Goal: Task Accomplishment & Management: Manage account settings

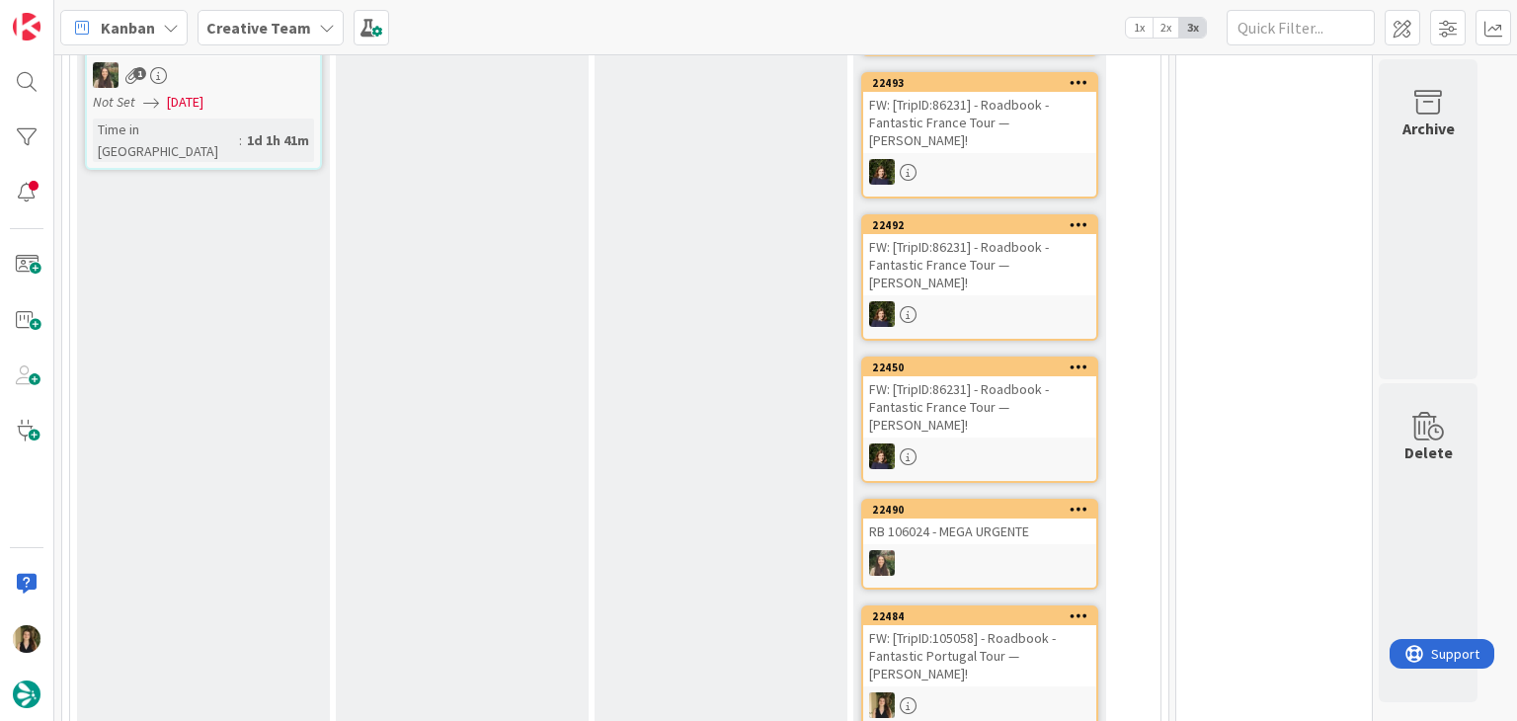
drag, startPoint x: 521, startPoint y: 502, endPoint x: 510, endPoint y: 486, distance: 19.8
click at [521, 500] on div "E - In Progress Add Card..." at bounding box center [462, 481] width 253 height 1452
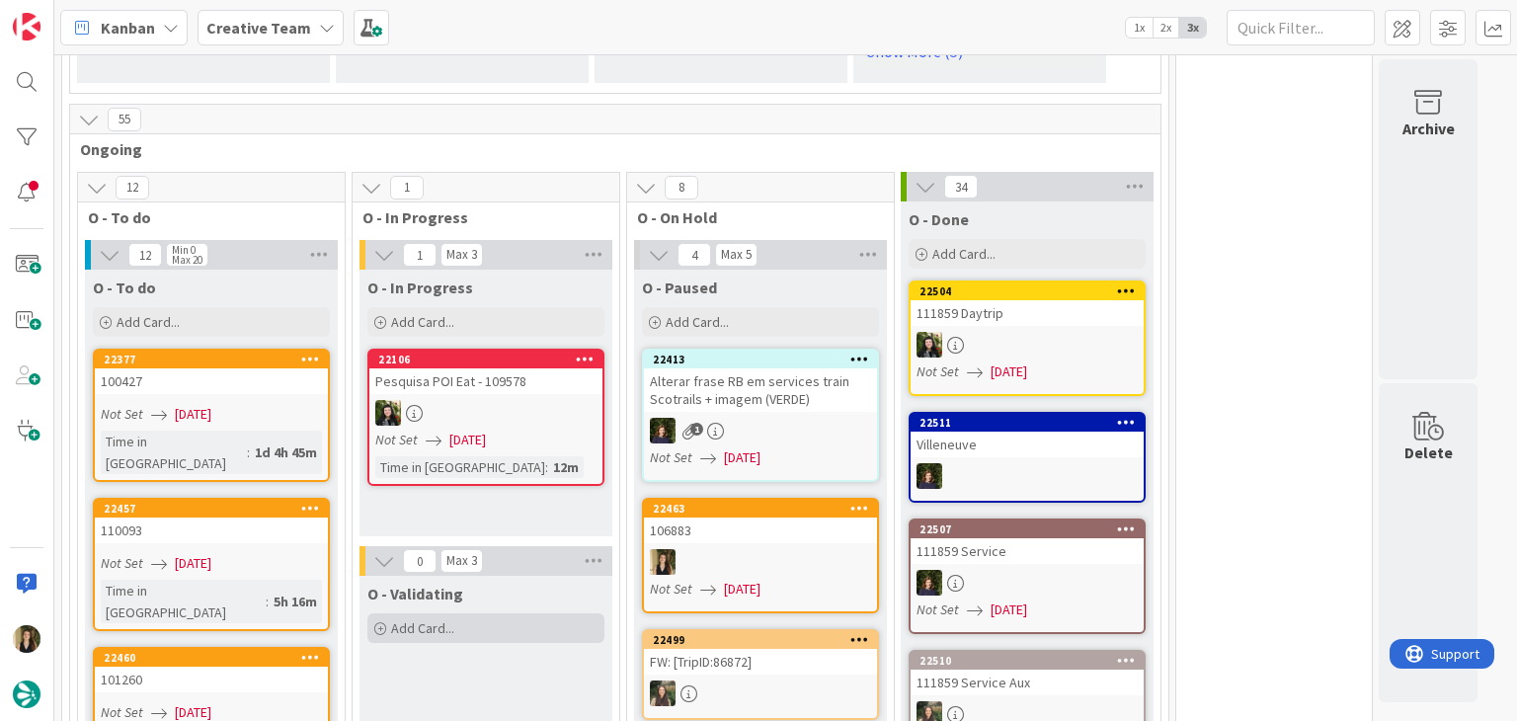
scroll to position [1778, 0]
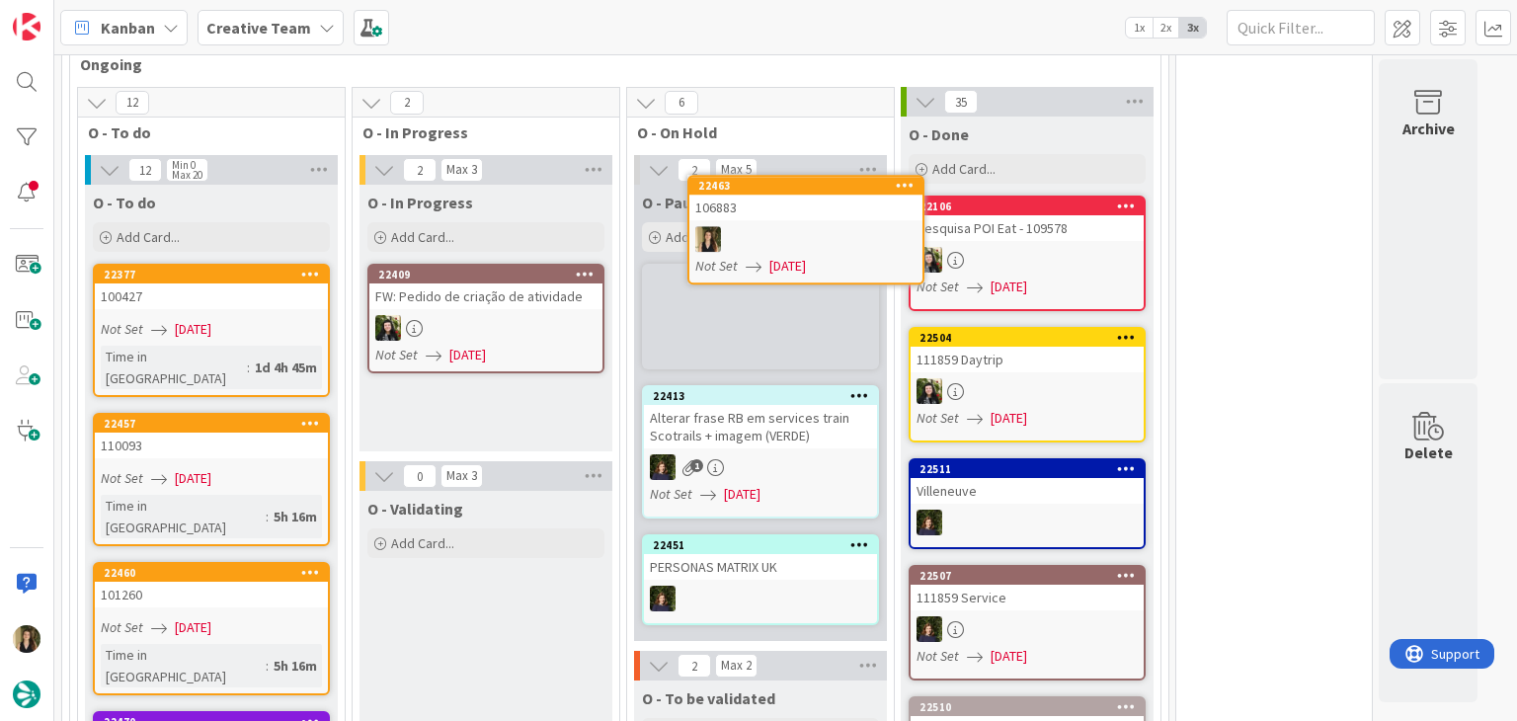
scroll to position [1691, 0]
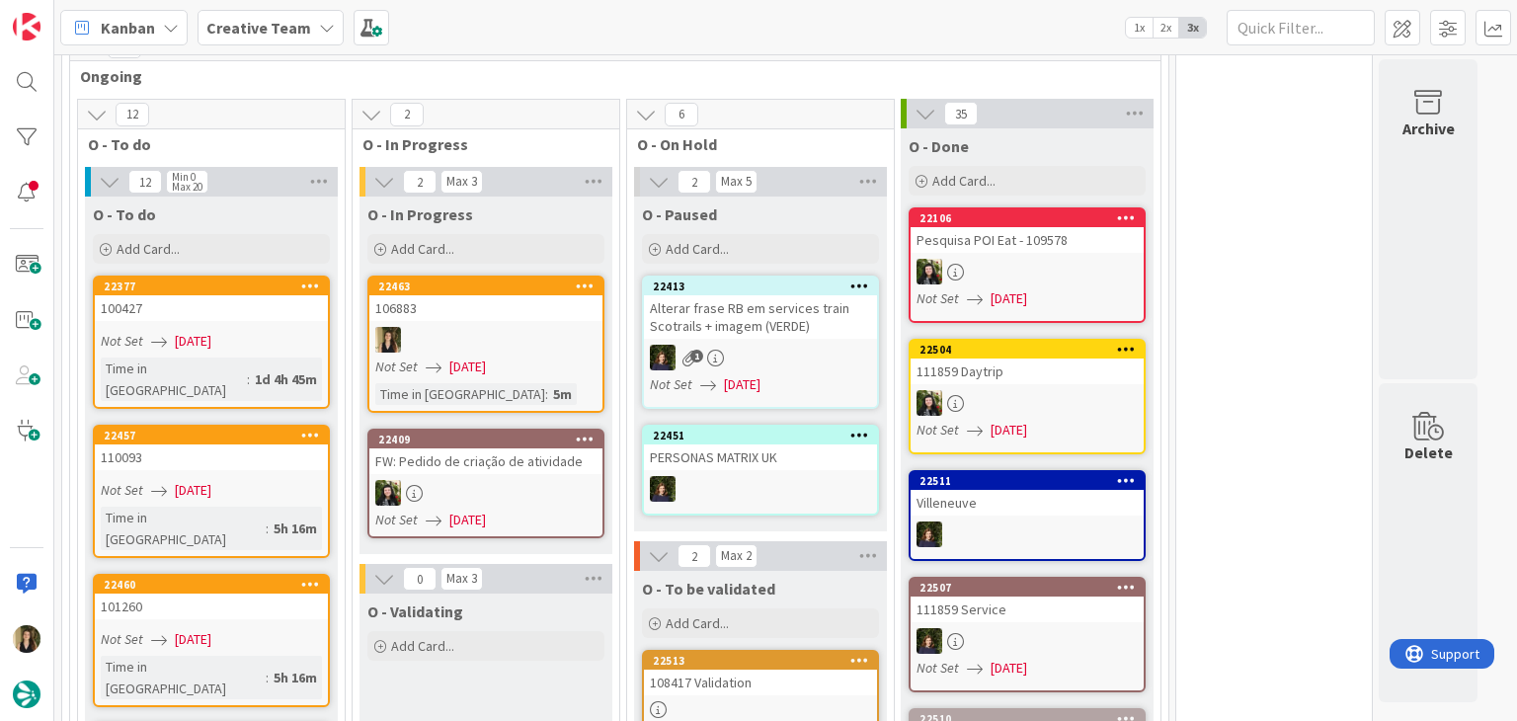
click at [511, 327] on div at bounding box center [485, 340] width 233 height 26
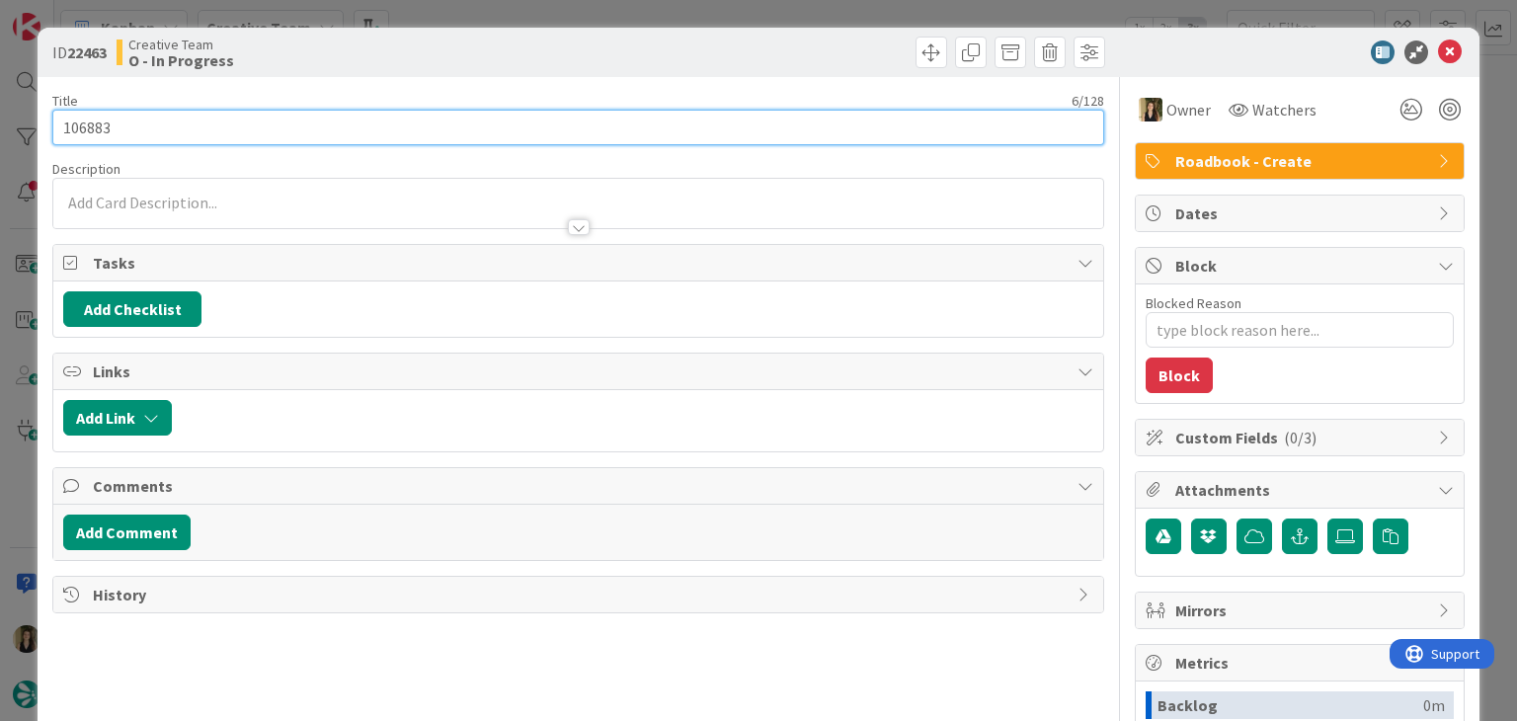
click at [86, 128] on input "106883" at bounding box center [577, 128] width 1051 height 36
click at [84, 128] on input "106883" at bounding box center [577, 128] width 1051 height 36
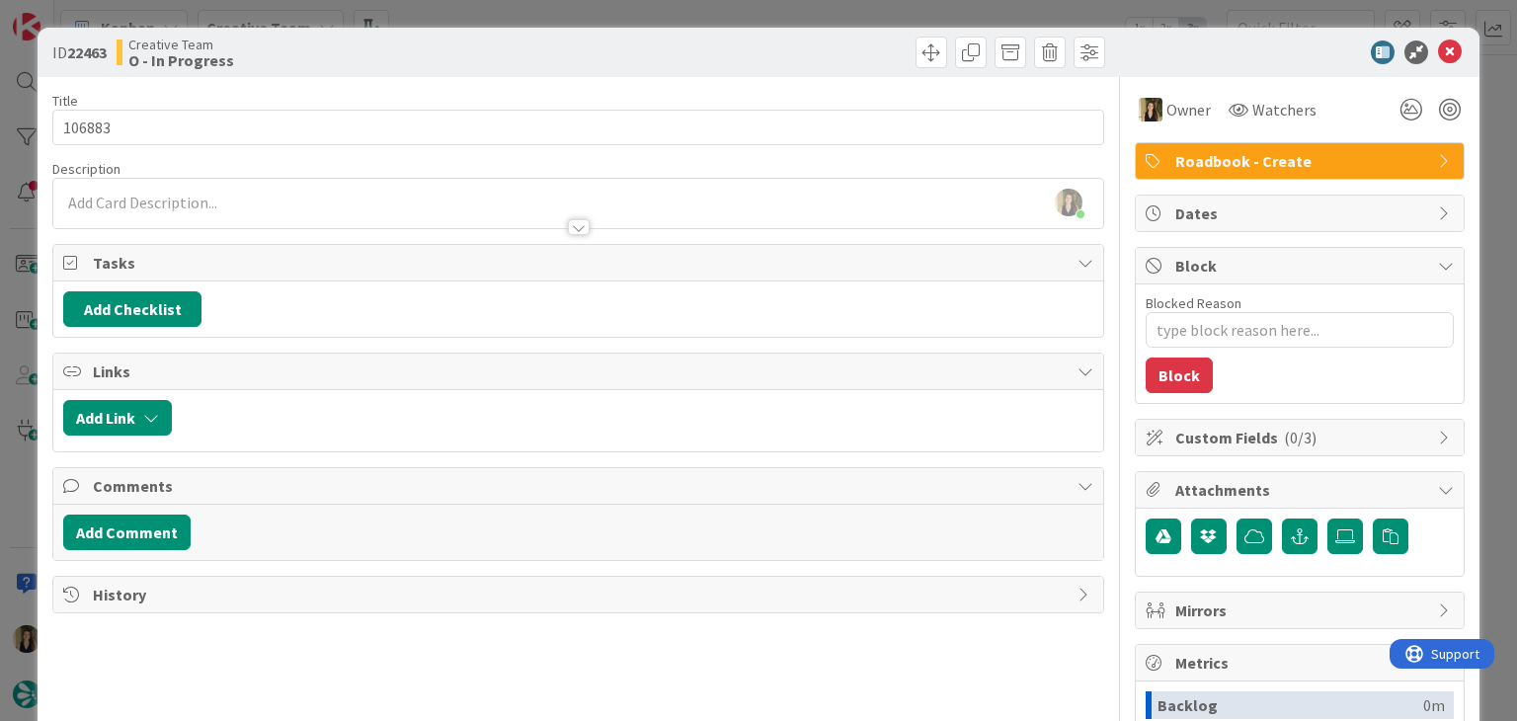
click at [293, 198] on div "Sofia Palma joined 4 m ago" at bounding box center [577, 203] width 1049 height 49
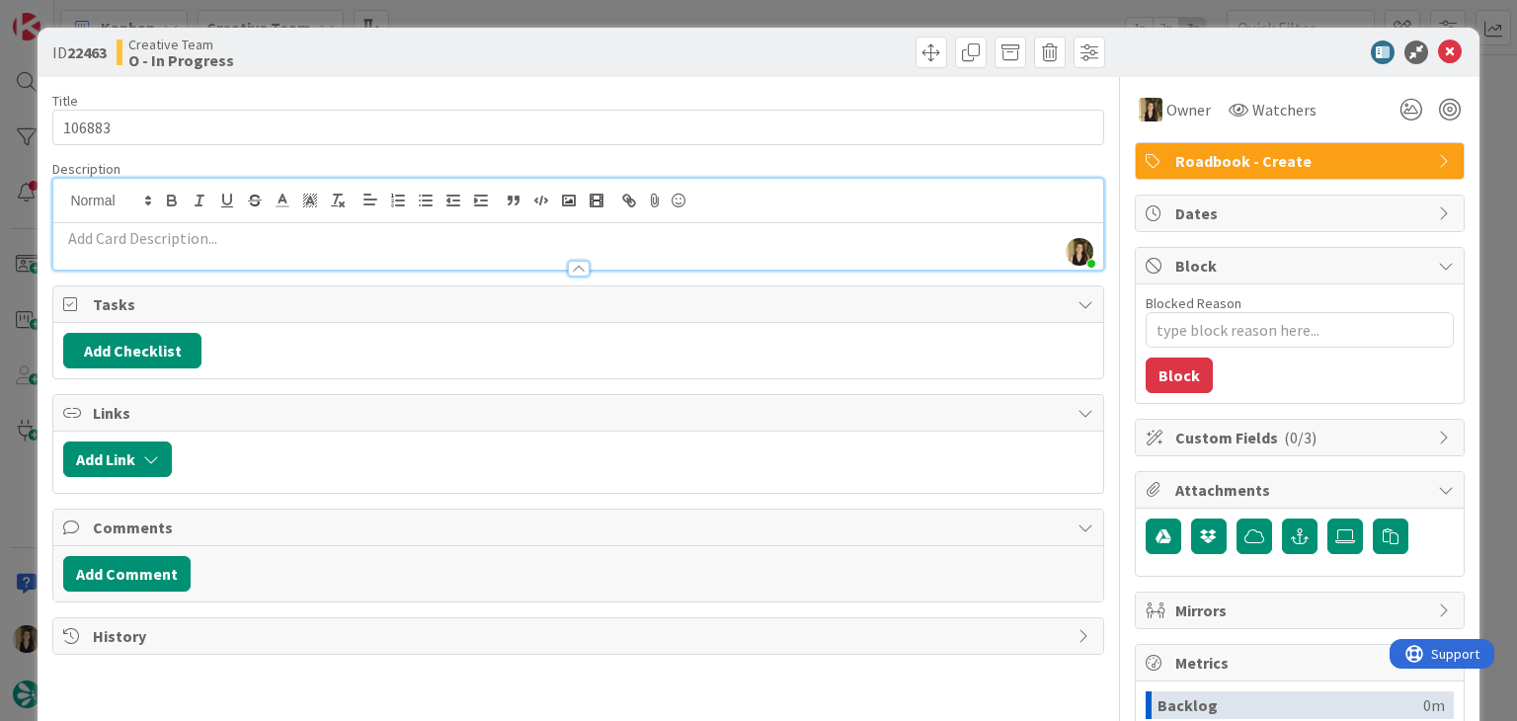
click at [297, 242] on p at bounding box center [577, 238] width 1029 height 23
paste div
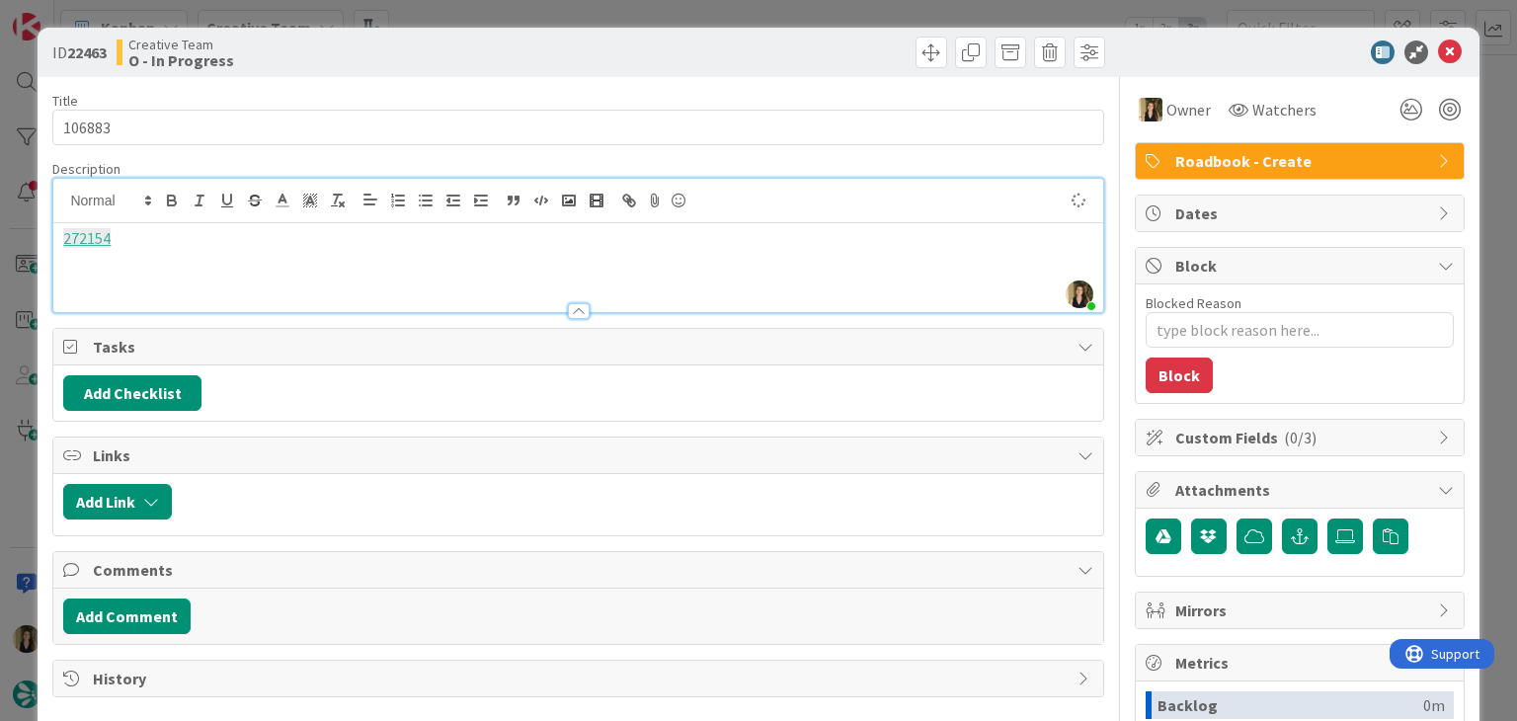
type textarea "x"
click at [629, 262] on p "272158 - Este service tem de ser mais tarde, os clts só chegam ao Porto às 12h4…" at bounding box center [577, 261] width 1029 height 23
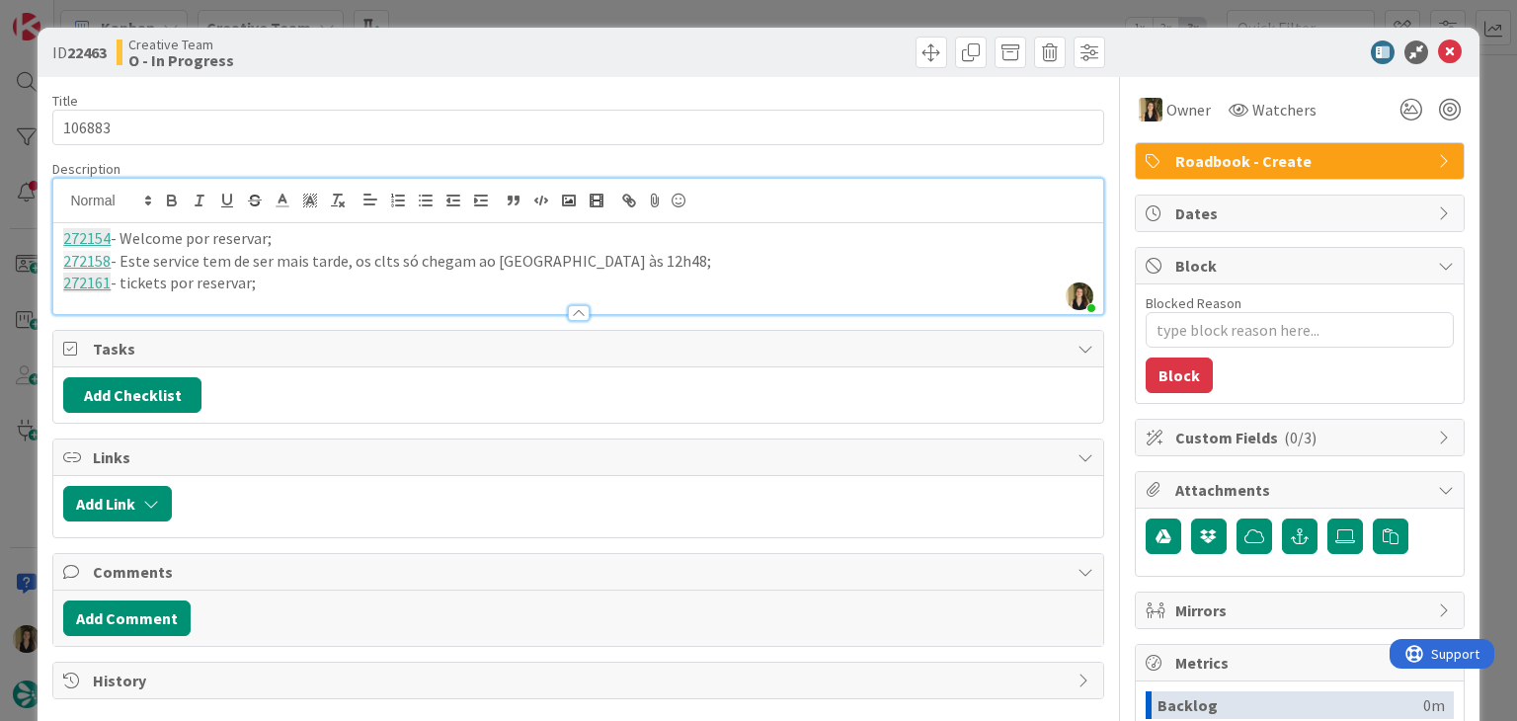
scroll to position [1647, 0]
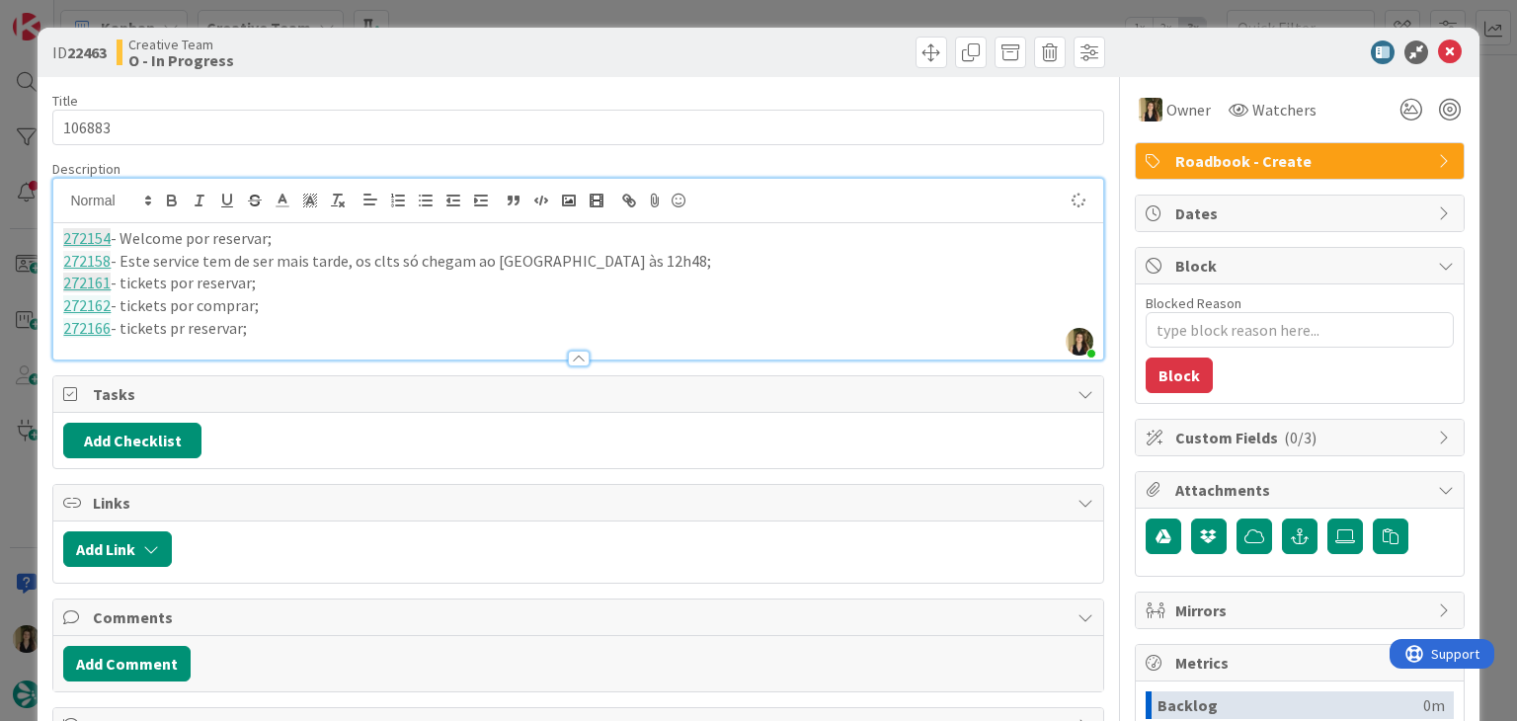
click at [178, 321] on p "272166 - tickets pr reservar;" at bounding box center [577, 328] width 1029 height 23
click at [340, 314] on p "272162 - tickets por comprar;" at bounding box center [577, 305] width 1029 height 23
drag, startPoint x: 292, startPoint y: 332, endPoint x: 10, endPoint y: 240, distance: 297.0
click at [10, 240] on div "ID 22463 Creative Team O - In Progress Title 6 / 128 106883 Description Sofia P…" at bounding box center [758, 360] width 1517 height 721
copy div "272154 - Welcome por reservar; 272158 - Este service tem de ser mais tarde, os …"
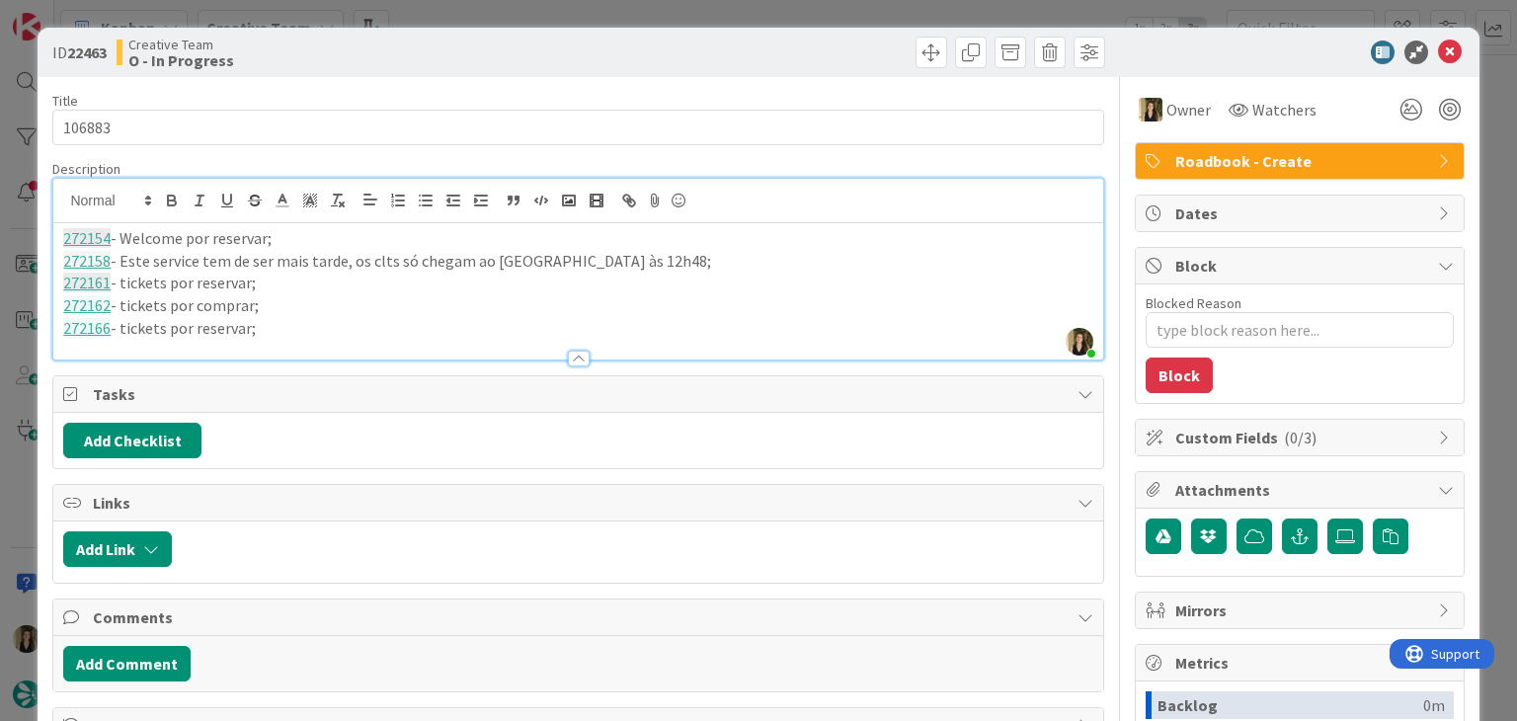
drag, startPoint x: 471, startPoint y: 50, endPoint x: 478, endPoint y: 20, distance: 31.4
click at [470, 47] on div "Creative Team O - In Progress" at bounding box center [345, 53] width 457 height 32
click at [478, 15] on div "ID 22463 Creative Team O - In Progress Title 6 / 128 106883 Description Sofia P…" at bounding box center [758, 360] width 1517 height 721
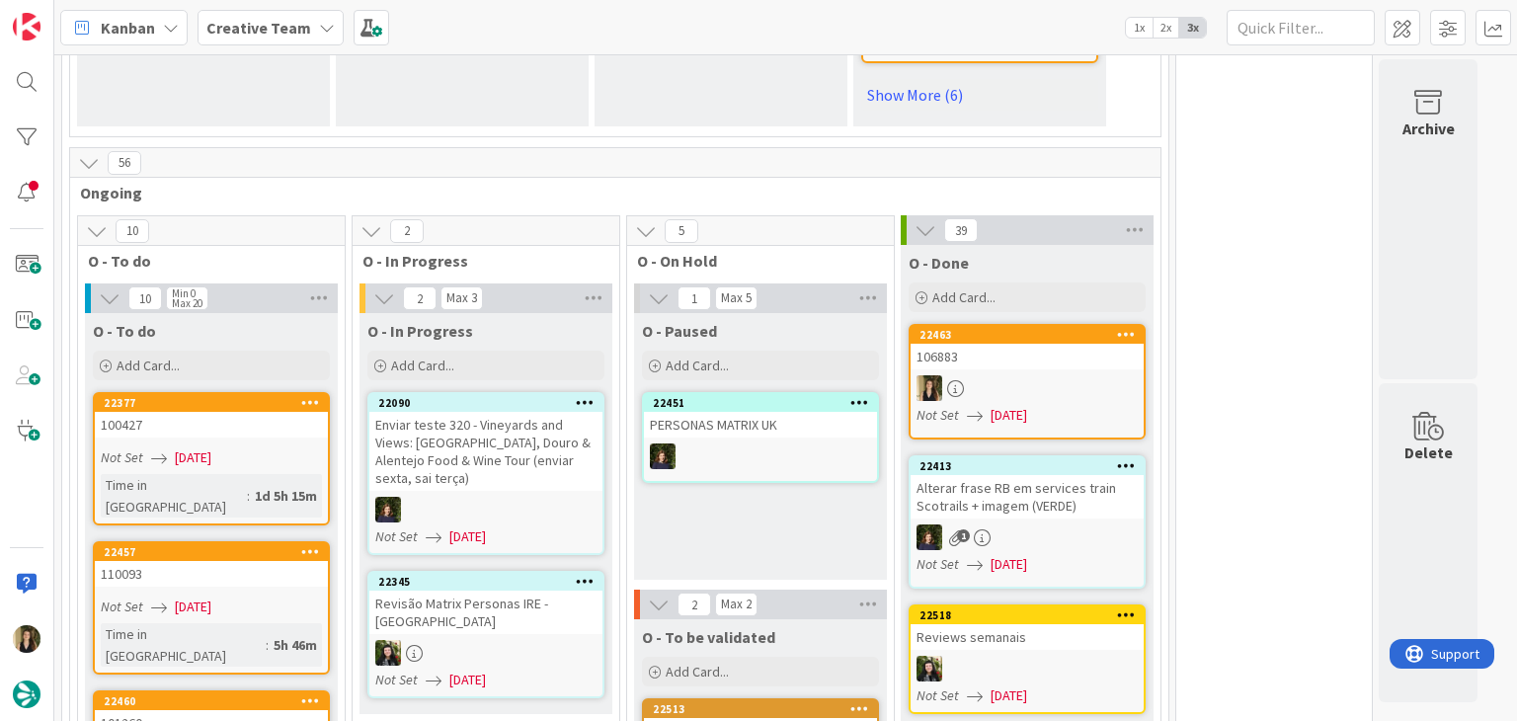
click at [1027, 405] on span "[DATE]" at bounding box center [1009, 415] width 37 height 21
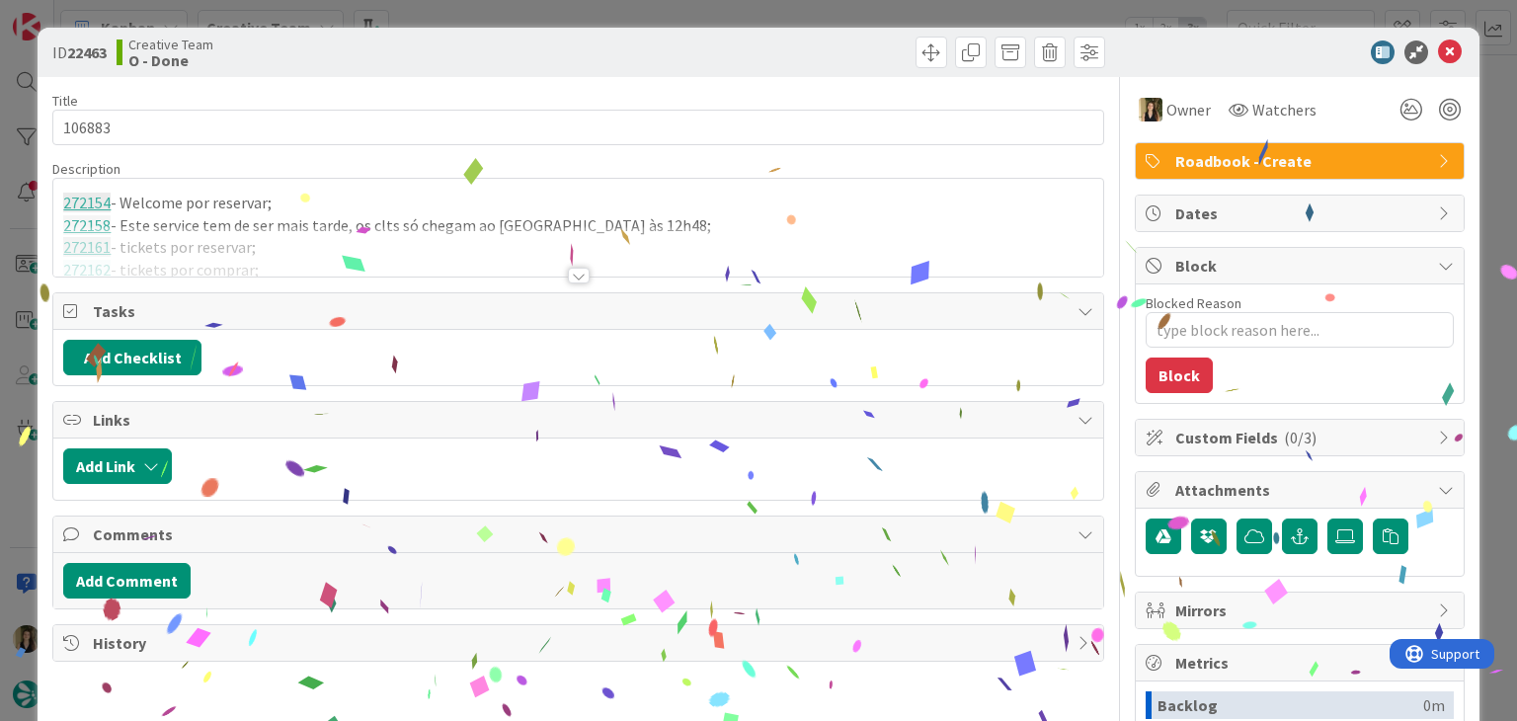
drag, startPoint x: 805, startPoint y: 48, endPoint x: 800, endPoint y: 37, distance: 12.8
click at [801, 40] on div at bounding box center [844, 53] width 521 height 32
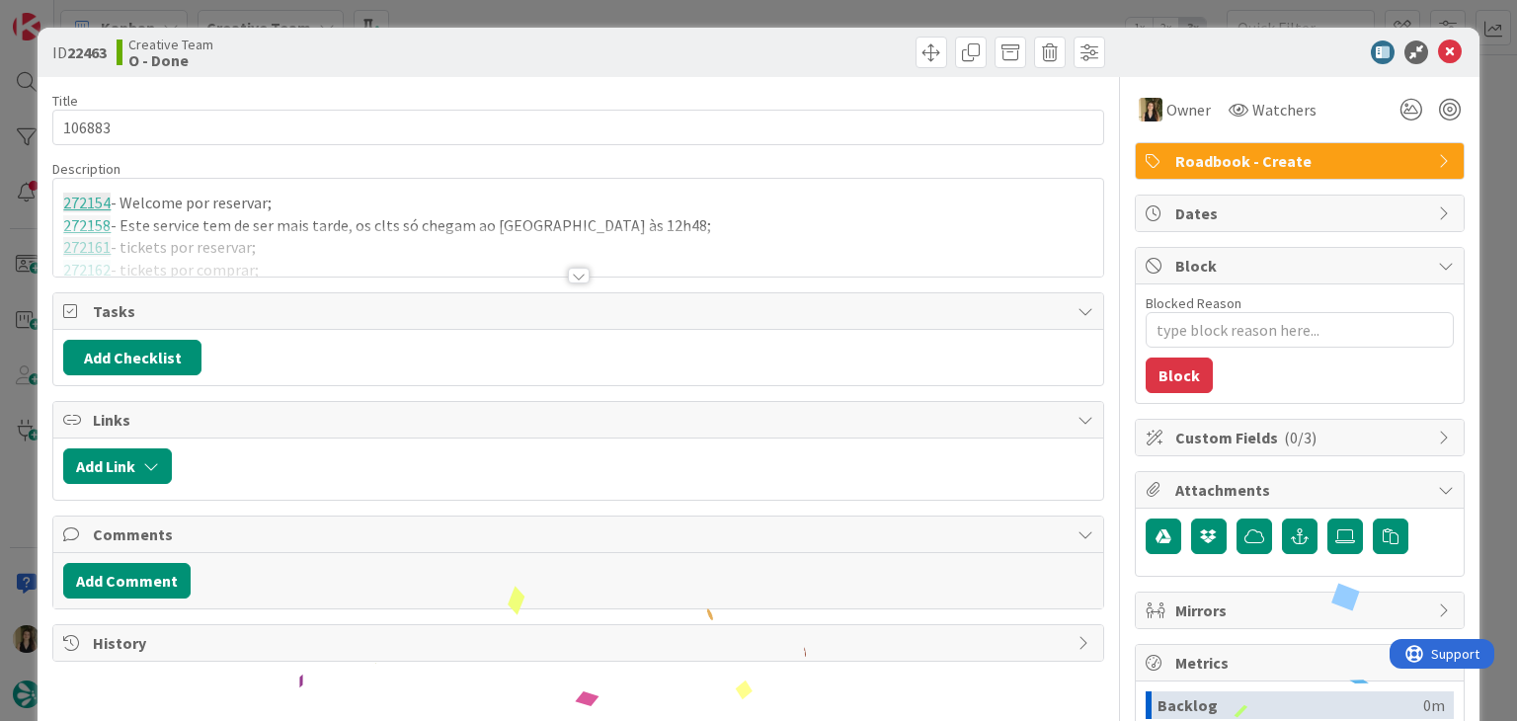
click at [796, 9] on div "ID 22463 Creative Team O - Done Title 6 / 128 106883 Description 272154 - Welco…" at bounding box center [758, 360] width 1517 height 721
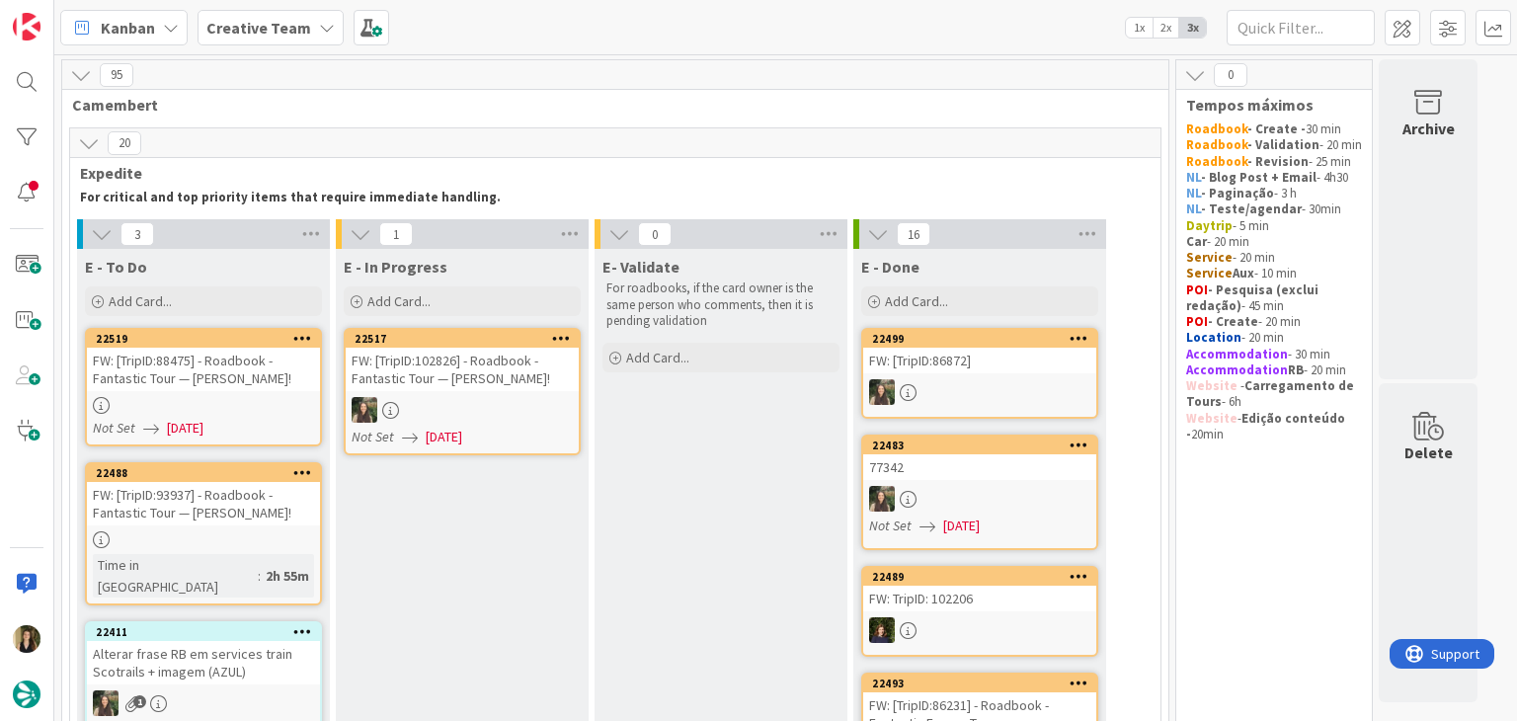
click at [287, 392] on link "22519 FW: [TripID:88475] - Roadbook - Fantastic Tour — Graciela Piccolo! Not Se…" at bounding box center [203, 387] width 237 height 119
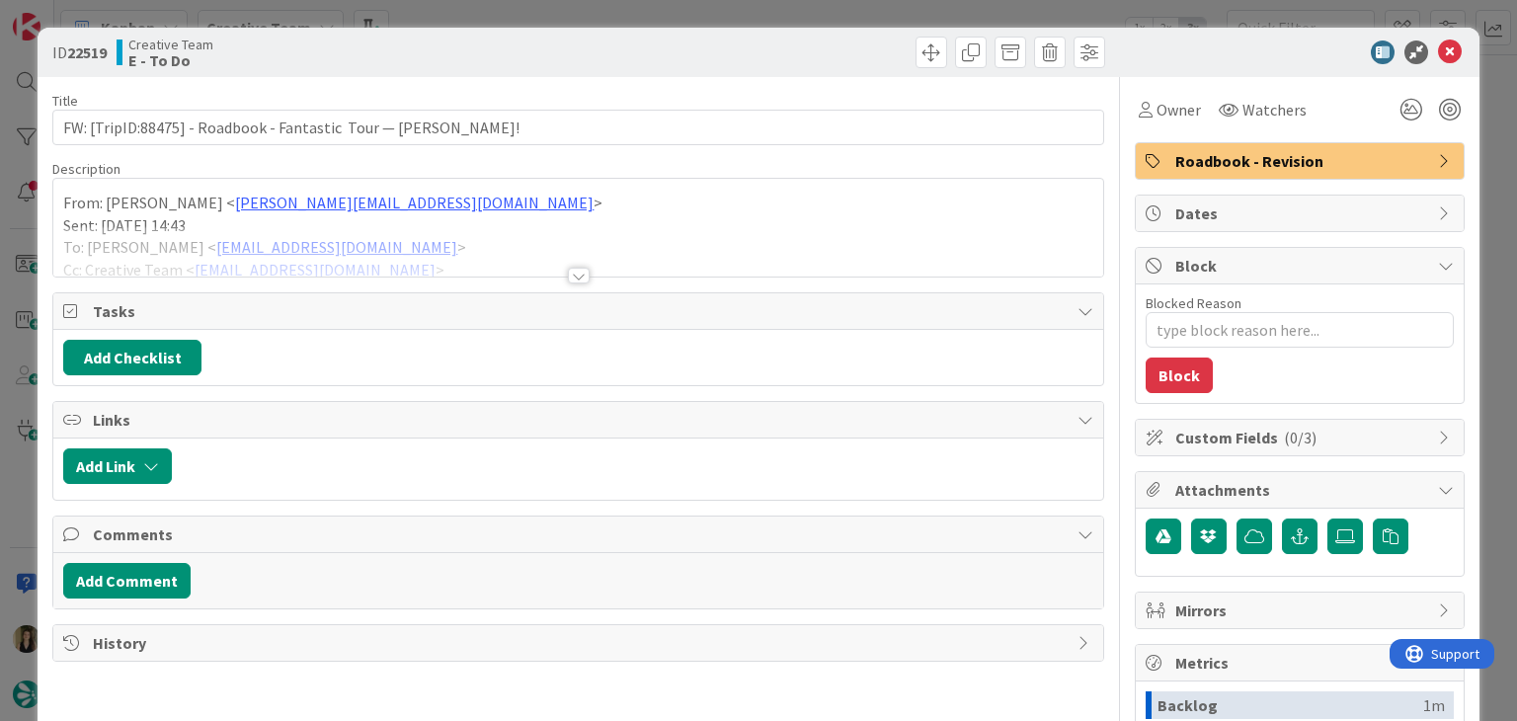
click at [568, 271] on div at bounding box center [579, 276] width 22 height 16
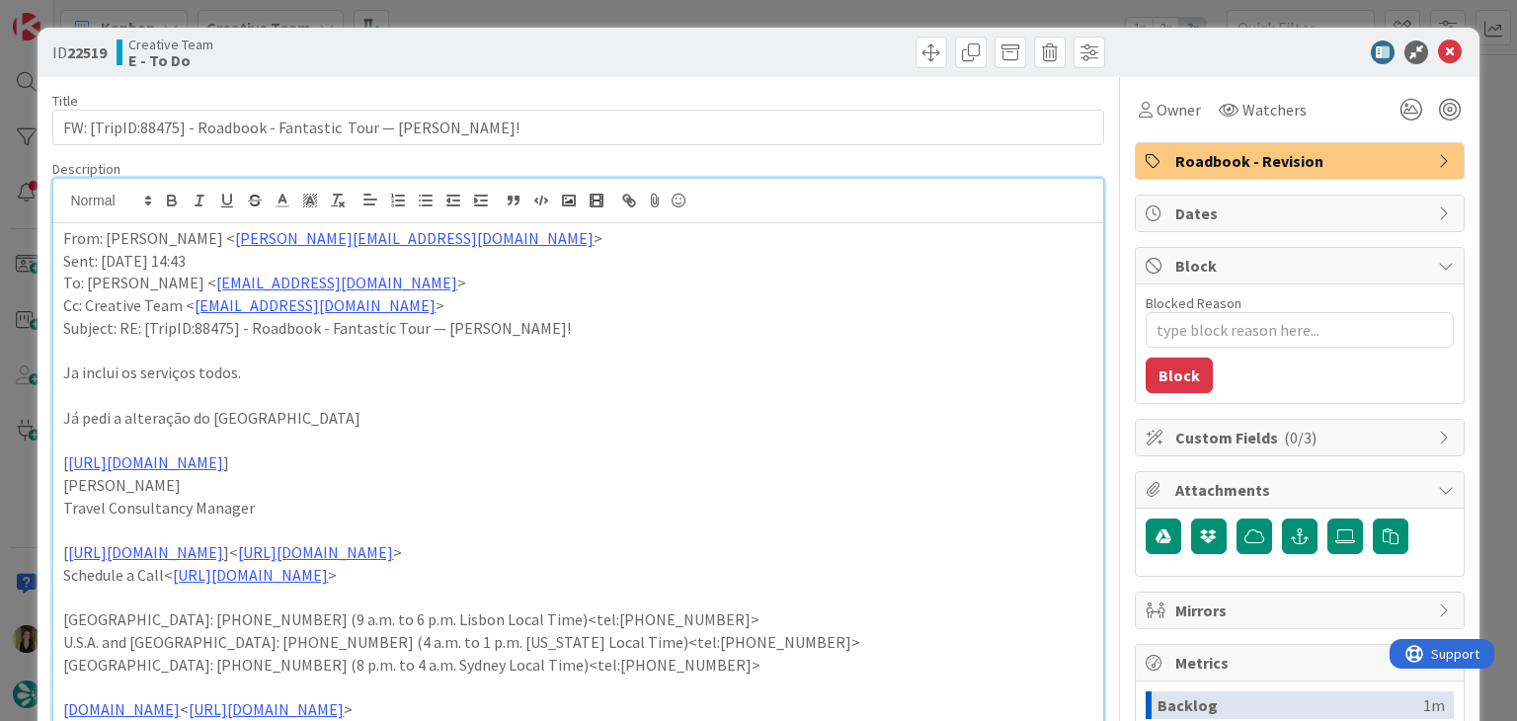
click at [718, 8] on div "ID 22519 Creative Team E - To Do Title 67 / 128 FW: [TripID:88475] - Roadbook -…" at bounding box center [758, 360] width 1517 height 721
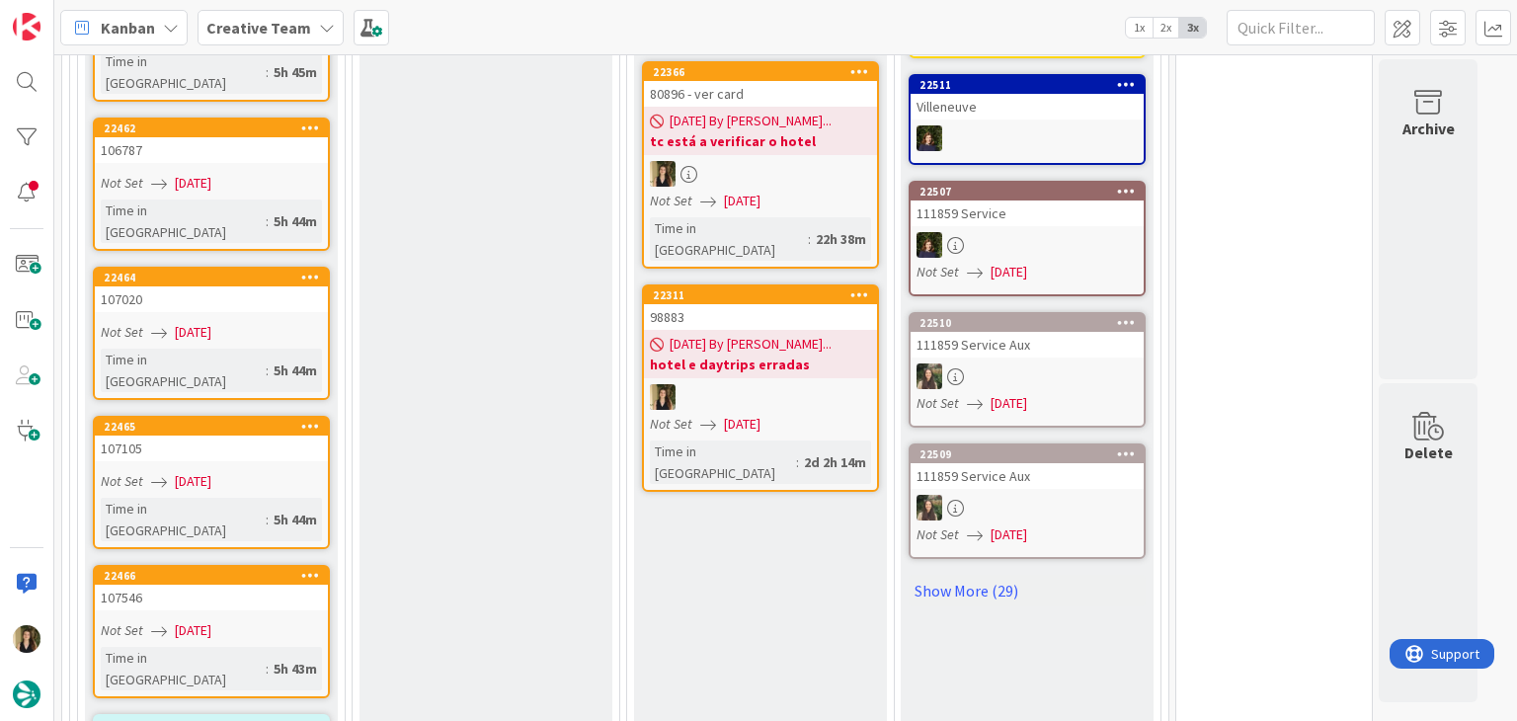
scroll to position [2585, 0]
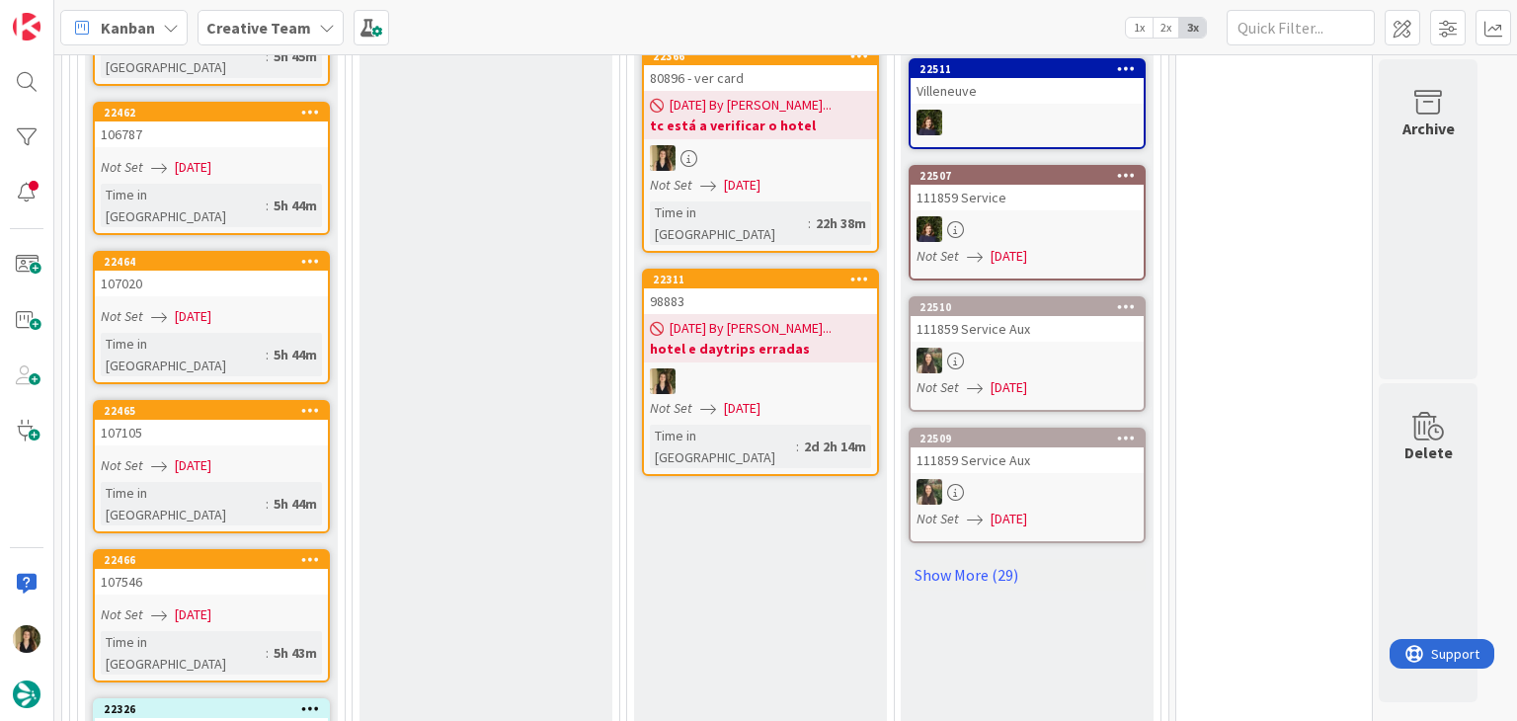
click at [286, 549] on link "22466 107546 Not Set 05/09/2025 Time in Column : 5h 43m" at bounding box center [211, 615] width 237 height 133
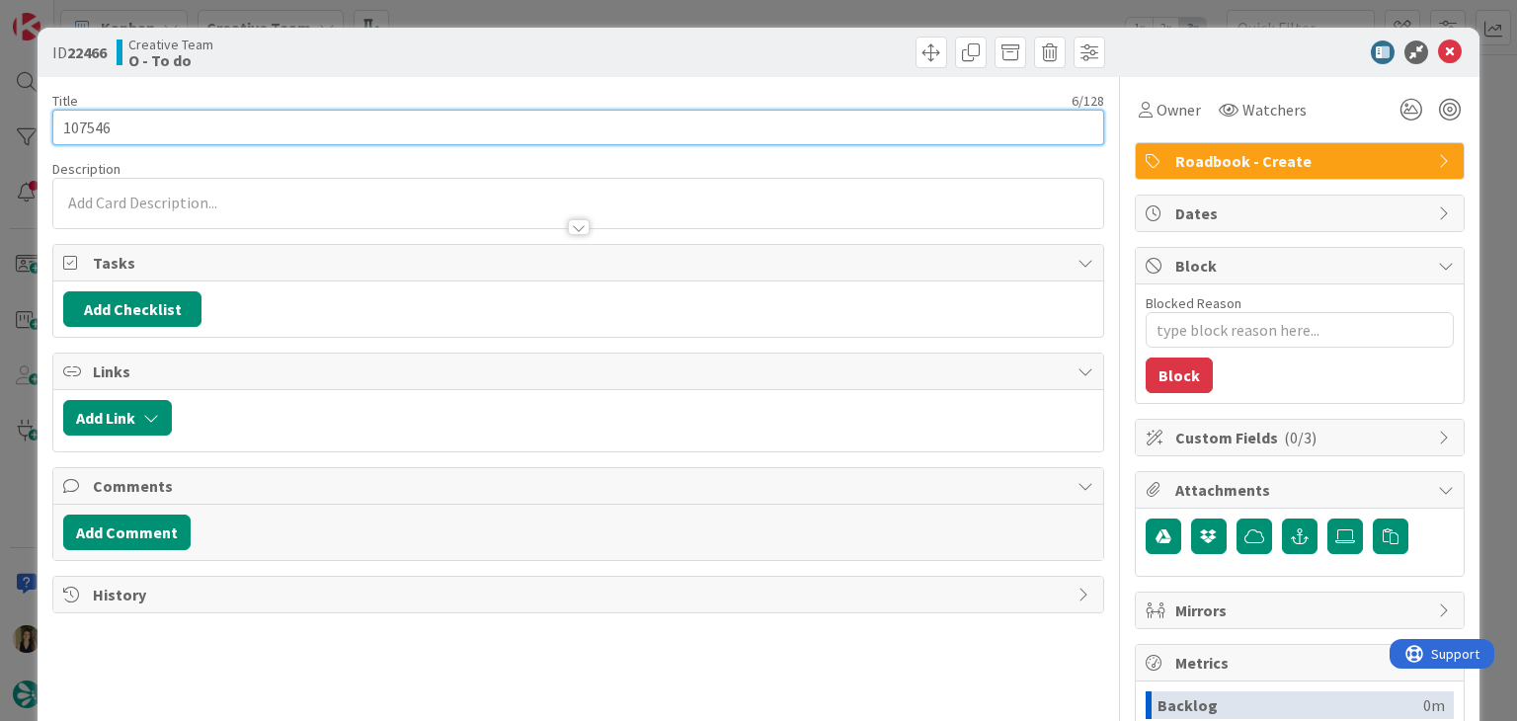
click at [90, 124] on input "107546" at bounding box center [577, 128] width 1051 height 36
click at [88, 123] on input "107546" at bounding box center [577, 128] width 1051 height 36
click at [86, 119] on input "107546" at bounding box center [577, 128] width 1051 height 36
click at [87, 118] on input "107546" at bounding box center [577, 128] width 1051 height 36
click at [75, 127] on input "107546" at bounding box center [577, 128] width 1051 height 36
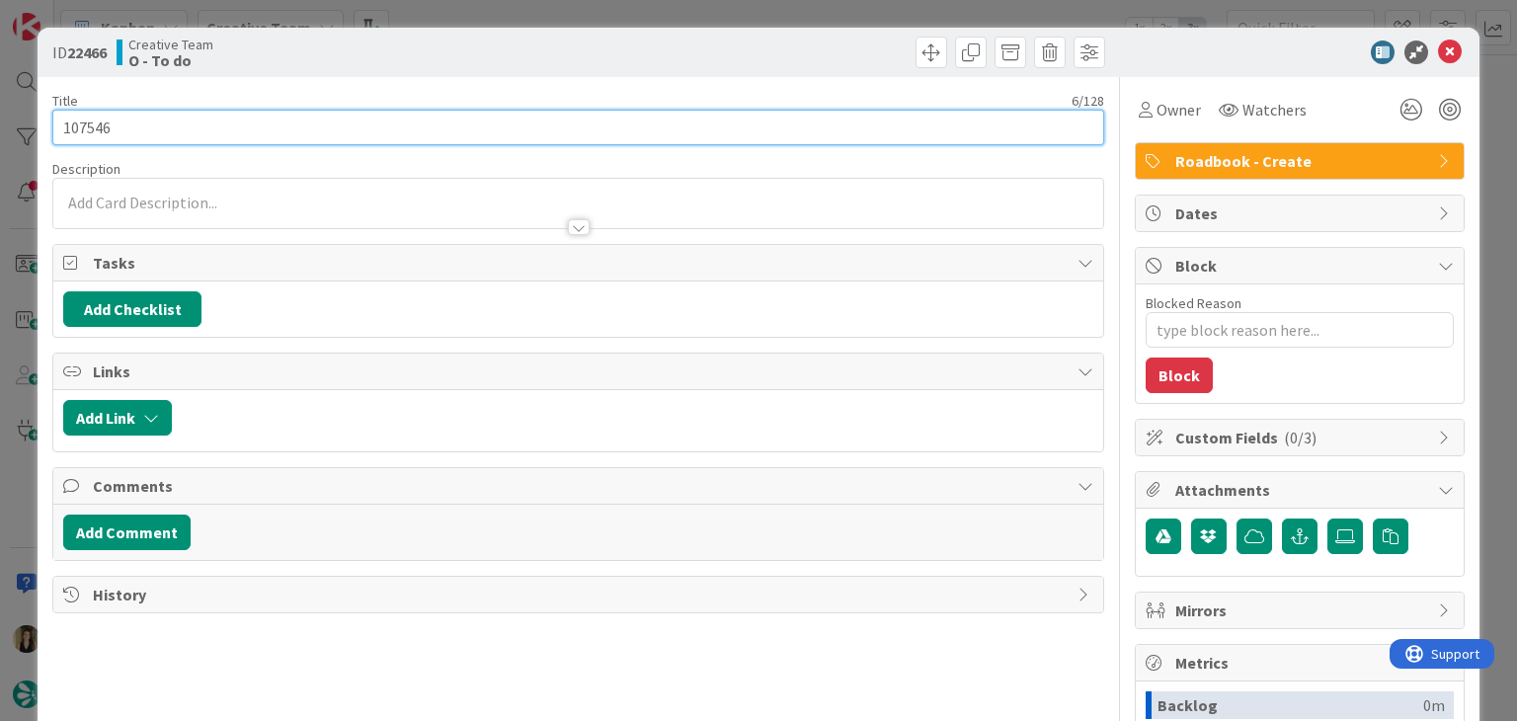
click at [75, 126] on input "107546" at bounding box center [577, 128] width 1051 height 36
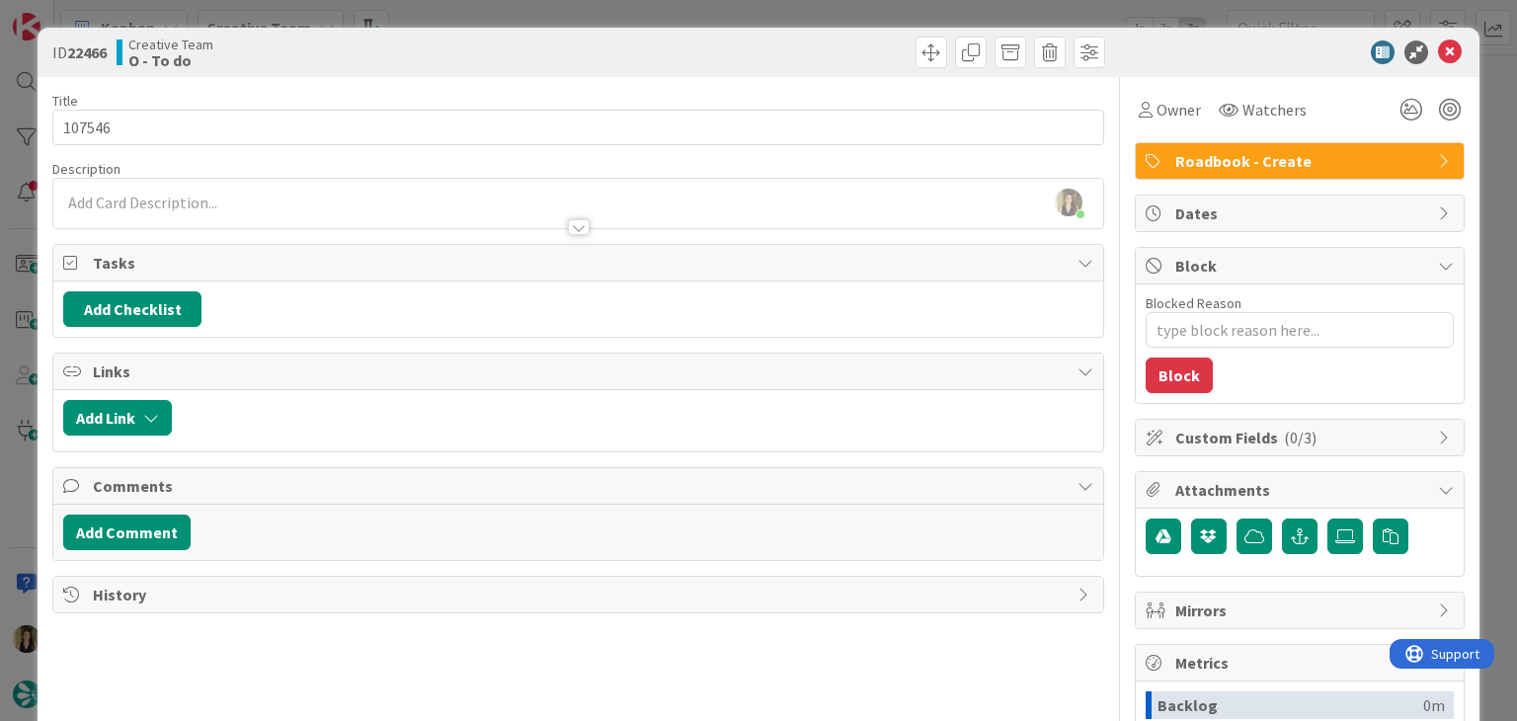
drag, startPoint x: 460, startPoint y: 47, endPoint x: 477, endPoint y: 9, distance: 42.0
click at [461, 47] on div "Creative Team O - To do" at bounding box center [345, 53] width 457 height 32
click at [477, 8] on div "ID 22466 Creative Team O - To do Title 6 / 128 107546 Description Sofia Palma j…" at bounding box center [758, 360] width 1517 height 721
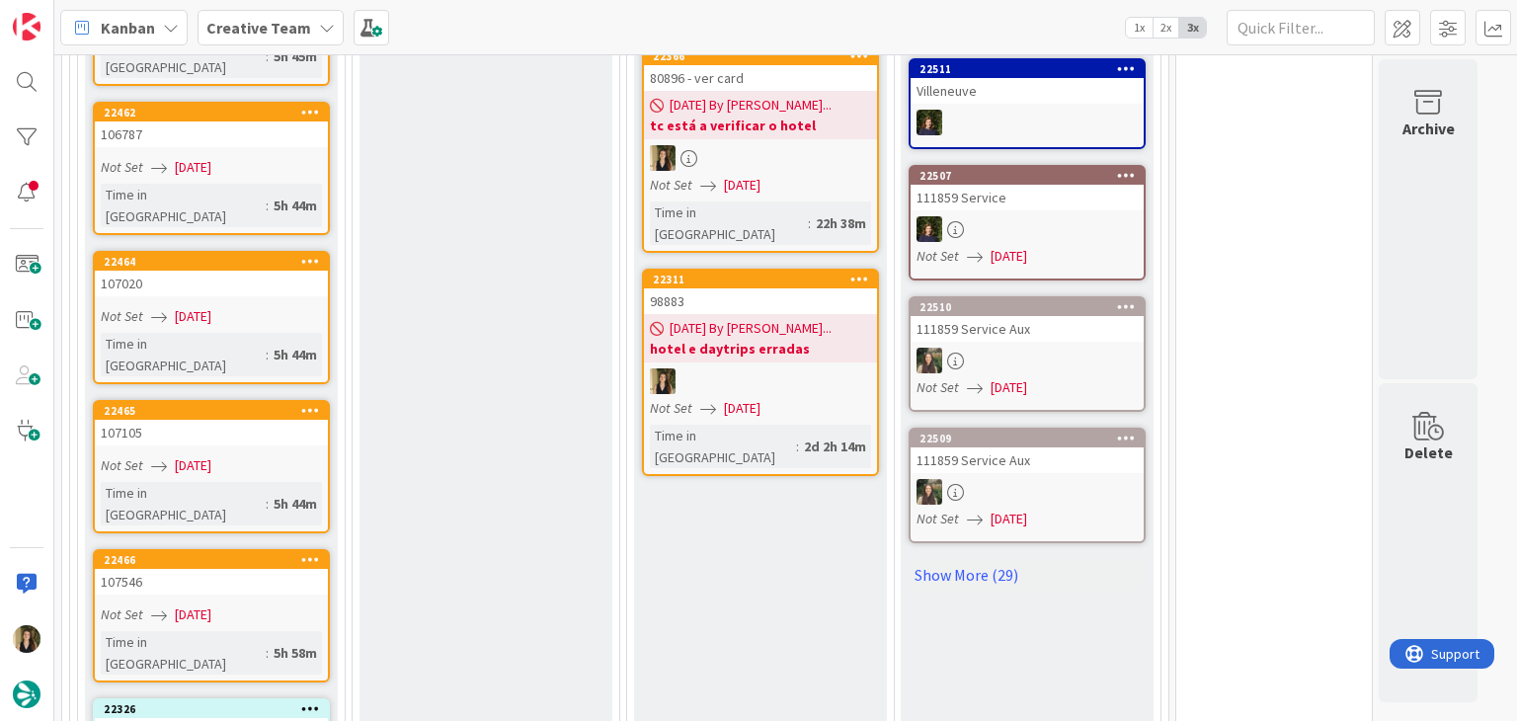
click at [296, 455] on div "Not Set 05/09/2025" at bounding box center [214, 465] width 227 height 21
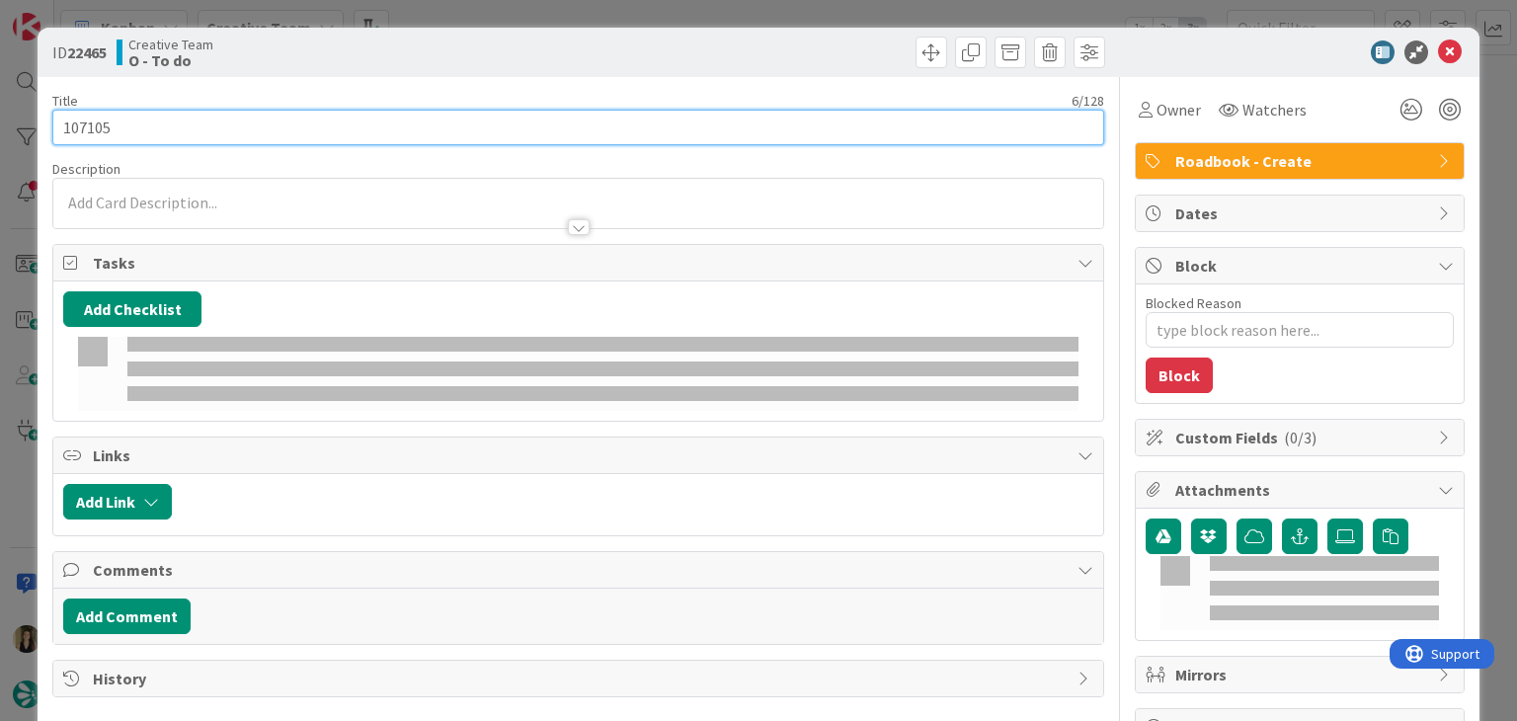
click at [76, 132] on input "107105" at bounding box center [577, 128] width 1051 height 36
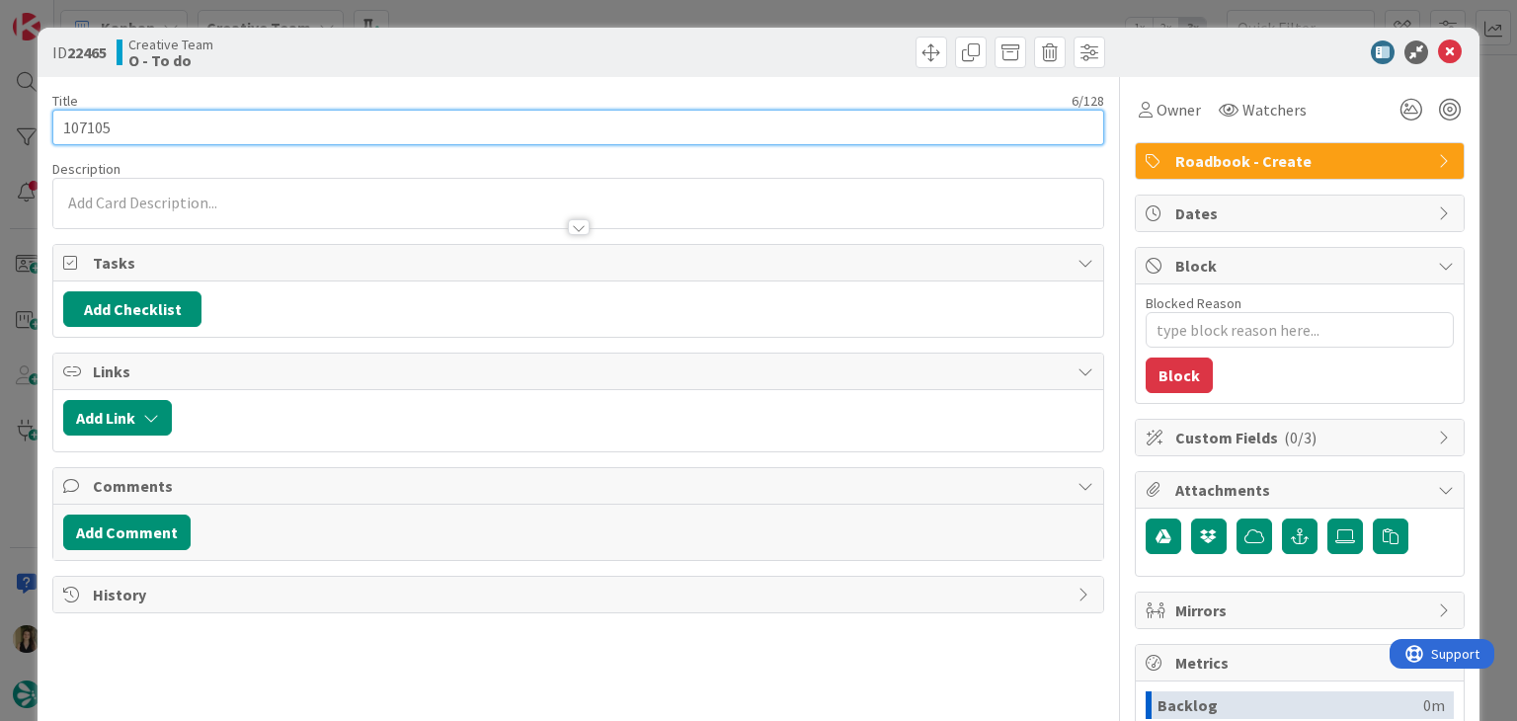
click at [76, 132] on input "107105" at bounding box center [577, 128] width 1051 height 36
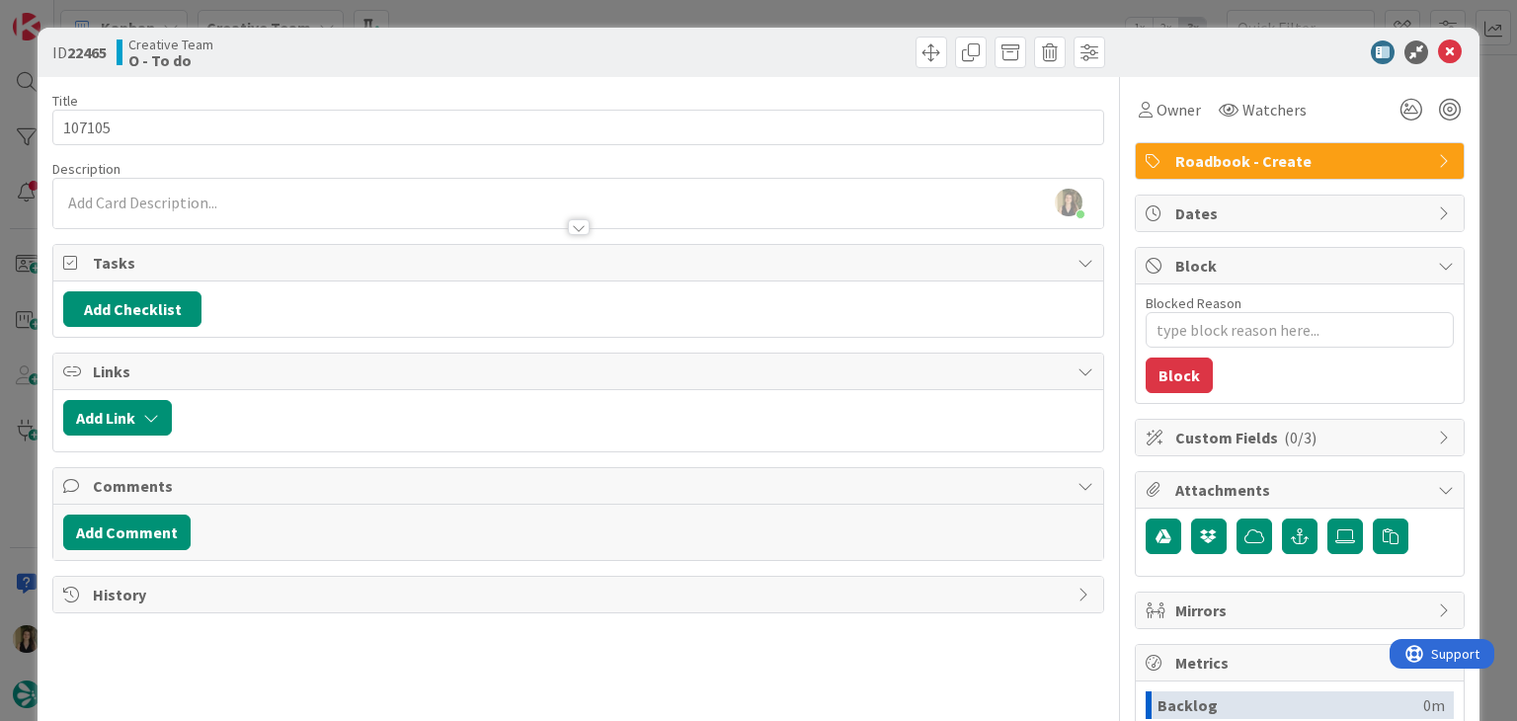
click at [487, 52] on div "Creative Team O - To do" at bounding box center [345, 53] width 457 height 32
click at [489, 23] on div "ID 22465 Creative Team O - To do Title 6 / 128 107105 Description Sofia Palma j…" at bounding box center [758, 360] width 1517 height 721
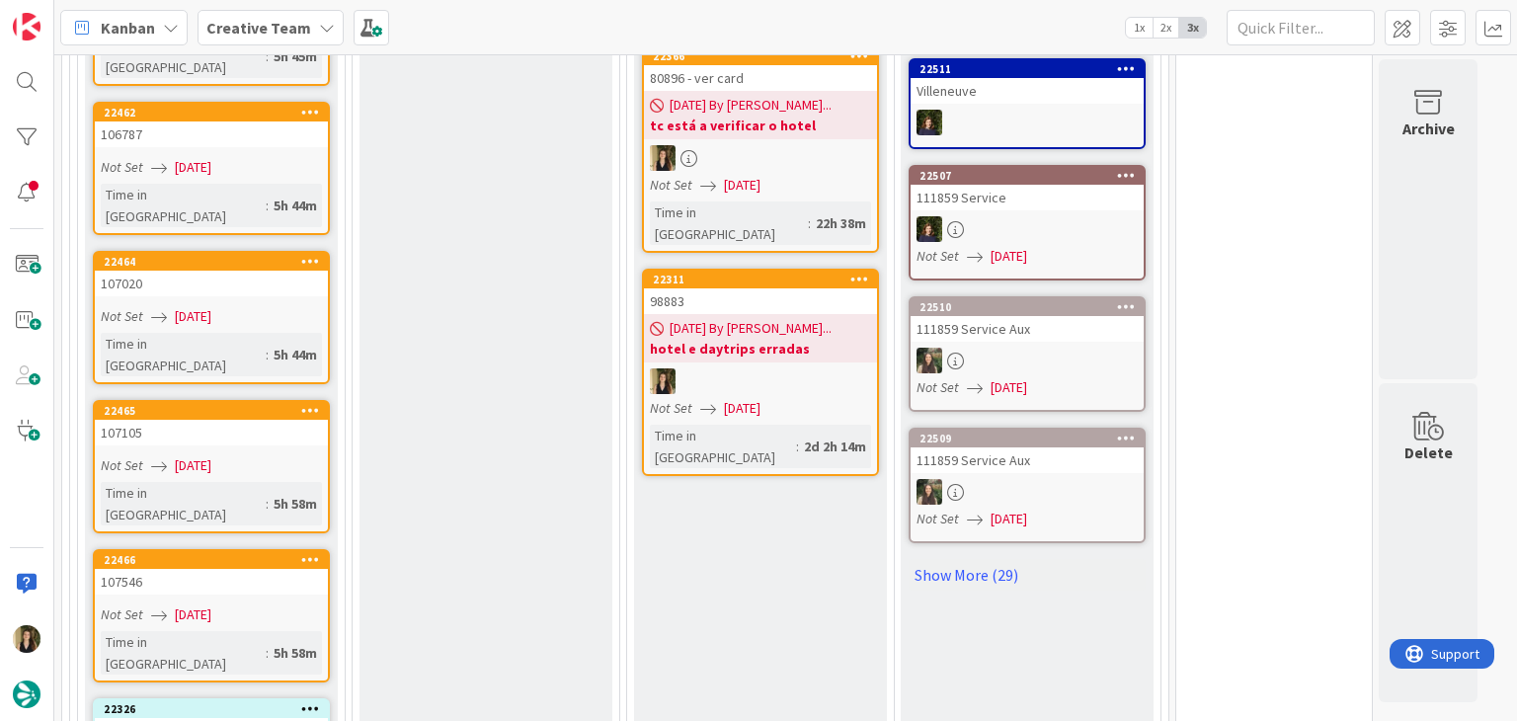
click at [211, 306] on span "[DATE]" at bounding box center [193, 316] width 37 height 21
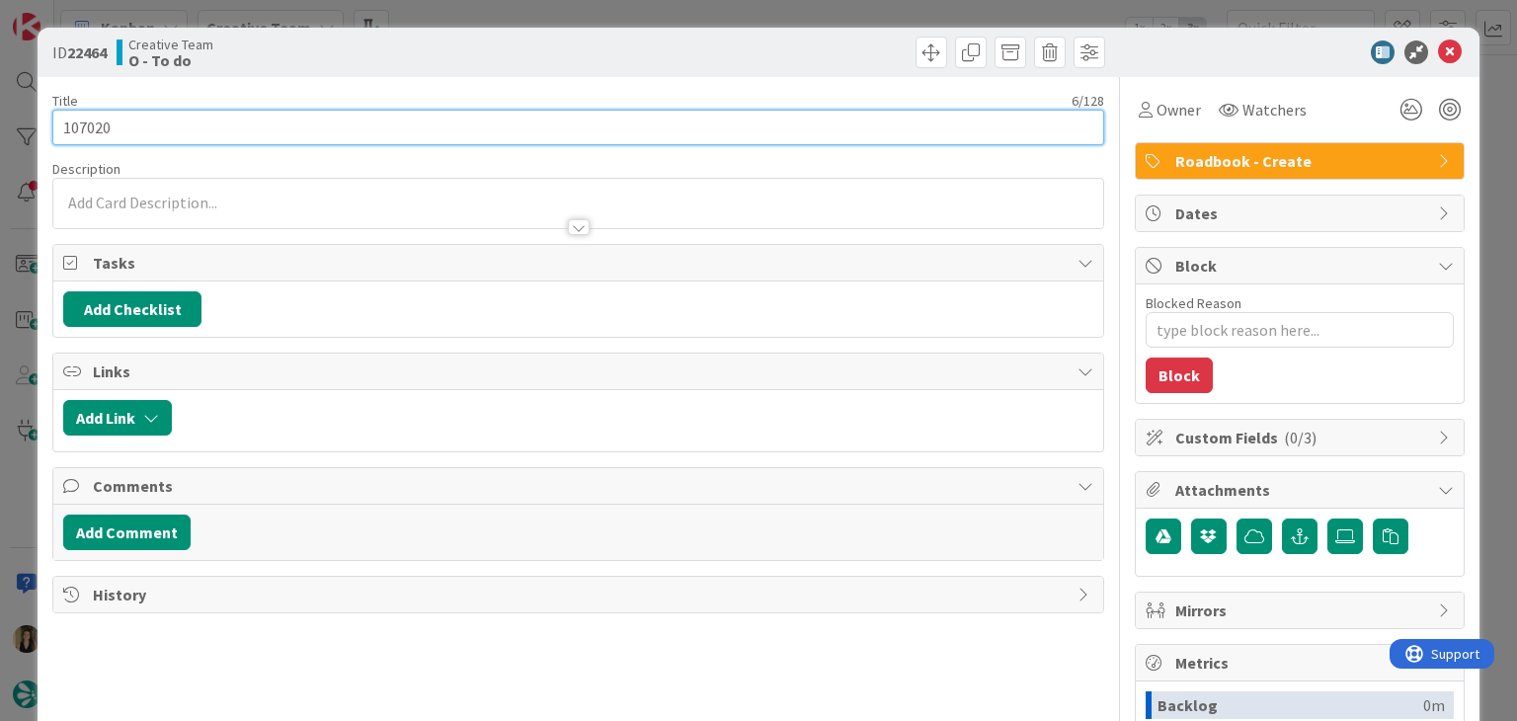
click at [91, 126] on input "107020" at bounding box center [577, 128] width 1051 height 36
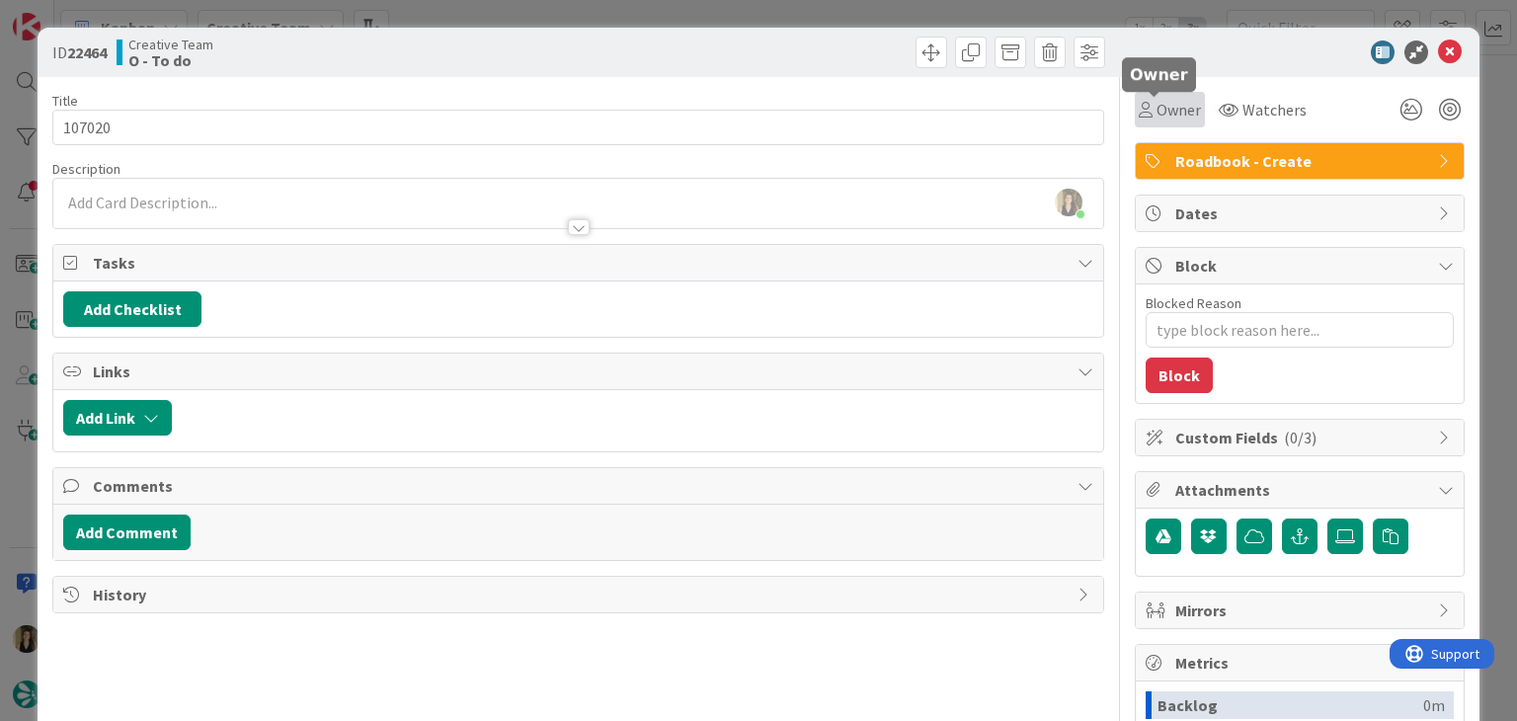
click at [1156, 104] on span "Owner" at bounding box center [1178, 110] width 44 height 24
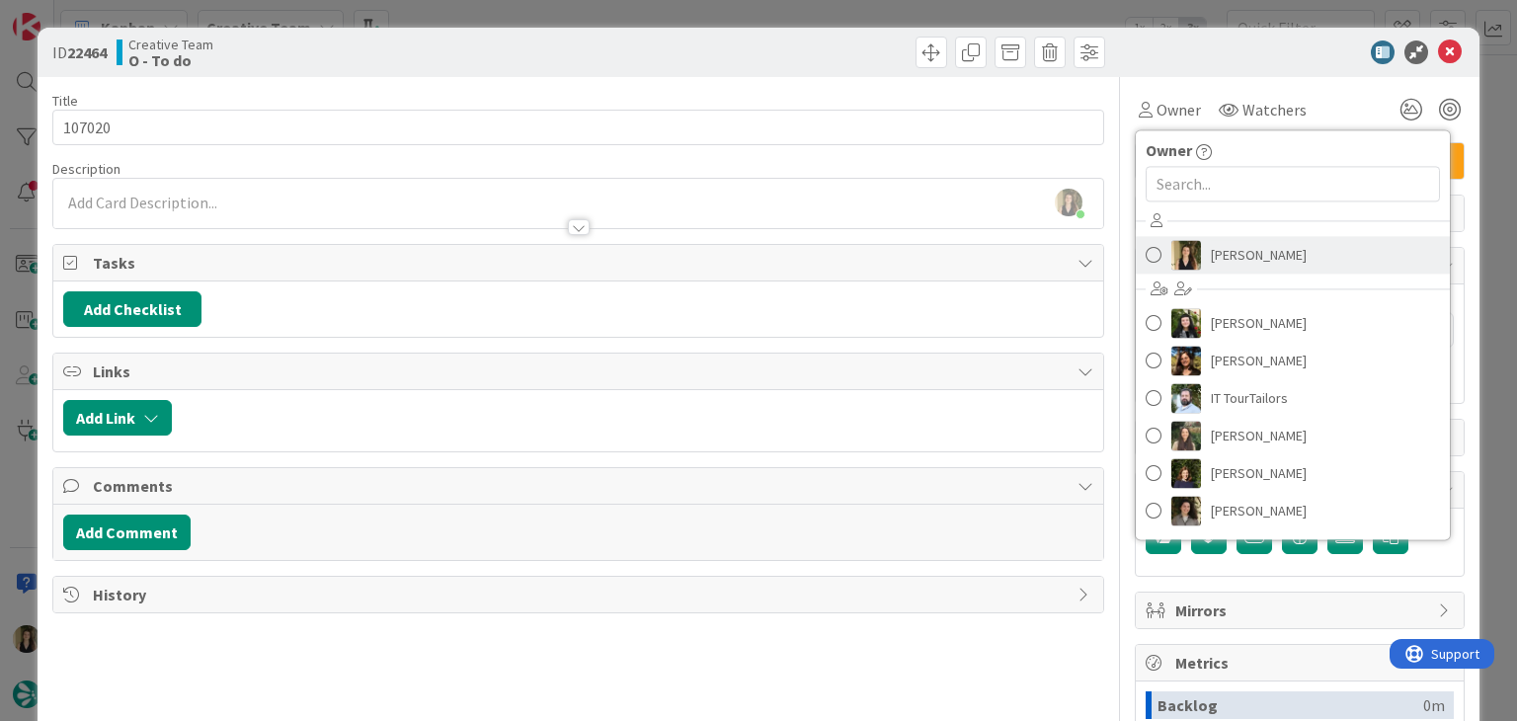
click at [1221, 266] on span "[PERSON_NAME]" at bounding box center [1259, 255] width 96 height 30
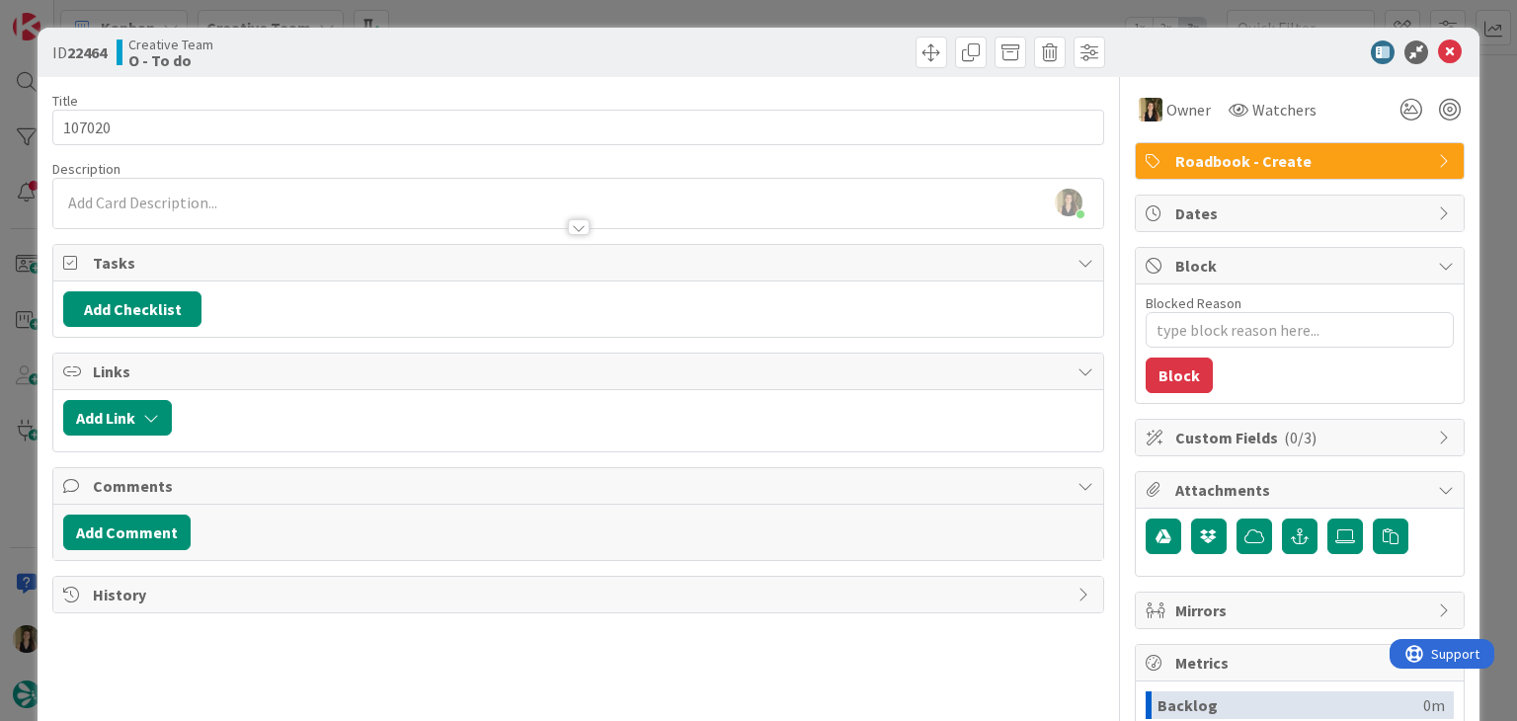
click at [772, 50] on div at bounding box center [844, 53] width 521 height 32
click at [771, 15] on div "ID 22464 Creative Team O - To do Title 6 / 128 107020 Description Sofia Palma j…" at bounding box center [758, 360] width 1517 height 721
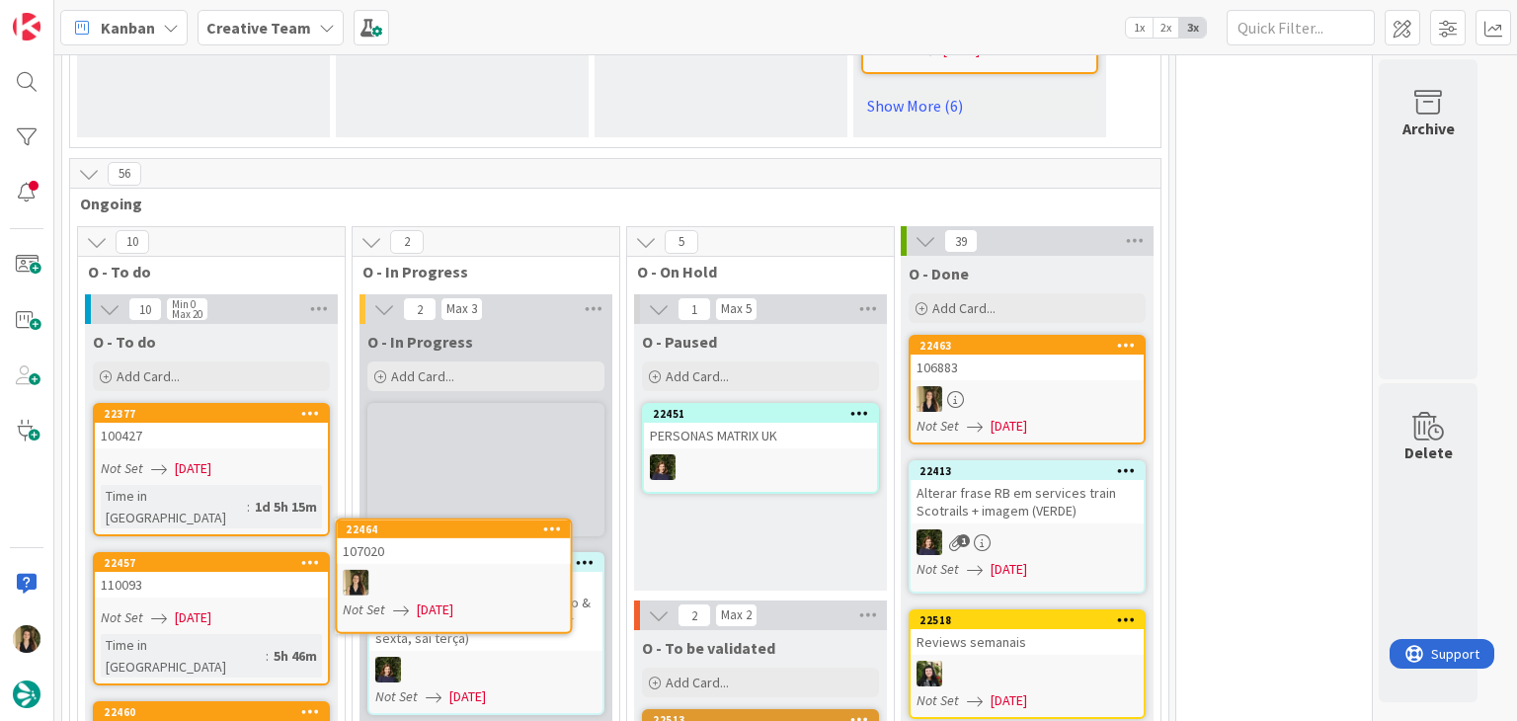
scroll to position [1558, 0]
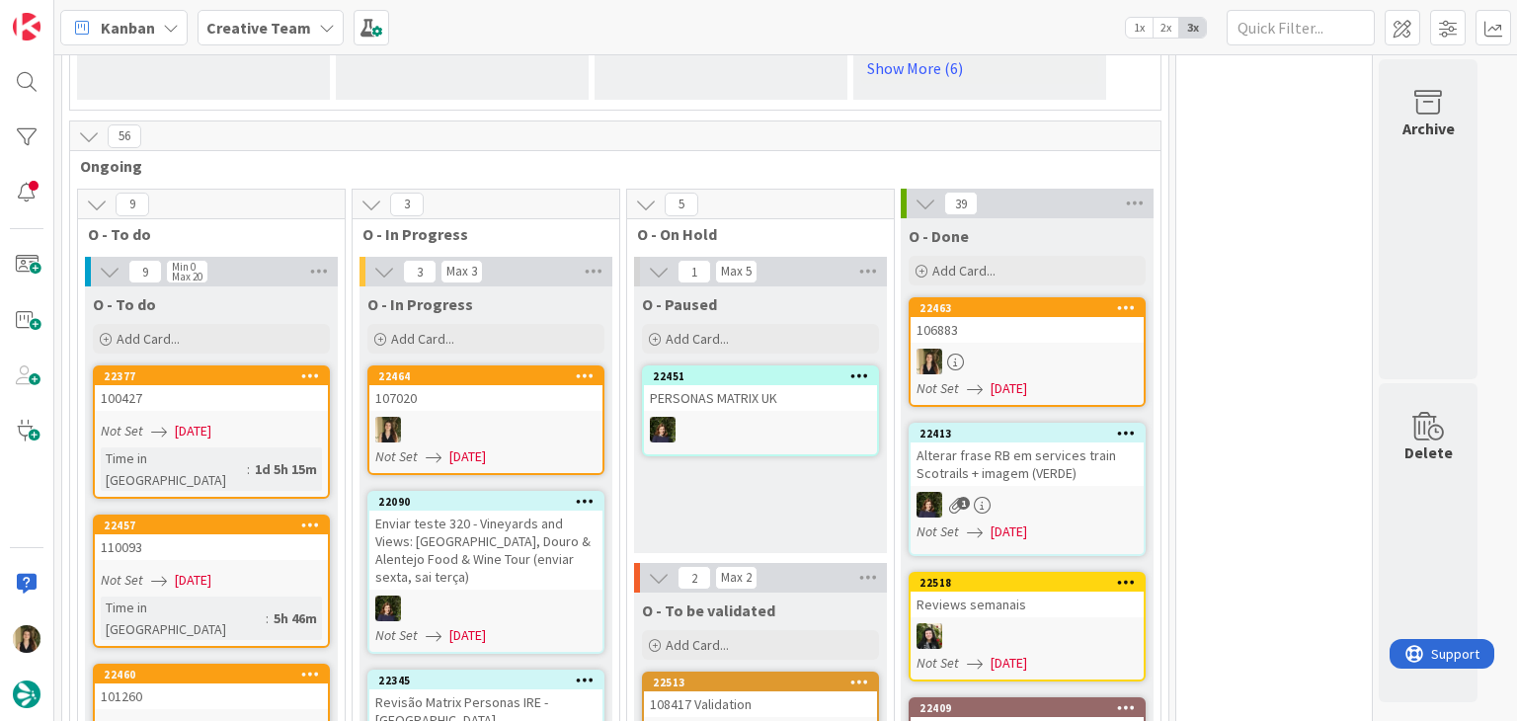
click at [522, 401] on link "22464 107020 Not Set 05/09/2025" at bounding box center [485, 420] width 237 height 110
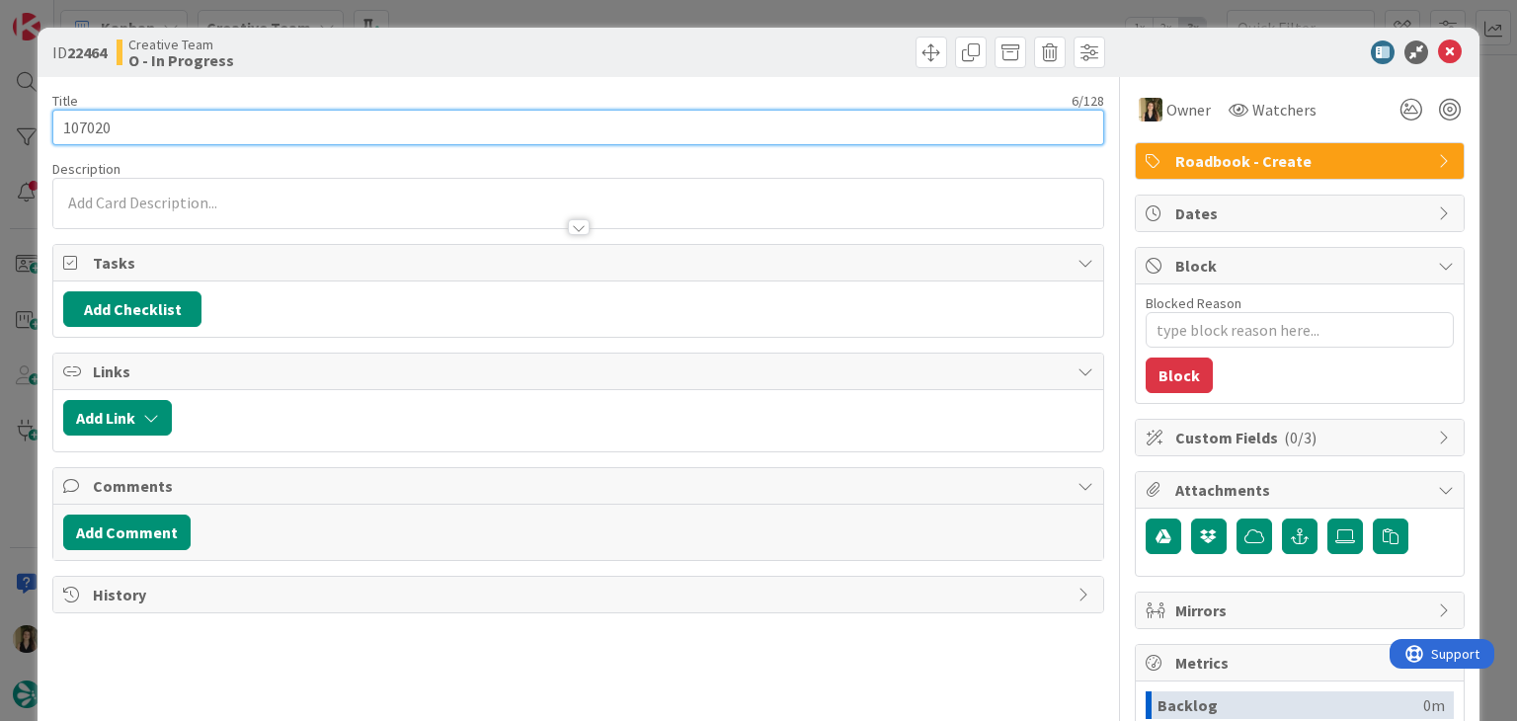
click at [77, 116] on input "107020" at bounding box center [577, 128] width 1051 height 36
click at [79, 116] on input "107020" at bounding box center [577, 128] width 1051 height 36
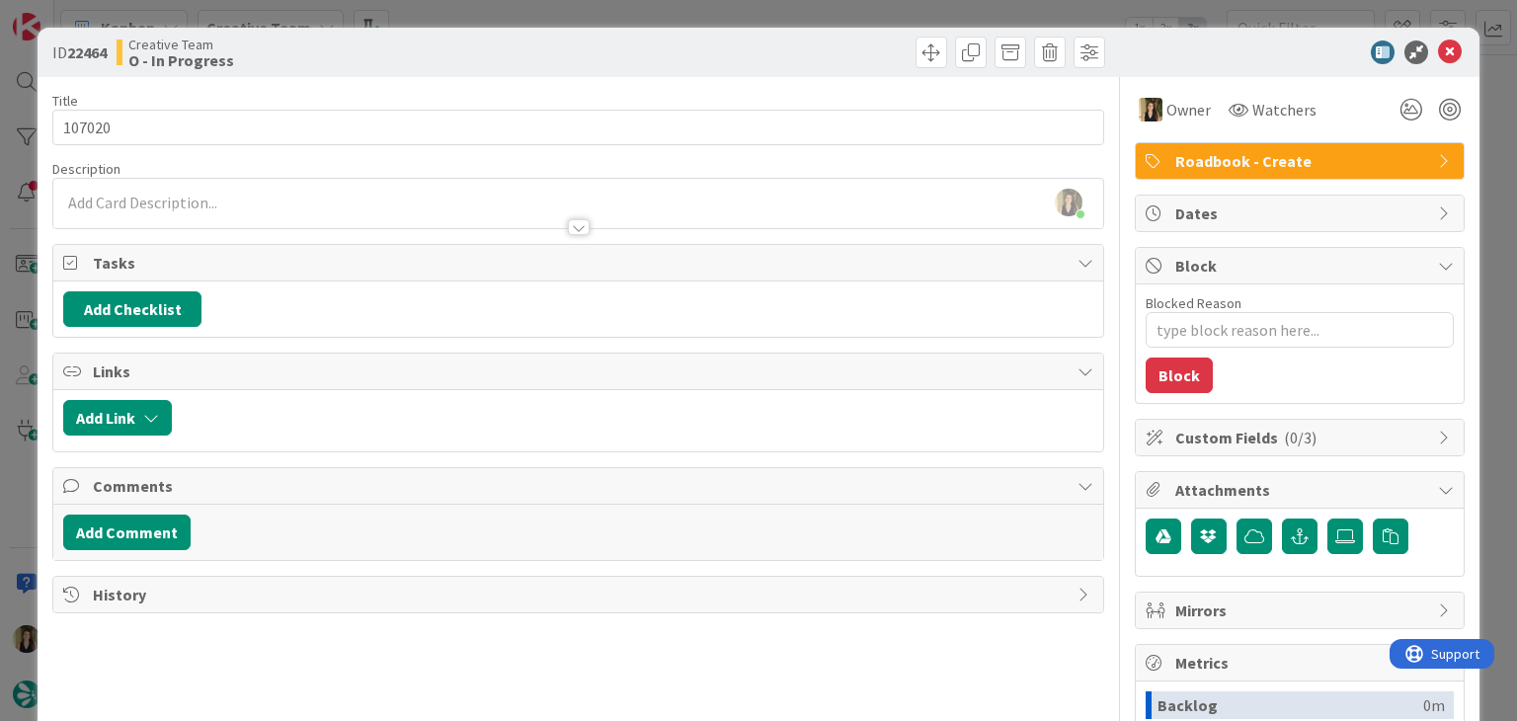
drag, startPoint x: 614, startPoint y: 42, endPoint x: 610, endPoint y: 32, distance: 11.6
click at [613, 42] on div at bounding box center [844, 53] width 521 height 32
click at [612, 18] on div "ID 22464 Creative Team O - In Progress Title 6 / 128 107020 Description Sofia P…" at bounding box center [758, 360] width 1517 height 721
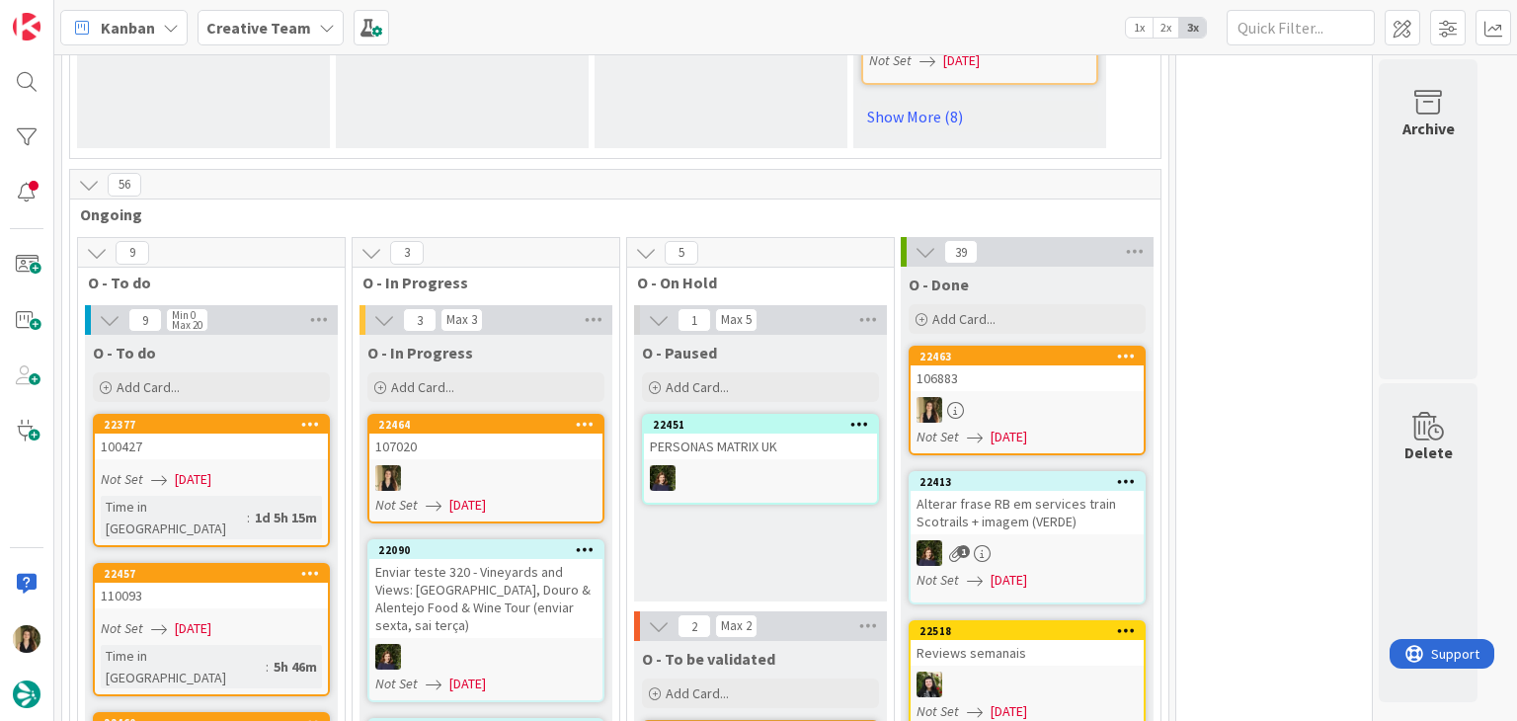
click at [511, 479] on div at bounding box center [485, 478] width 233 height 26
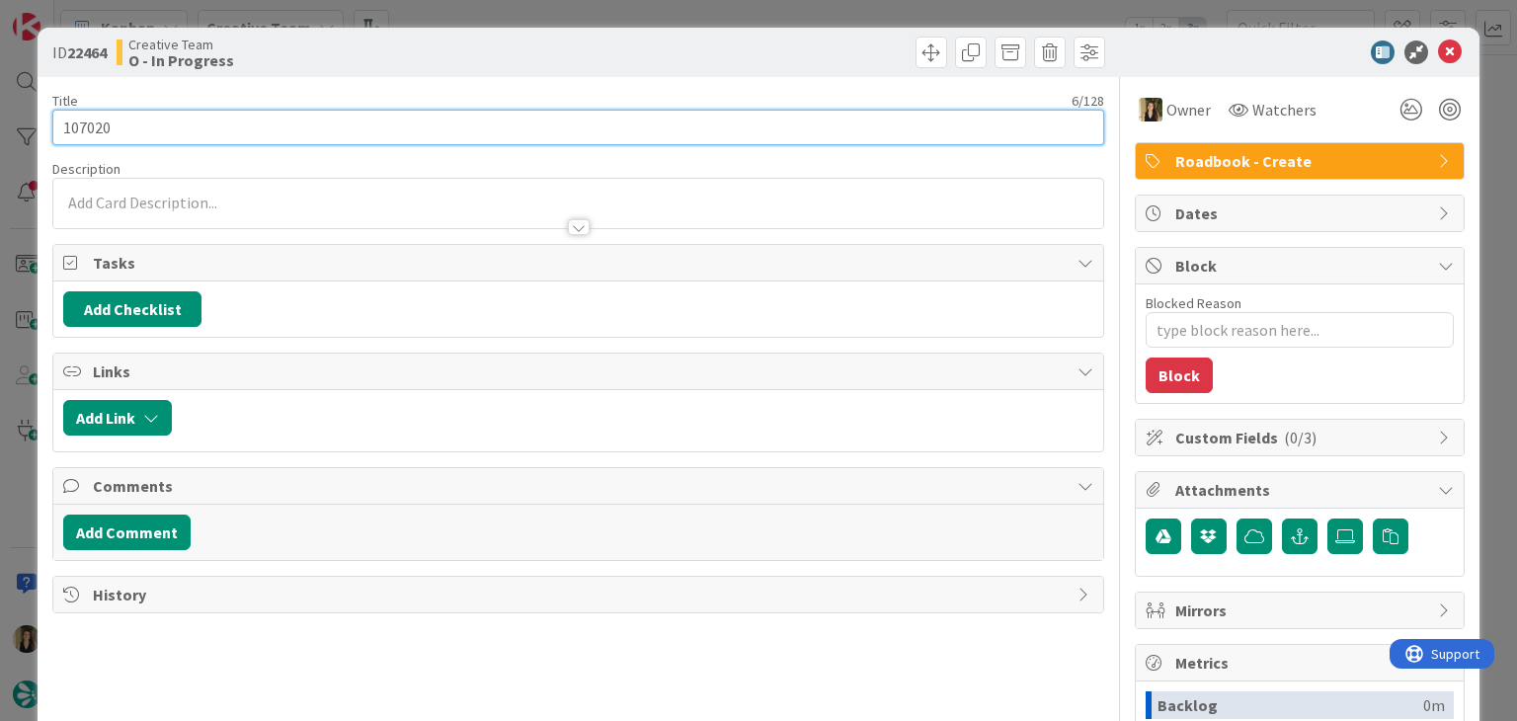
click at [92, 123] on input "107020" at bounding box center [577, 128] width 1051 height 36
click at [91, 123] on input "107020" at bounding box center [577, 128] width 1051 height 36
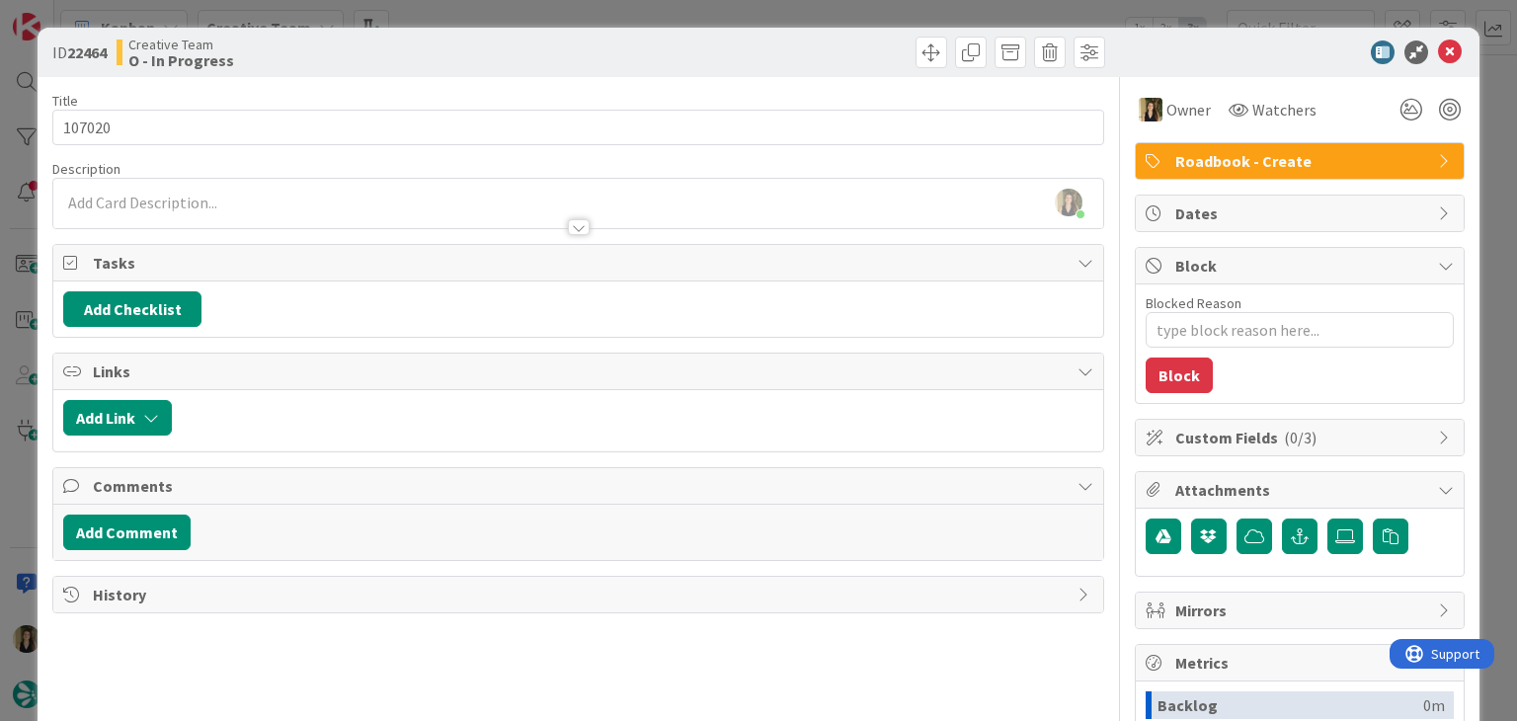
click at [616, 33] on div "ID 22464 Creative Team O - In Progress" at bounding box center [758, 52] width 1441 height 49
click at [618, 17] on div "ID 22464 Creative Team O - In Progress Title 6 / 128 107020 Description Sofia P…" at bounding box center [758, 360] width 1517 height 721
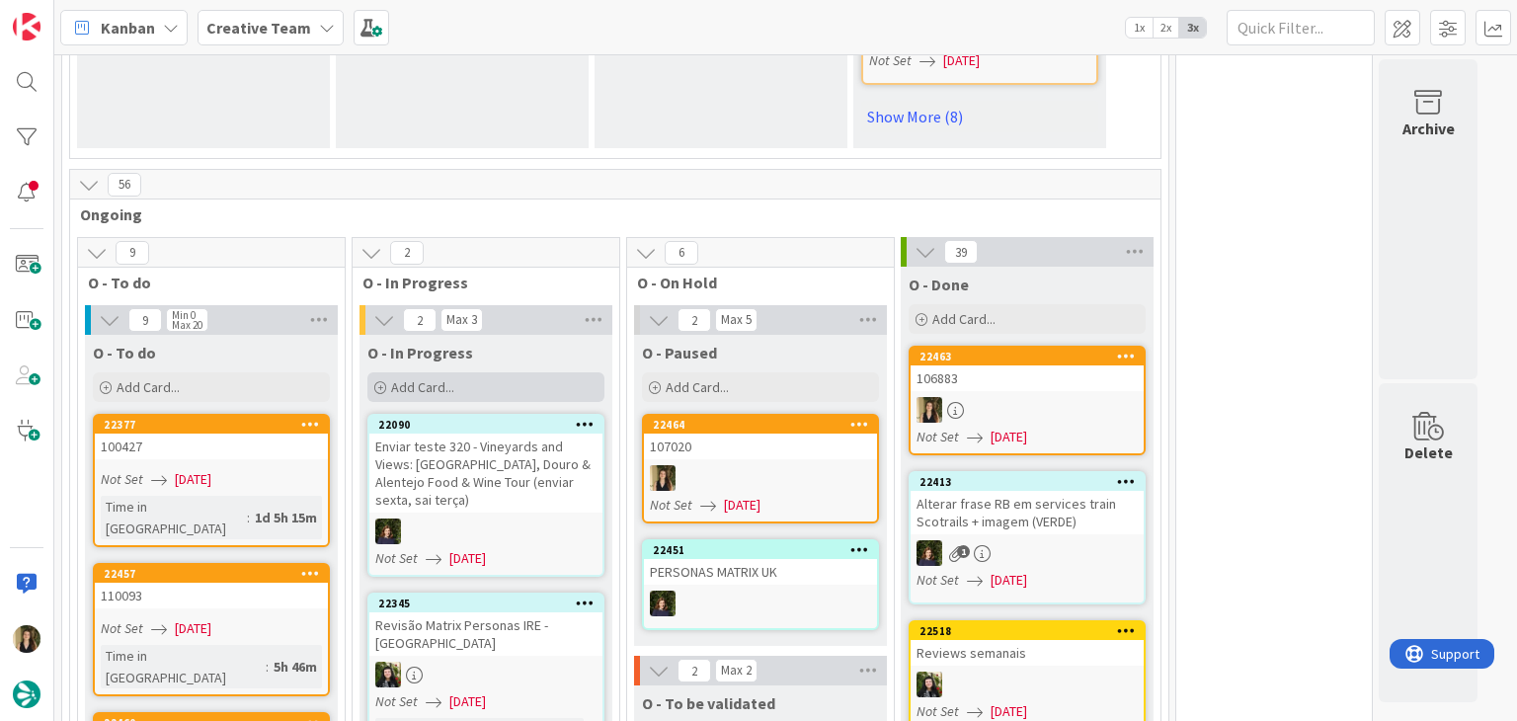
click at [521, 376] on div "Add Card..." at bounding box center [485, 387] width 237 height 30
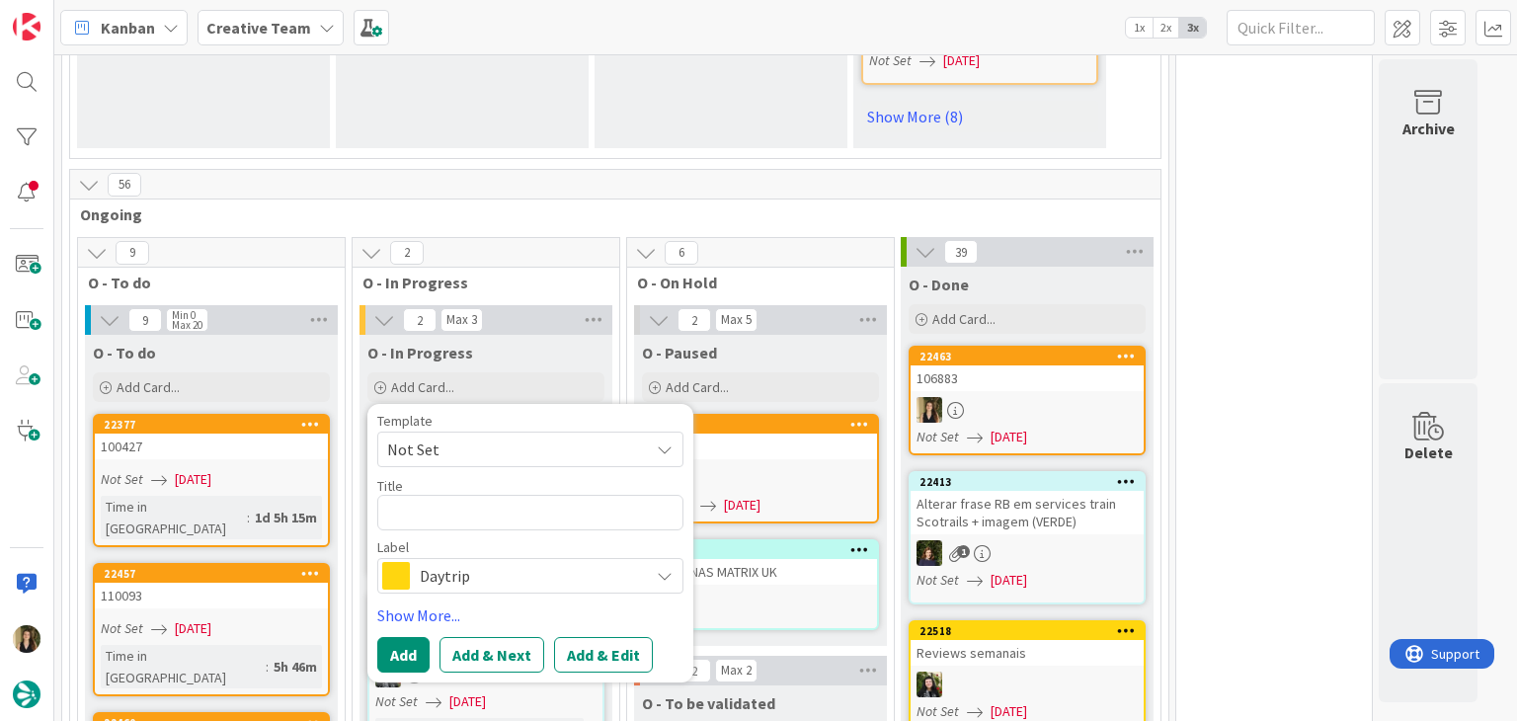
type textarea "x"
type textarea "107020"
type textarea "x"
type textarea "107020"
type textarea "x"
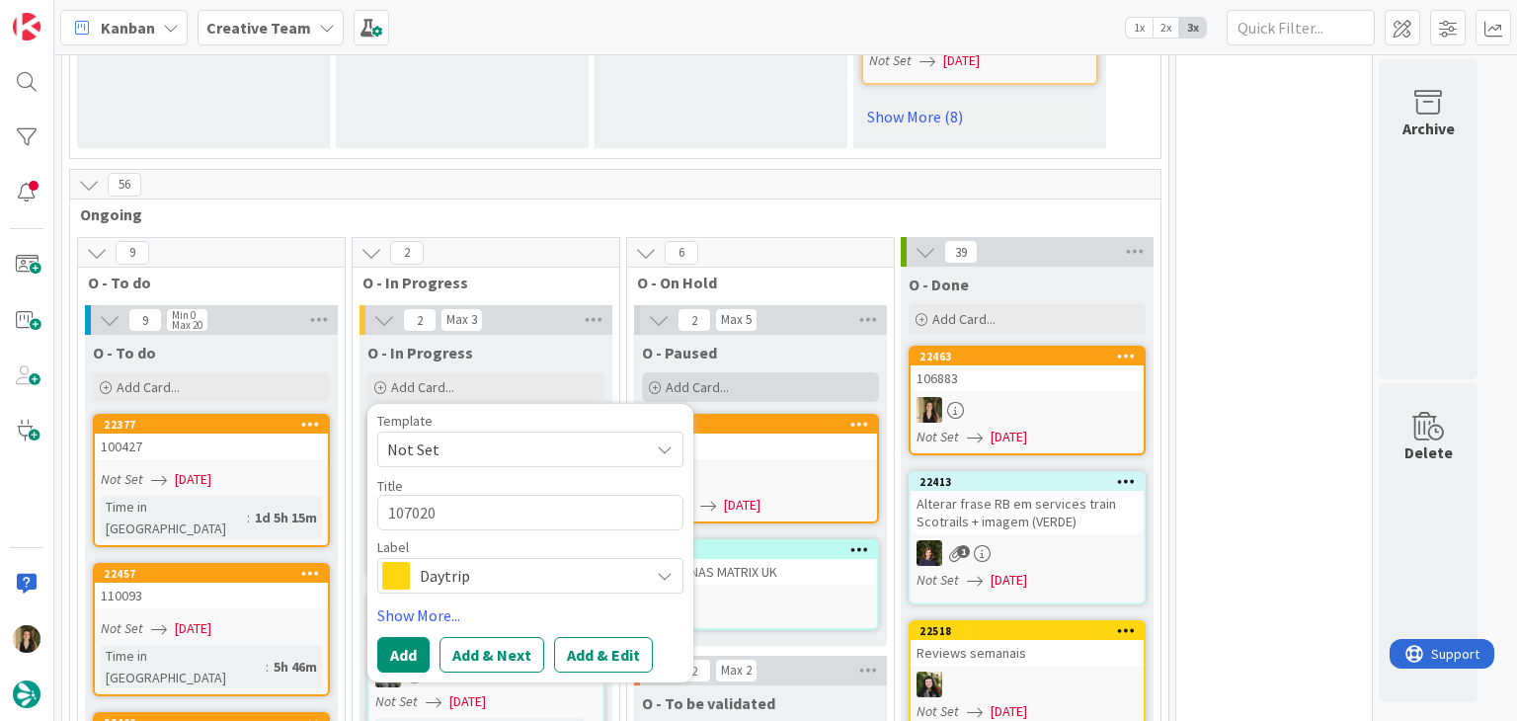
type textarea "107020 c"
type textarea "x"
type textarea "107020 cr"
type textarea "x"
type textarea "107020 cri"
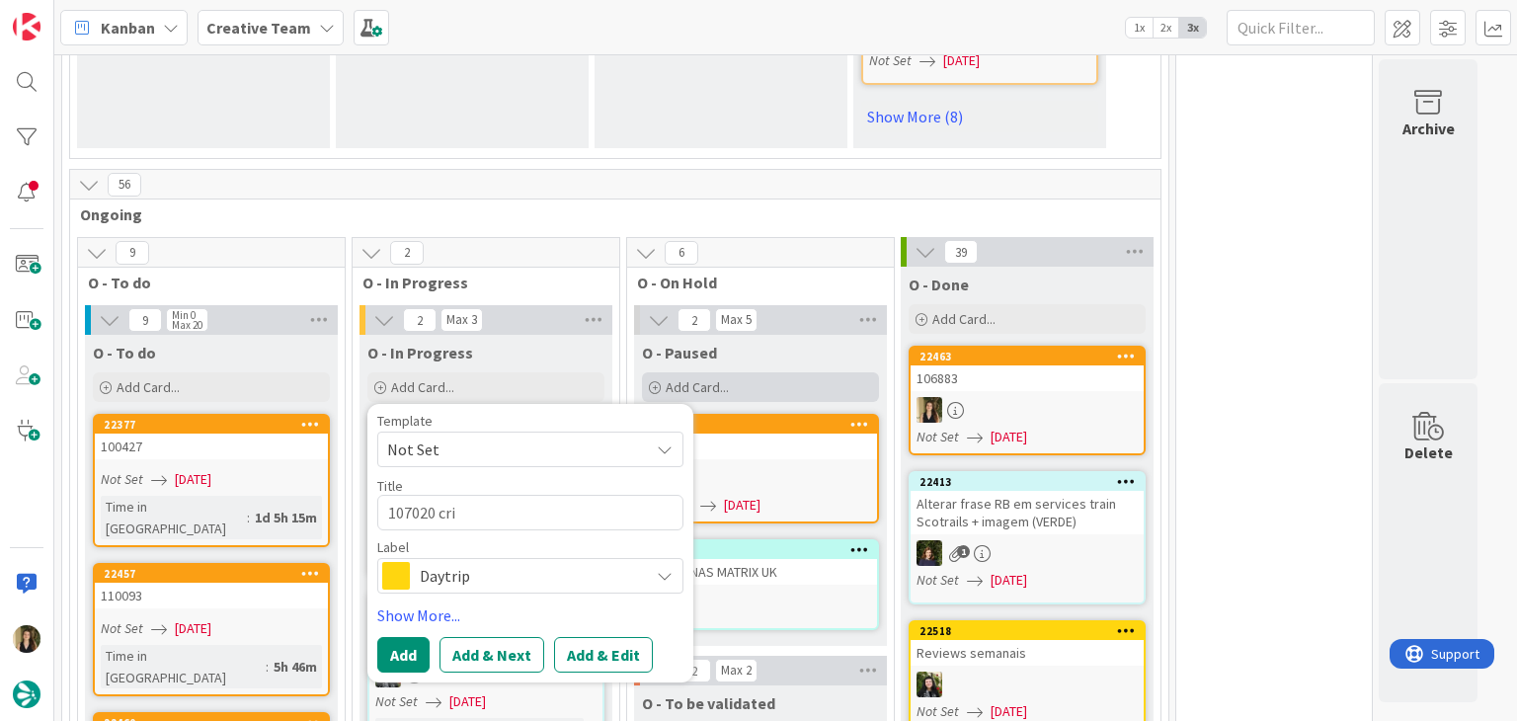
type textarea "x"
type textarea "107020 cria"
type textarea "x"
type textarea "107020 criar"
type textarea "x"
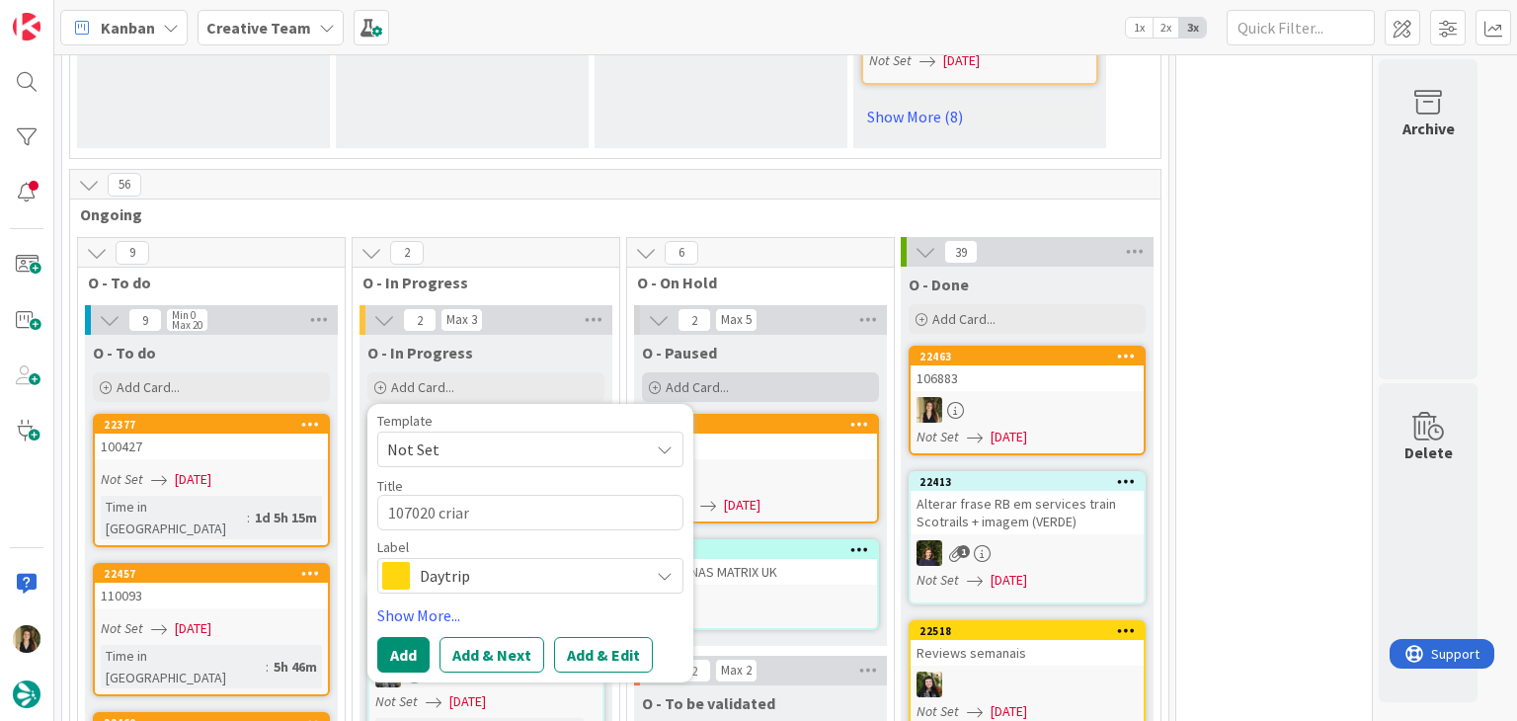
type textarea "107020 criar"
type textarea "x"
type textarea "107020 criar s"
type textarea "x"
type textarea "107020 criar su"
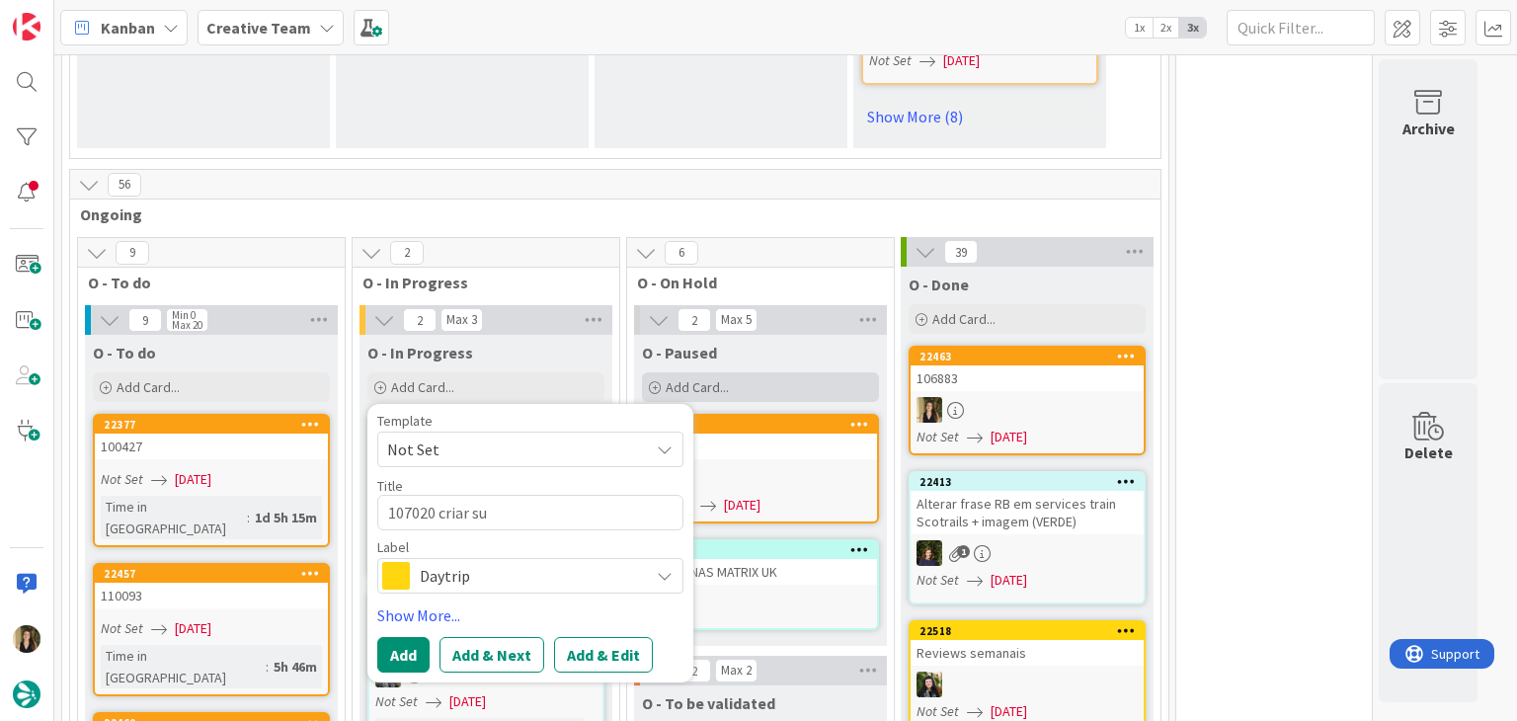
type textarea "x"
type textarea "107020 criar sup"
type textarea "x"
type textarea "107020 criar supp"
type textarea "x"
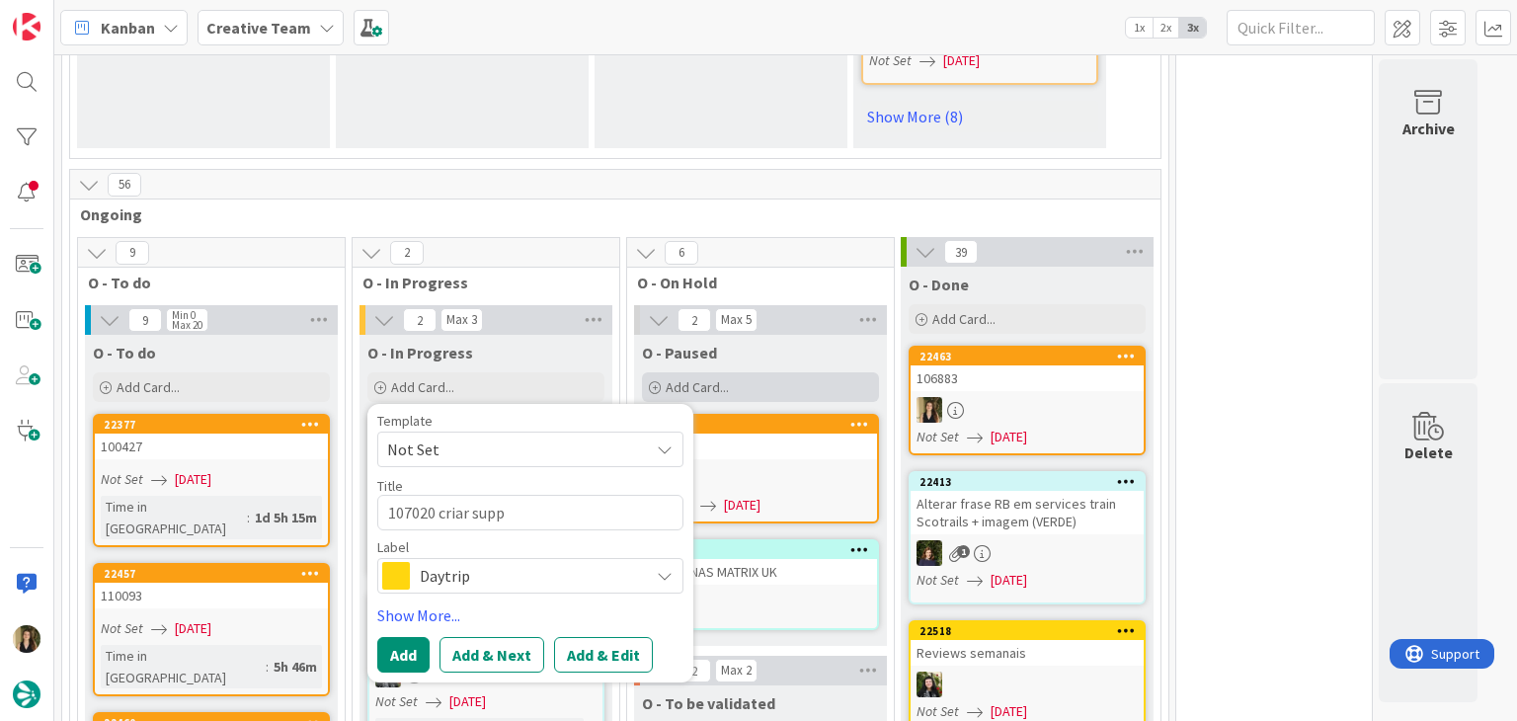
type textarea "107020 criar suppl"
type textarea "x"
type textarea "107020 criar suppli"
type textarea "x"
type textarea "107020 criar supplie"
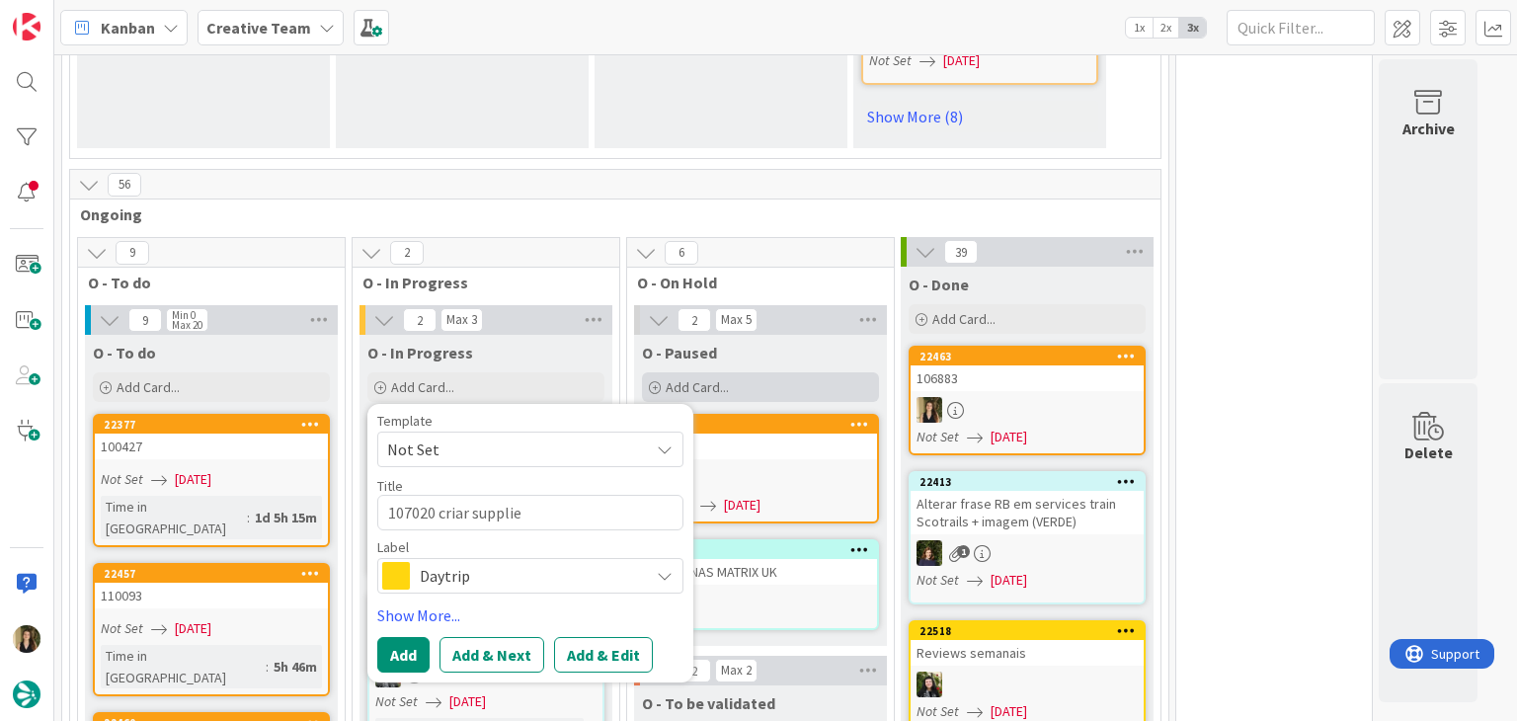
type textarea "x"
type textarea "107020 criar supplier"
type textarea "x"
type textarea "107020 criar supplier"
type textarea "x"
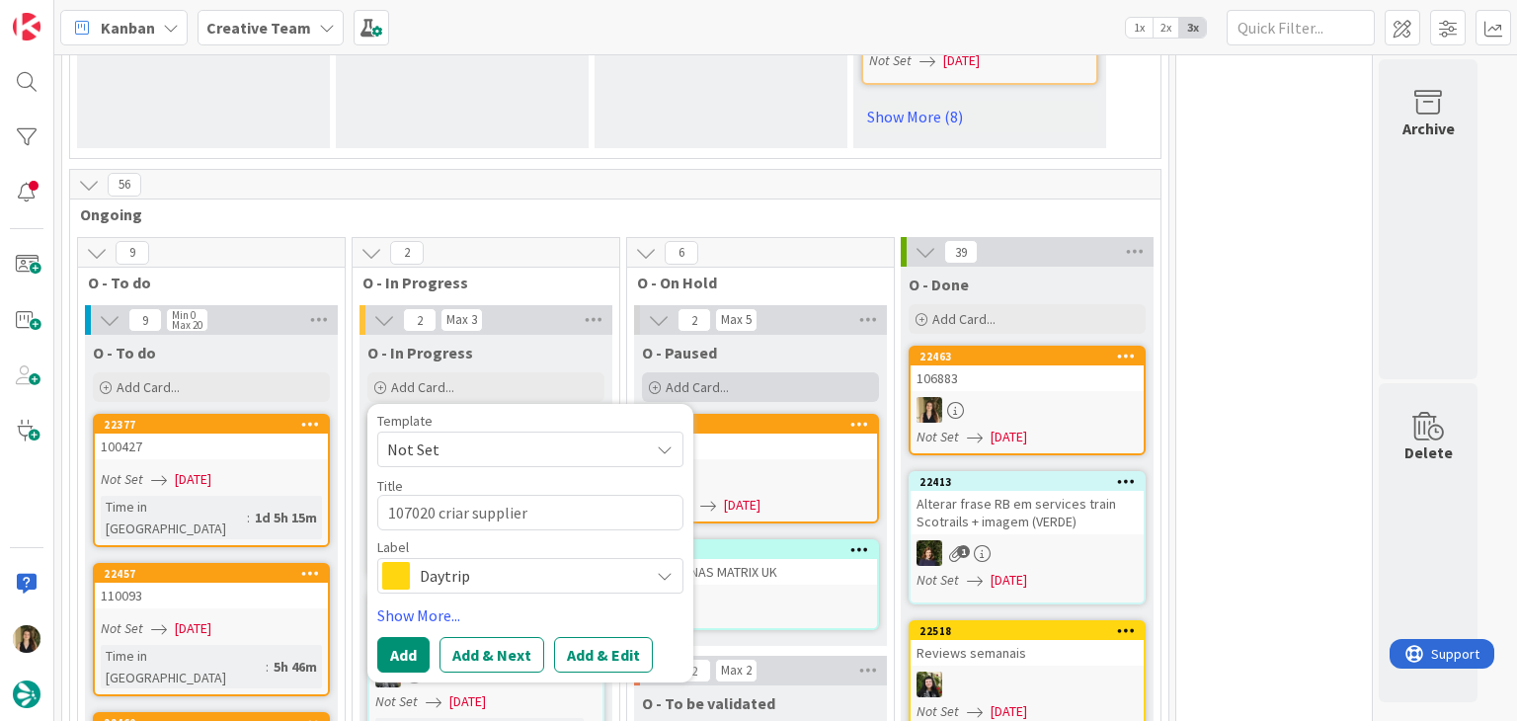
type textarea "107020 criar supplier e"
type textarea "x"
type textarea "107020 criar supplier e"
type textarea "x"
type textarea "107020 criar supplier e a"
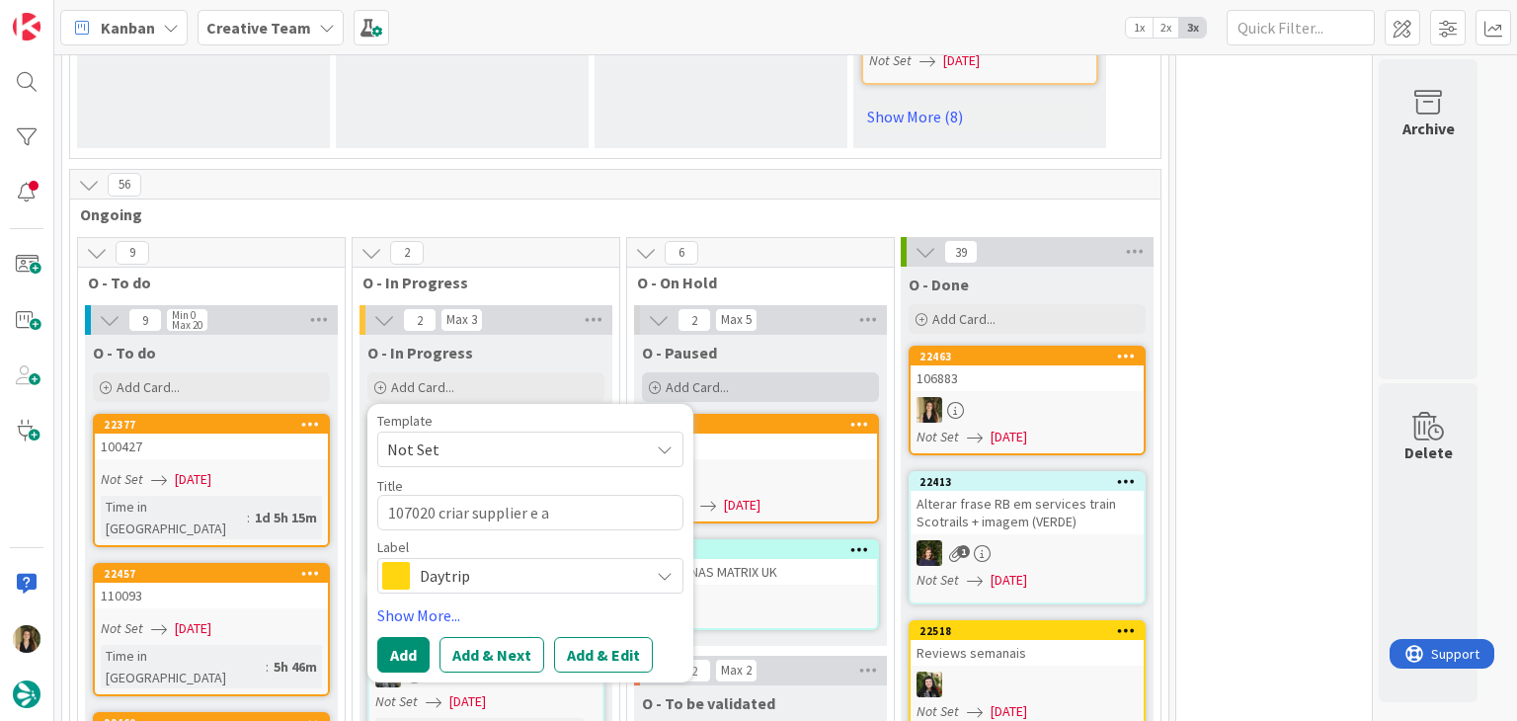
type textarea "x"
type textarea "107020 criar supplier e as"
type textarea "x"
type textarea "107020 criar supplier e ass"
type textarea "x"
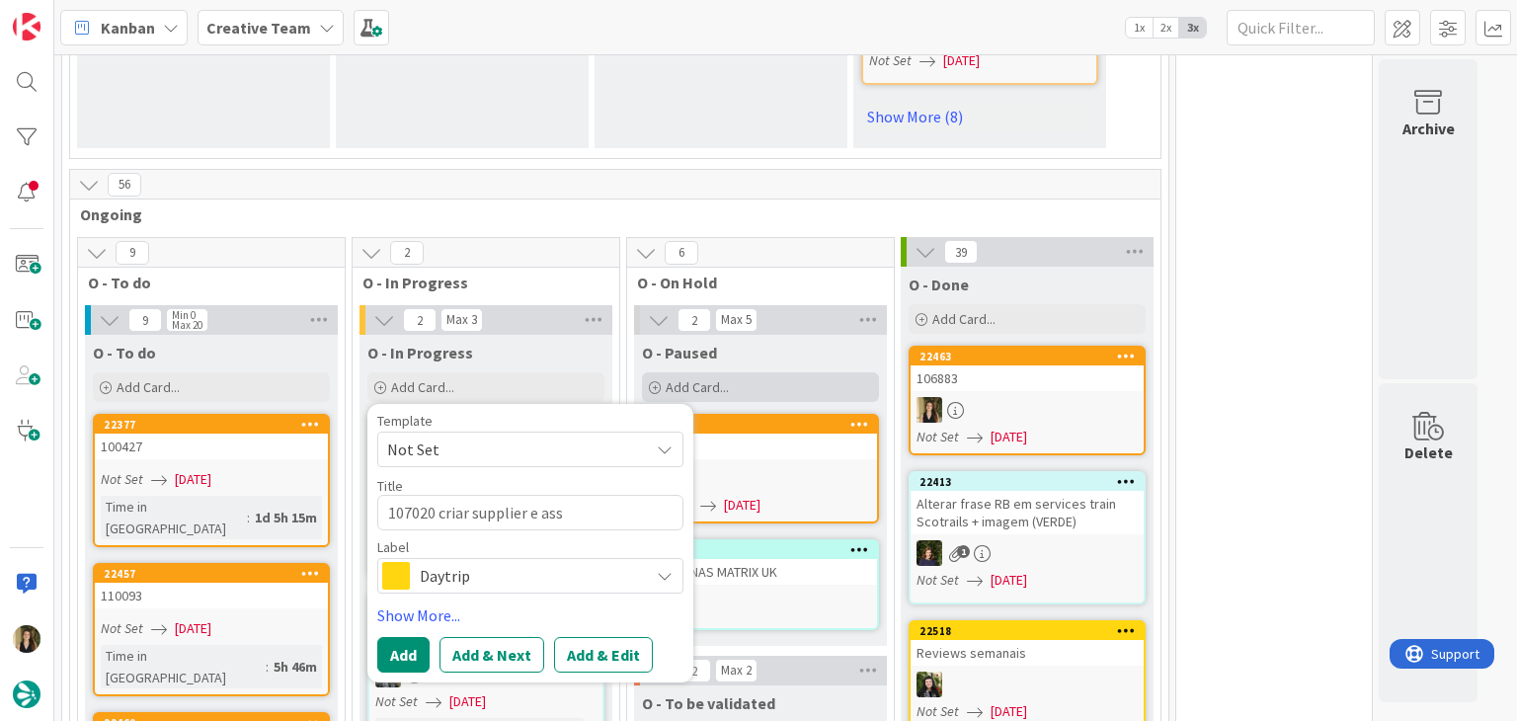
type textarea "107020 criar supplier e asso"
type textarea "x"
type textarea "107020 criar supplier e assoc"
type textarea "x"
type textarea "107020 criar supplier e associ"
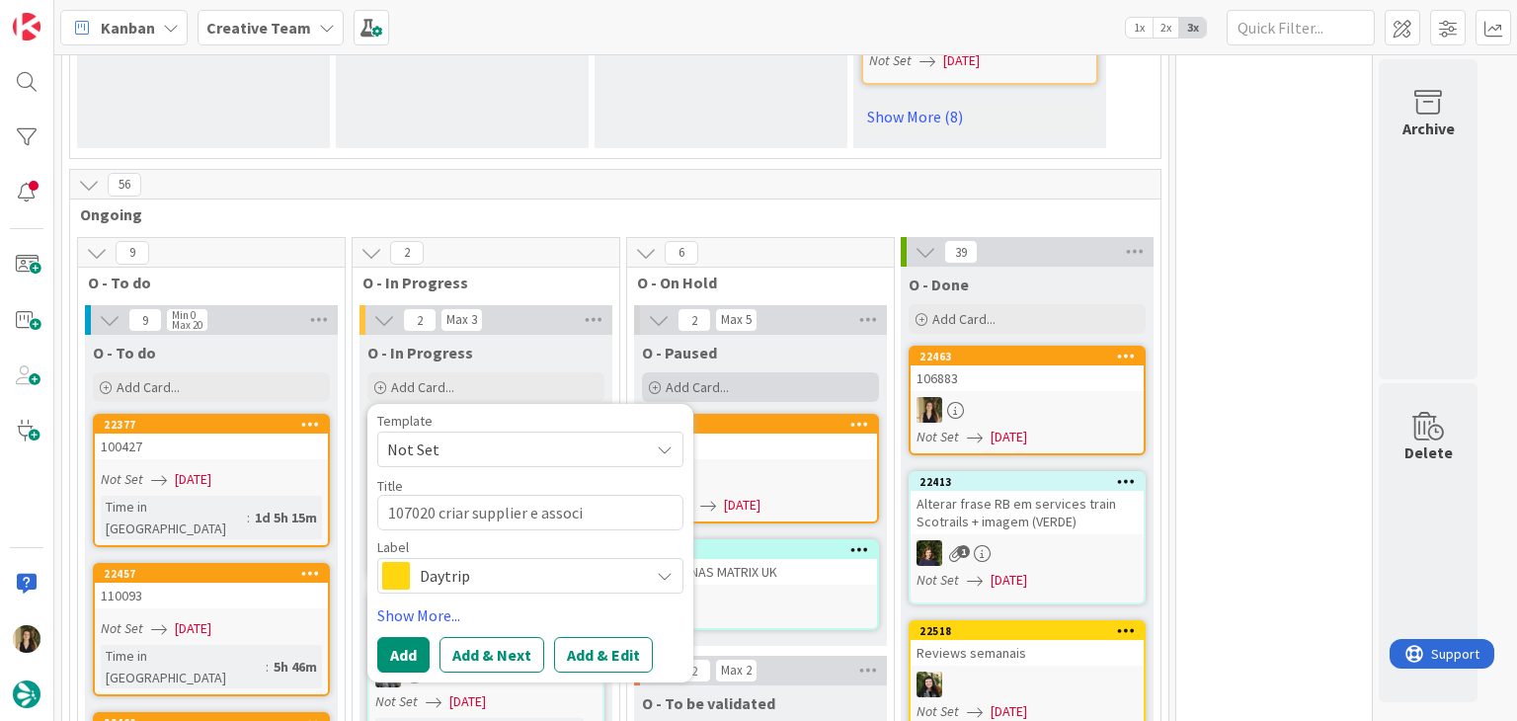
type textarea "x"
type textarea "107020 criar supplier e associa"
type textarea "x"
type textarea "107020 criar supplier e associar"
click at [549, 546] on div "Label Daytrip" at bounding box center [530, 566] width 306 height 53
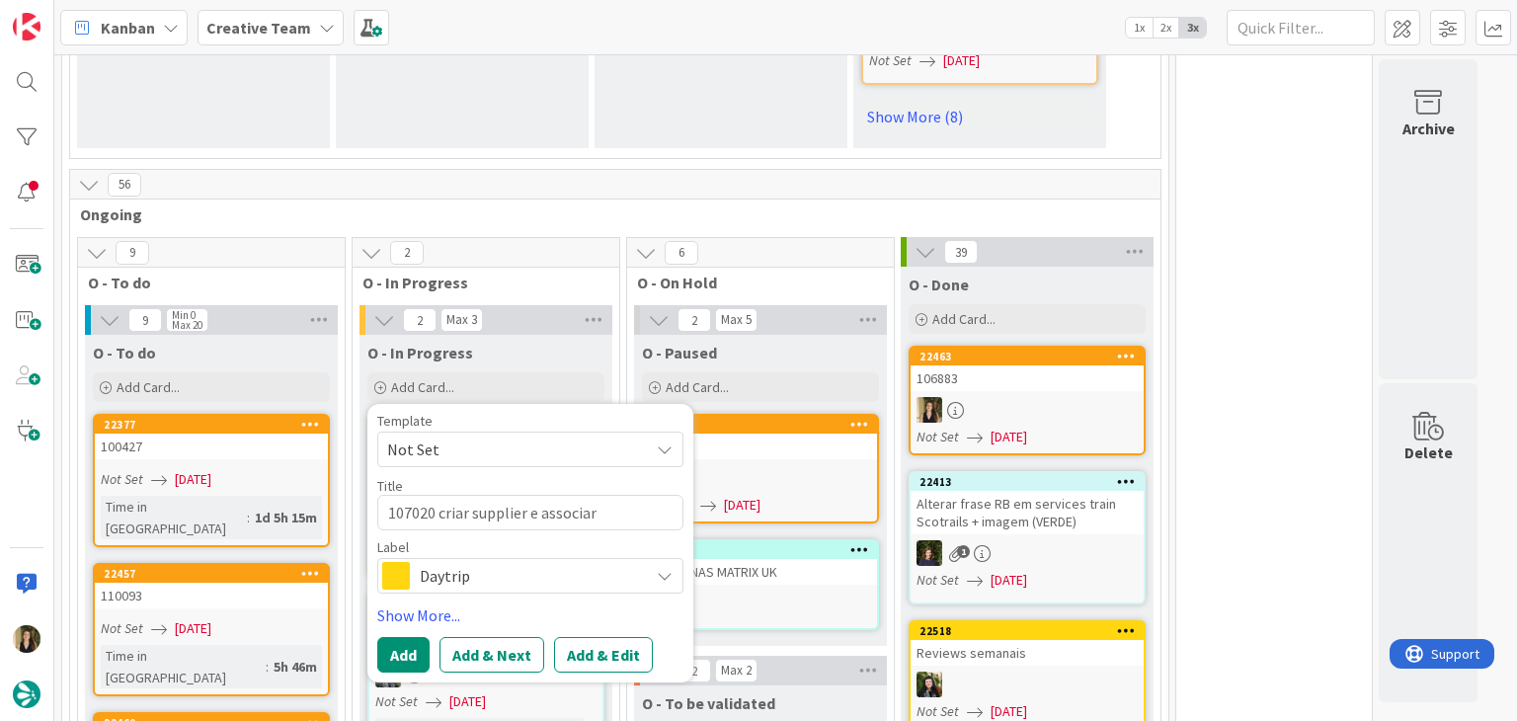
click at [547, 562] on span "Daytrip" at bounding box center [529, 576] width 219 height 28
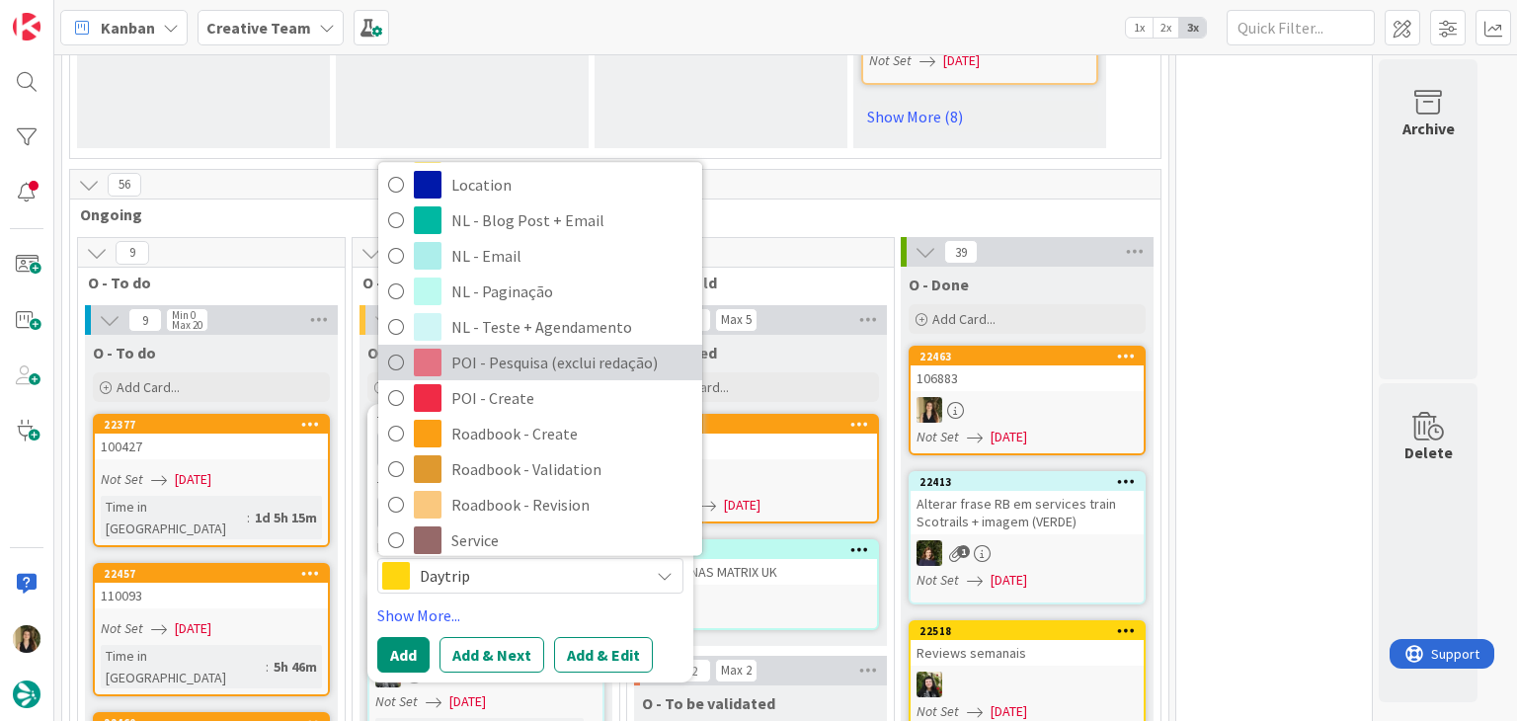
scroll to position [296, 0]
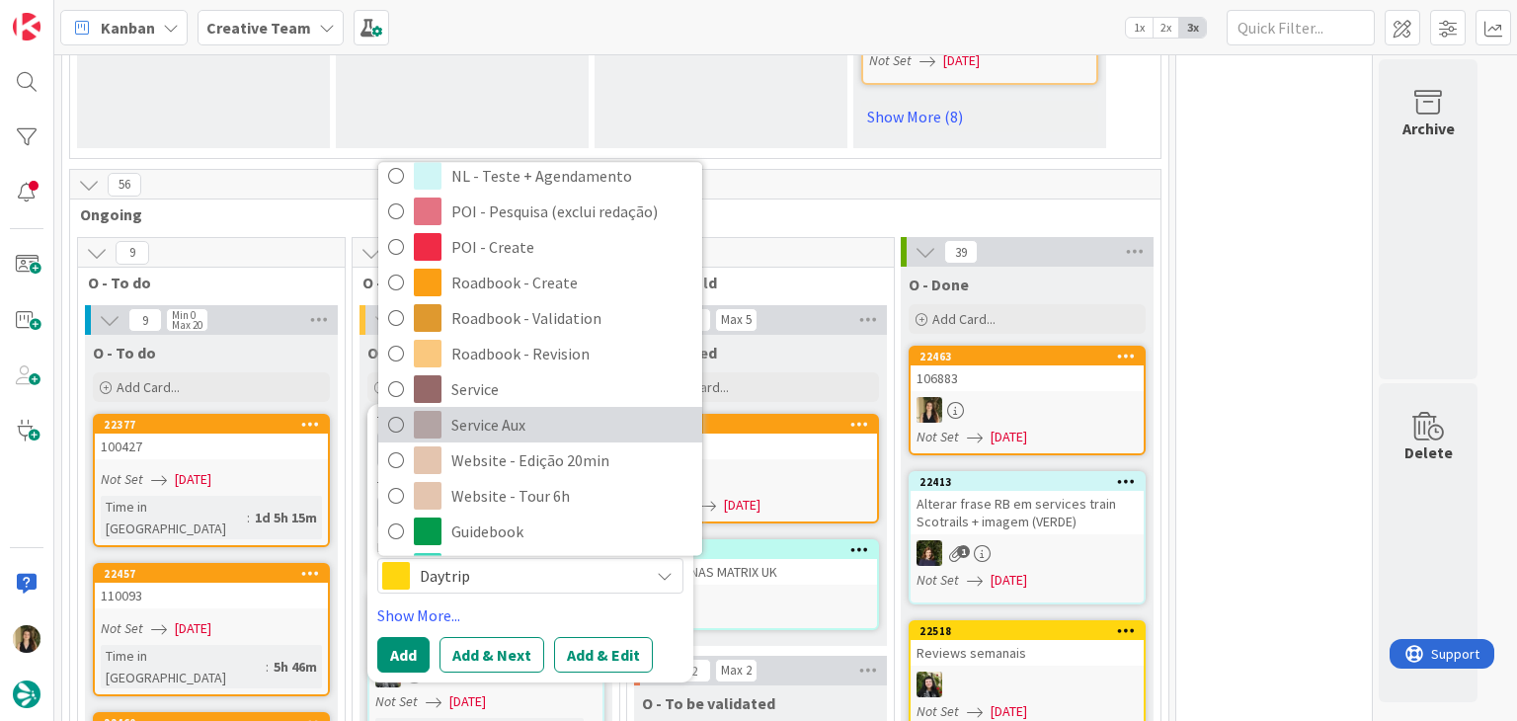
click at [547, 411] on span "Service Aux" at bounding box center [571, 426] width 241 height 30
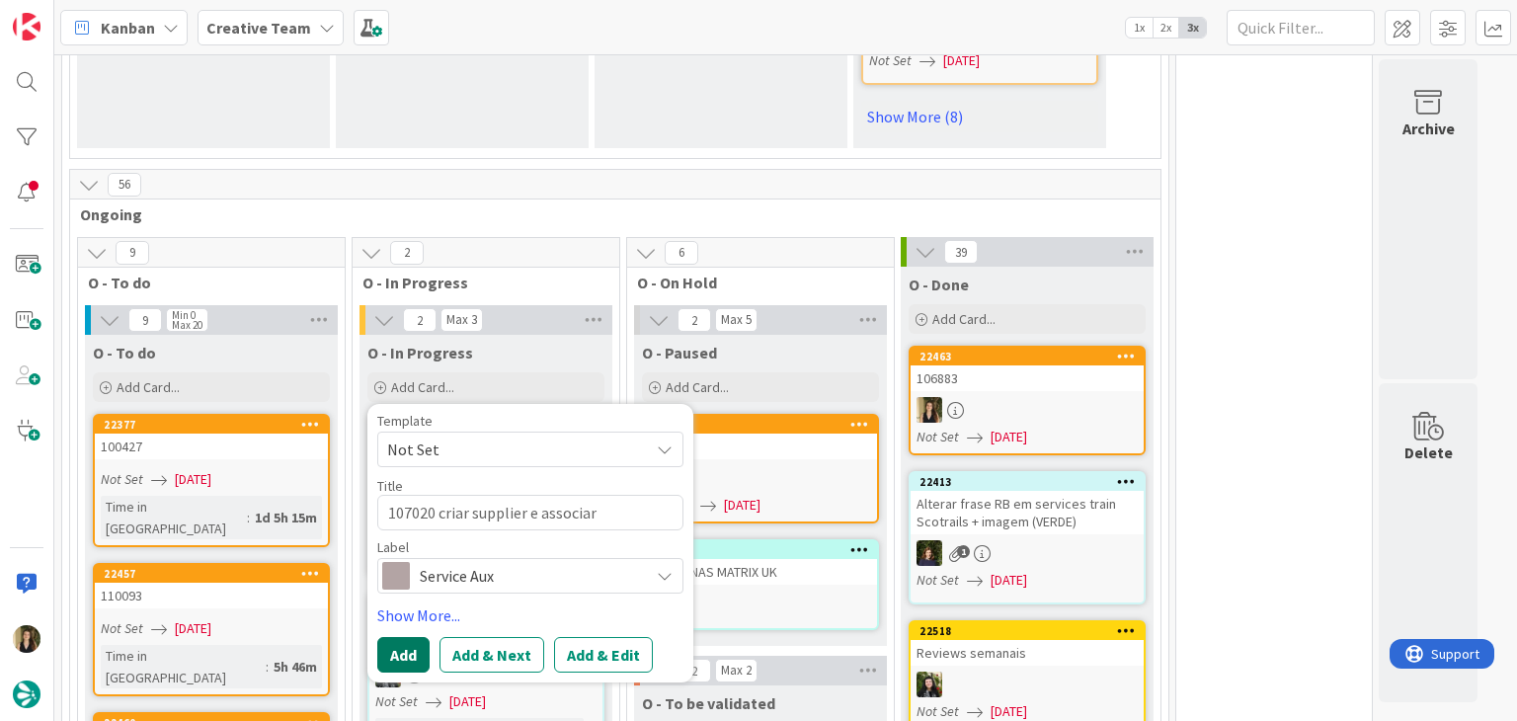
click at [399, 637] on button "Add" at bounding box center [403, 655] width 52 height 36
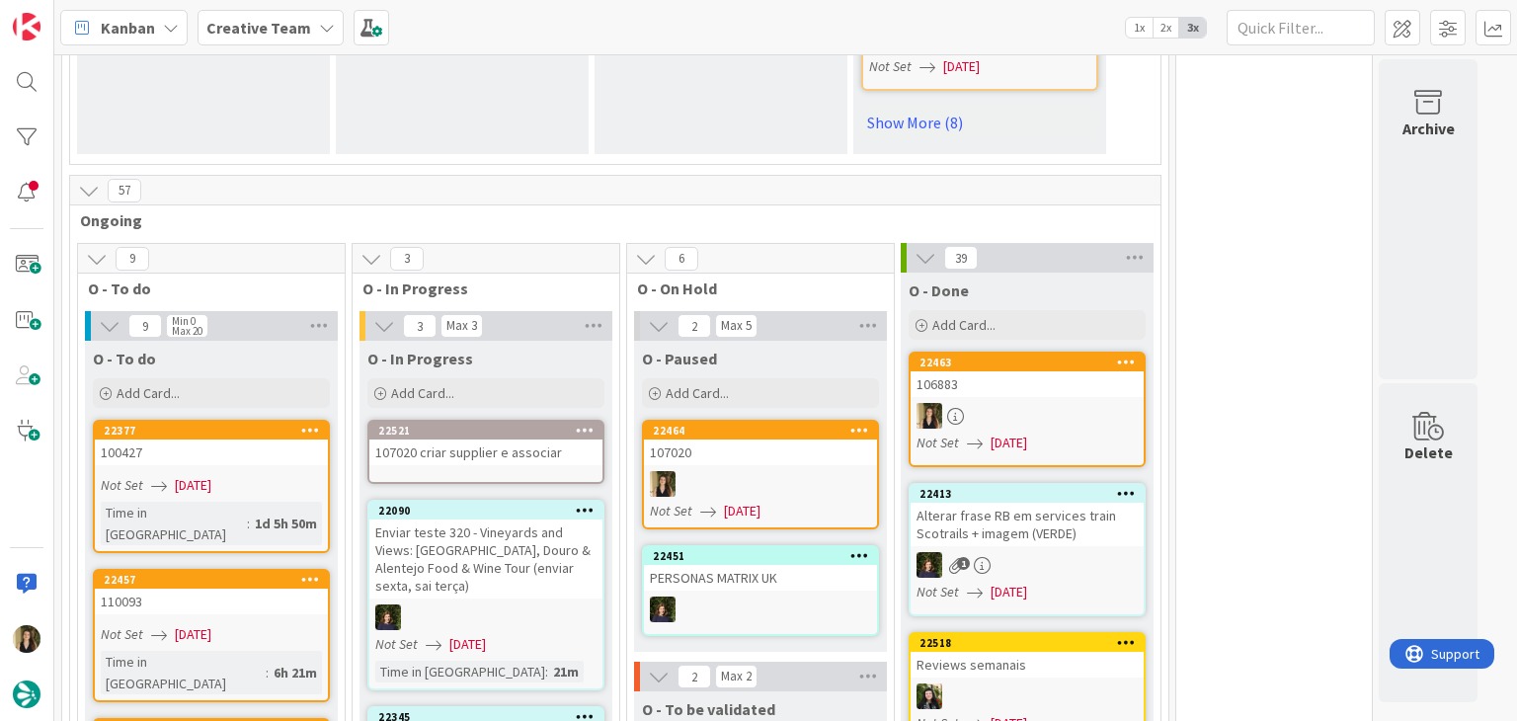
click at [523, 439] on div "107020 criar supplier e associar" at bounding box center [485, 452] width 233 height 26
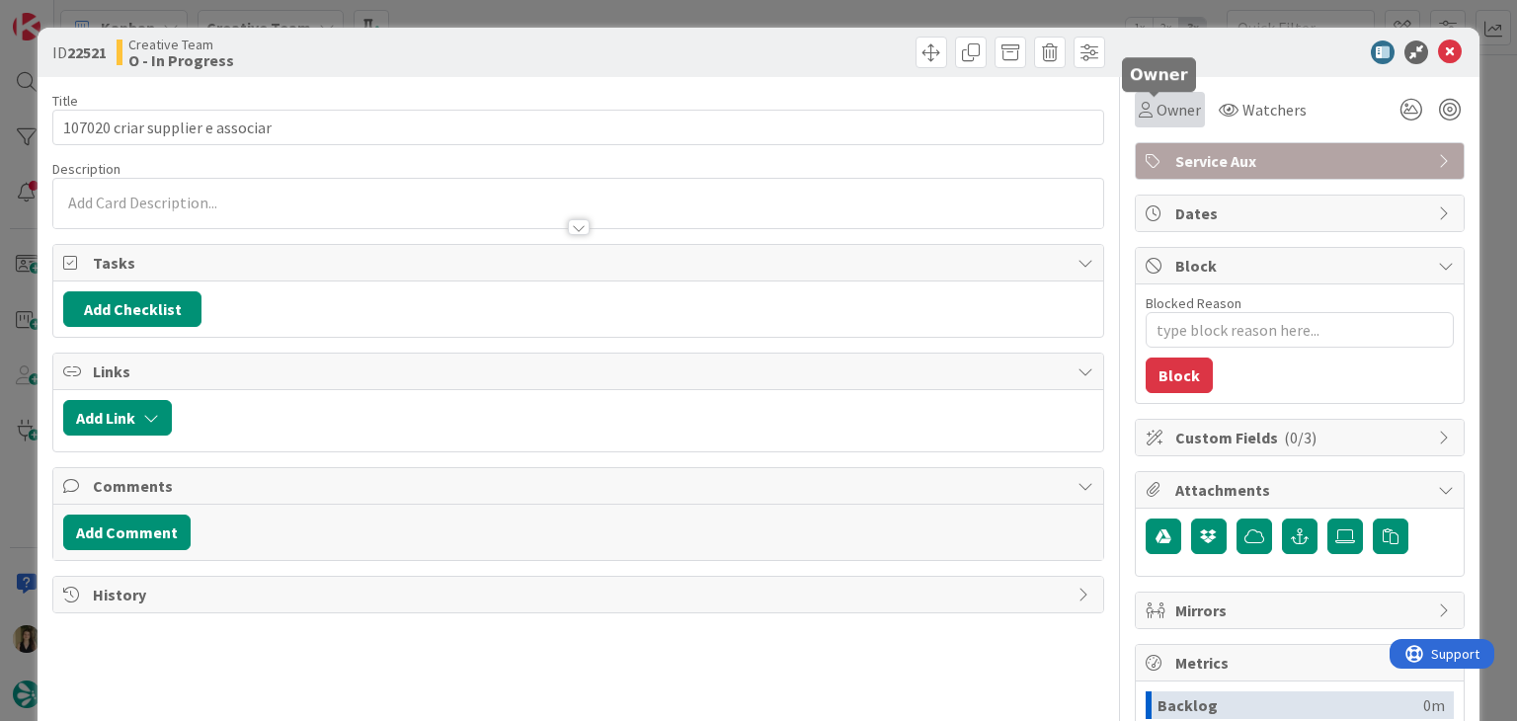
click at [1163, 113] on span "Owner" at bounding box center [1178, 110] width 44 height 24
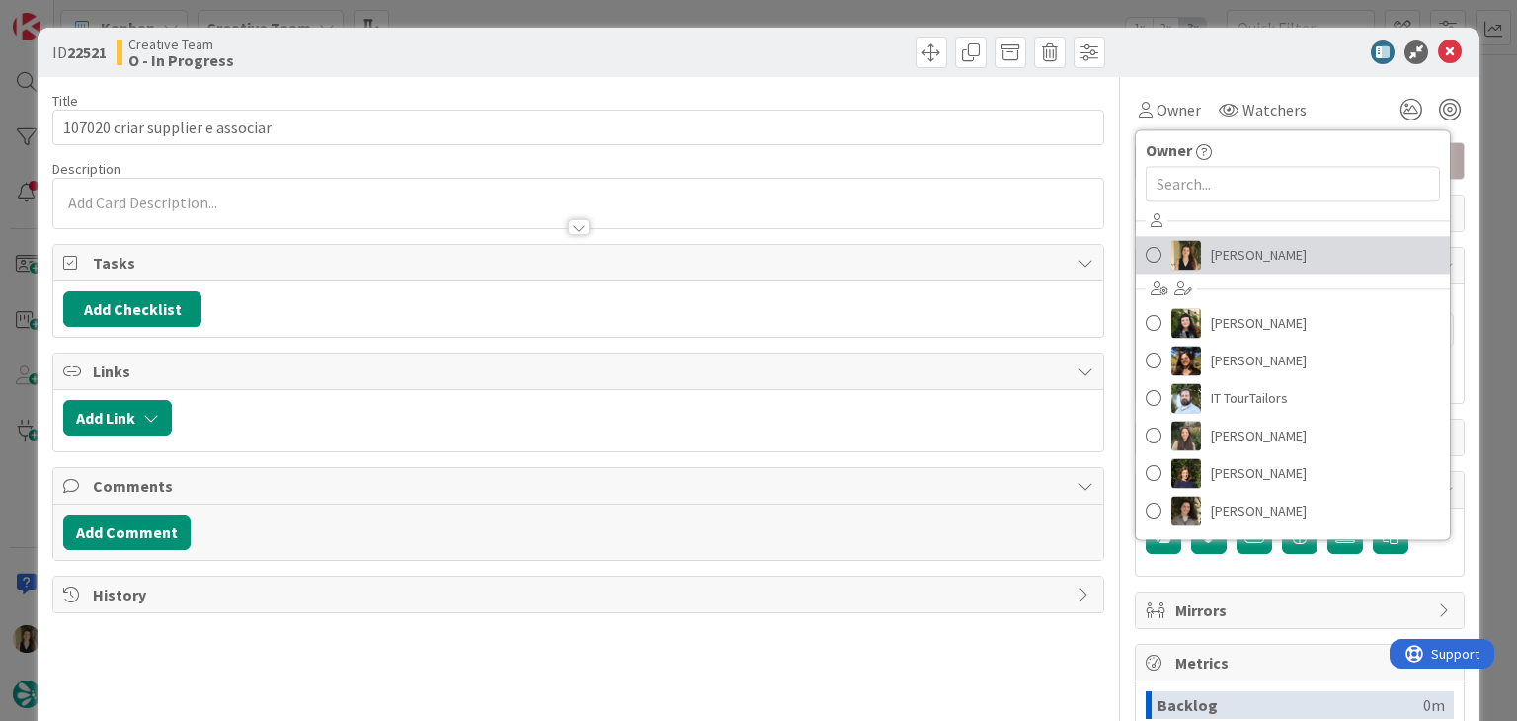
click at [1216, 264] on span "[PERSON_NAME]" at bounding box center [1259, 255] width 96 height 30
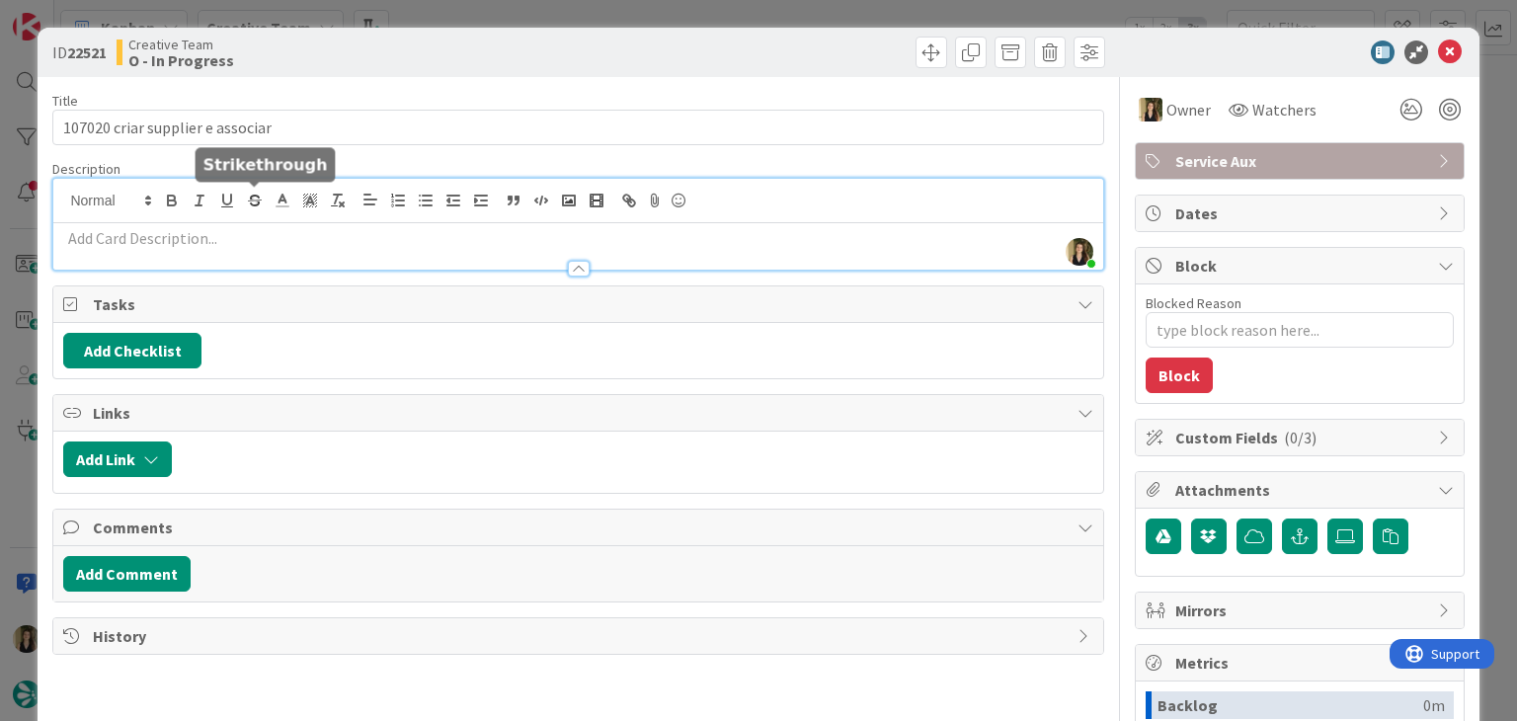
drag, startPoint x: 251, startPoint y: 201, endPoint x: 252, endPoint y: 217, distance: 15.8
click at [252, 203] on div "Sofia Palma just joined" at bounding box center [577, 224] width 1049 height 91
click at [259, 241] on p at bounding box center [577, 238] width 1029 height 23
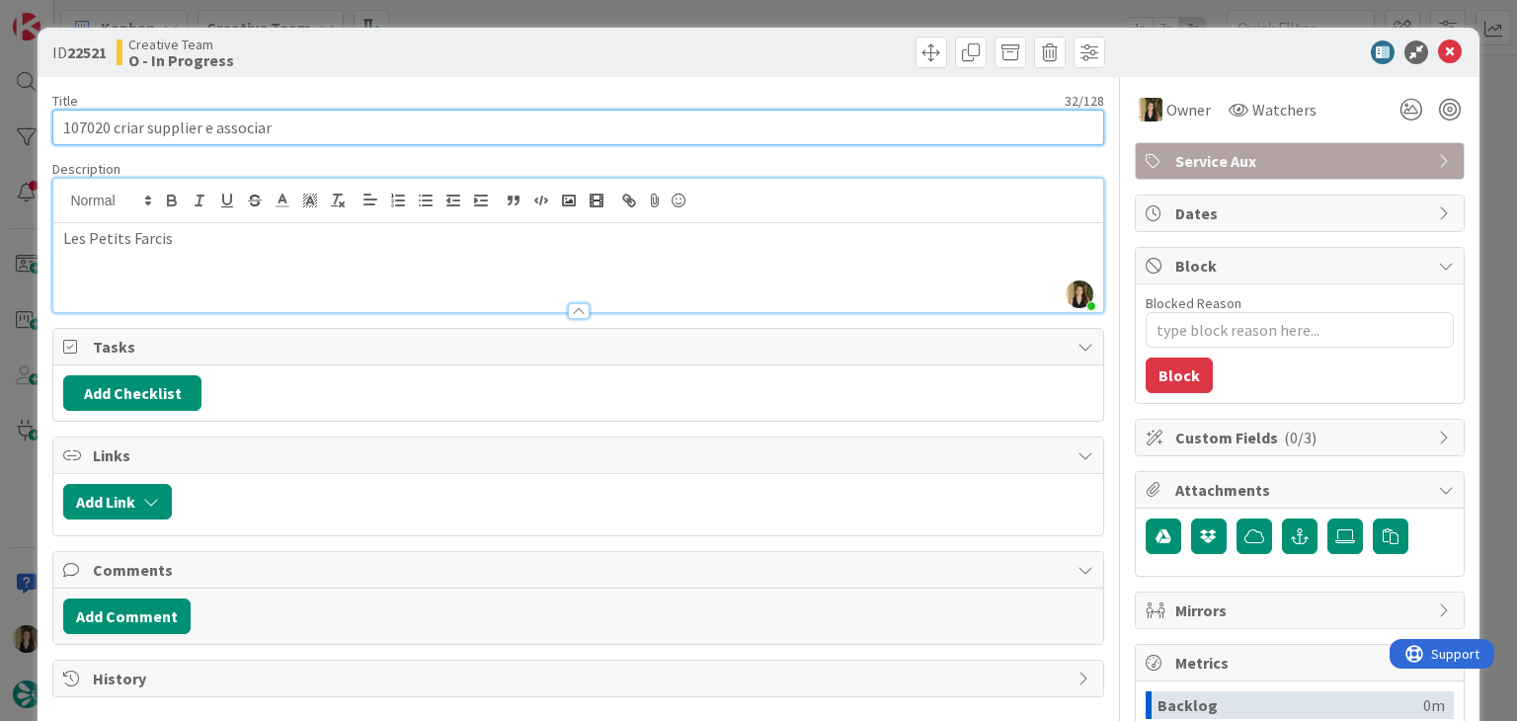
drag, startPoint x: 308, startPoint y: 130, endPoint x: 59, endPoint y: 127, distance: 248.9
click at [59, 127] on input "107020 criar supplier e associar" at bounding box center [577, 128] width 1051 height 36
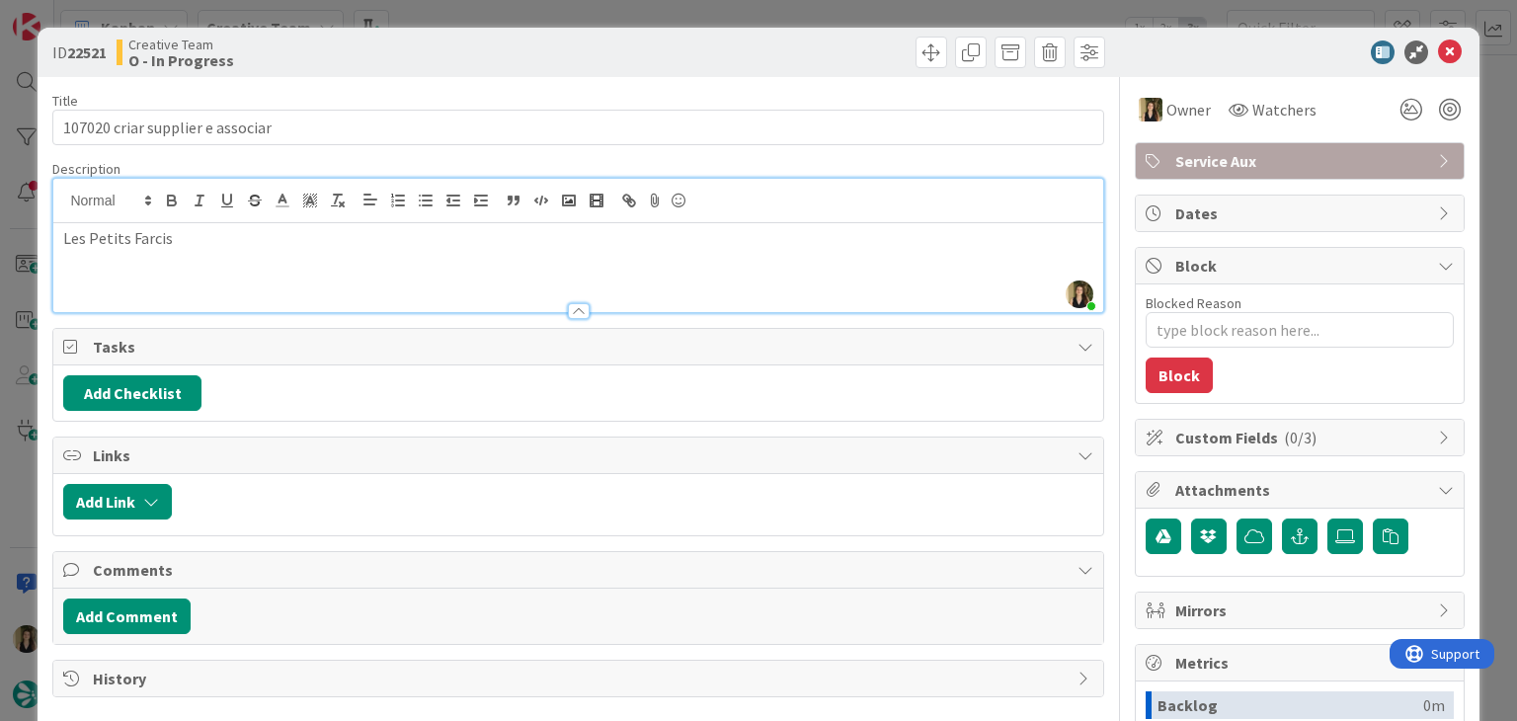
click at [493, 58] on div "Creative Team O - In Progress" at bounding box center [345, 53] width 457 height 32
click at [526, 7] on div "ID 22521 Creative Team O - In Progress Title 32 / 128 107020 criar supplier e a…" at bounding box center [758, 360] width 1517 height 721
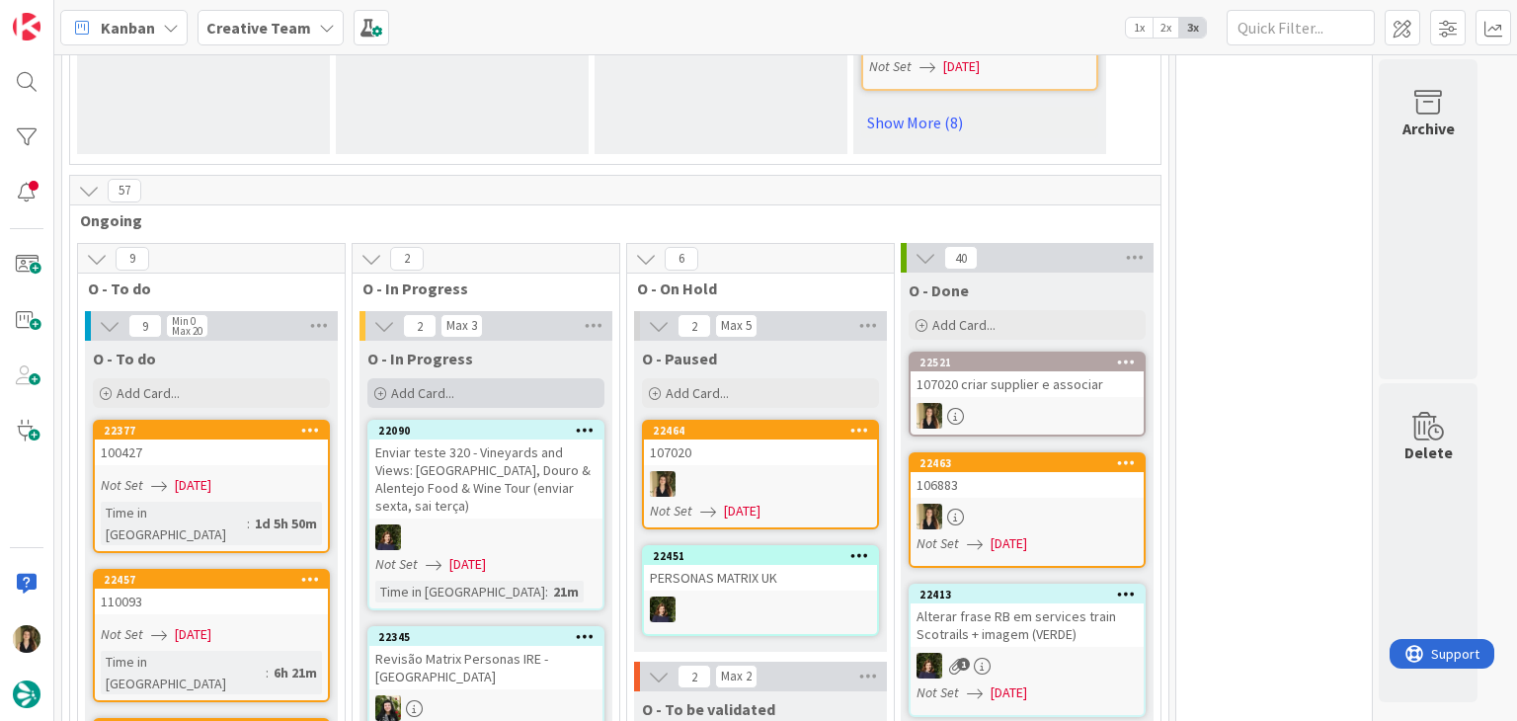
click at [482, 389] on div "Add Card..." at bounding box center [485, 393] width 237 height 30
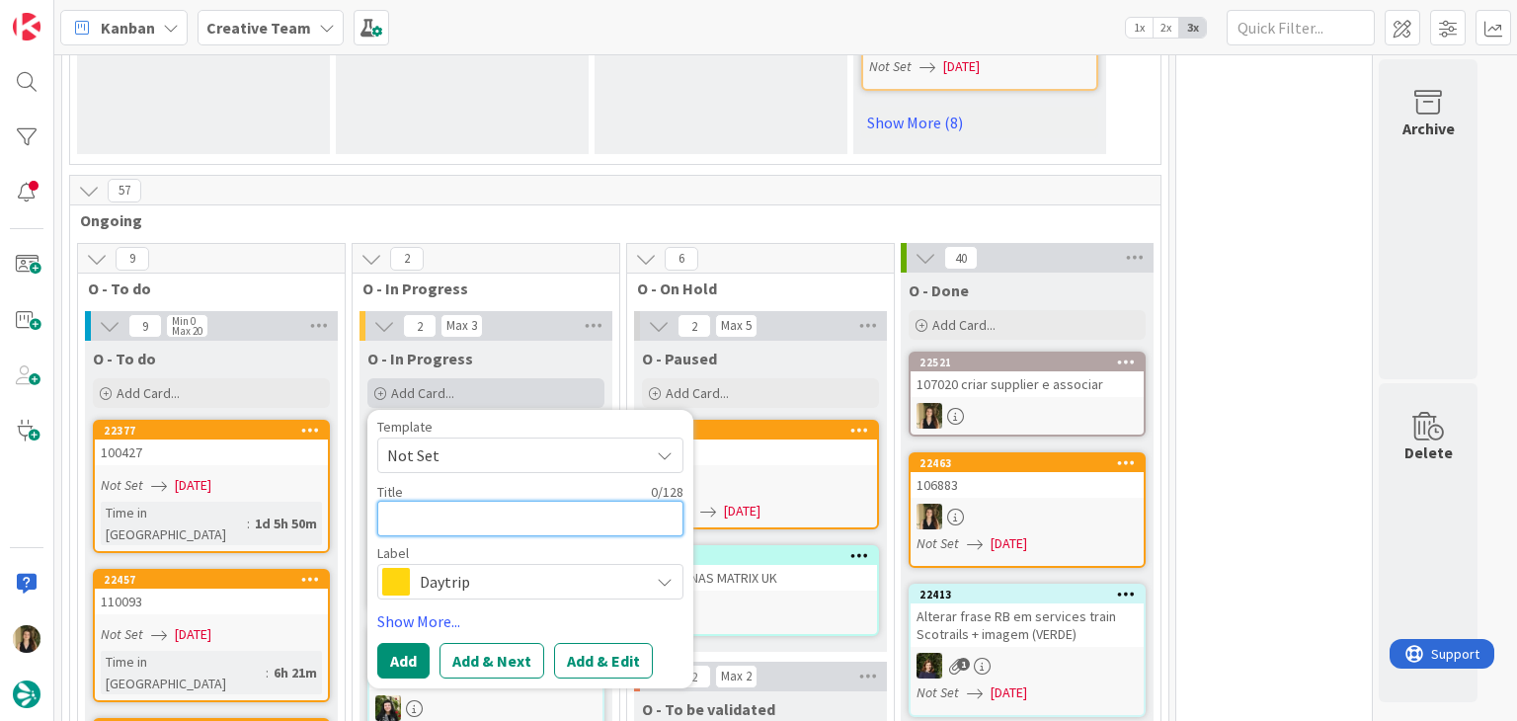
paste textarea "107020 criar supplier e associar"
type textarea "x"
type textarea "107020 criar supplier e associar"
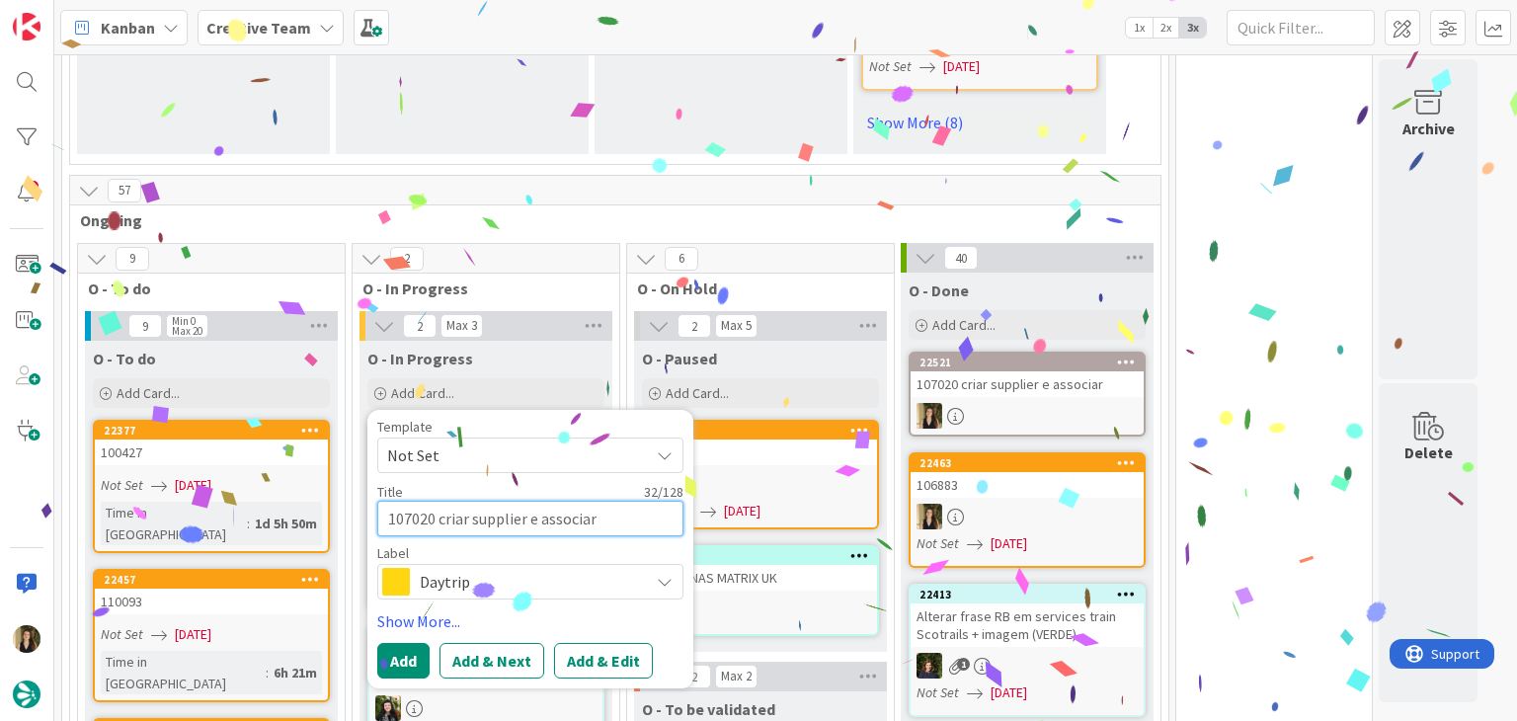
click at [493, 510] on textarea "107020 criar supplier e associar" at bounding box center [530, 519] width 306 height 36
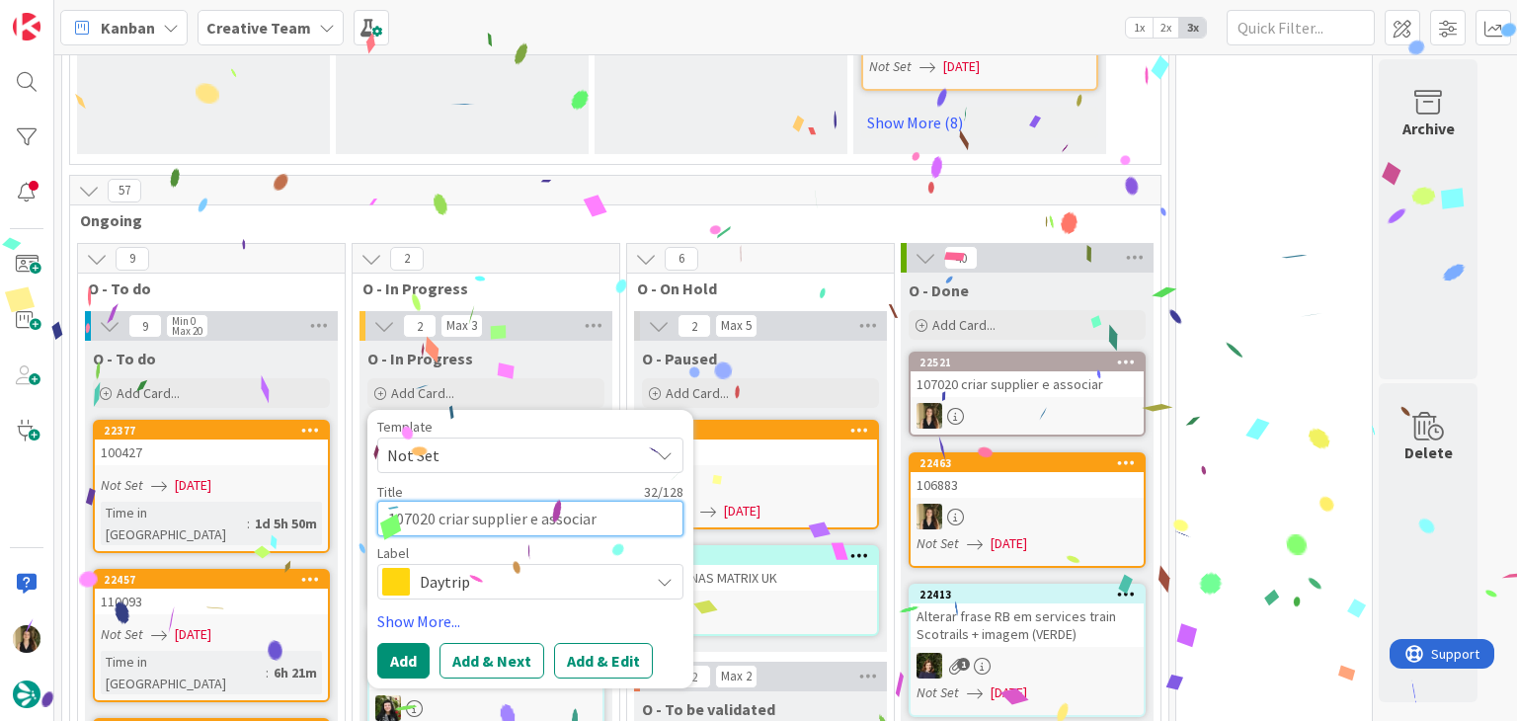
click at [493, 510] on textarea "107020 criar supplier e associar" at bounding box center [530, 519] width 306 height 36
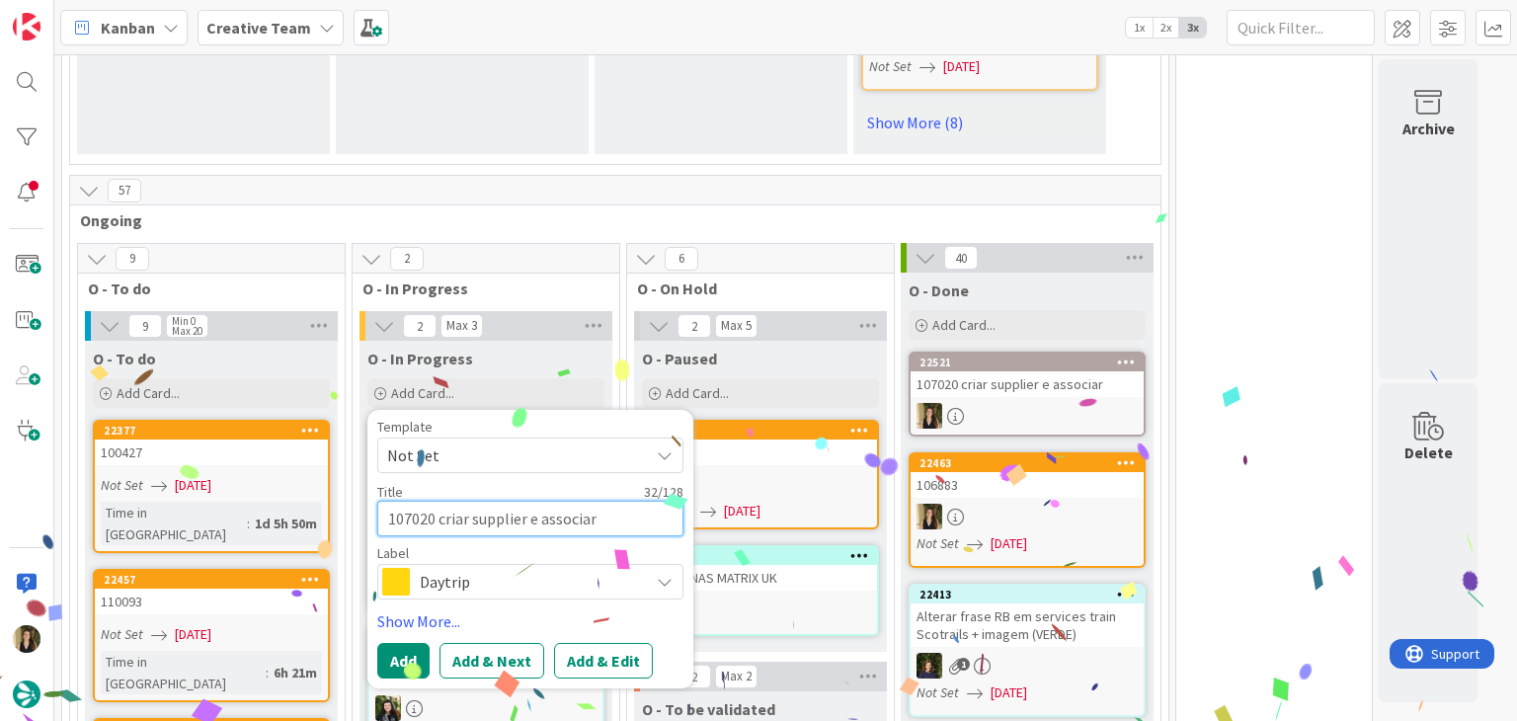
type textarea "x"
type textarea "107020 criar ge associar"
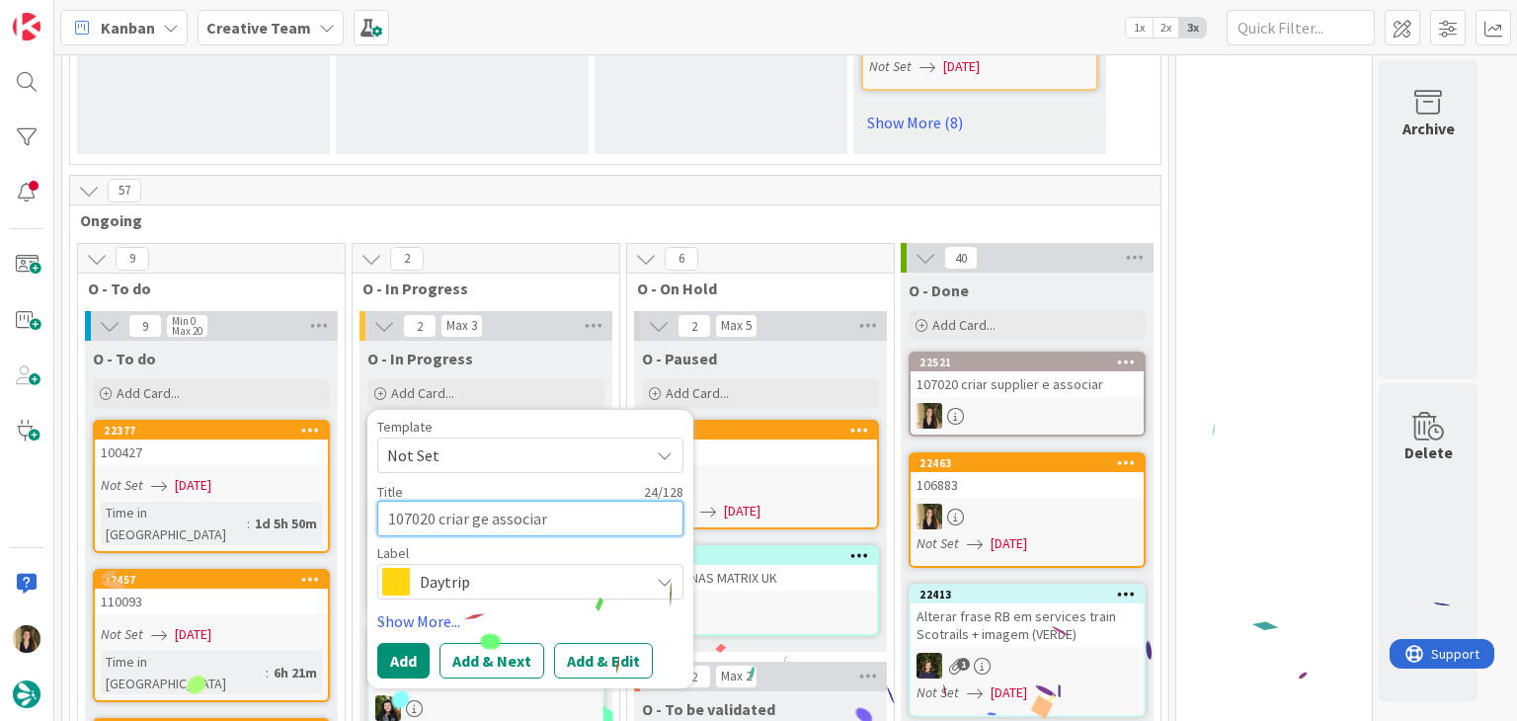
type textarea "x"
type textarea "107020 criar gpe associar"
type textarea "x"
type textarea "107020 criar gpse associar"
type textarea "x"
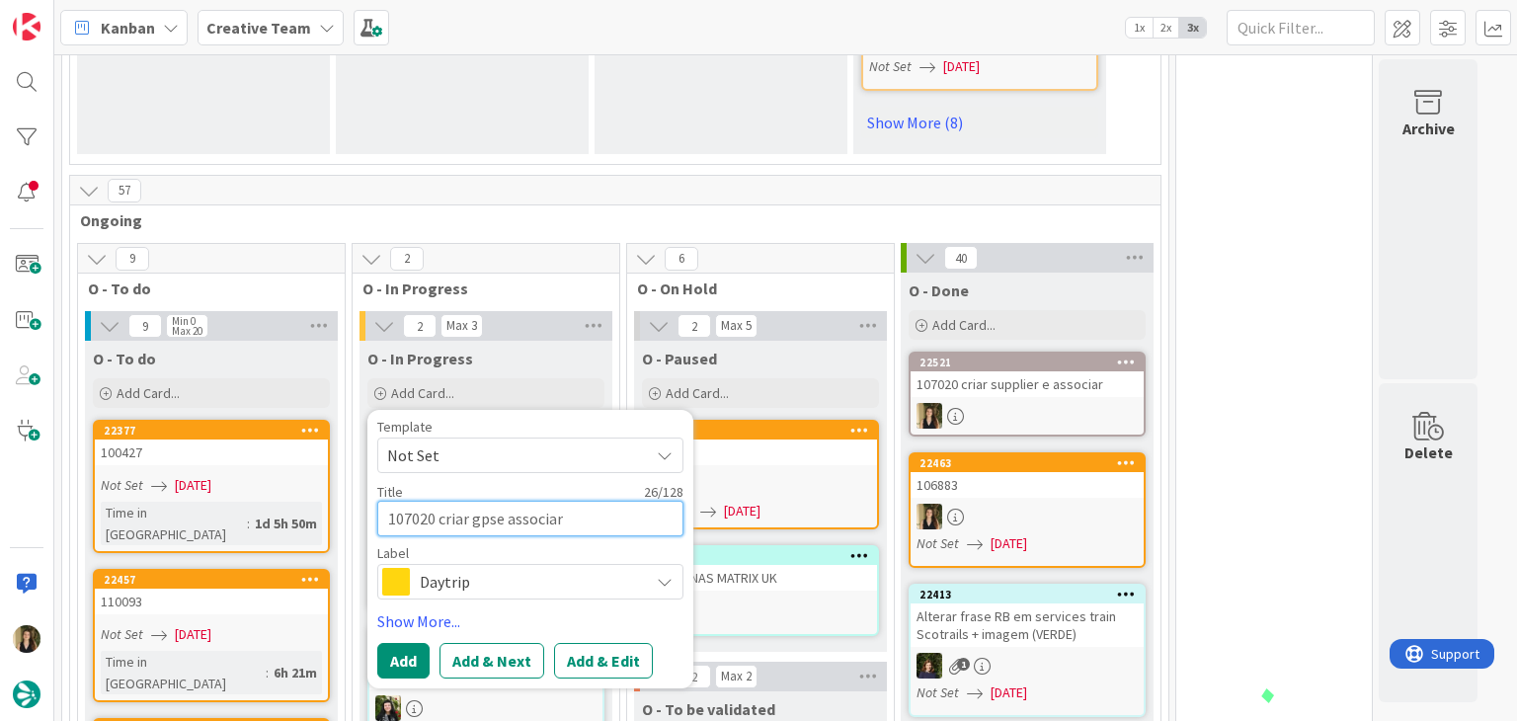
type textarea "107020 criar gps e associar"
type textarea "x"
type textarea "107020 criar gps pe associar"
type textarea "x"
type textarea "107020 criar gps poe associar"
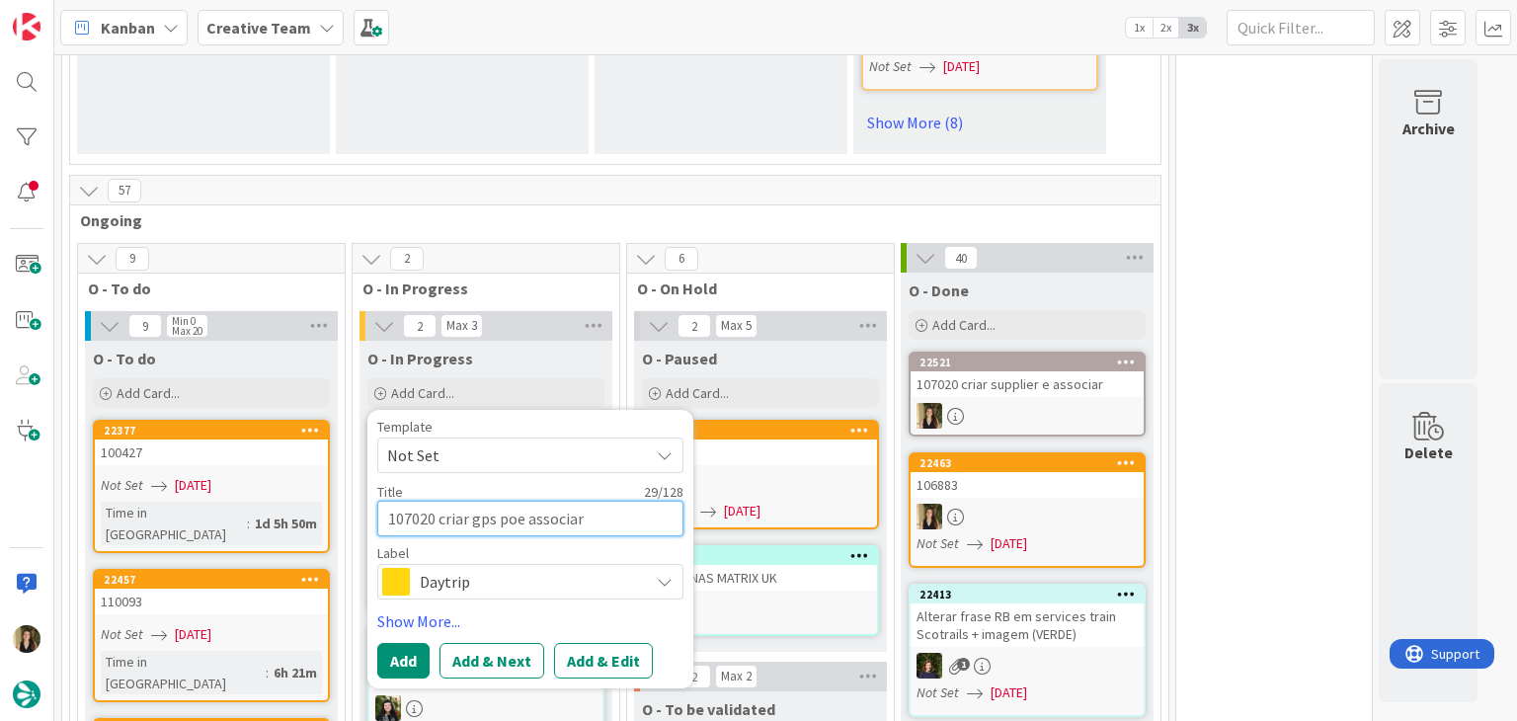
type textarea "x"
type textarea "107020 criar gps poie associar"
type textarea "x"
type textarea "107020 criar gps poine associar"
type textarea "x"
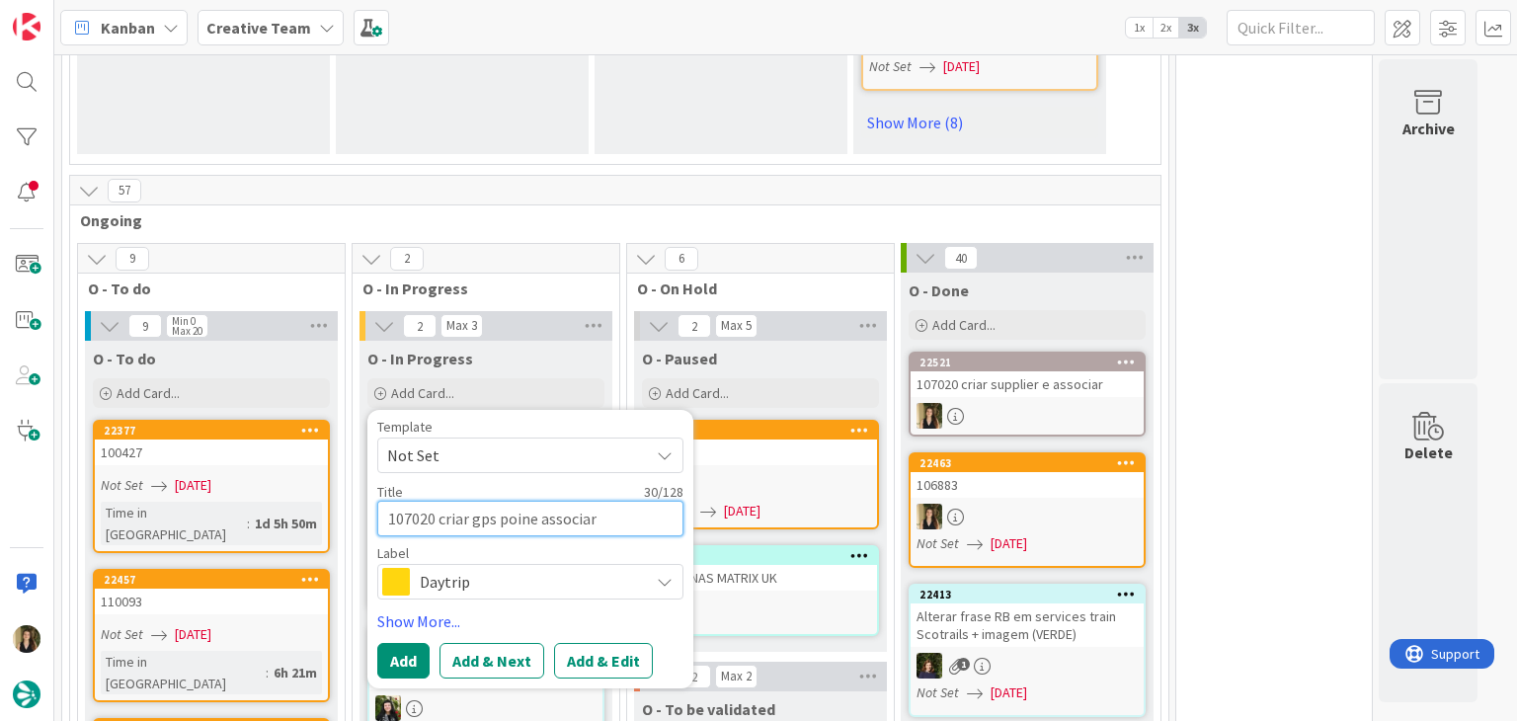
type textarea "107020 criar gps pointe associar"
type textarea "x"
type textarea "107020 criar gps pointse associar"
type textarea "x"
type textarea "107020 criar gps pointe associar"
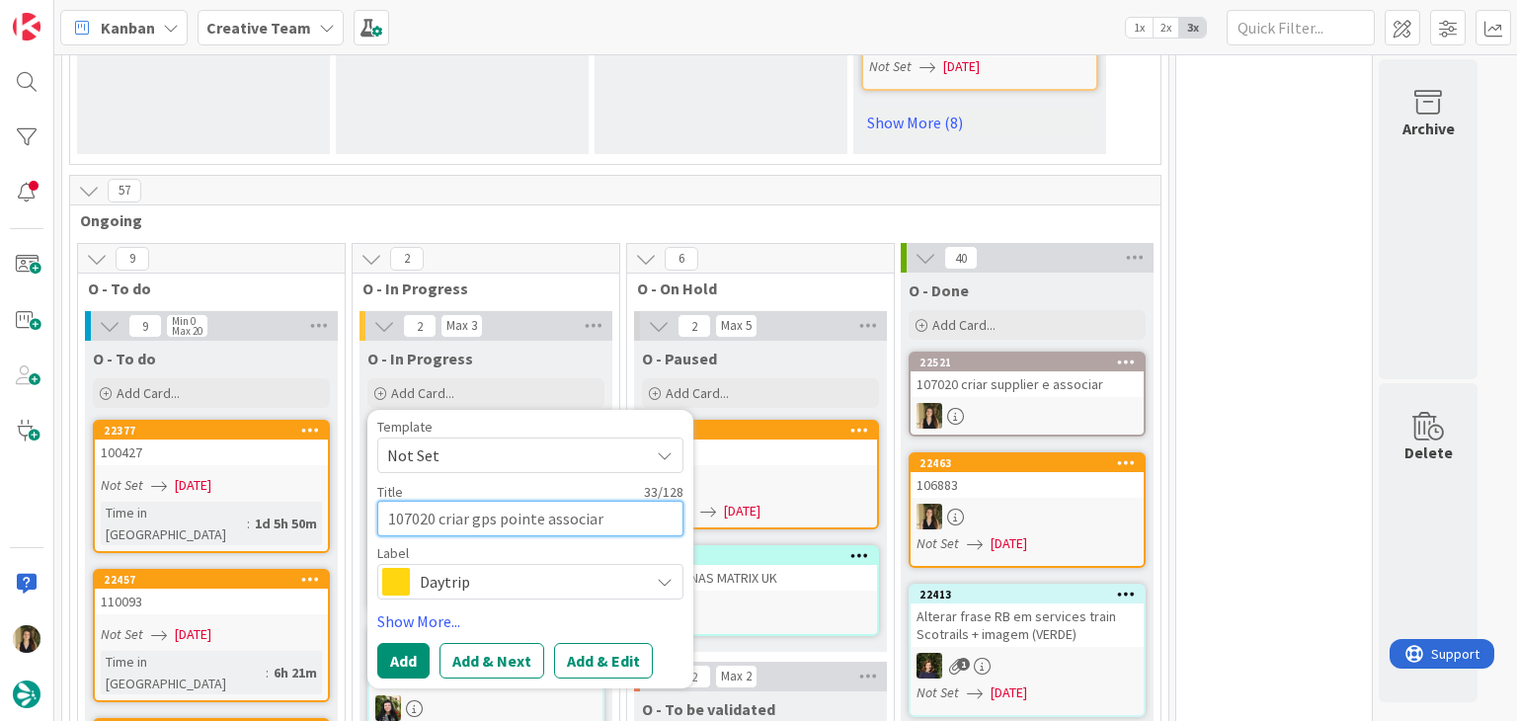
type textarea "x"
type textarea "107020 criar gps point e associar"
click at [502, 573] on span "Daytrip" at bounding box center [529, 582] width 219 height 28
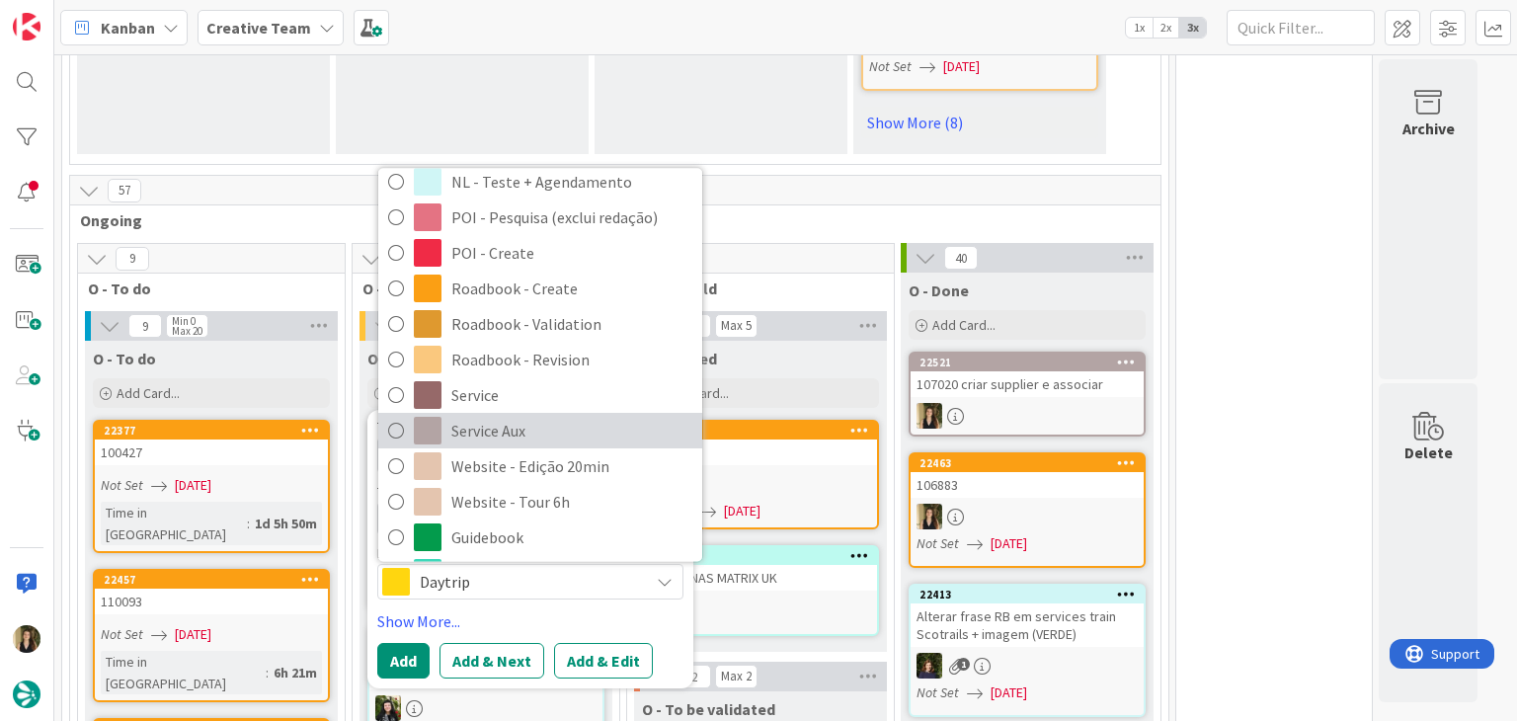
drag, startPoint x: 535, startPoint y: 427, endPoint x: 422, endPoint y: 565, distance: 178.9
click at [533, 427] on span "Service Aux" at bounding box center [571, 432] width 241 height 30
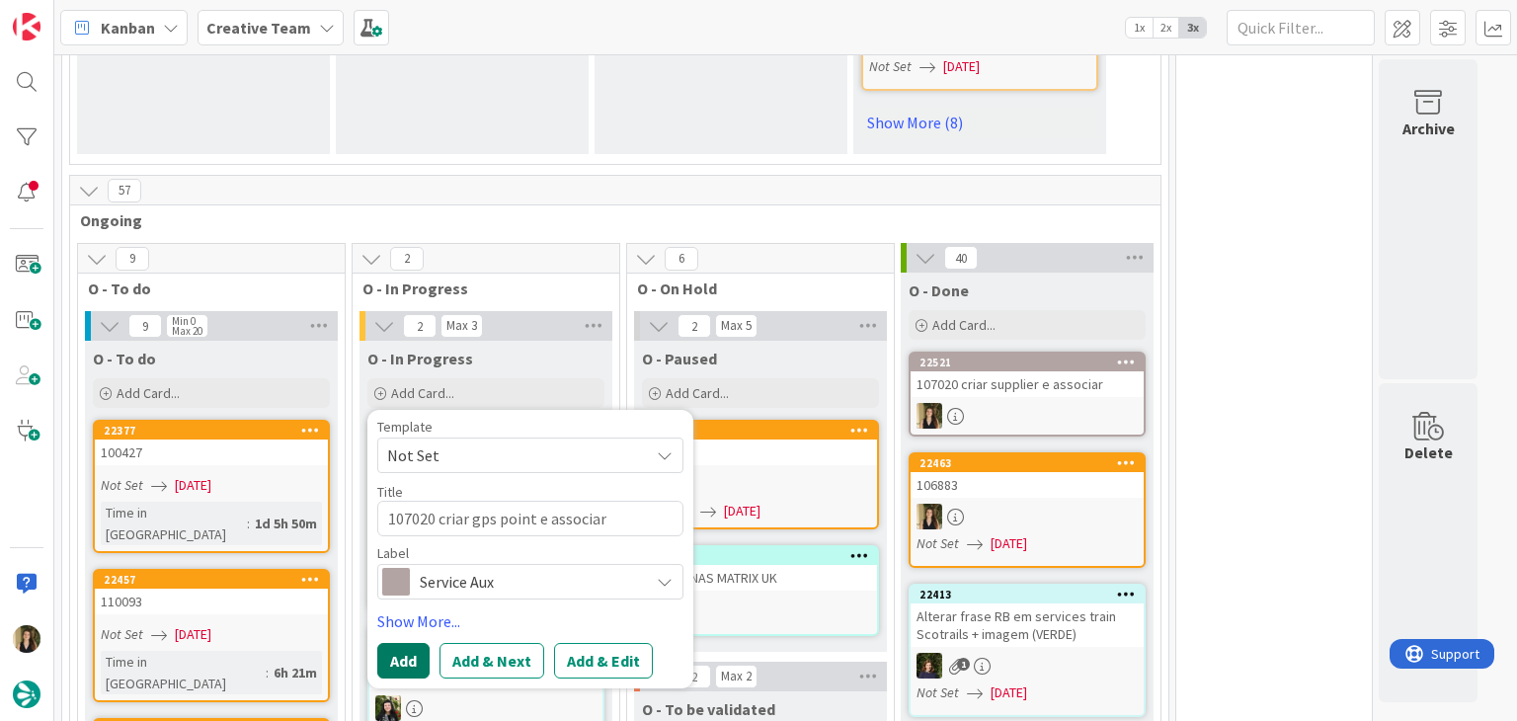
click at [398, 646] on button "Add" at bounding box center [403, 661] width 52 height 36
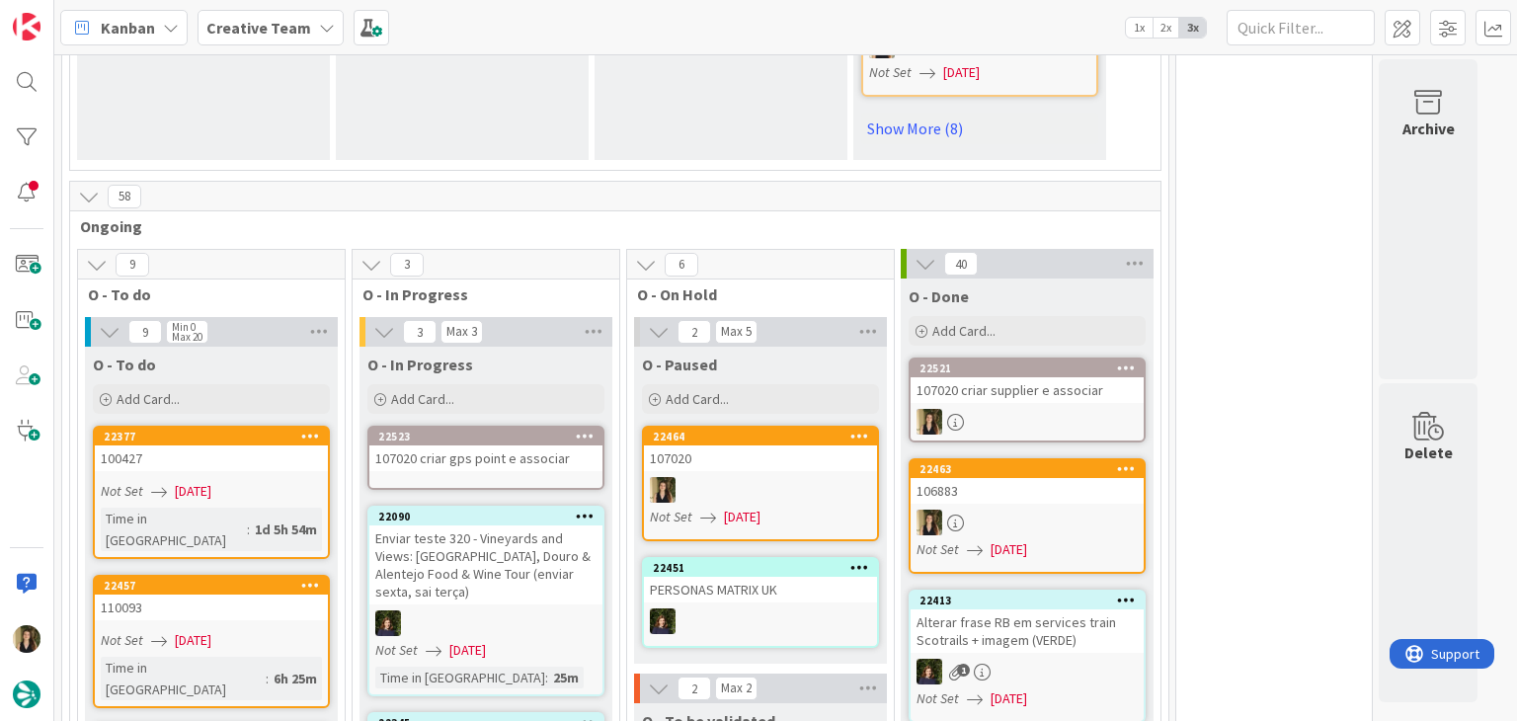
click at [491, 445] on div "107020 criar gps point e associar" at bounding box center [485, 458] width 233 height 26
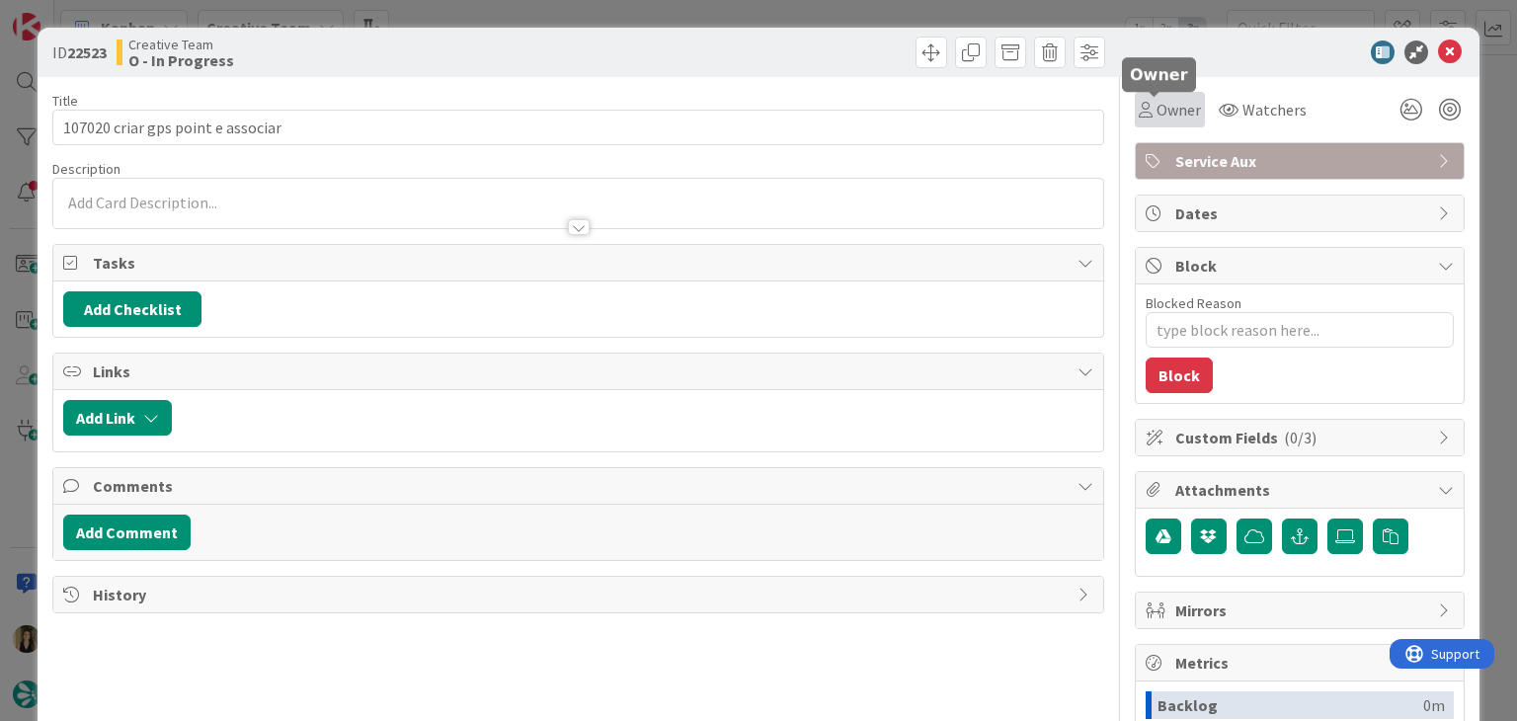
click at [1158, 120] on span "Owner" at bounding box center [1178, 110] width 44 height 24
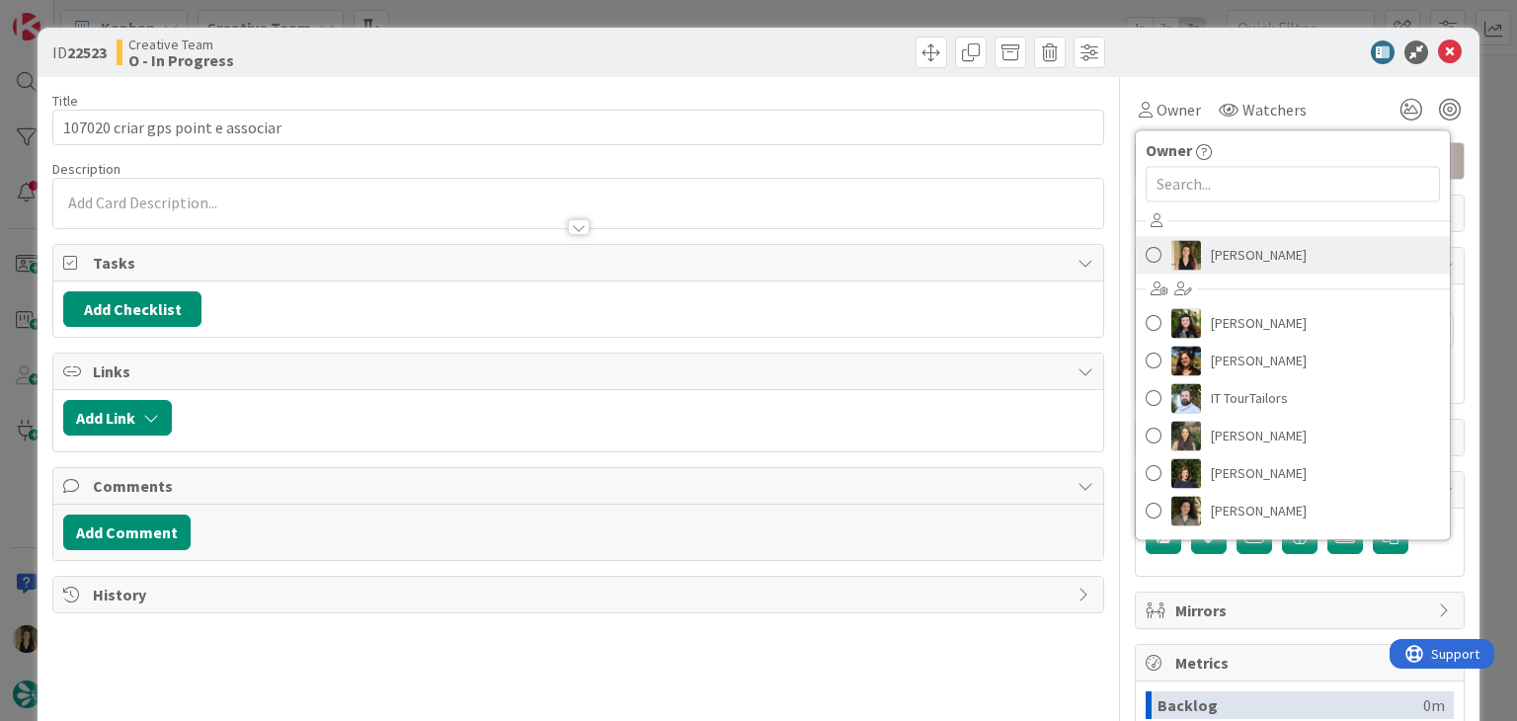
drag, startPoint x: 1292, startPoint y: 258, endPoint x: 1057, endPoint y: 182, distance: 247.0
click at [1292, 258] on link "[PERSON_NAME]" at bounding box center [1293, 255] width 314 height 38
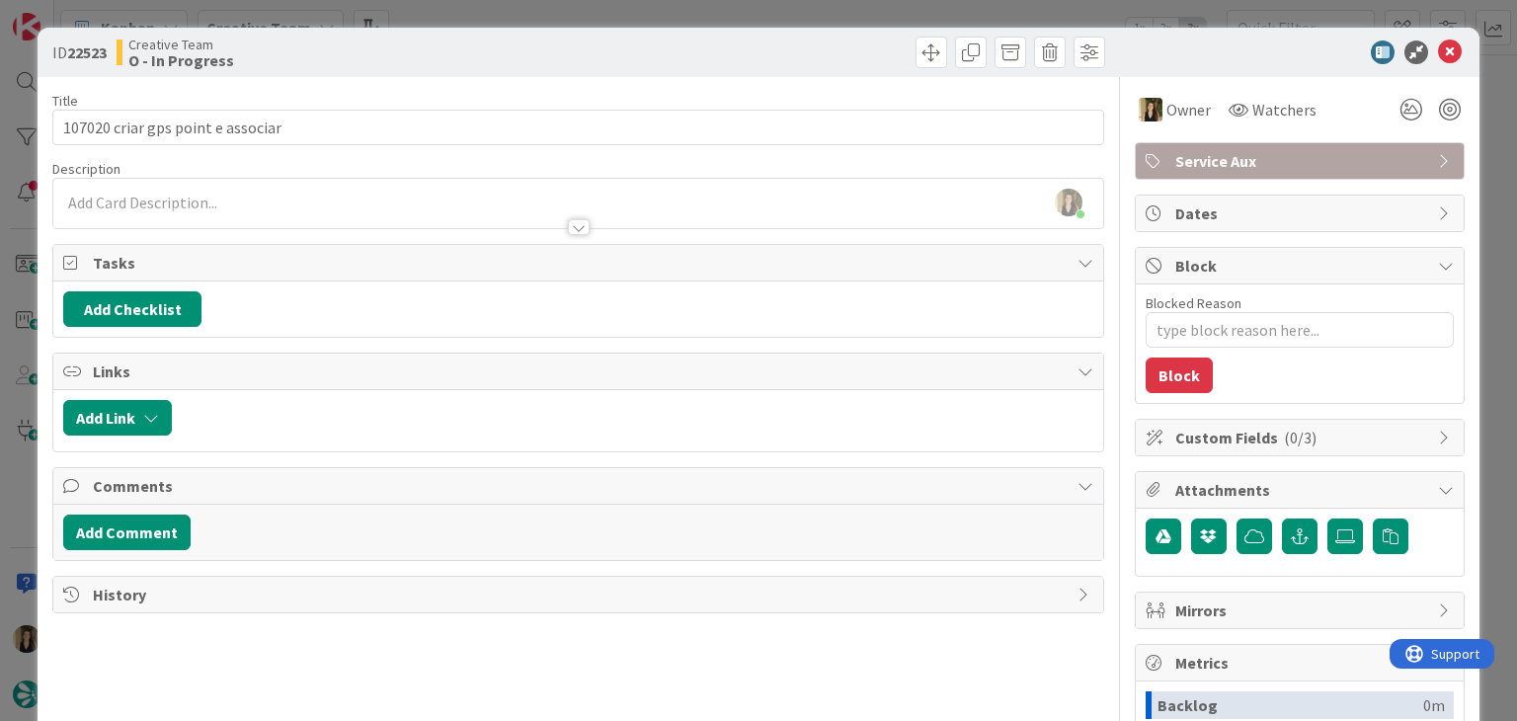
click at [391, 212] on div at bounding box center [577, 217] width 1049 height 21
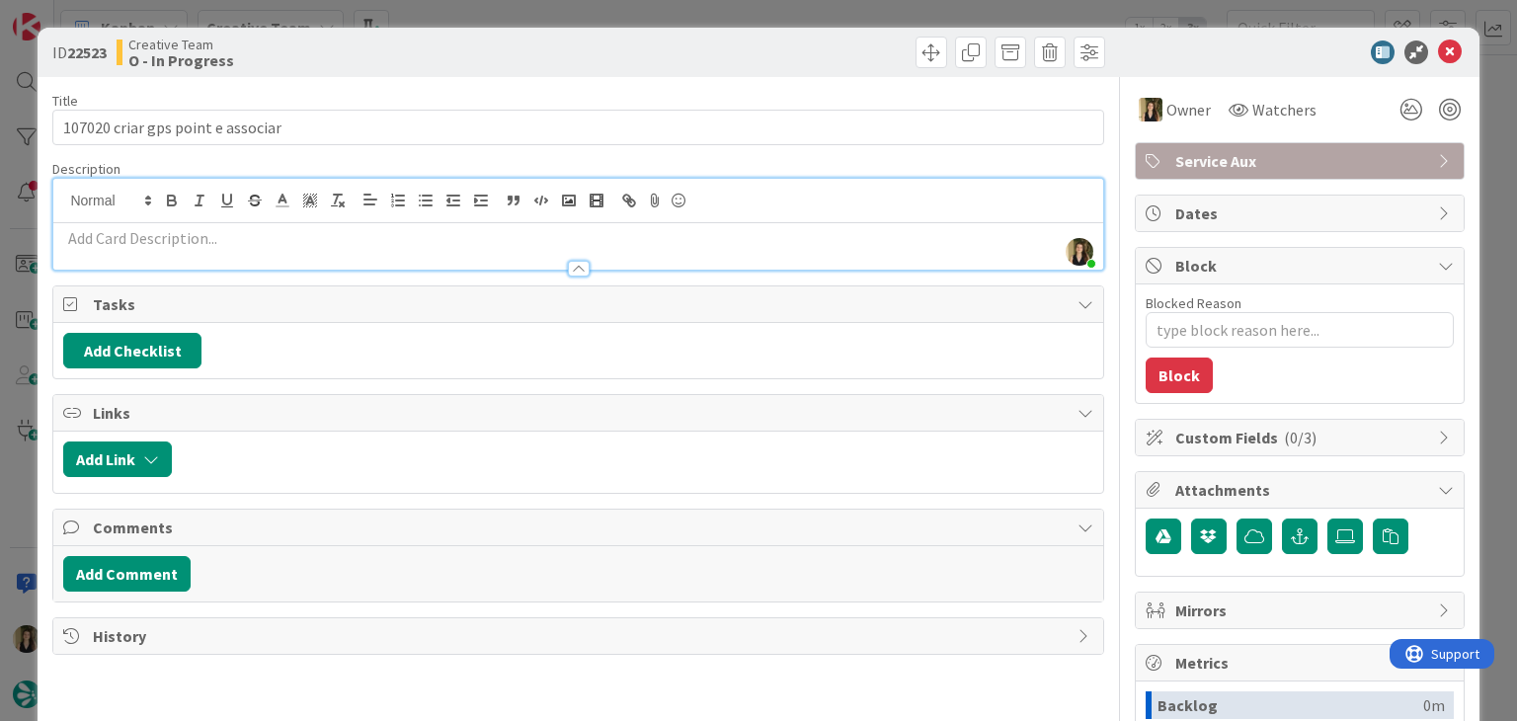
click at [479, 15] on div "ID 22523 Creative Team O - In Progress Title 33 / 128 107020 criar gps point e …" at bounding box center [758, 360] width 1517 height 721
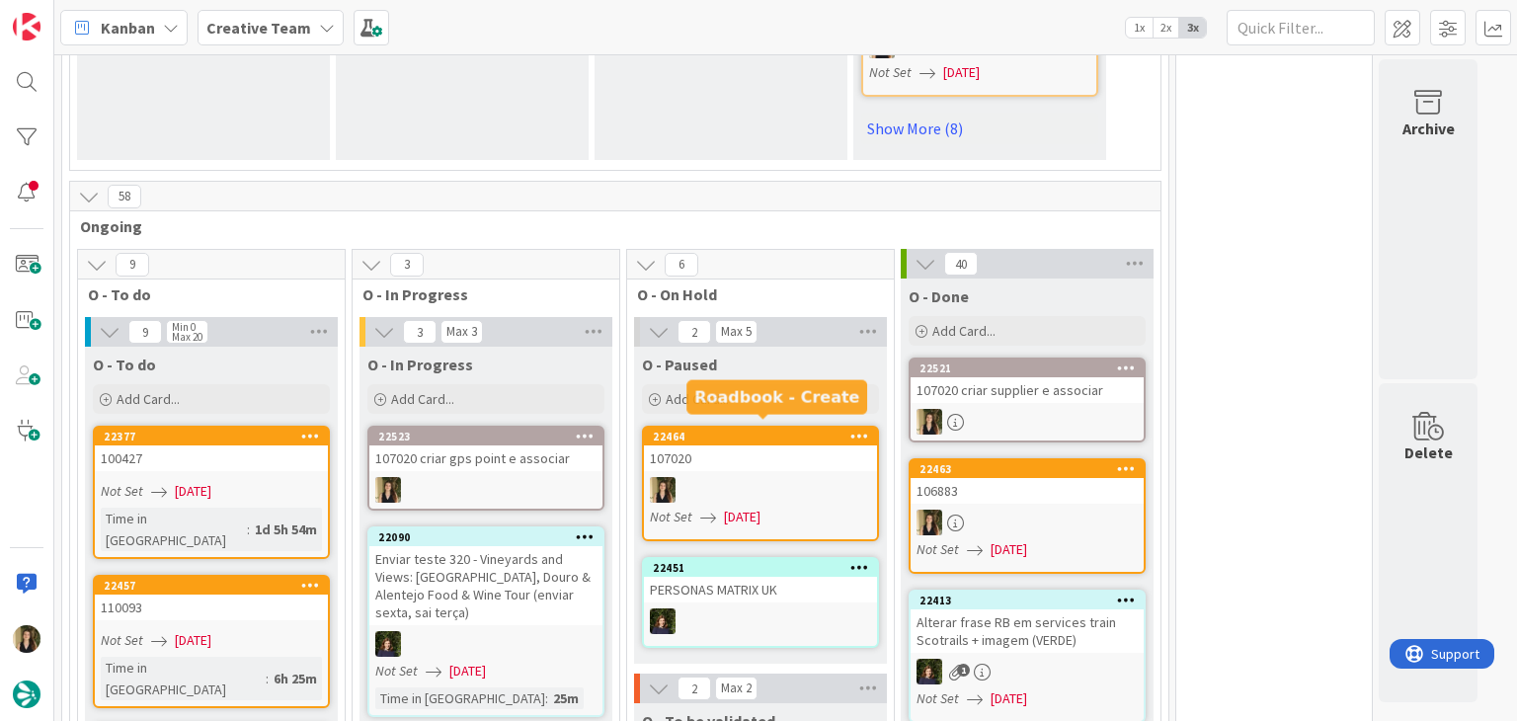
click at [786, 477] on div at bounding box center [760, 490] width 233 height 26
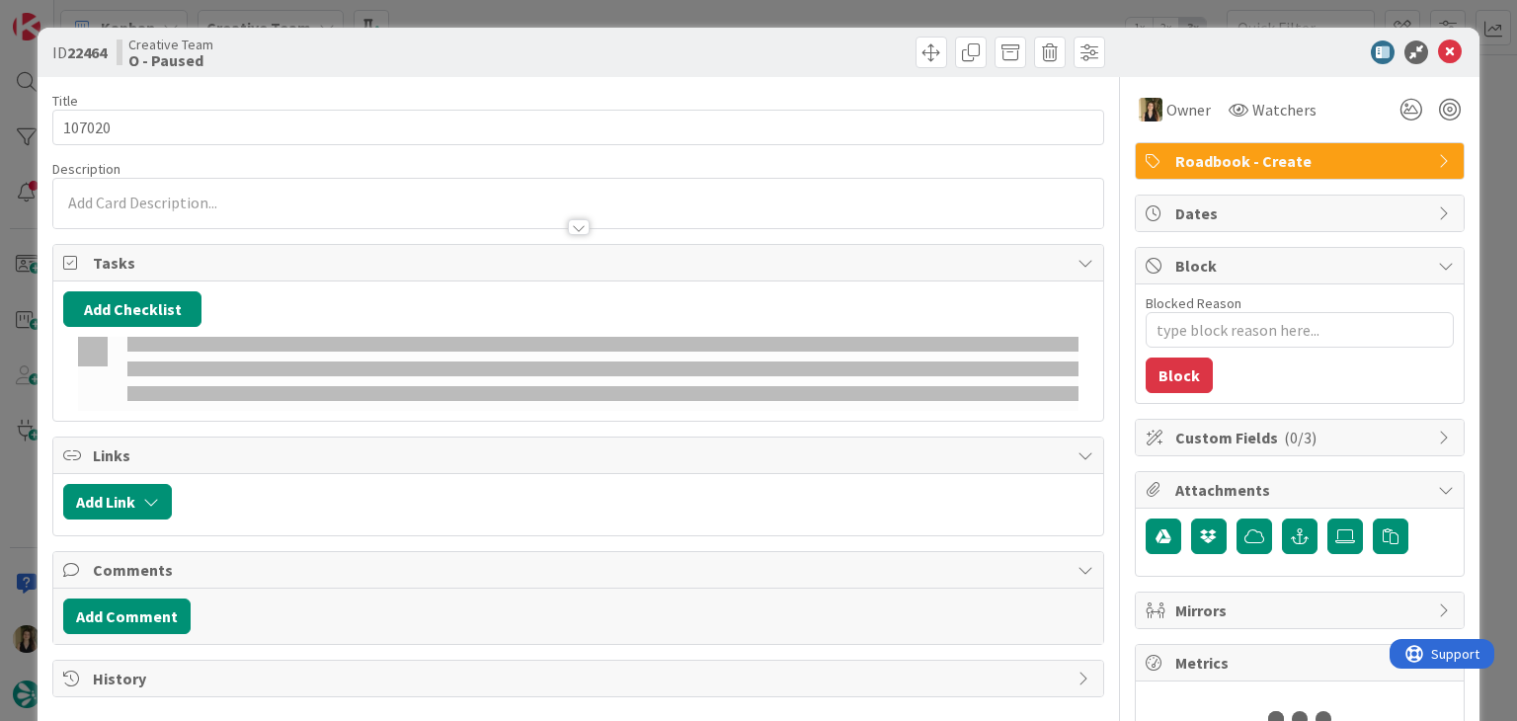
type textarea "x"
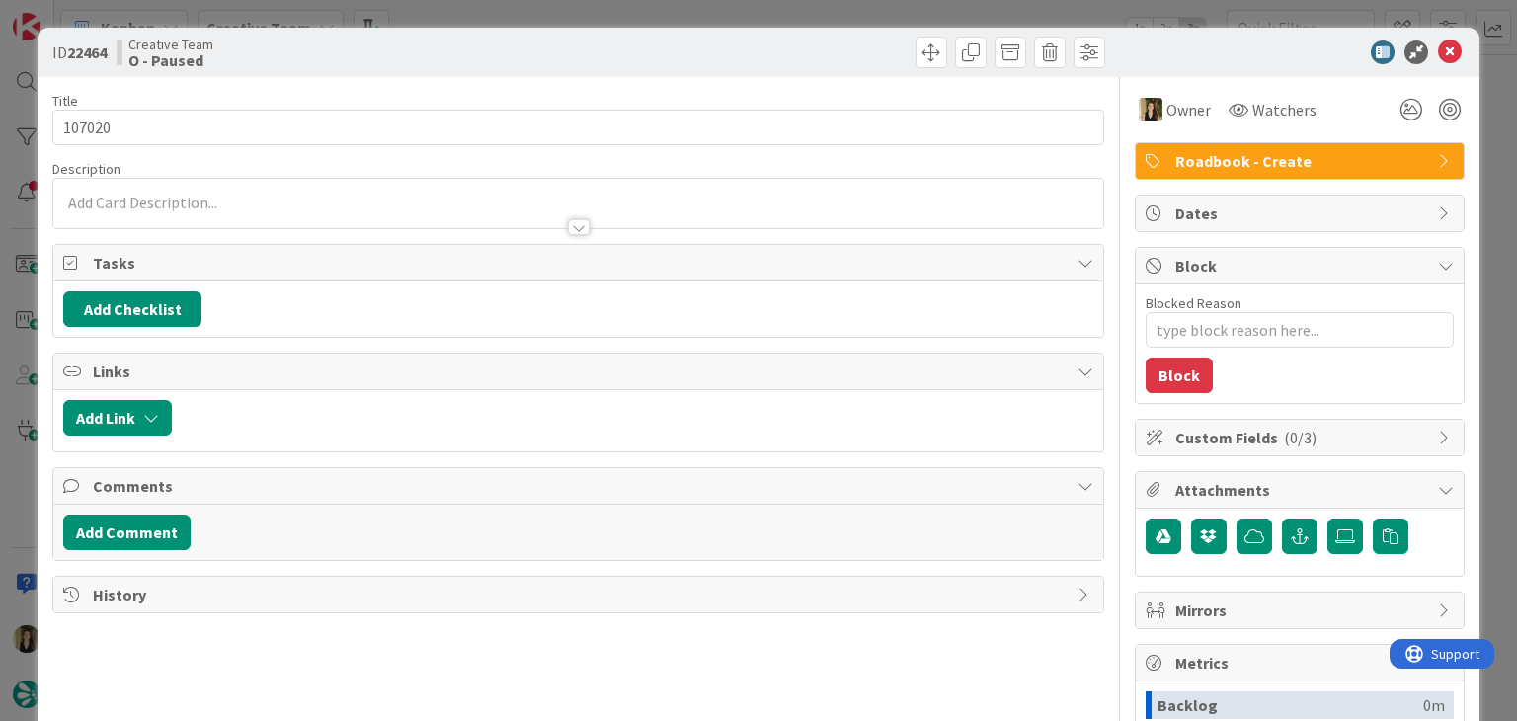
click at [120, 207] on div at bounding box center [577, 217] width 1049 height 21
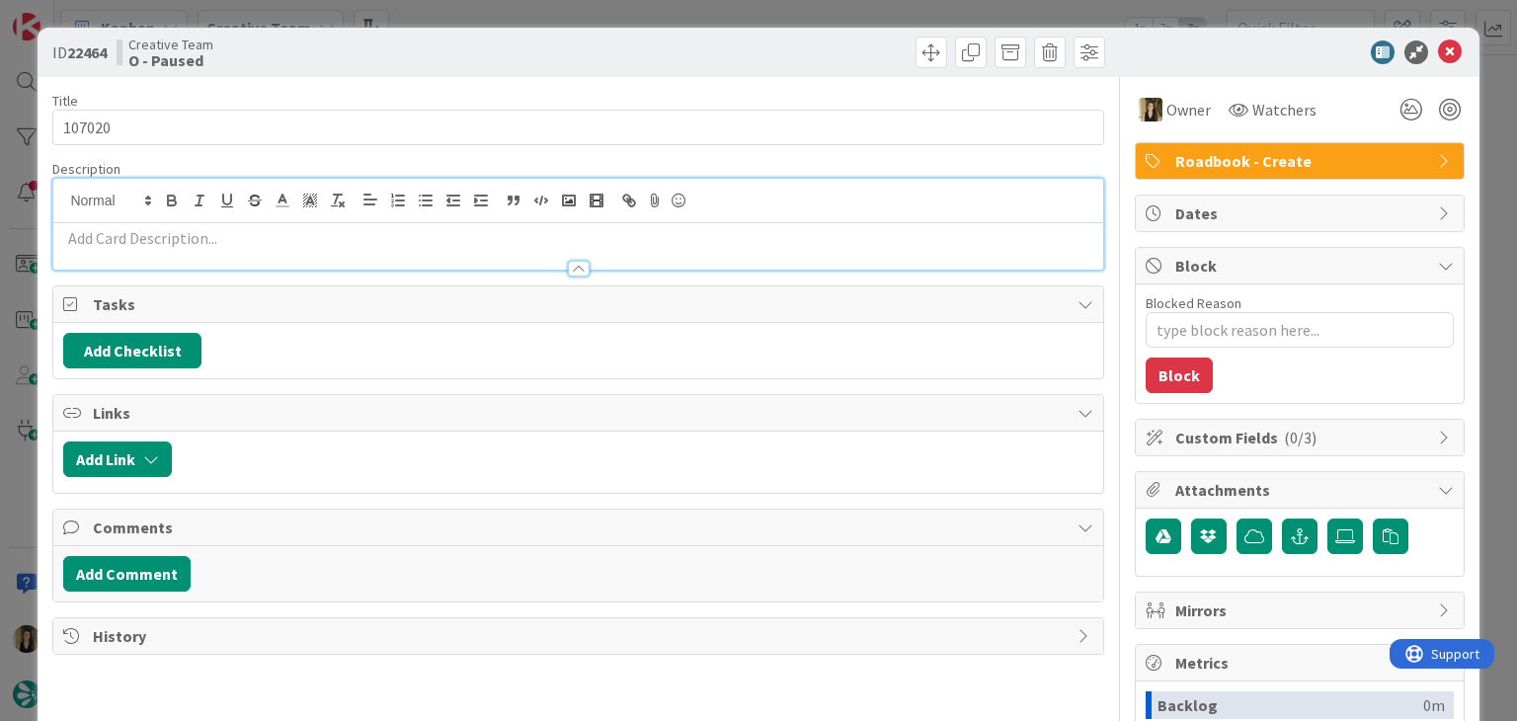
click at [186, 232] on p at bounding box center [577, 238] width 1029 height 23
paste div
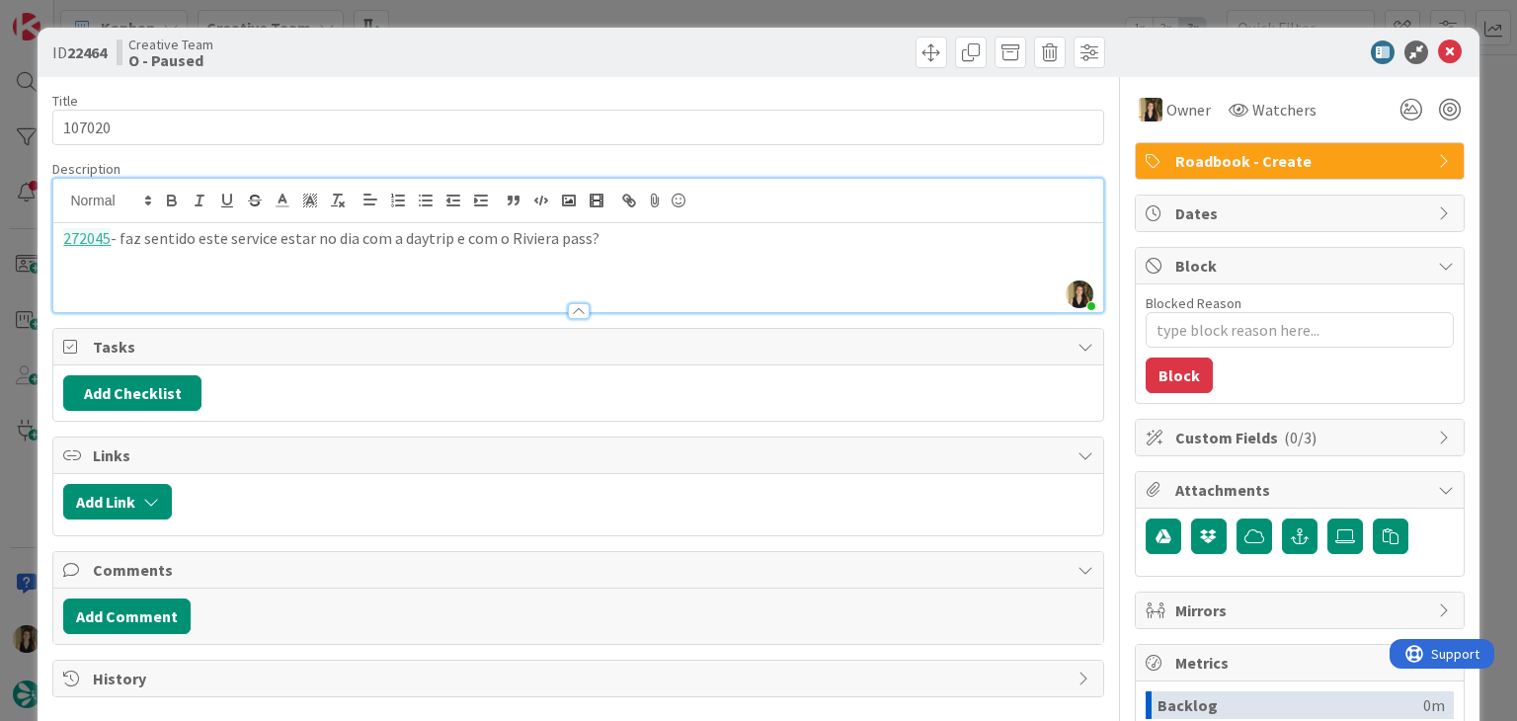
click at [323, 233] on p "272045 - faz sentido este service estar no dia com a daytrip e com o Riviera pa…" at bounding box center [577, 238] width 1029 height 23
click at [442, 234] on p "272045 - faz sentido este service estar no mesmo dia com a daytrip e com o Rivi…" at bounding box center [577, 238] width 1029 height 23
click at [428, 232] on p "272045 - faz sentido este service estar no mesmo dia da daytrip e com o Riviera…" at bounding box center [577, 238] width 1029 height 23
click at [486, 234] on p "272045 - faz sentido este service estar no mesmo dia da daytrip e com o Riviera…" at bounding box center [577, 238] width 1029 height 23
click at [482, 234] on p "272045 - faz sentido este service estar no mesmo dia da daytrip e com o Riviera…" at bounding box center [577, 238] width 1029 height 23
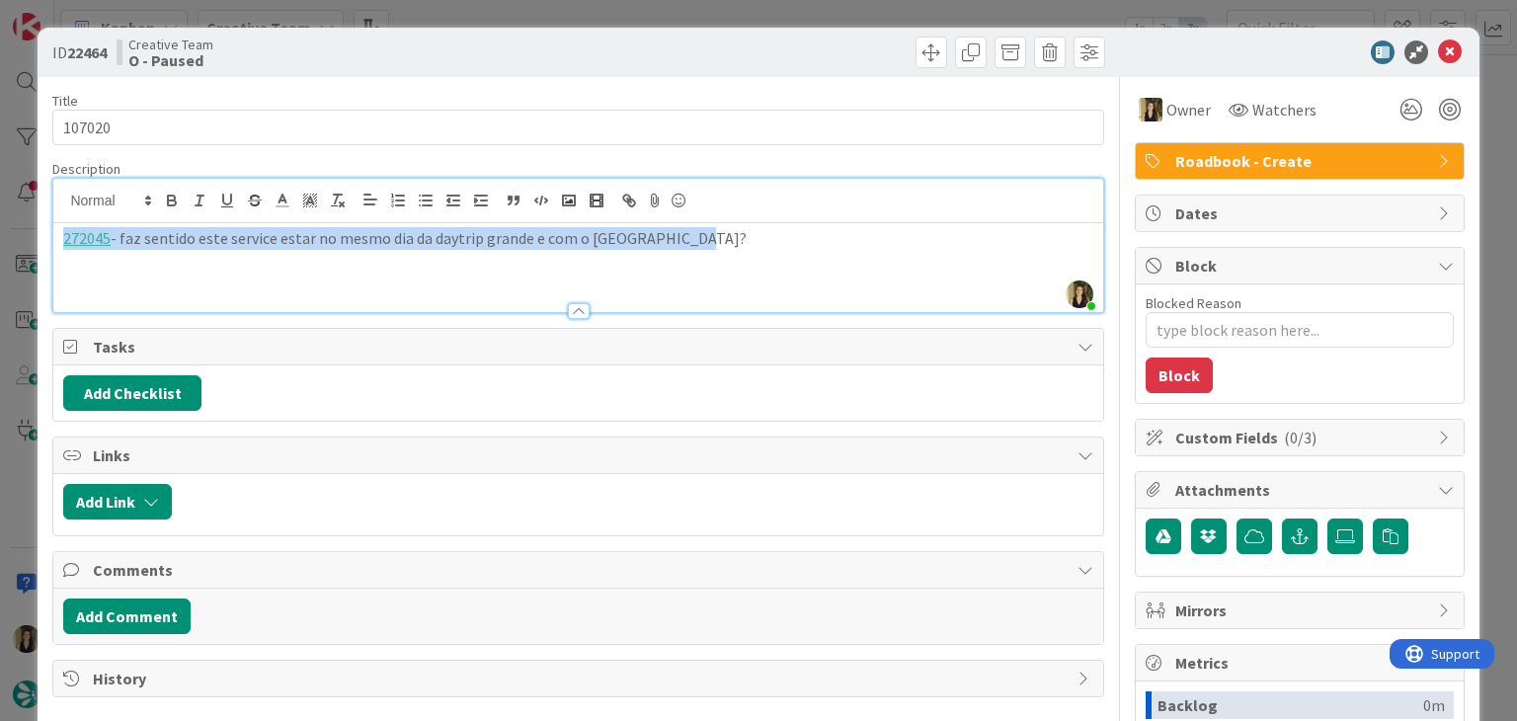
drag, startPoint x: 739, startPoint y: 242, endPoint x: 30, endPoint y: 228, distance: 709.2
click at [30, 229] on div "ID 22464 Creative Team O - Paused Title 6 / 128 107020 Description Sofia Palma …" at bounding box center [758, 360] width 1517 height 721
copy p "272045 - faz sentido este service estar no mesmo dia da daytrip grande e com o …"
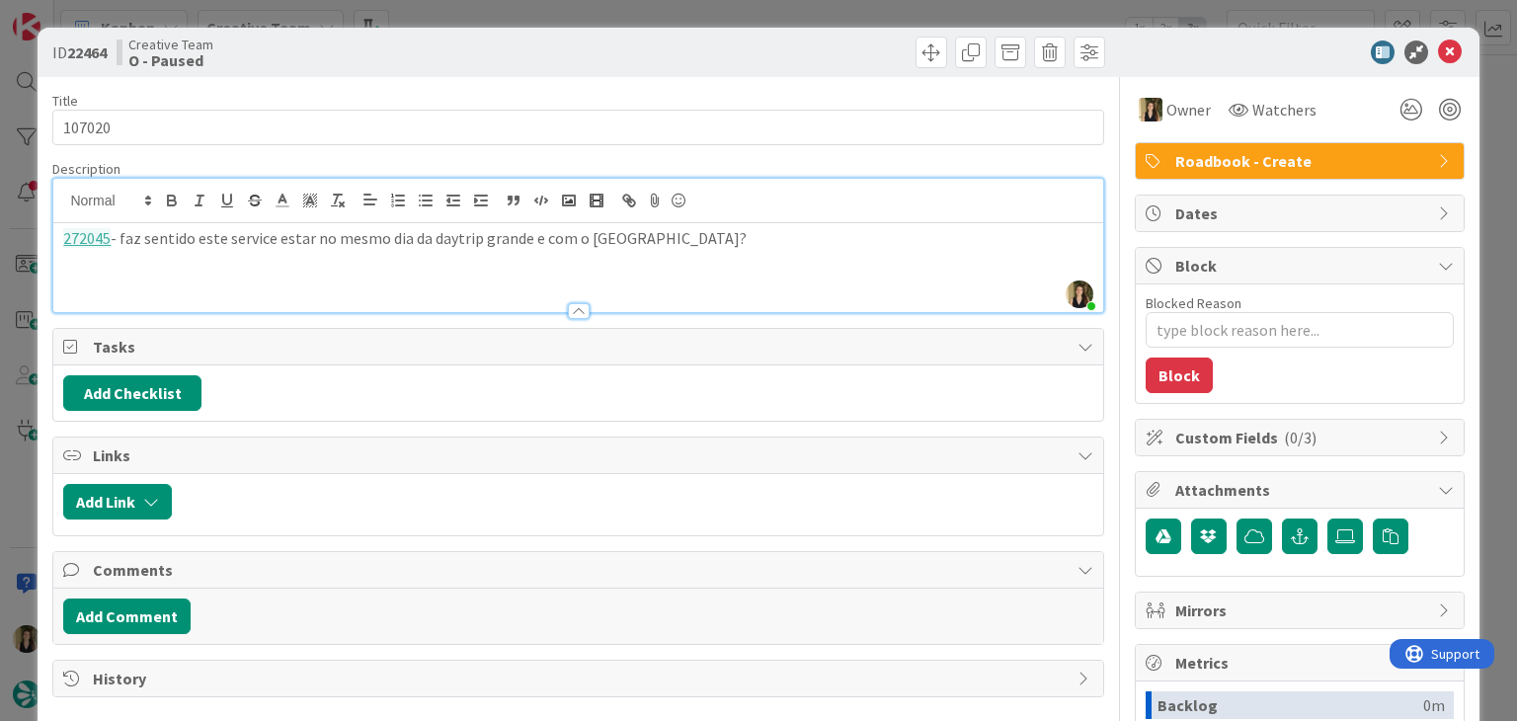
click at [478, 39] on div "Creative Team O - Paused" at bounding box center [345, 53] width 457 height 32
click at [483, 15] on div "ID 22464 Creative Team O - Paused Title 6 / 128 107020 Description Sofia Palma …" at bounding box center [758, 360] width 1517 height 721
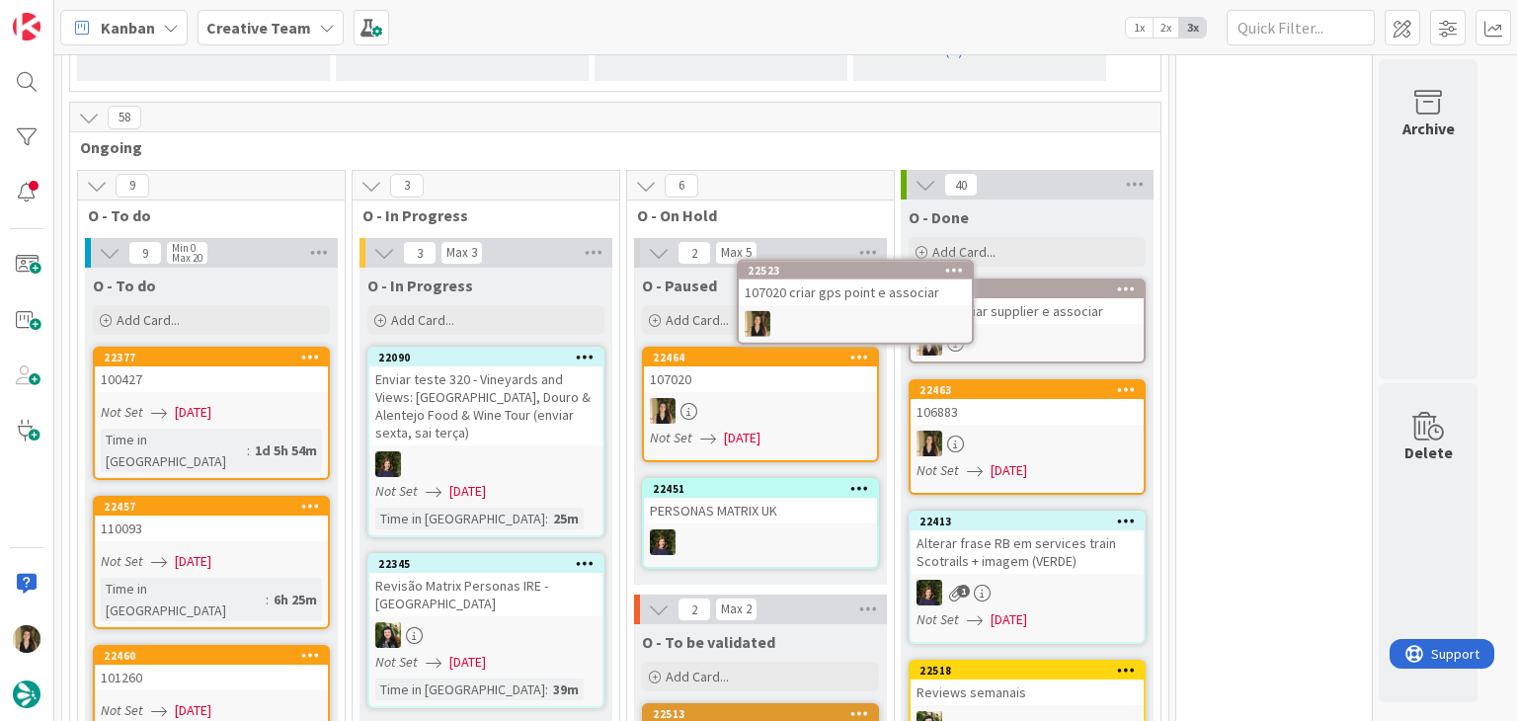
scroll to position [1622, 0]
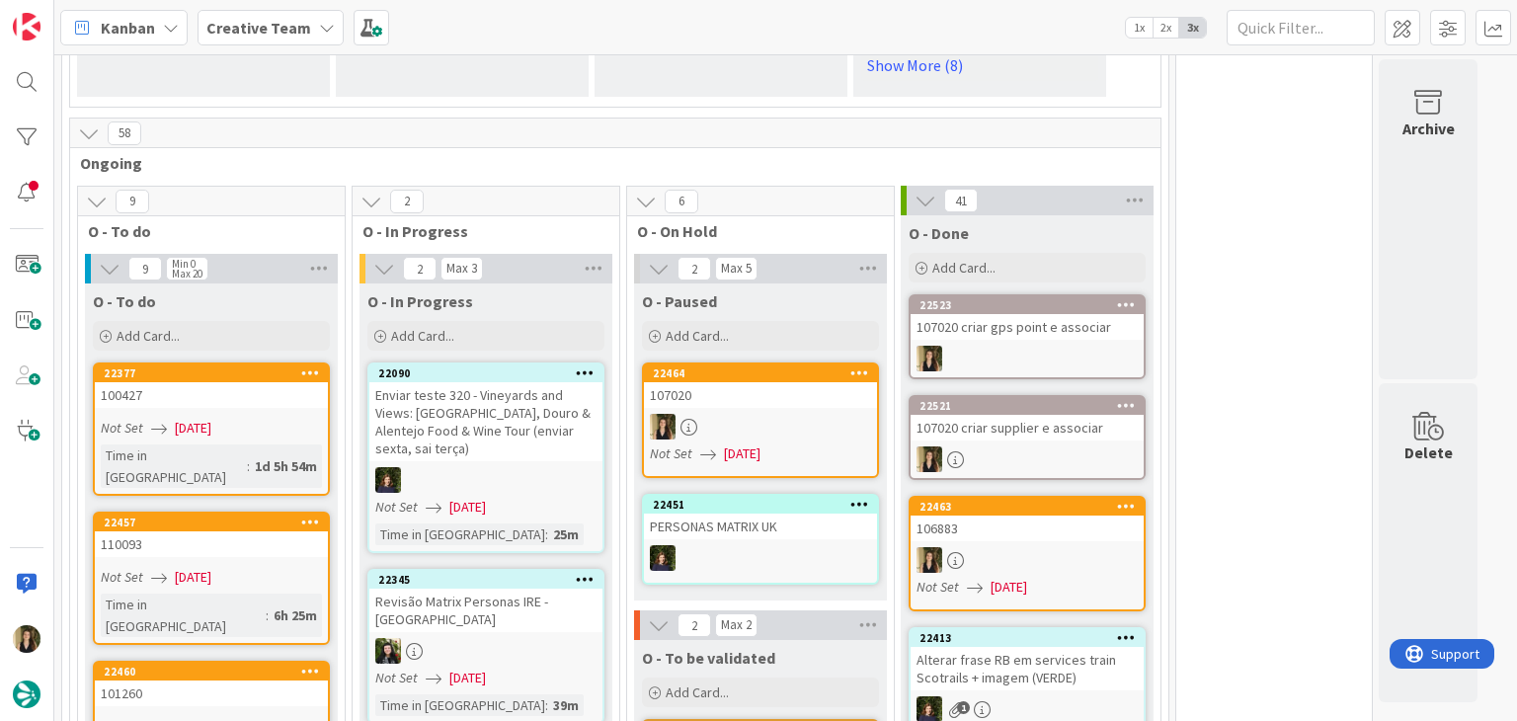
click at [789, 428] on div at bounding box center [760, 427] width 233 height 26
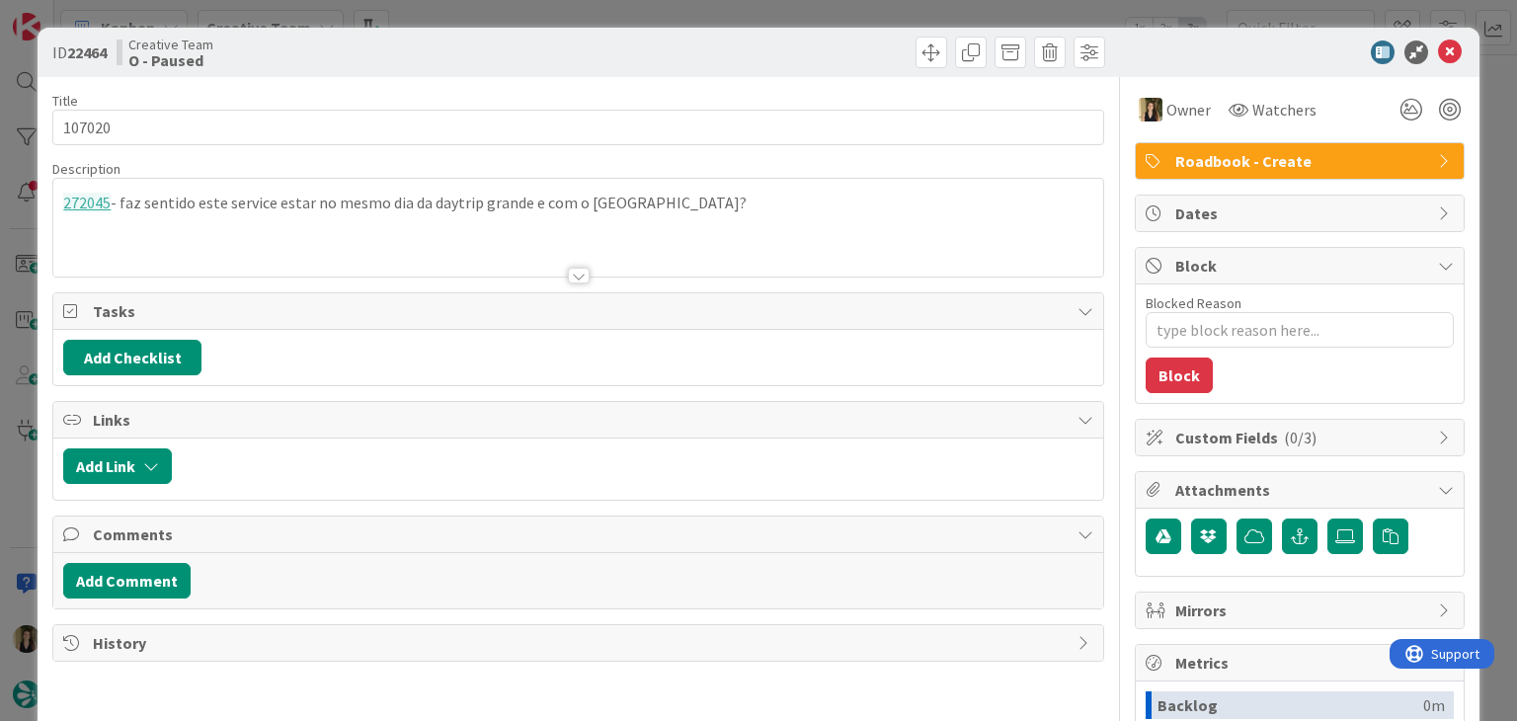
click at [652, 44] on div at bounding box center [844, 53] width 521 height 32
click at [659, 17] on div "ID 22464 Creative Team O - Paused Title 6 / 128 107020 Description 272045 - faz…" at bounding box center [758, 360] width 1517 height 721
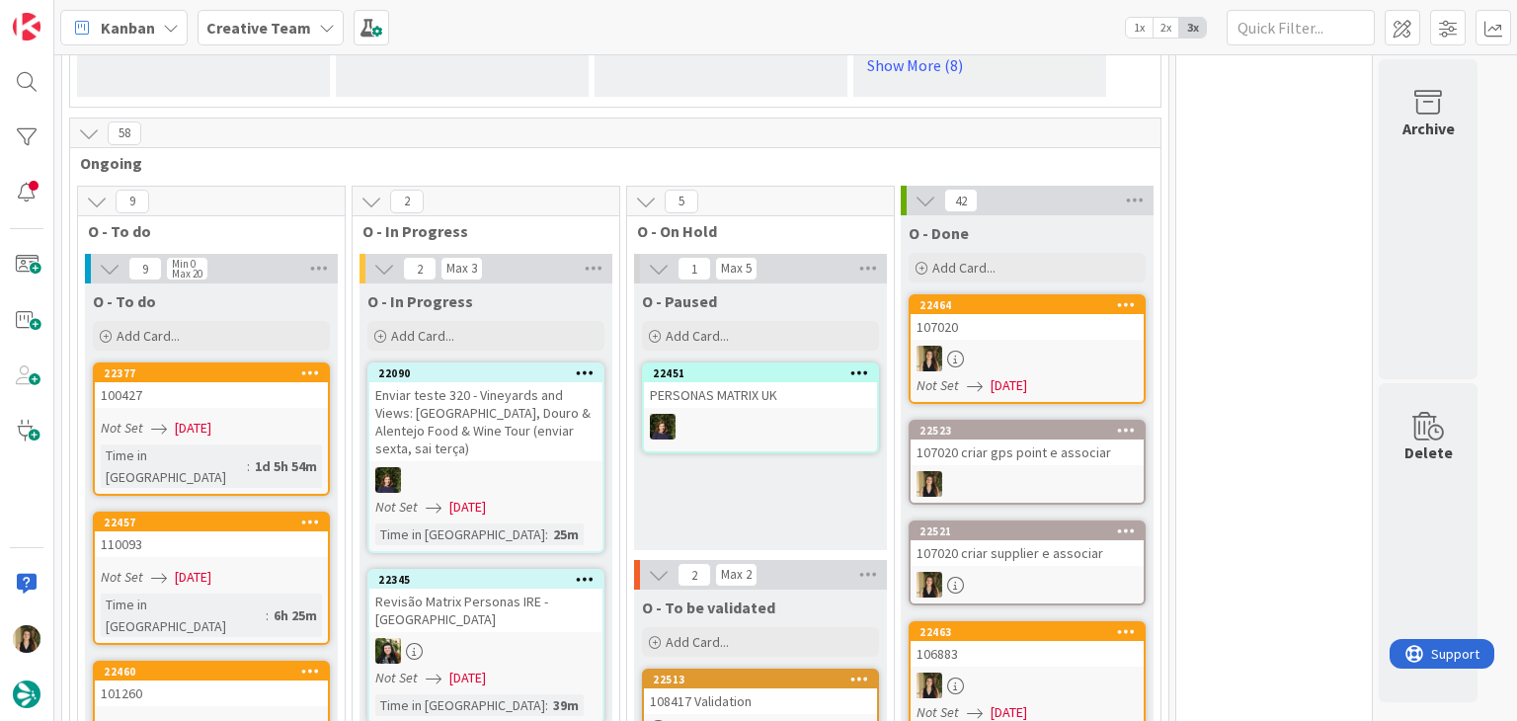
click at [732, 503] on div "O - Paused Add Card... 22451 PERSONAS MATRIX UK" at bounding box center [760, 416] width 253 height 267
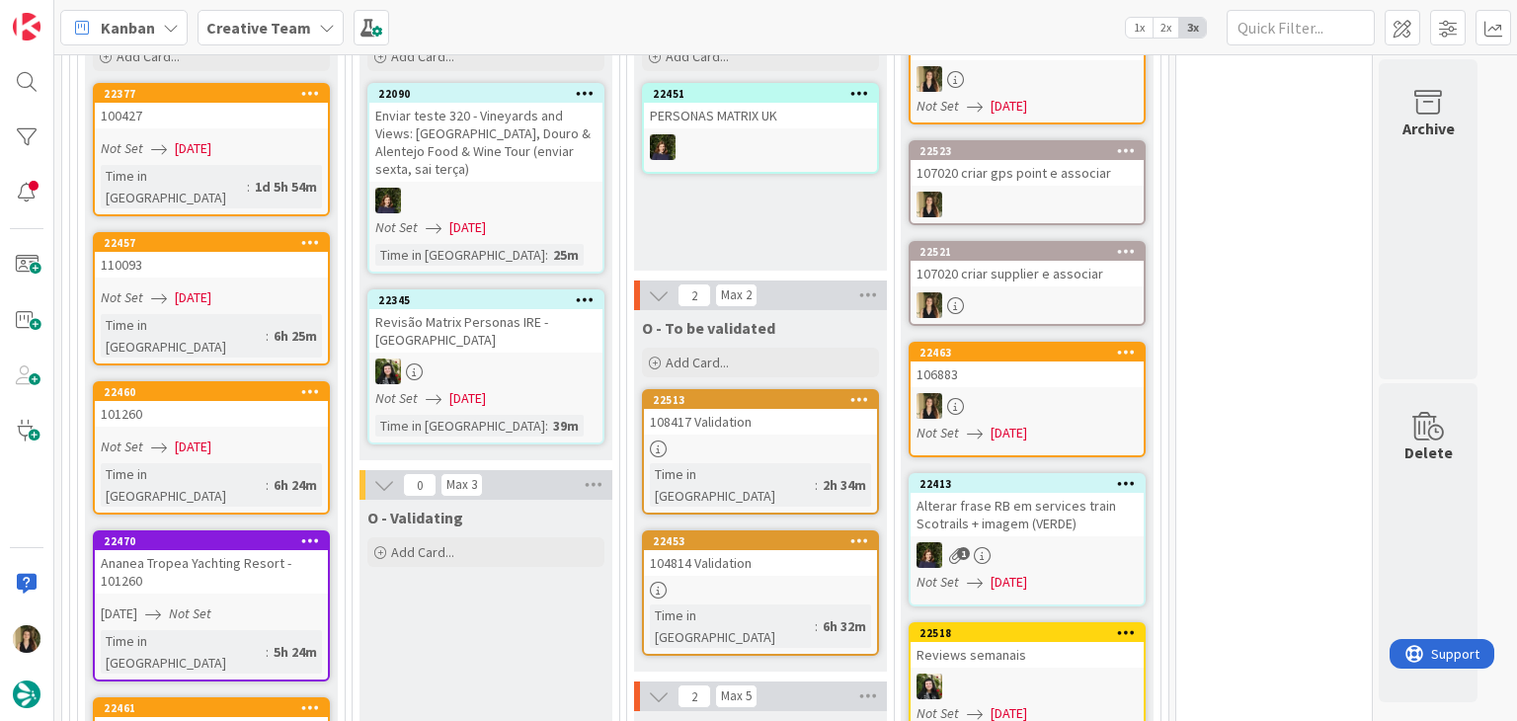
scroll to position [1918, 0]
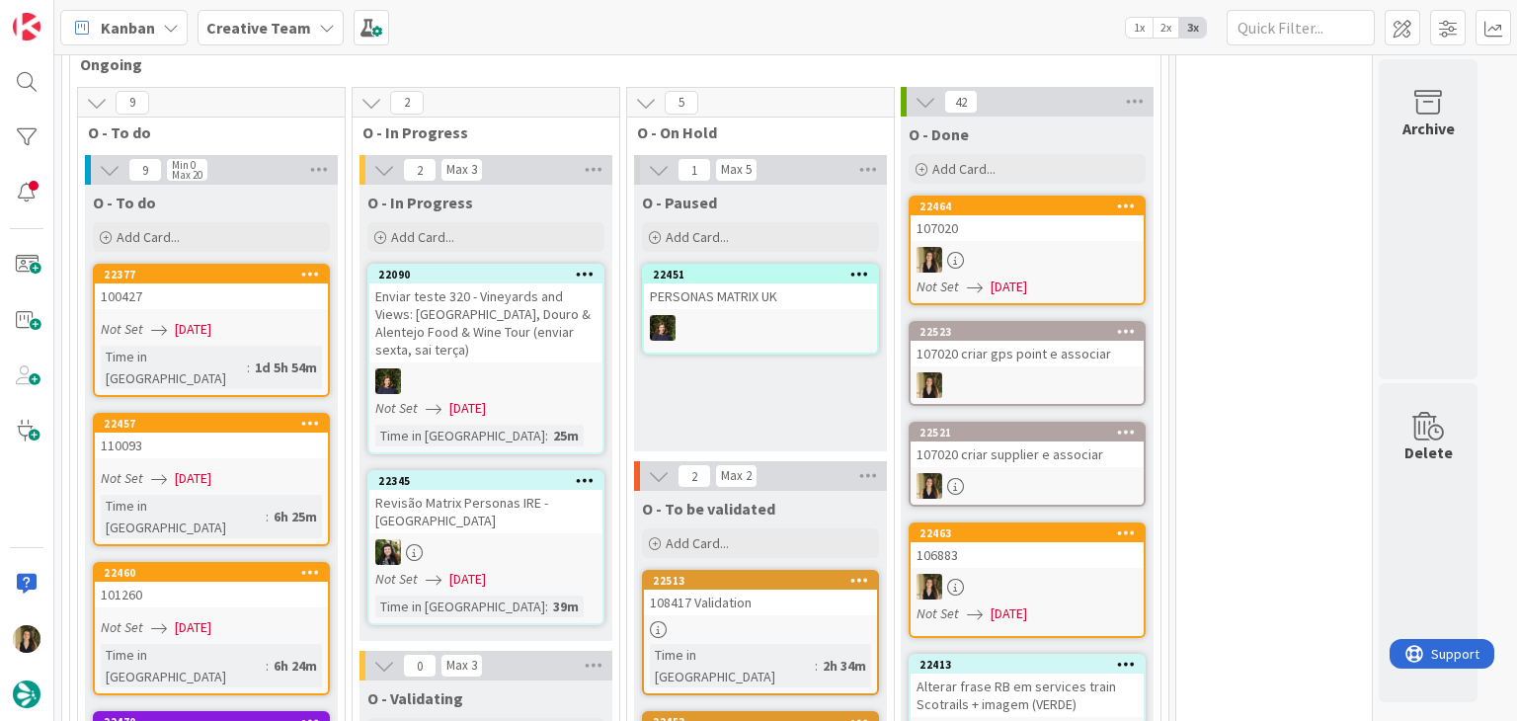
click at [748, 364] on div "O - Paused Add Card... 22451 PERSONAS MATRIX UK" at bounding box center [760, 318] width 253 height 267
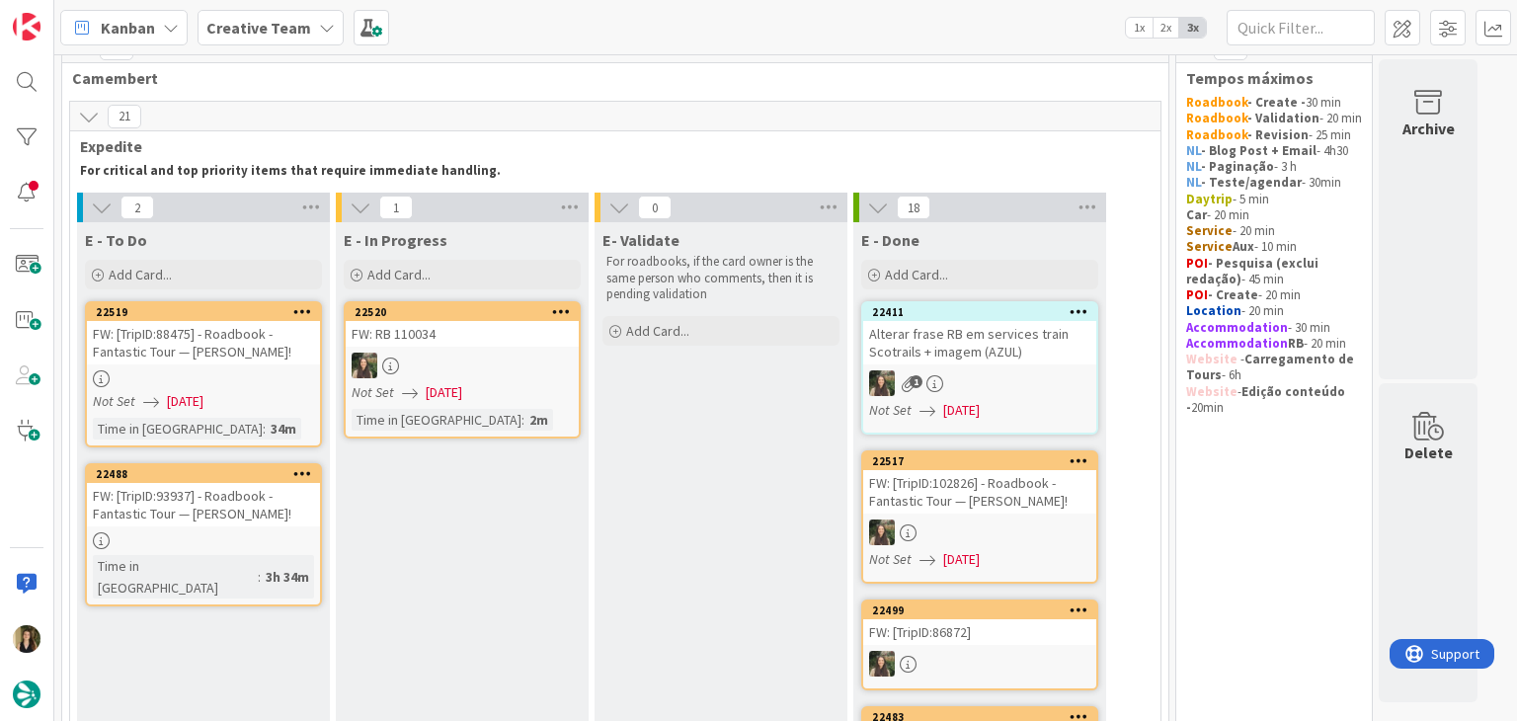
scroll to position [0, 0]
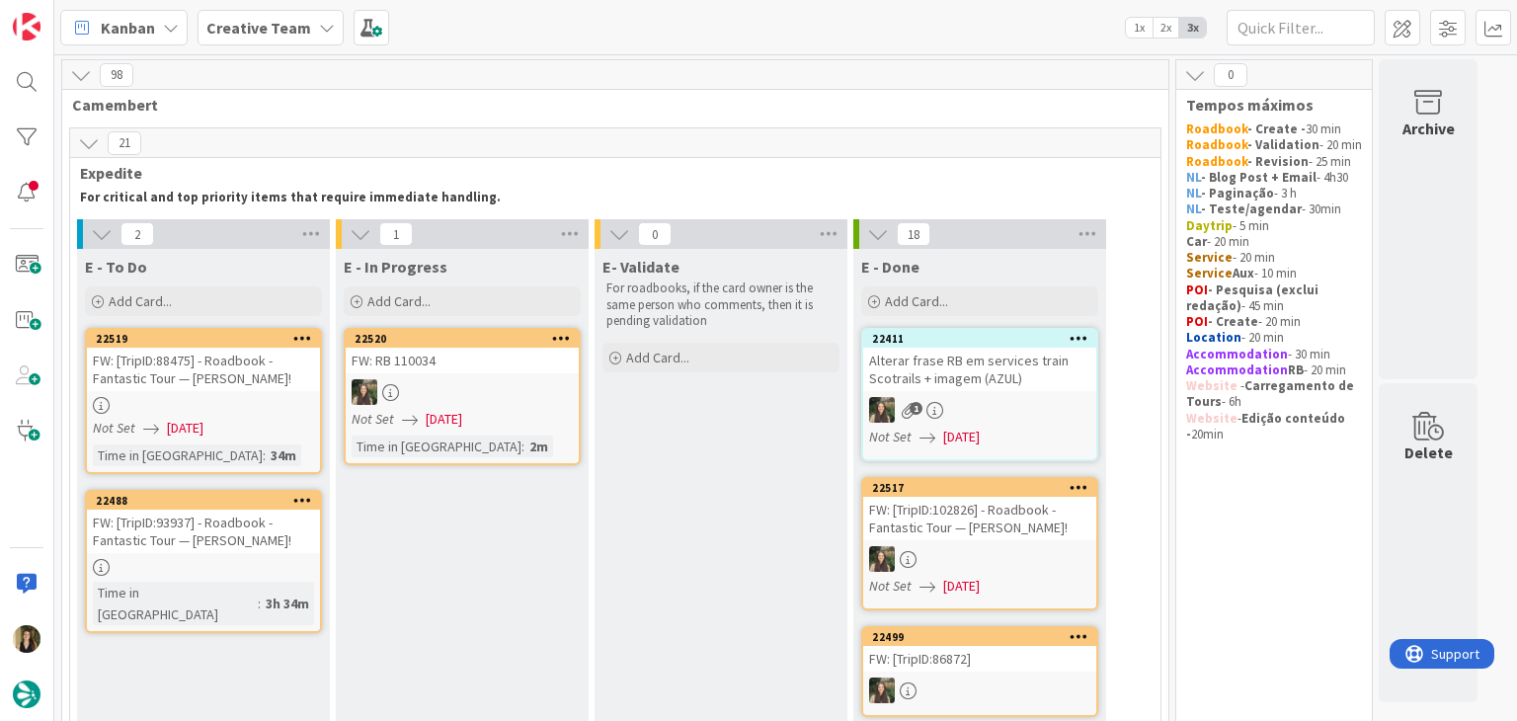
click at [257, 412] on div at bounding box center [203, 405] width 233 height 17
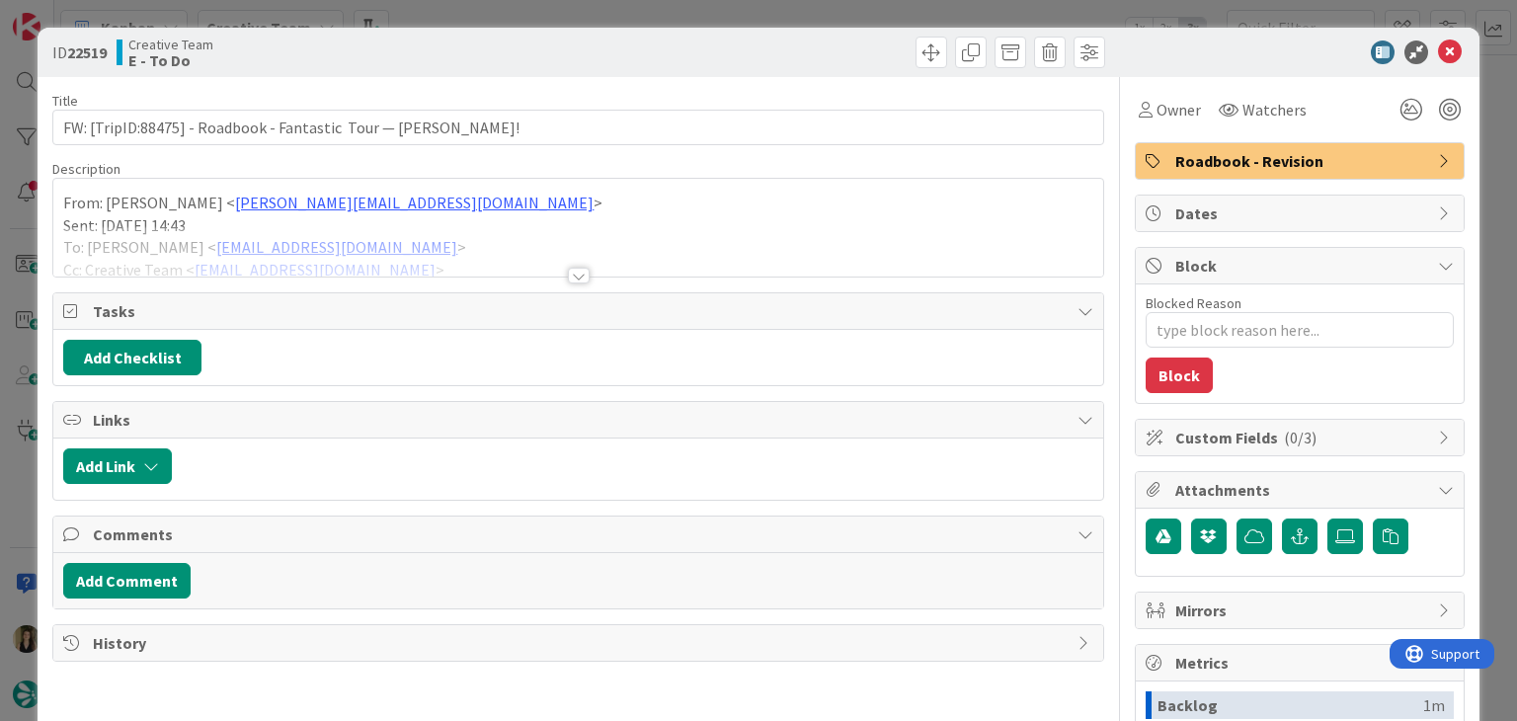
click at [569, 268] on div at bounding box center [579, 276] width 22 height 16
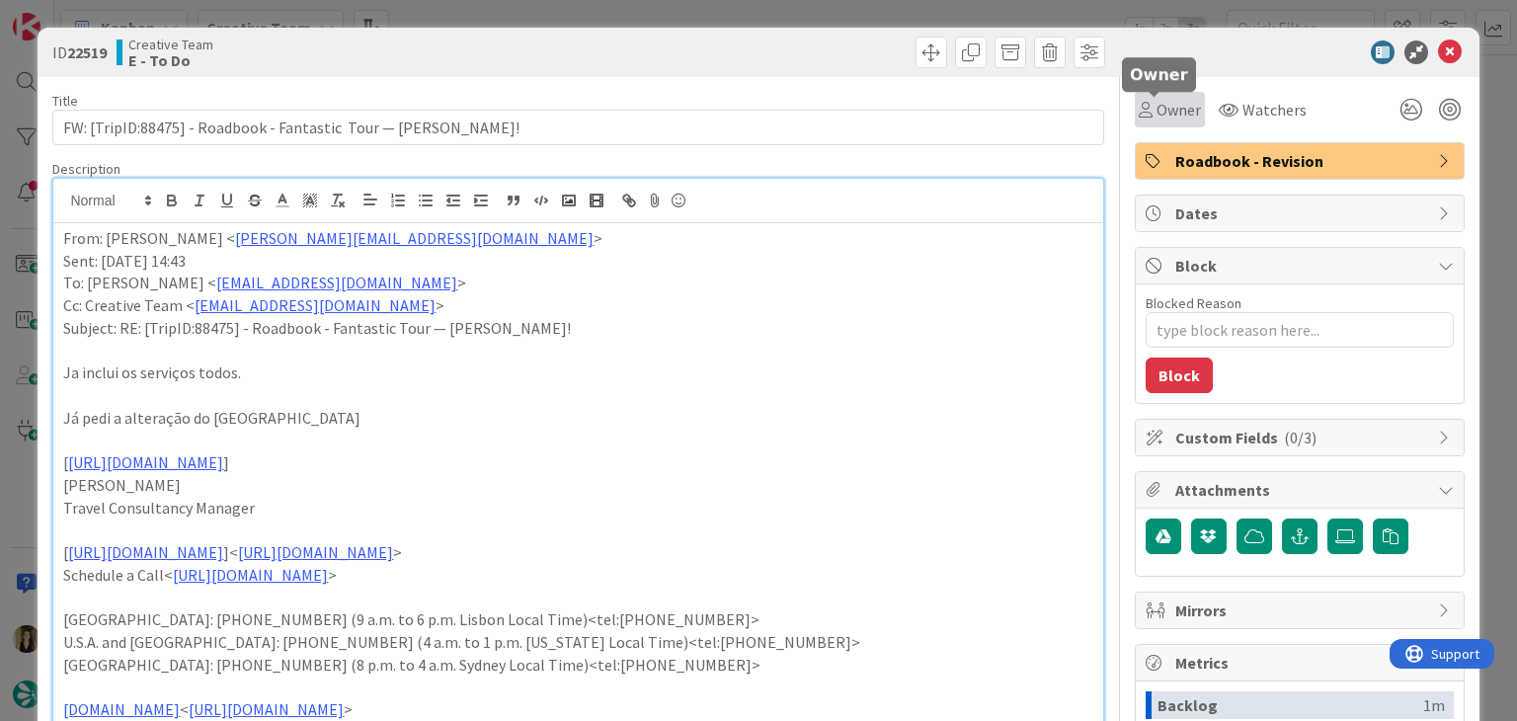
click at [1146, 96] on div "Owner" at bounding box center [1170, 110] width 70 height 36
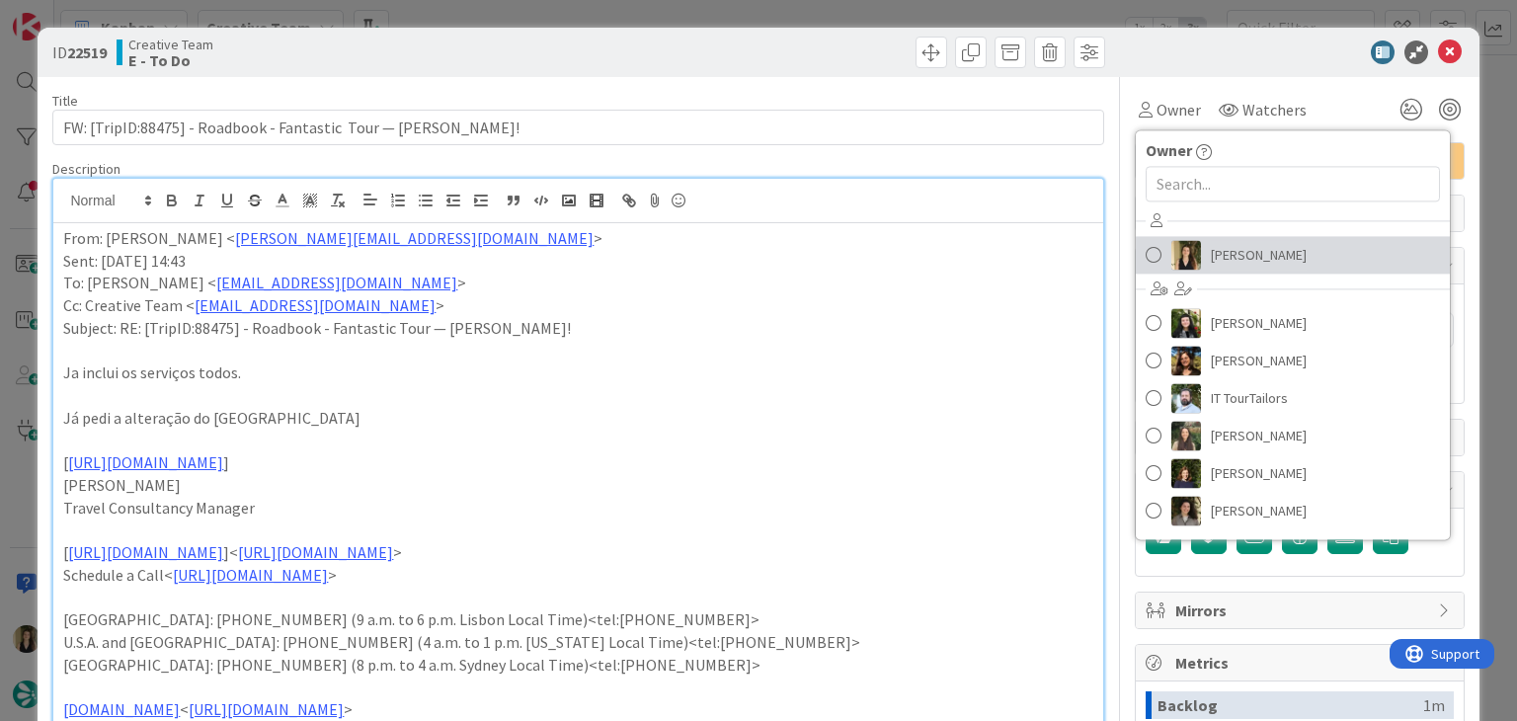
drag, startPoint x: 1262, startPoint y: 245, endPoint x: 1097, endPoint y: 191, distance: 173.6
click at [1262, 246] on span "[PERSON_NAME]" at bounding box center [1259, 255] width 96 height 30
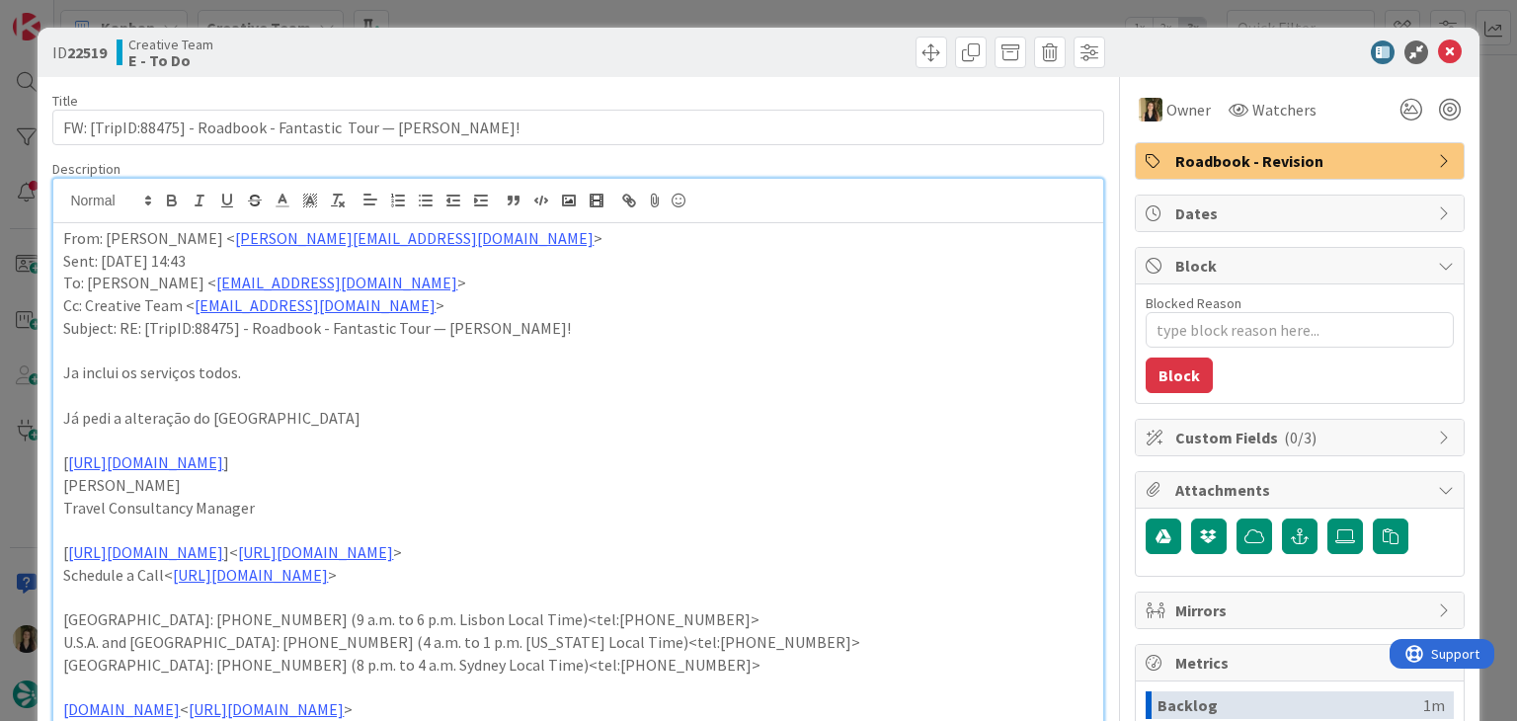
click at [771, 36] on div "ID 22519 Creative Team E - To Do" at bounding box center [758, 52] width 1441 height 49
click at [767, 24] on div "ID 22519 Creative Team E - To Do Title 67 / 128 FW: [TripID:88475] - Roadbook -…" at bounding box center [758, 360] width 1517 height 721
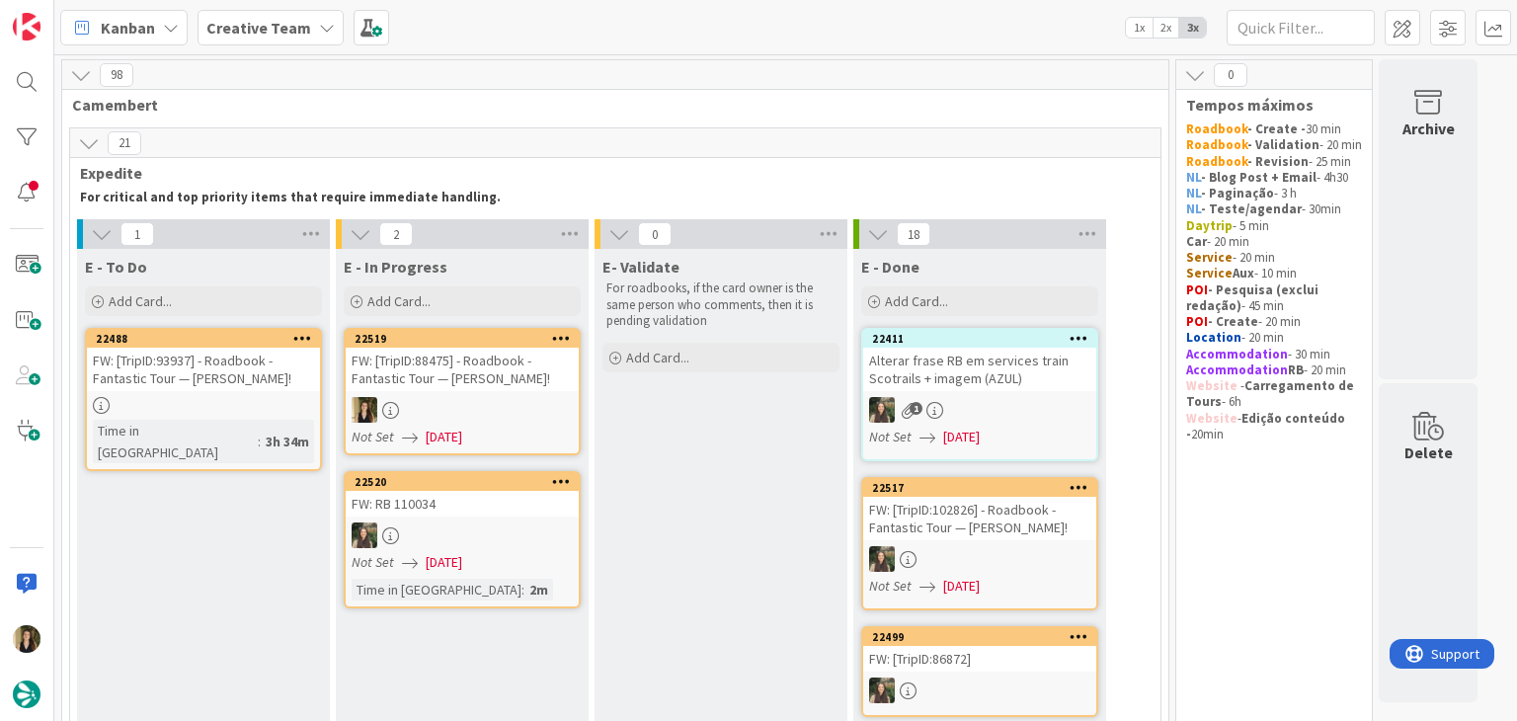
click at [483, 390] on link "22519 FW: [TripID:88475] - Roadbook - Fantastic Tour — Graciela Piccolo! Not Se…" at bounding box center [462, 391] width 237 height 127
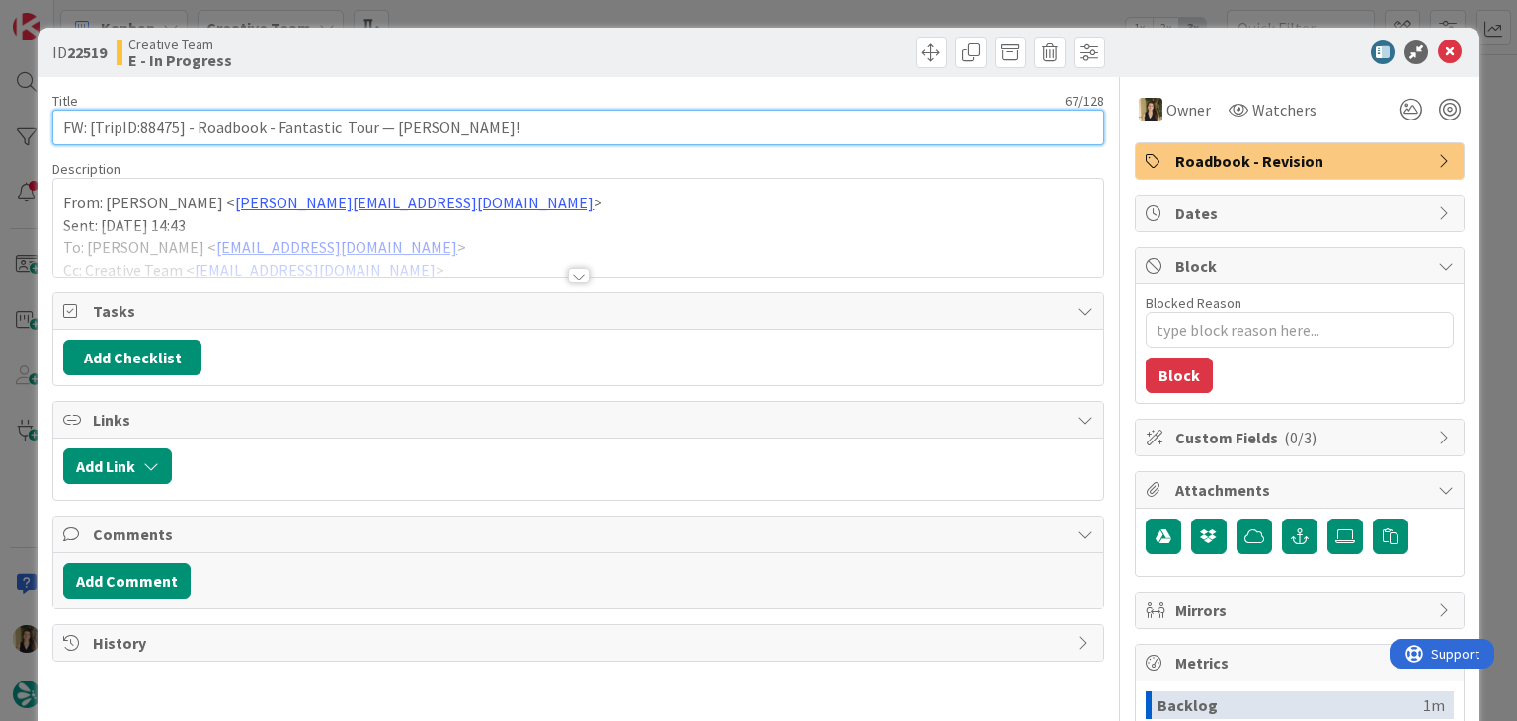
click at [164, 128] on input "FW: [TripID:88475] - Roadbook - Fantastic Tour — [PERSON_NAME]!" at bounding box center [577, 128] width 1051 height 36
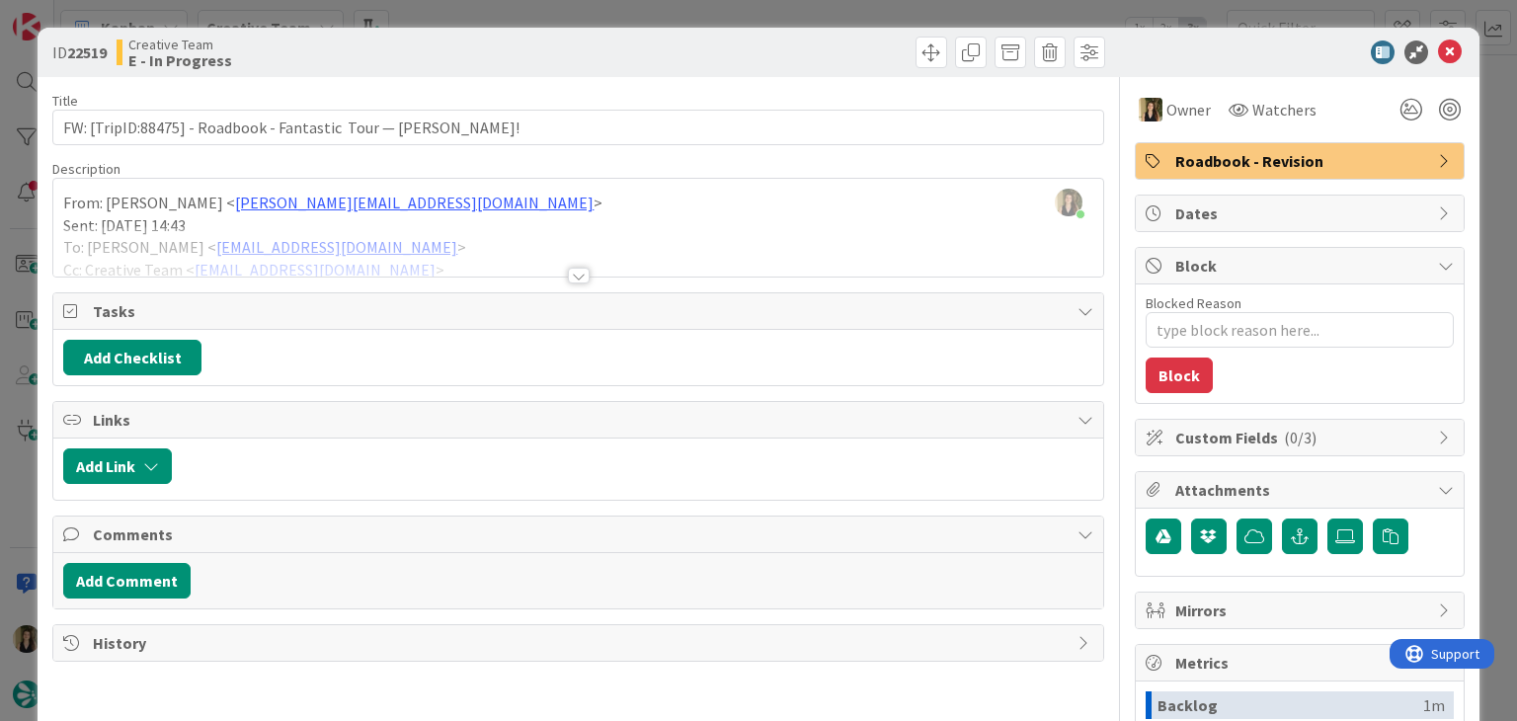
click at [577, 274] on div at bounding box center [579, 276] width 22 height 16
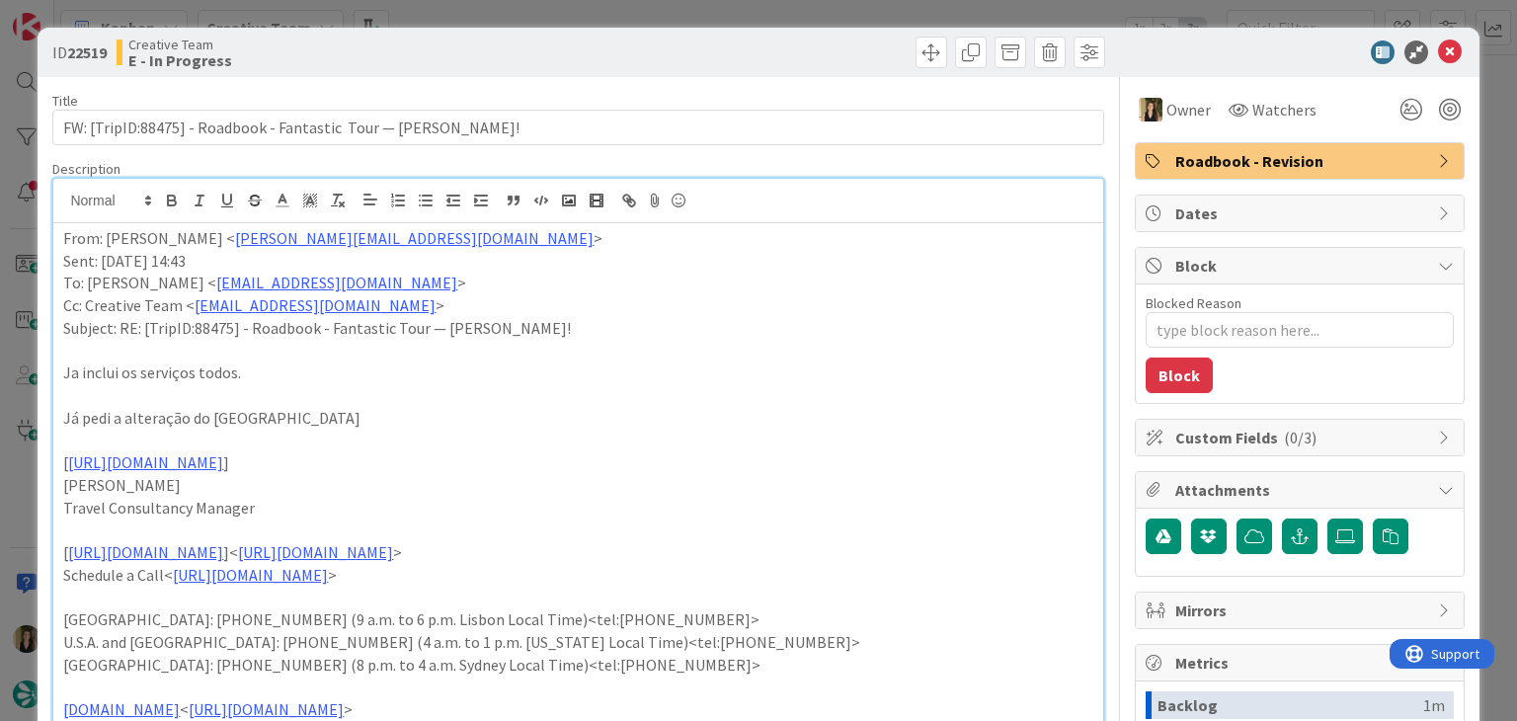
click at [599, 40] on div at bounding box center [844, 53] width 521 height 32
click at [603, 21] on div "ID 22519 Creative Team E - In Progress Title 67 / 128 FW: [TripID:88475] - Road…" at bounding box center [758, 360] width 1517 height 721
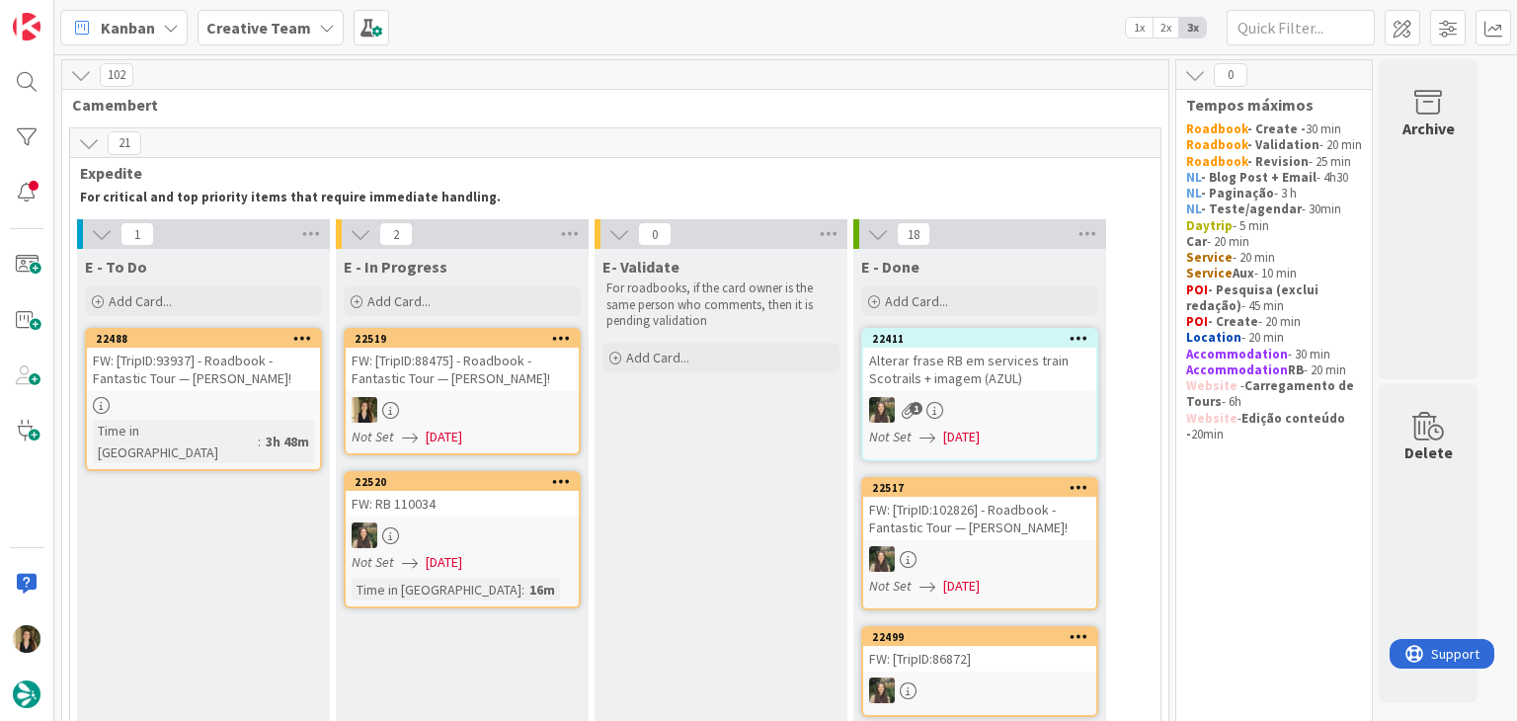
click at [527, 397] on div at bounding box center [462, 410] width 233 height 26
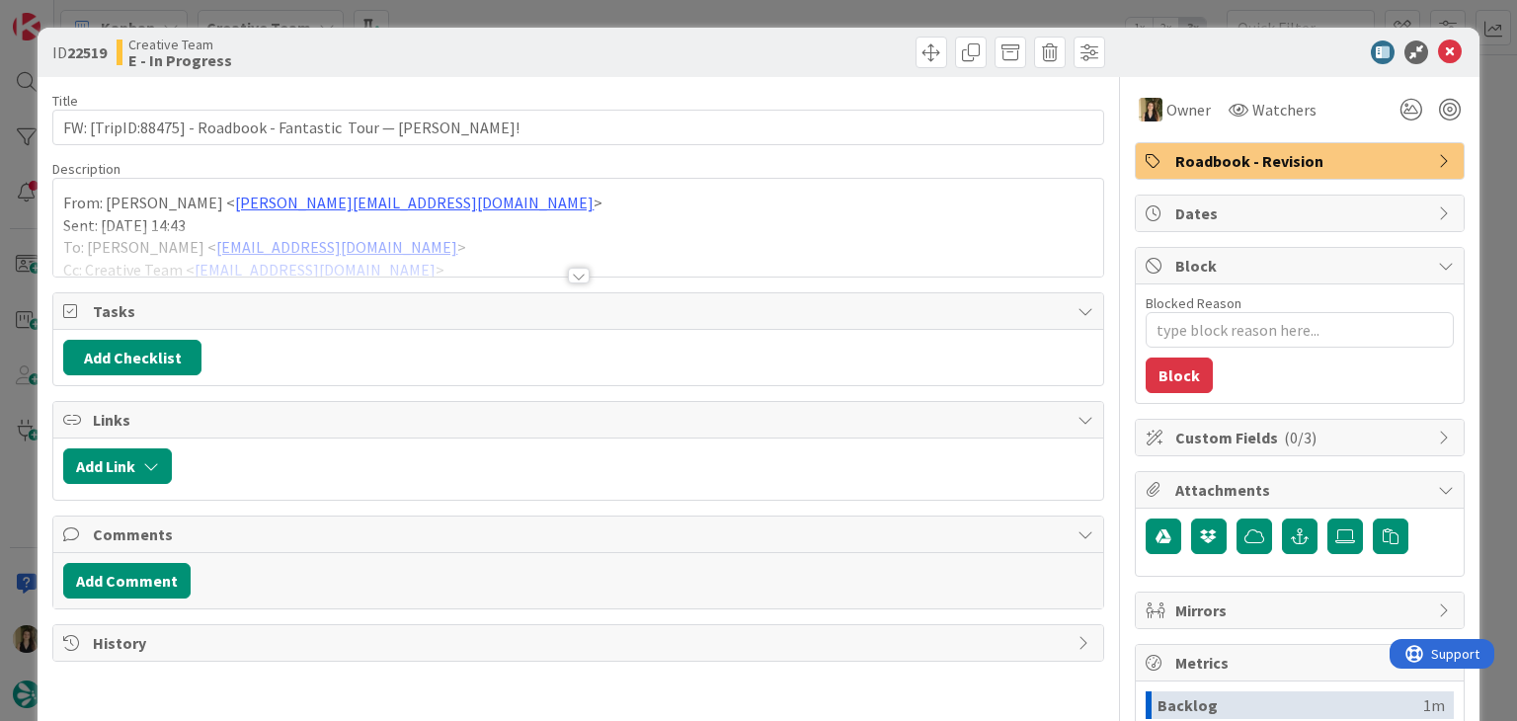
click at [1285, 149] on div "Roadbook - Revision" at bounding box center [1300, 161] width 328 height 36
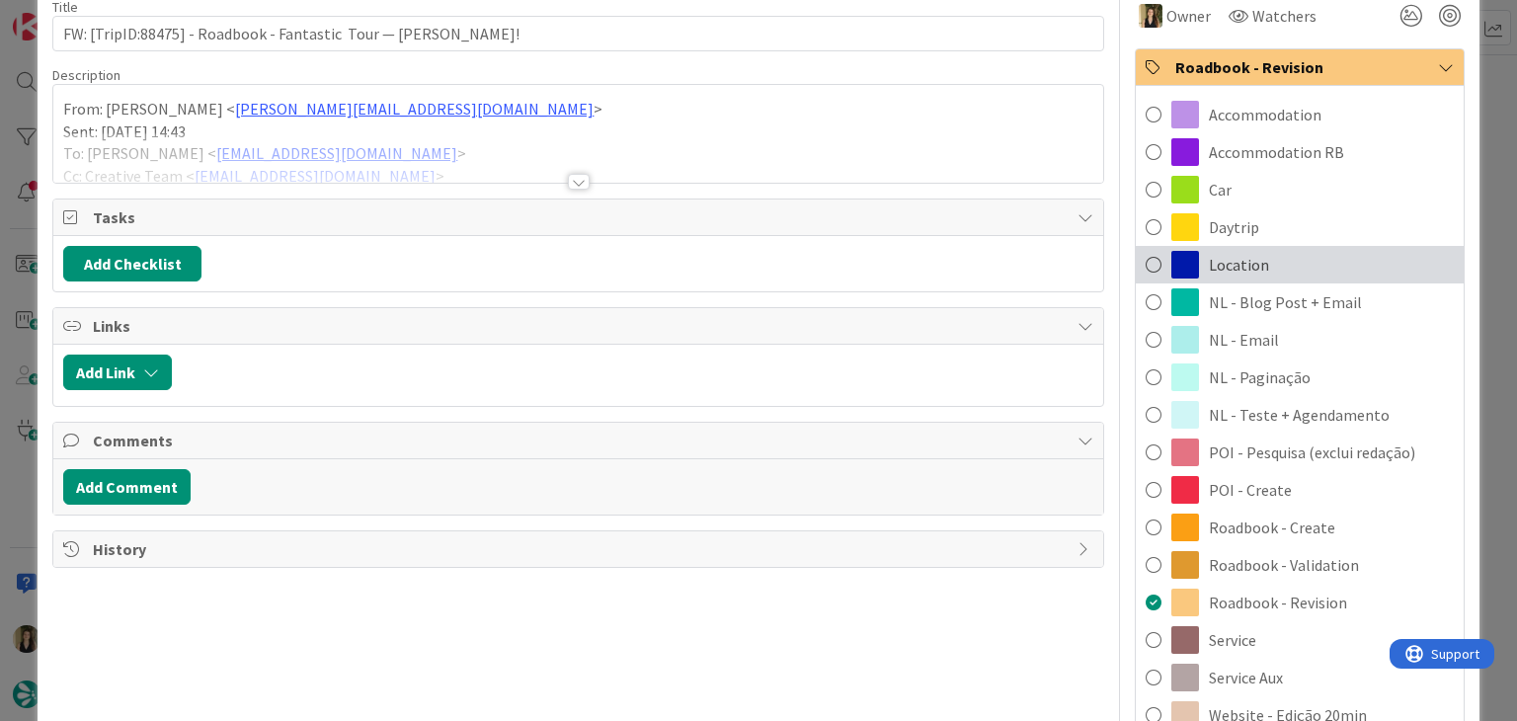
scroll to position [296, 0]
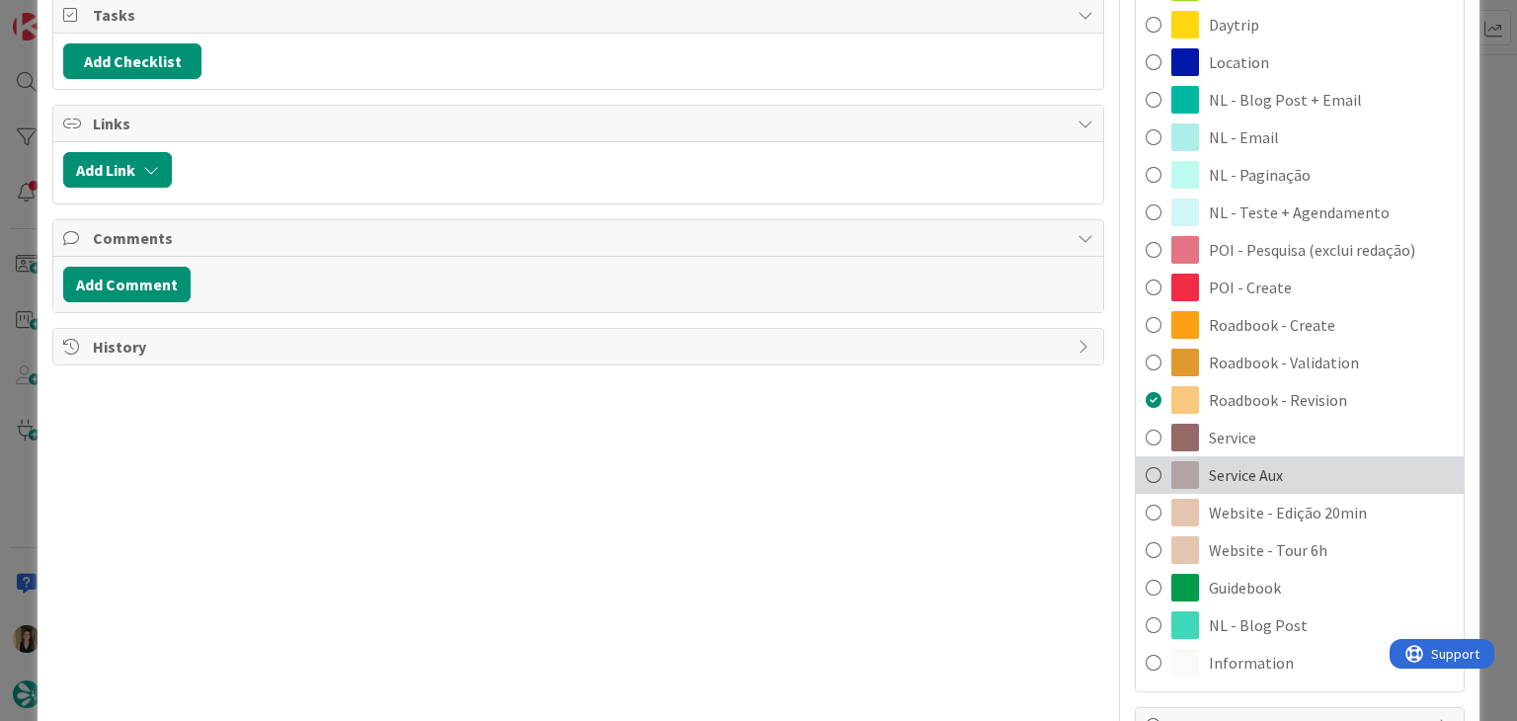
click at [1296, 463] on div "Service Aux" at bounding box center [1300, 475] width 328 height 38
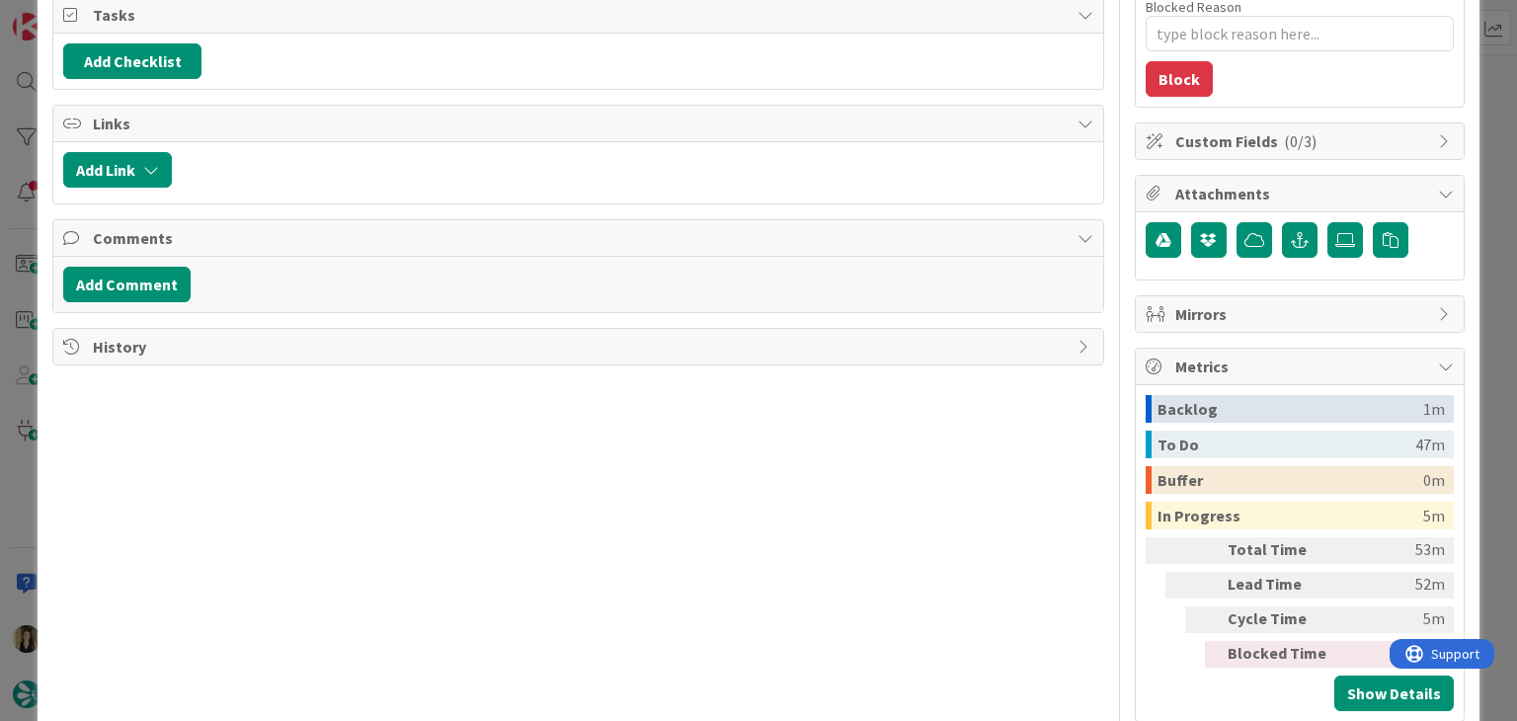
scroll to position [0, 0]
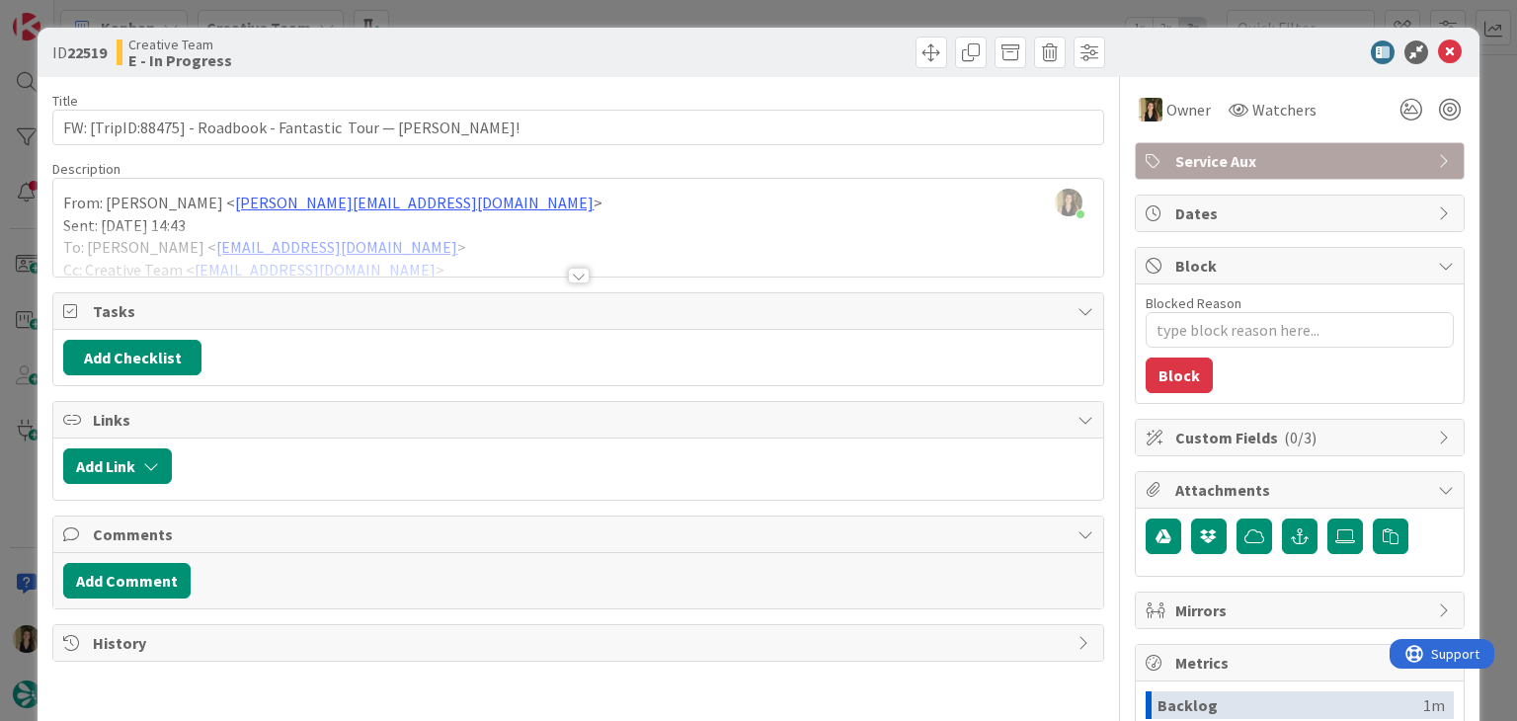
click at [757, 46] on div at bounding box center [844, 53] width 521 height 32
click at [747, 14] on div "ID 22519 Creative Team E - In Progress Title 67 / 128 FW: [TripID:88475] - Road…" at bounding box center [758, 360] width 1517 height 721
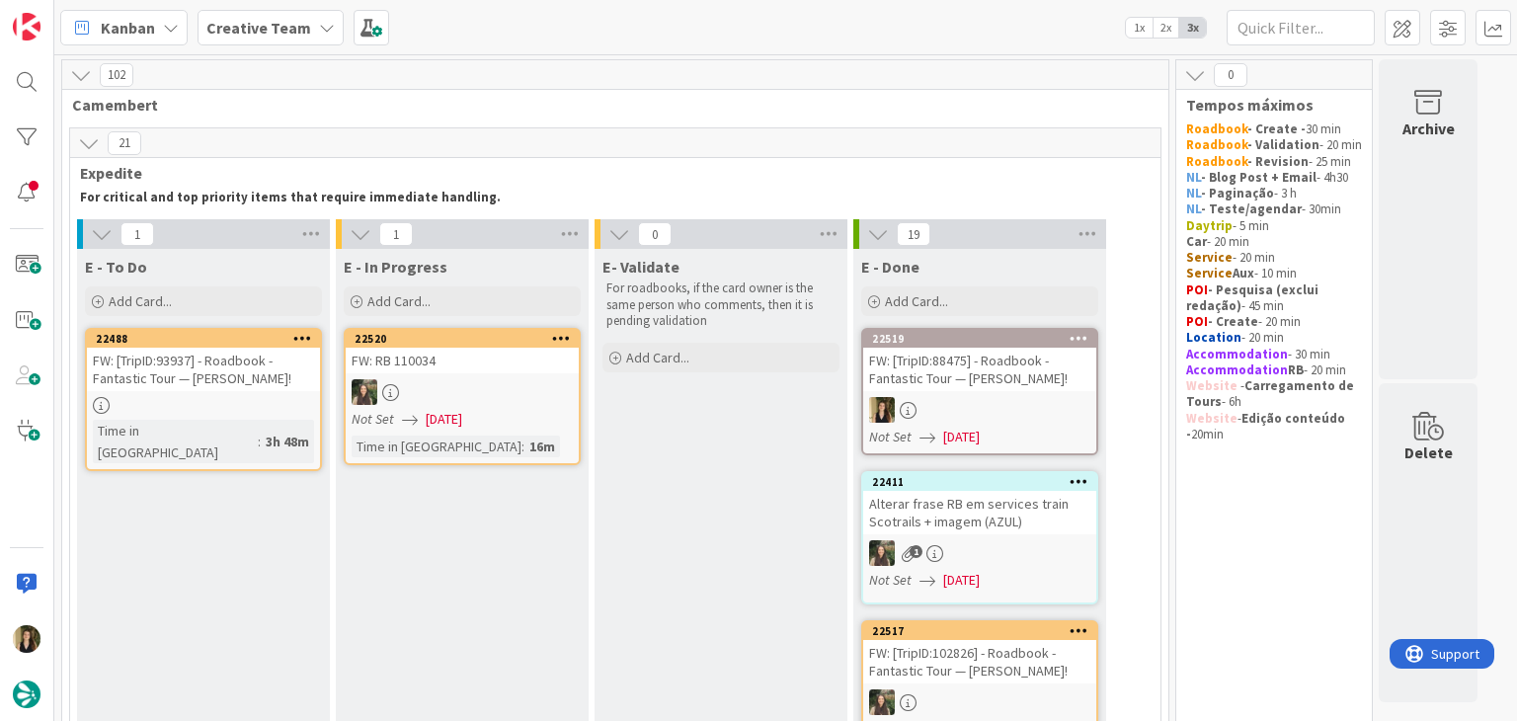
click at [265, 412] on div at bounding box center [203, 405] width 233 height 17
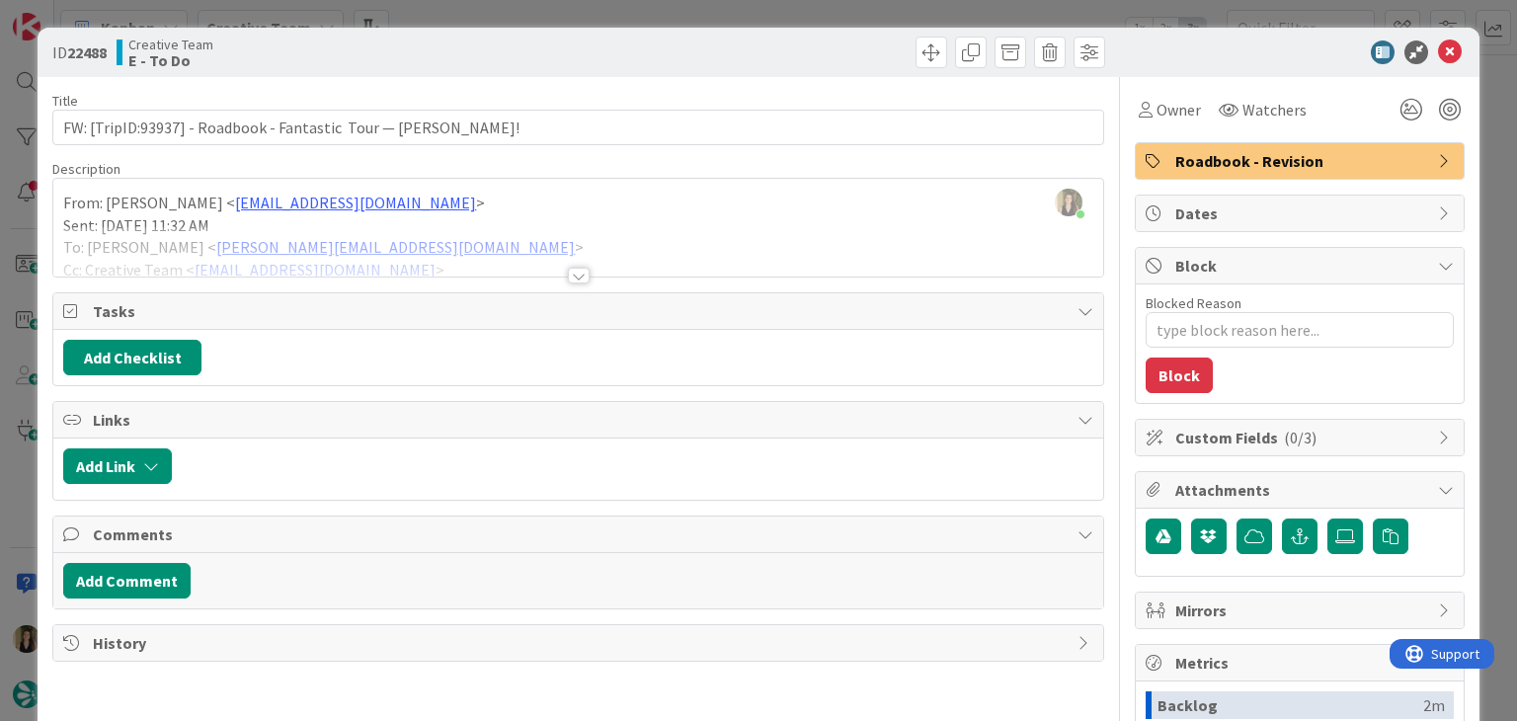
click at [568, 274] on div at bounding box center [579, 276] width 22 height 16
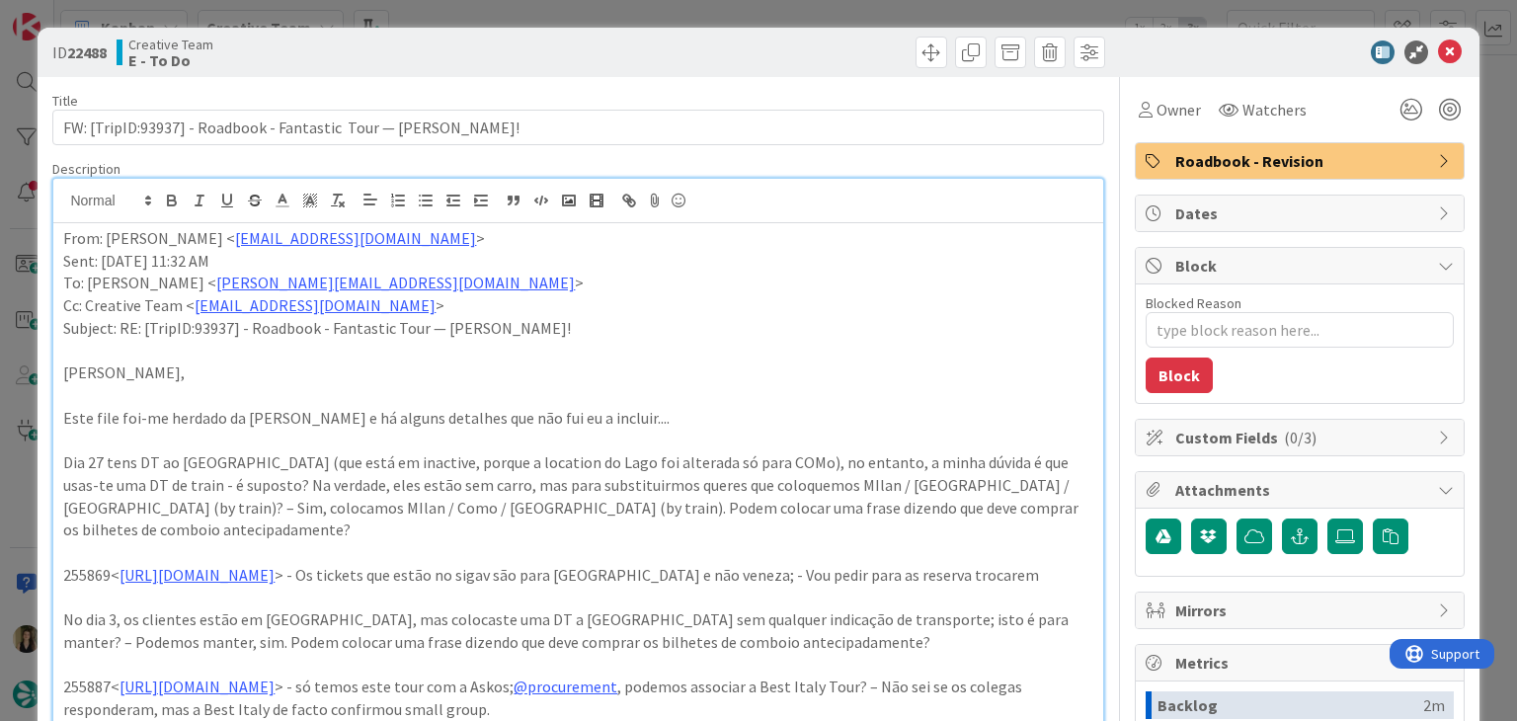
click at [736, 1] on div "ID 22488 Creative Team E - To Do Title 69 / 128 FW: [TripID:93937] - Roadbook -…" at bounding box center [758, 360] width 1517 height 721
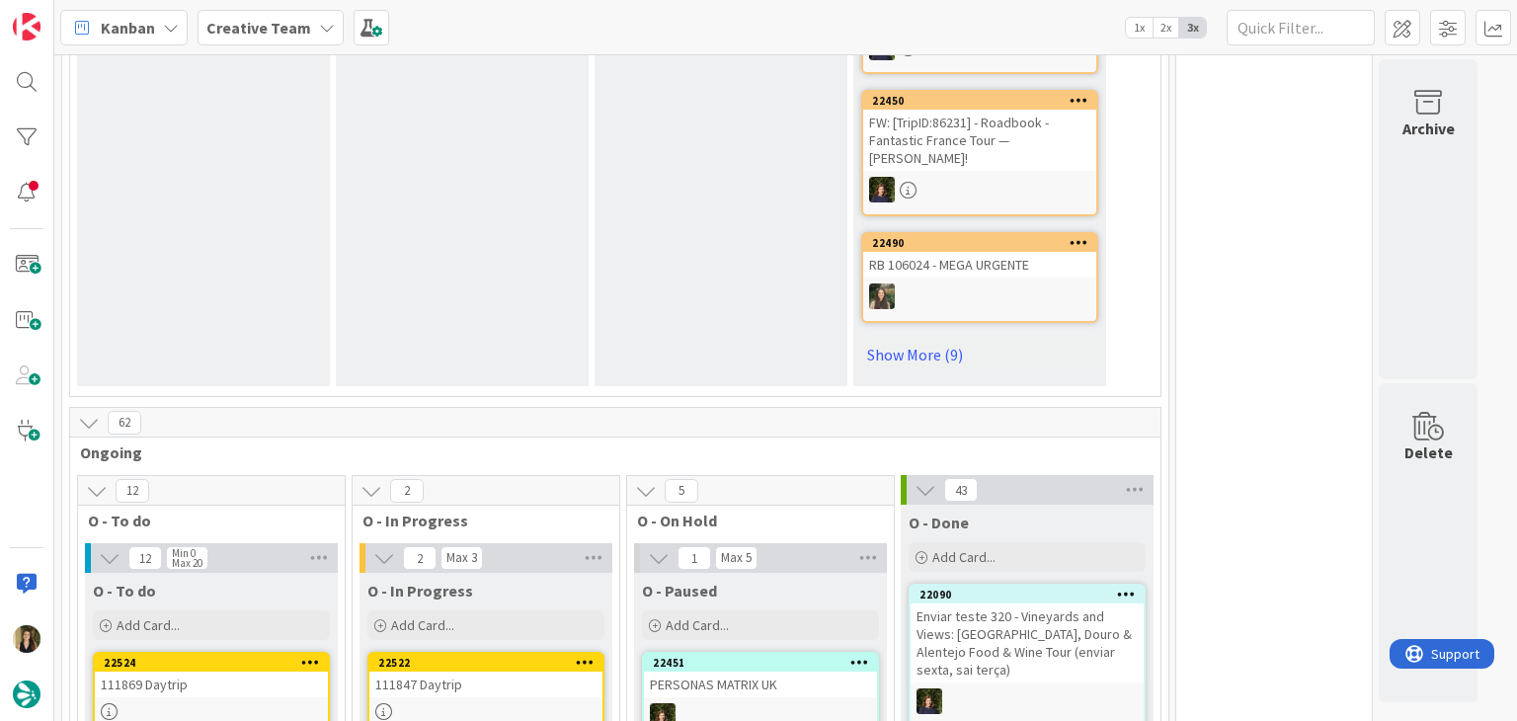
scroll to position [1778, 0]
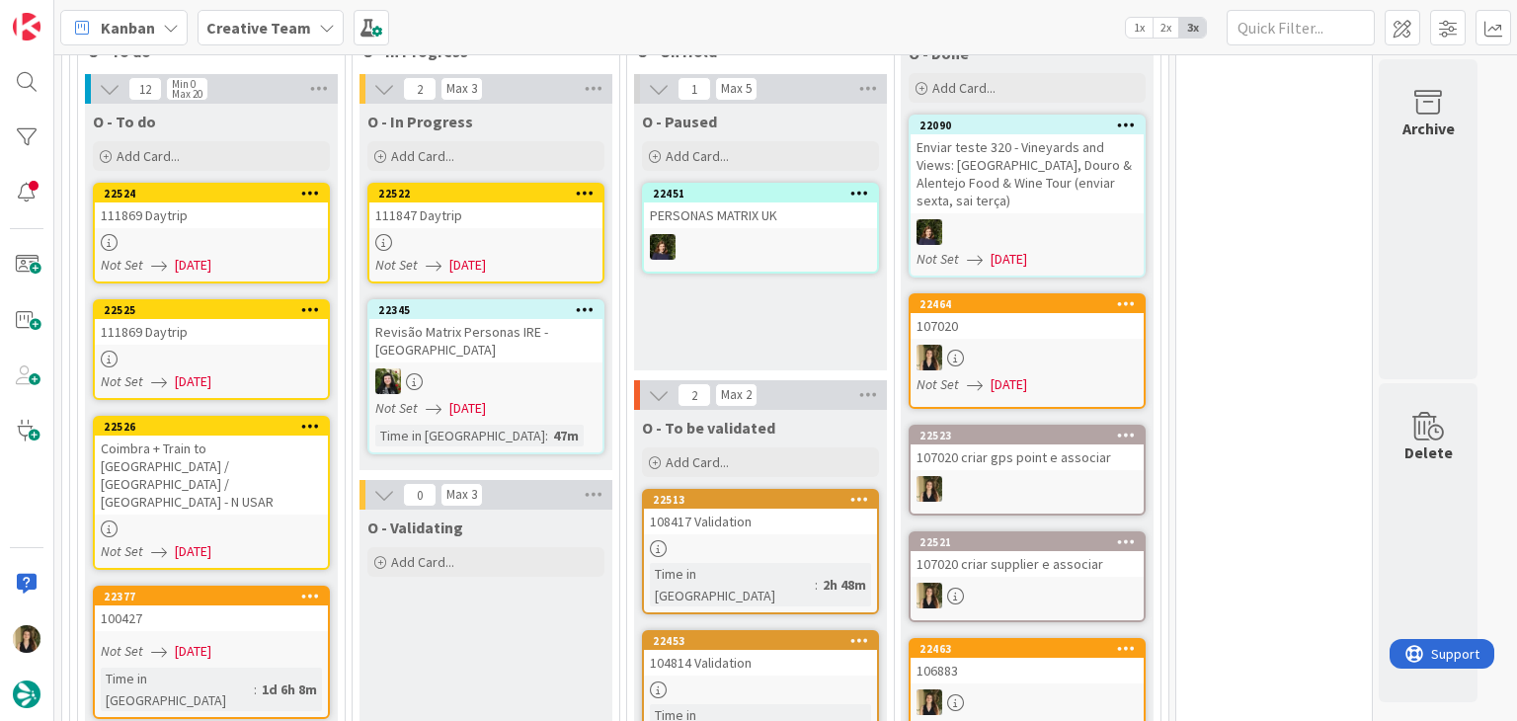
click at [691, 305] on div "O - Paused Add Card... 22451 PERSONAS MATRIX UK" at bounding box center [760, 237] width 253 height 267
click at [269, 437] on div "Coimbra + Train to [GEOGRAPHIC_DATA] / [GEOGRAPHIC_DATA] / [GEOGRAPHIC_DATA] - …" at bounding box center [211, 475] width 233 height 79
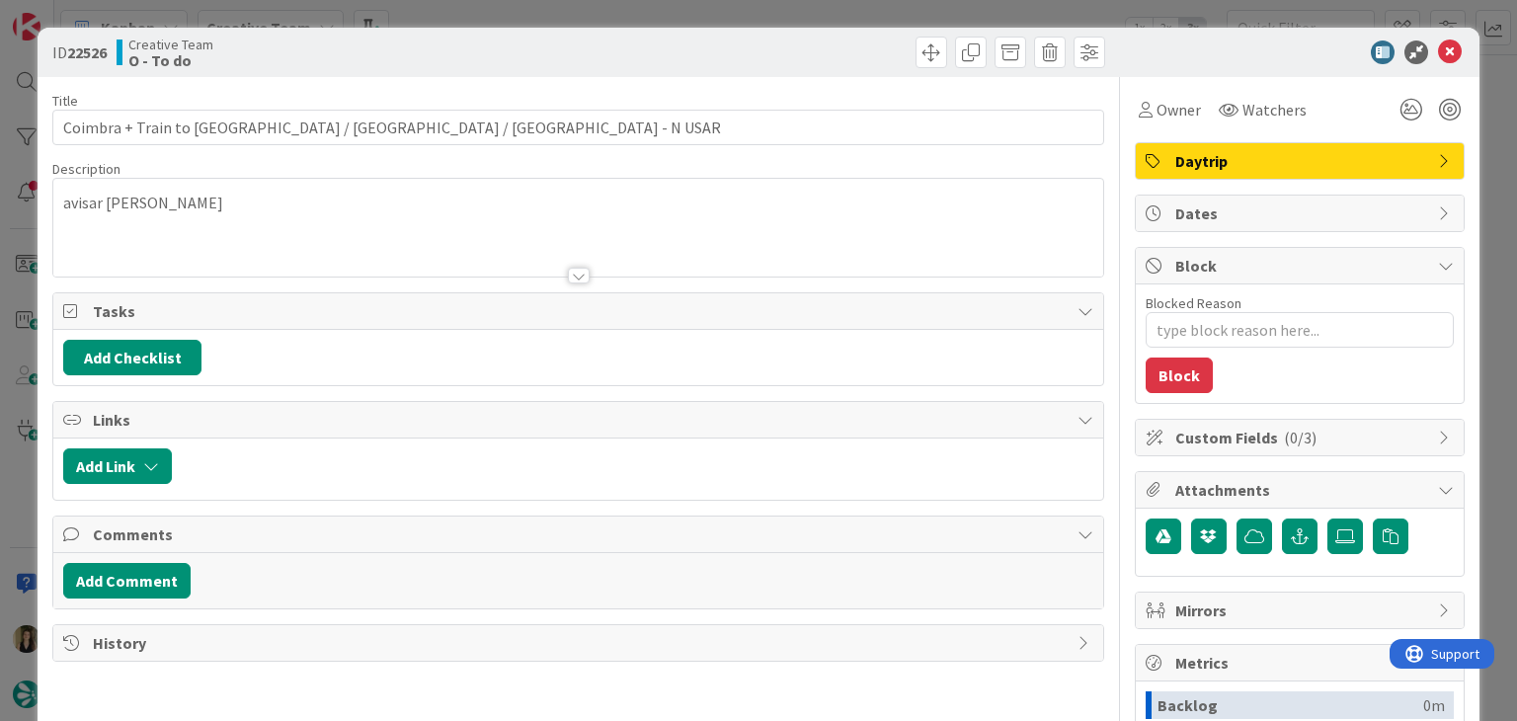
click at [495, 42] on div "Creative Team O - To do" at bounding box center [345, 53] width 457 height 32
click at [507, 21] on div "ID 22526 Creative Team O - To do Title 50 / 128 Coimbra + Train to Porto / Avei…" at bounding box center [758, 360] width 1517 height 721
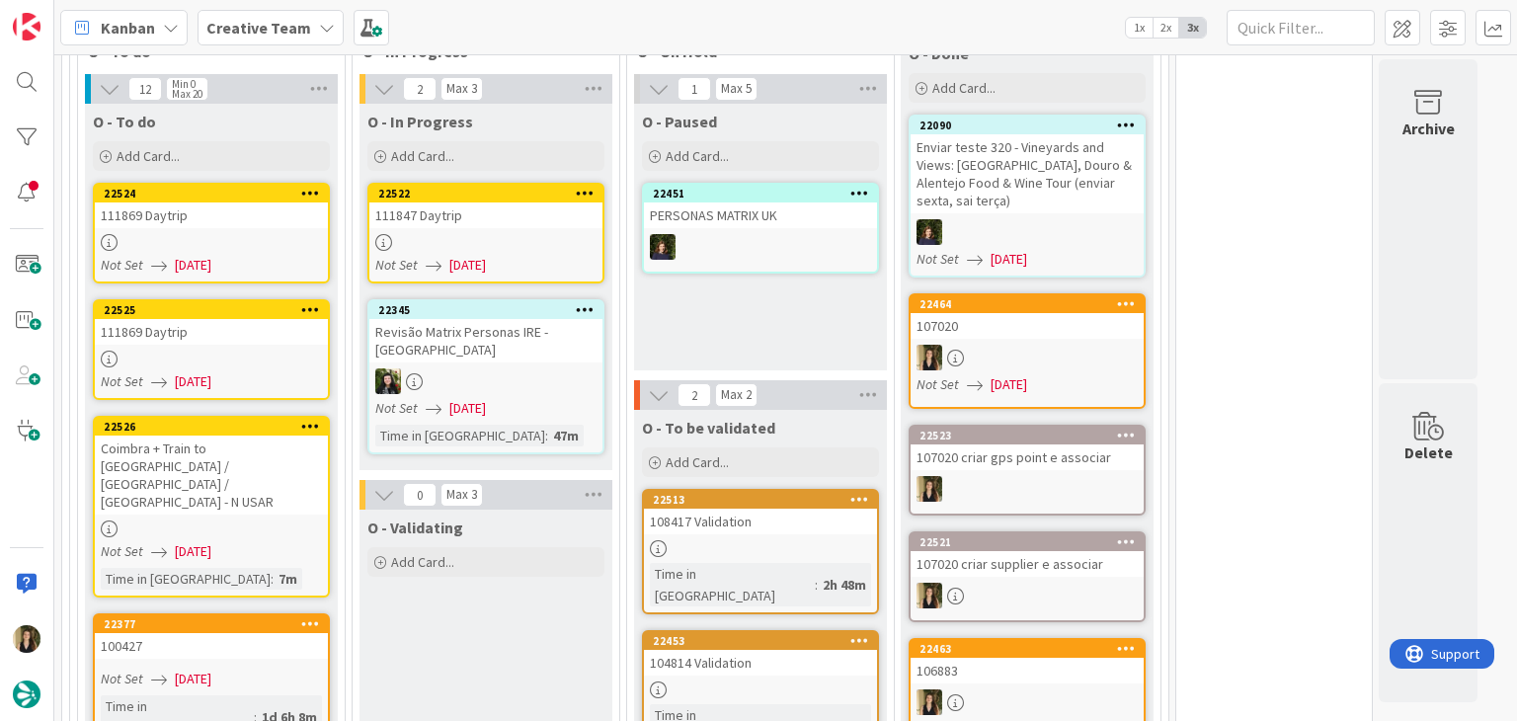
click at [293, 335] on link "22525 111869 Daytrip Not Set 05/09/2025" at bounding box center [211, 349] width 237 height 101
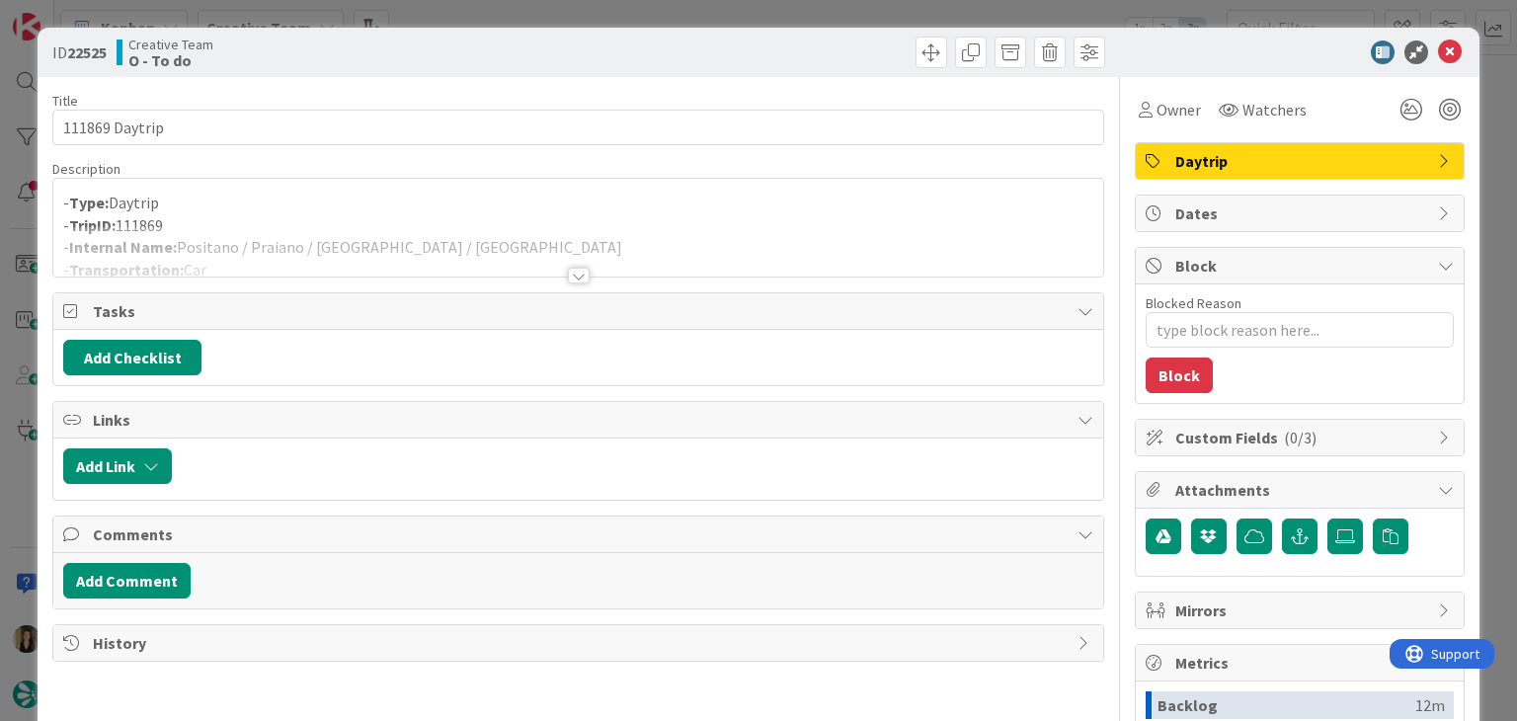
click at [573, 270] on div at bounding box center [579, 276] width 22 height 16
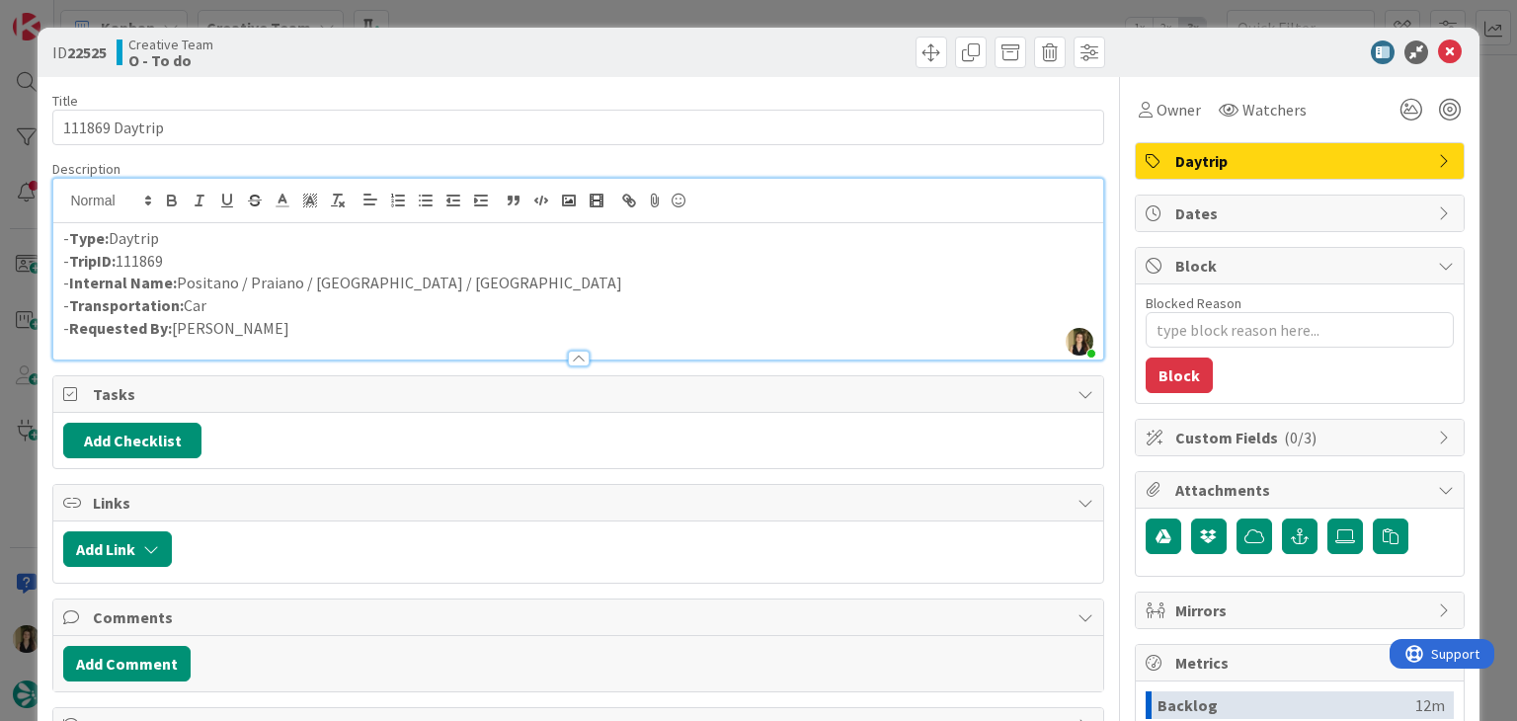
click at [519, 17] on div "ID 22525 Creative Team O - To do Title 14 / 128 111869 Daytrip Description Sofi…" at bounding box center [758, 360] width 1517 height 721
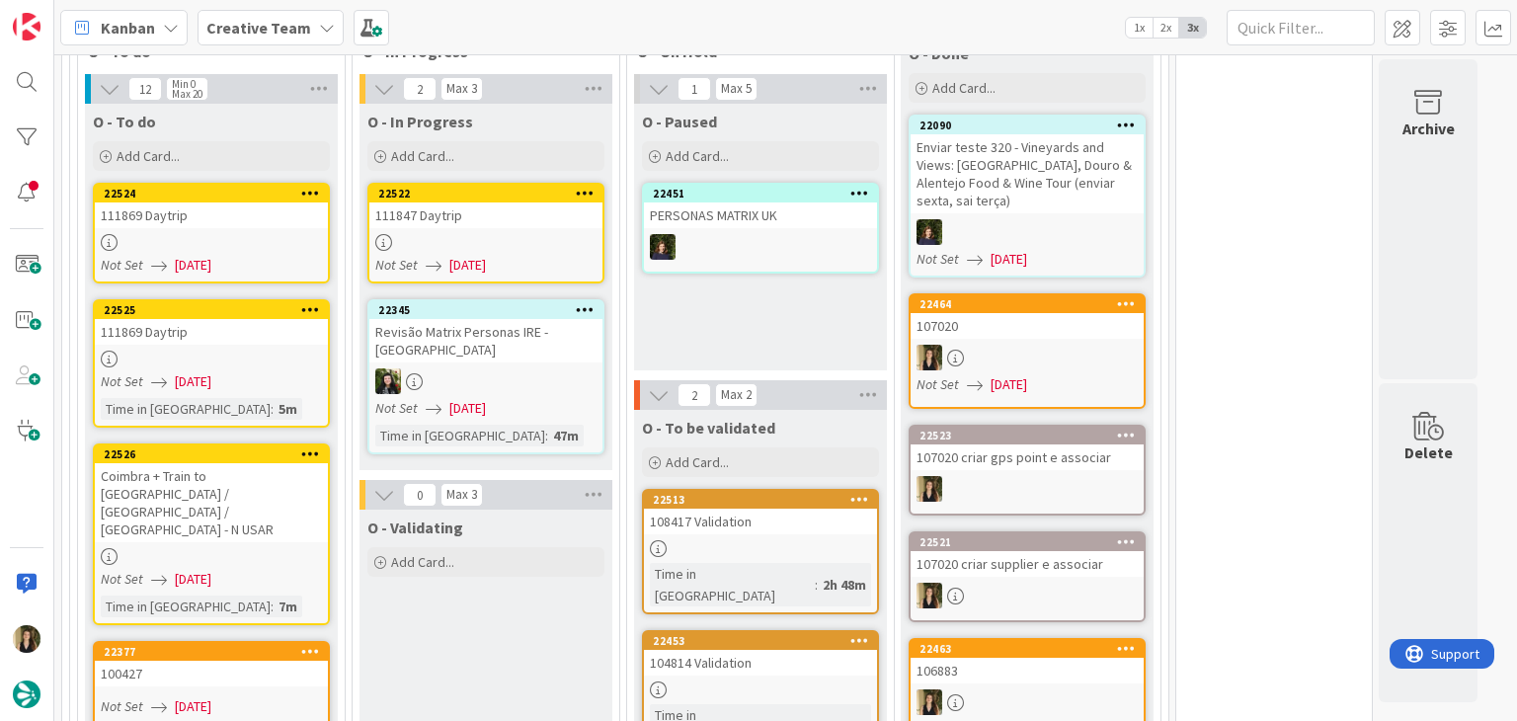
click at [318, 371] on div "Not Set 05/09/2025" at bounding box center [214, 381] width 227 height 21
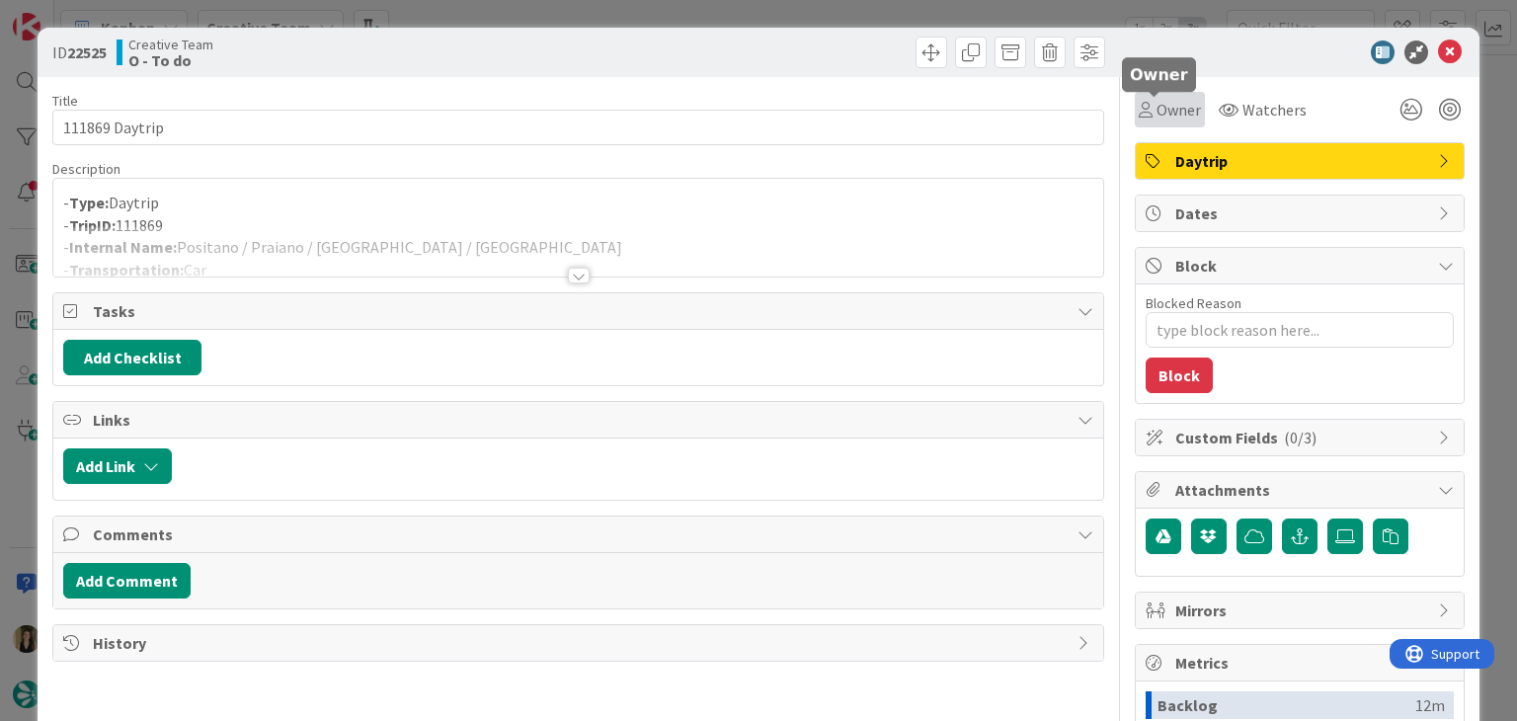
click at [1156, 109] on span "Owner" at bounding box center [1178, 110] width 44 height 24
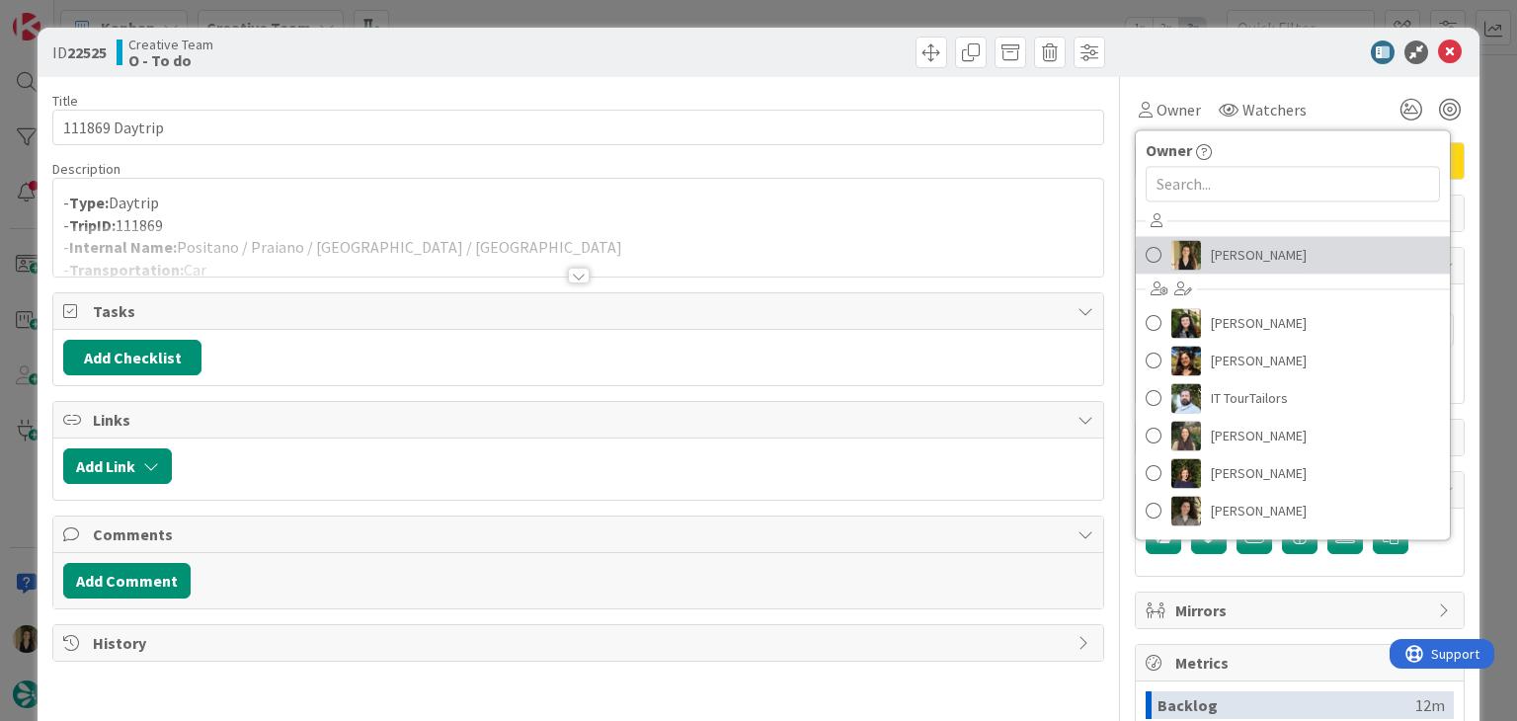
drag, startPoint x: 1209, startPoint y: 251, endPoint x: 1010, endPoint y: 147, distance: 223.9
click at [1211, 252] on span "[PERSON_NAME]" at bounding box center [1259, 255] width 96 height 30
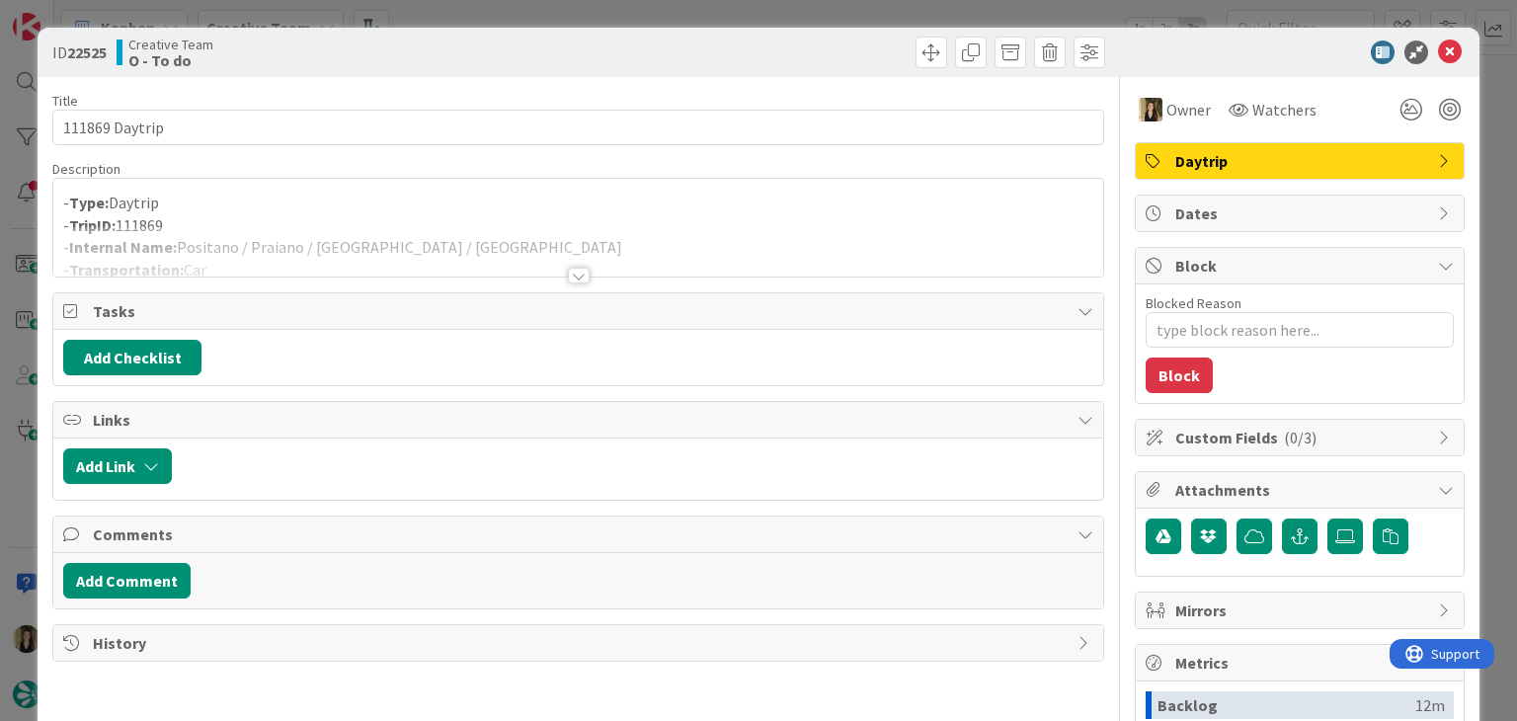
drag, startPoint x: 754, startPoint y: 39, endPoint x: 733, endPoint y: 49, distance: 24.3
click at [753, 39] on div at bounding box center [844, 53] width 521 height 32
drag, startPoint x: 582, startPoint y: 271, endPoint x: 567, endPoint y: 127, distance: 144.0
click at [581, 271] on div at bounding box center [577, 267] width 1051 height 22
drag, startPoint x: 565, startPoint y: 6, endPoint x: 474, endPoint y: 74, distance: 113.6
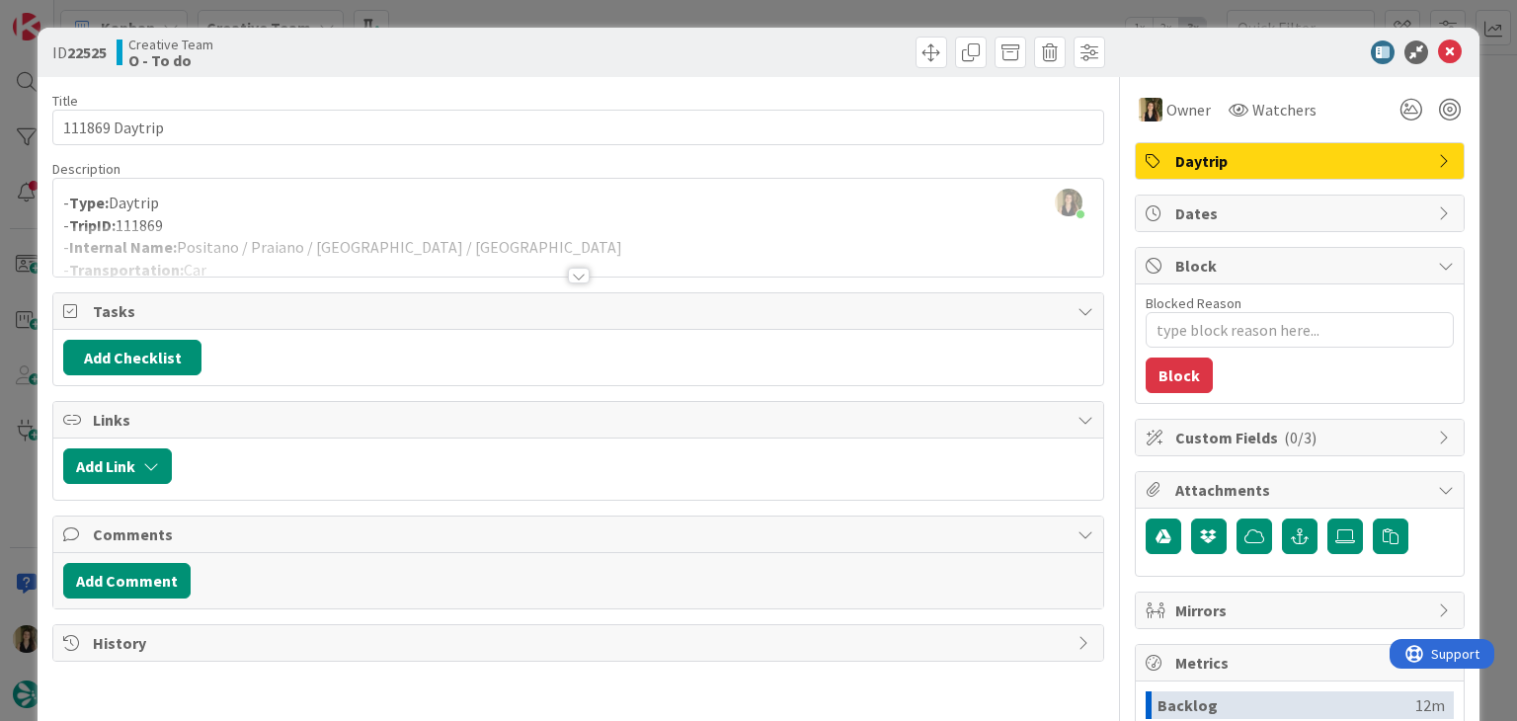
click at [565, 6] on div "ID 22525 Creative Team O - To do Title 14 / 128 111869 Daytrip Description Sofi…" at bounding box center [758, 360] width 1517 height 721
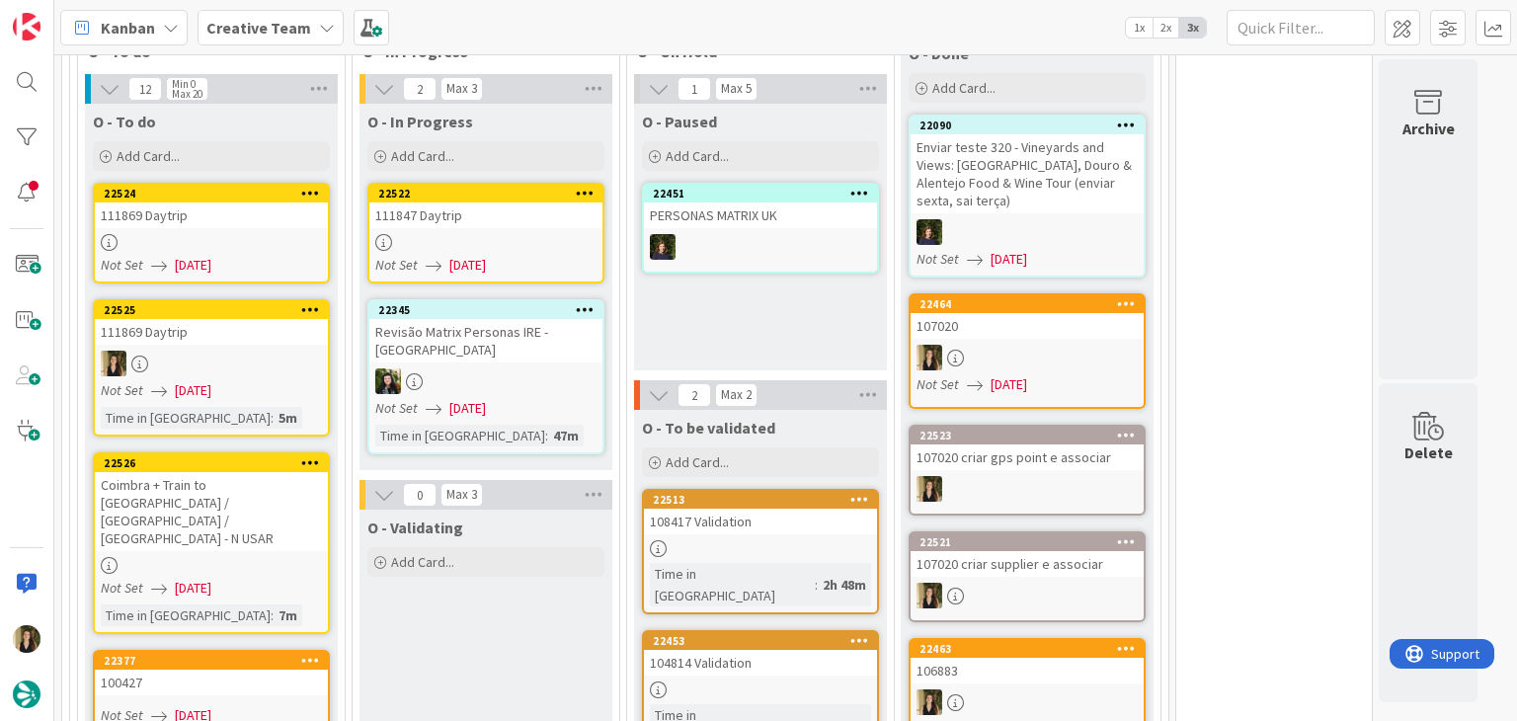
click at [296, 237] on div at bounding box center [211, 242] width 233 height 17
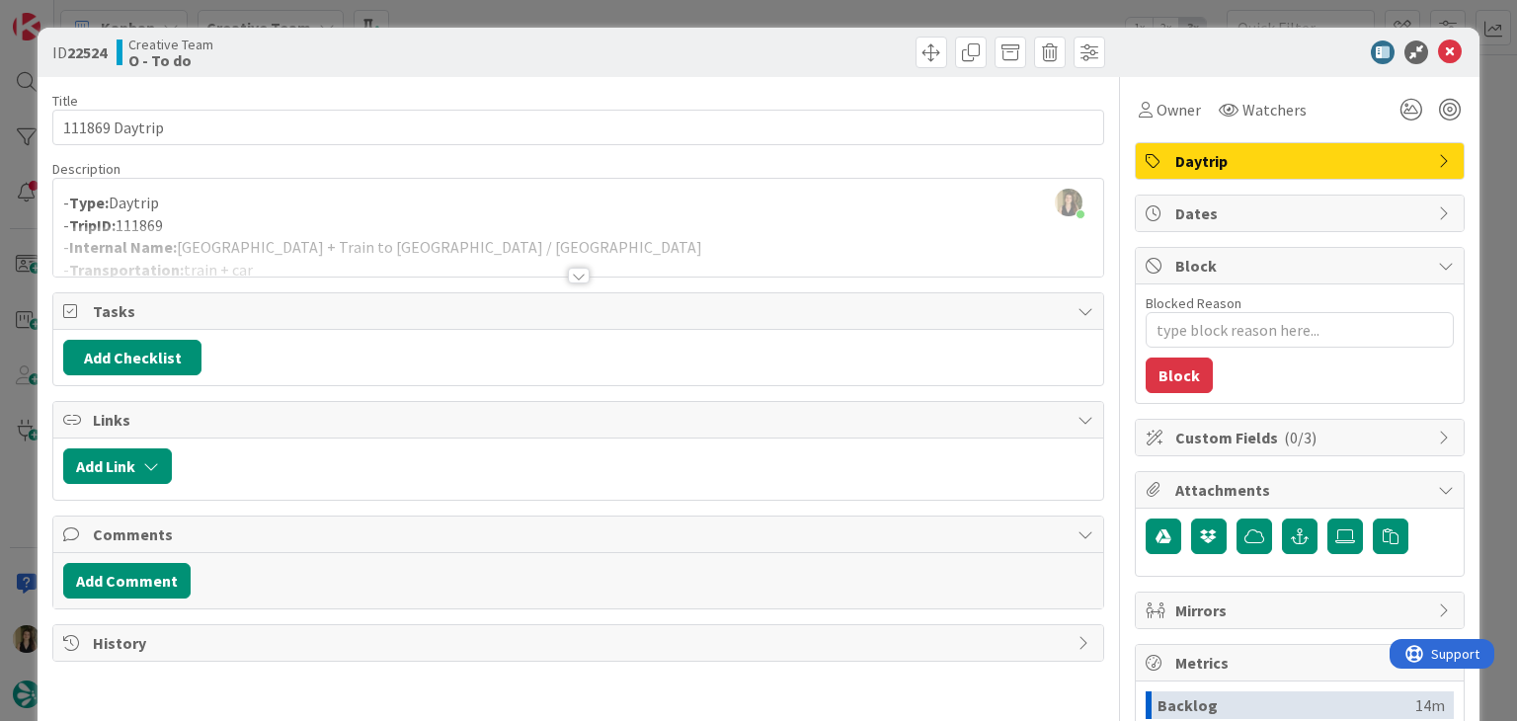
click at [572, 270] on div at bounding box center [579, 276] width 22 height 16
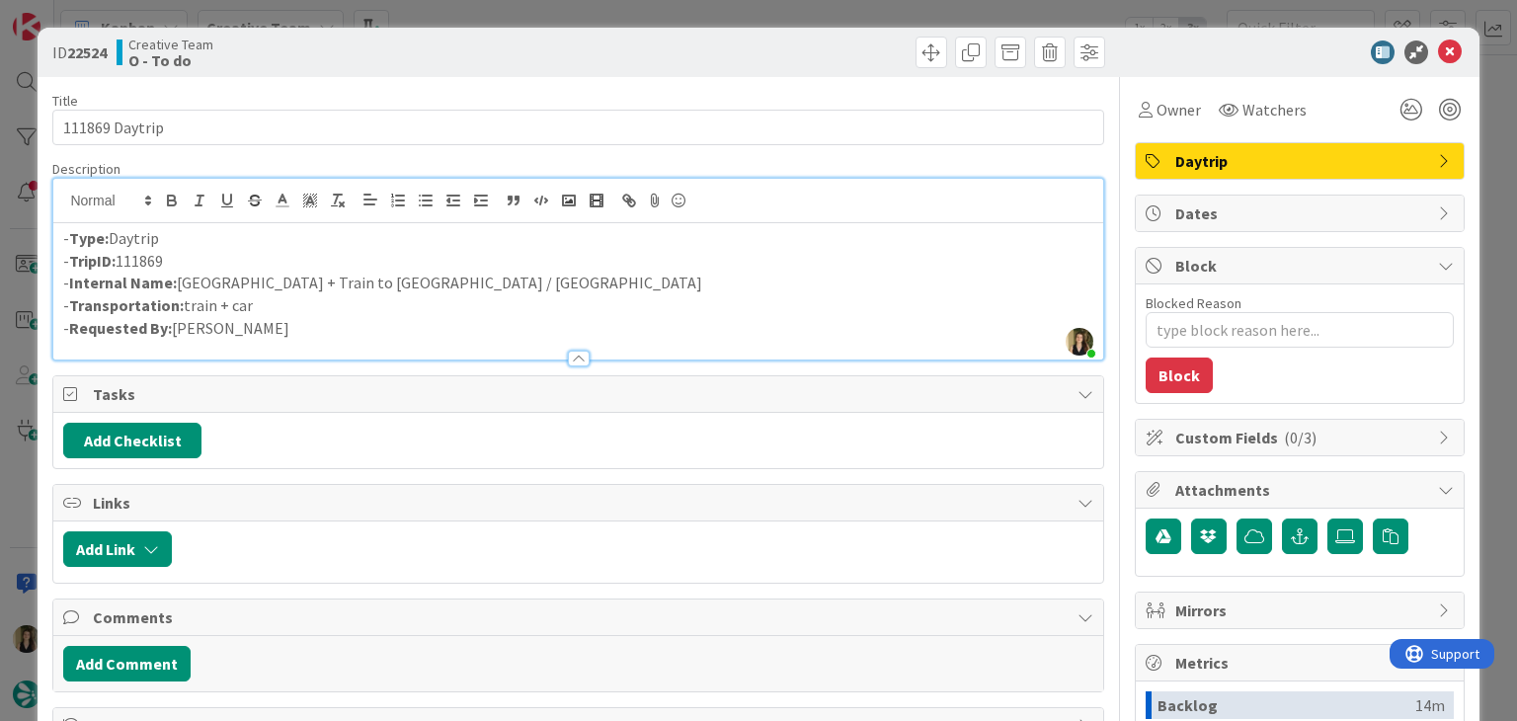
click at [550, 53] on div "Creative Team O - To do" at bounding box center [345, 53] width 457 height 32
click at [551, 24] on div "ID 22524 Creative Team O - To do Title 14 / 128 111869 Daytrip Description Sofi…" at bounding box center [758, 360] width 1517 height 721
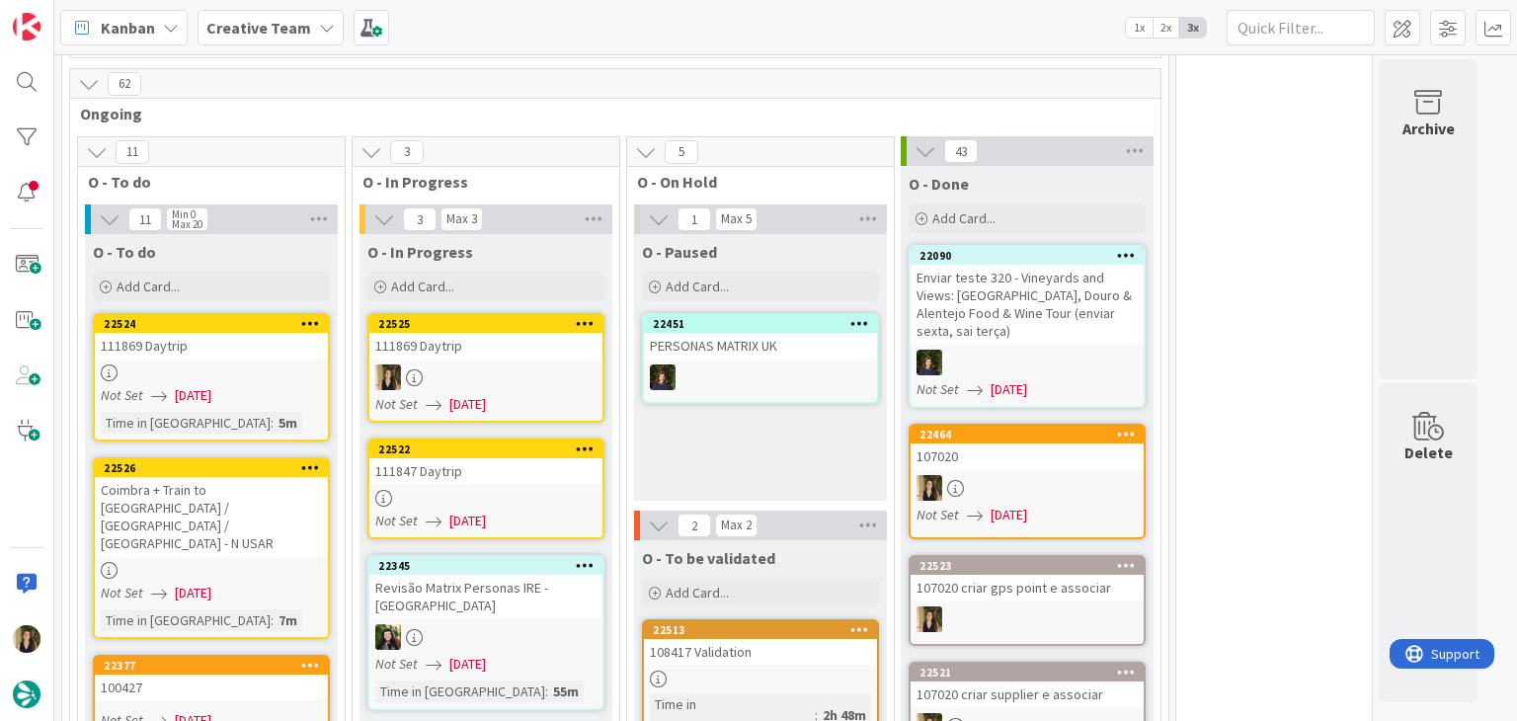
click at [557, 351] on link "22525 111869 Daytrip Not Set 05/09/2025" at bounding box center [485, 368] width 237 height 110
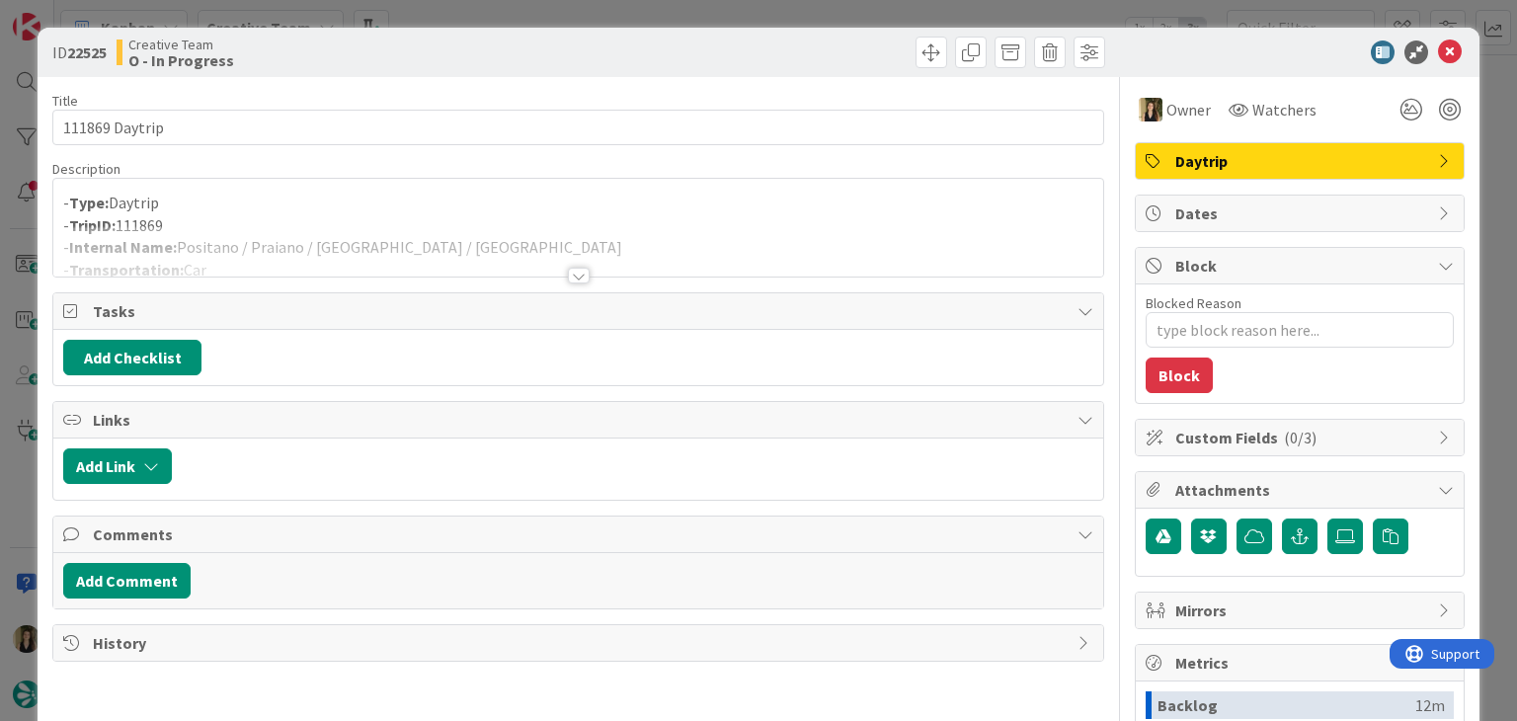
drag, startPoint x: 552, startPoint y: 8, endPoint x: 591, endPoint y: 241, distance: 236.2
click at [552, 7] on div "ID 22525 Creative Team O - In Progress Title 14 / 128 111869 Daytrip Descriptio…" at bounding box center [758, 360] width 1517 height 721
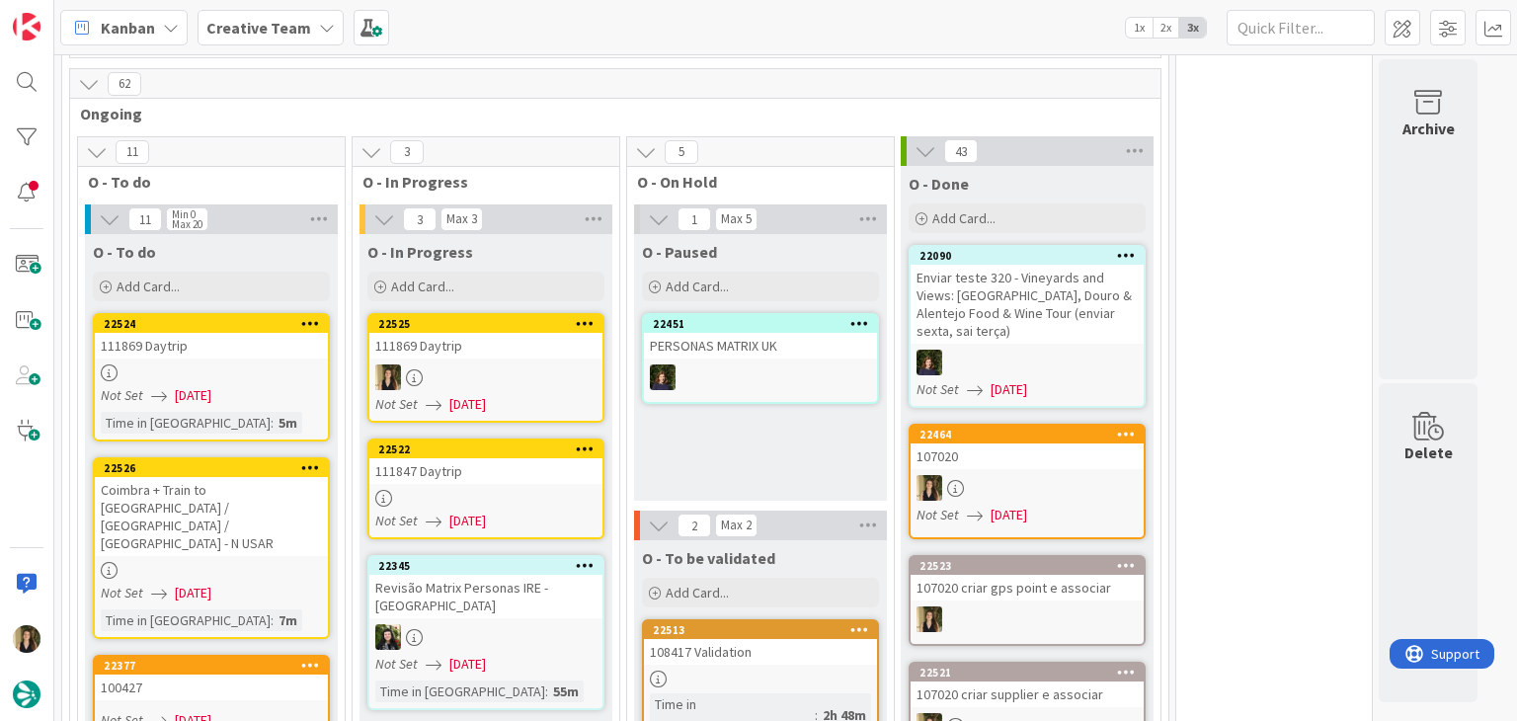
click at [498, 490] on div at bounding box center [485, 498] width 233 height 17
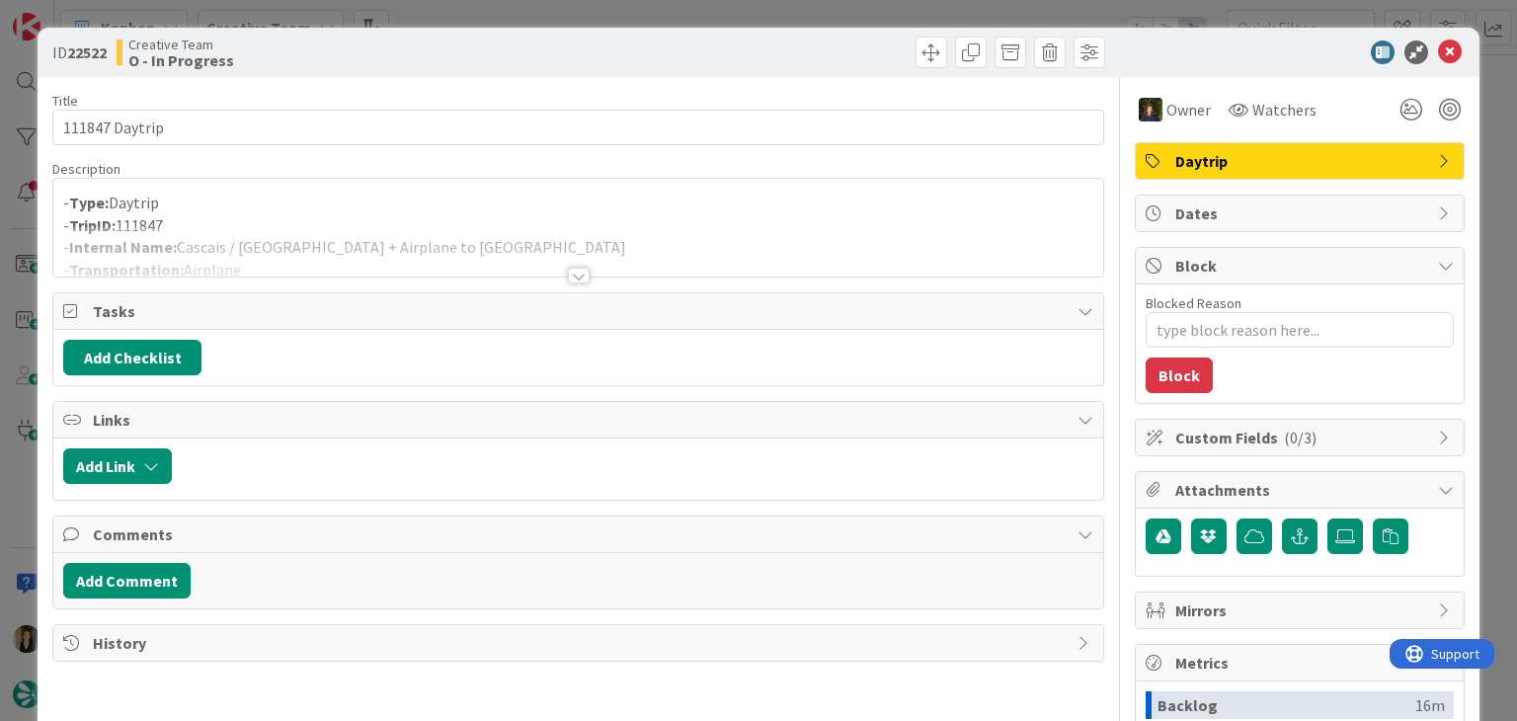
click at [551, 264] on div at bounding box center [577, 251] width 1049 height 50
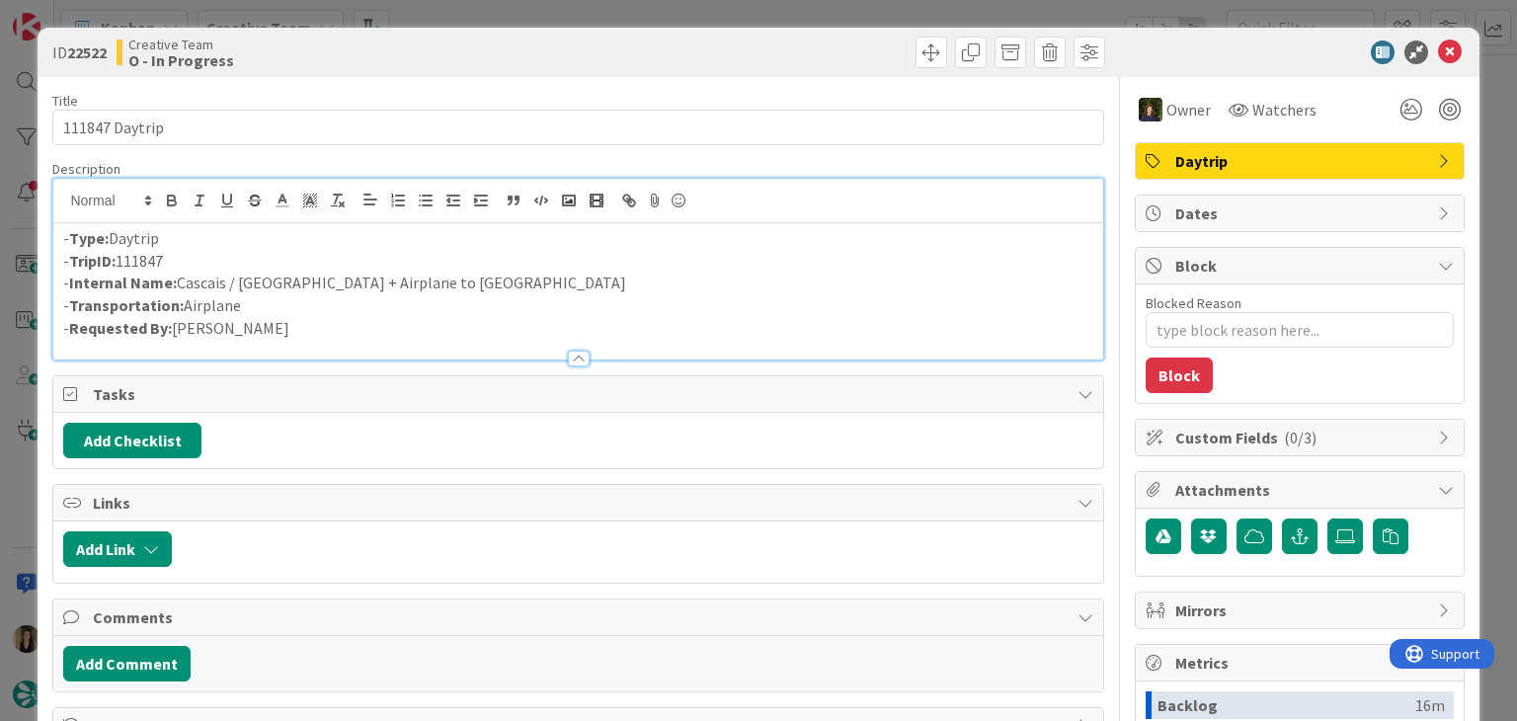
drag, startPoint x: 574, startPoint y: 33, endPoint x: 571, endPoint y: 21, distance: 12.2
click at [574, 32] on div "ID 22522 Creative Team O - In Progress" at bounding box center [758, 52] width 1441 height 49
click at [569, 14] on div "ID 22522 Creative Team O - In Progress Title 14 / 128 111847 Daytrip Descriptio…" at bounding box center [758, 360] width 1517 height 721
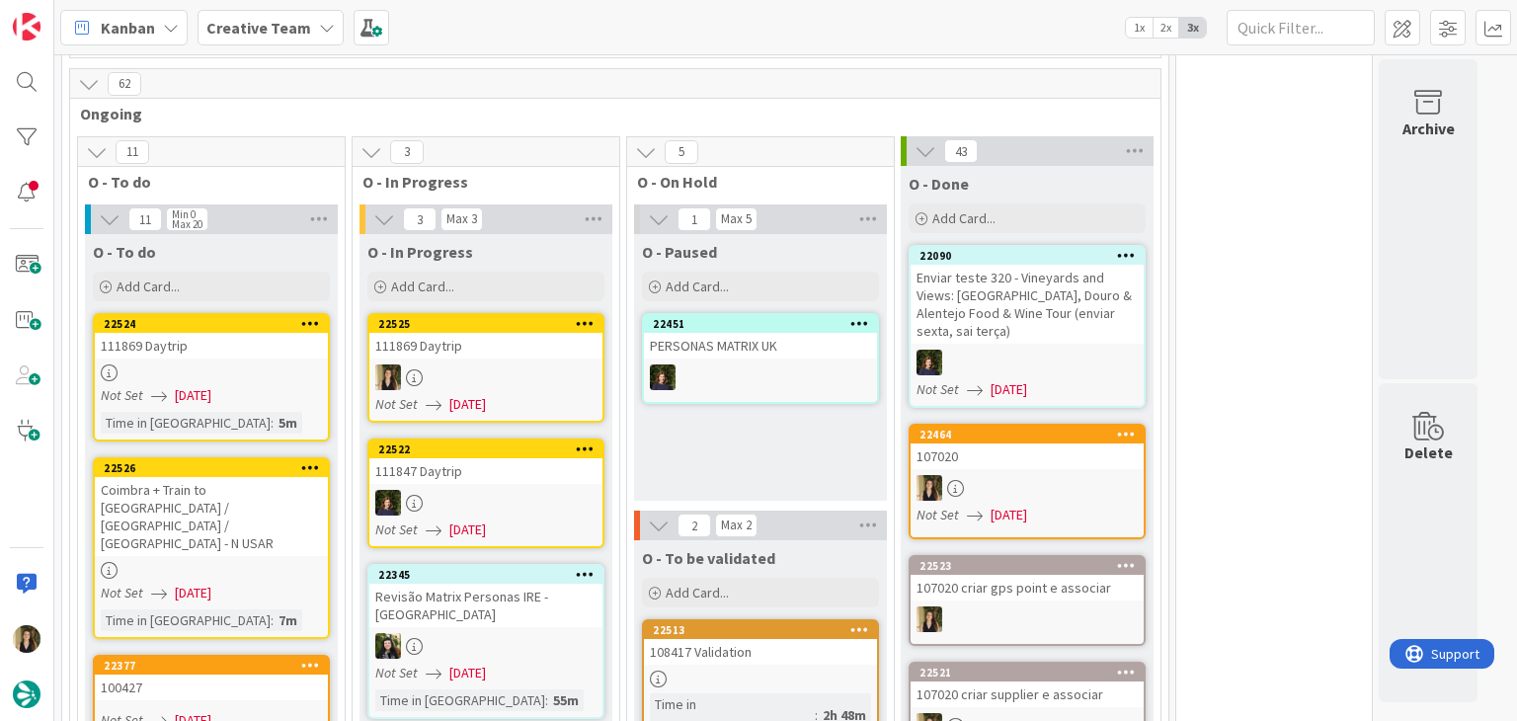
click at [475, 374] on div at bounding box center [485, 377] width 233 height 26
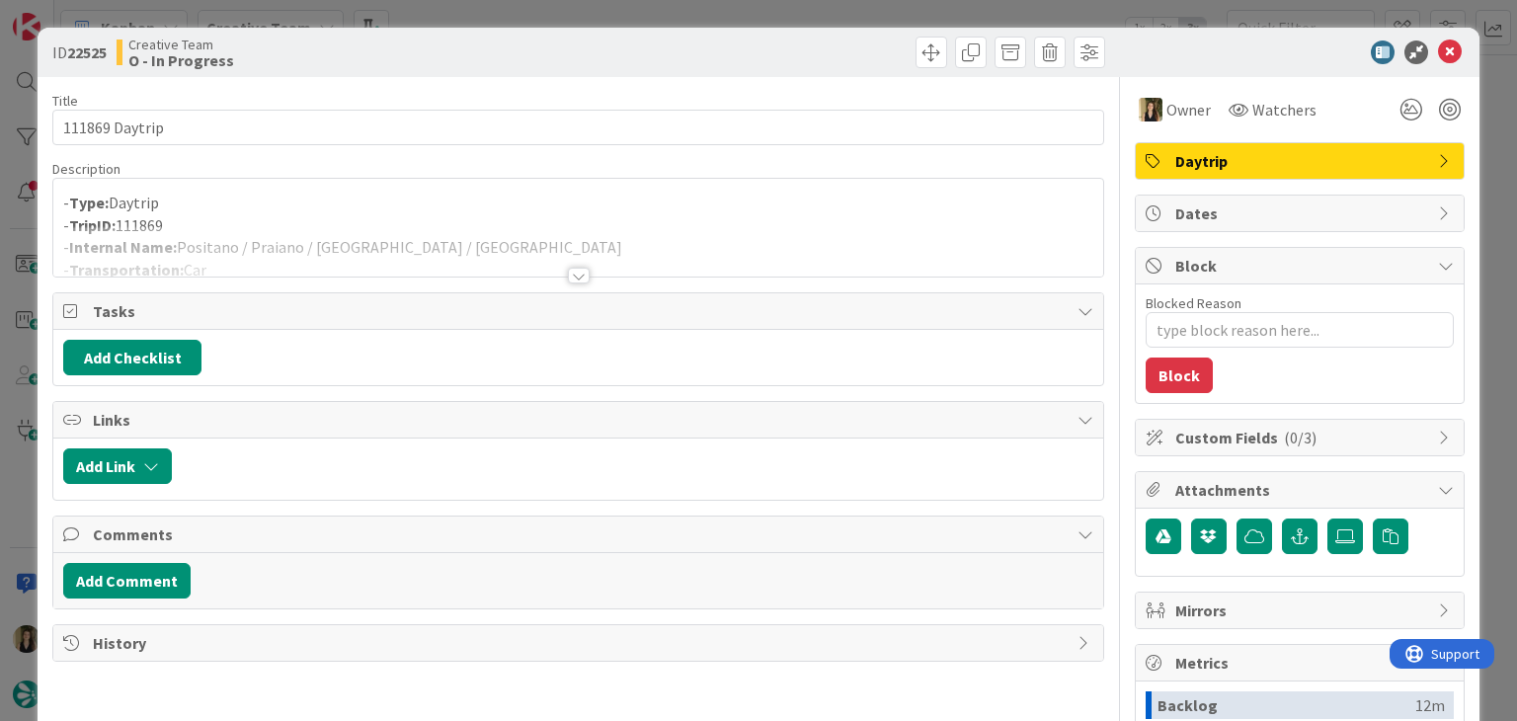
click at [407, 250] on div at bounding box center [577, 251] width 1049 height 50
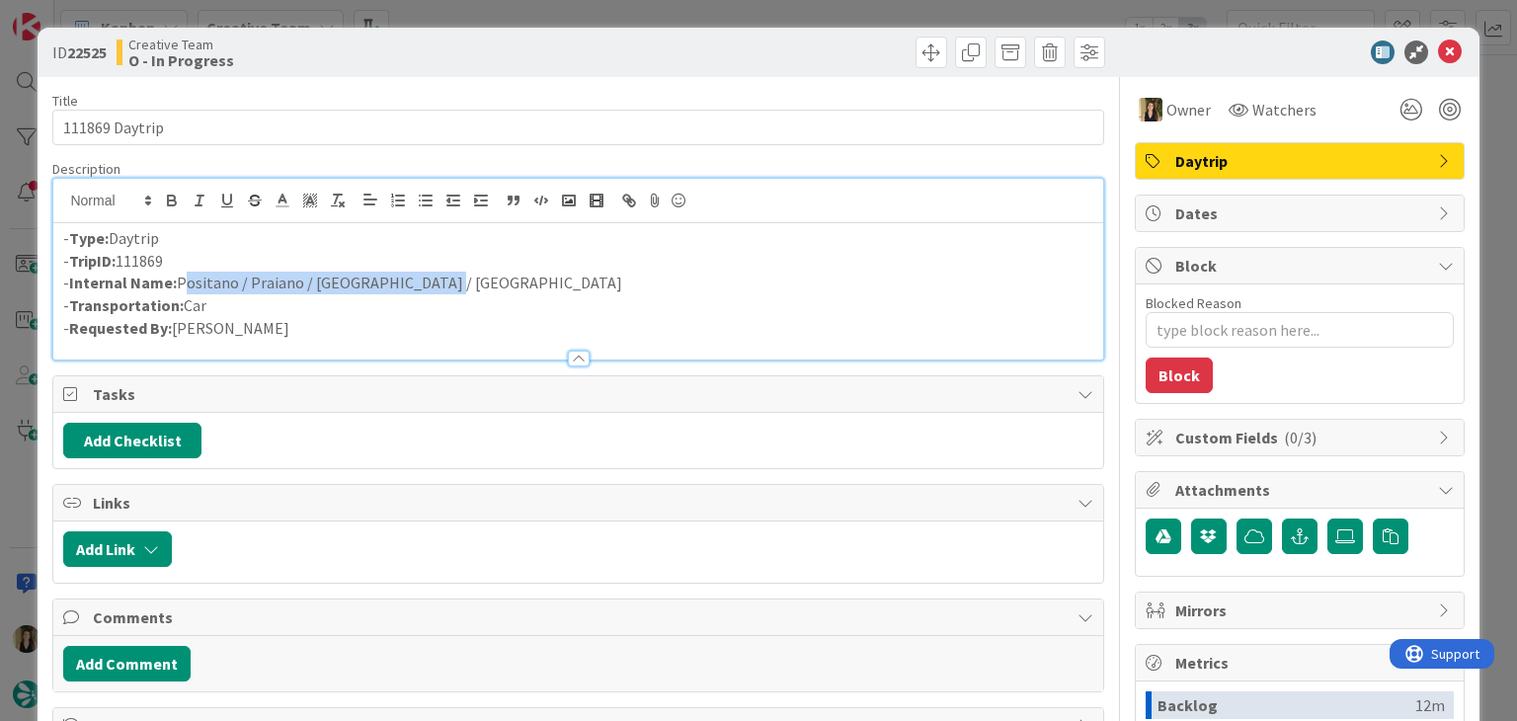
drag, startPoint x: 458, startPoint y: 281, endPoint x: 184, endPoint y: 280, distance: 274.5
click at [181, 280] on p "- Internal Name: Positano / Praiano / Amalfi / Sorrento" at bounding box center [577, 283] width 1029 height 23
copy p "Positano / Praiano / Amalfi / Sorrento"
click at [585, 37] on div at bounding box center [844, 53] width 521 height 32
click at [585, 14] on div "ID 22525 Creative Team O - In Progress Title 14 / 128 111869 Daytrip Descriptio…" at bounding box center [758, 360] width 1517 height 721
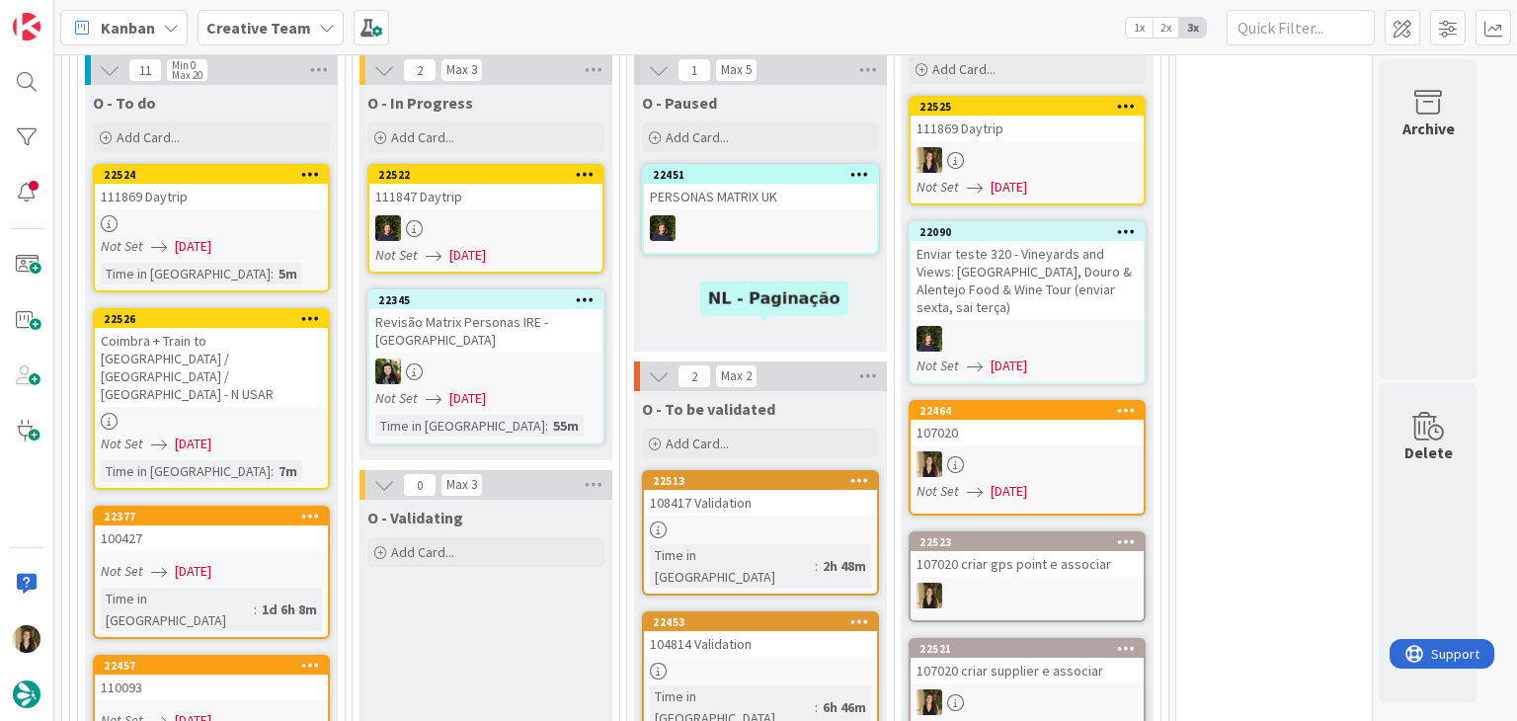
scroll to position [1845, 0]
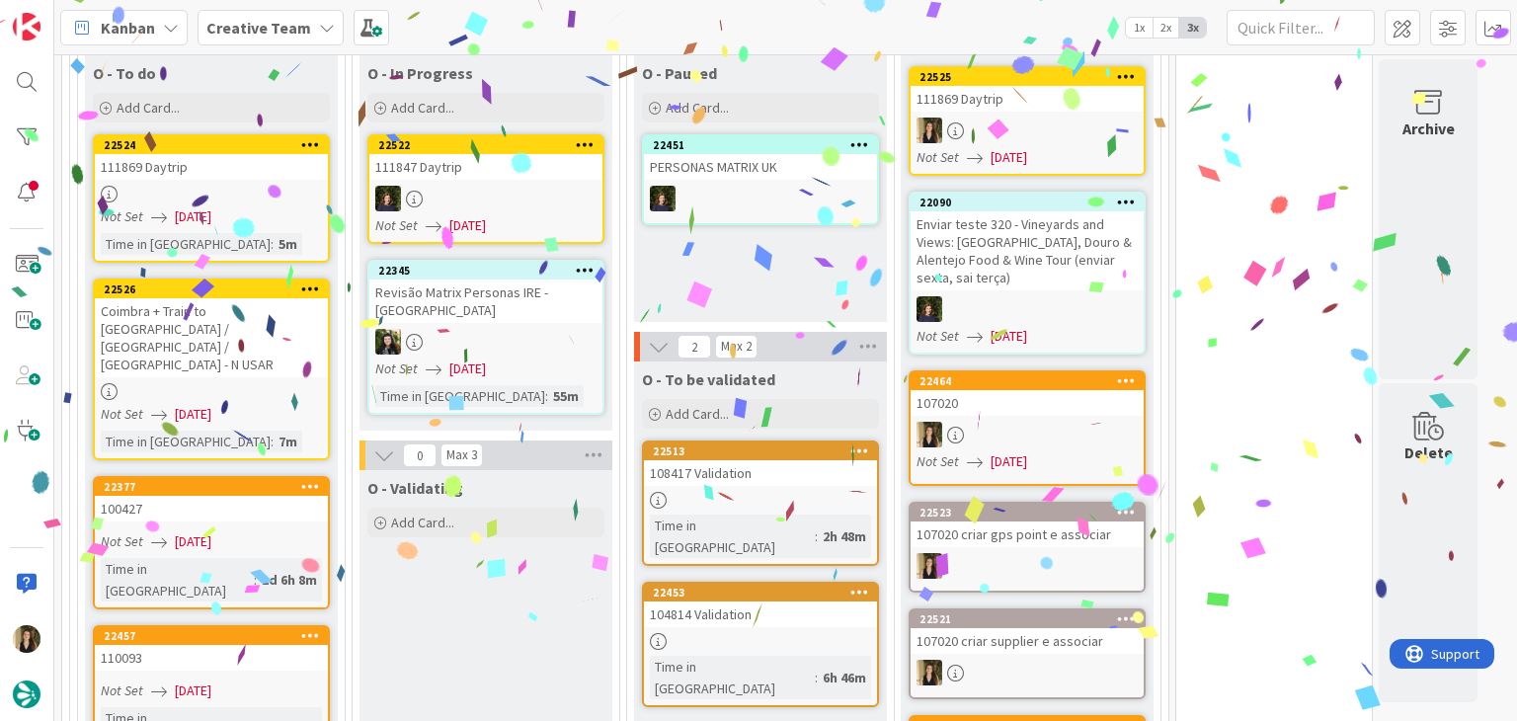
click at [244, 190] on div at bounding box center [211, 194] width 233 height 17
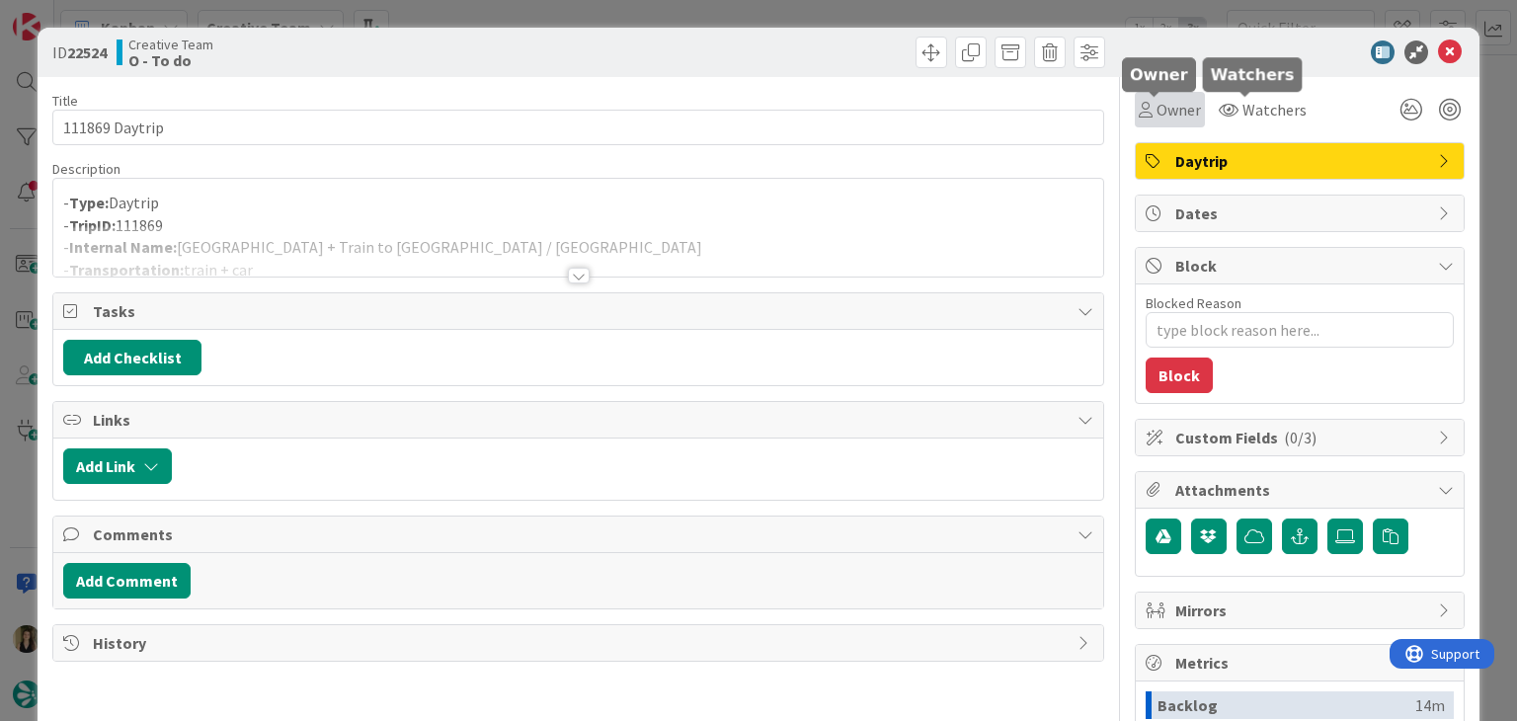
click at [1165, 119] on span "Owner" at bounding box center [1178, 110] width 44 height 24
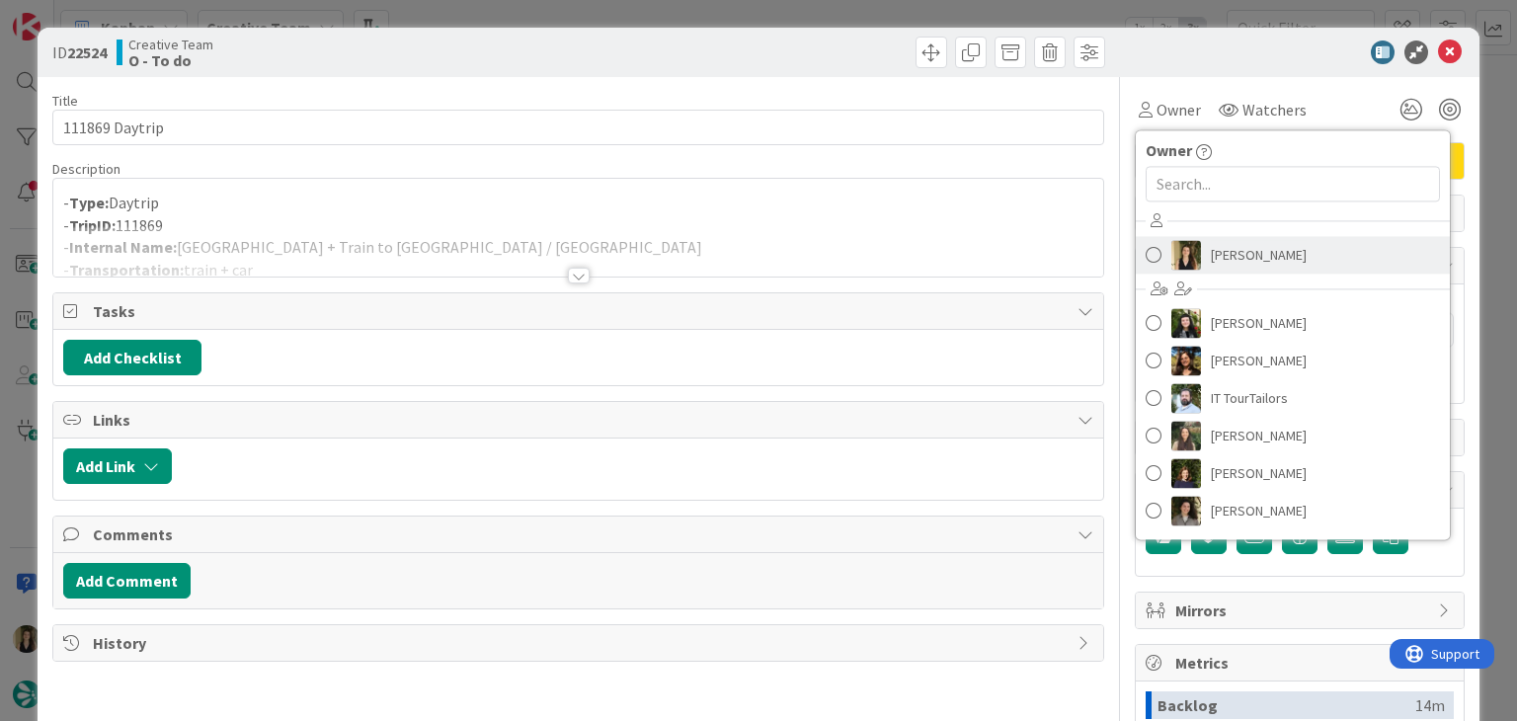
click at [1209, 239] on div "Sofia Palma Beatriz Cassona Diana Ramos IT TourTailors Inês Gonçalves Margarida…" at bounding box center [1293, 368] width 314 height 326
click at [1218, 259] on span "[PERSON_NAME]" at bounding box center [1259, 255] width 96 height 30
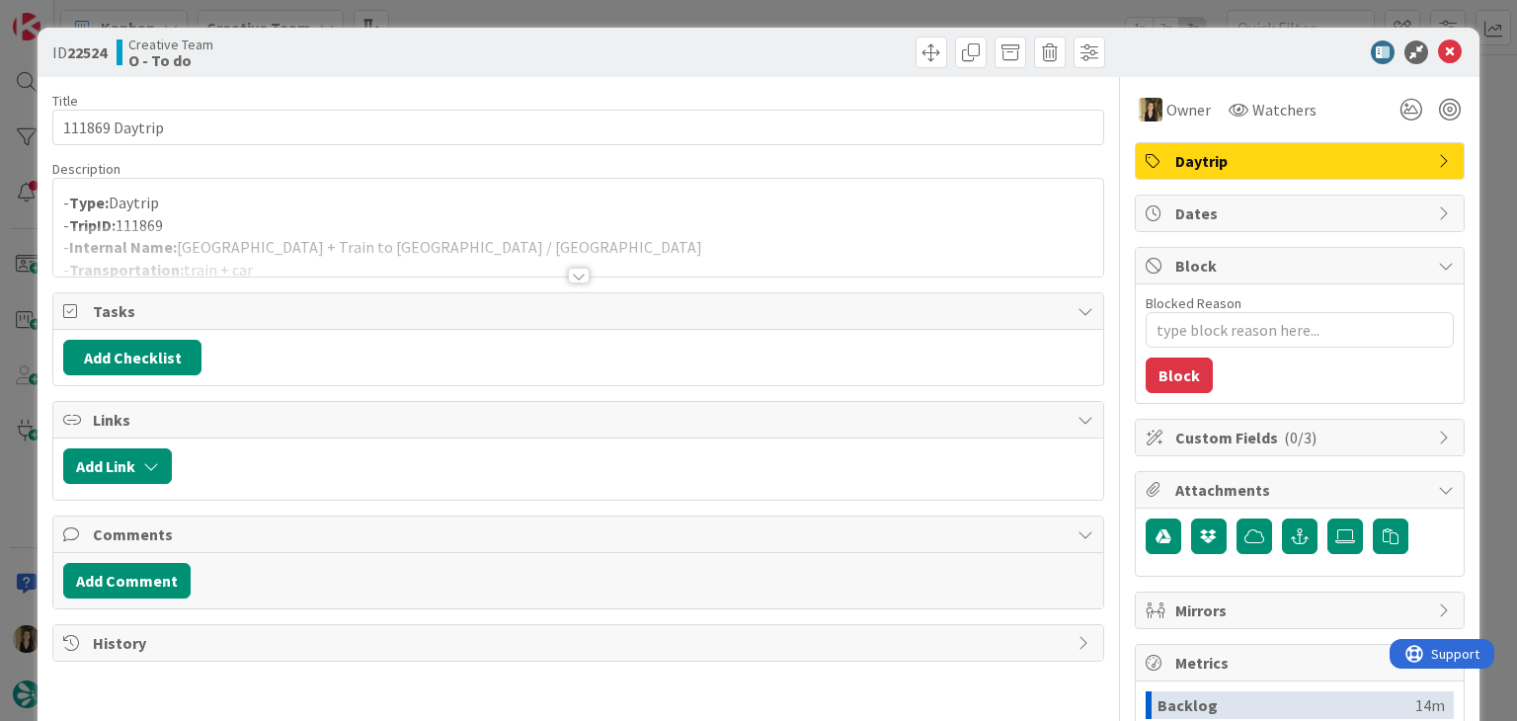
drag, startPoint x: 814, startPoint y: 47, endPoint x: 803, endPoint y: 22, distance: 27.9
click at [814, 47] on div at bounding box center [844, 53] width 521 height 32
drag, startPoint x: 802, startPoint y: 14, endPoint x: 734, endPoint y: 38, distance: 72.1
click at [801, 14] on div "ID 22524 Creative Team O - To do Title 14 / 128 111869 Daytrip Description Sofi…" at bounding box center [758, 360] width 1517 height 721
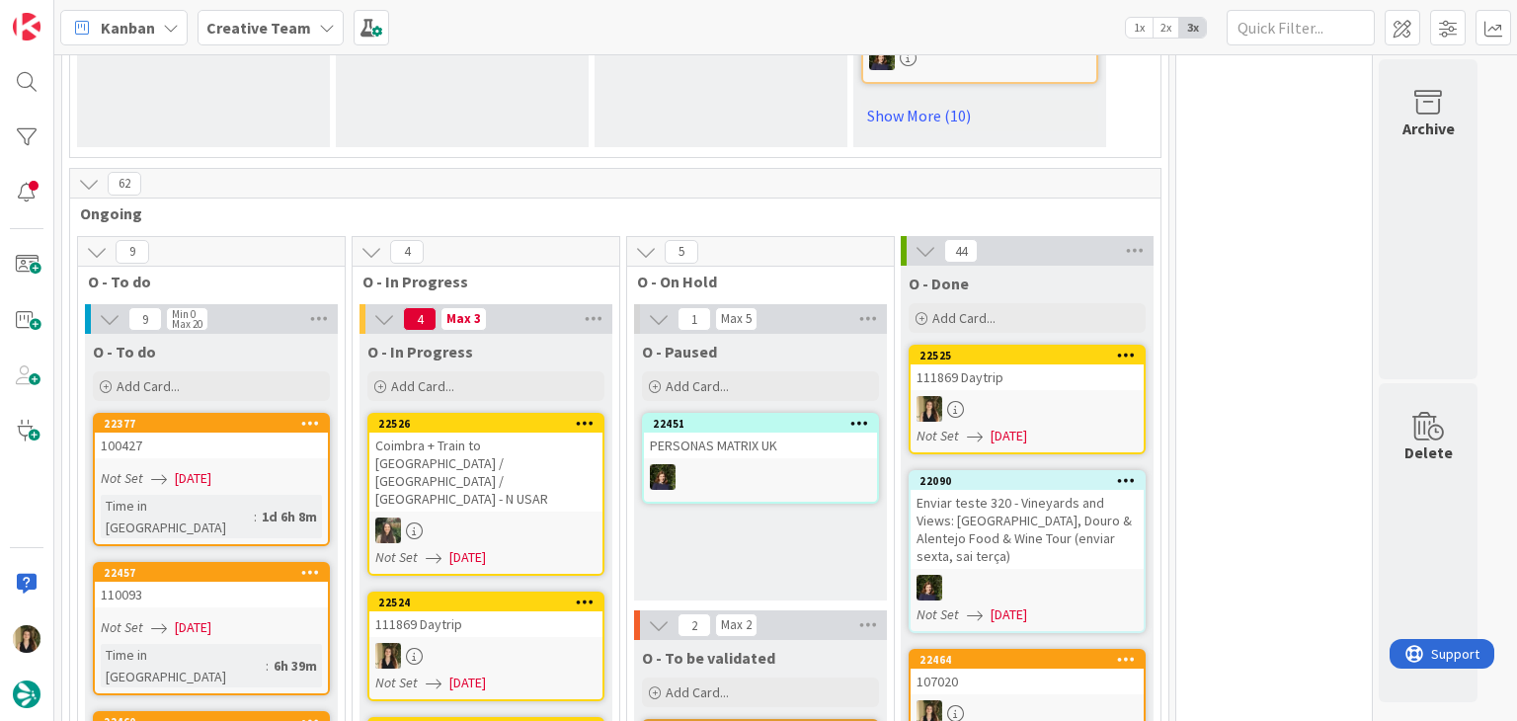
click at [541, 643] on div at bounding box center [485, 656] width 233 height 26
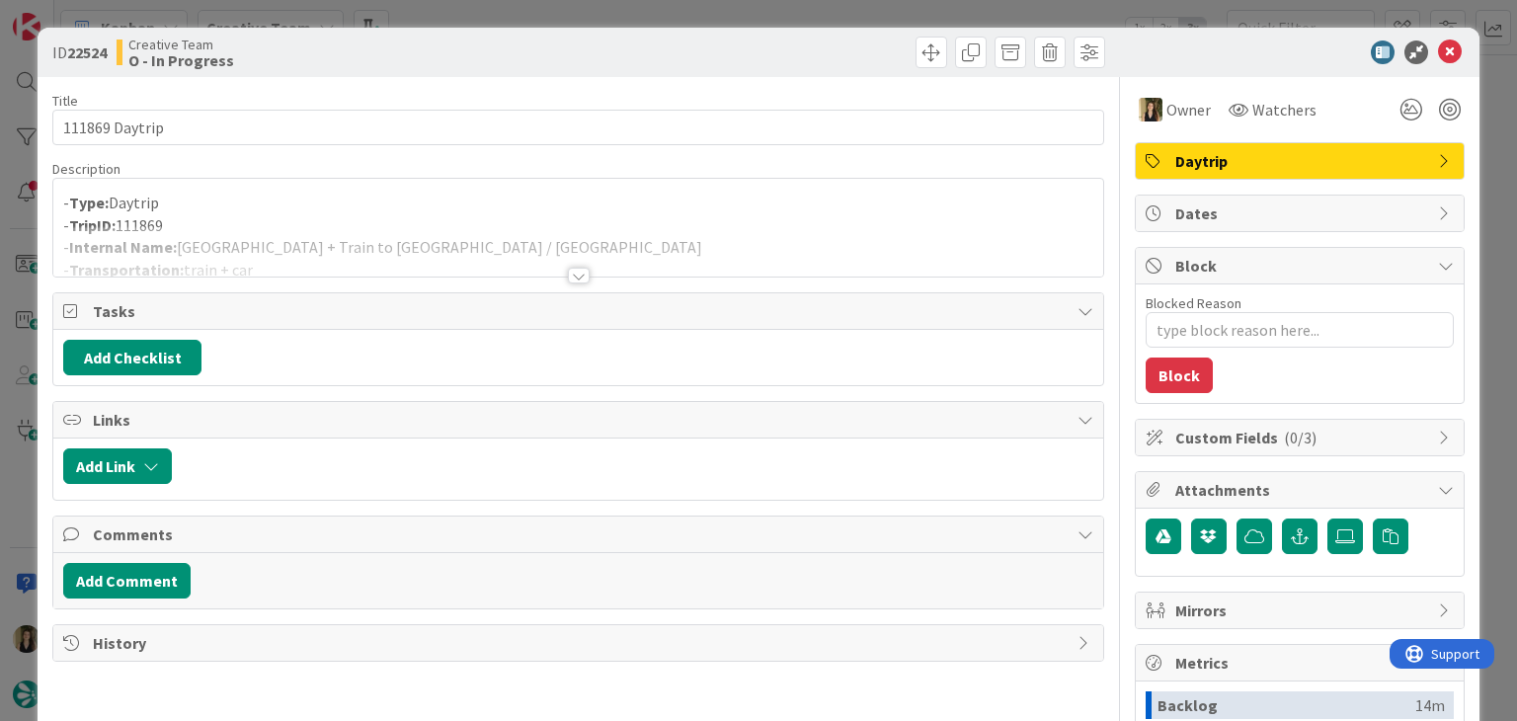
click at [573, 263] on div at bounding box center [577, 251] width 1049 height 50
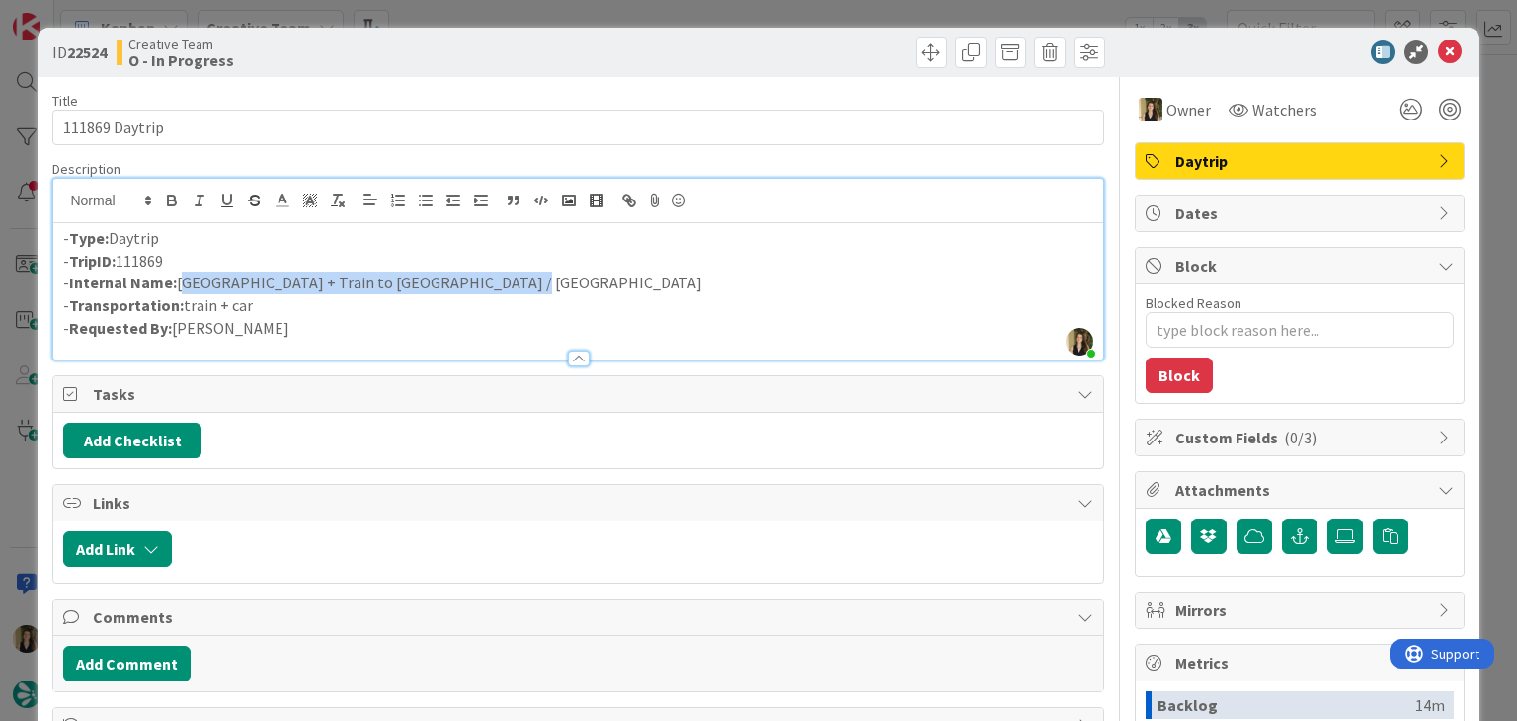
drag, startPoint x: 493, startPoint y: 285, endPoint x: 180, endPoint y: 276, distance: 313.2
click at [181, 278] on p "- Internal Name: Reggio di Calabria + Train to Naples / Positano" at bounding box center [577, 283] width 1029 height 23
copy p "Reggio di Calabria + Train to Naples / Positano"
click at [452, 50] on div "Creative Team O - In Progress" at bounding box center [345, 53] width 457 height 32
click at [466, 22] on div "ID 22524 Creative Team O - In Progress Title 14 / 128 111869 Daytrip Descriptio…" at bounding box center [758, 360] width 1517 height 721
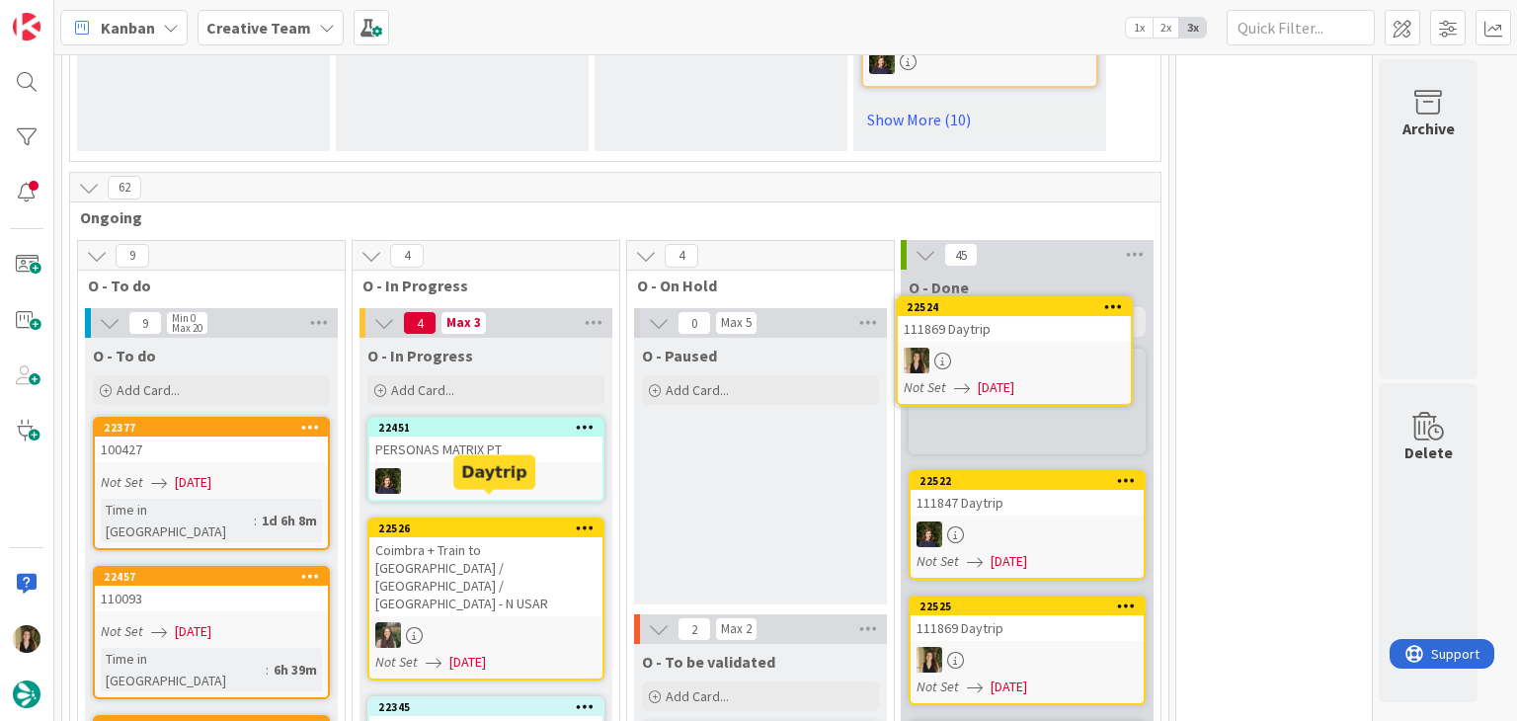
scroll to position [1550, 0]
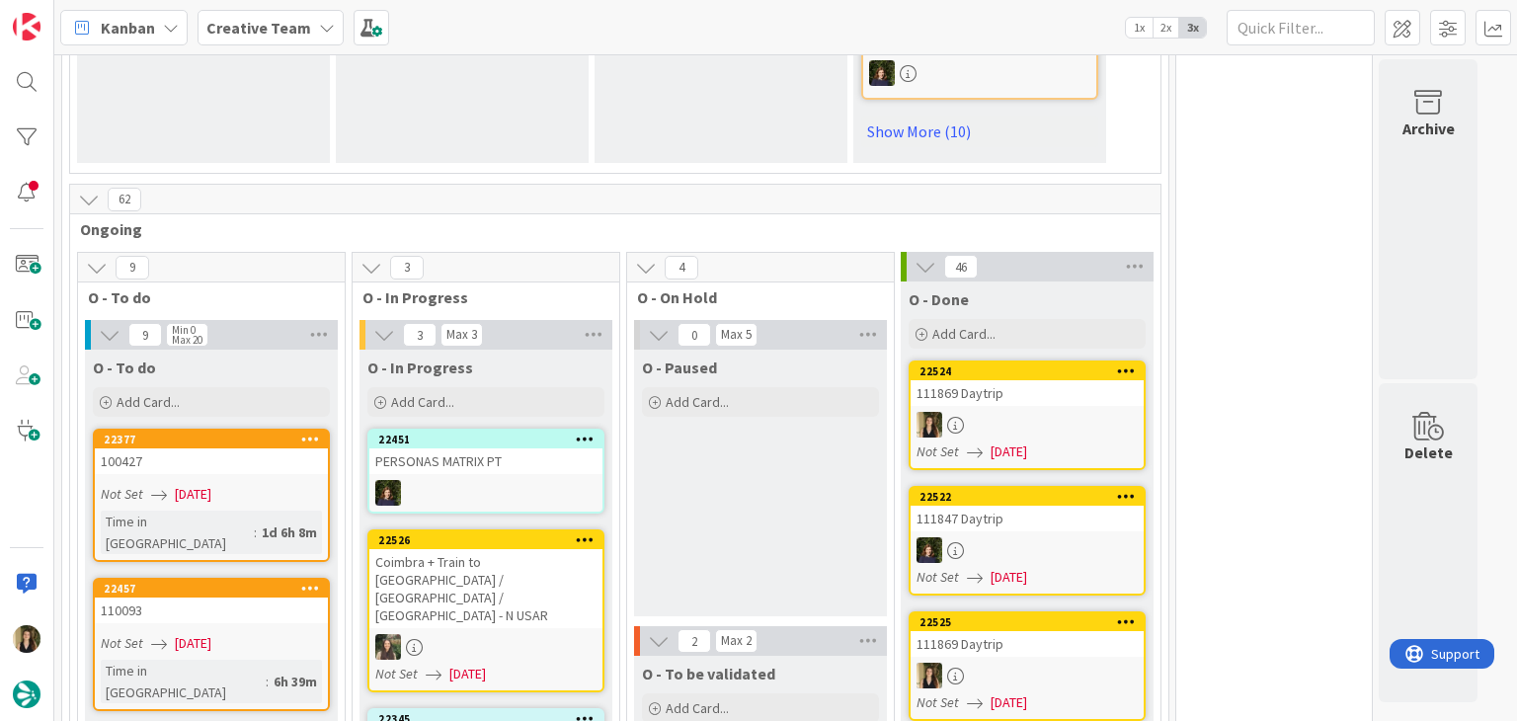
click at [1000, 414] on div at bounding box center [1027, 425] width 233 height 26
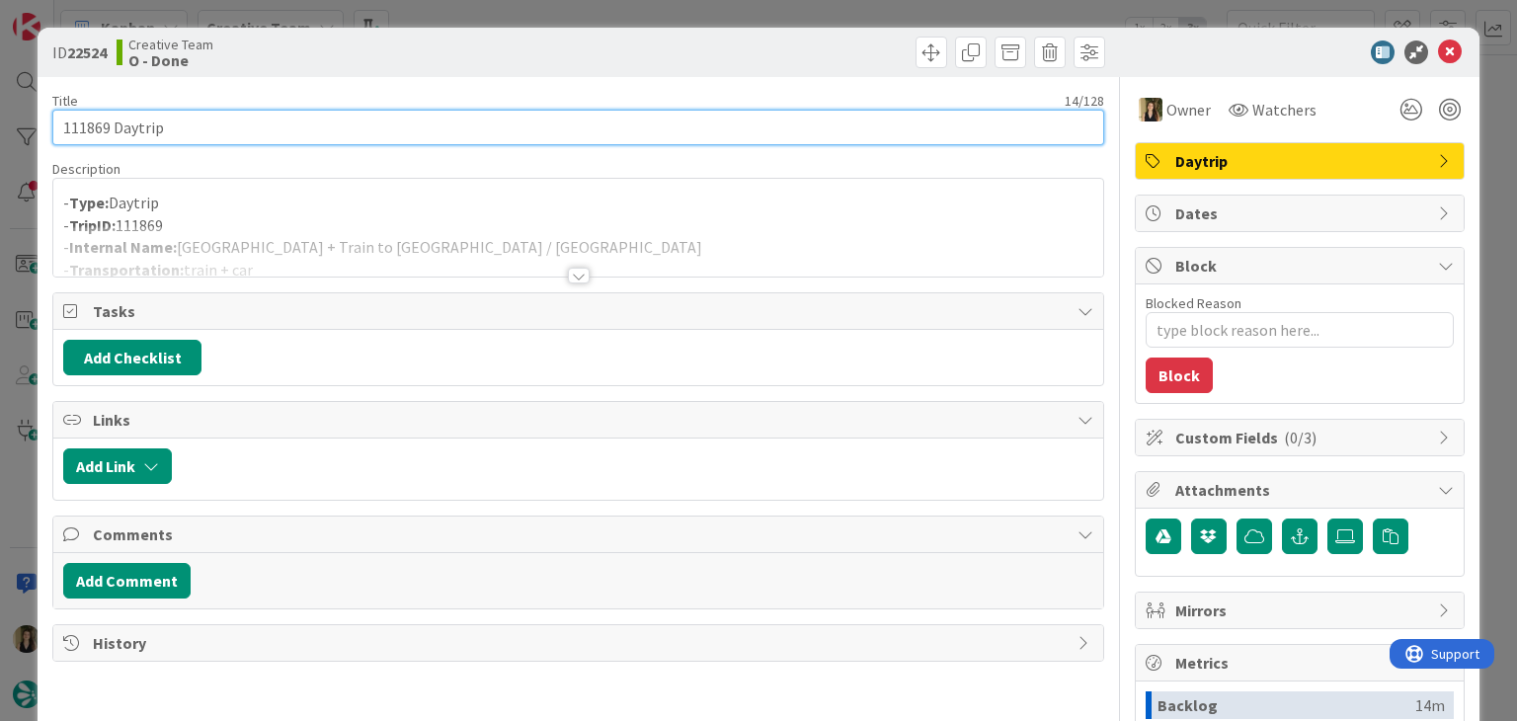
drag, startPoint x: 217, startPoint y: 127, endPoint x: 40, endPoint y: 129, distance: 177.8
click at [40, 129] on div "ID 22524 Creative Team O - Done Title 14 / 128 111869 Daytrip Description - Typ…" at bounding box center [758, 530] width 1441 height 1005
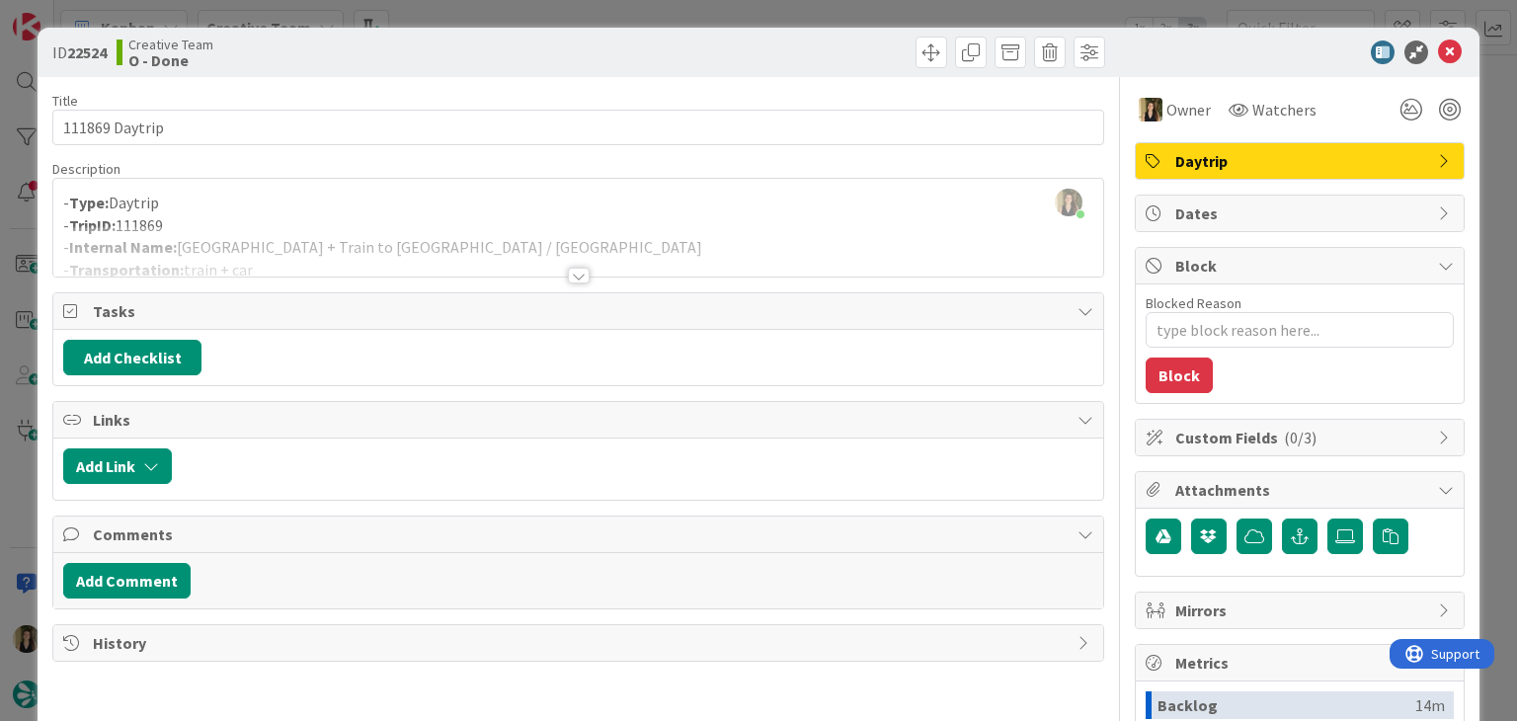
drag, startPoint x: 512, startPoint y: 52, endPoint x: 513, endPoint y: 22, distance: 30.6
click at [510, 49] on div "Creative Team O - Done" at bounding box center [345, 53] width 457 height 32
click at [514, 20] on div "ID 22524 Creative Team O - Done Title 14 / 128 111869 Daytrip Description Sofia…" at bounding box center [758, 360] width 1517 height 721
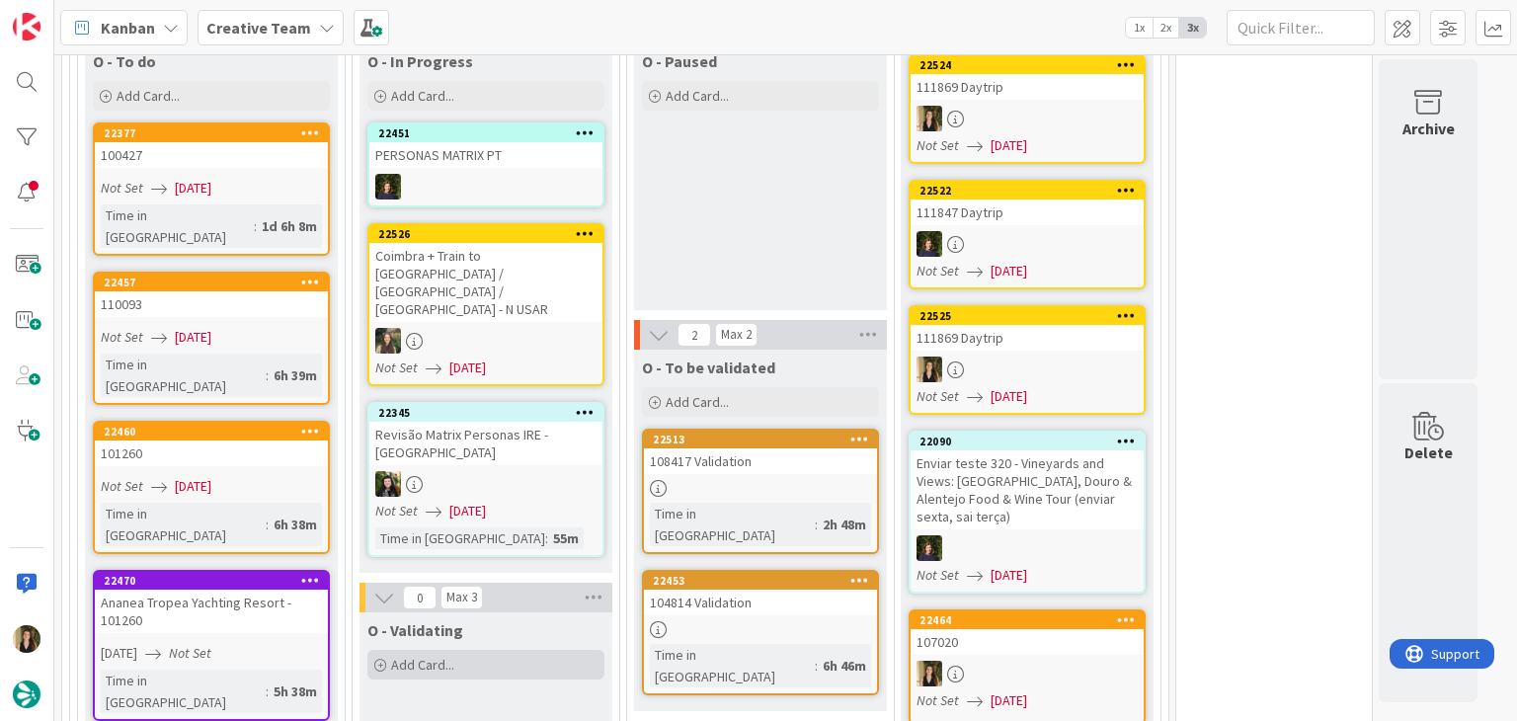
scroll to position [1847, 0]
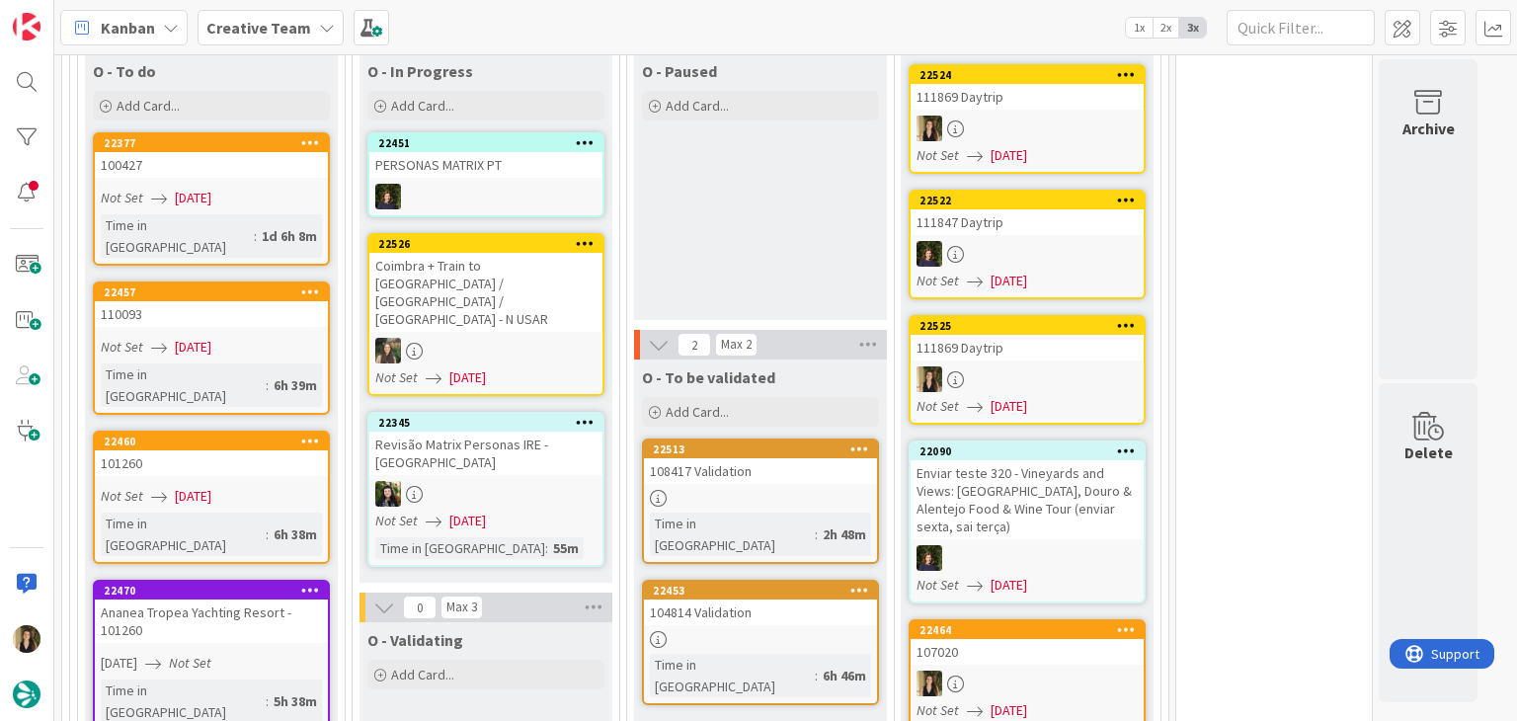
click at [753, 241] on div "O - Paused Add Card..." at bounding box center [760, 186] width 253 height 267
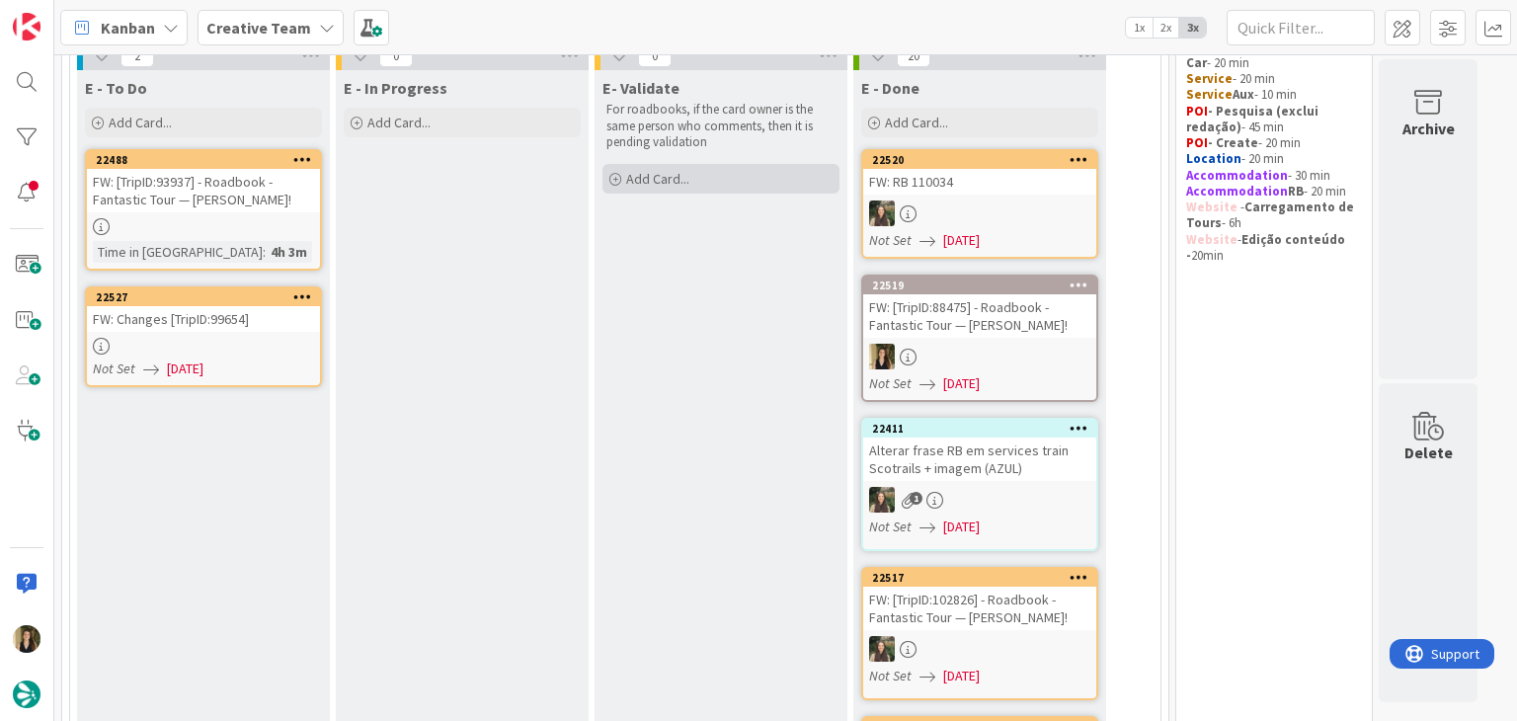
scroll to position [0, 0]
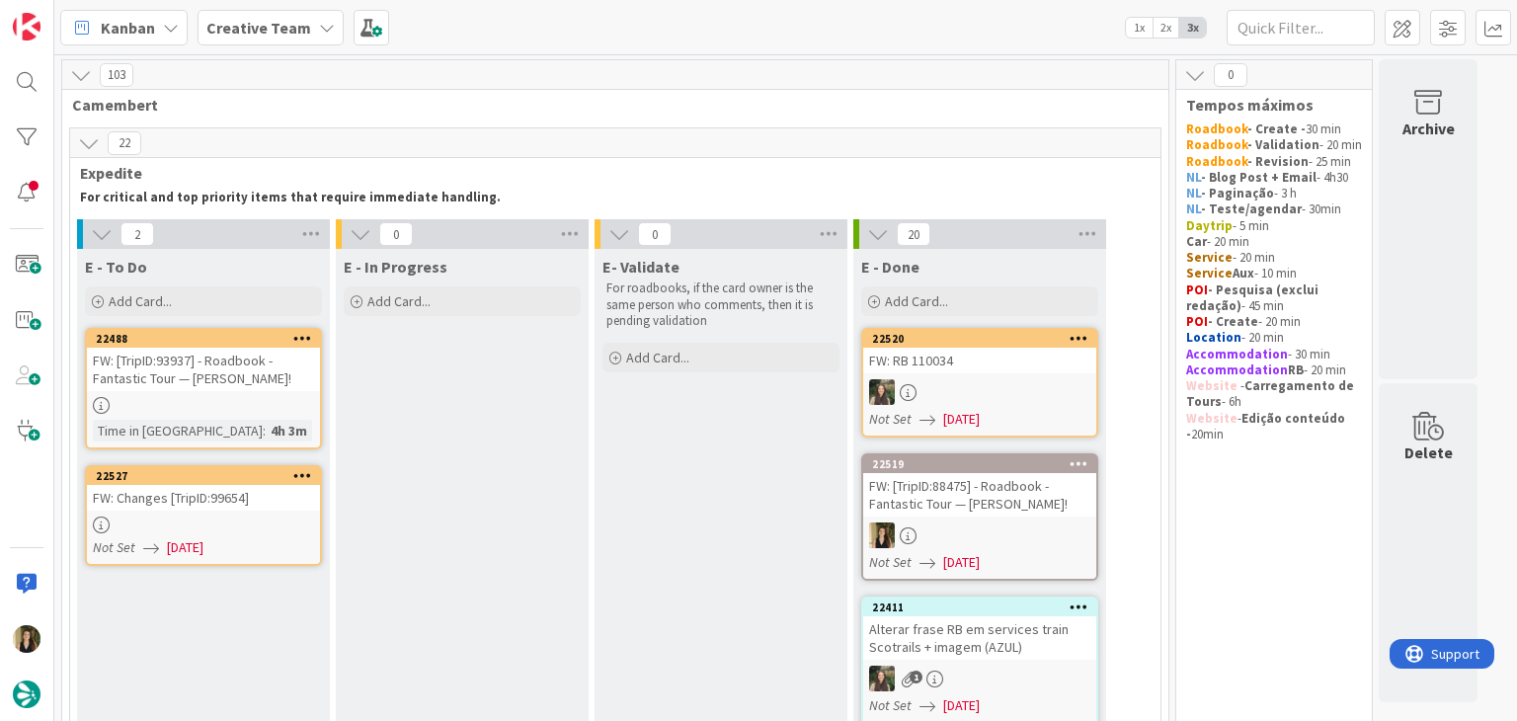
click at [234, 506] on div "FW: Changes [TripID:99654]" at bounding box center [203, 498] width 233 height 26
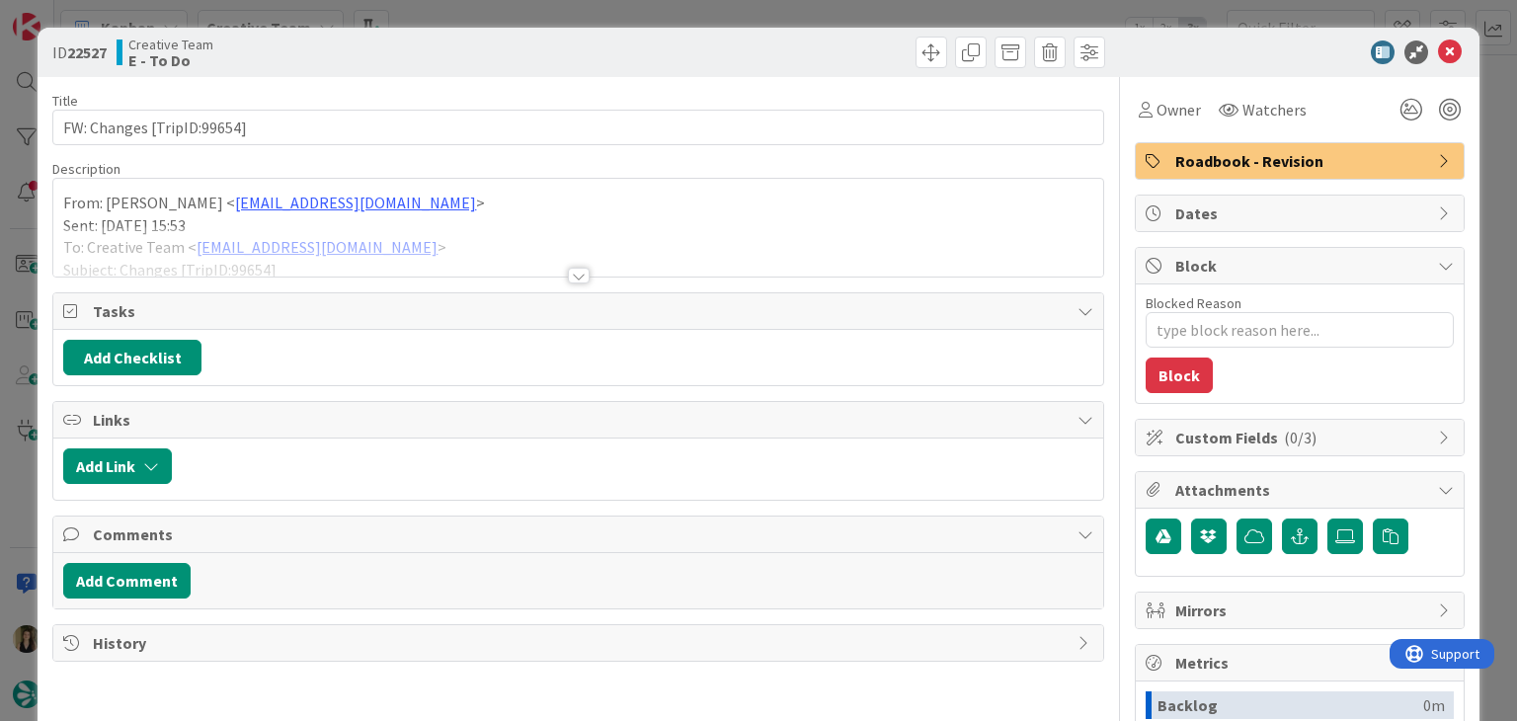
click at [571, 281] on div at bounding box center [579, 276] width 22 height 16
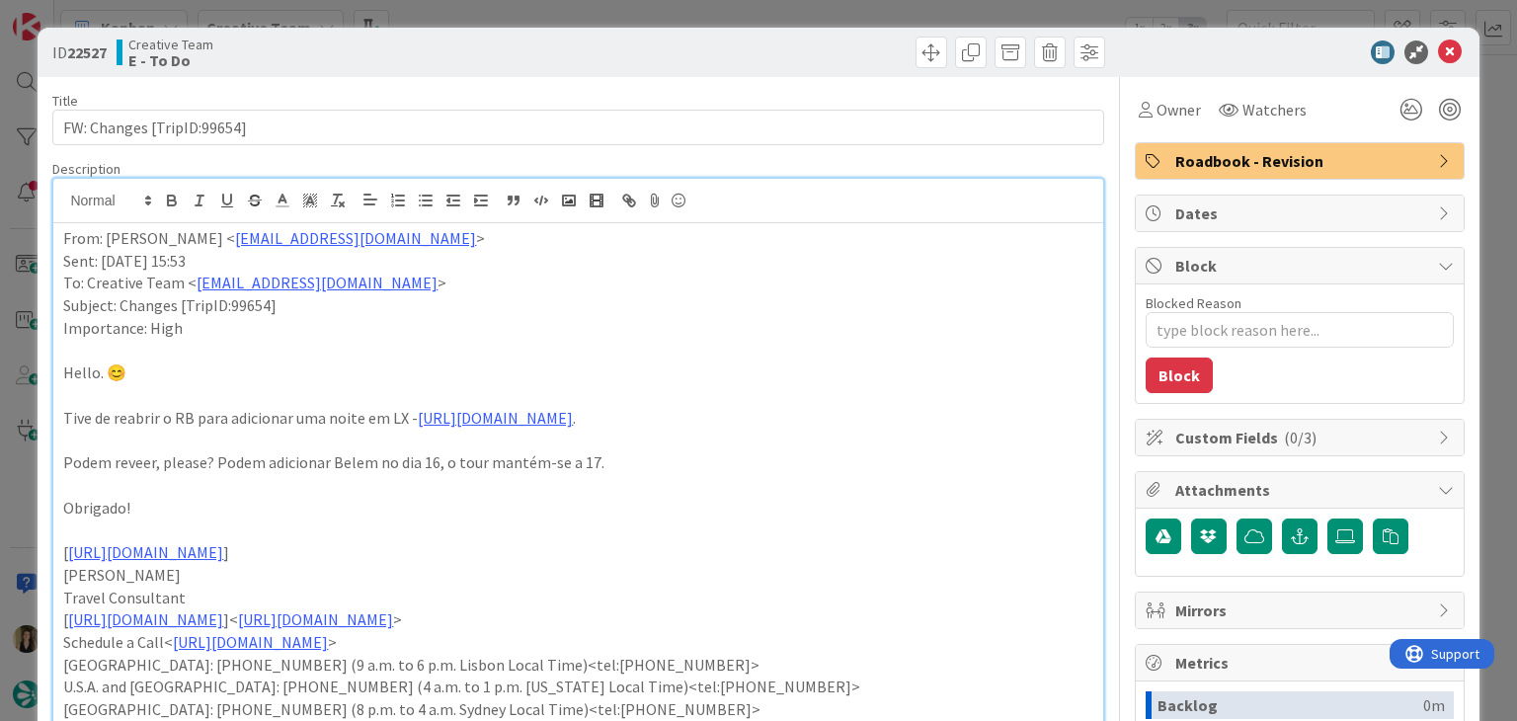
drag, startPoint x: 608, startPoint y: 52, endPoint x: 600, endPoint y: 21, distance: 32.6
click at [608, 50] on div at bounding box center [844, 53] width 521 height 32
drag, startPoint x: 599, startPoint y: 18, endPoint x: 593, endPoint y: 28, distance: 12.1
click at [597, 17] on div "ID 22527 Creative Team E - To Do Title 26 / 128 FW: Changes [TripID:99654] Desc…" at bounding box center [758, 360] width 1517 height 721
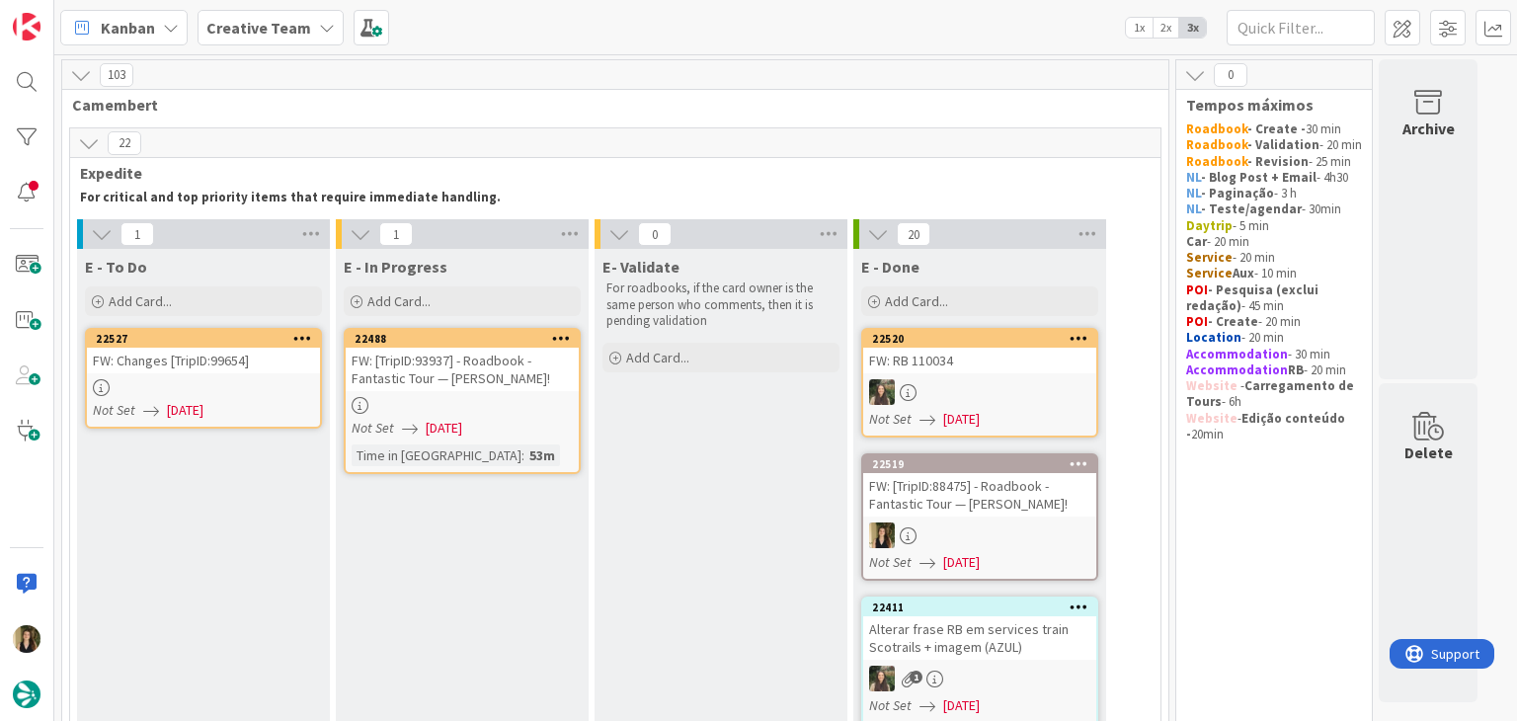
click at [537, 420] on div "Not Set 05/09/2025" at bounding box center [465, 428] width 227 height 21
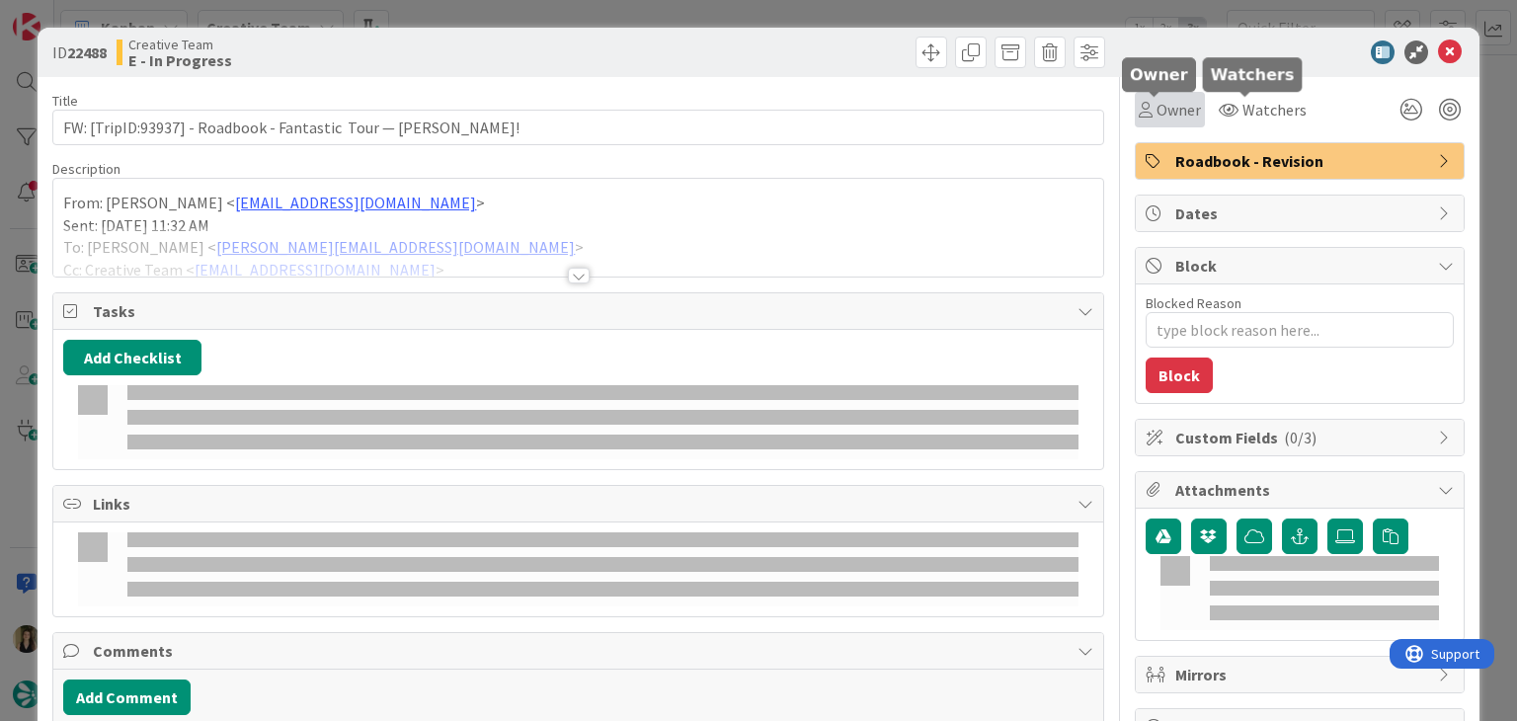
click at [1139, 116] on icon at bounding box center [1146, 110] width 14 height 16
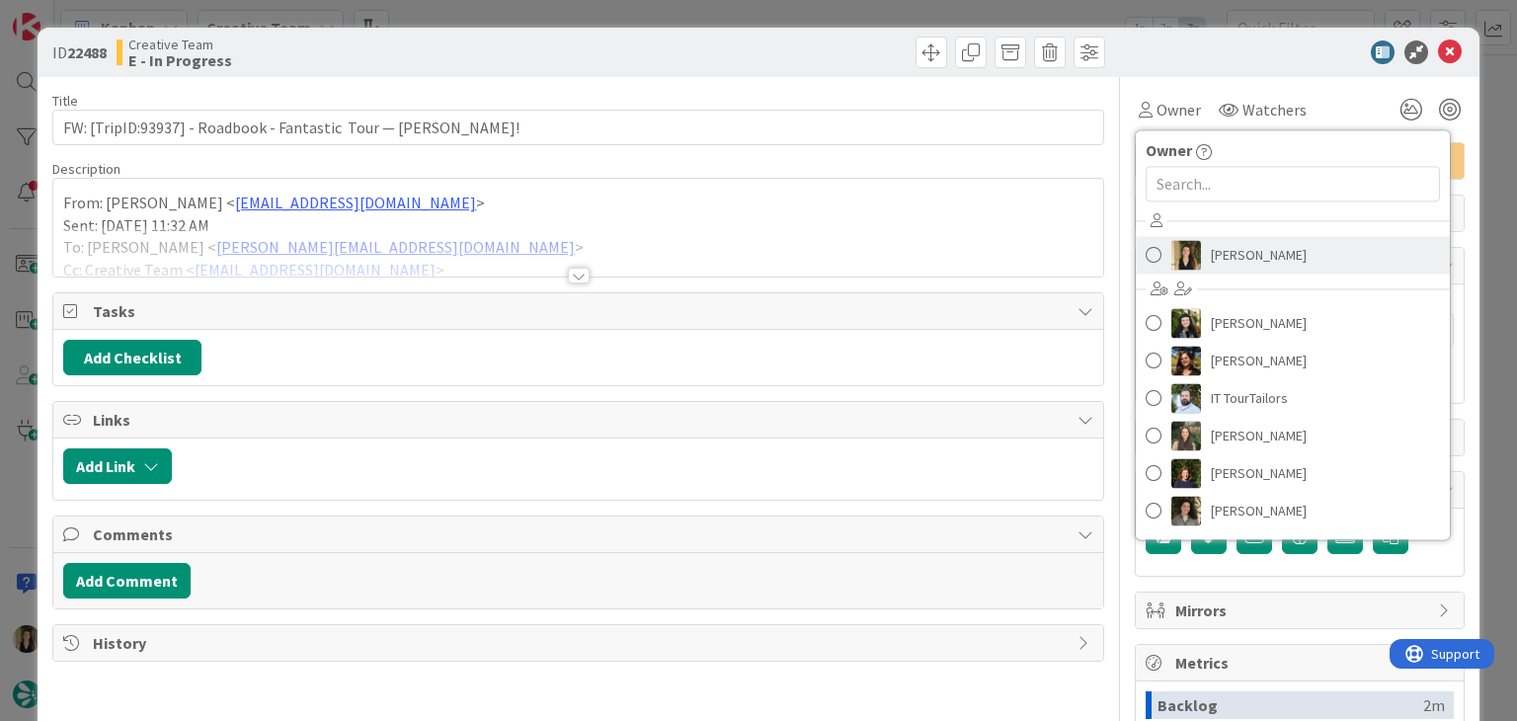
click at [1271, 250] on link "[PERSON_NAME]" at bounding box center [1293, 255] width 314 height 38
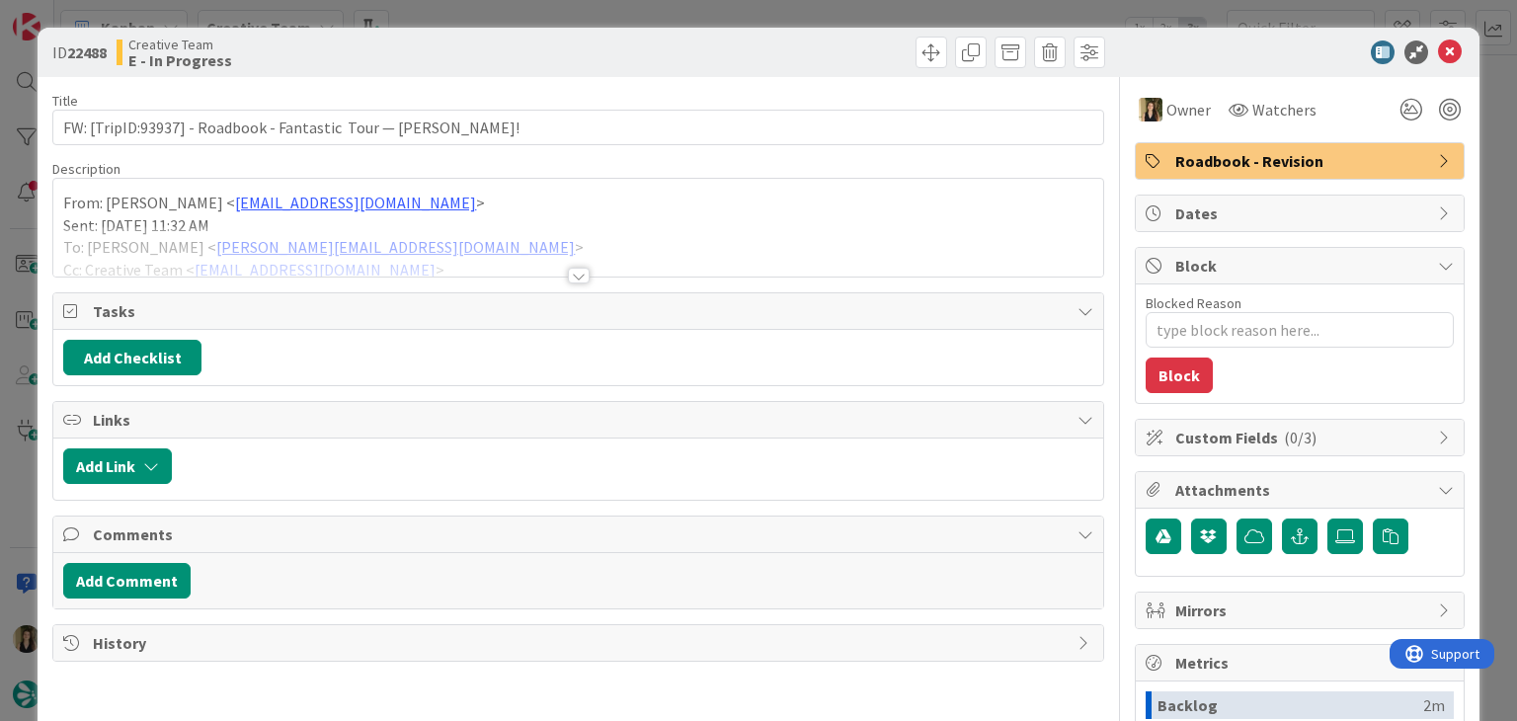
drag, startPoint x: 810, startPoint y: 84, endPoint x: 643, endPoint y: 210, distance: 209.4
click at [802, 85] on div "Title 69 / 128 FW: [TripID:93937] - Roadbook - Fantastic Tour — Christopher See…" at bounding box center [577, 547] width 1051 height 941
click at [568, 274] on div at bounding box center [579, 276] width 22 height 16
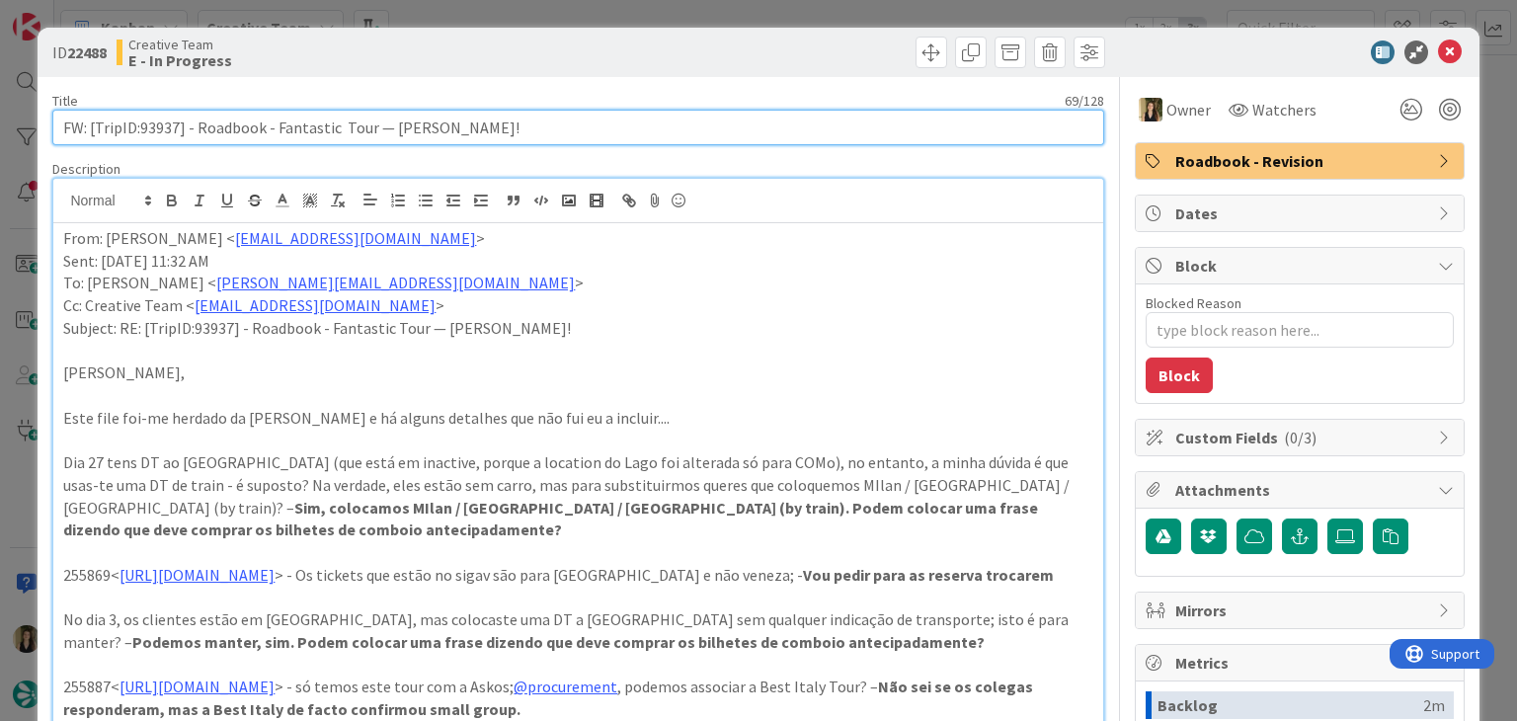
click at [158, 123] on input "FW: [TripID:93937] - Roadbook - Fantastic Tour — [PERSON_NAME]!" at bounding box center [577, 128] width 1051 height 36
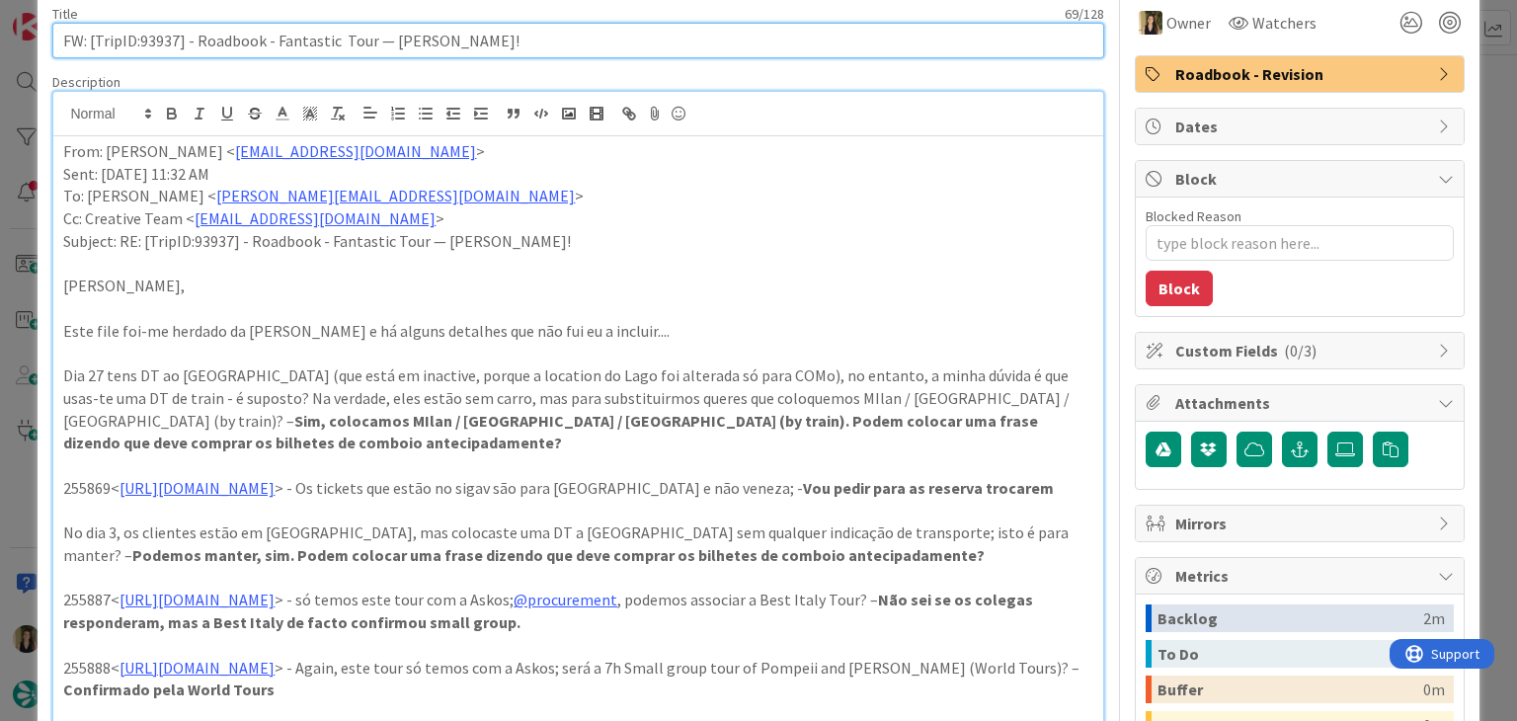
scroll to position [99, 0]
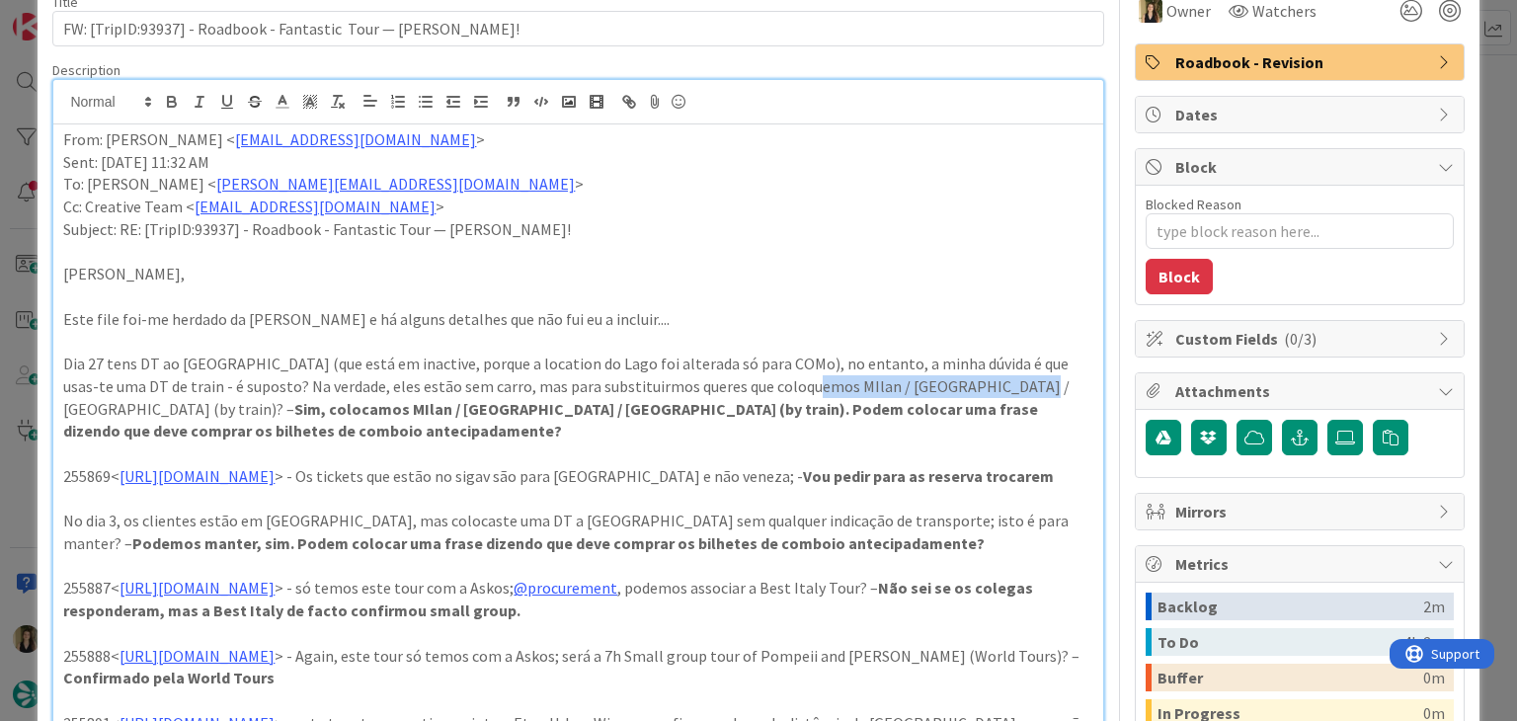
drag, startPoint x: 794, startPoint y: 384, endPoint x: 989, endPoint y: 386, distance: 194.6
click at [989, 386] on p "Dia 27 tens DT ao Lago de Como (que está em inactive, porque a location do Lago…" at bounding box center [577, 398] width 1029 height 90
copy p "MIlan / Como / Milan (by train"
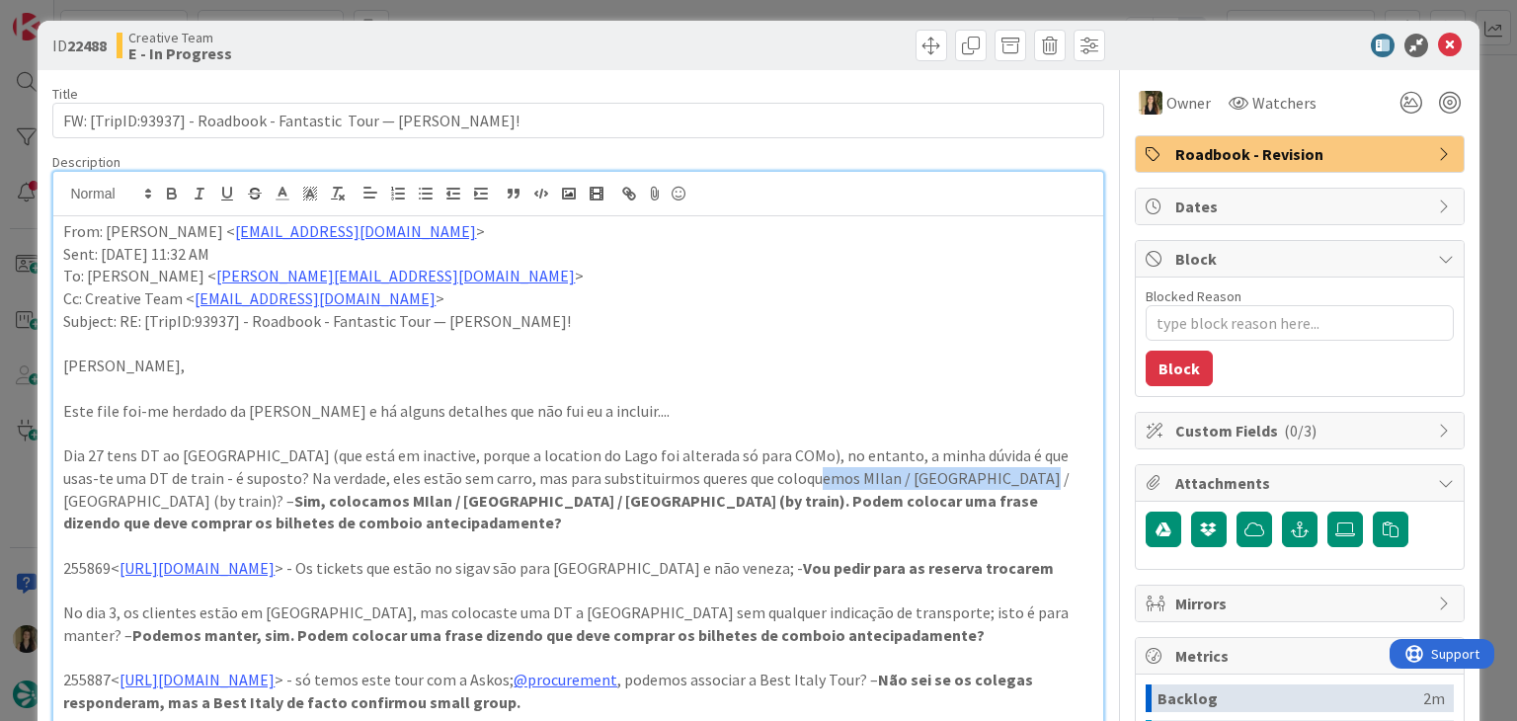
scroll to position [0, 0]
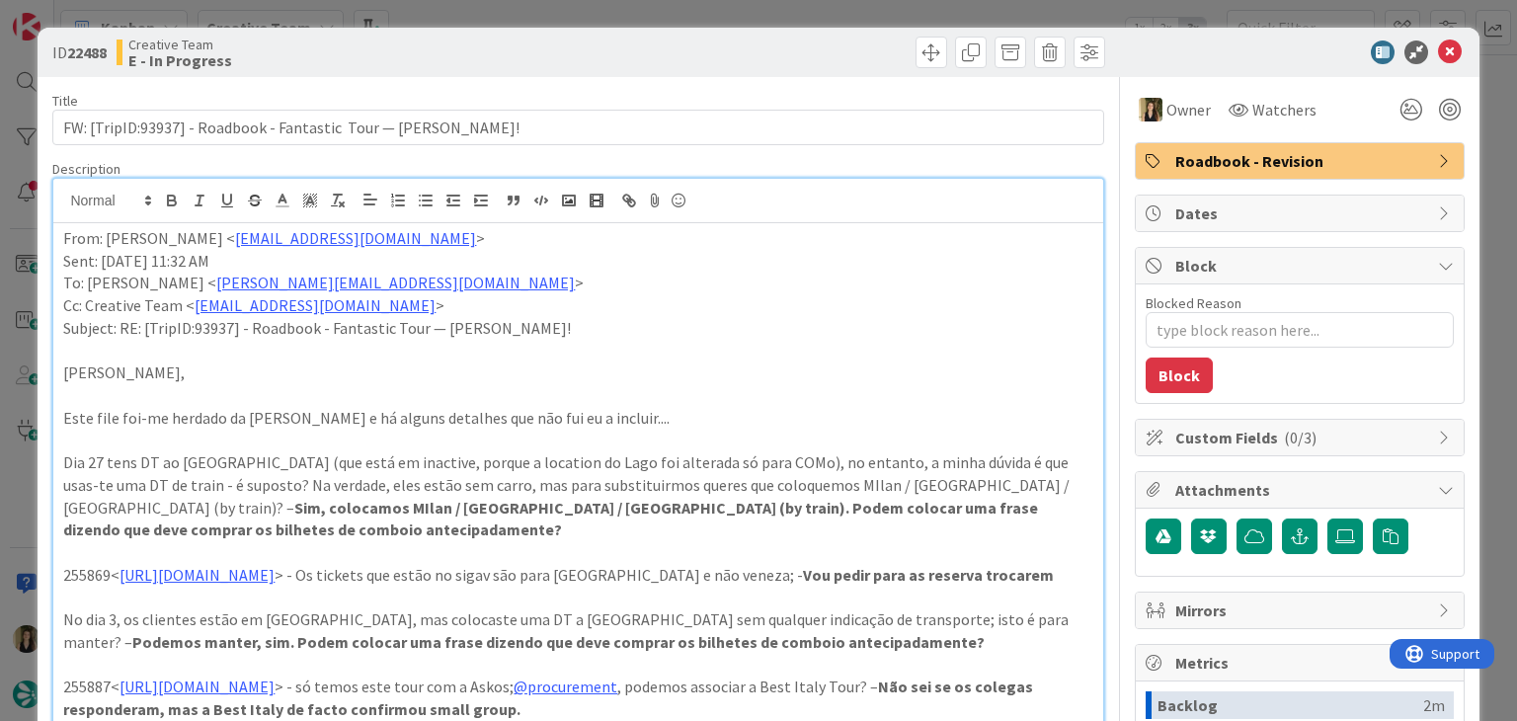
drag, startPoint x: 462, startPoint y: 40, endPoint x: 474, endPoint y: 11, distance: 31.9
click at [463, 40] on div "Creative Team E - In Progress" at bounding box center [345, 53] width 457 height 32
click at [475, 10] on div "ID 22488 Creative Team E - In Progress Title 69 / 128 FW: [TripID:93937] - Road…" at bounding box center [758, 360] width 1517 height 721
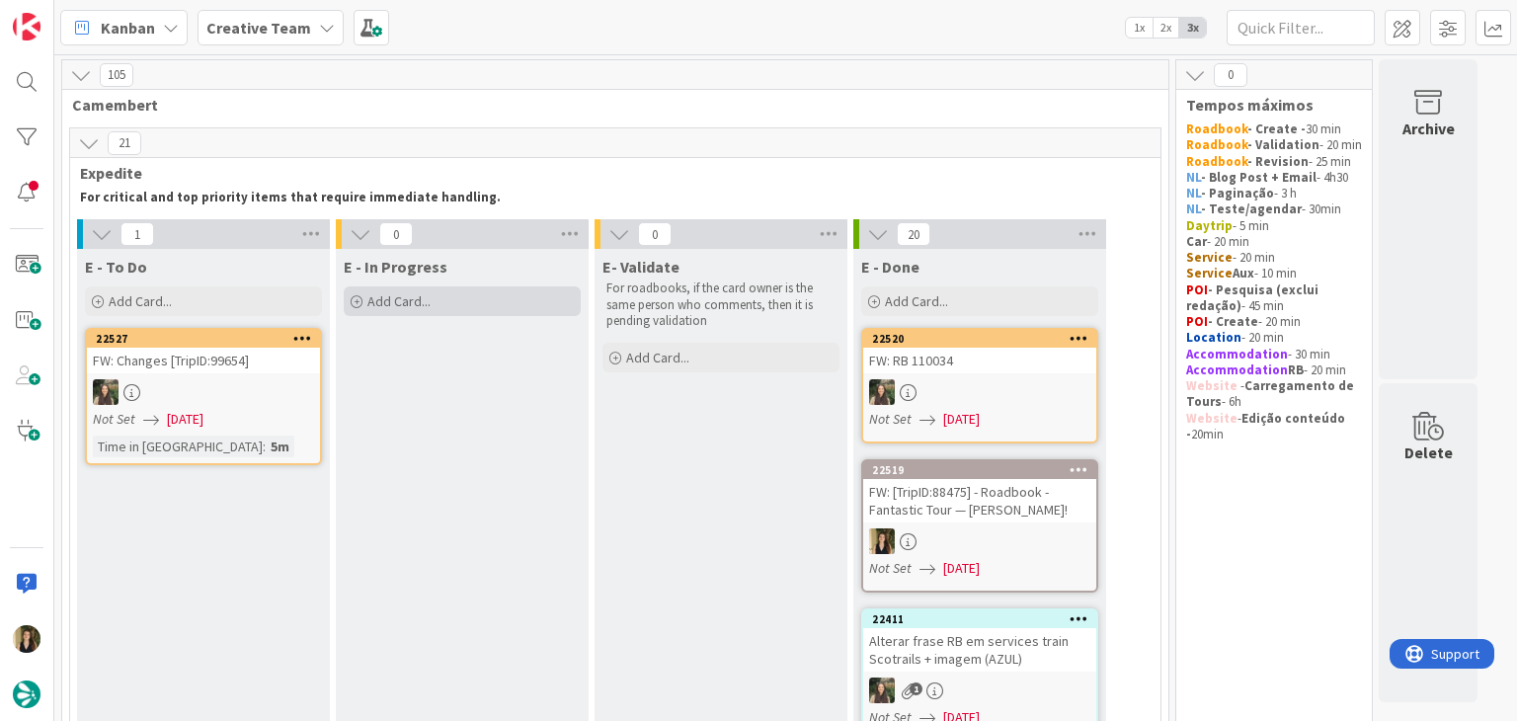
click at [491, 293] on div "Add Card..." at bounding box center [462, 301] width 237 height 30
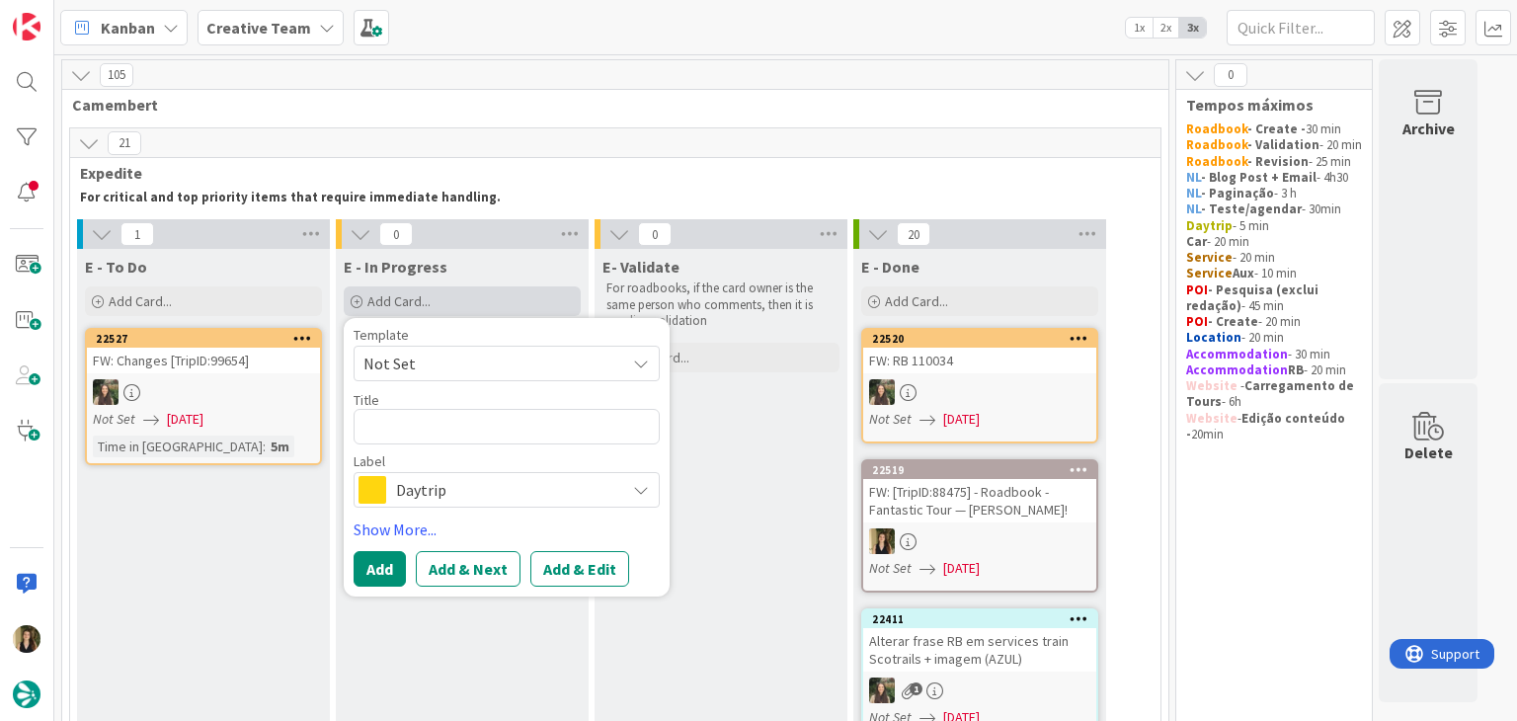
type textarea "x"
type textarea "MIlan / Como / Milan (by train"
type textarea "x"
type textarea "MIlan / Como / Milan (by train)"
click at [372, 565] on button "Add" at bounding box center [380, 569] width 52 height 36
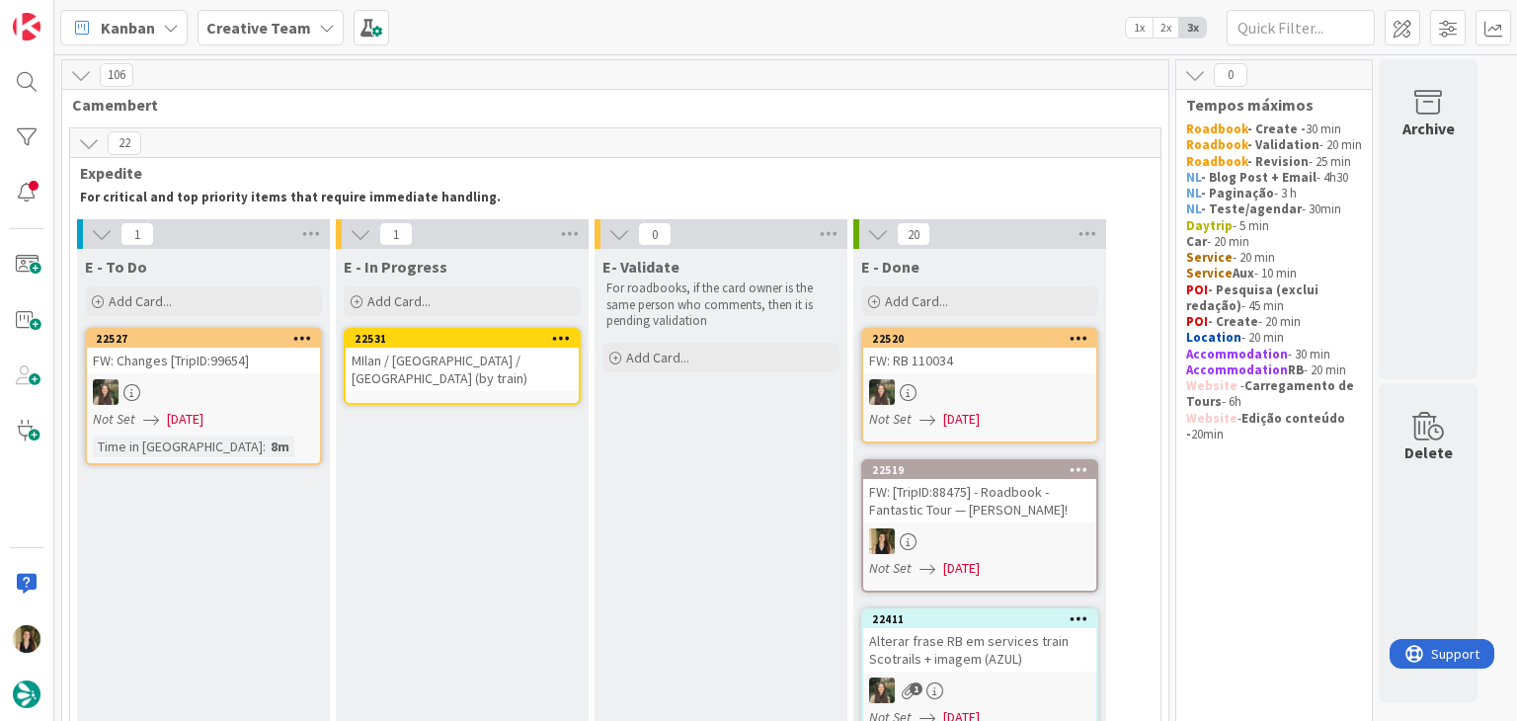
click at [367, 359] on div "MIlan / Como / Milan (by train)" at bounding box center [462, 369] width 233 height 43
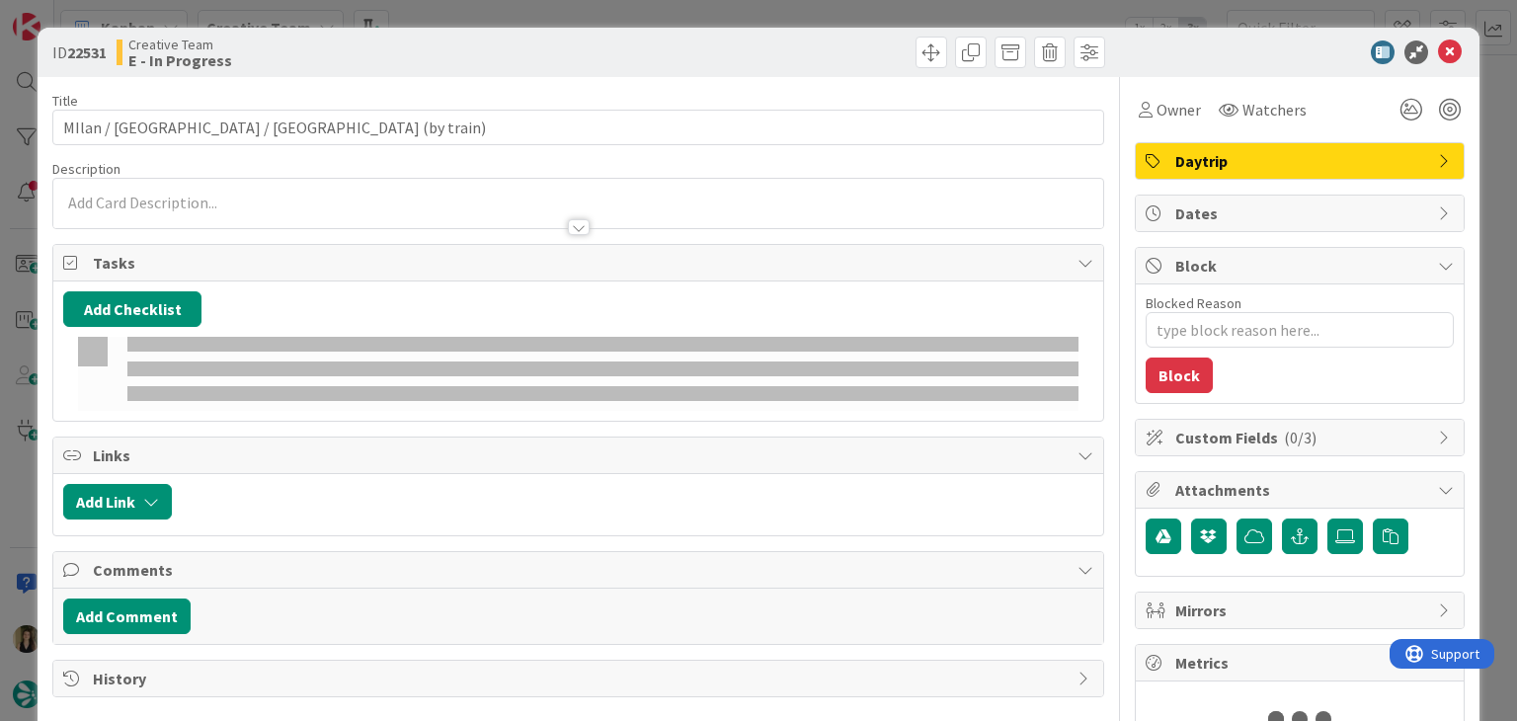
type textarea "x"
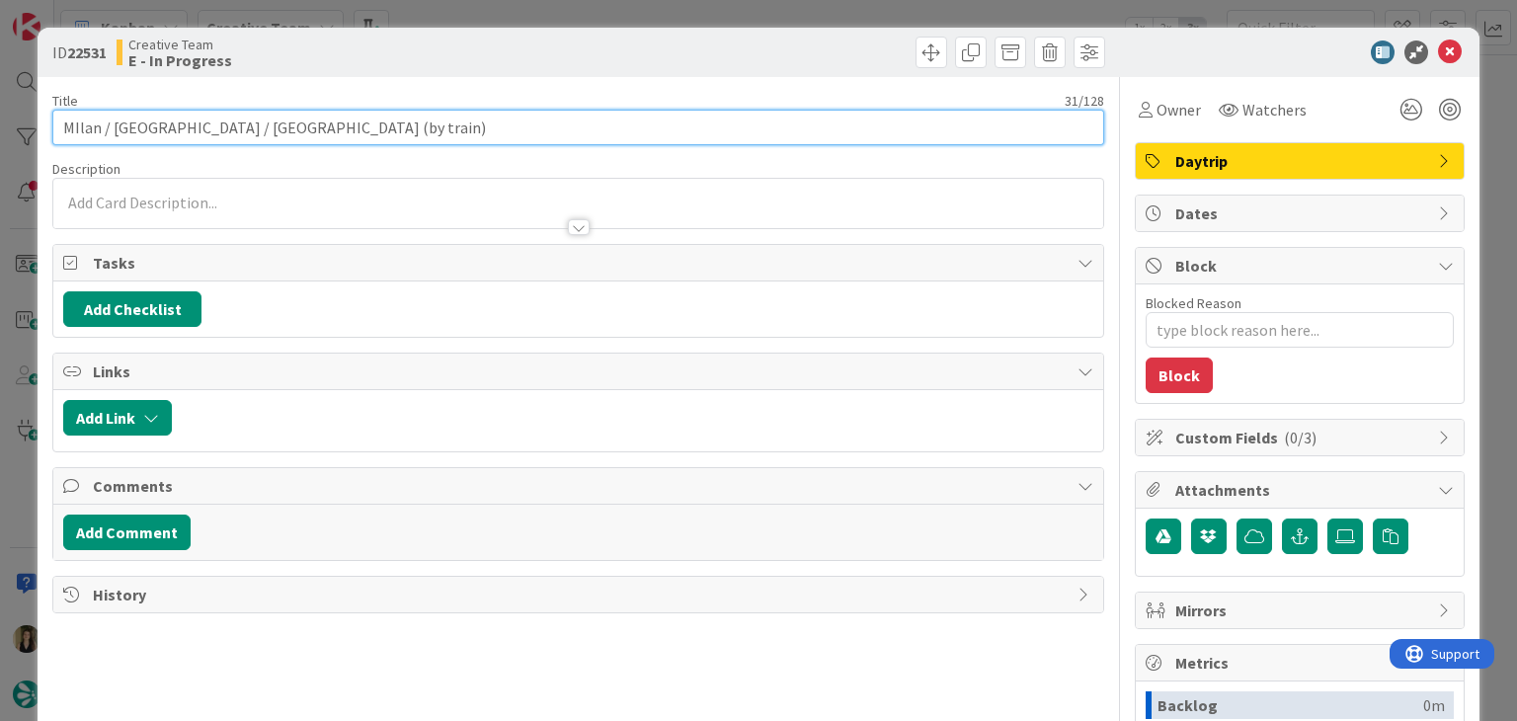
drag, startPoint x: 80, startPoint y: 119, endPoint x: 105, endPoint y: 118, distance: 24.7
click at [80, 119] on input "MIlan / Como / Milan (by train)" at bounding box center [577, 128] width 1051 height 36
type input "[GEOGRAPHIC_DATA] / [GEOGRAPHIC_DATA] / [GEOGRAPHIC_DATA] (by train)"
type textarea "x"
type input "[GEOGRAPHIC_DATA] / [GEOGRAPHIC_DATA] / [GEOGRAPHIC_DATA] (by train)"
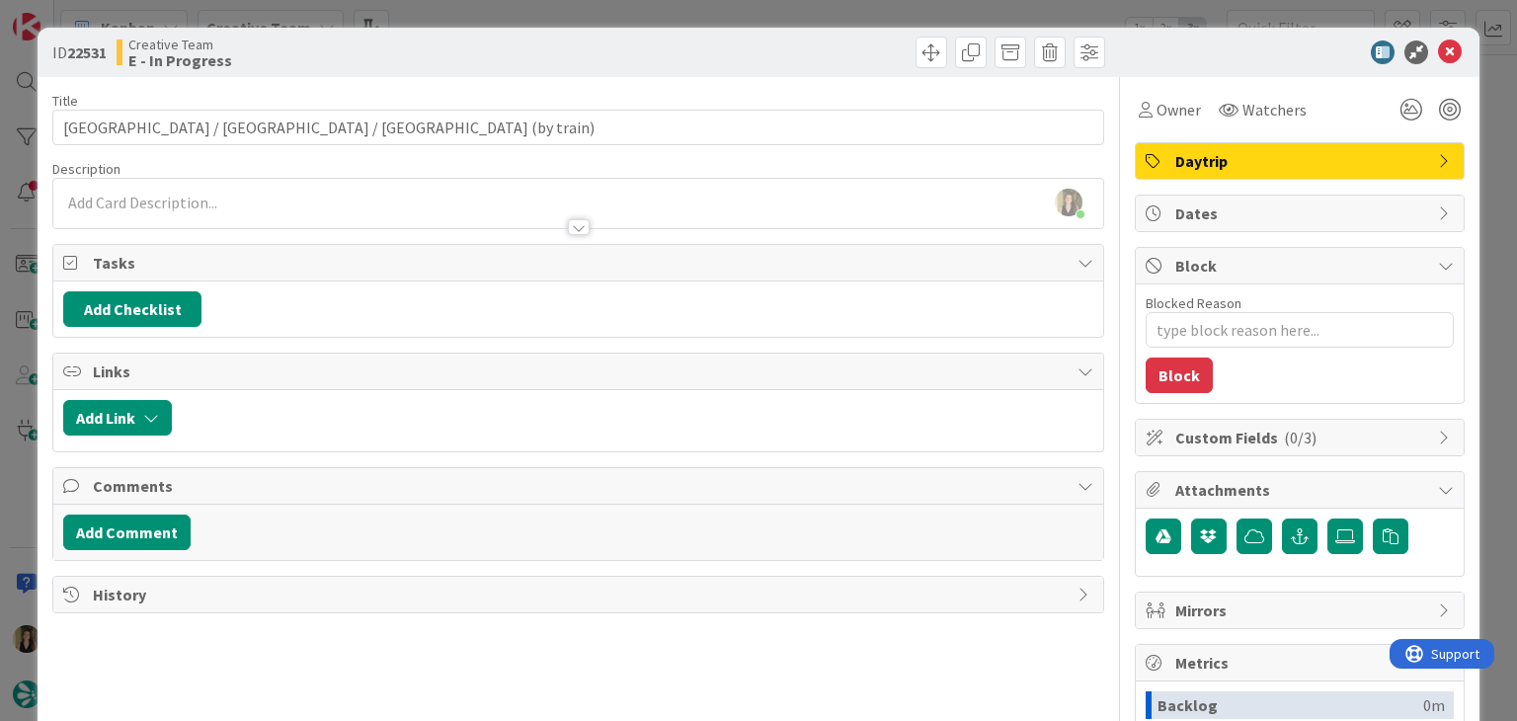
click at [439, 39] on div "Creative Team E - In Progress" at bounding box center [345, 53] width 457 height 32
click at [1156, 119] on span "Owner" at bounding box center [1178, 110] width 44 height 24
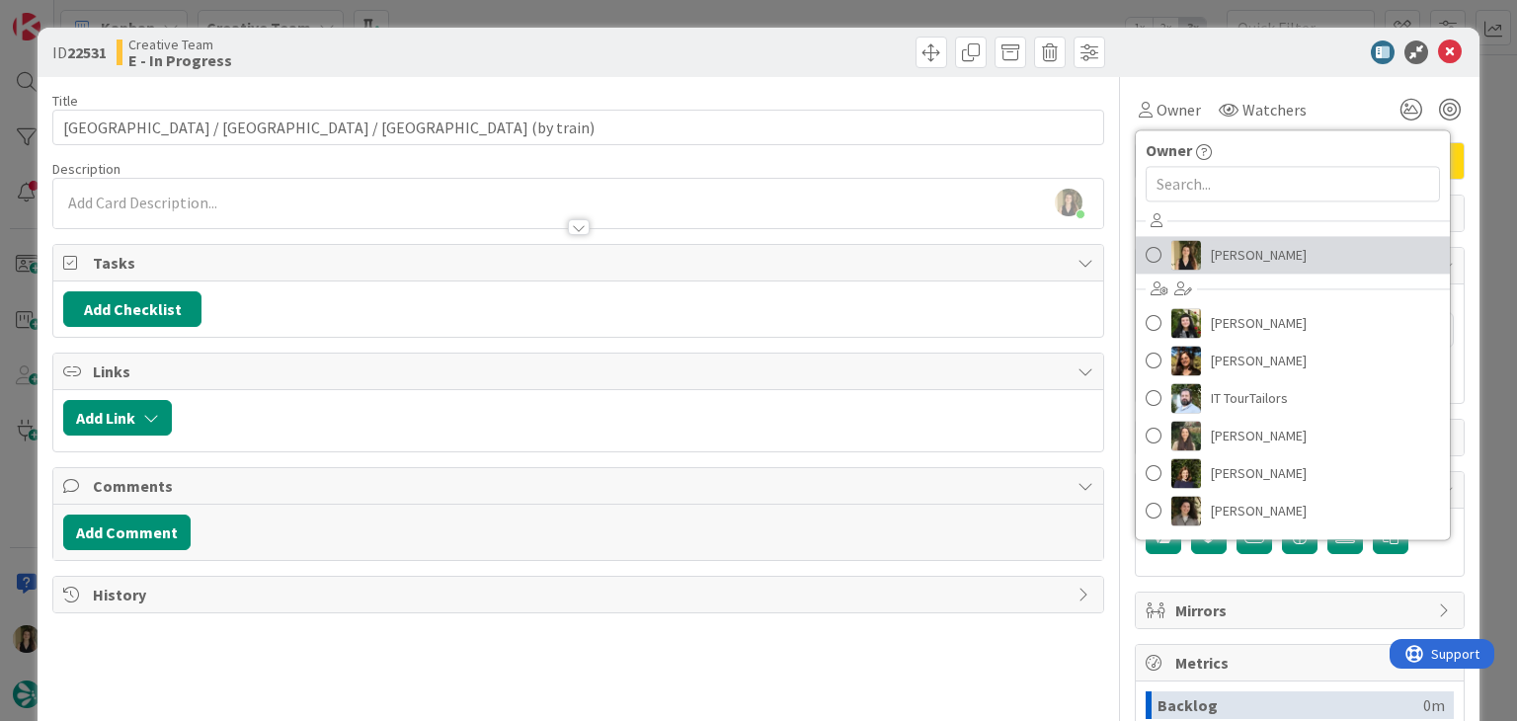
click at [1213, 241] on span "[PERSON_NAME]" at bounding box center [1259, 255] width 96 height 30
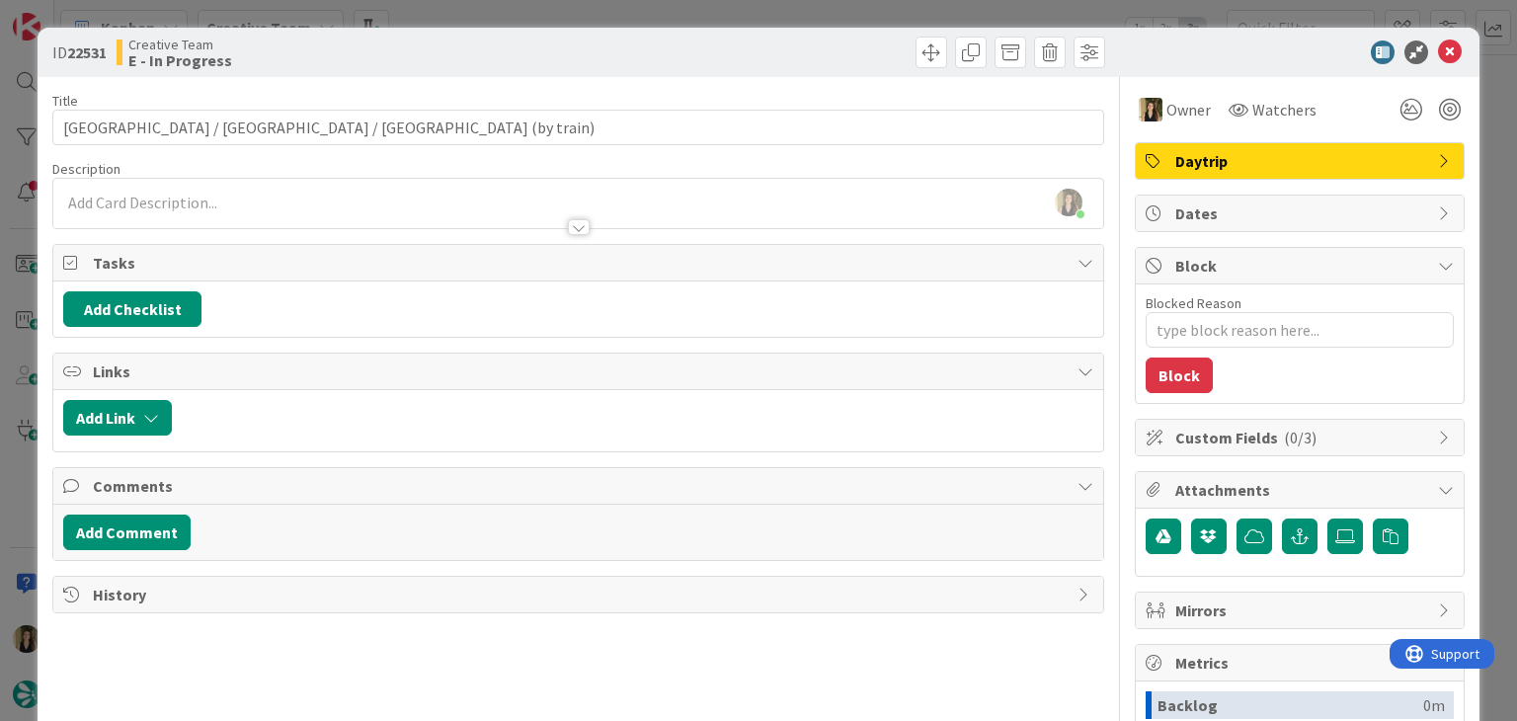
drag, startPoint x: 814, startPoint y: 23, endPoint x: 854, endPoint y: 4, distance: 44.6
click at [813, 22] on div "ID 22531 Creative Team E - In Progress Title 31 / 128 Milan / Como / Milan (by …" at bounding box center [758, 360] width 1517 height 721
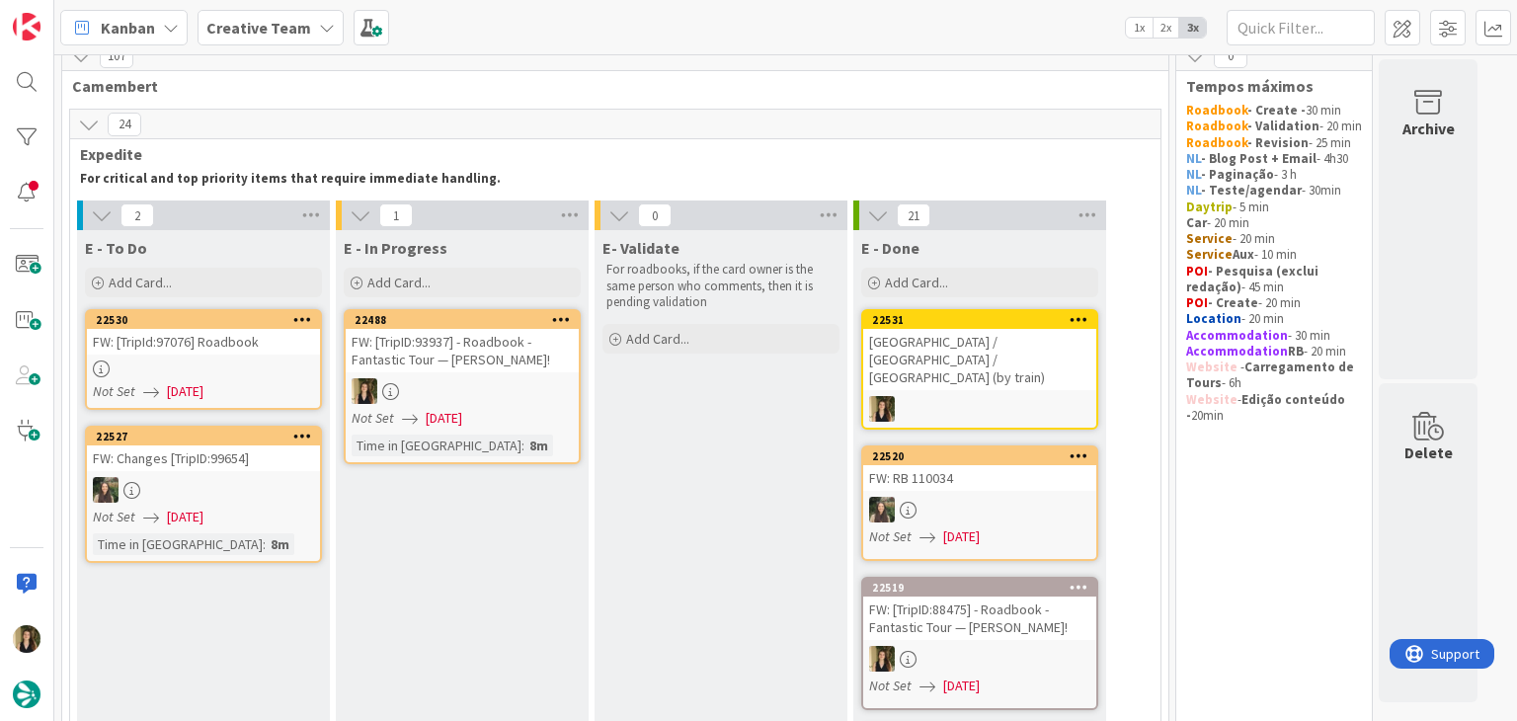
scroll to position [18, 0]
click at [433, 367] on div "FW: [TripID:93937] - Roadbook - Fantastic Tour — [PERSON_NAME]!" at bounding box center [462, 351] width 233 height 43
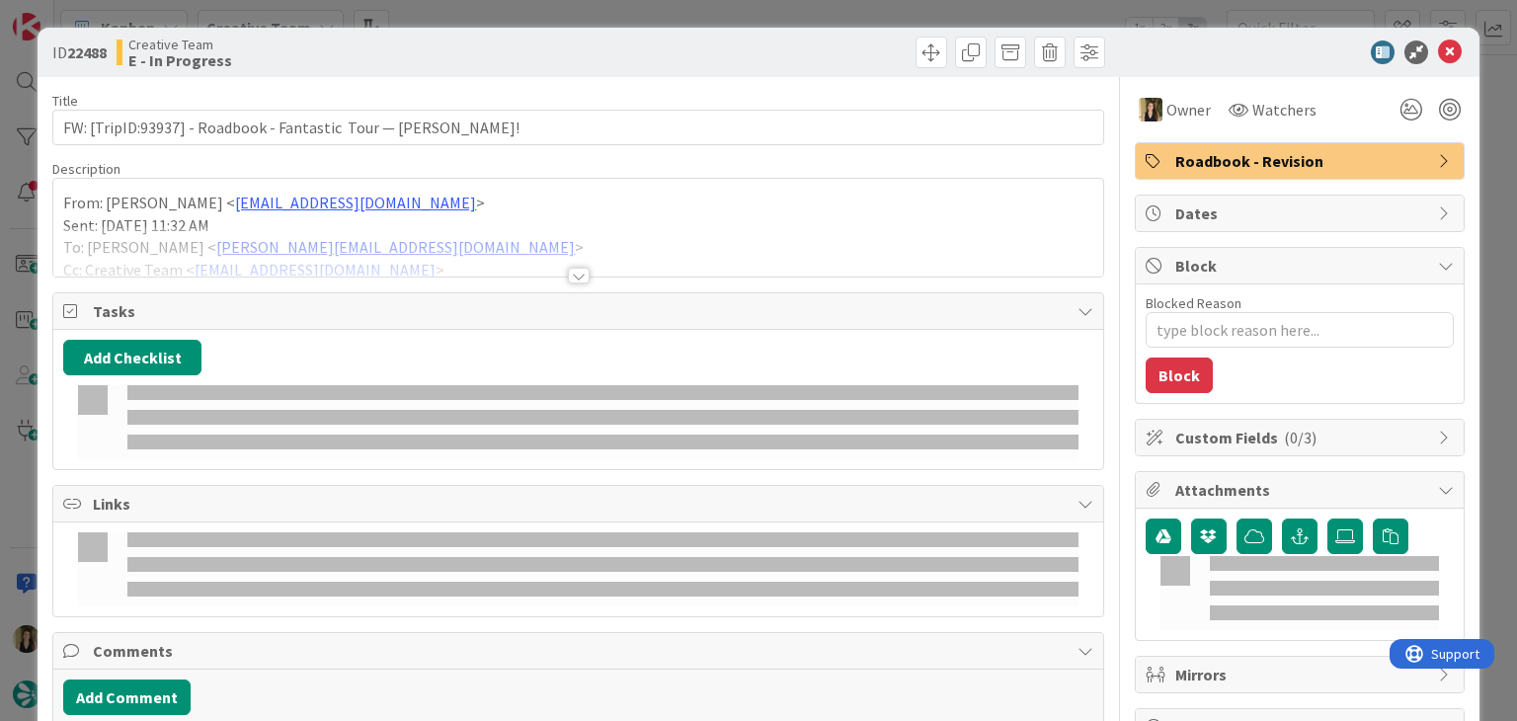
type textarea "x"
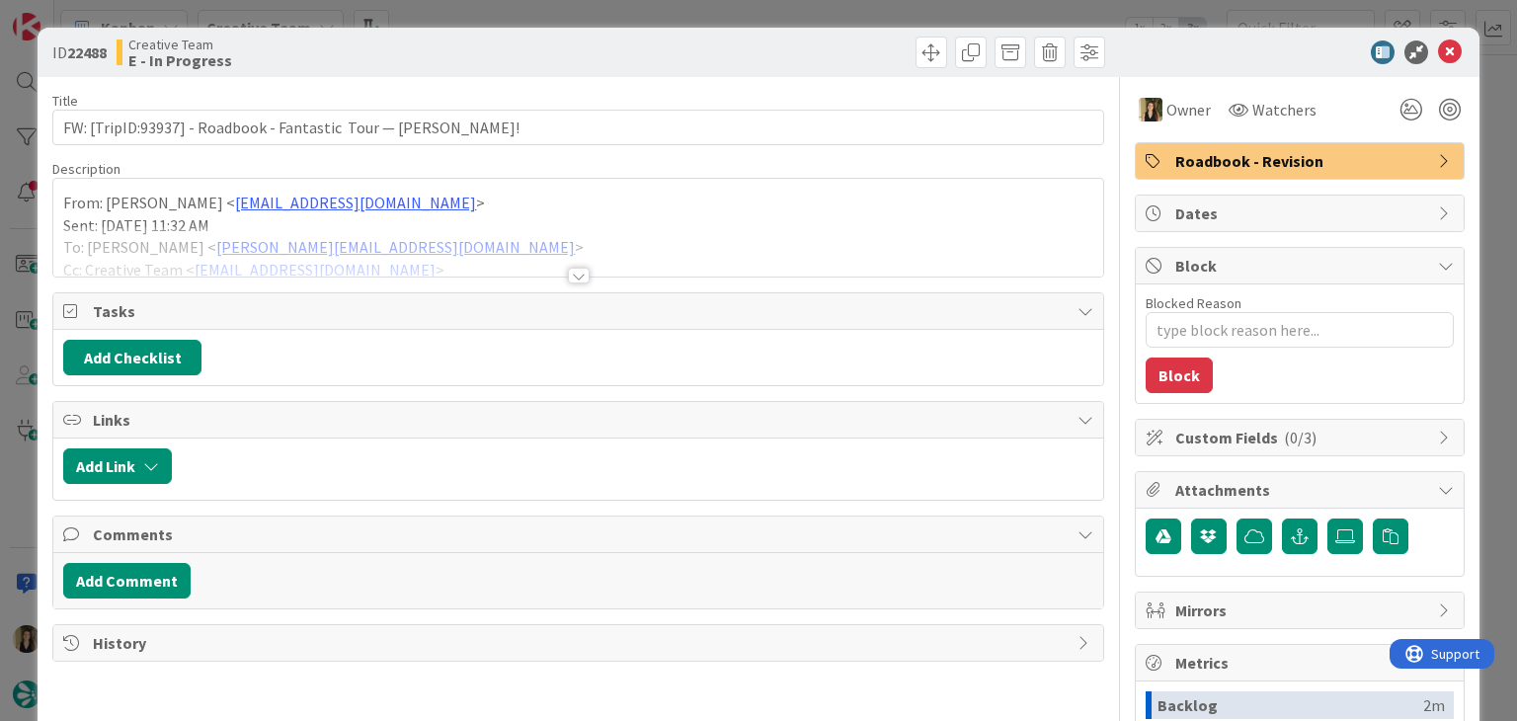
click at [568, 270] on div at bounding box center [579, 276] width 22 height 16
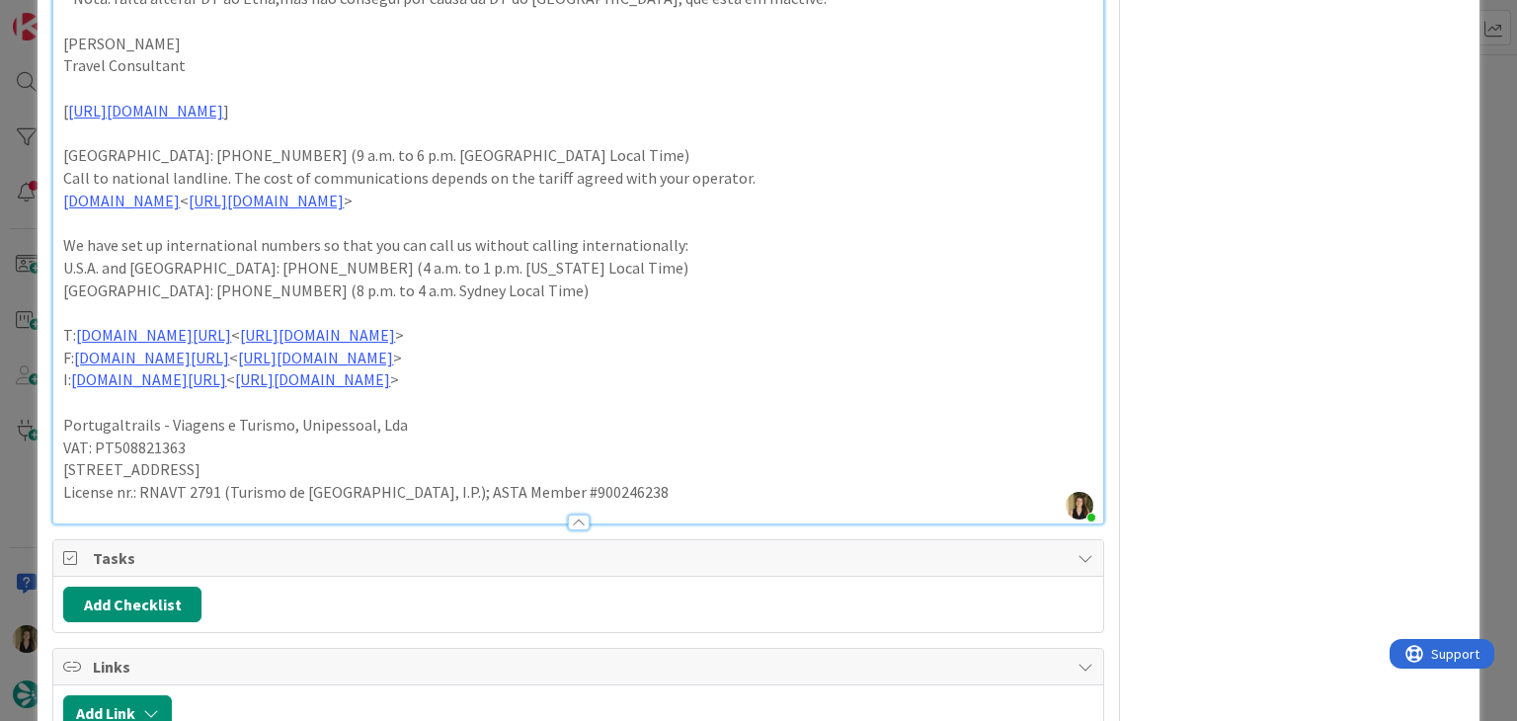
scroll to position [2148, 0]
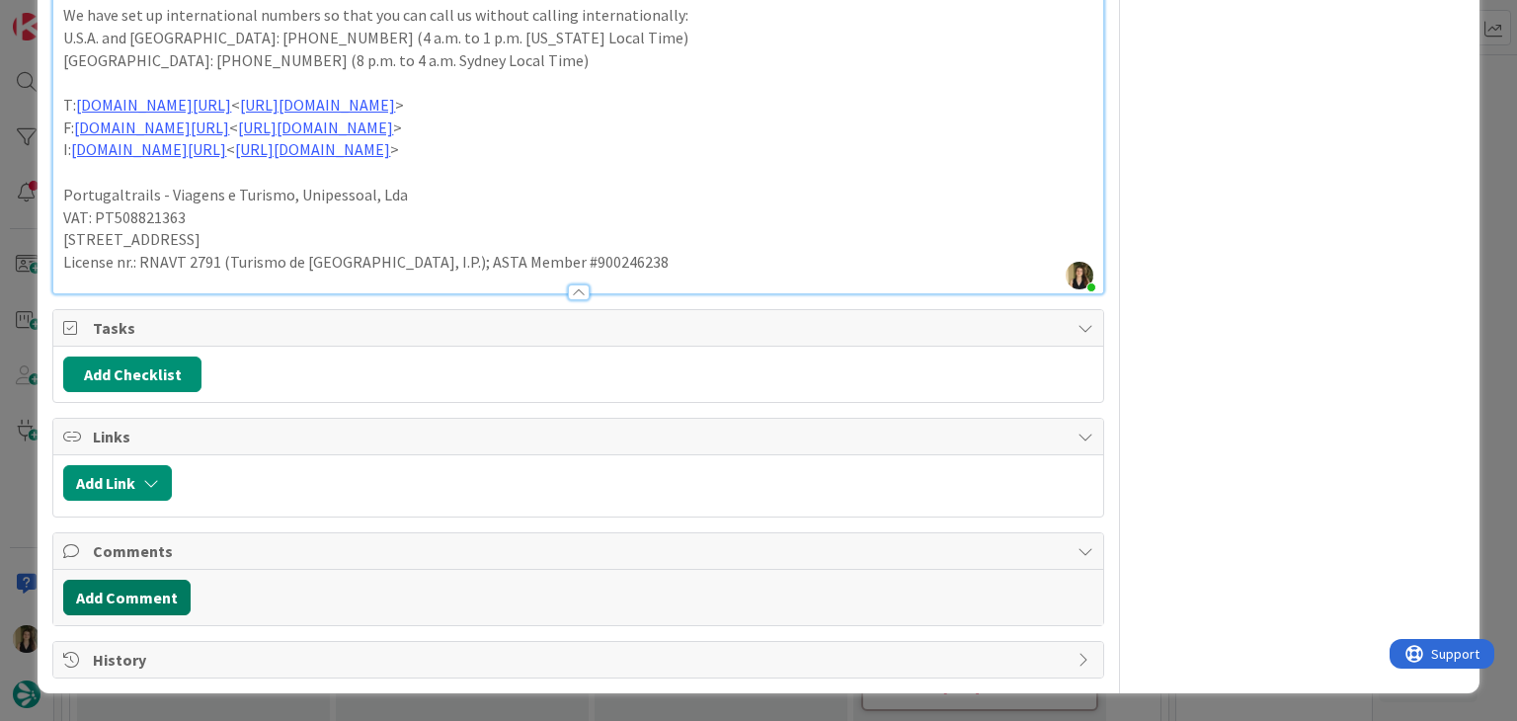
click at [126, 602] on button "Add Comment" at bounding box center [126, 598] width 127 height 36
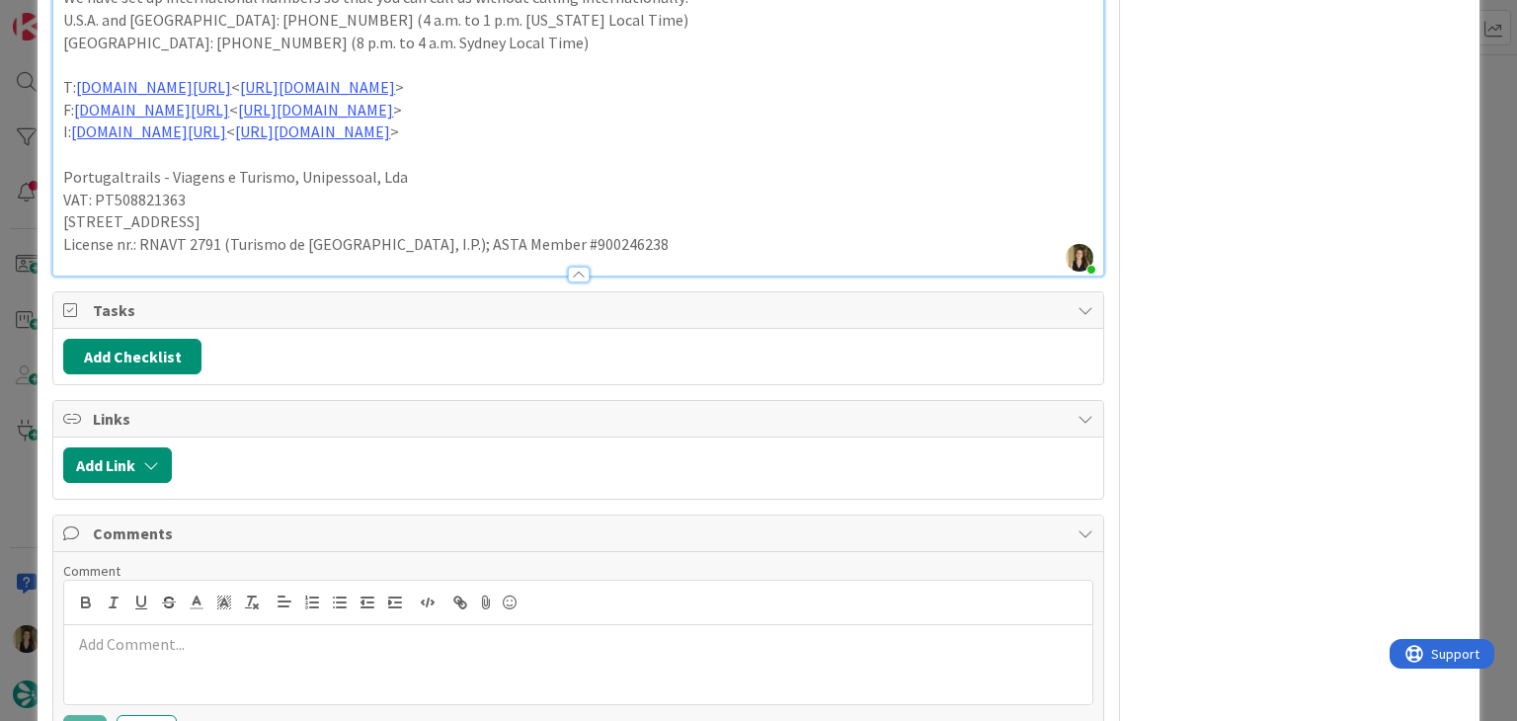
click at [219, 676] on div at bounding box center [577, 664] width 1027 height 79
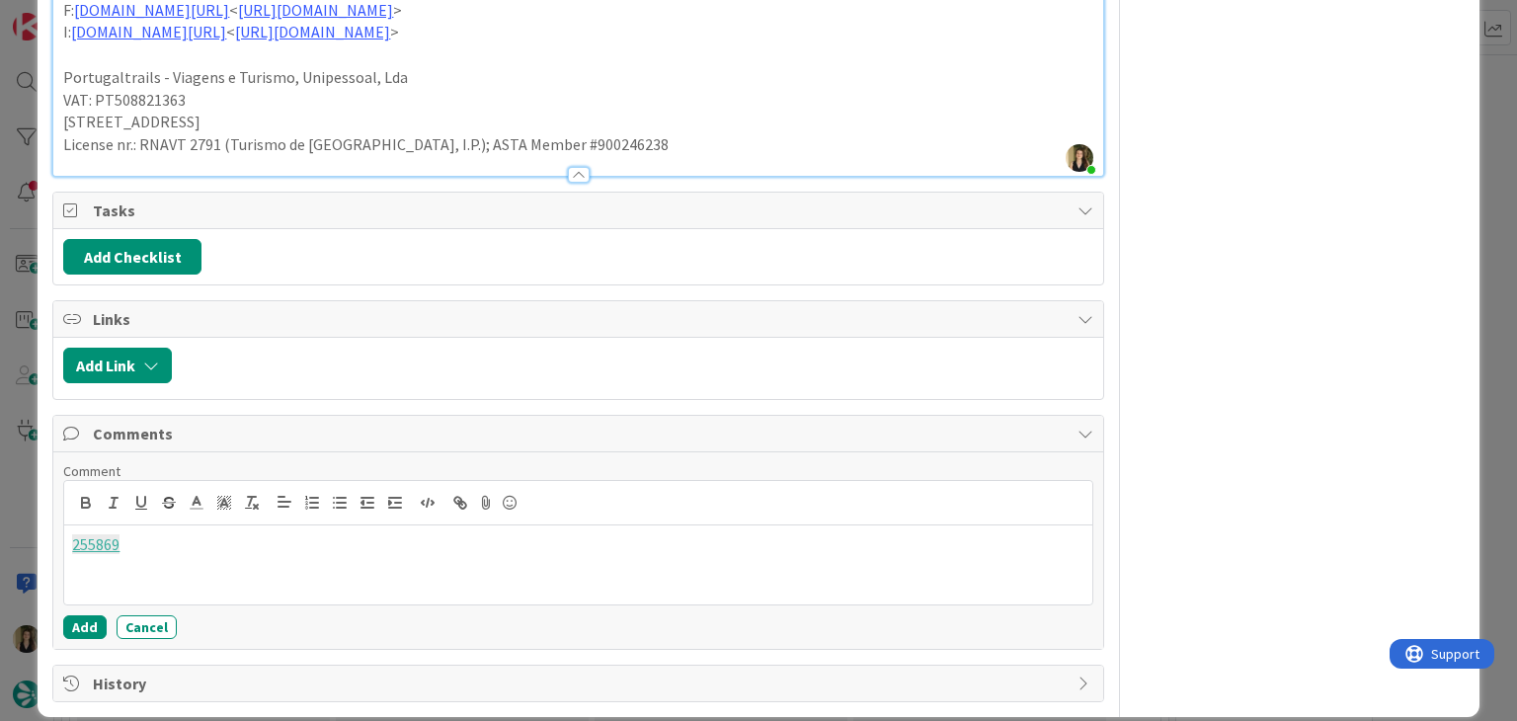
scroll to position [2288, 0]
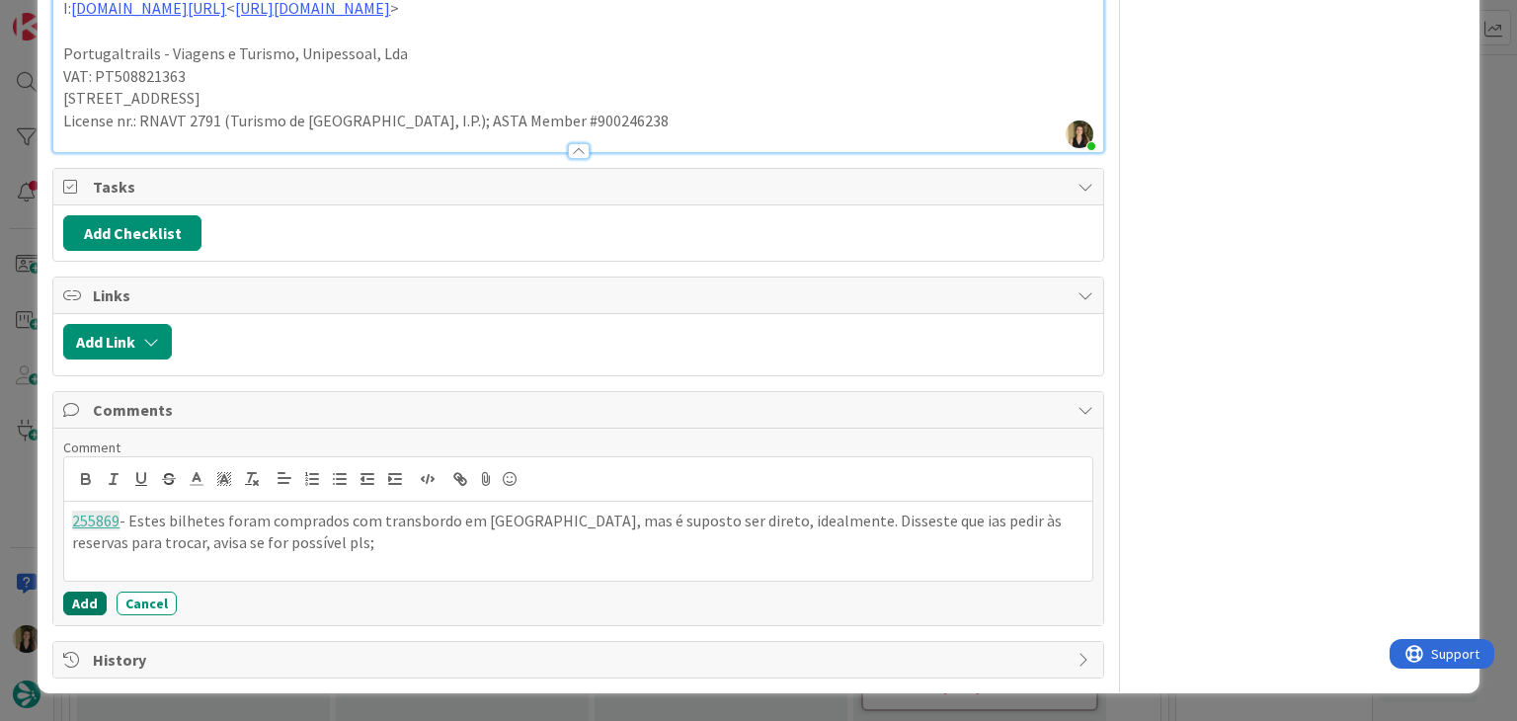
drag, startPoint x: 80, startPoint y: 609, endPoint x: 210, endPoint y: 474, distance: 187.9
click at [80, 608] on button "Add" at bounding box center [84, 604] width 43 height 24
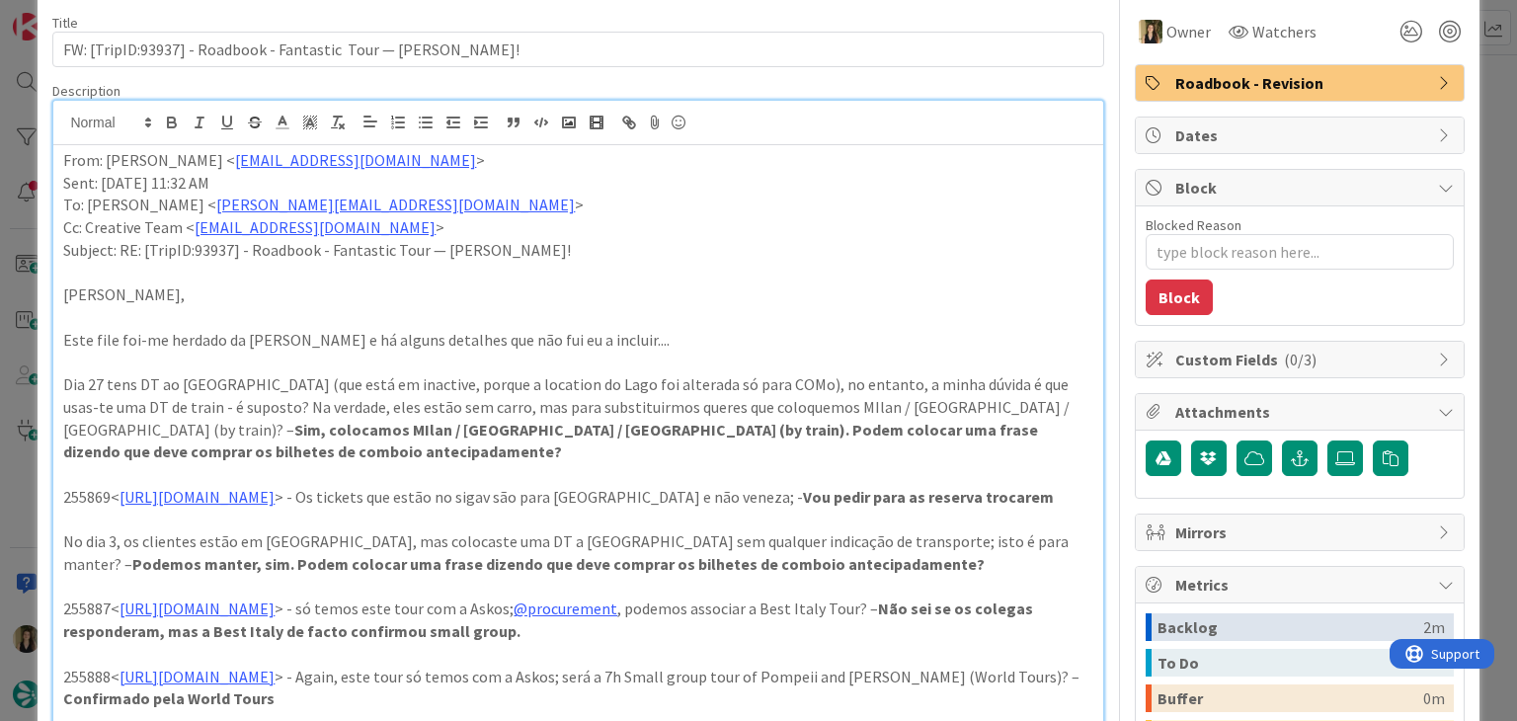
scroll to position [0, 0]
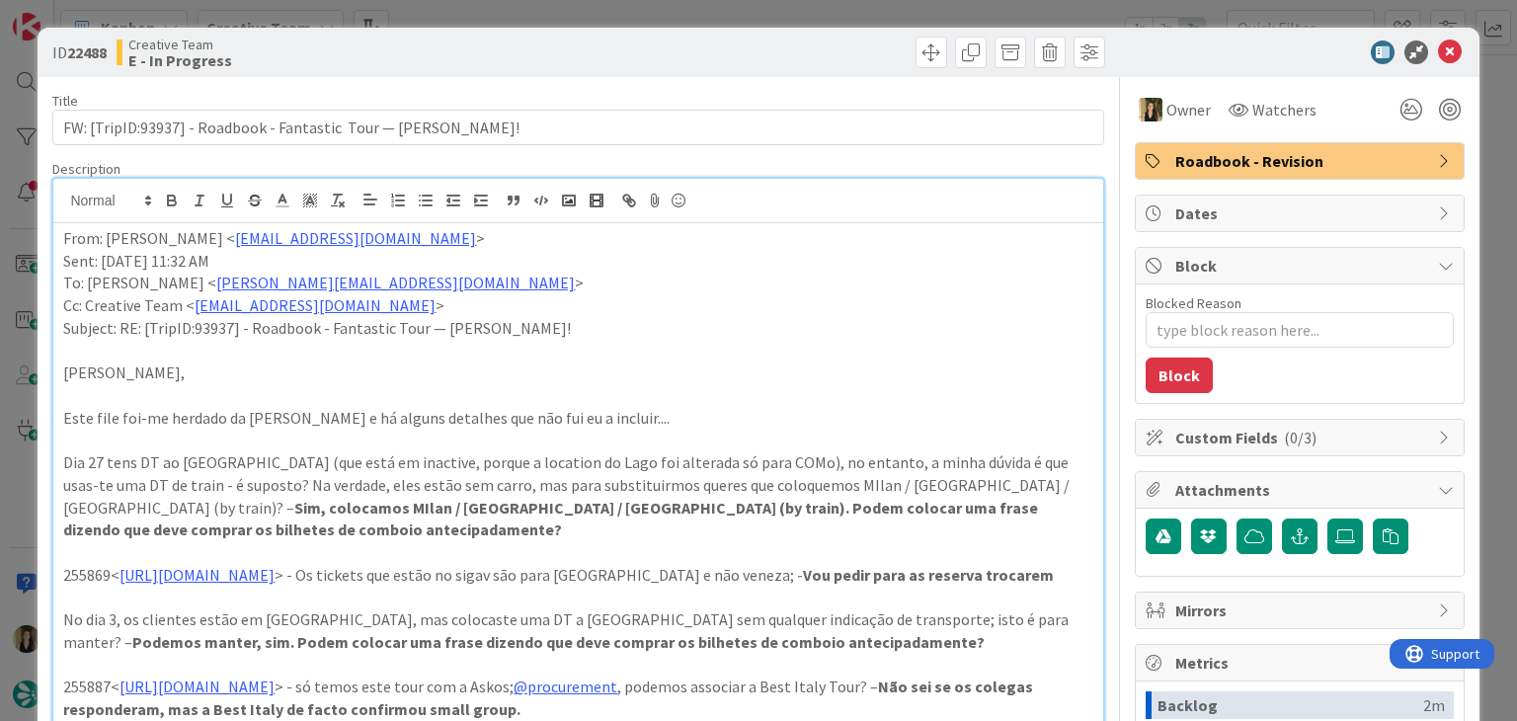
drag, startPoint x: 794, startPoint y: 58, endPoint x: 789, endPoint y: 37, distance: 22.3
click at [790, 55] on div at bounding box center [844, 53] width 521 height 32
click at [785, 12] on div "ID 22488 Creative Team E - In Progress Title 69 / 128 FW: [TripID:93937] - Road…" at bounding box center [758, 360] width 1517 height 721
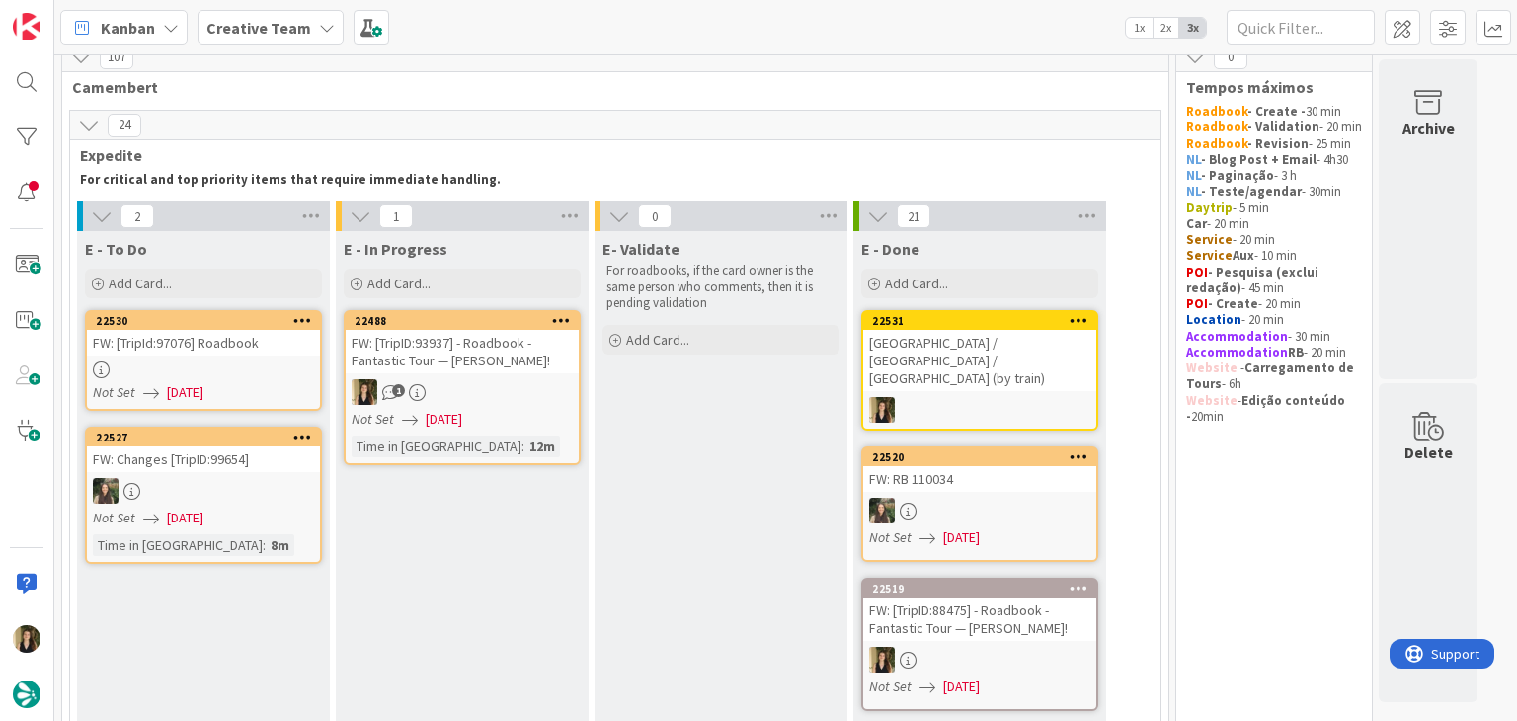
click at [530, 393] on div "1" at bounding box center [462, 392] width 233 height 26
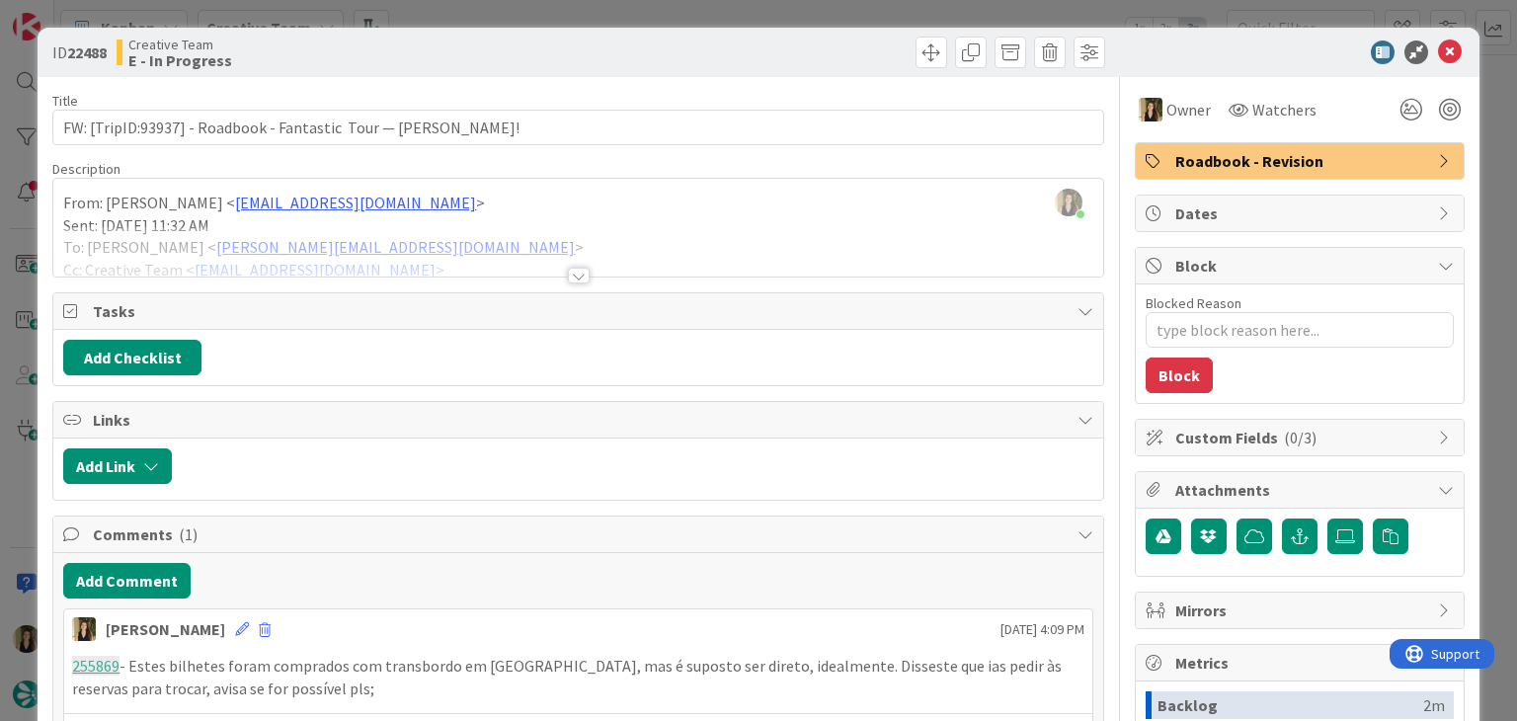
click at [717, 9] on div "ID 22488 Creative Team E - In Progress Title 69 / 128 FW: [TripID:93937] - Road…" at bounding box center [758, 360] width 1517 height 721
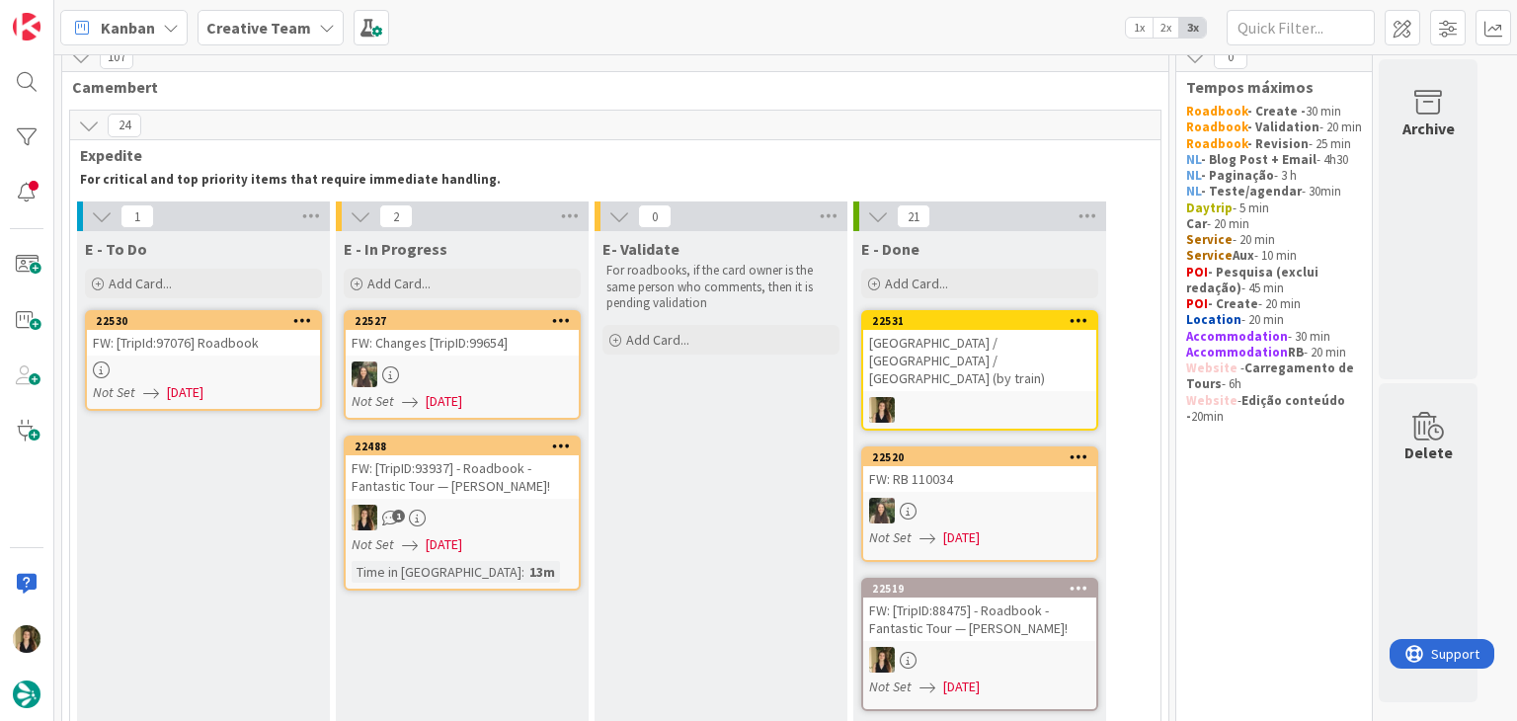
click at [518, 486] on div "FW: [TripID:93937] - Roadbook - Fantastic Tour — [PERSON_NAME]!" at bounding box center [462, 476] width 233 height 43
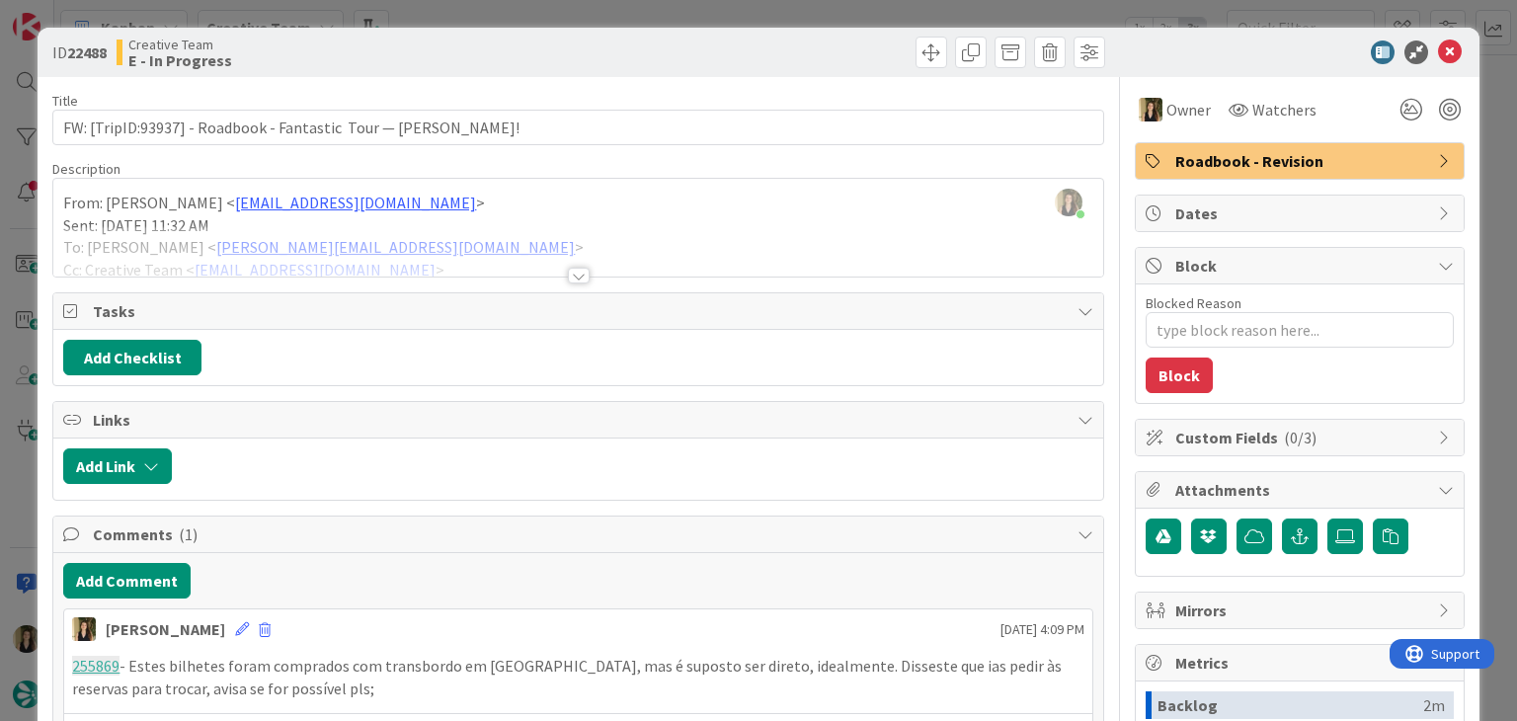
click at [560, 267] on div at bounding box center [577, 251] width 1049 height 50
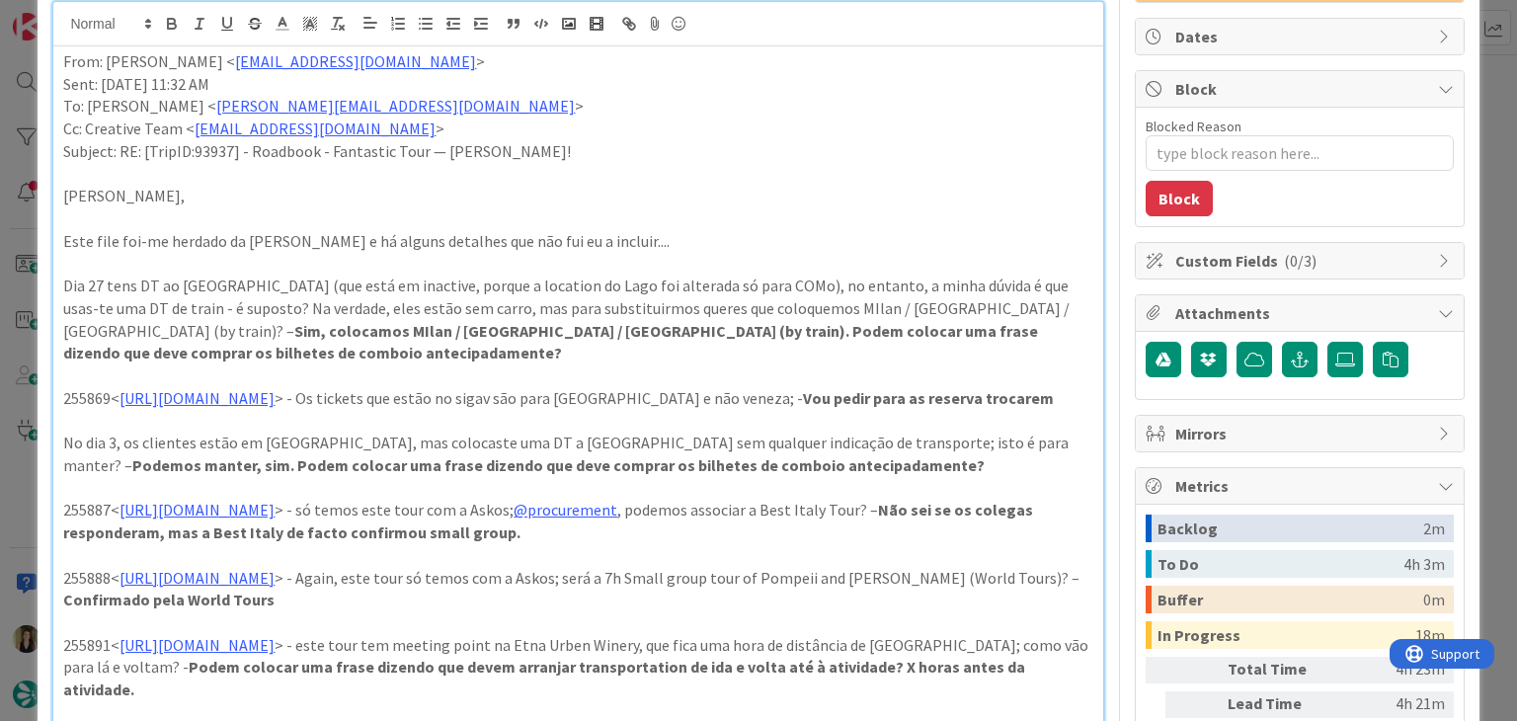
scroll to position [296, 0]
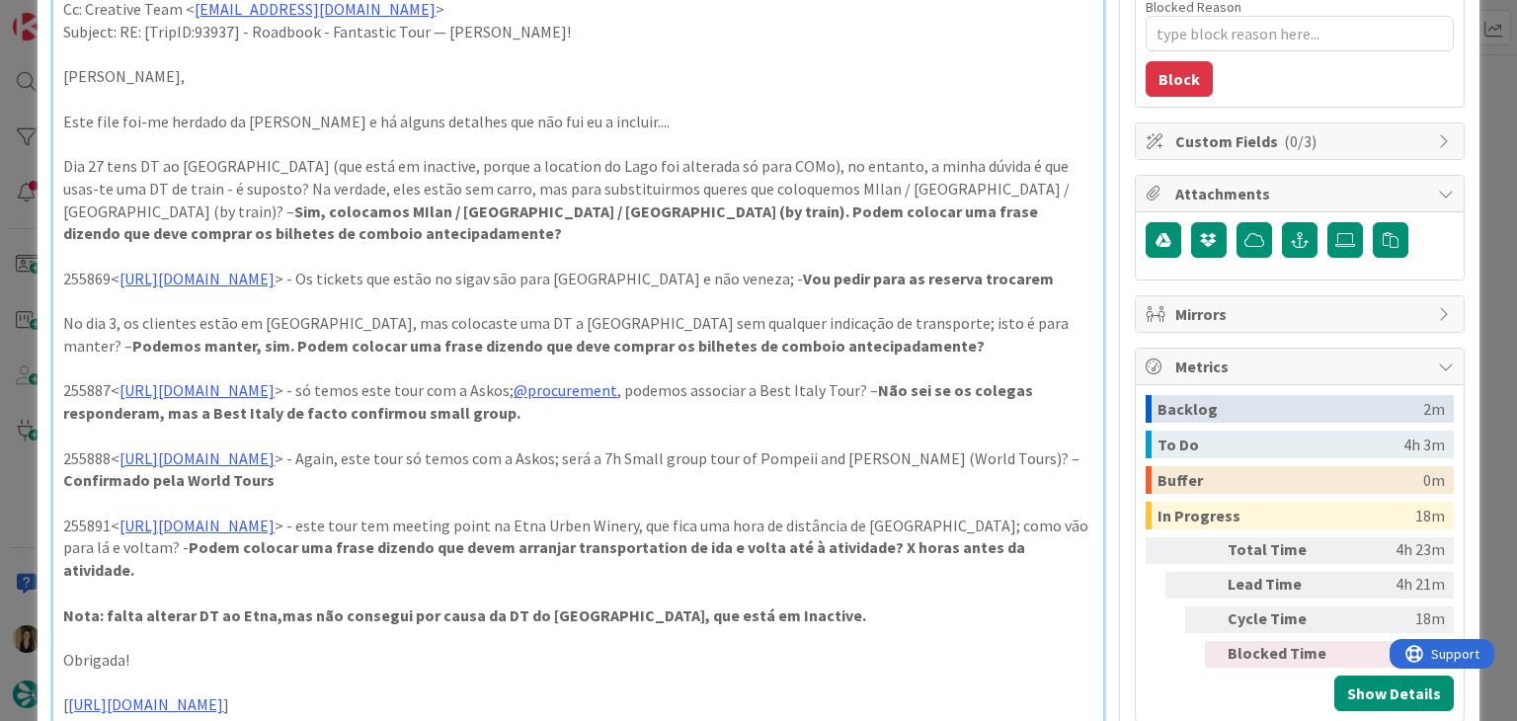
drag, startPoint x: 743, startPoint y: 355, endPoint x: 559, endPoint y: 105, distance: 310.1
click at [740, 355] on p "No dia 3, os clientes estão em Veneza, mas colocaste uma DT a Verona sem qualqu…" at bounding box center [577, 334] width 1029 height 44
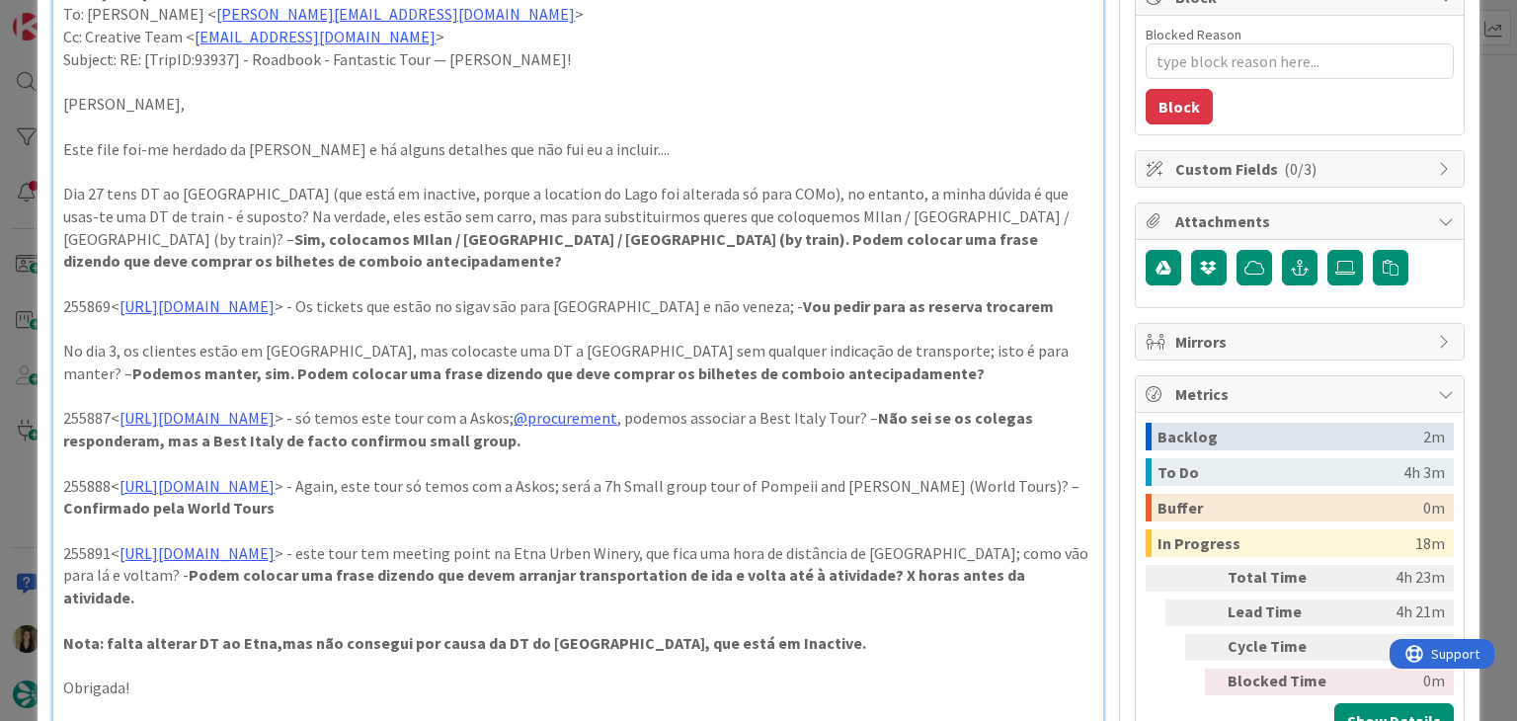
scroll to position [0, 0]
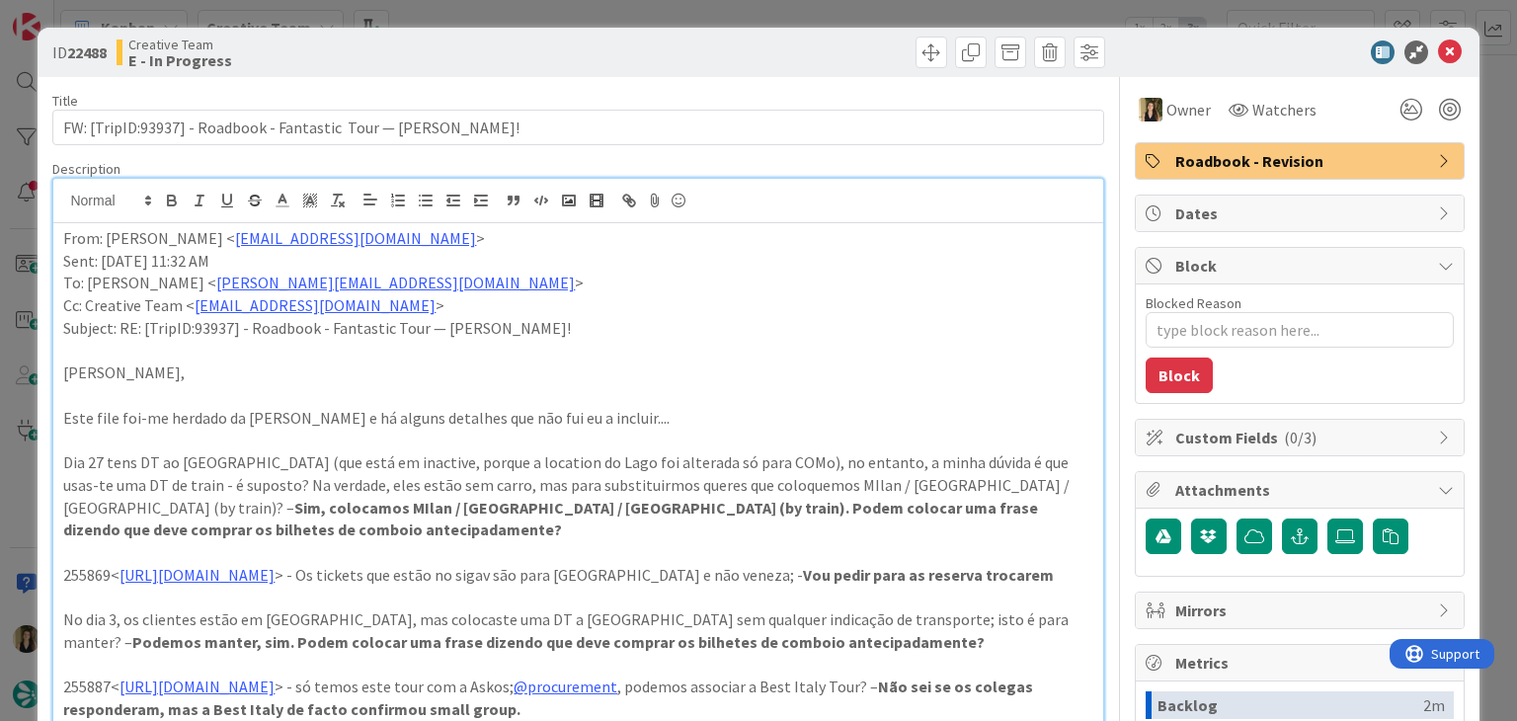
drag, startPoint x: 515, startPoint y: 49, endPoint x: 516, endPoint y: 20, distance: 29.7
click at [515, 48] on div "Creative Team E - In Progress" at bounding box center [345, 53] width 457 height 32
click at [518, 14] on div "ID 22488 Creative Team E - In Progress Title 69 / 128 FW: [TripID:93937] - Road…" at bounding box center [758, 360] width 1517 height 721
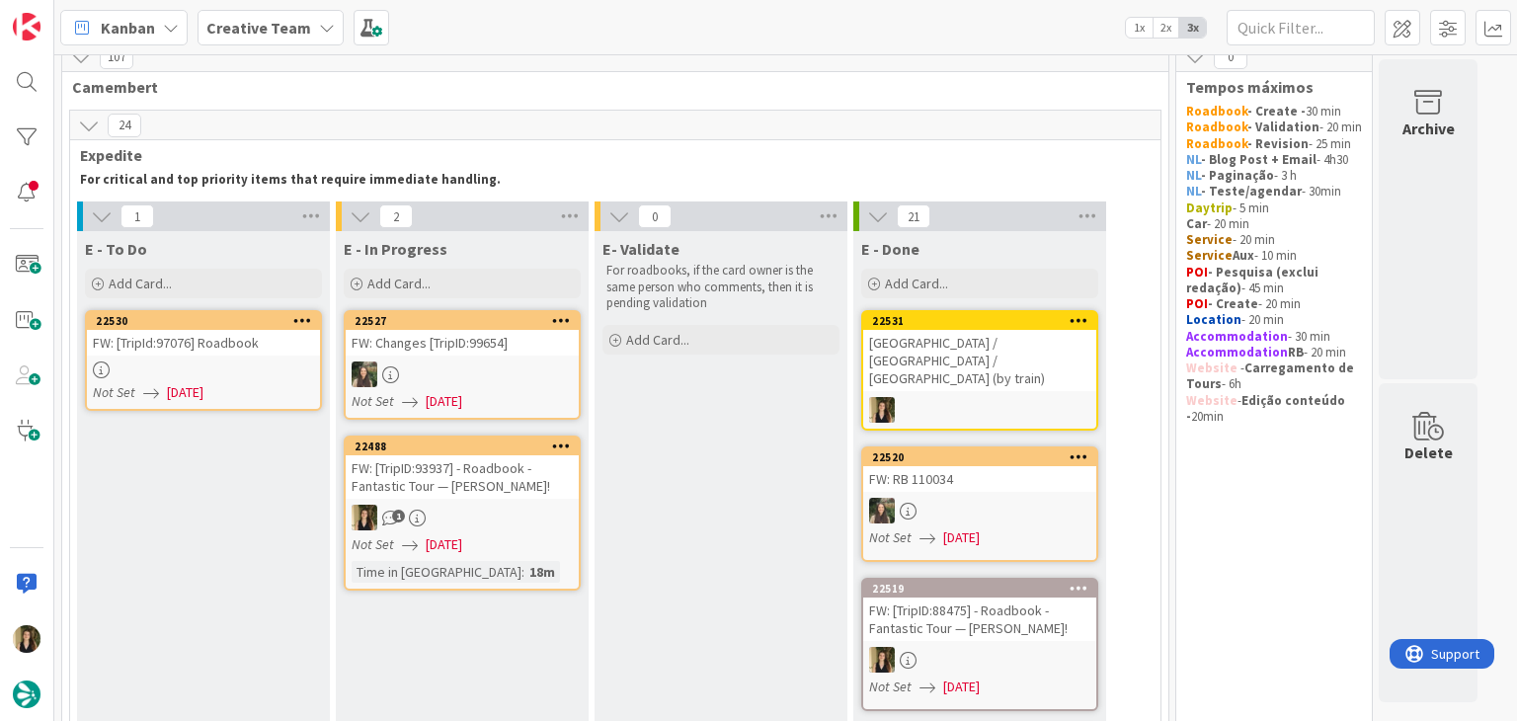
click at [505, 481] on div "FW: [TripID:93937] - Roadbook - Fantastic Tour — [PERSON_NAME]!" at bounding box center [462, 476] width 233 height 43
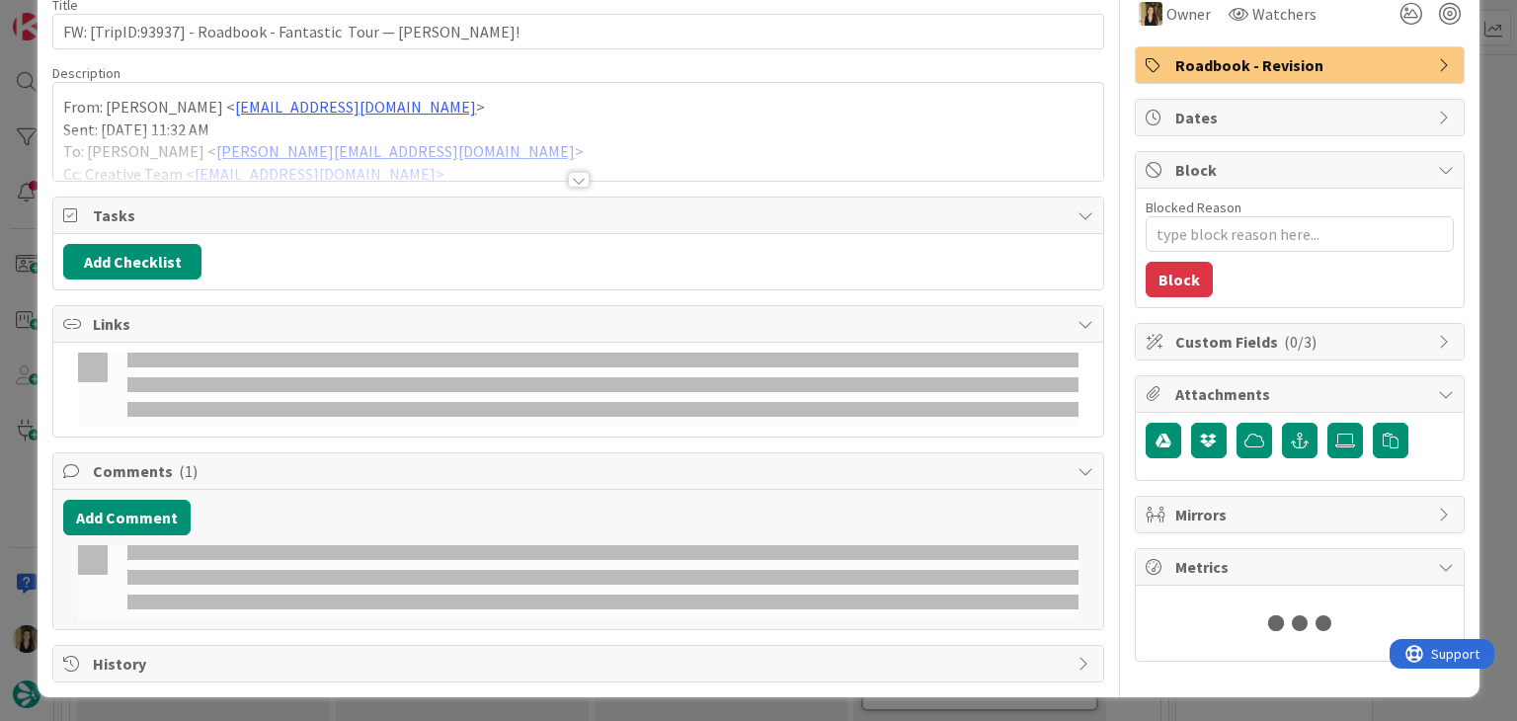
type textarea "x"
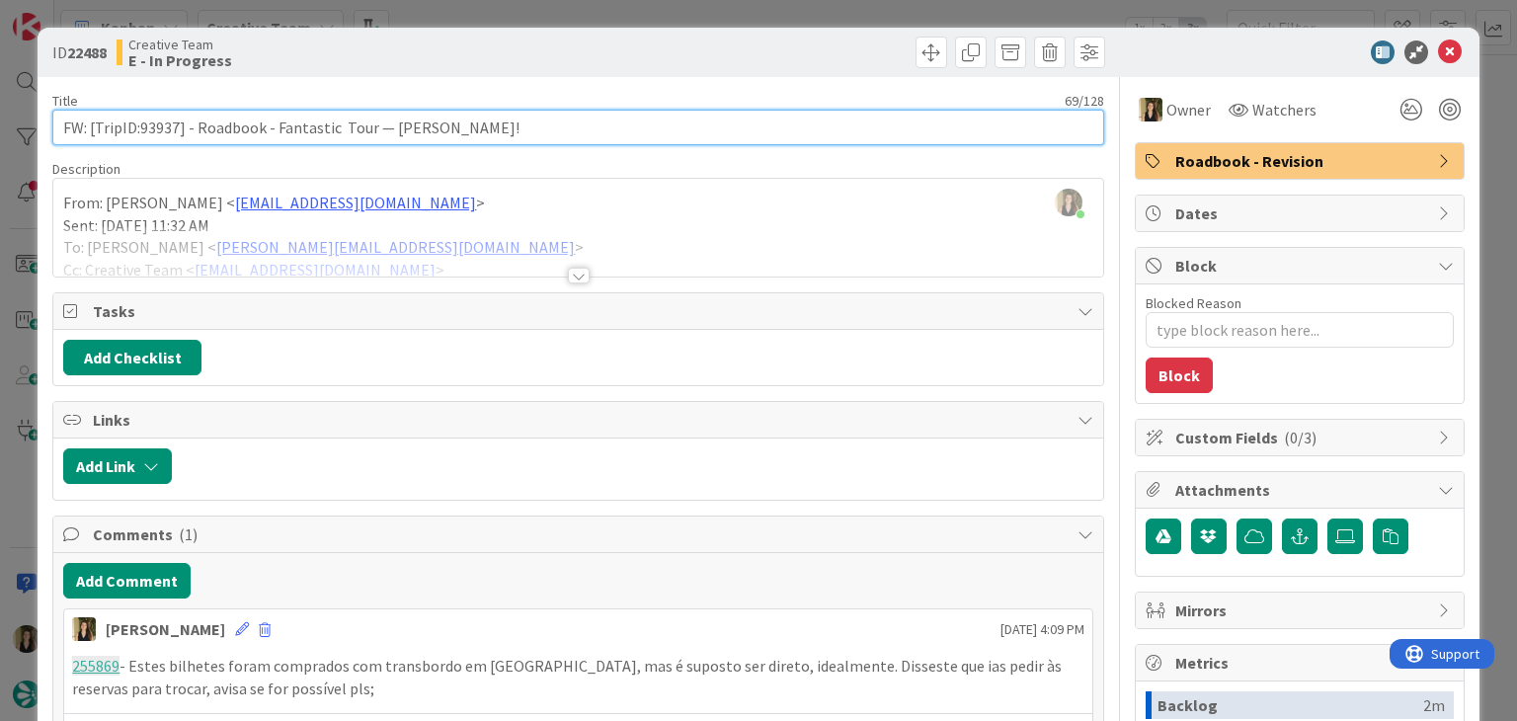
drag, startPoint x: 547, startPoint y: 128, endPoint x: 39, endPoint y: 125, distance: 508.6
click at [40, 125] on div "ID 22488 Creative Team E - In Progress Title 69 / 128 FW: [TripID:93937] - Road…" at bounding box center [758, 530] width 1441 height 1005
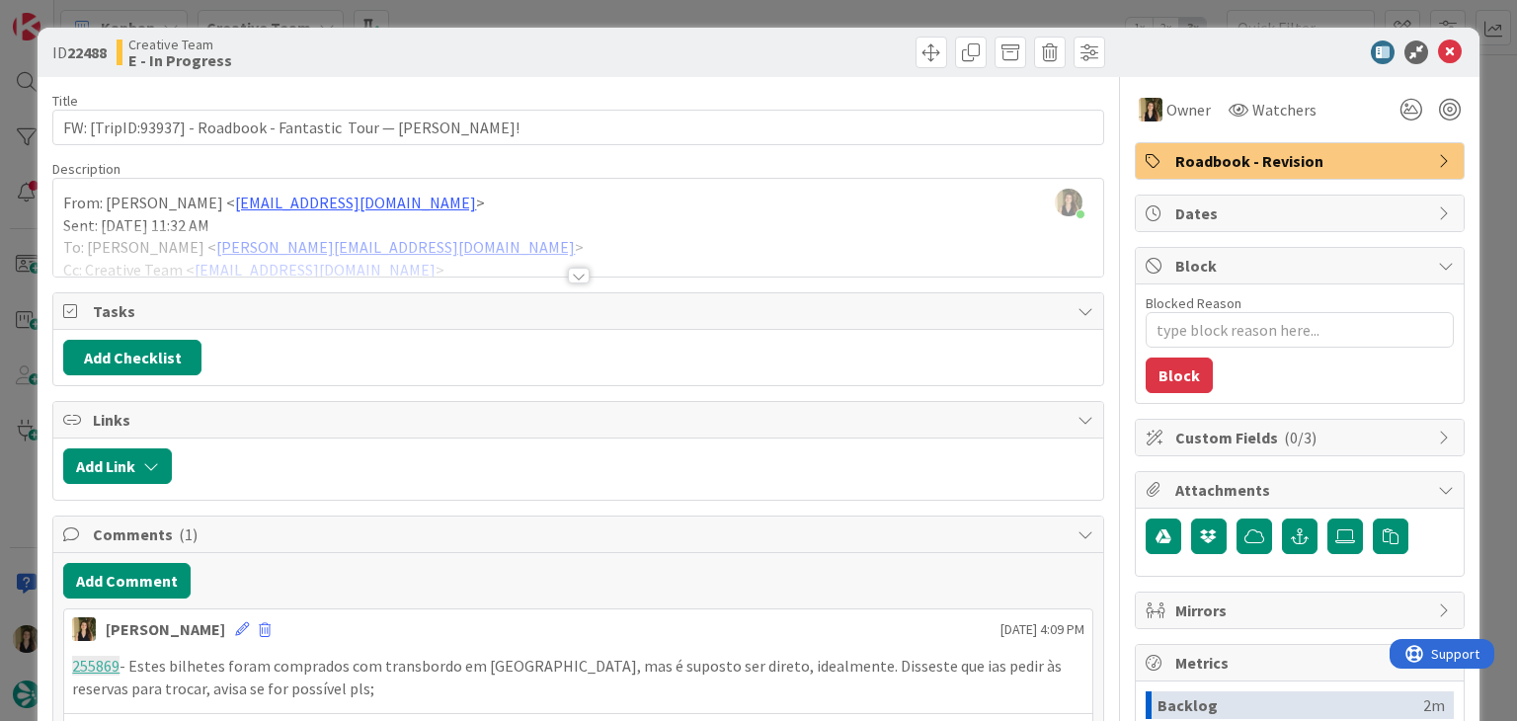
click at [489, 41] on div "Creative Team E - In Progress" at bounding box center [345, 53] width 457 height 32
click at [505, 16] on div "ID 22488 Creative Team E - In Progress Title 69 / 128 FW: [TripID:93937] - Road…" at bounding box center [758, 360] width 1517 height 721
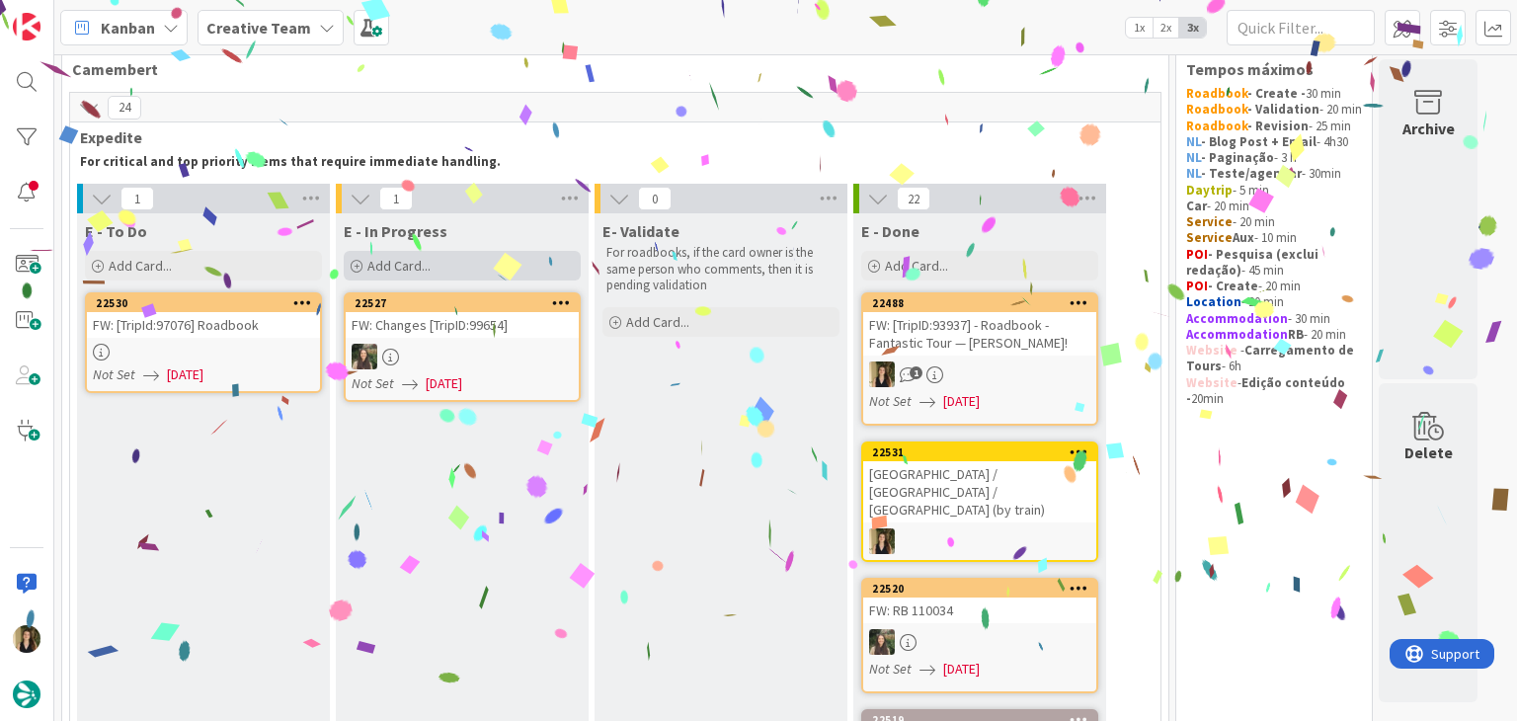
click at [427, 263] on span "Add Card..." at bounding box center [398, 266] width 63 height 18
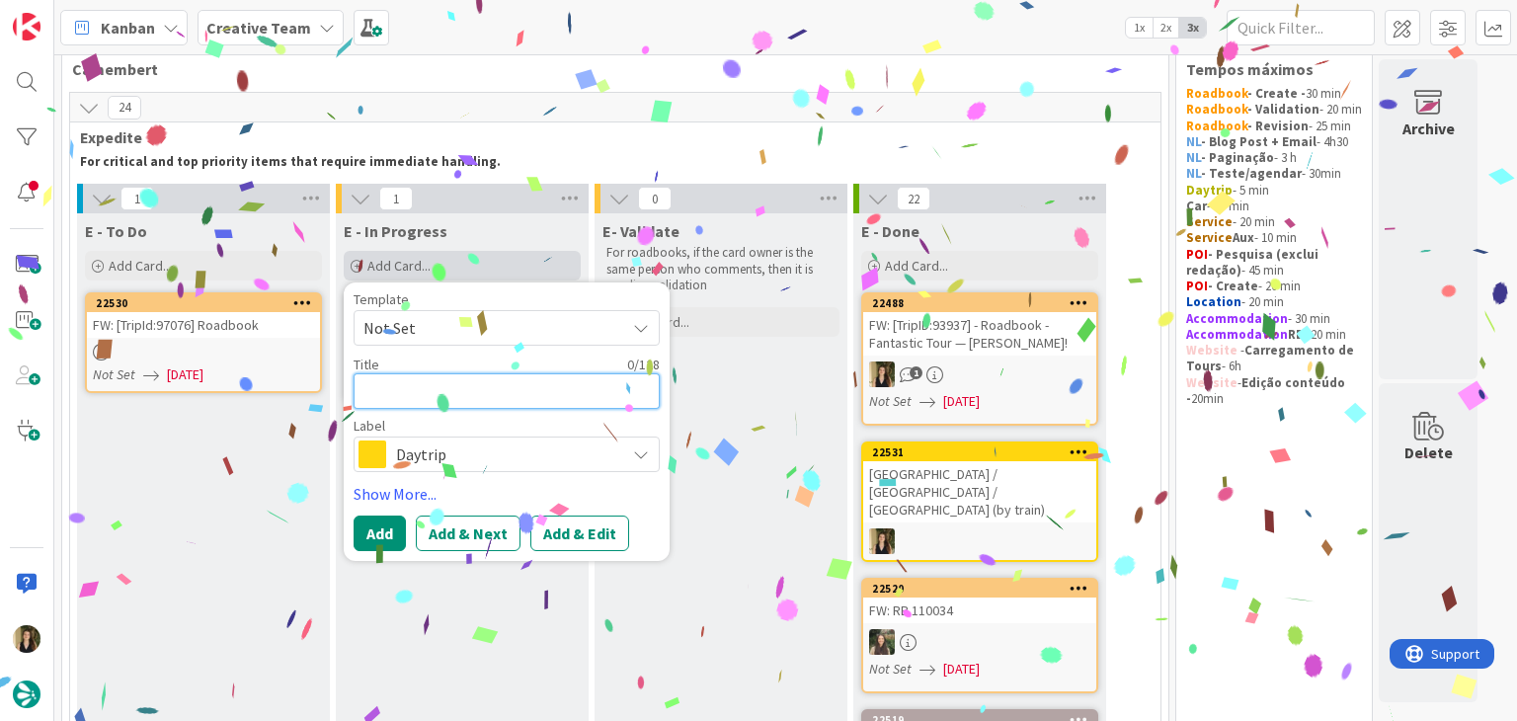
paste textarea "FW: [TripID:93937] - Roadbook - Fantastic Tour — [PERSON_NAME]!"
type textarea "FW: [TripID:93937] - Roadbook - Fantastic Tour — [PERSON_NAME]!"
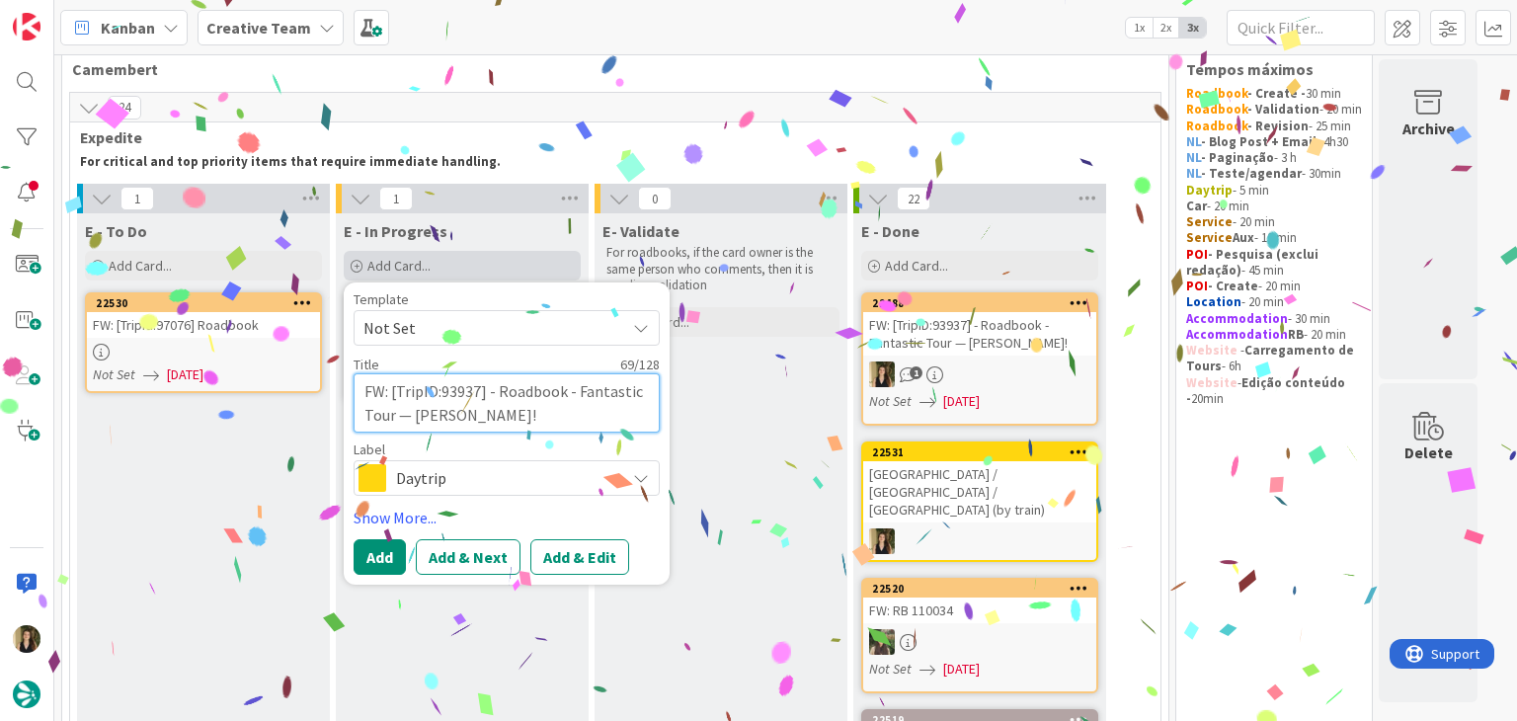
type textarea "x"
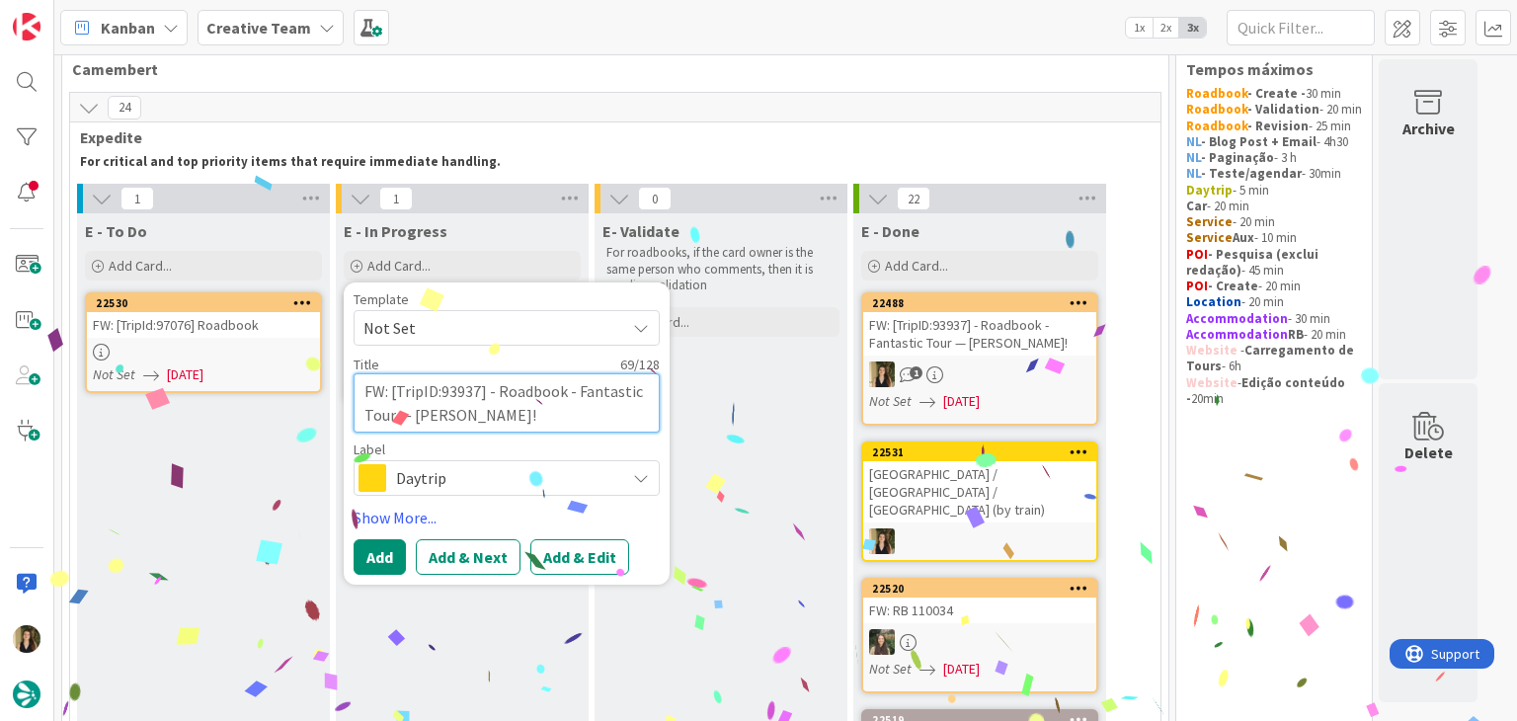
type textarea "FW: [TripID:93937] - Roadbook - Fantastic Tour — [PERSON_NAME]!"
click at [496, 489] on span "Daytrip" at bounding box center [505, 478] width 219 height 28
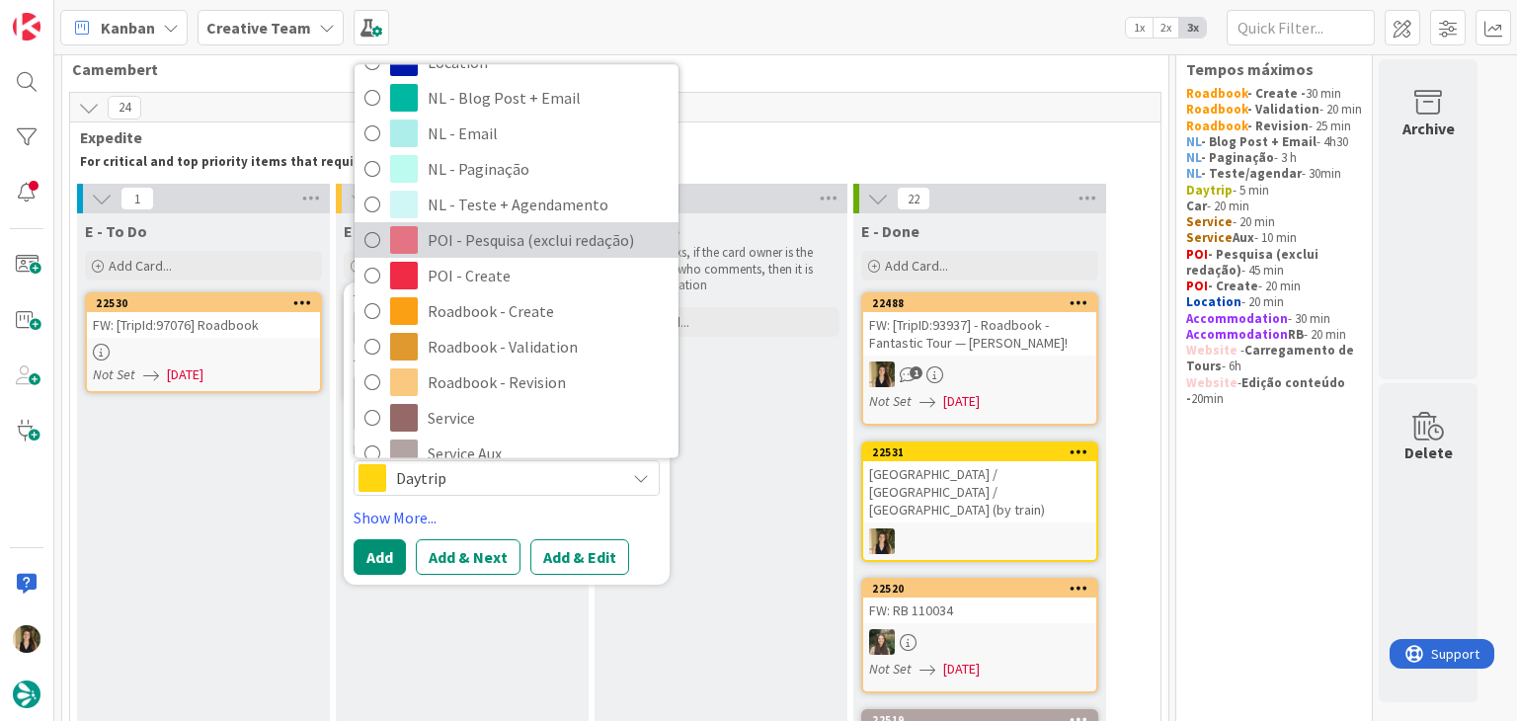
scroll to position [198, 0]
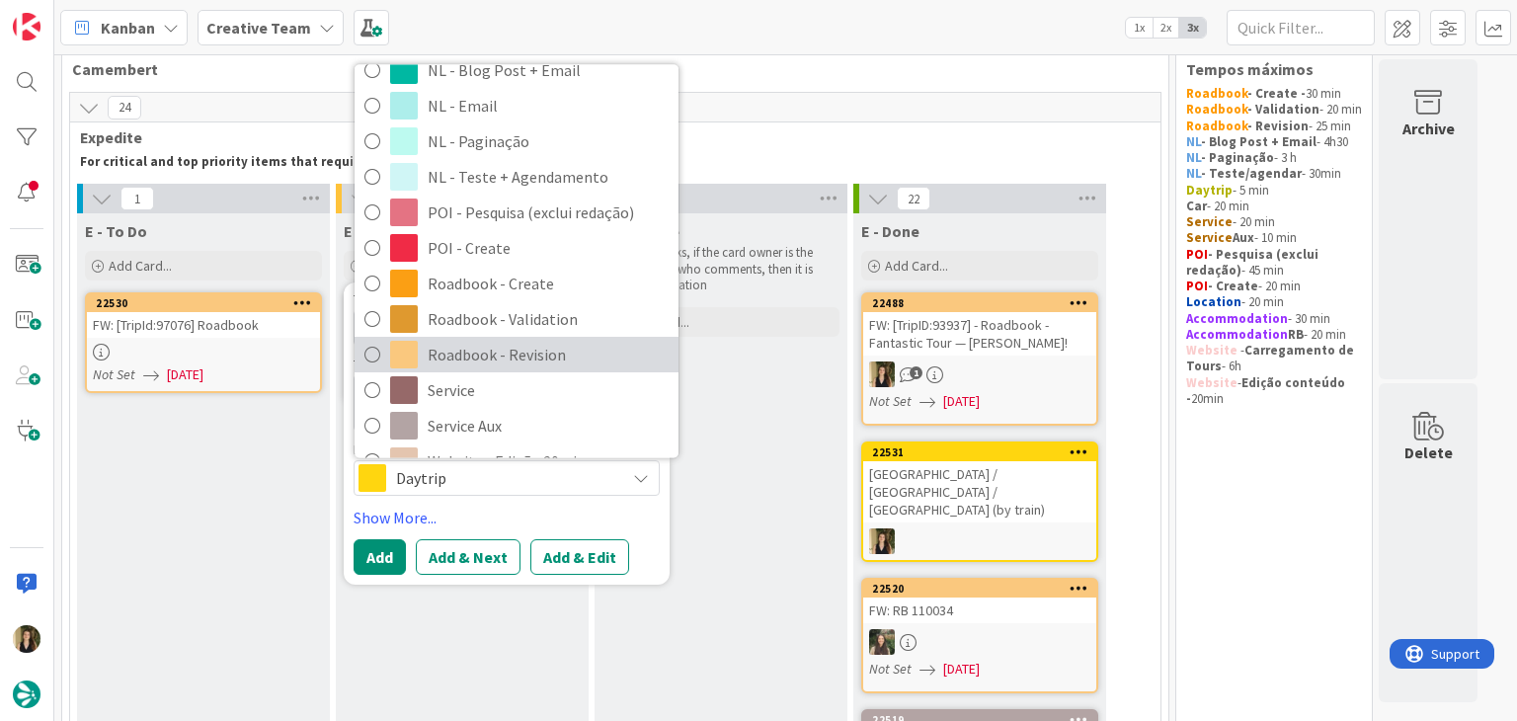
click at [549, 345] on span "Roadbook - Revision" at bounding box center [548, 355] width 241 height 30
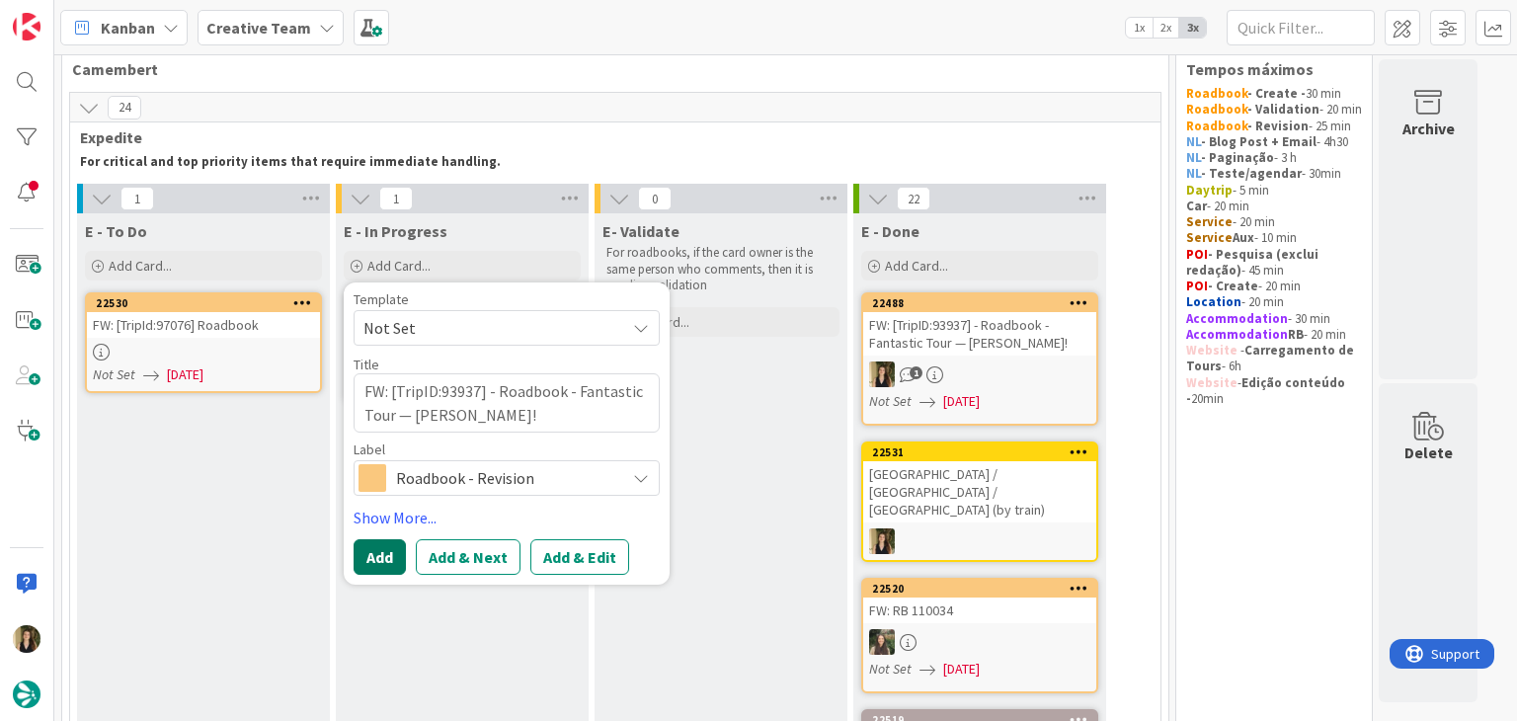
click at [386, 549] on button "Add" at bounding box center [380, 557] width 52 height 36
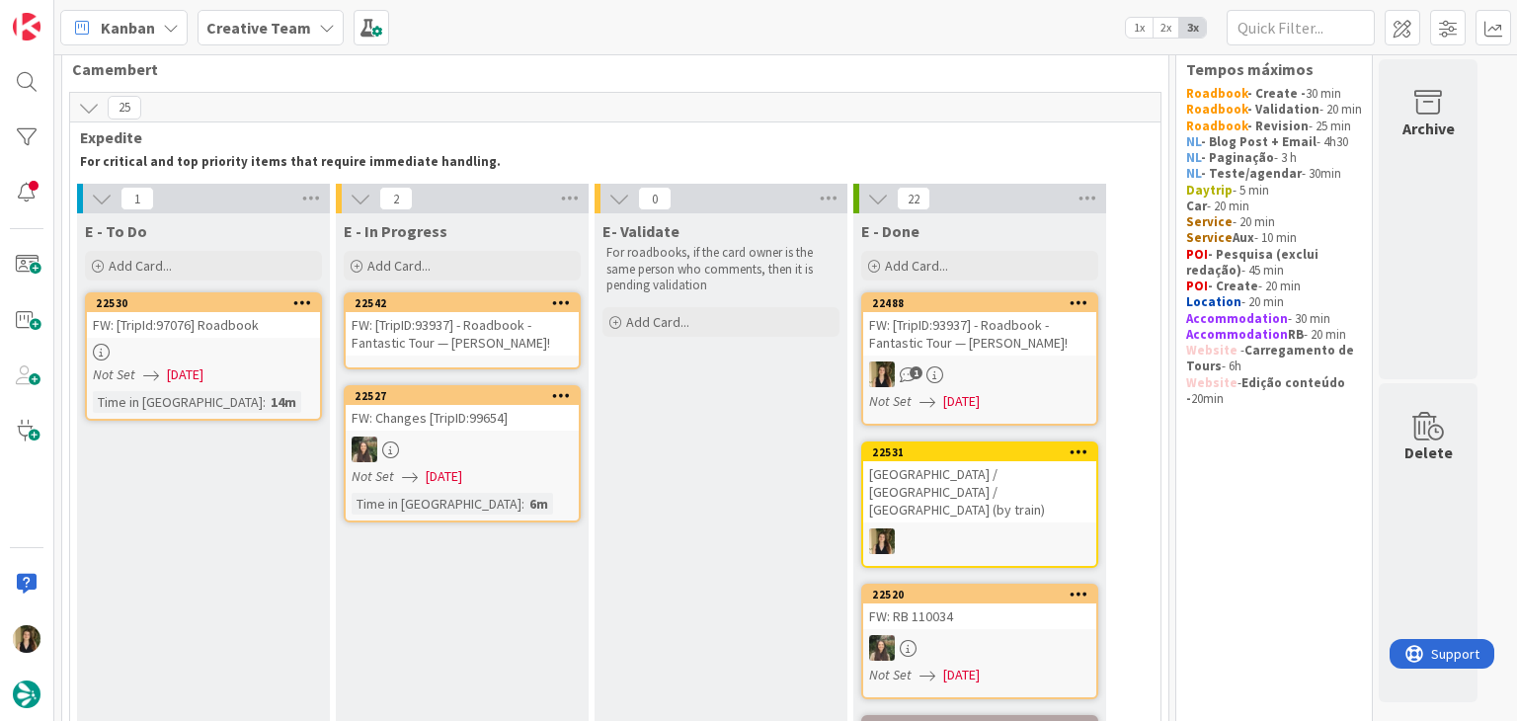
click at [520, 341] on div "FW: [TripID:93937] - Roadbook - Fantastic Tour — [PERSON_NAME]!" at bounding box center [462, 333] width 233 height 43
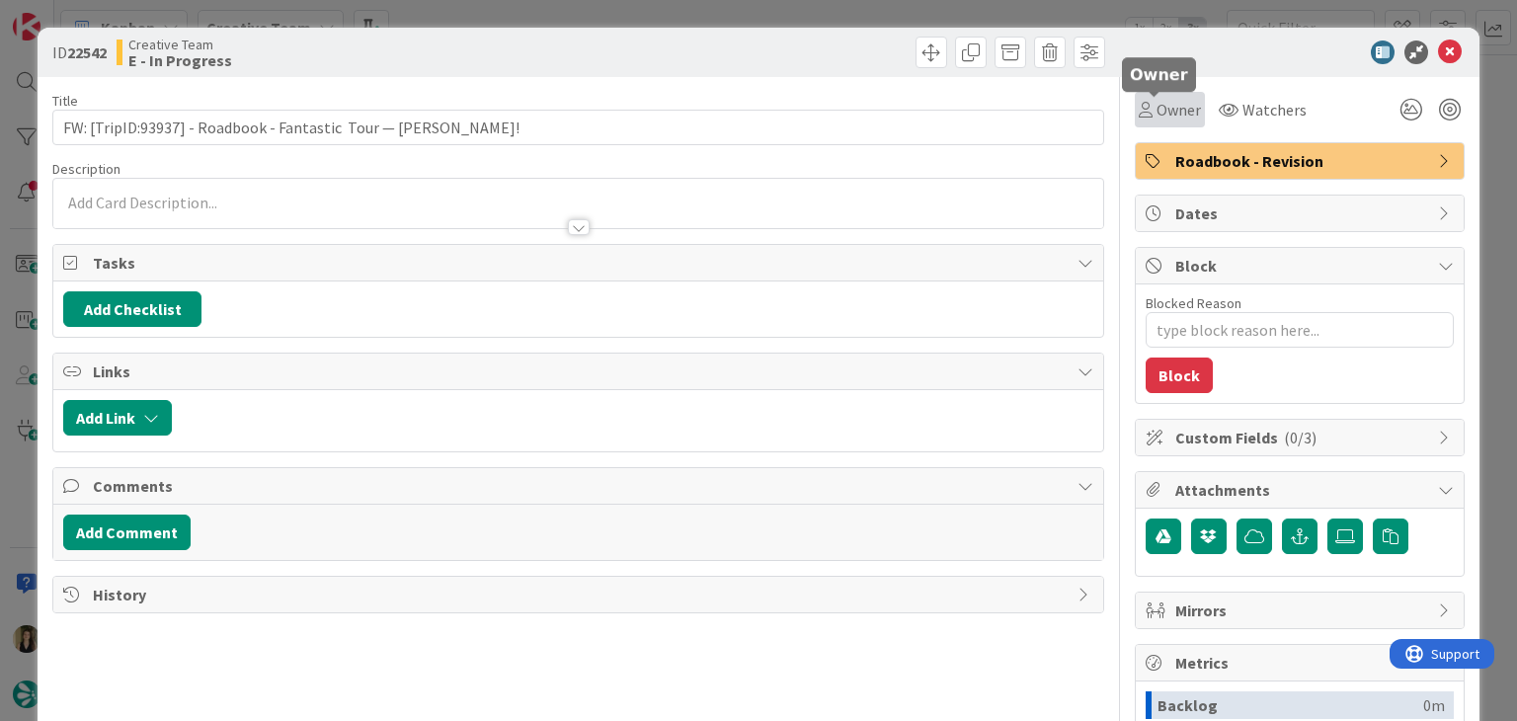
click at [1158, 104] on span "Owner" at bounding box center [1178, 110] width 44 height 24
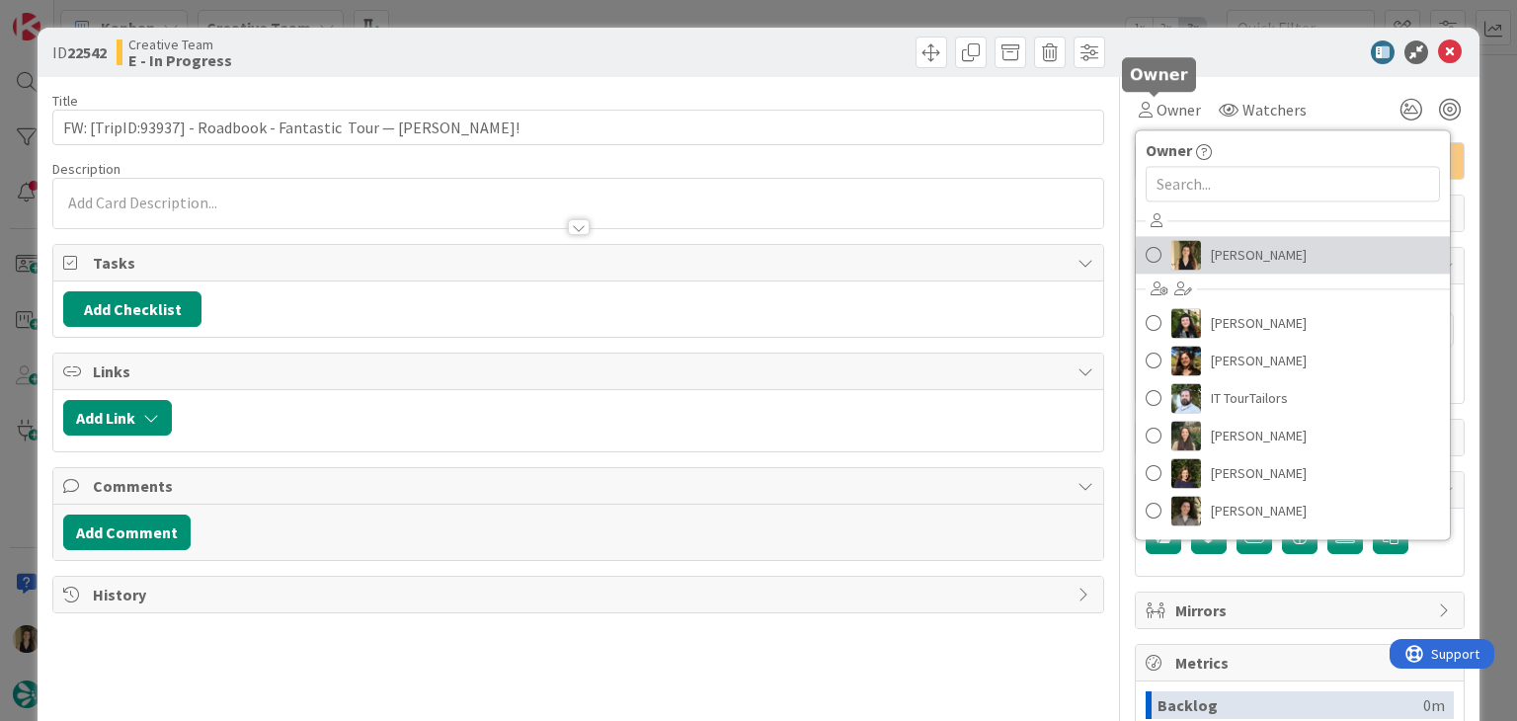
click at [1185, 253] on img at bounding box center [1186, 255] width 30 height 30
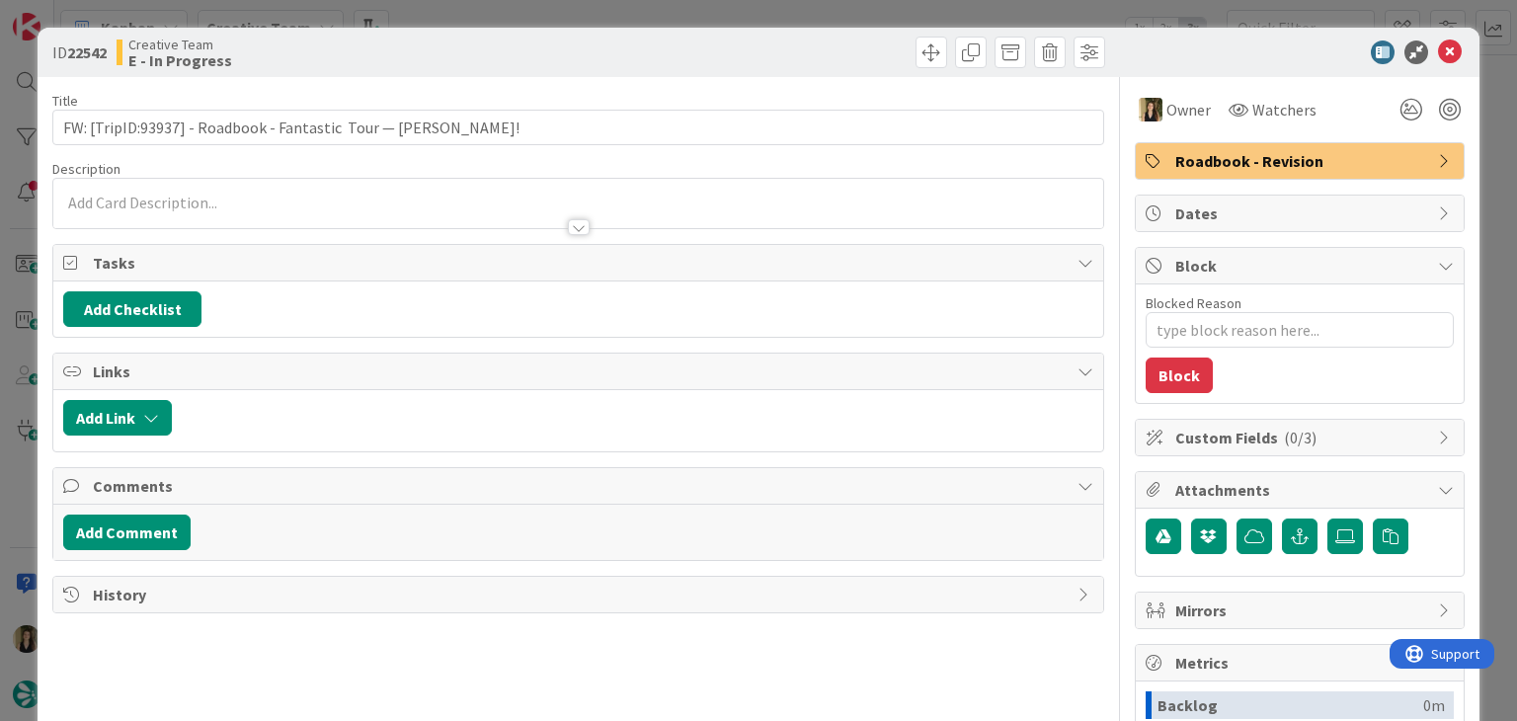
click at [818, 52] on div at bounding box center [844, 53] width 521 height 32
click at [802, 12] on div "ID 22542 Creative Team E - In Progress Title 69 / 128 FW: [TripID:93937] - Road…" at bounding box center [758, 360] width 1517 height 721
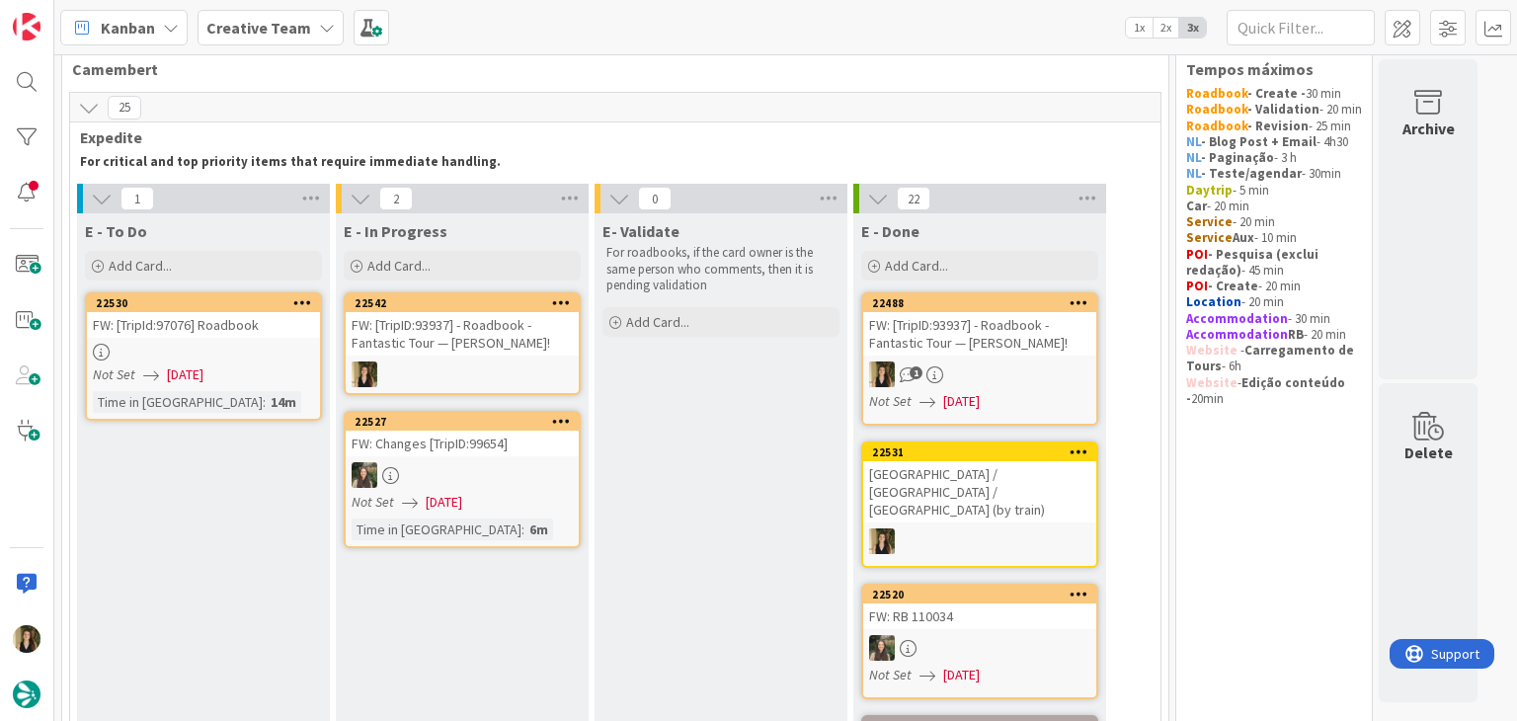
click at [491, 339] on div "FW: [TripID:93937] - Roadbook - Fantastic Tour — [PERSON_NAME]!" at bounding box center [462, 333] width 233 height 43
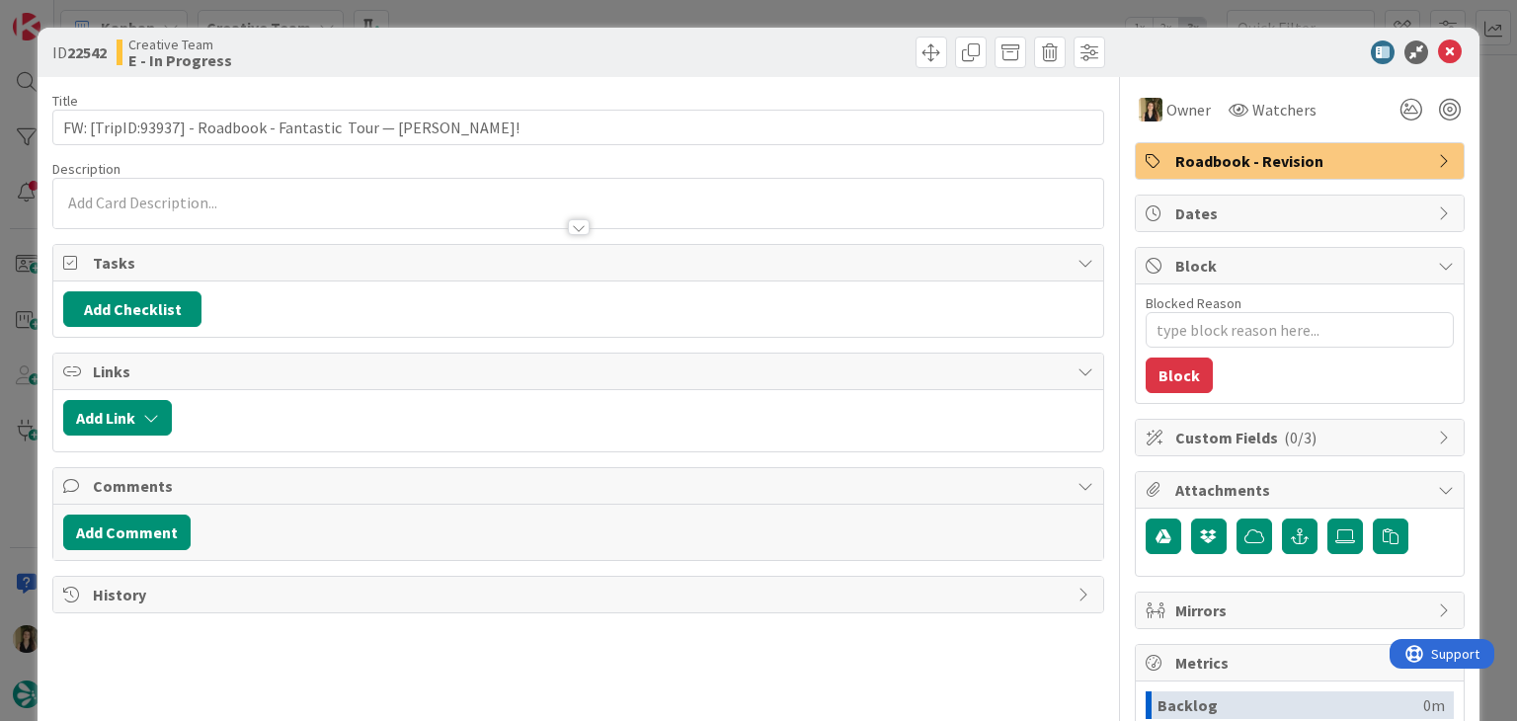
type textarea "x"
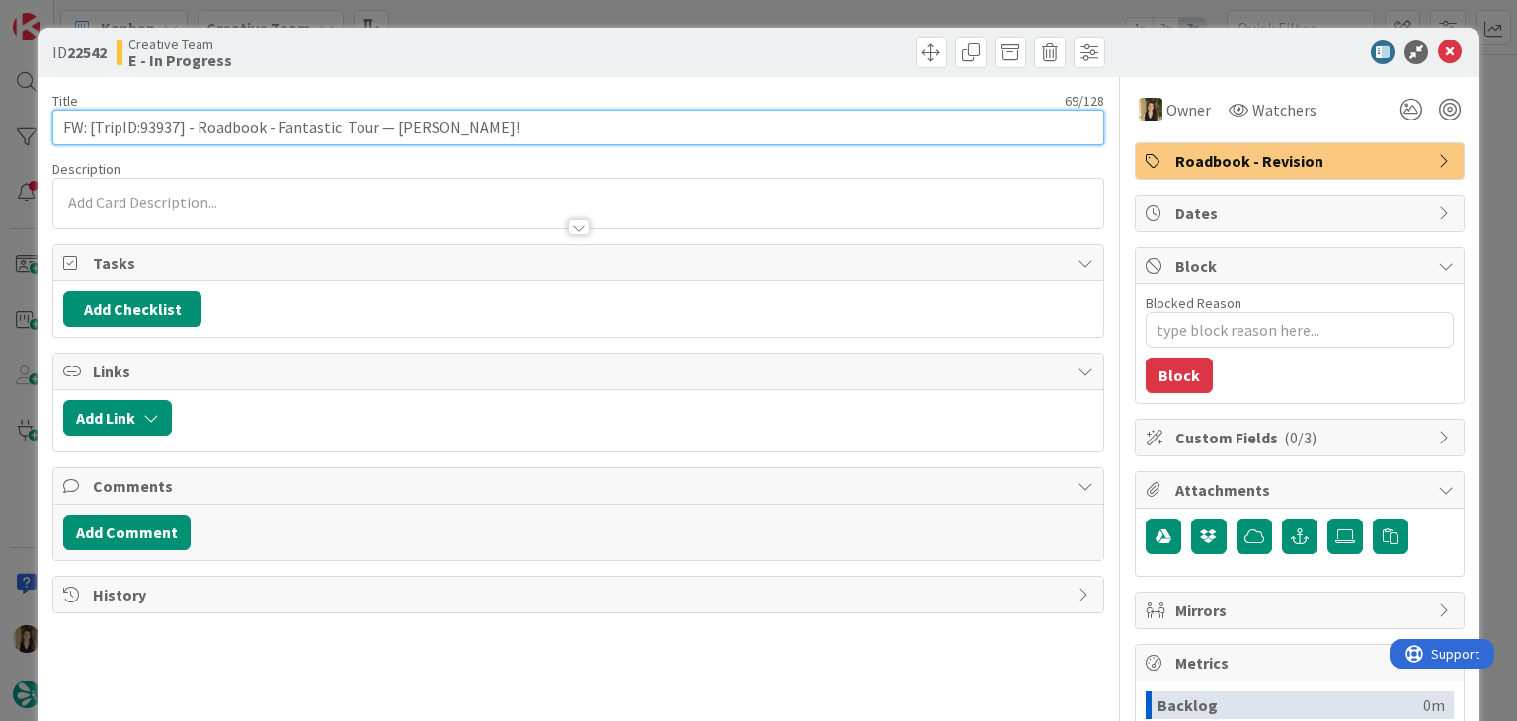
click at [654, 125] on input "FW: [TripID:93937] - Roadbook - Fantastic Tour — [PERSON_NAME]!" at bounding box center [577, 128] width 1051 height 36
type input "FW: [TripID:93937] - Roadbook - Fantastic Tour — [PERSON_NAME]! continuação"
type textarea "x"
type input "FW: [TripID:93937] - Roadbook - Fantastic Tour — [PERSON_NAME]! continuação"
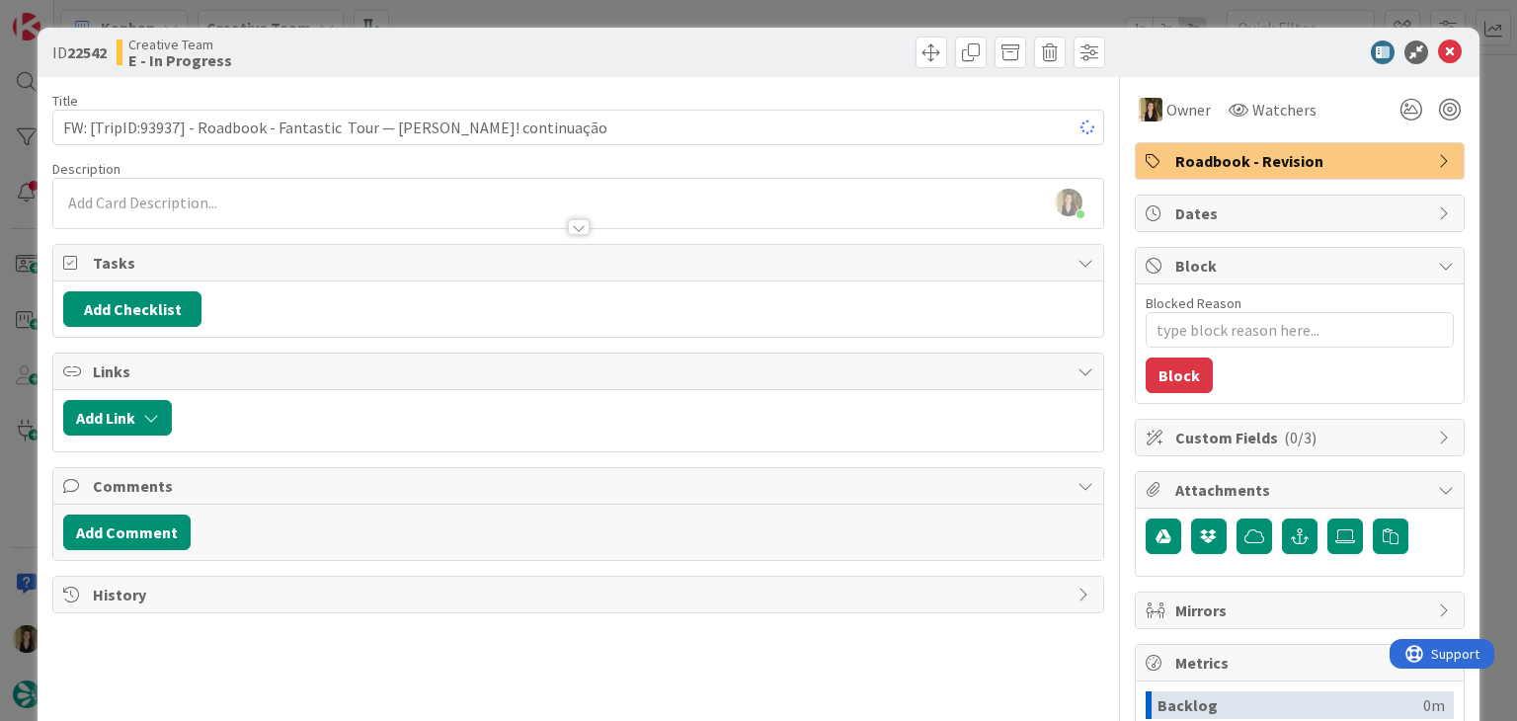
drag, startPoint x: 823, startPoint y: 51, endPoint x: 835, endPoint y: 13, distance: 40.6
click at [822, 51] on div at bounding box center [844, 53] width 521 height 32
click at [835, 9] on div "ID 22542 Creative Team E - In Progress Title 81 / 128 FW: [TripID:93937] - Road…" at bounding box center [758, 360] width 1517 height 721
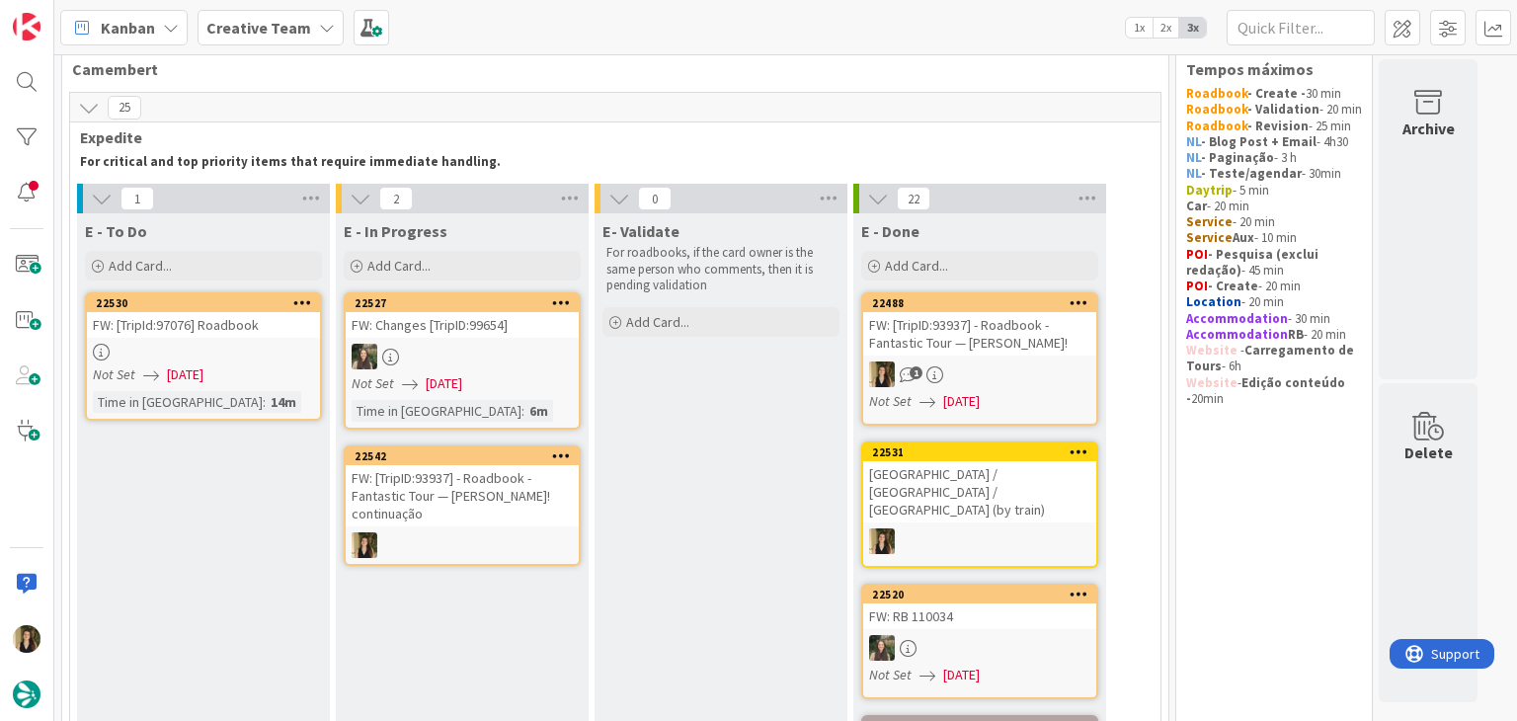
click at [453, 486] on div "FW: [TripID:93937] - Roadbook - Fantastic Tour — [PERSON_NAME]! continuação" at bounding box center [462, 495] width 233 height 61
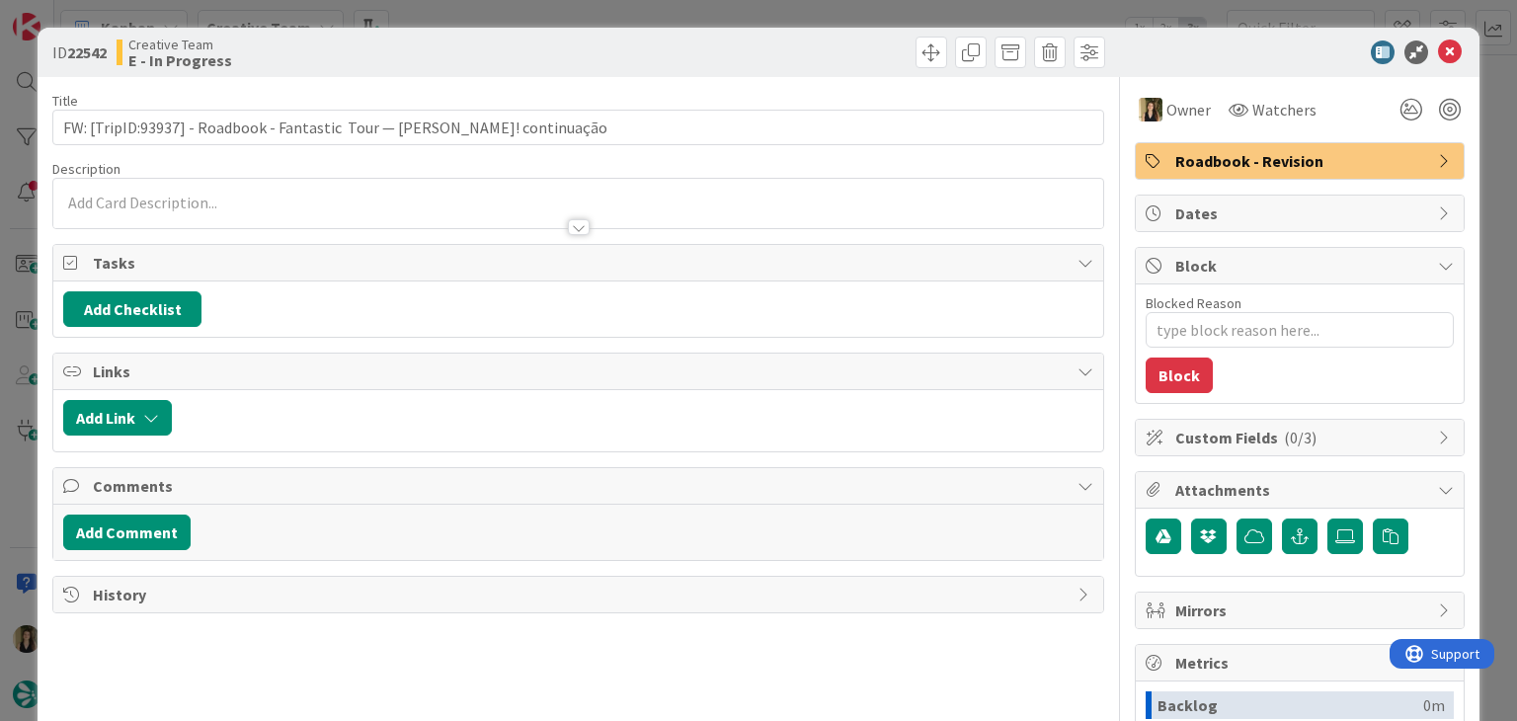
click at [796, 14] on div "ID 22542 Creative Team E - In Progress Title 81 / 128 FW: [TripID:93937] - Road…" at bounding box center [758, 360] width 1517 height 721
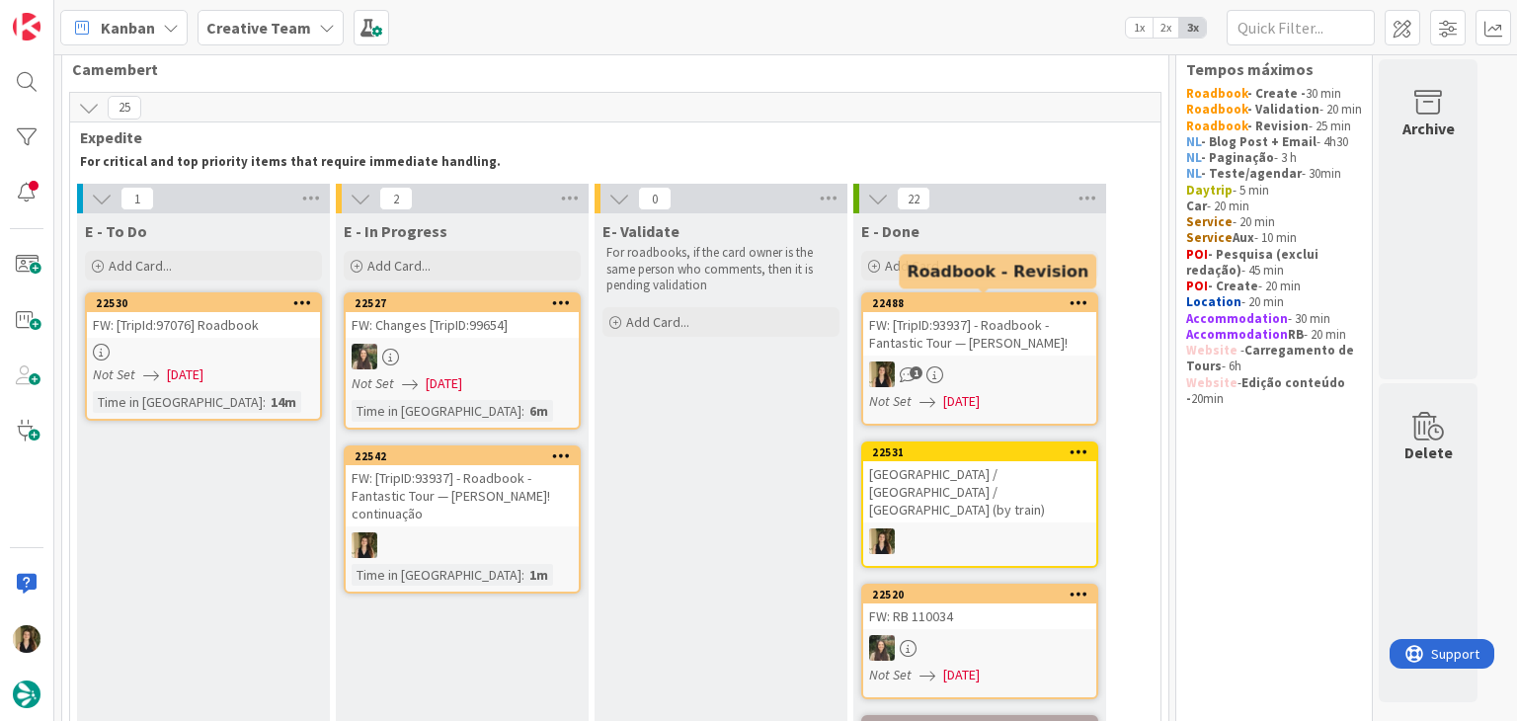
click at [974, 382] on div "1" at bounding box center [979, 374] width 233 height 26
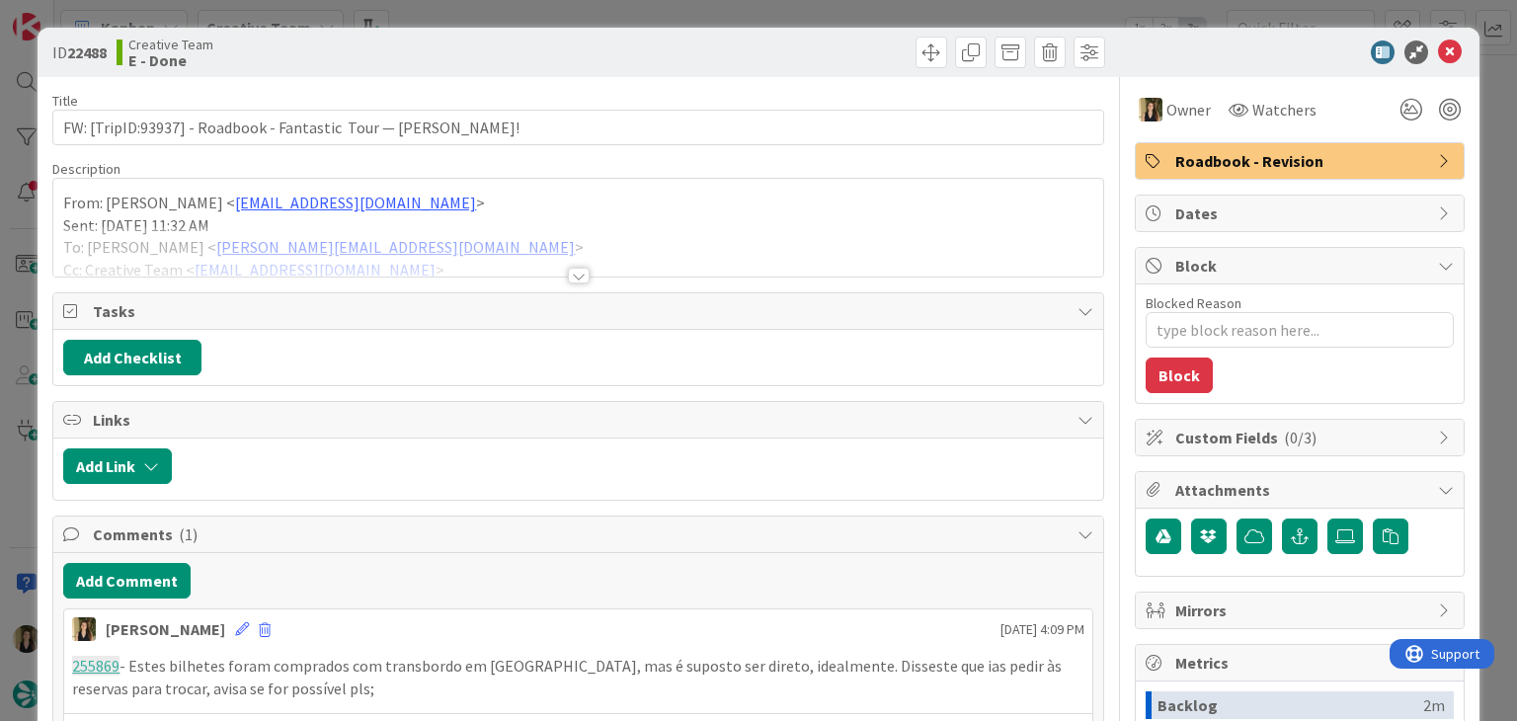
click at [574, 279] on div at bounding box center [579, 276] width 22 height 16
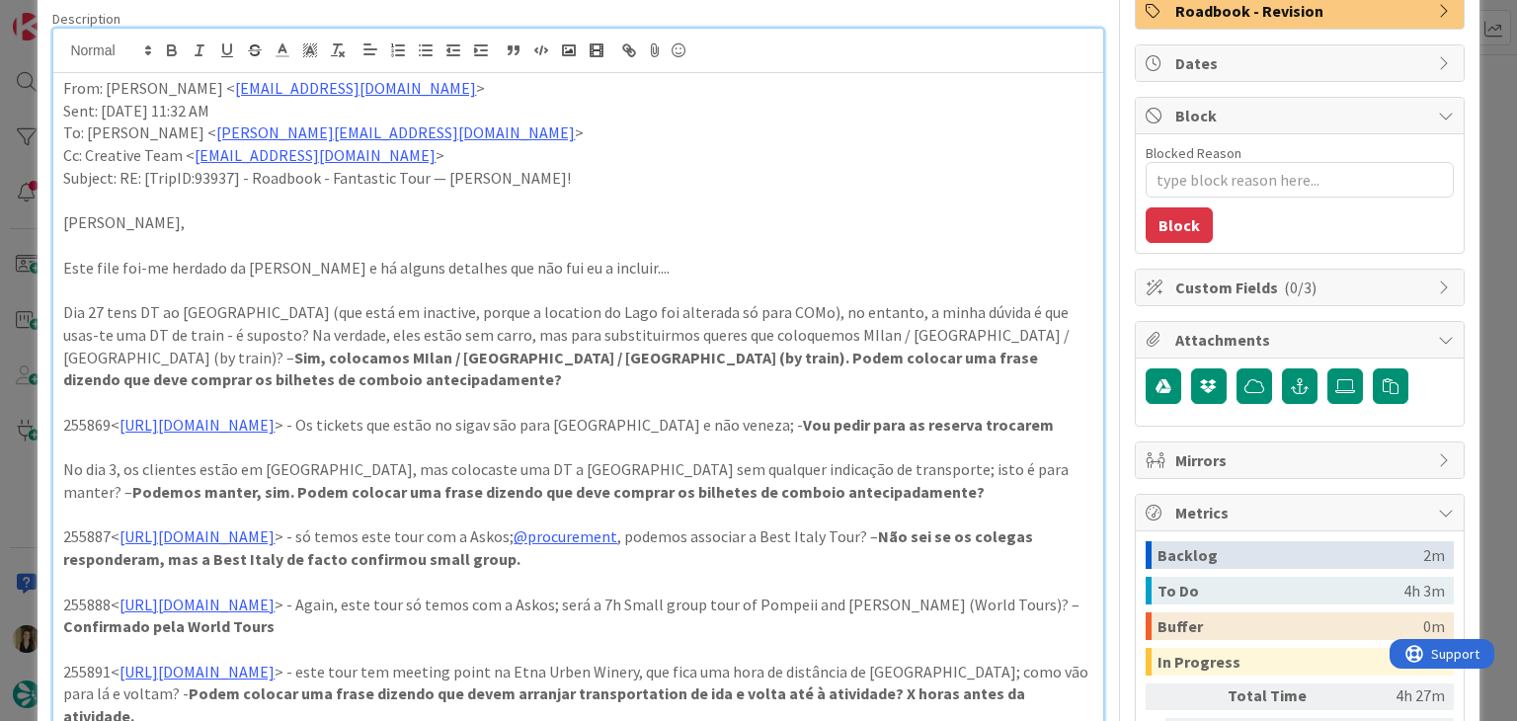
scroll to position [494, 0]
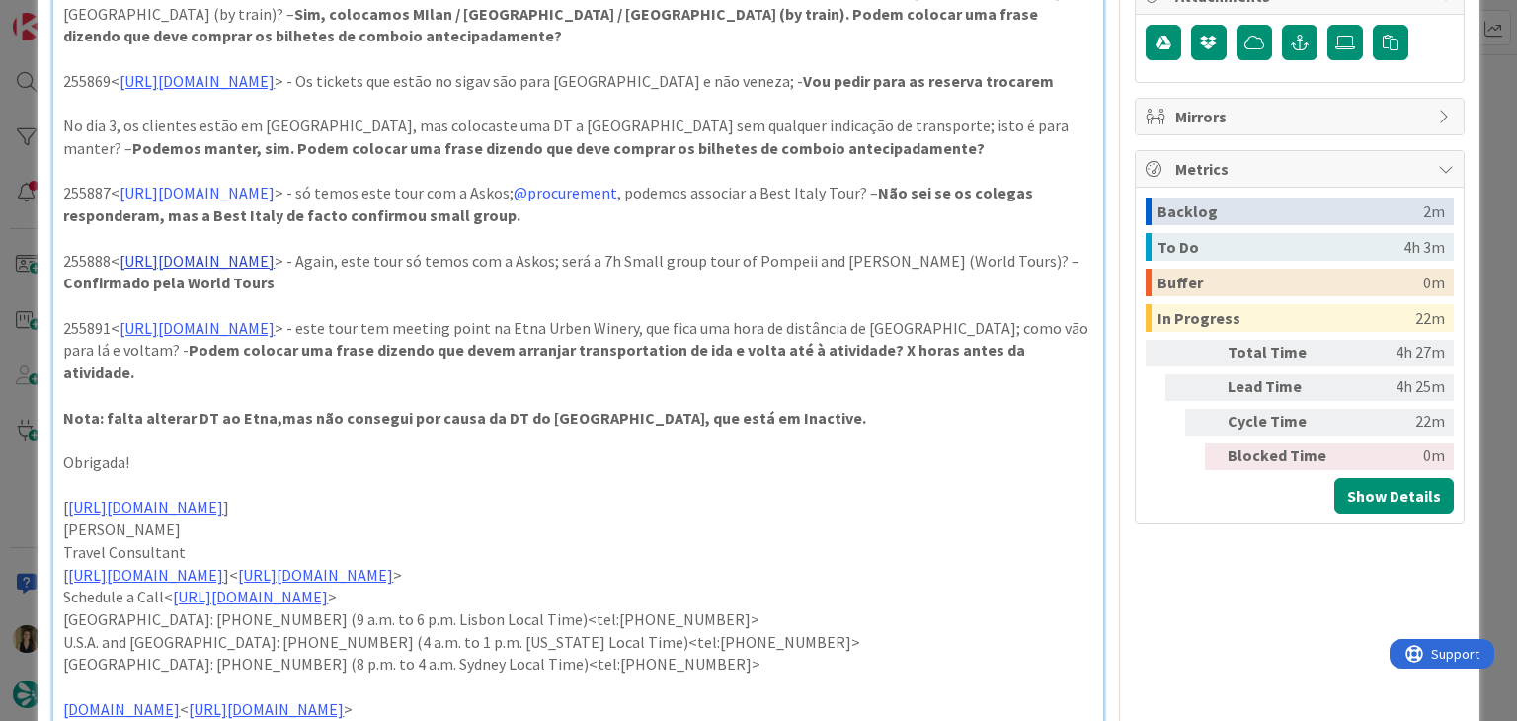
click at [275, 260] on link "https://appweb.tourtailors.com/sigav/#Voucher/view/263575" at bounding box center [196, 261] width 155 height 20
click at [337, 300] on link "https://appweb.tourtailors.com/sigav/#Voucher/view/263575" at bounding box center [268, 298] width 135 height 26
click at [729, 273] on p "255888< https://appweb.tourtailors.com/sigav/#Voucher/view/263575 > - Again, es…" at bounding box center [577, 272] width 1029 height 44
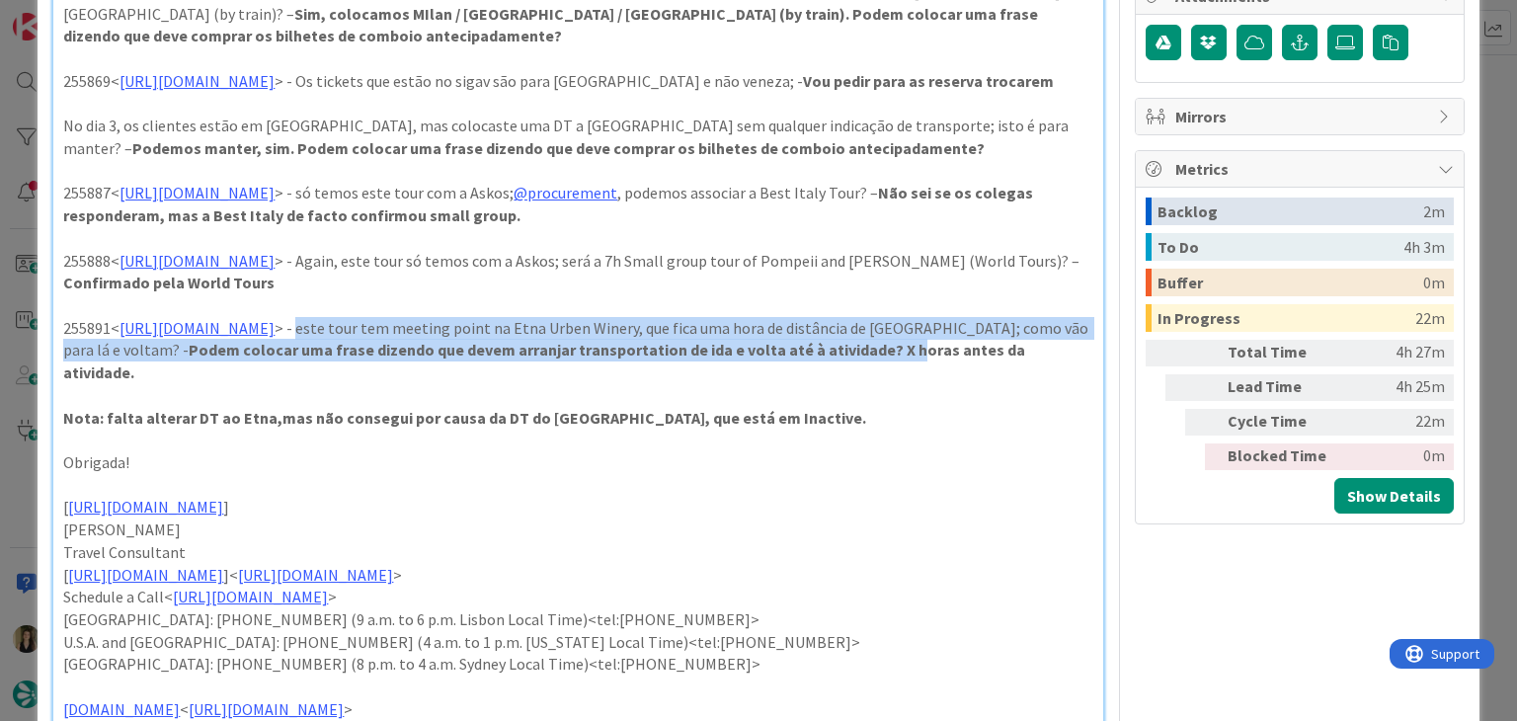
drag, startPoint x: 539, startPoint y: 323, endPoint x: 1078, endPoint y: 342, distance: 539.5
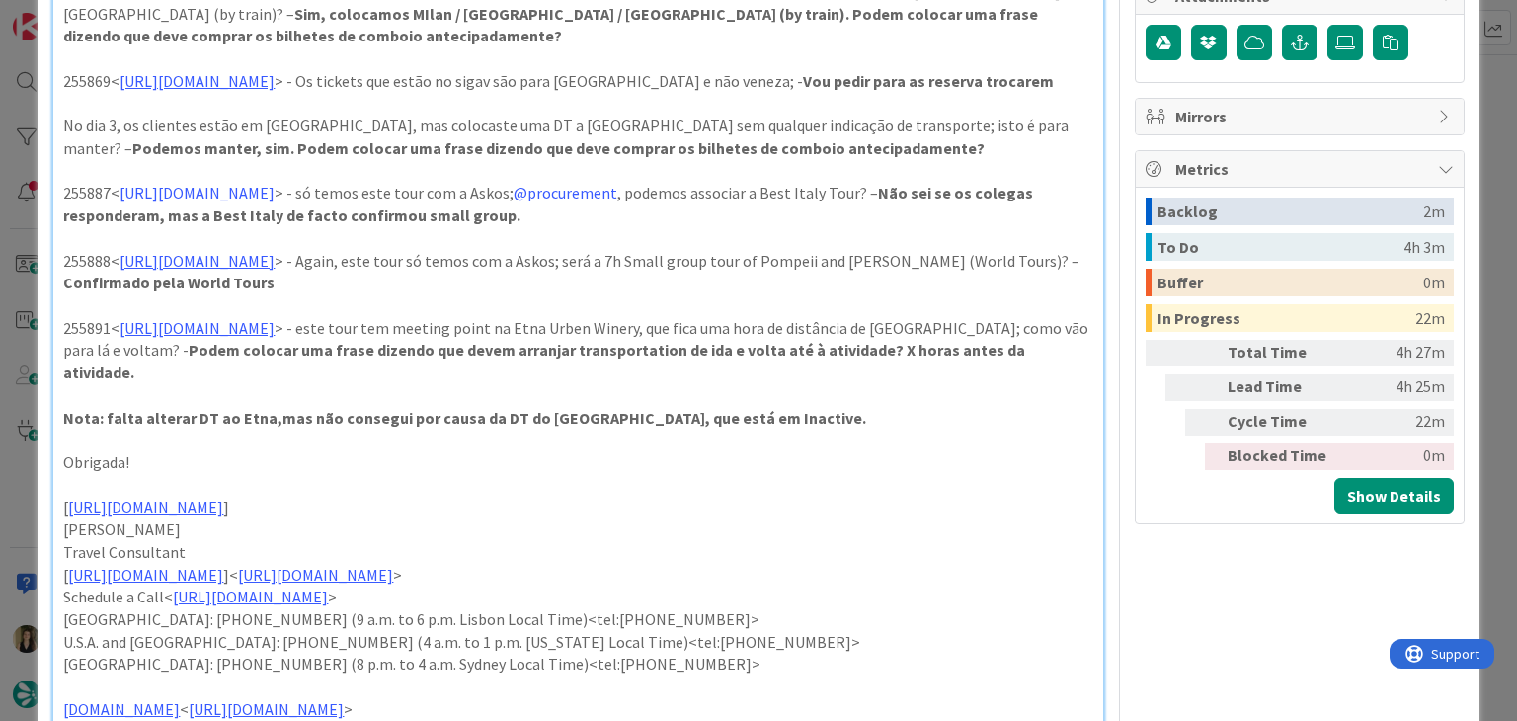
click at [383, 372] on p "255891< https://appweb.tourtailors.com/sigav/#Voucher/view/263578 > - este tour…" at bounding box center [577, 350] width 1029 height 67
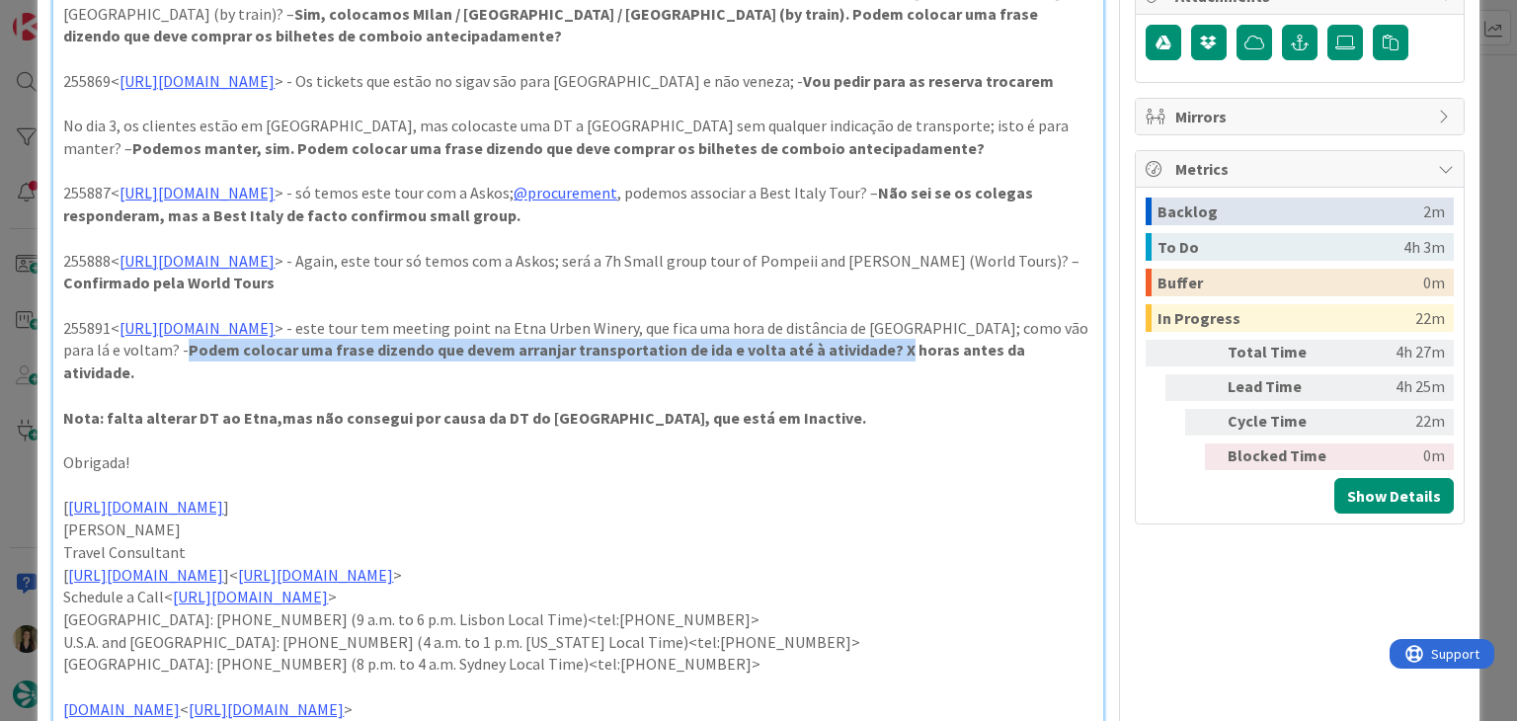
drag, startPoint x: 340, startPoint y: 350, endPoint x: 976, endPoint y: 356, distance: 636.0
click at [1028, 351] on strong "Podem colocar uma frase dizendo que devem arranjar transportation de ida e volt…" at bounding box center [545, 361] width 965 height 42
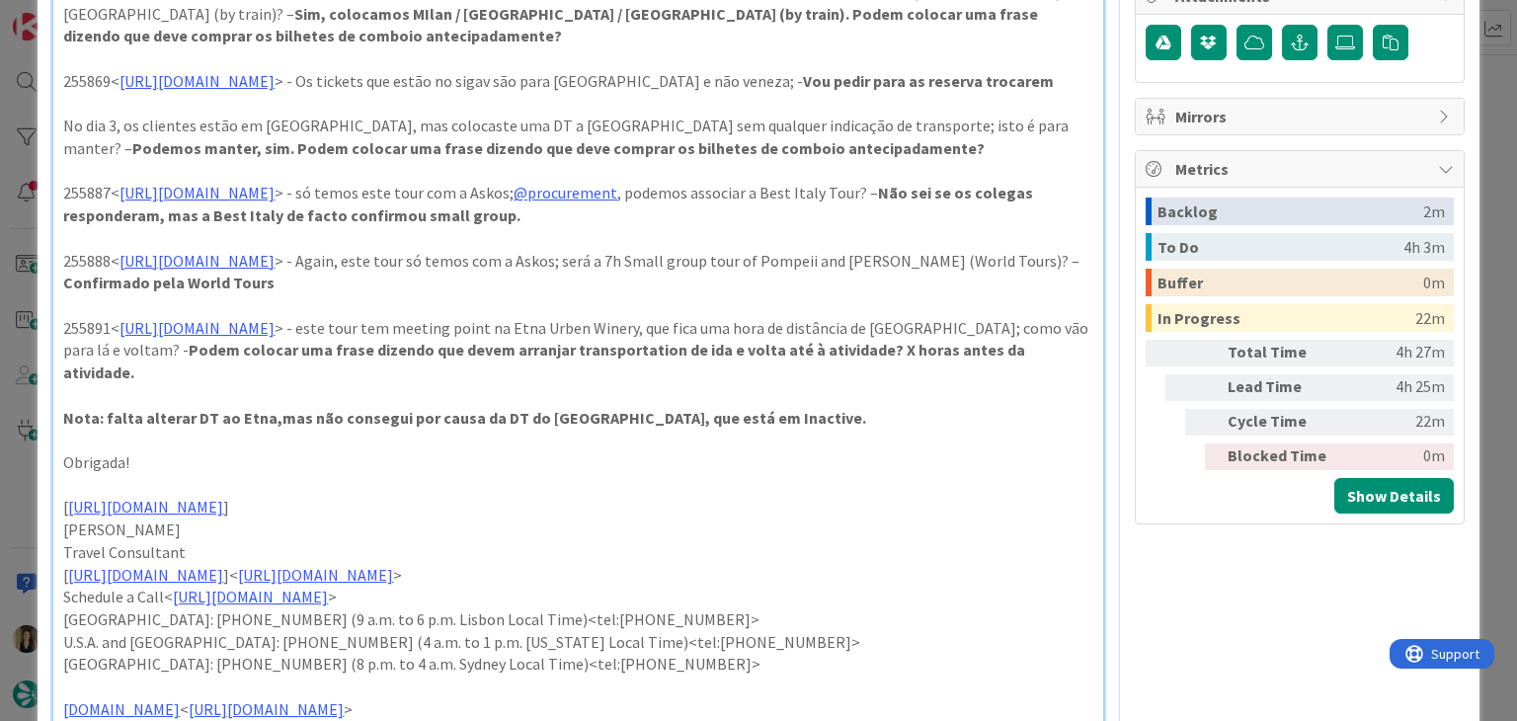
click at [284, 376] on p "255891< https://appweb.tourtailors.com/sigav/#Voucher/view/263578 > - este tour…" at bounding box center [577, 350] width 1029 height 67
drag, startPoint x: 748, startPoint y: 321, endPoint x: 866, endPoint y: 332, distance: 119.0
click at [865, 332] on p "255891< https://appweb.tourtailors.com/sigav/#Voucher/view/263578 > - este tour…" at bounding box center [577, 350] width 1029 height 67
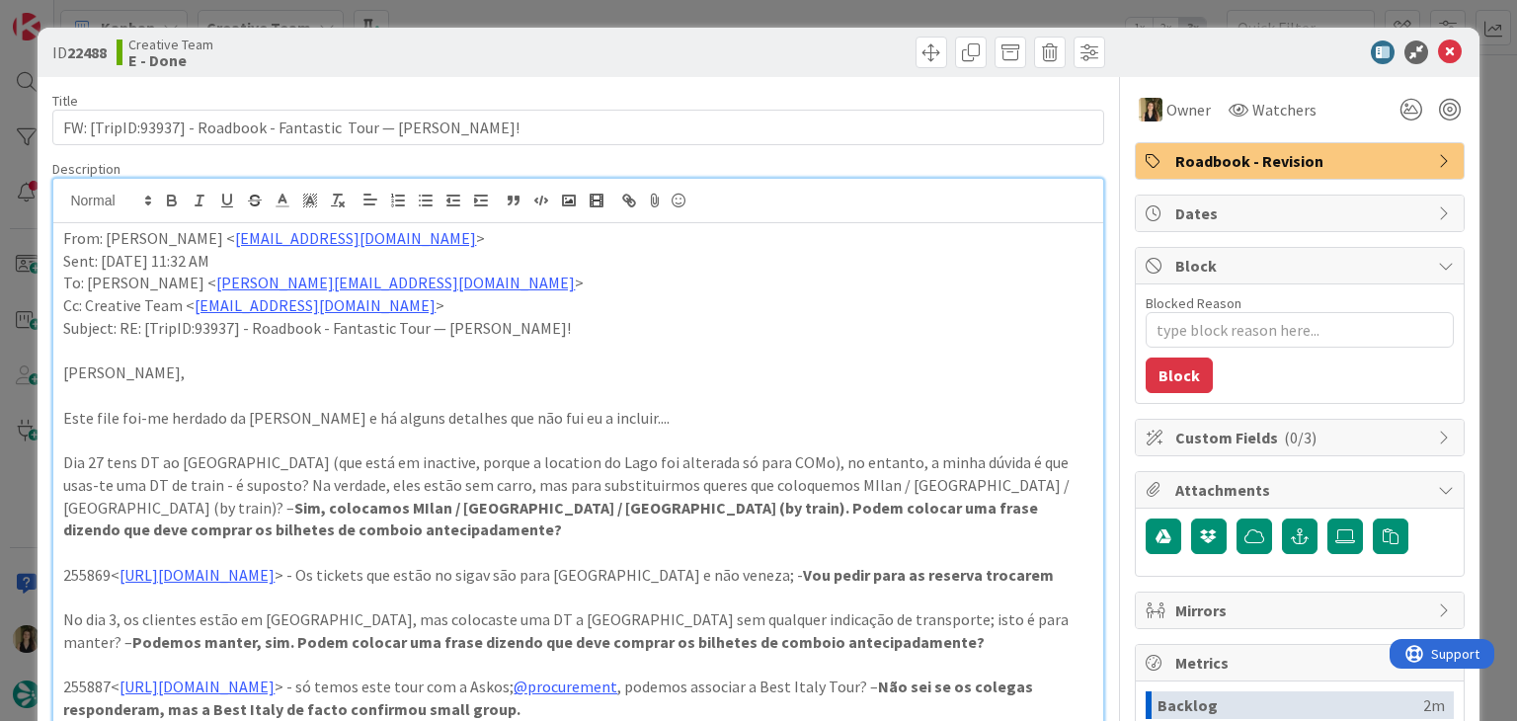
click at [688, 53] on div at bounding box center [844, 53] width 521 height 32
click at [686, 15] on div "ID 22488 Creative Team E - Done Title 69 / 128 FW: [TripID:93937] - Roadbook - …" at bounding box center [758, 360] width 1517 height 721
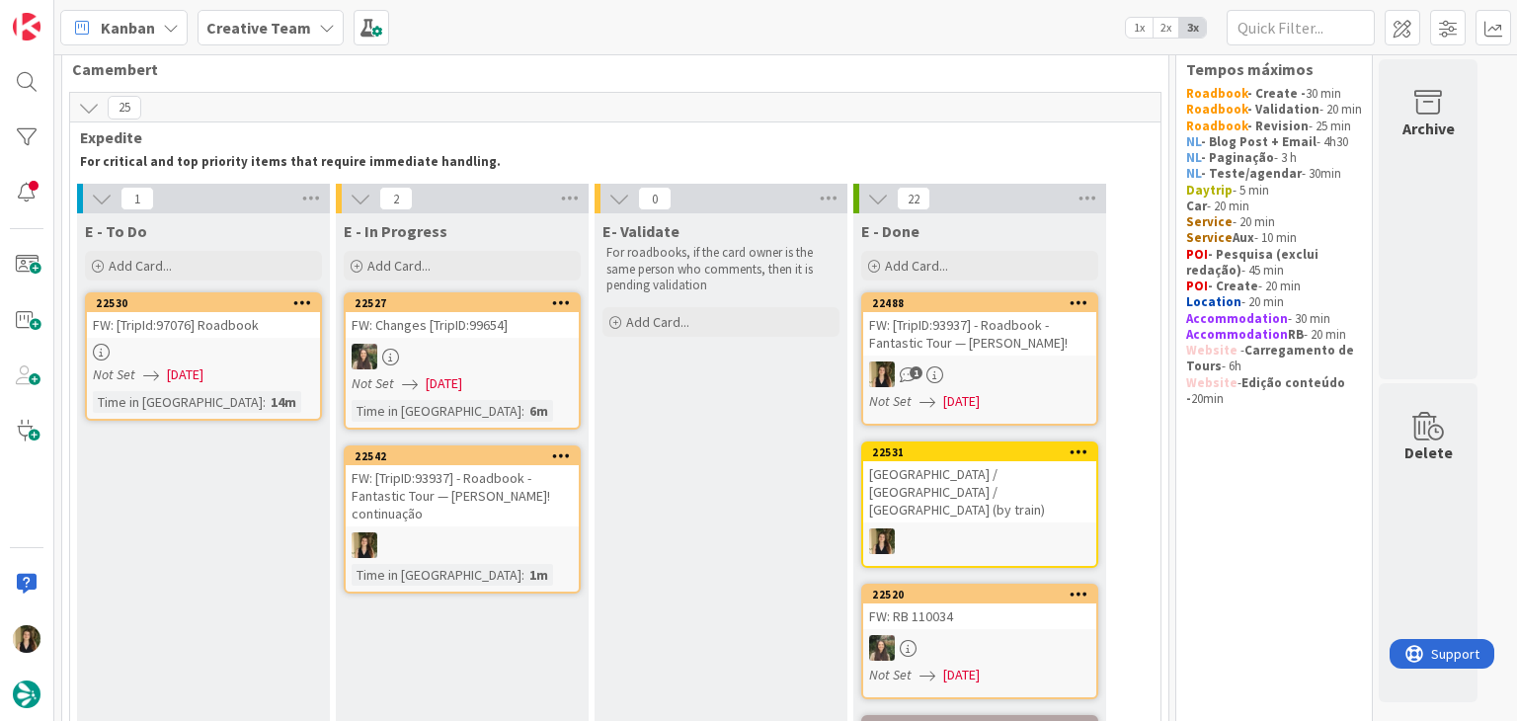
click at [516, 510] on div "FW: [TripID:93937] - Roadbook - Fantastic Tour — [PERSON_NAME]! continuação" at bounding box center [462, 495] width 233 height 61
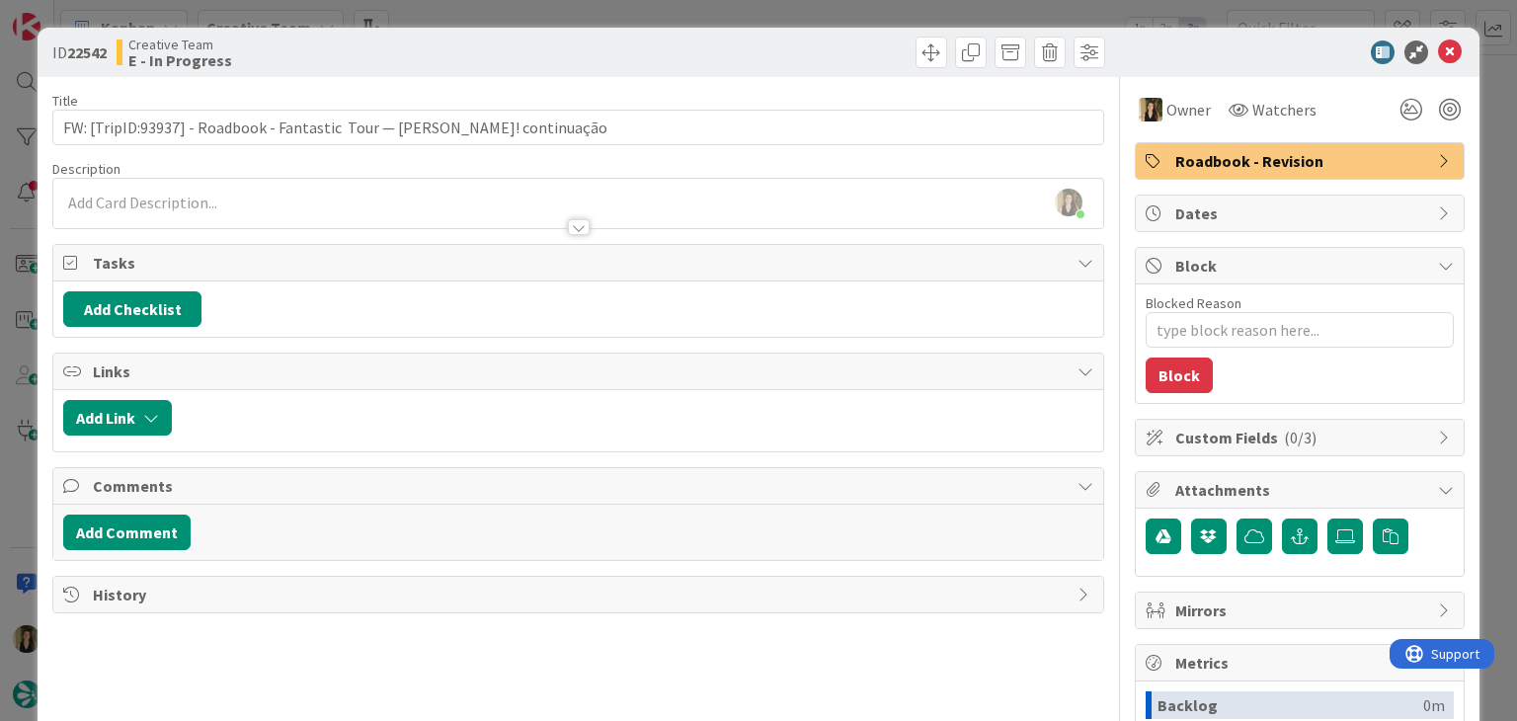
click at [542, 16] on div "ID 22542 Creative Team E - In Progress Title 81 / 128 FW: [TripID:93937] - Road…" at bounding box center [758, 360] width 1517 height 721
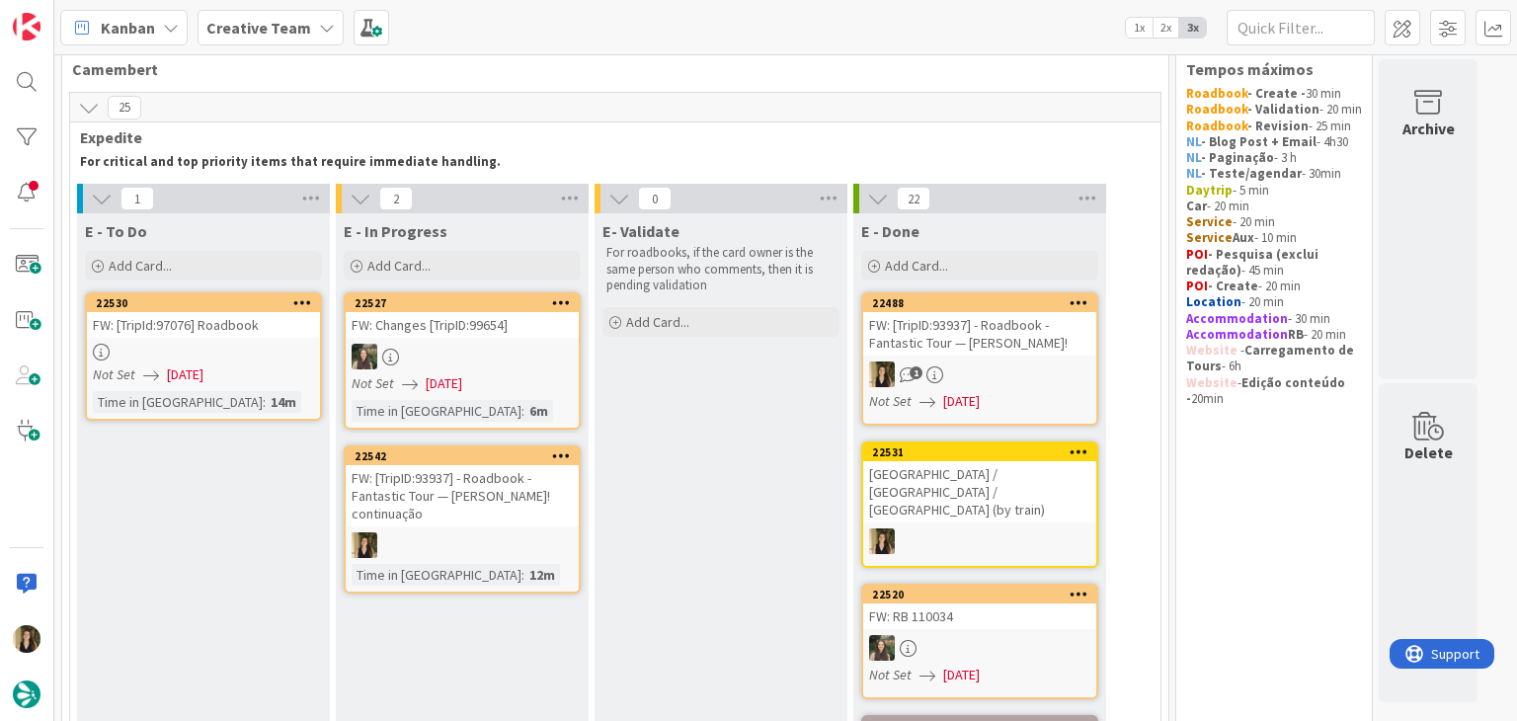
click at [978, 337] on div "FW: [TripID:93937] - Roadbook - Fantastic Tour — [PERSON_NAME]!" at bounding box center [979, 333] width 233 height 43
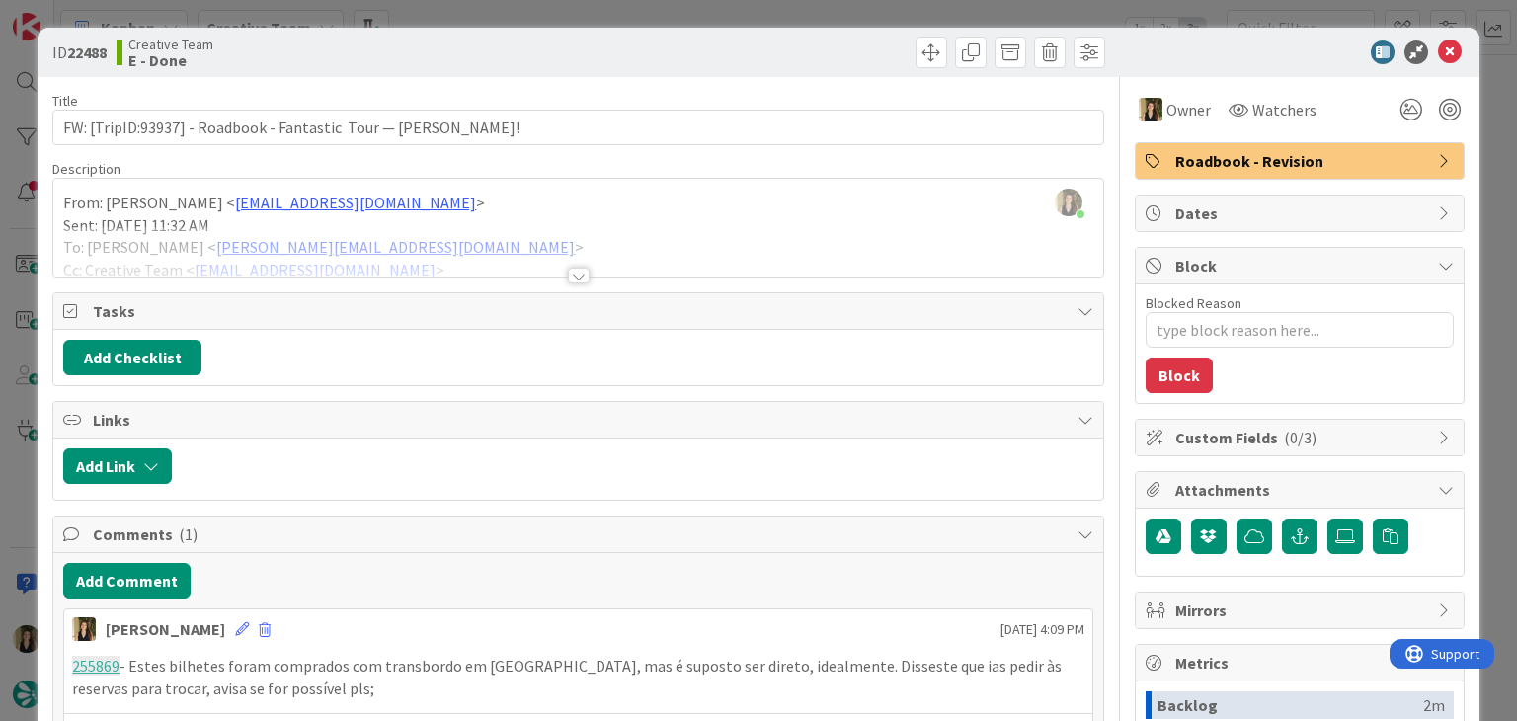
click at [574, 274] on div at bounding box center [579, 276] width 22 height 16
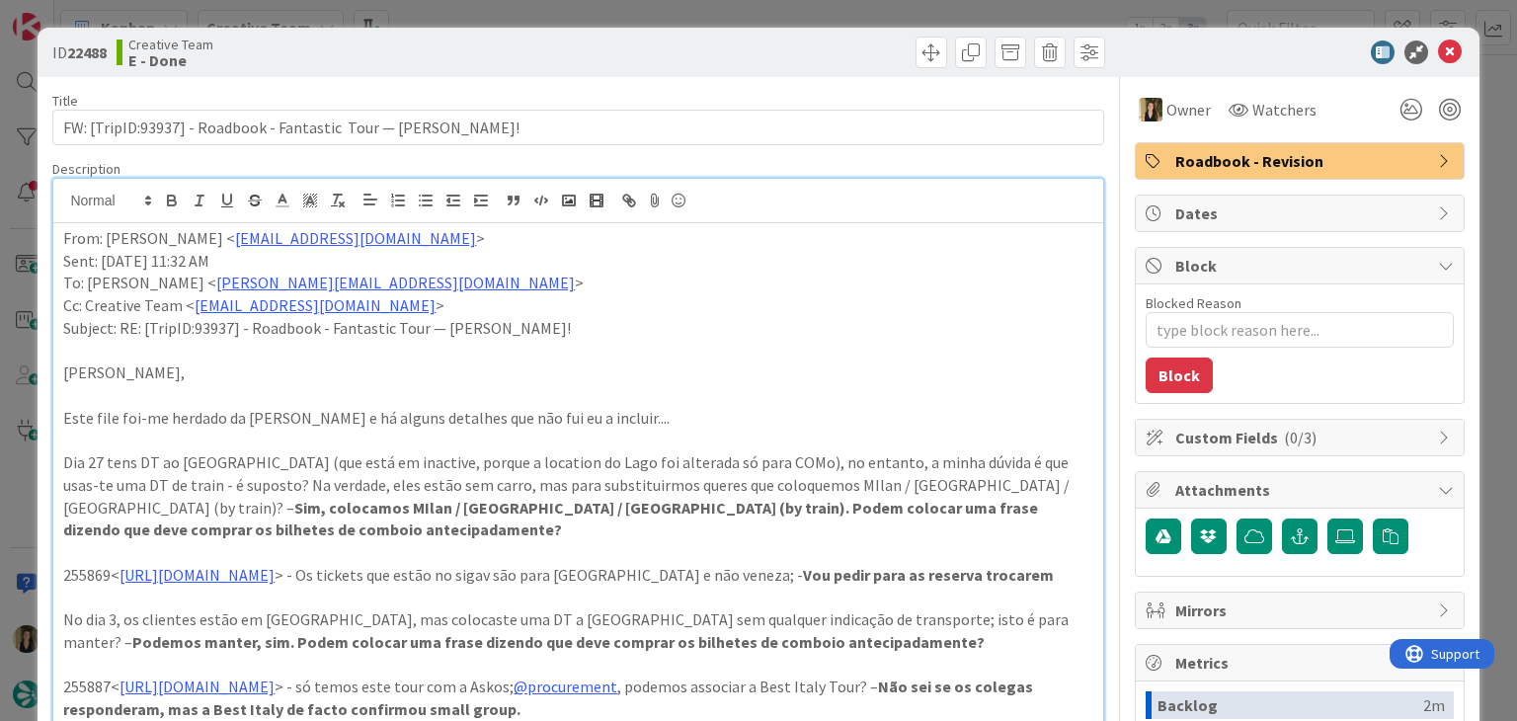
click at [466, 50] on div "Creative Team E - Done" at bounding box center [345, 53] width 457 height 32
click at [484, 12] on div "ID 22488 Creative Team E - Done Title 69 / 128 FW: [TripID:93937] - Roadbook - …" at bounding box center [758, 360] width 1517 height 721
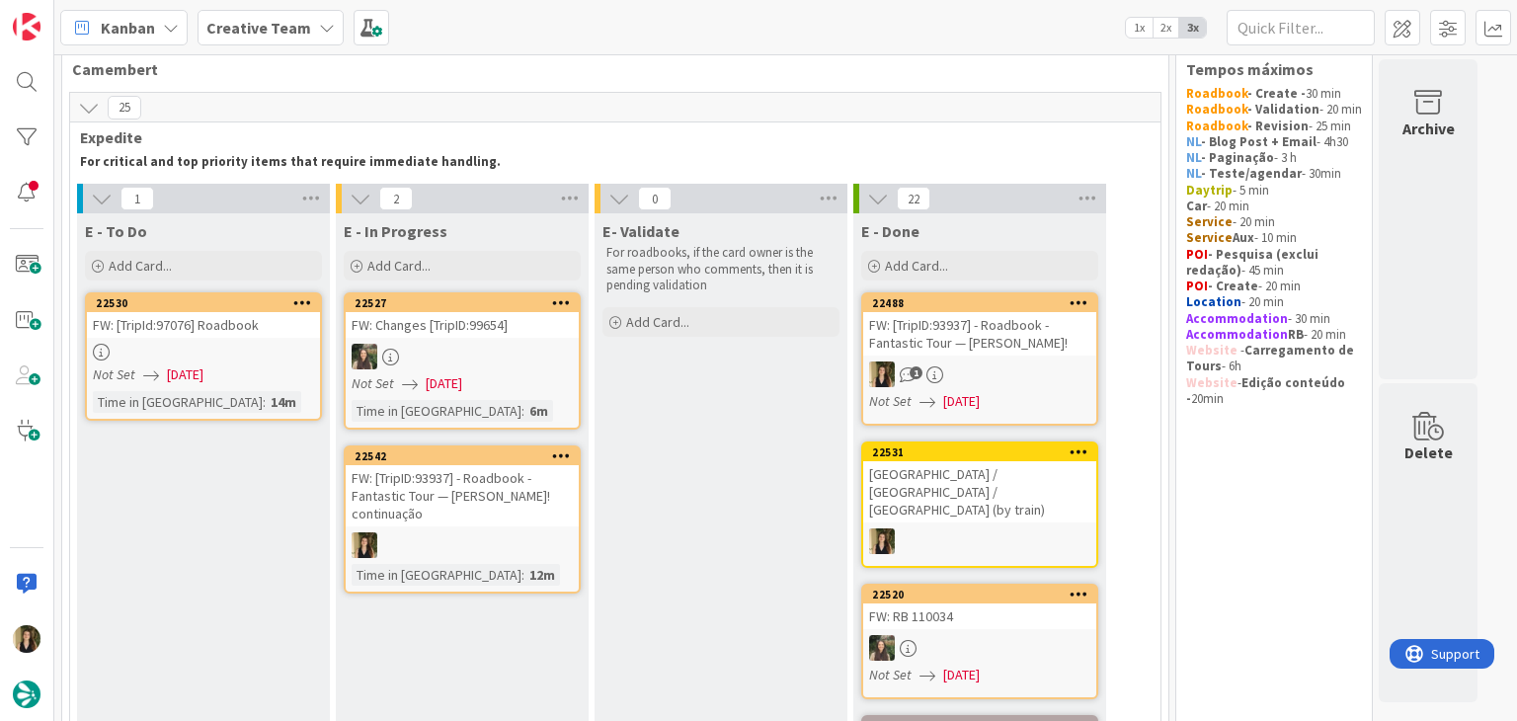
click at [521, 507] on div "FW: [TripID:93937] - Roadbook - Fantastic Tour — [PERSON_NAME]! continuação" at bounding box center [462, 495] width 233 height 61
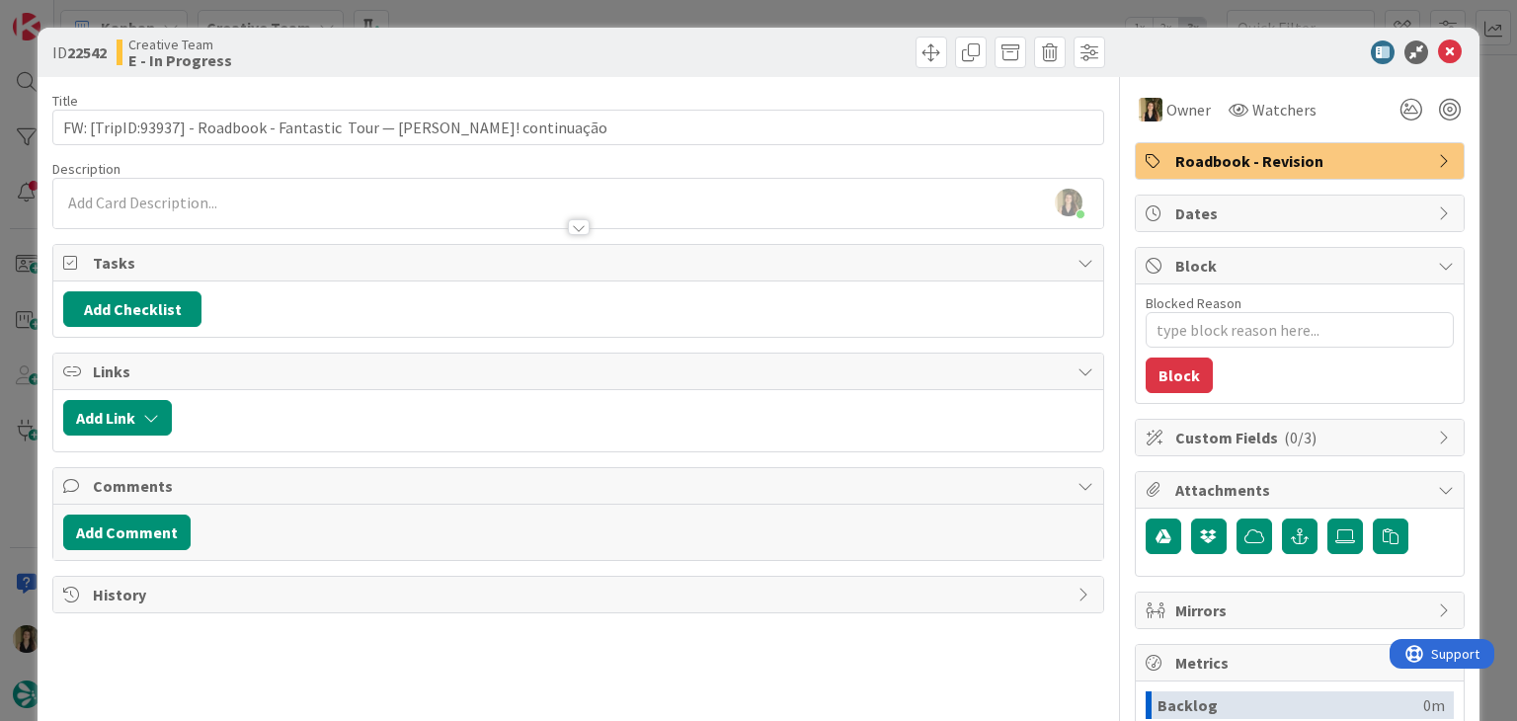
click at [566, 60] on div "ID 22542 Creative Team E - In Progress" at bounding box center [578, 53] width 1052 height 32
click at [855, 9] on div "ID 22542 Creative Team E - In Progress Title 81 / 128 FW: [TripID:93937] - Road…" at bounding box center [758, 360] width 1517 height 721
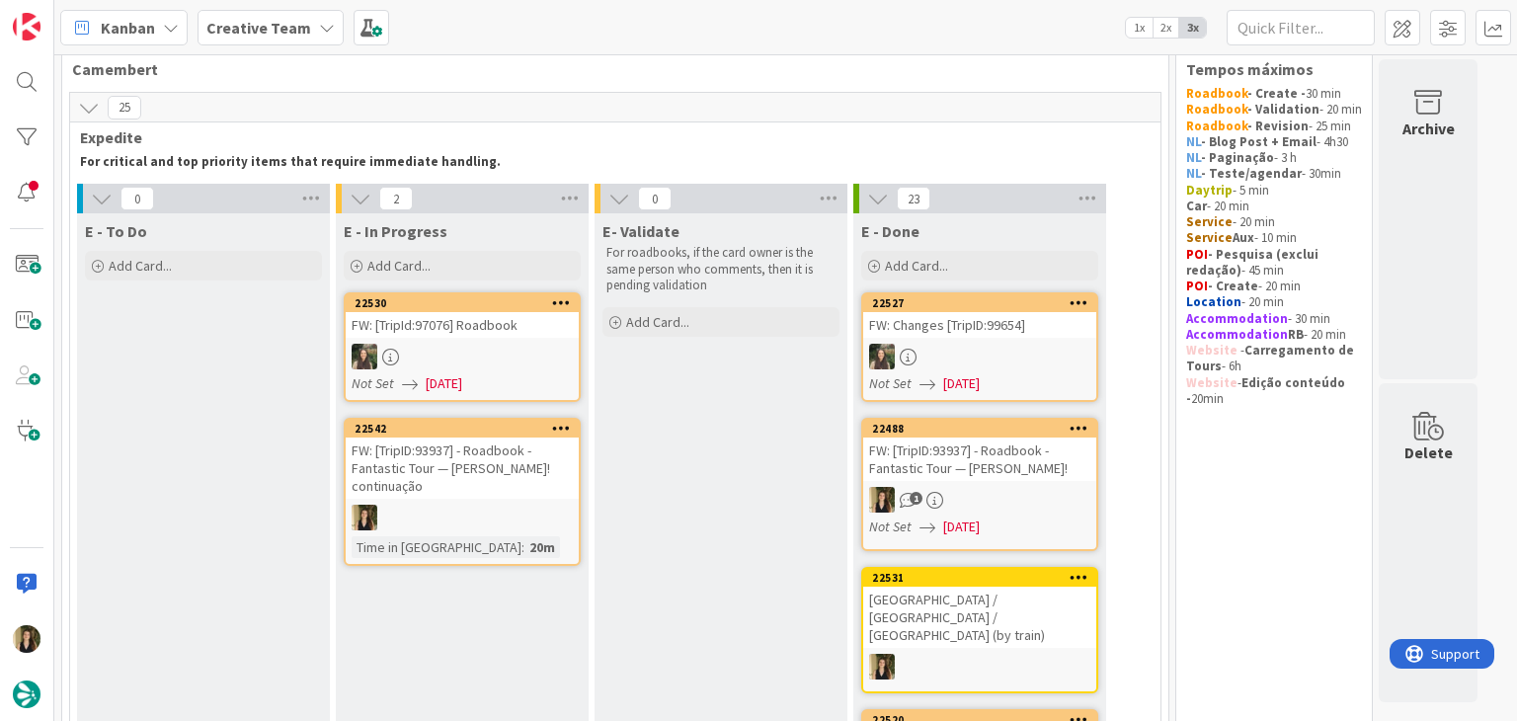
click at [1031, 477] on div "FW: [TripID:93937] - Roadbook - Fantastic Tour — [PERSON_NAME]!" at bounding box center [979, 458] width 233 height 43
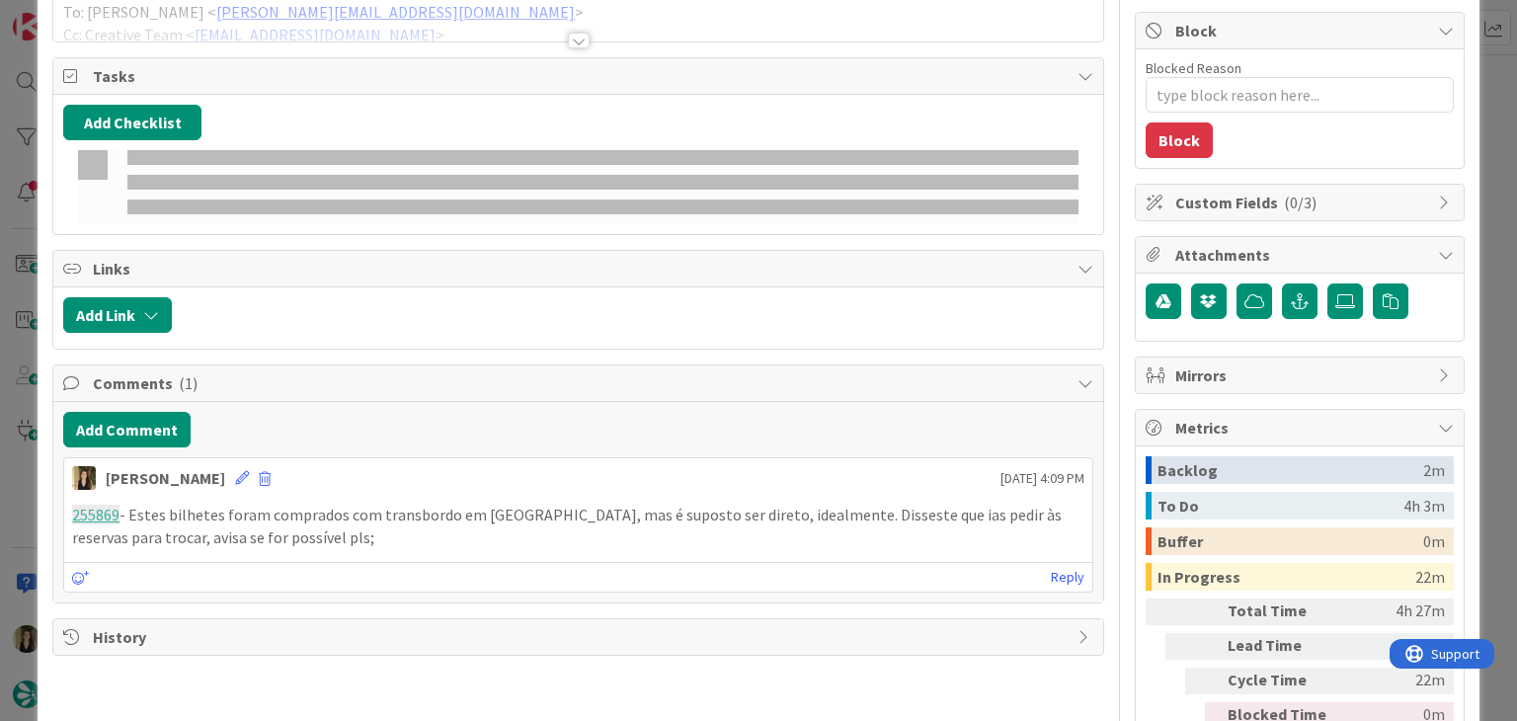
scroll to position [241, 0]
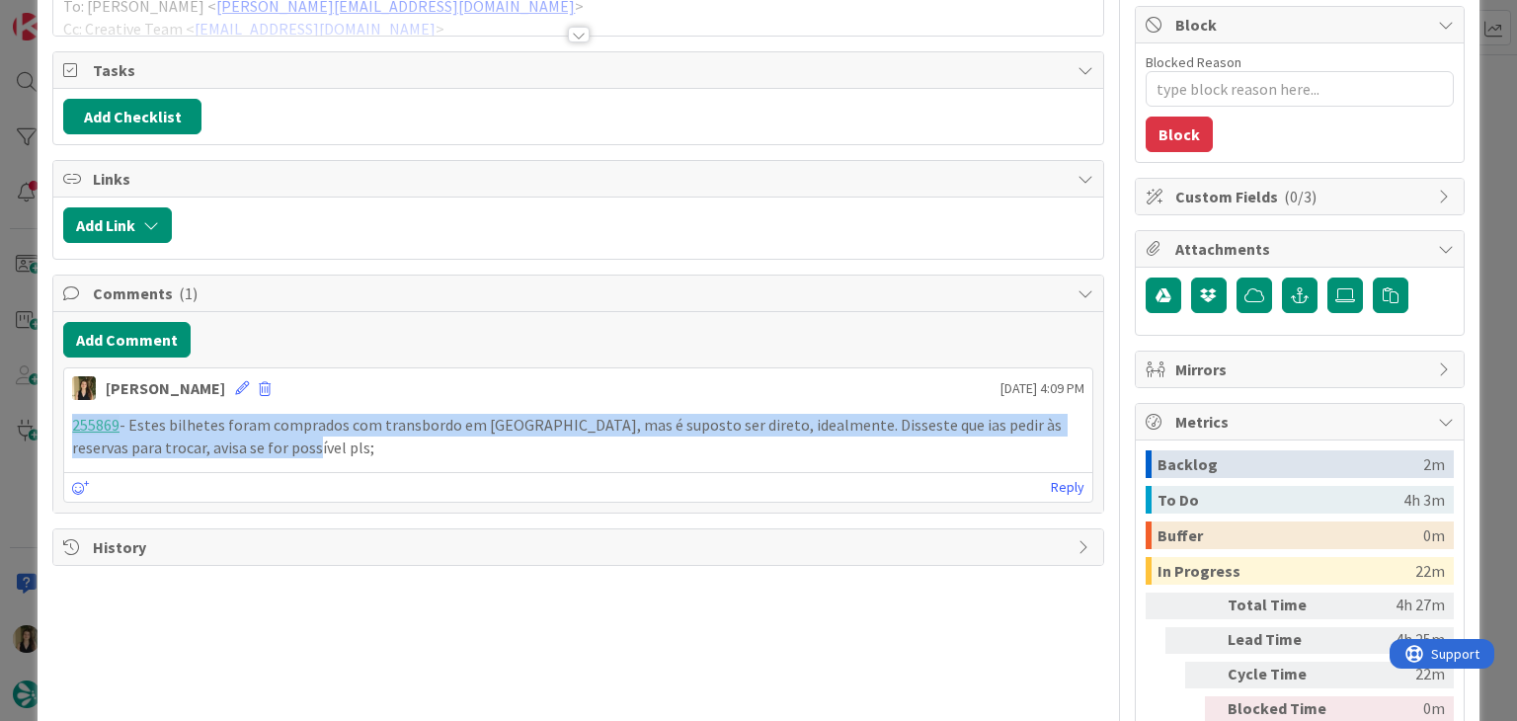
drag, startPoint x: 303, startPoint y: 450, endPoint x: 63, endPoint y: 425, distance: 241.3
click at [64, 425] on div "255869 - Estes bilhetes foram comprados com transbordo em Bologna, mas é supost…" at bounding box center [577, 436] width 1027 height 60
copy p "255869 - Estes bilhetes foram comprados com transbordo em Bologna, mas é supost…"
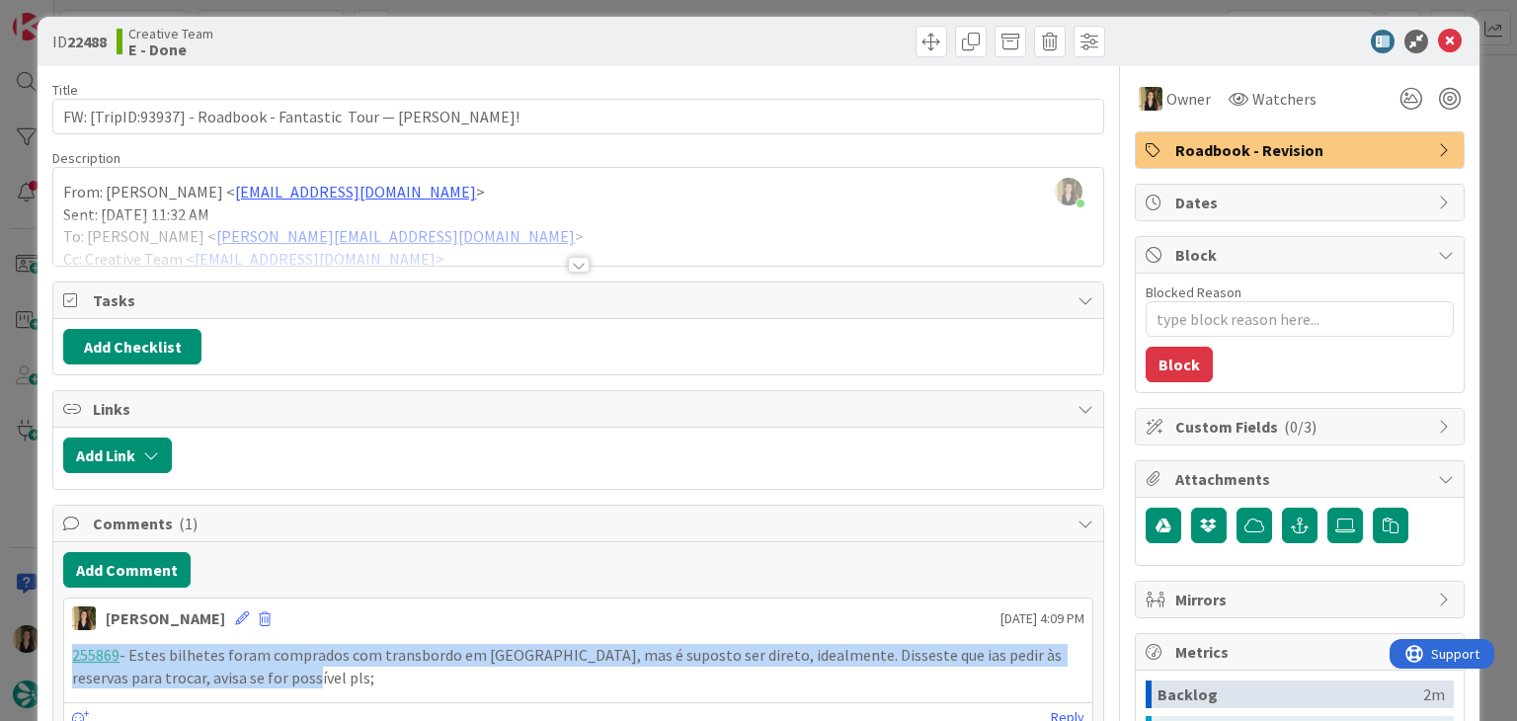
scroll to position [0, 0]
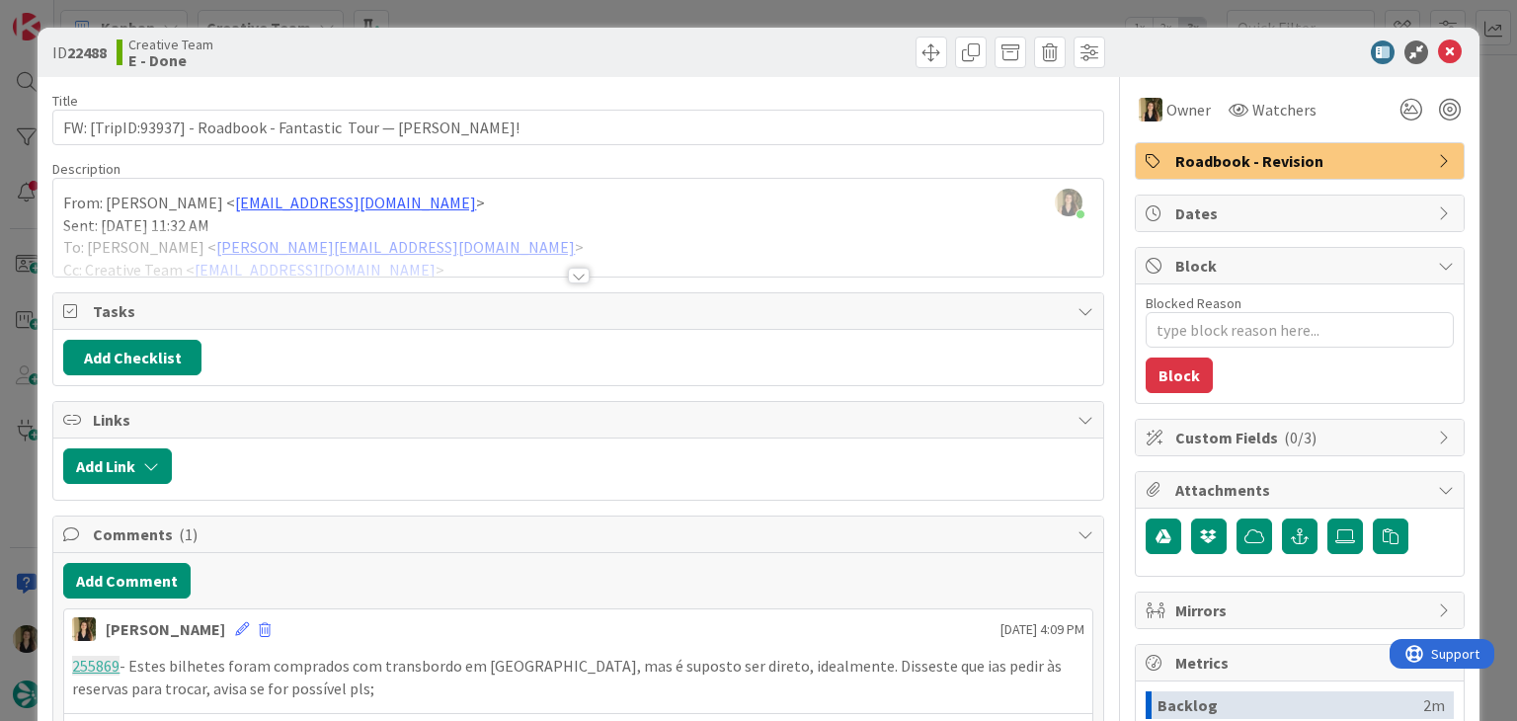
click at [568, 273] on div at bounding box center [579, 276] width 22 height 16
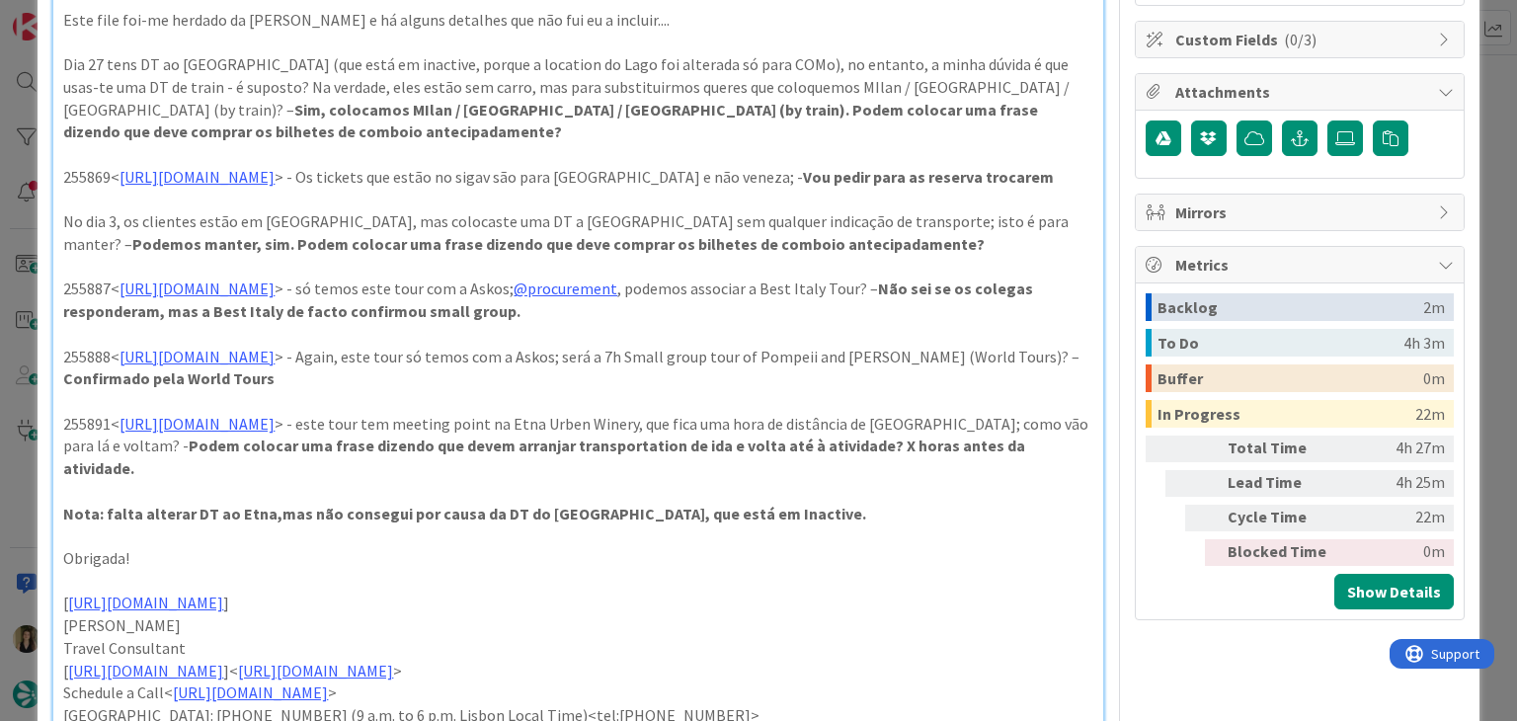
scroll to position [395, 0]
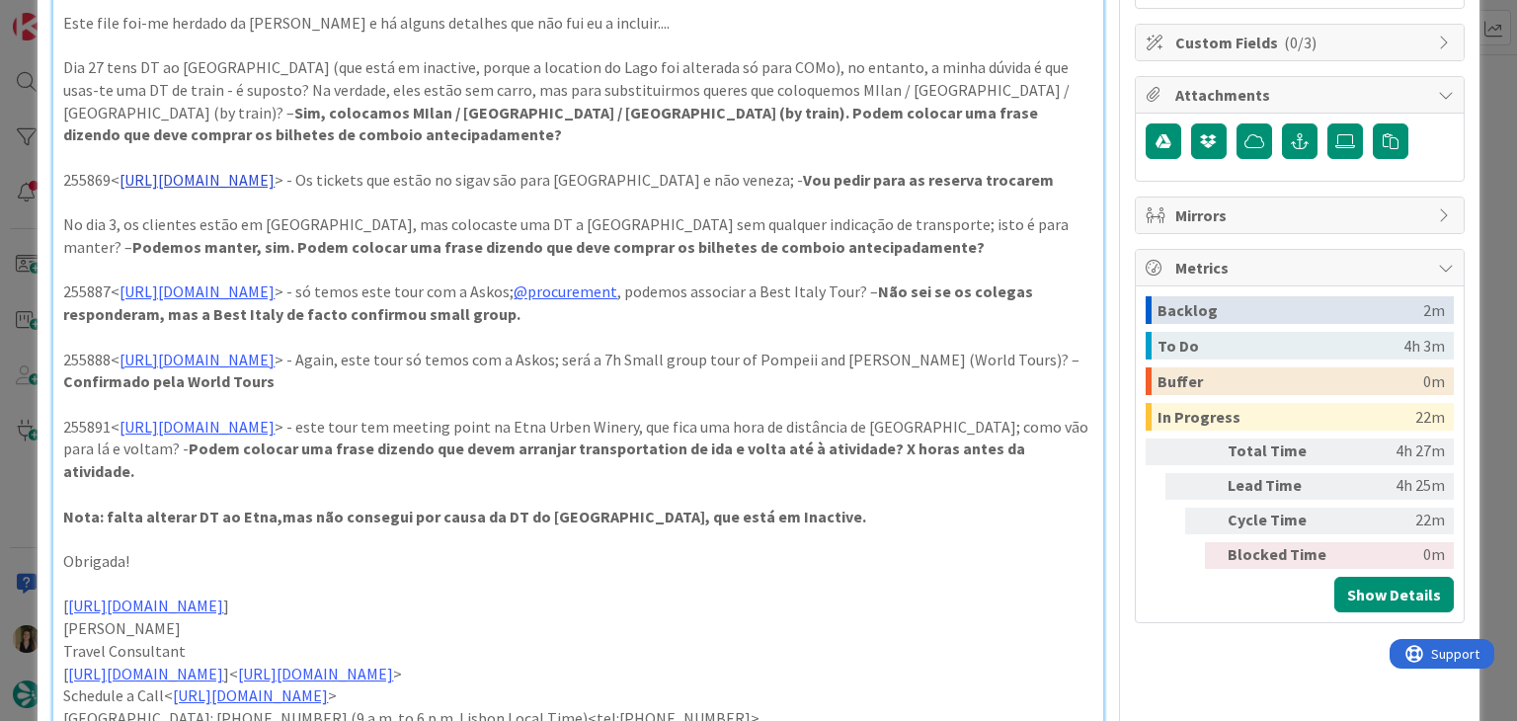
drag, startPoint x: 405, startPoint y: 153, endPoint x: 399, endPoint y: 164, distance: 12.4
click at [275, 170] on link "https://appweb.tourtailors.com/sigav/#Voucher/view/263556" at bounding box center [196, 180] width 155 height 20
click at [337, 198] on link "https://appweb.tourtailors.com/sigav/#Voucher/view/263556" at bounding box center [268, 196] width 135 height 26
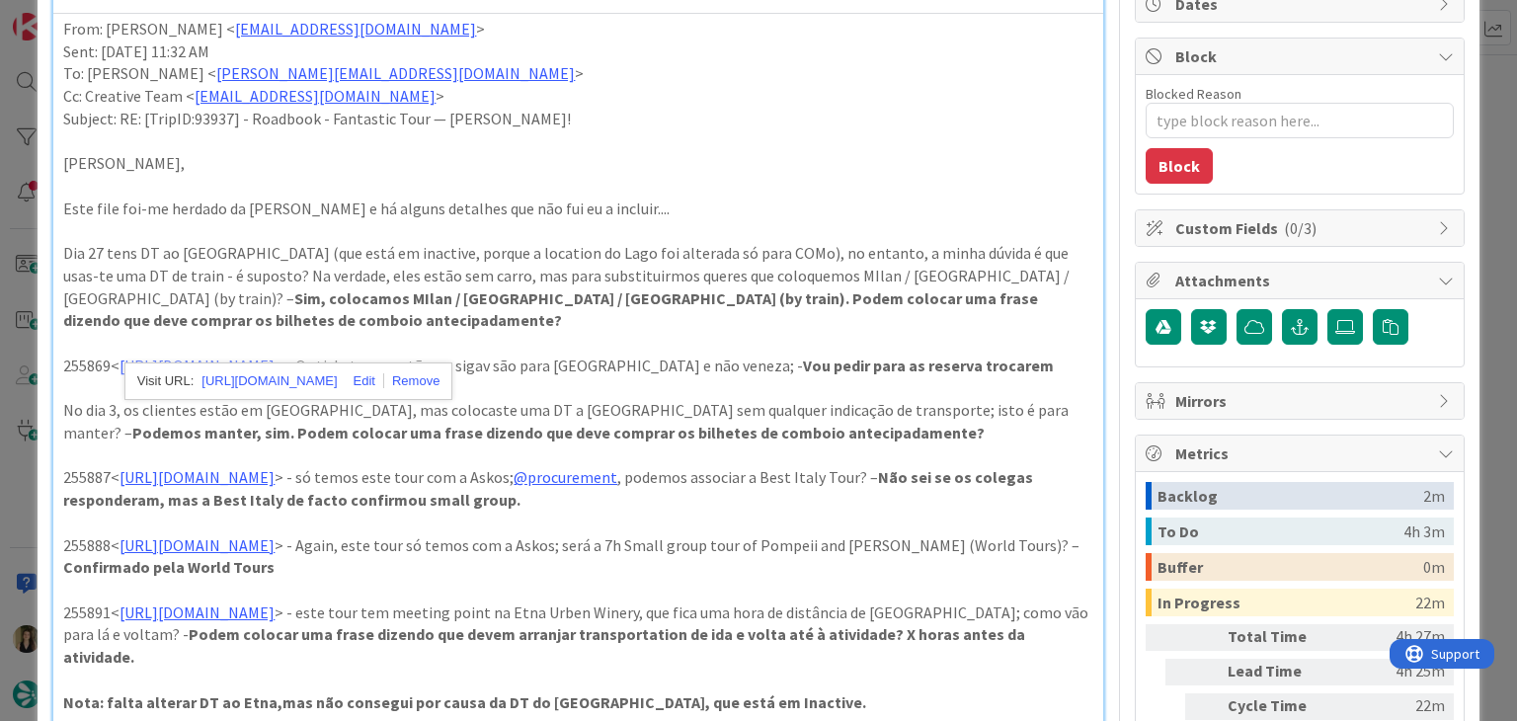
scroll to position [0, 0]
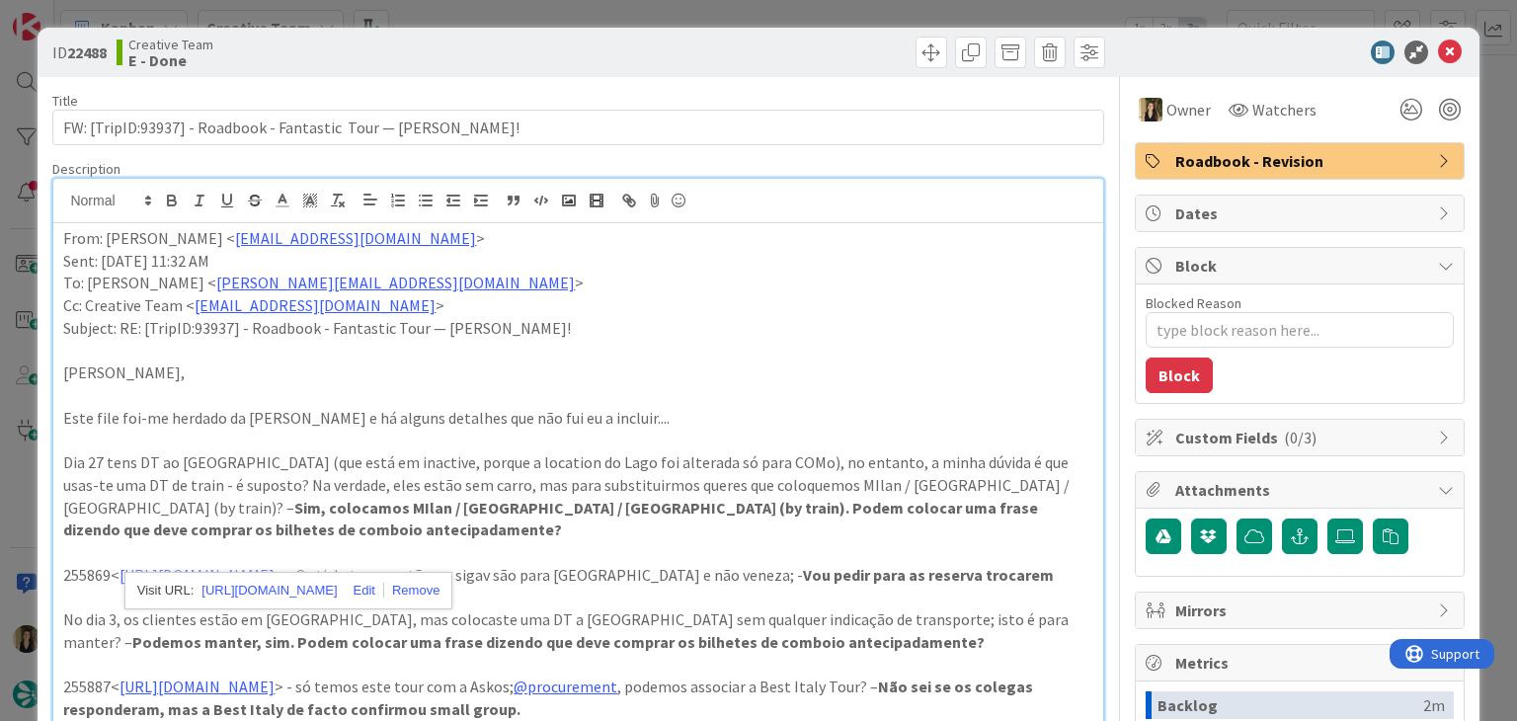
drag, startPoint x: 595, startPoint y: 49, endPoint x: 595, endPoint y: 39, distance: 10.9
click at [595, 47] on div at bounding box center [844, 53] width 521 height 32
click at [601, 13] on div "ID 22488 Creative Team E - Done Title 69 / 128 FW: [TripID:93937] - Roadbook - …" at bounding box center [758, 360] width 1517 height 721
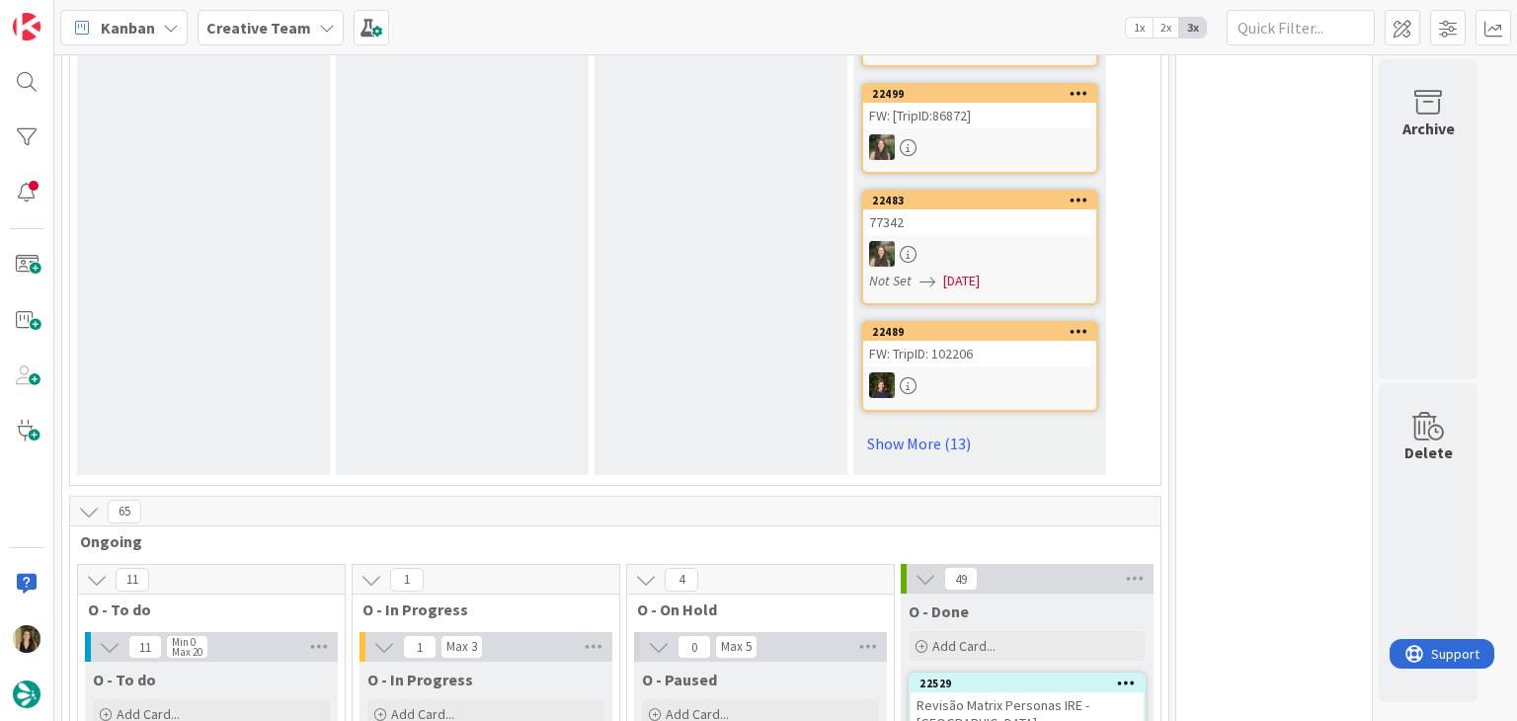
scroll to position [1580, 0]
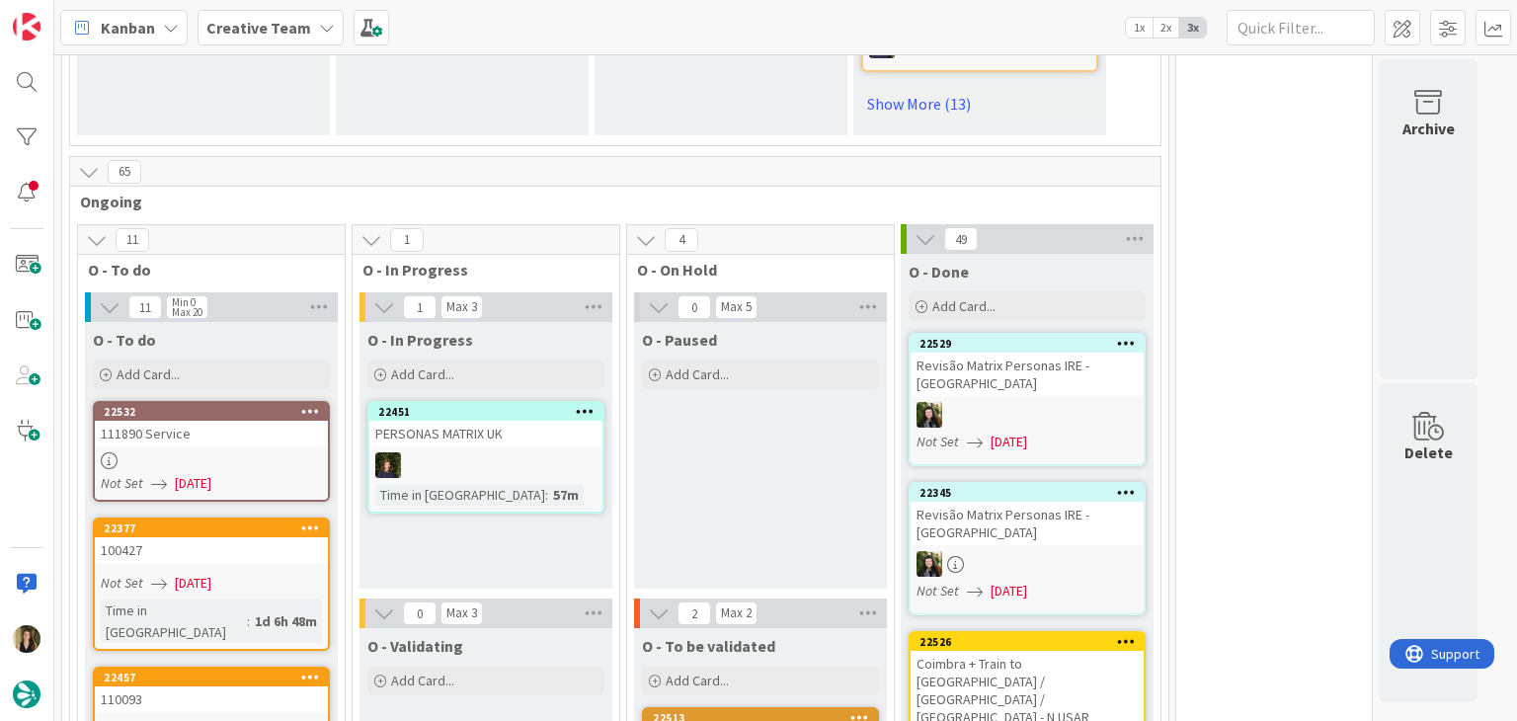
click at [681, 464] on div "O - Paused Add Card..." at bounding box center [760, 455] width 253 height 267
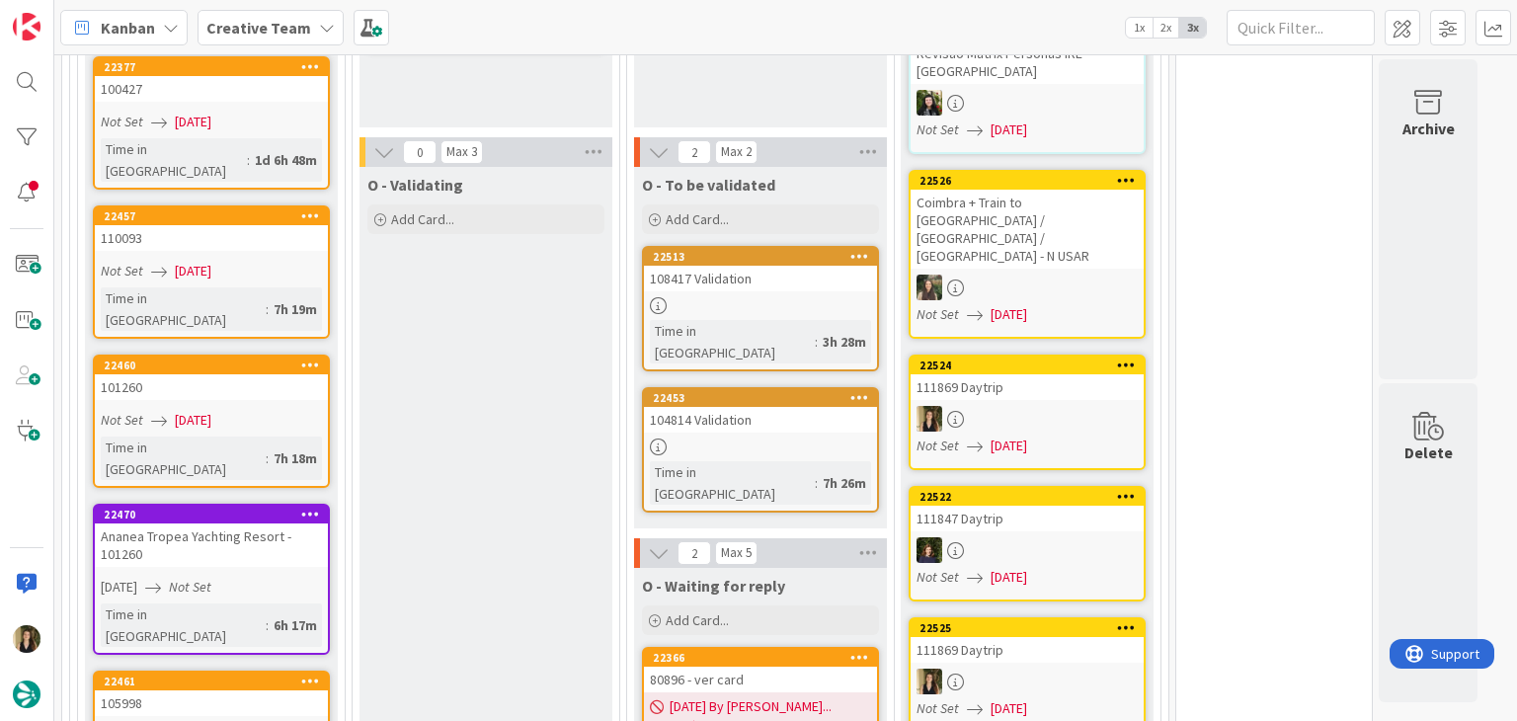
scroll to position [2074, 0]
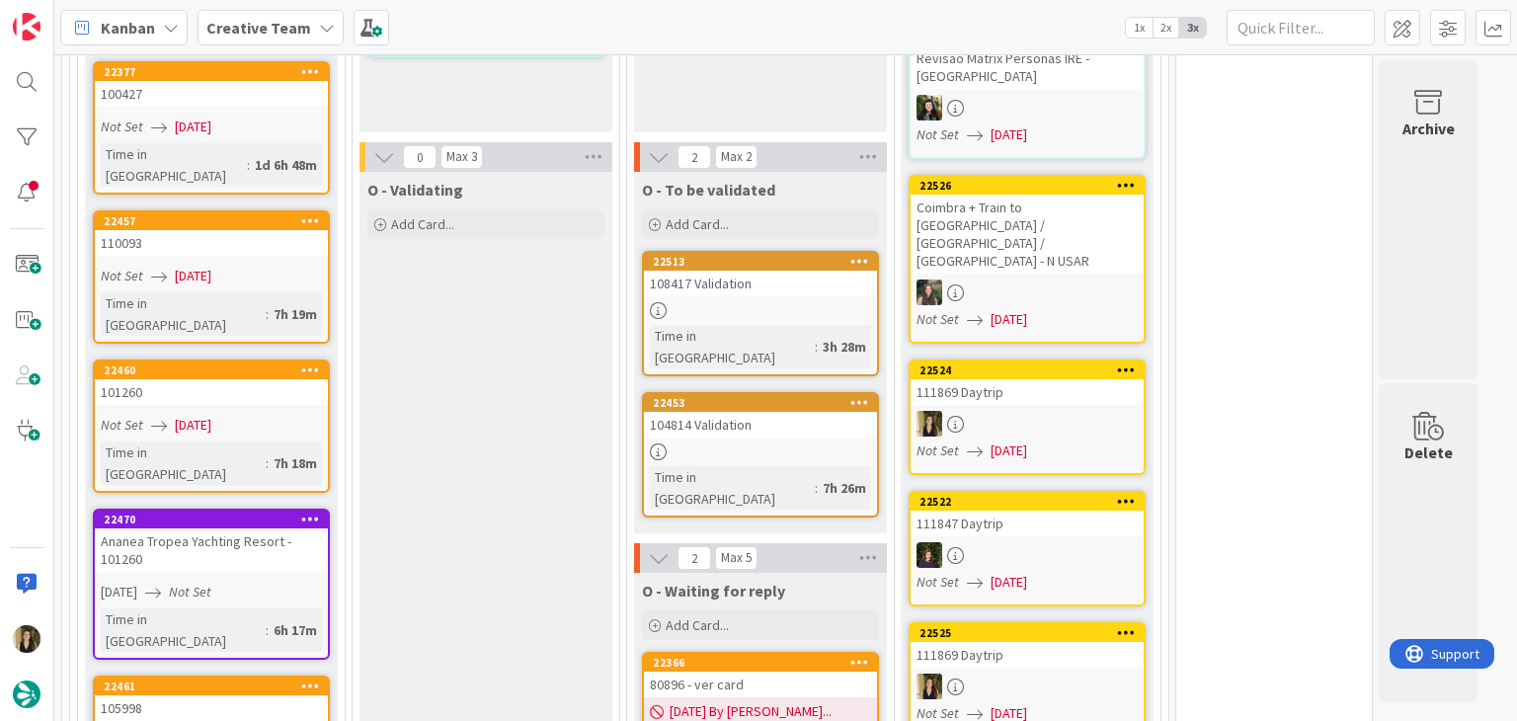
scroll to position [1975, 0]
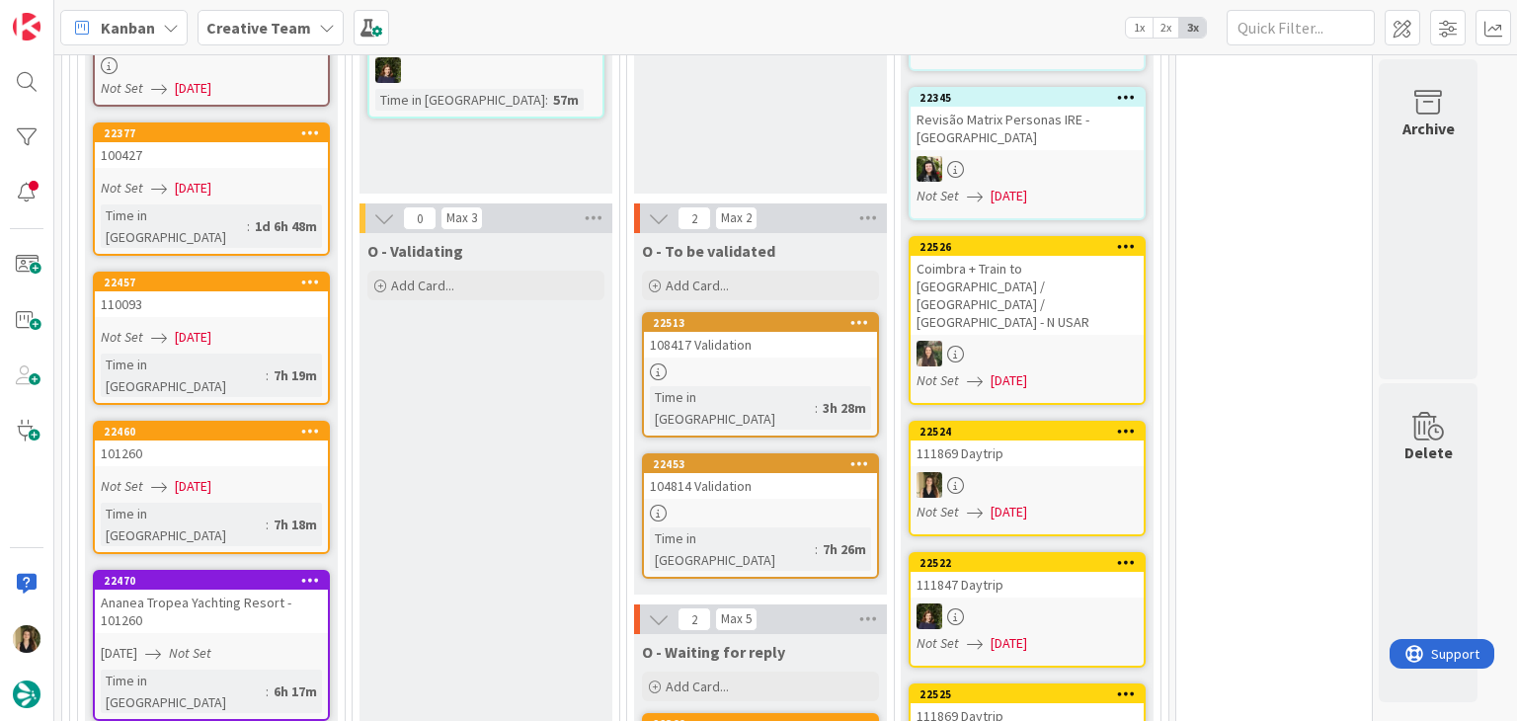
click at [820, 473] on div "104814 Validation" at bounding box center [760, 486] width 233 height 26
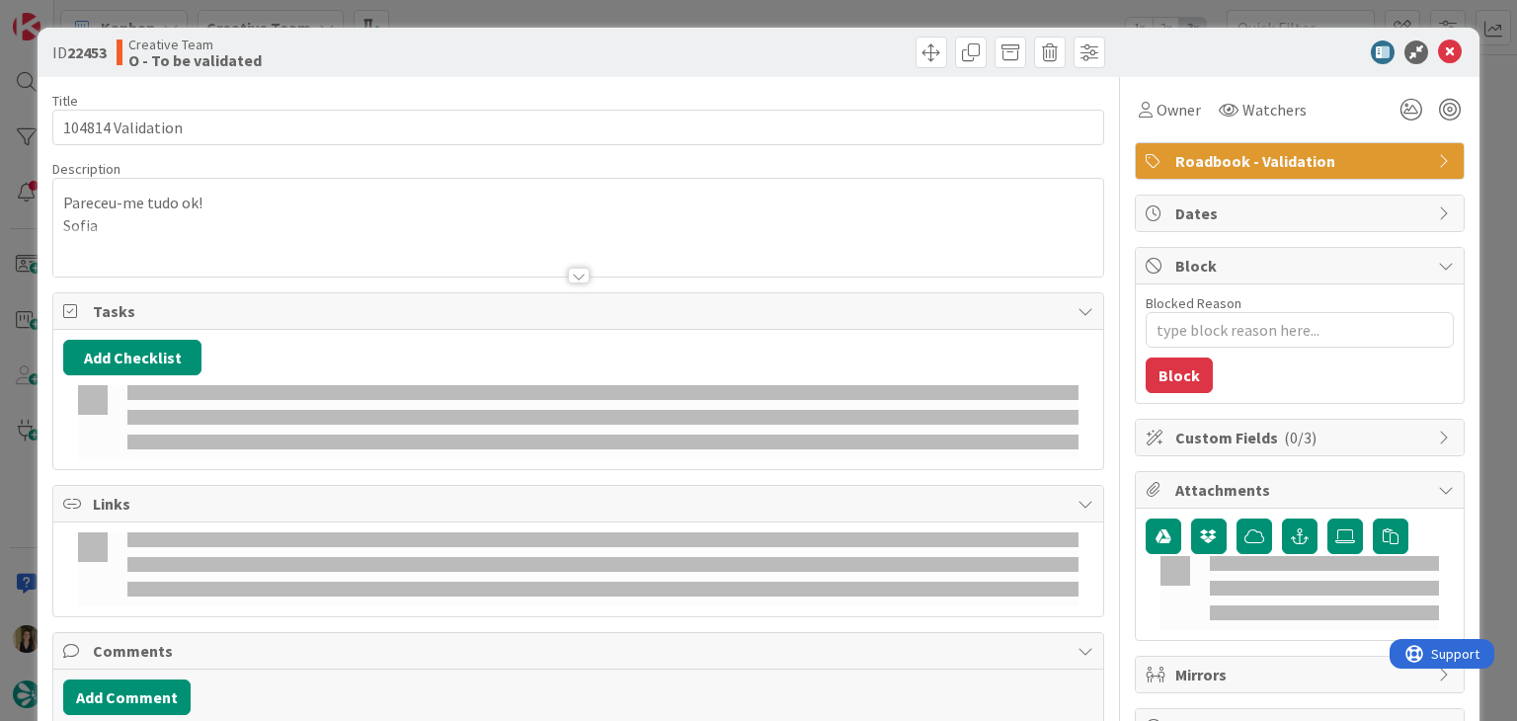
type textarea "x"
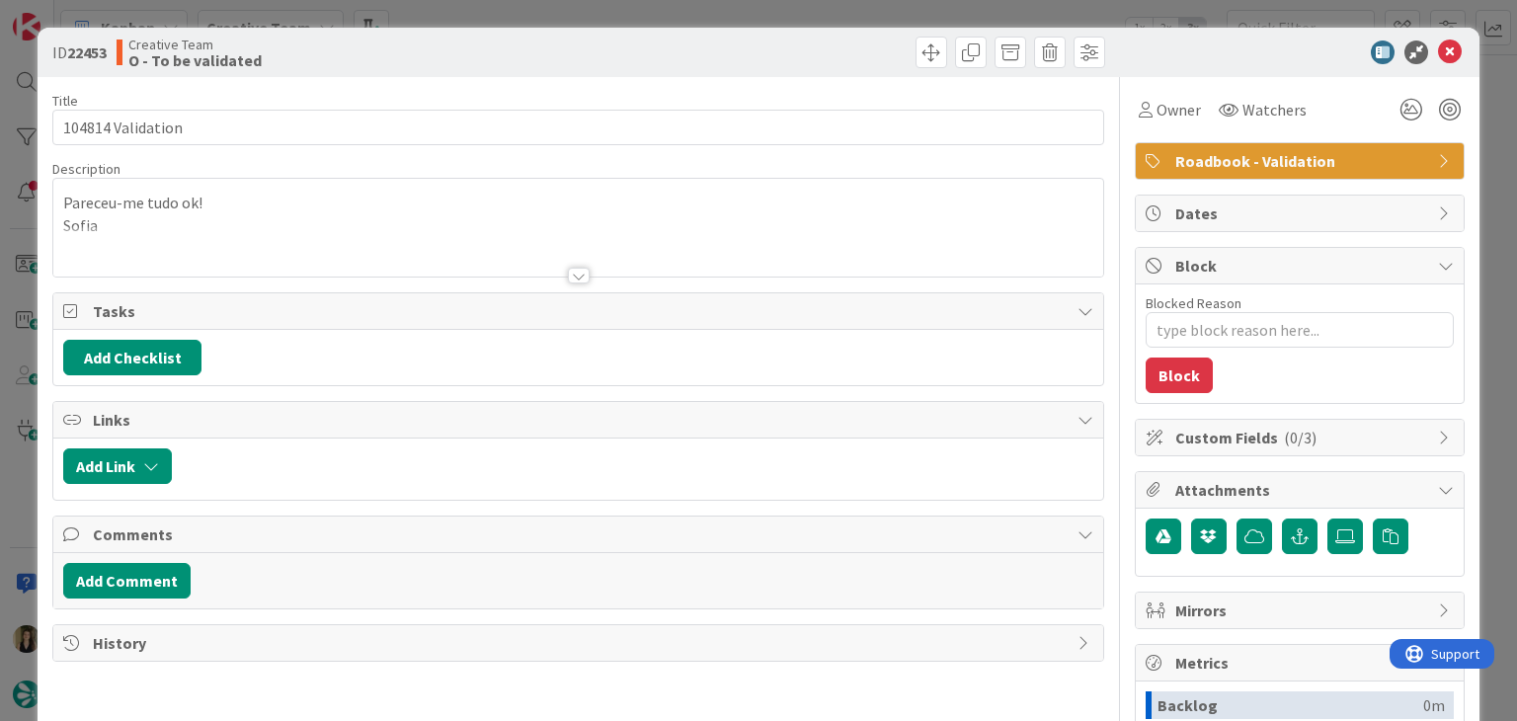
click at [574, 16] on div "ID 22453 Creative Team O - To be validated Title 17 / 128 104814 Validation Des…" at bounding box center [758, 360] width 1517 height 721
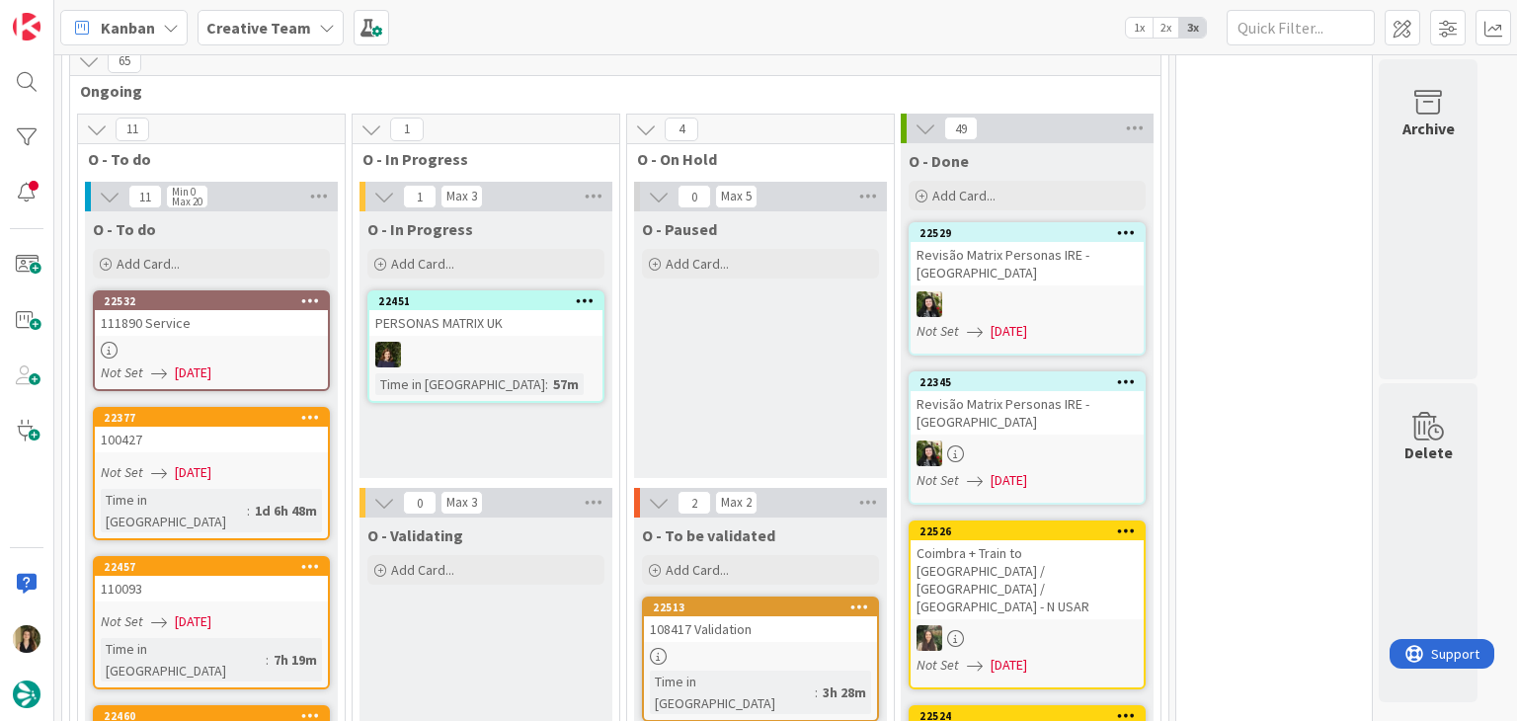
scroll to position [1679, 0]
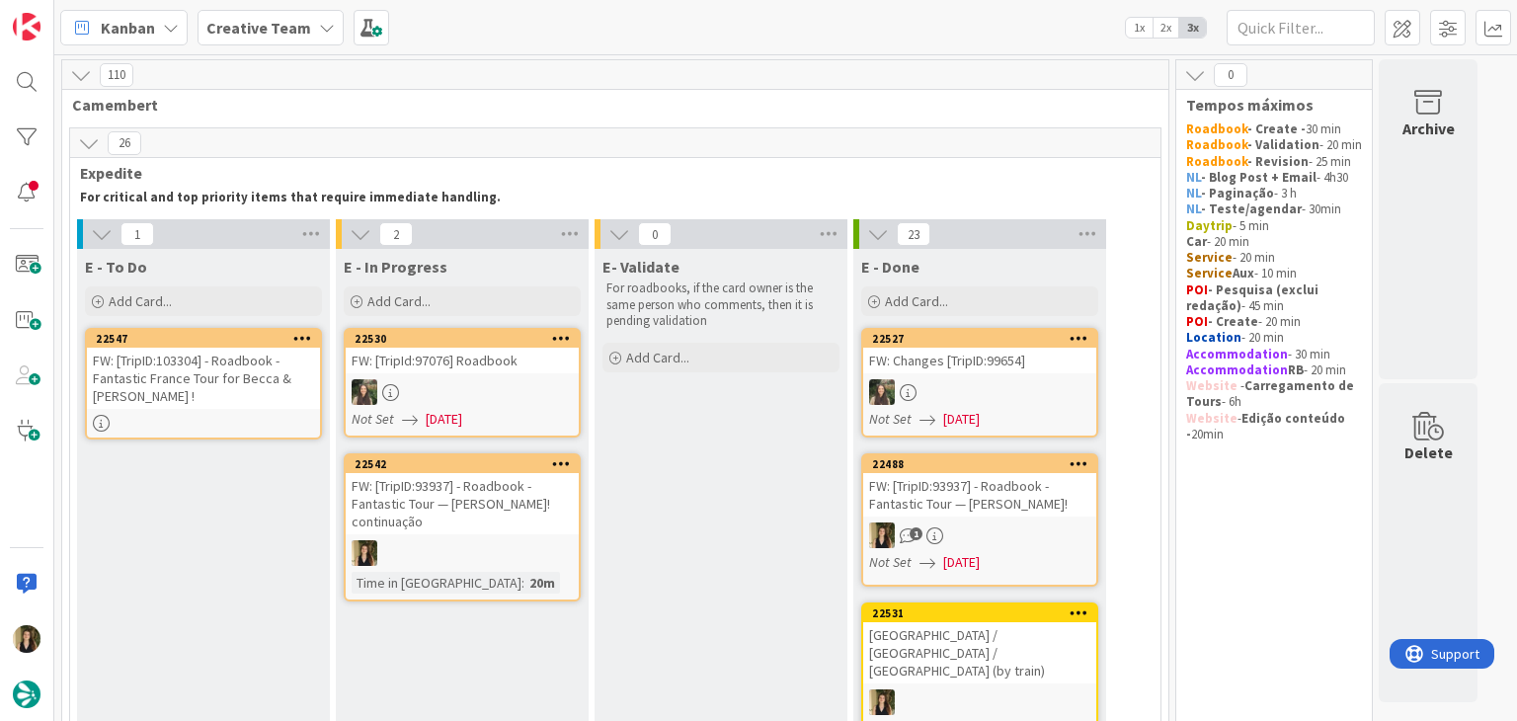
scroll to position [1679, 0]
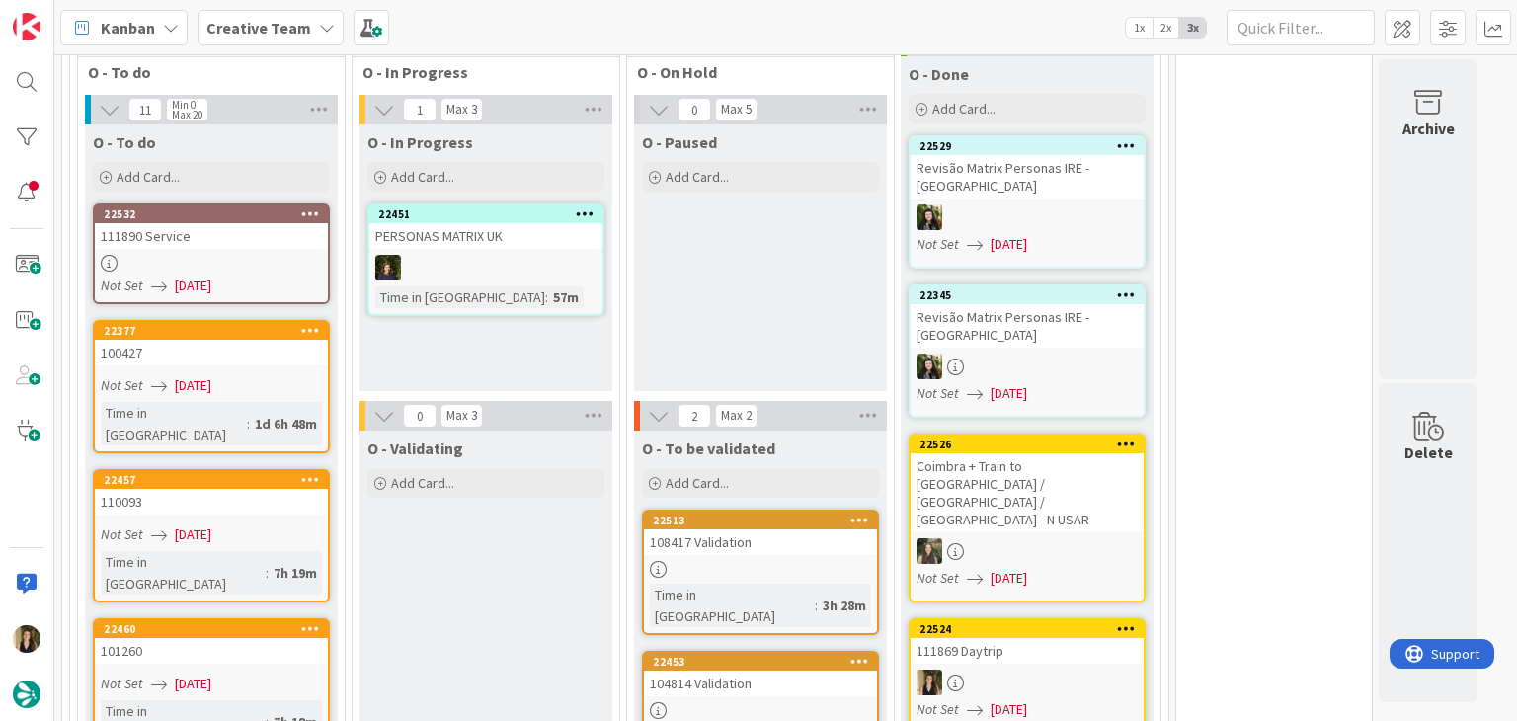
click at [763, 529] on div "108417 Validation" at bounding box center [760, 542] width 233 height 26
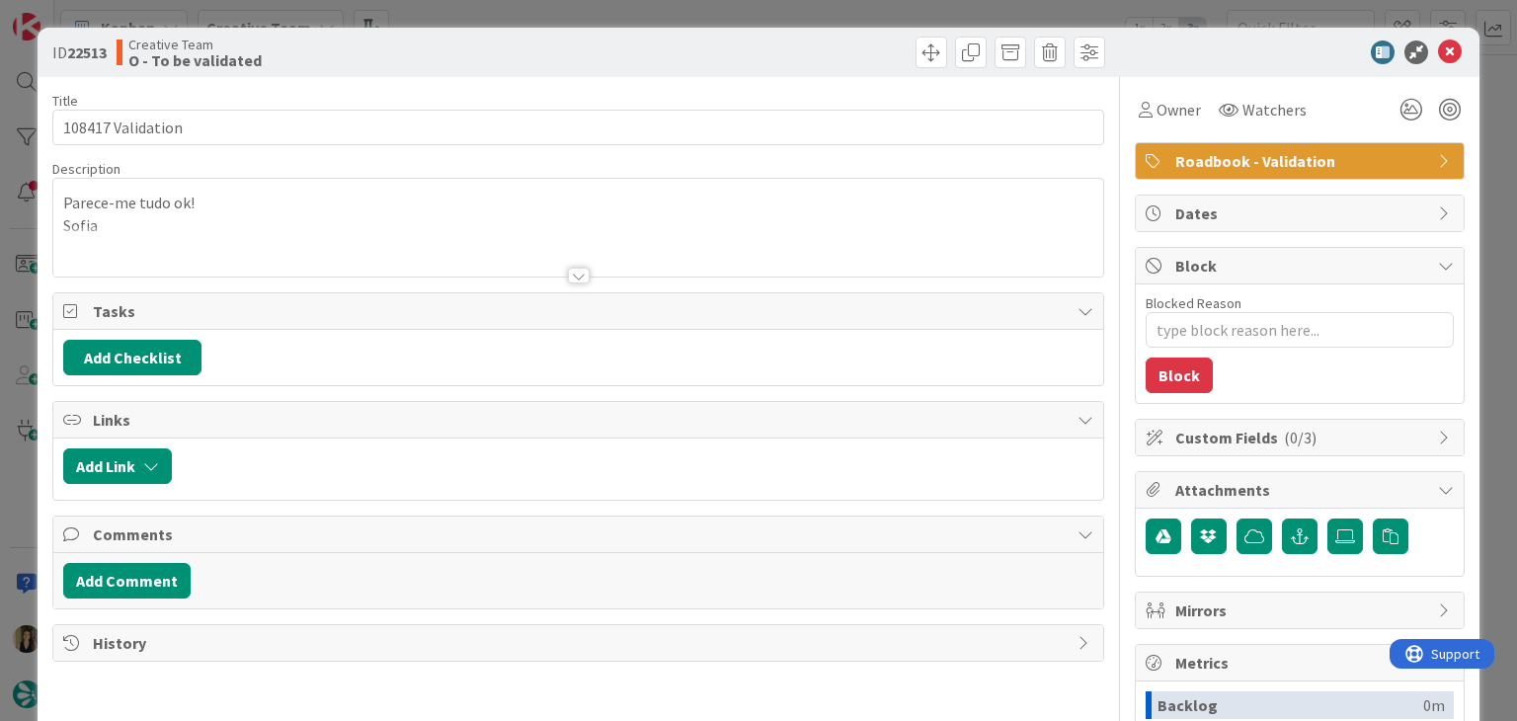
drag, startPoint x: 595, startPoint y: 20, endPoint x: 610, endPoint y: 23, distance: 15.1
click at [594, 17] on div "ID 22513 Creative Team O - To be validated Title 17 / 128 108417 Validation Des…" at bounding box center [758, 360] width 1517 height 721
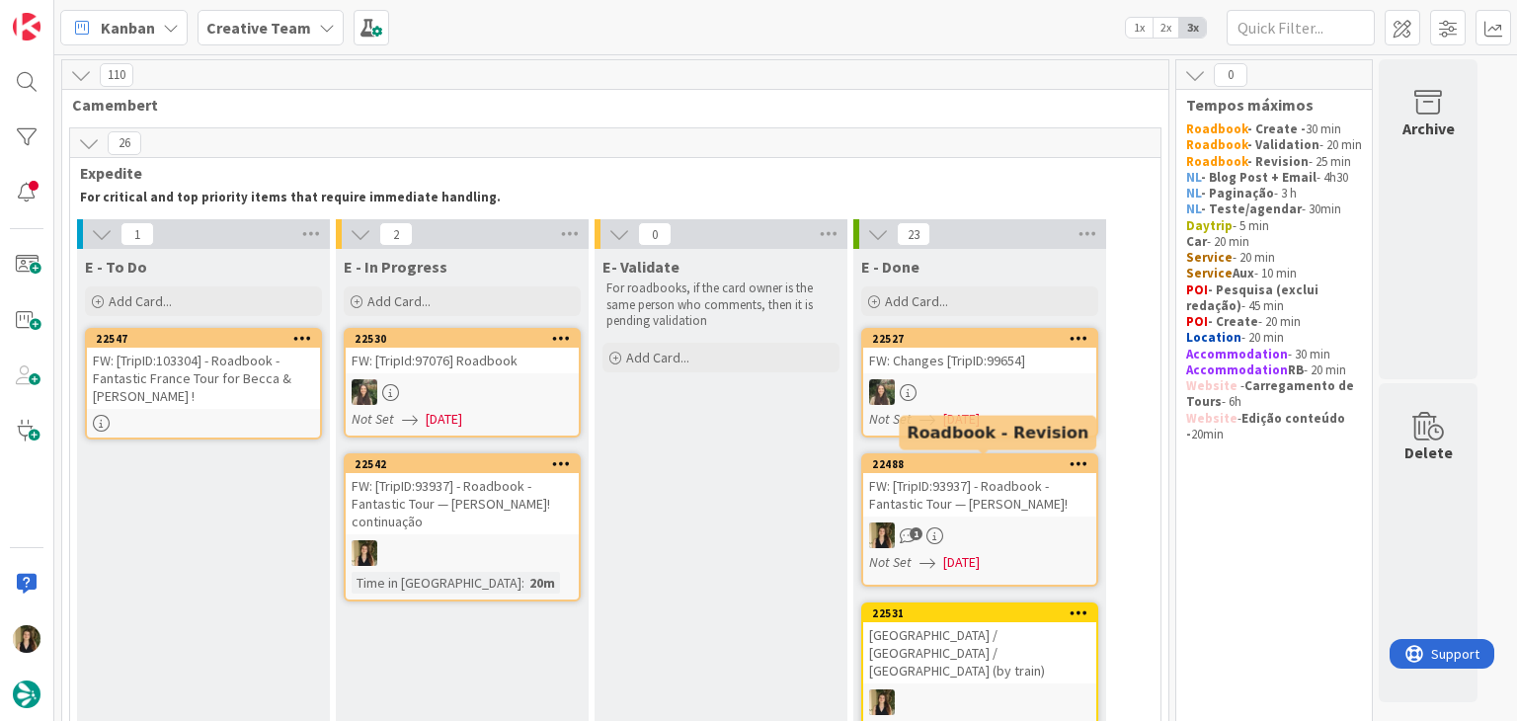
click at [512, 522] on div "FW: [TripID:93937] - Roadbook - Fantastic Tour — [PERSON_NAME]! continuação" at bounding box center [462, 503] width 233 height 61
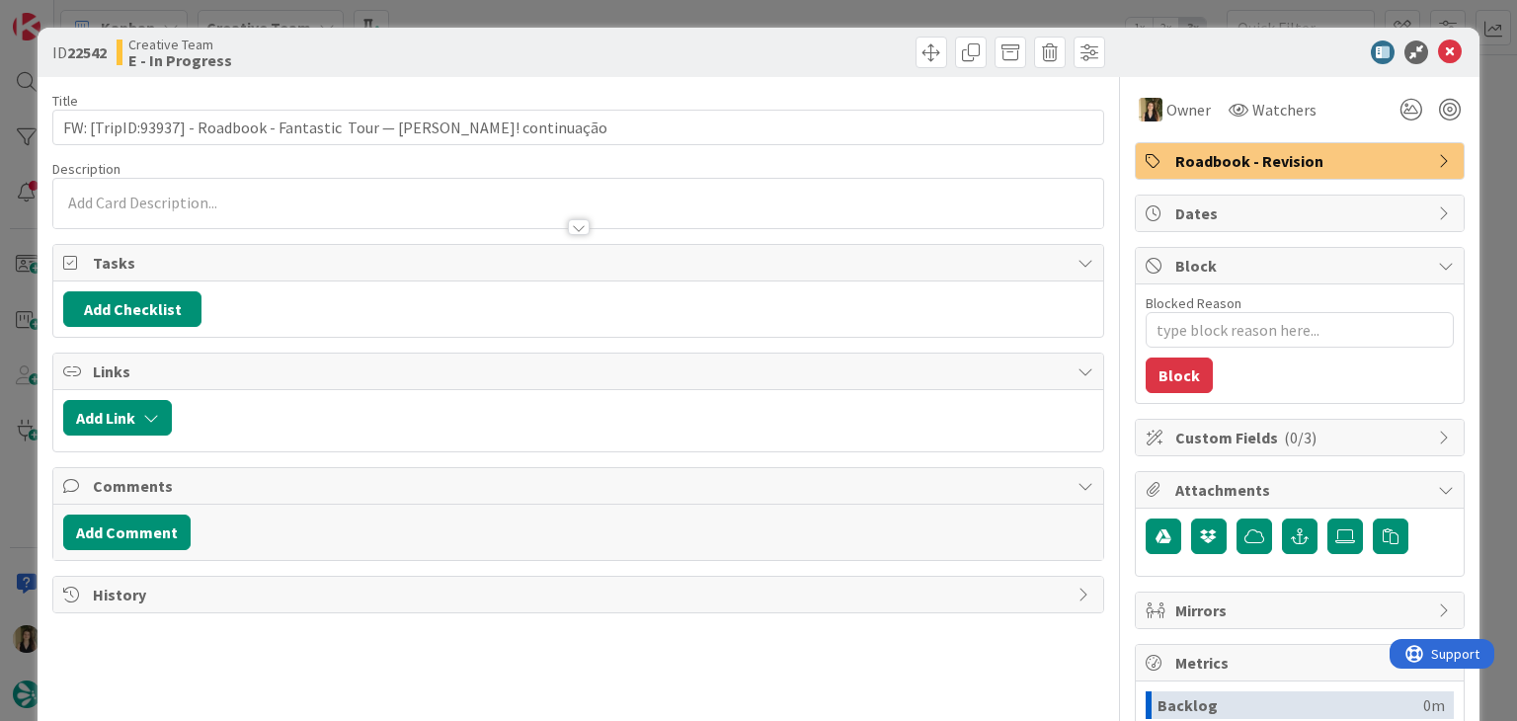
click at [792, 24] on div "ID 22542 Creative Team E - In Progress Title 81 / 128 FW: [TripID:93937] - Road…" at bounding box center [758, 360] width 1517 height 721
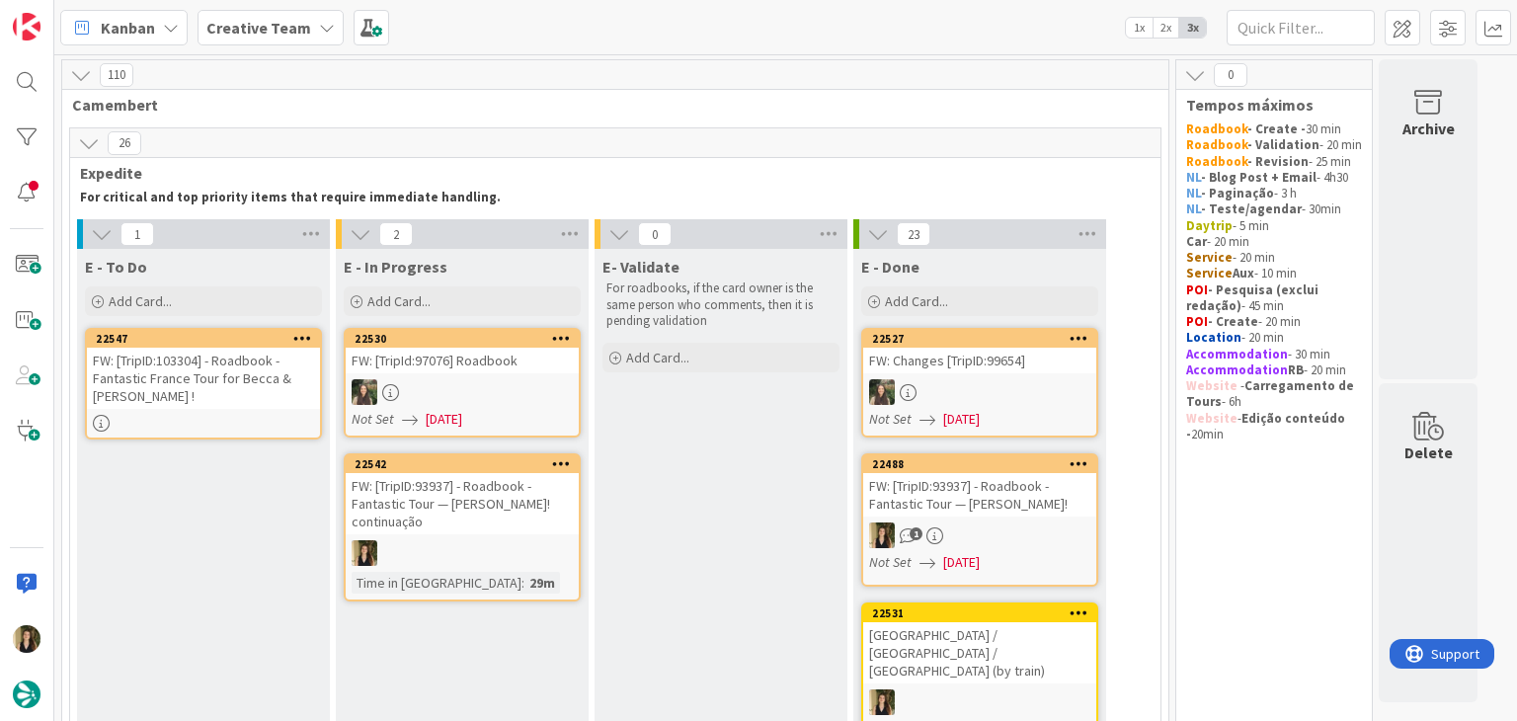
click at [793, 11] on div "Kanban Creative Team 1x 2x 3x" at bounding box center [785, 27] width 1463 height 54
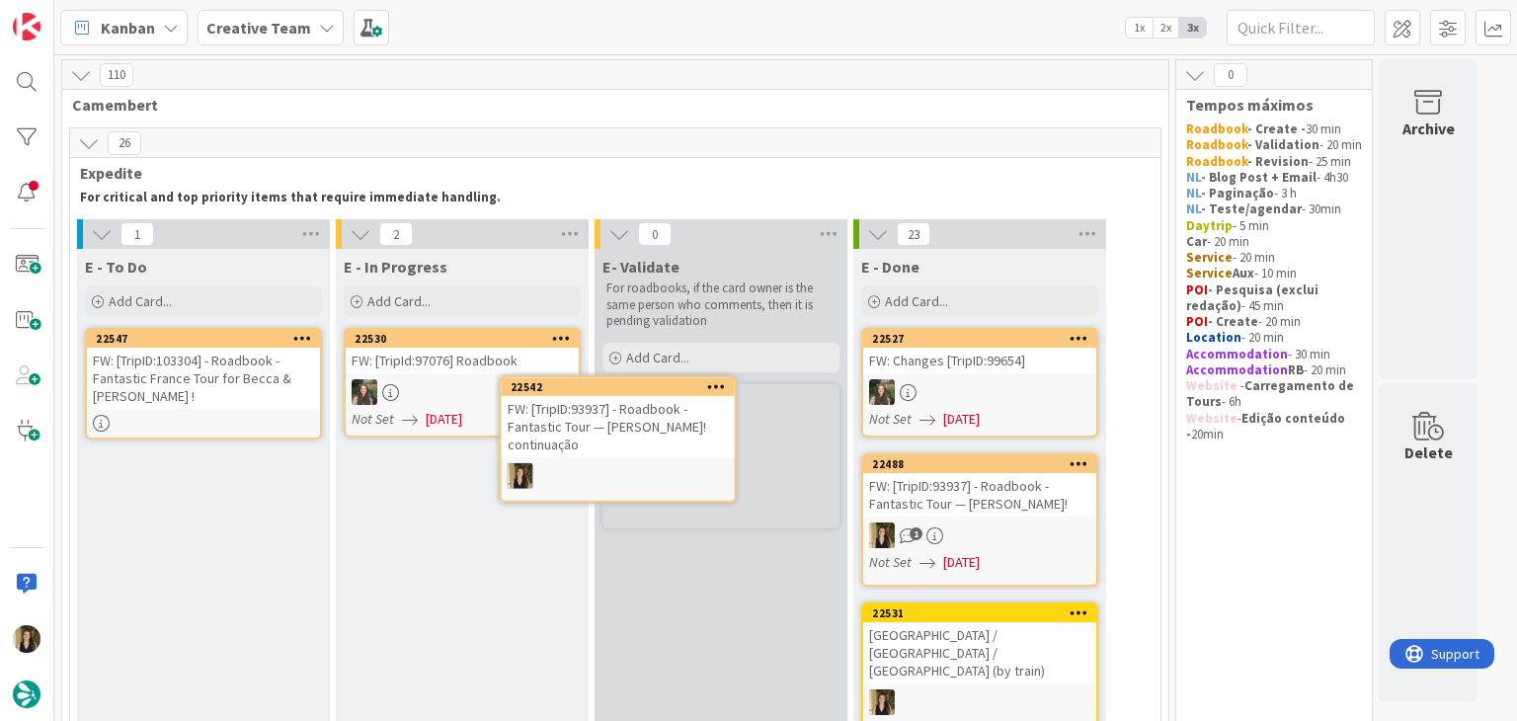
scroll to position [16, 0]
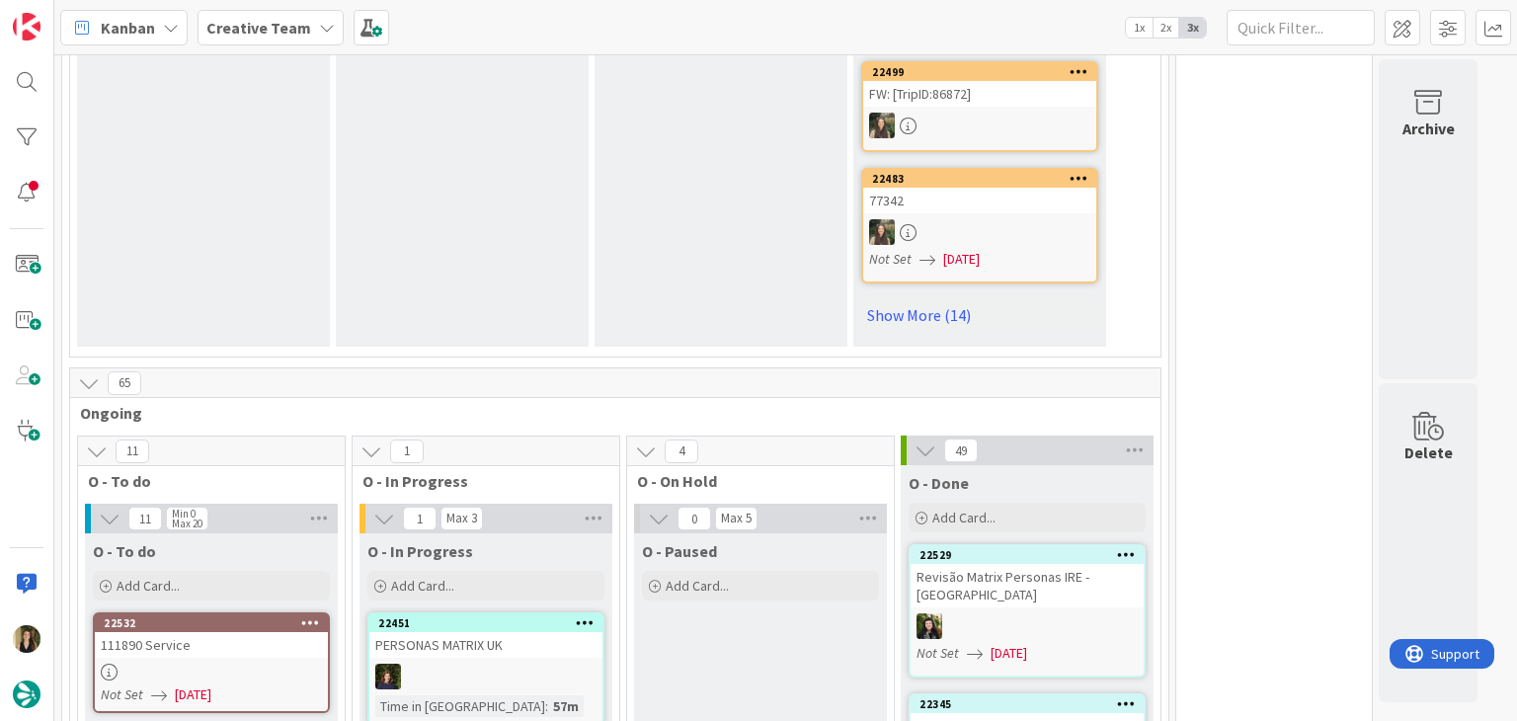
click at [726, 604] on div "O - Paused Add Card..." at bounding box center [760, 666] width 253 height 267
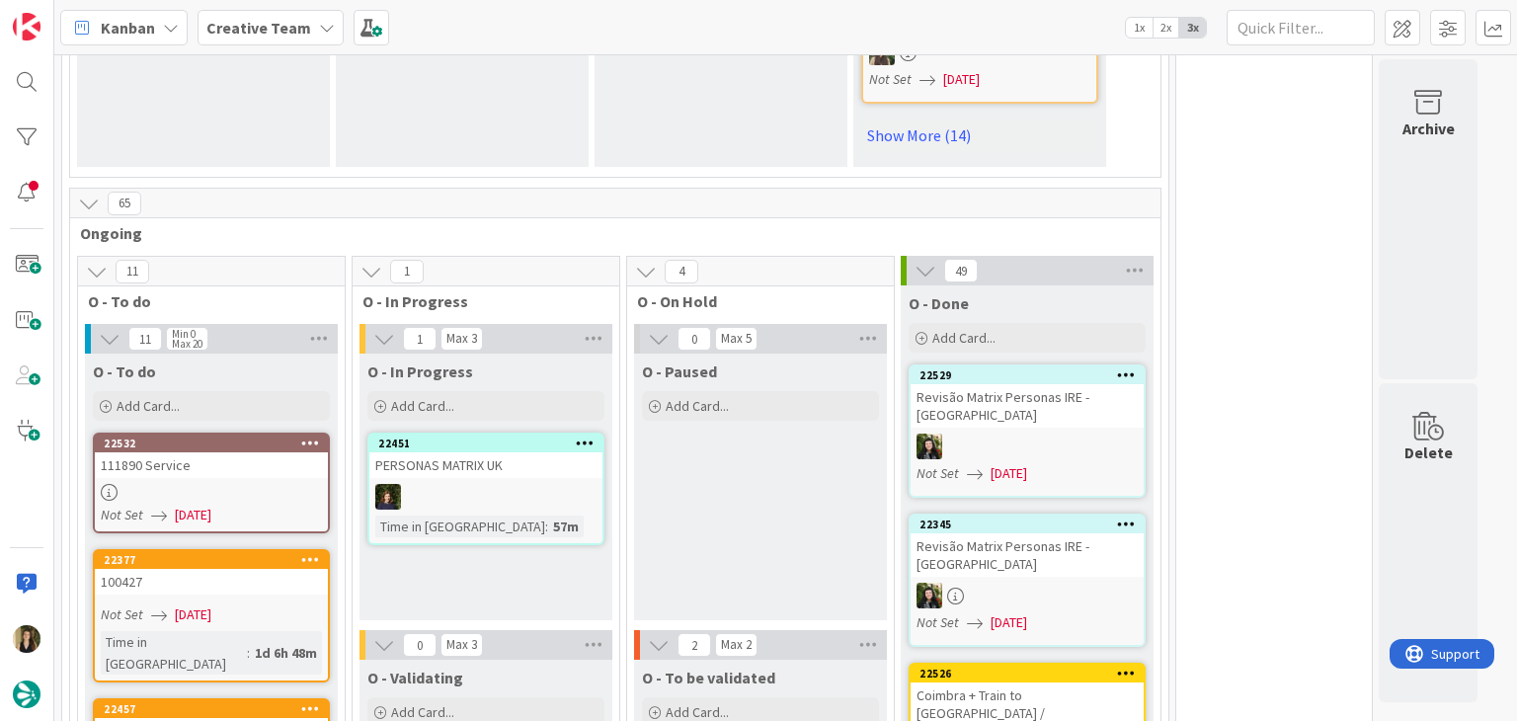
scroll to position [1695, 0]
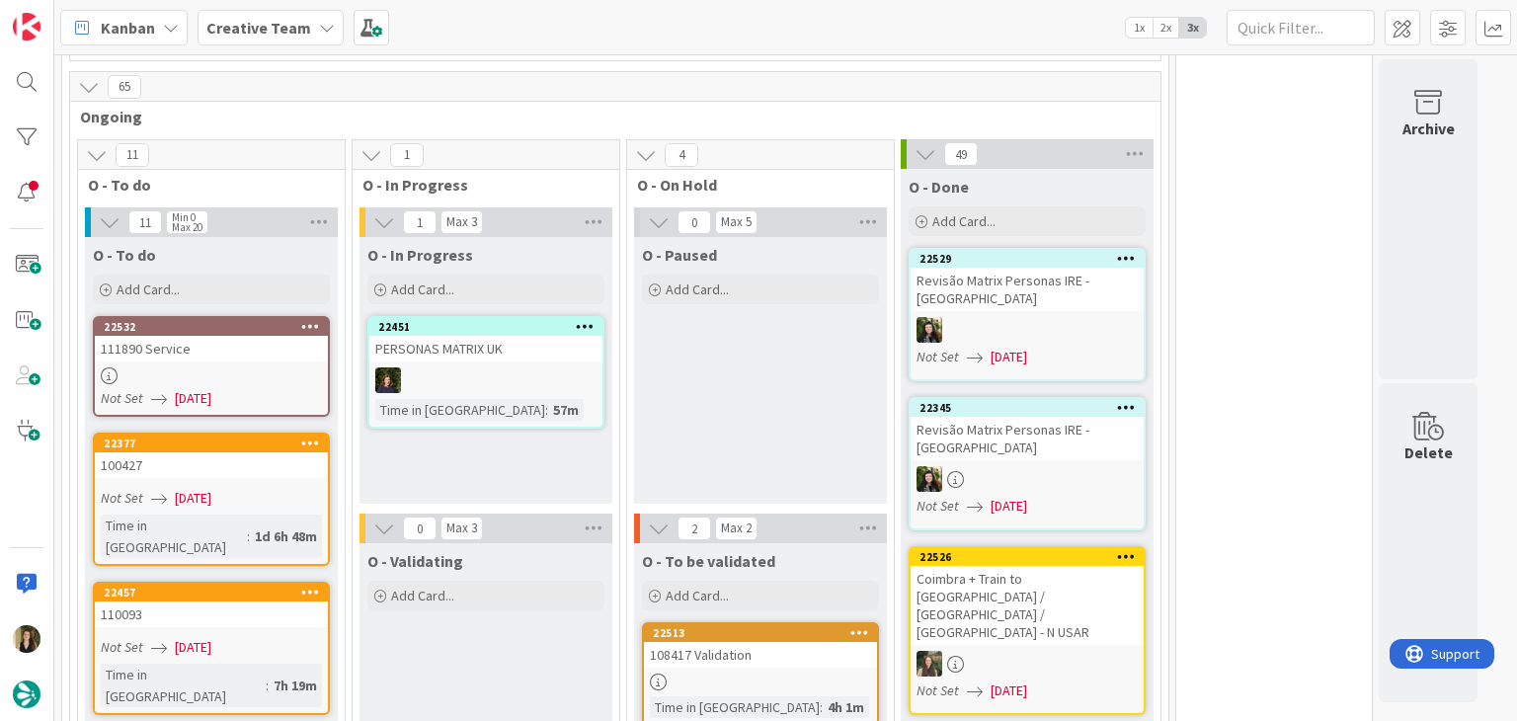
click at [243, 320] on link "22532 111890 Service Not Set [DATE]" at bounding box center [211, 366] width 237 height 101
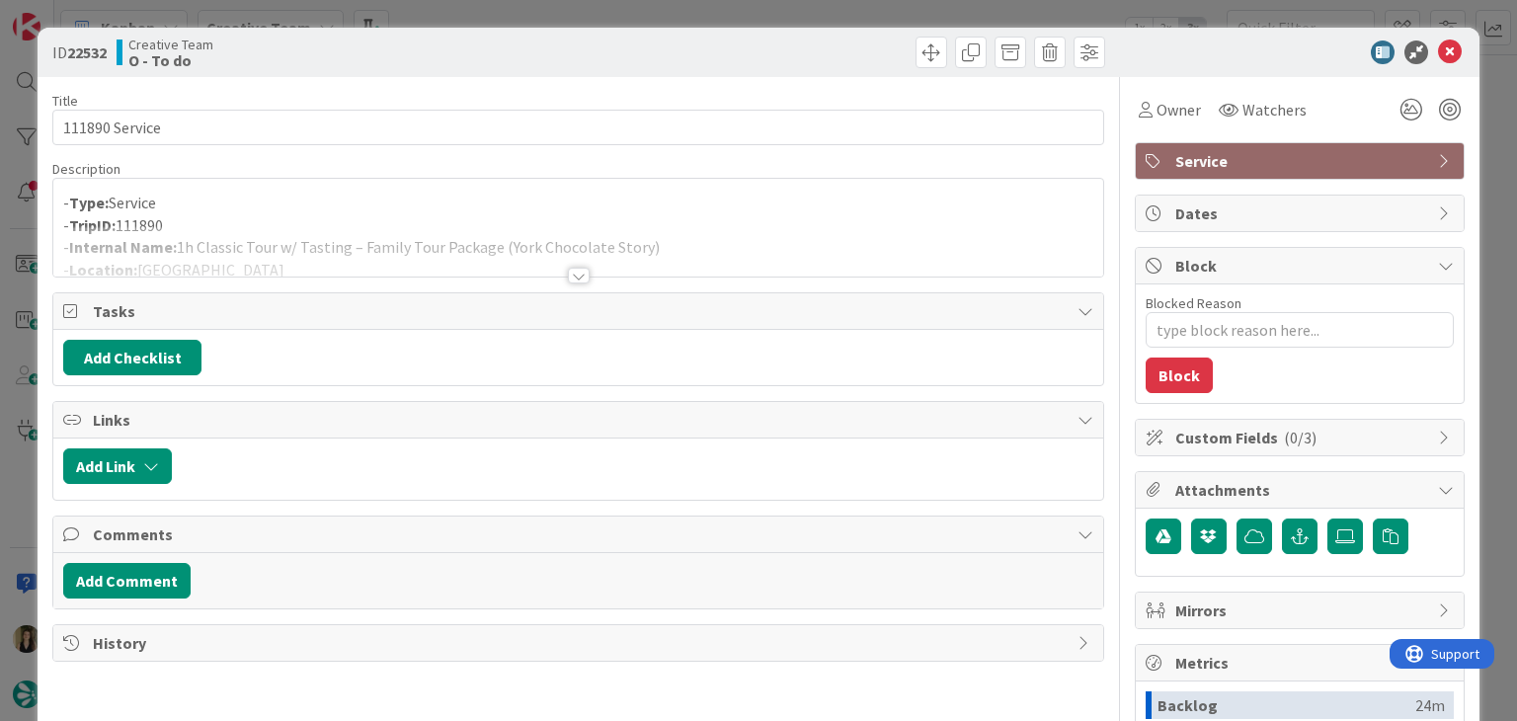
click at [568, 270] on div at bounding box center [579, 276] width 22 height 16
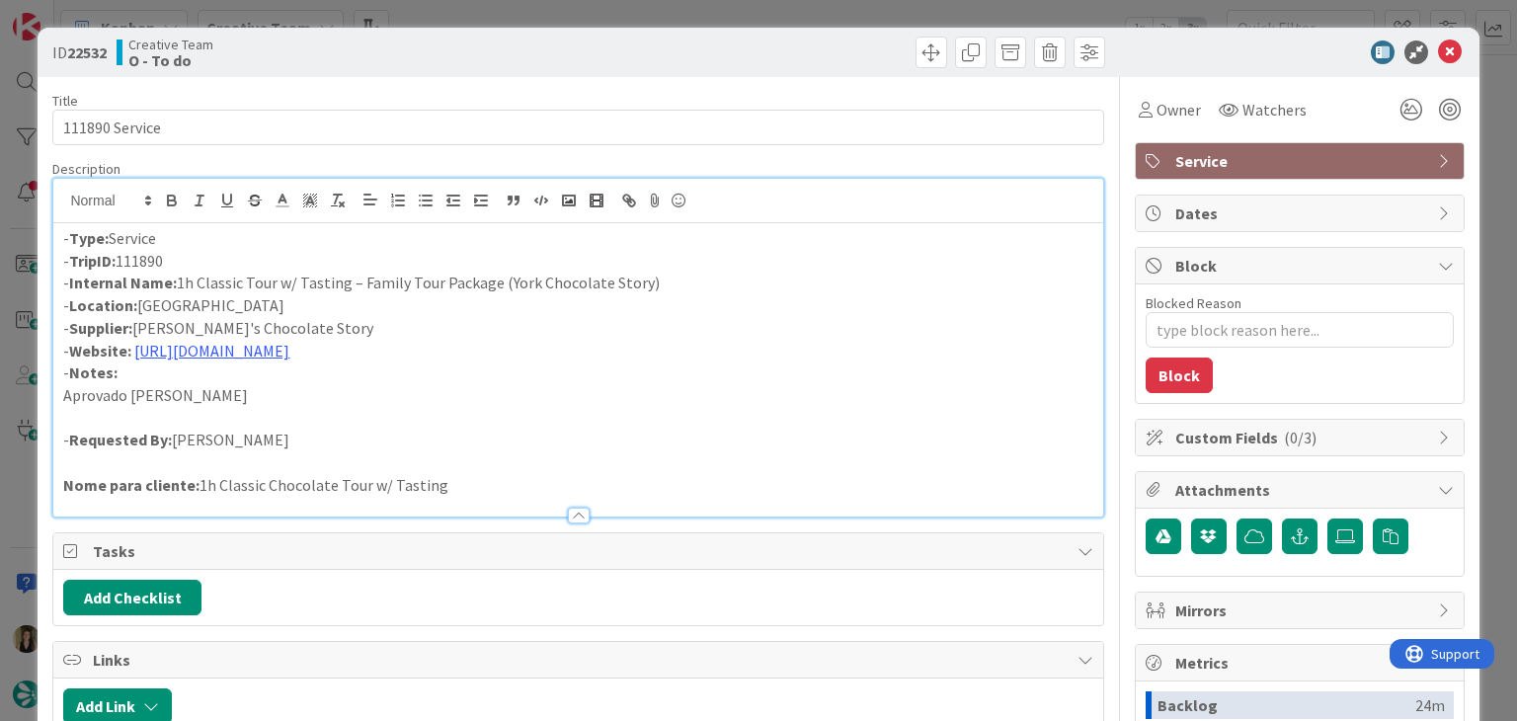
click at [613, 15] on div "ID 22532 Creative Team O - To do Title 14 / 128 111890 Service Description - Ty…" at bounding box center [758, 360] width 1517 height 721
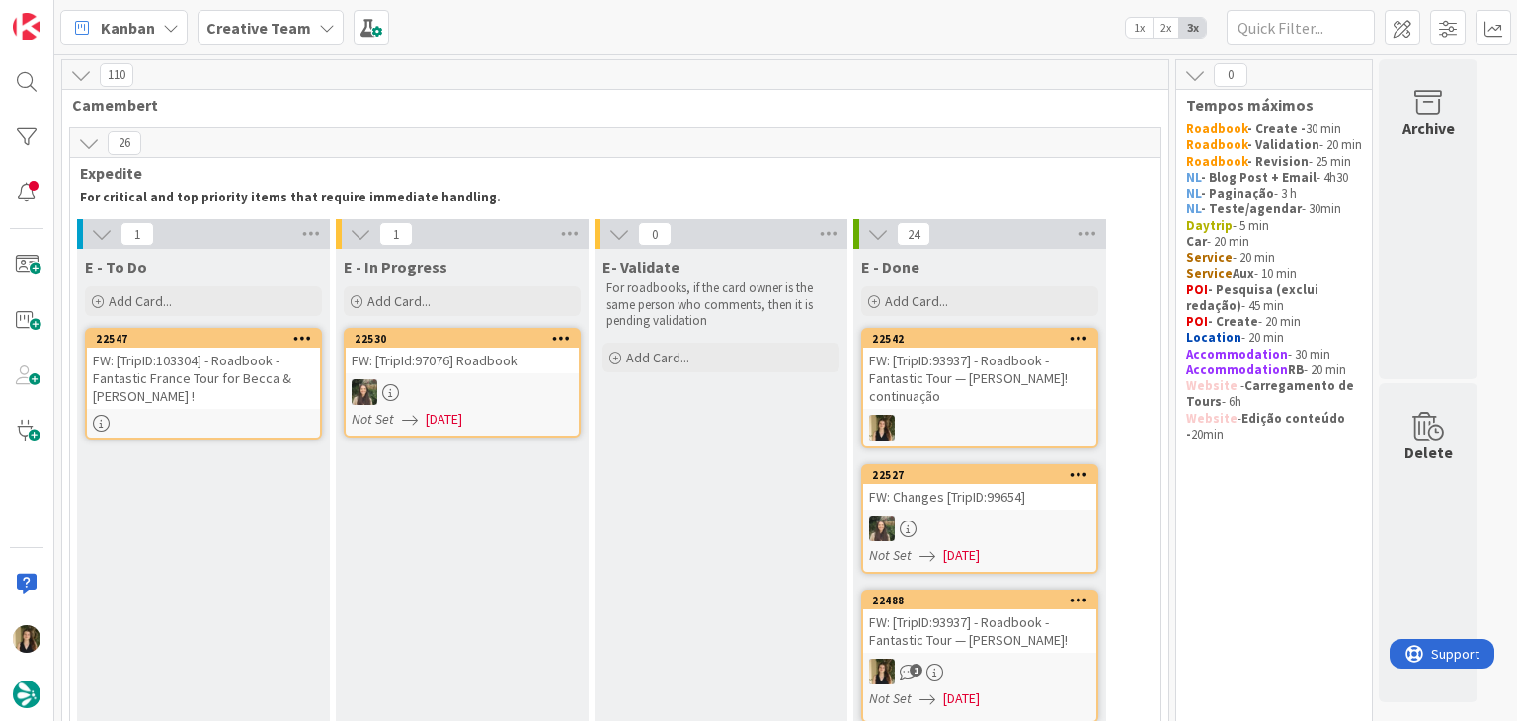
click at [170, 388] on div "FW: [TripID:103304] - Roadbook - Fantastic France Tour for Becca & [PERSON_NAME…" at bounding box center [203, 378] width 233 height 61
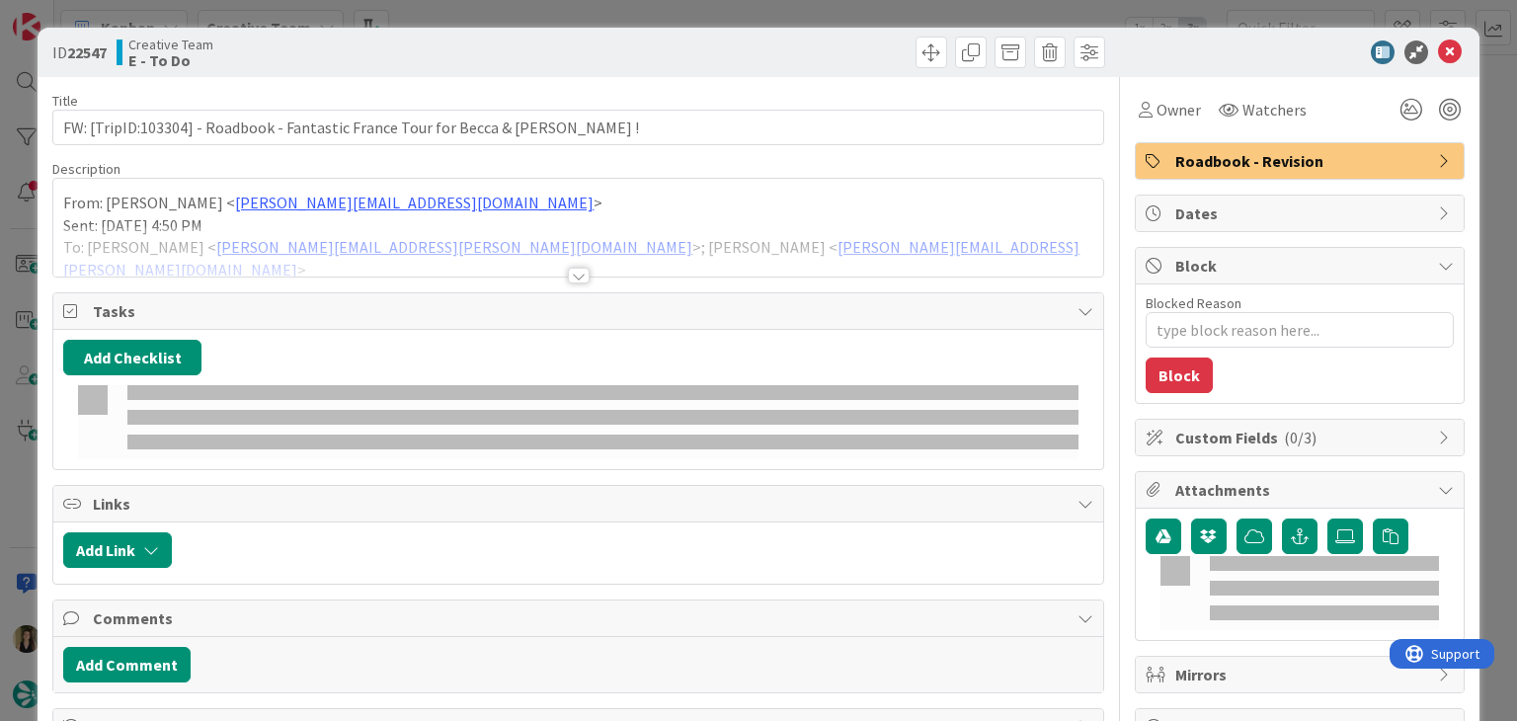
type textarea "x"
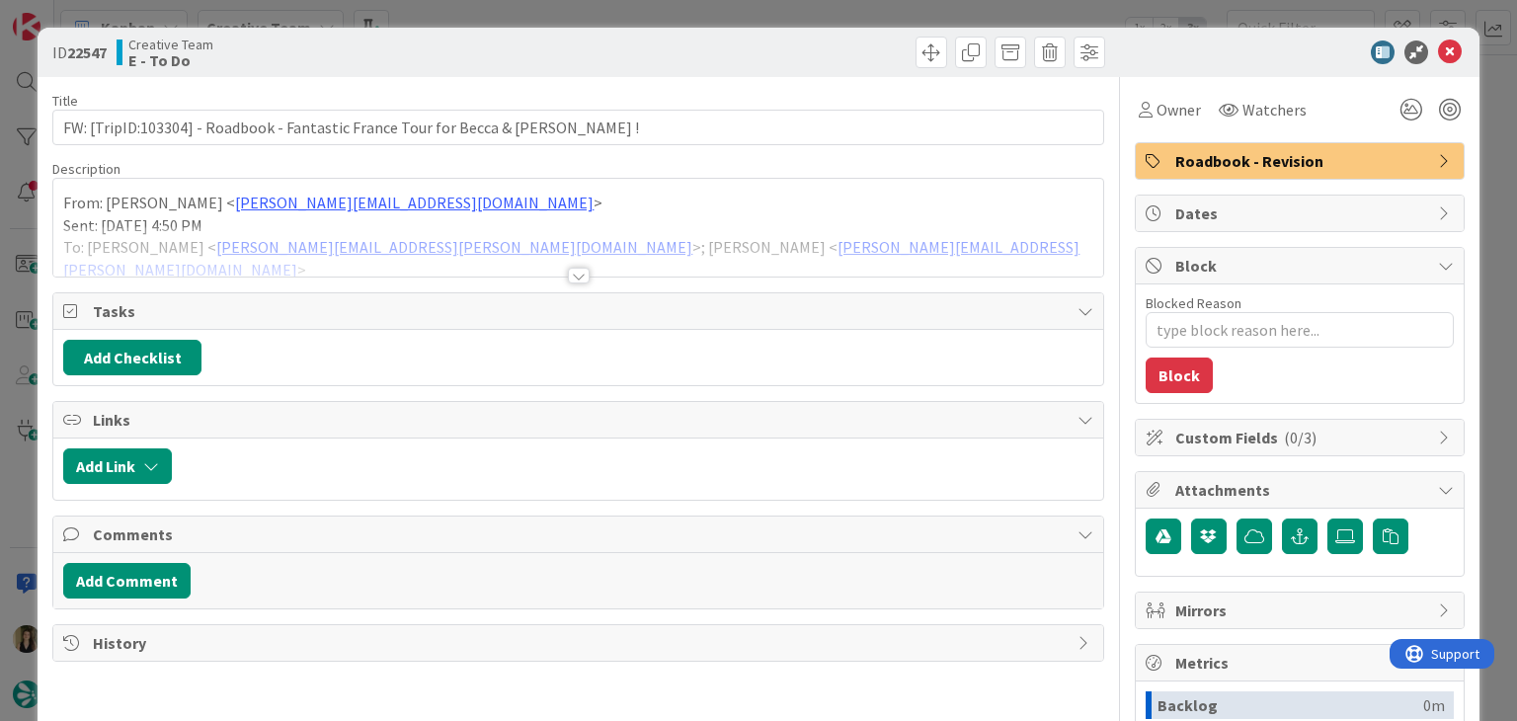
click at [569, 274] on div at bounding box center [579, 276] width 22 height 16
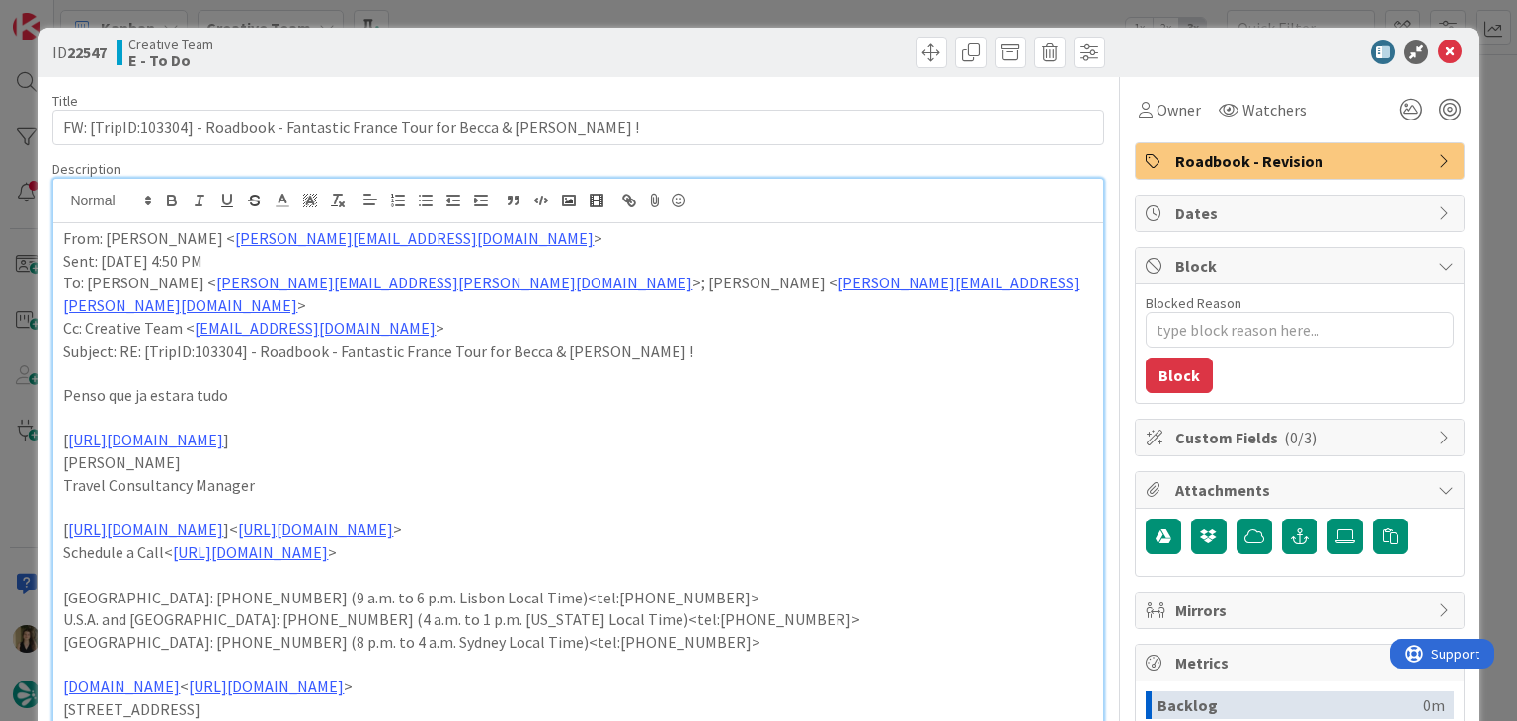
click at [658, 13] on div "ID 22547 Creative Team E - To Do Title 74 / 128 FW: [TripID:103304] - Roadbook …" at bounding box center [758, 360] width 1517 height 721
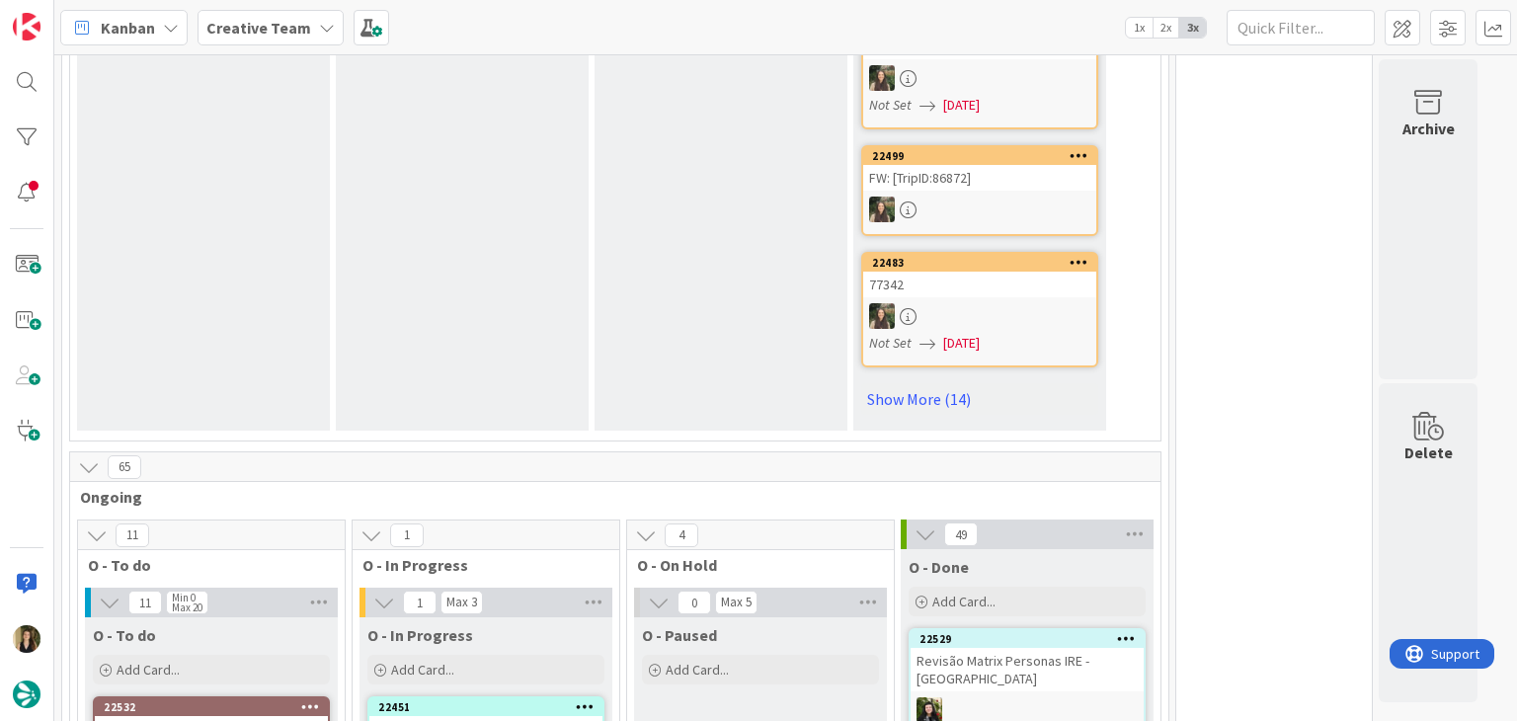
scroll to position [1580, 0]
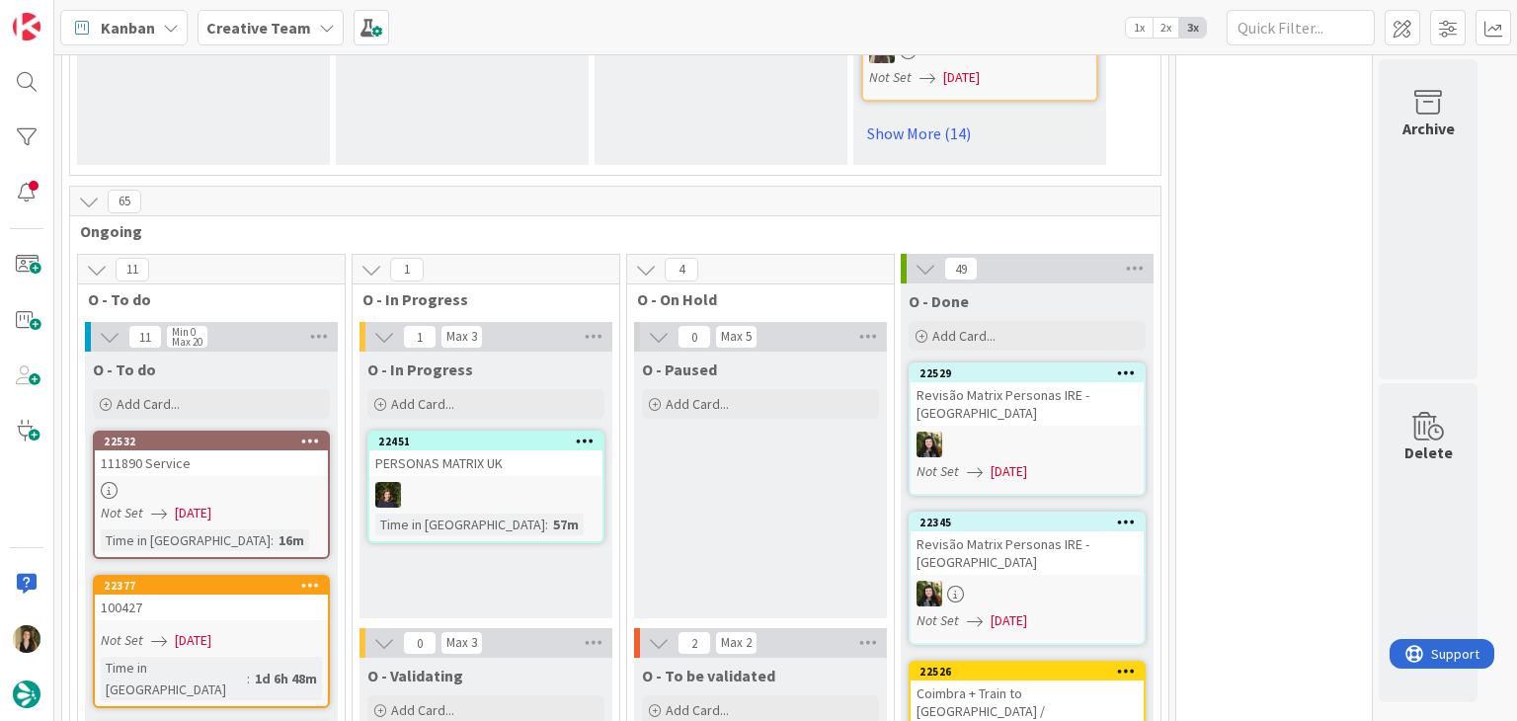
click at [705, 457] on div "O - Paused Add Card..." at bounding box center [760, 485] width 253 height 267
